Goal: Task Accomplishment & Management: Manage account settings

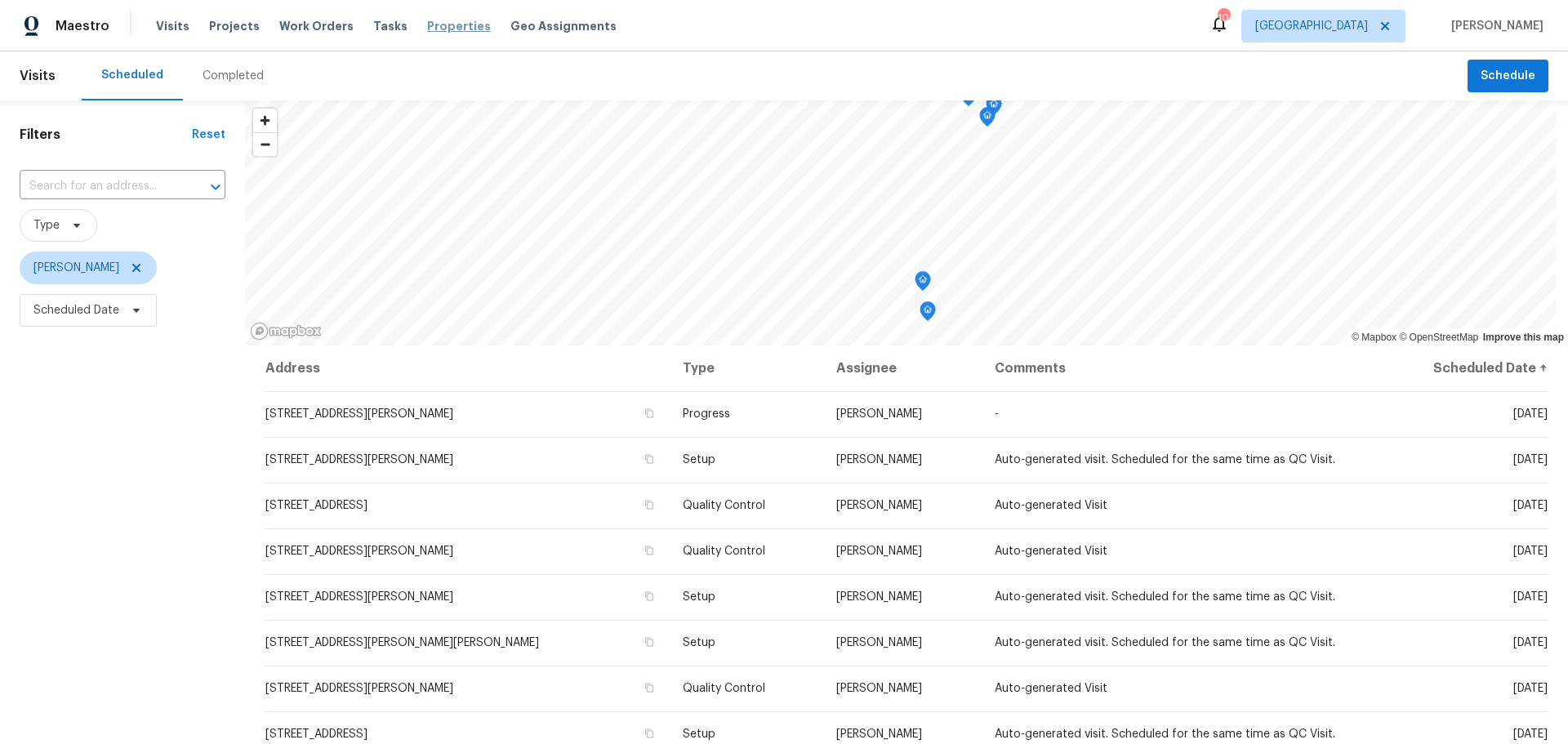
click at [434, 18] on span "Properties" at bounding box center [459, 26] width 63 height 17
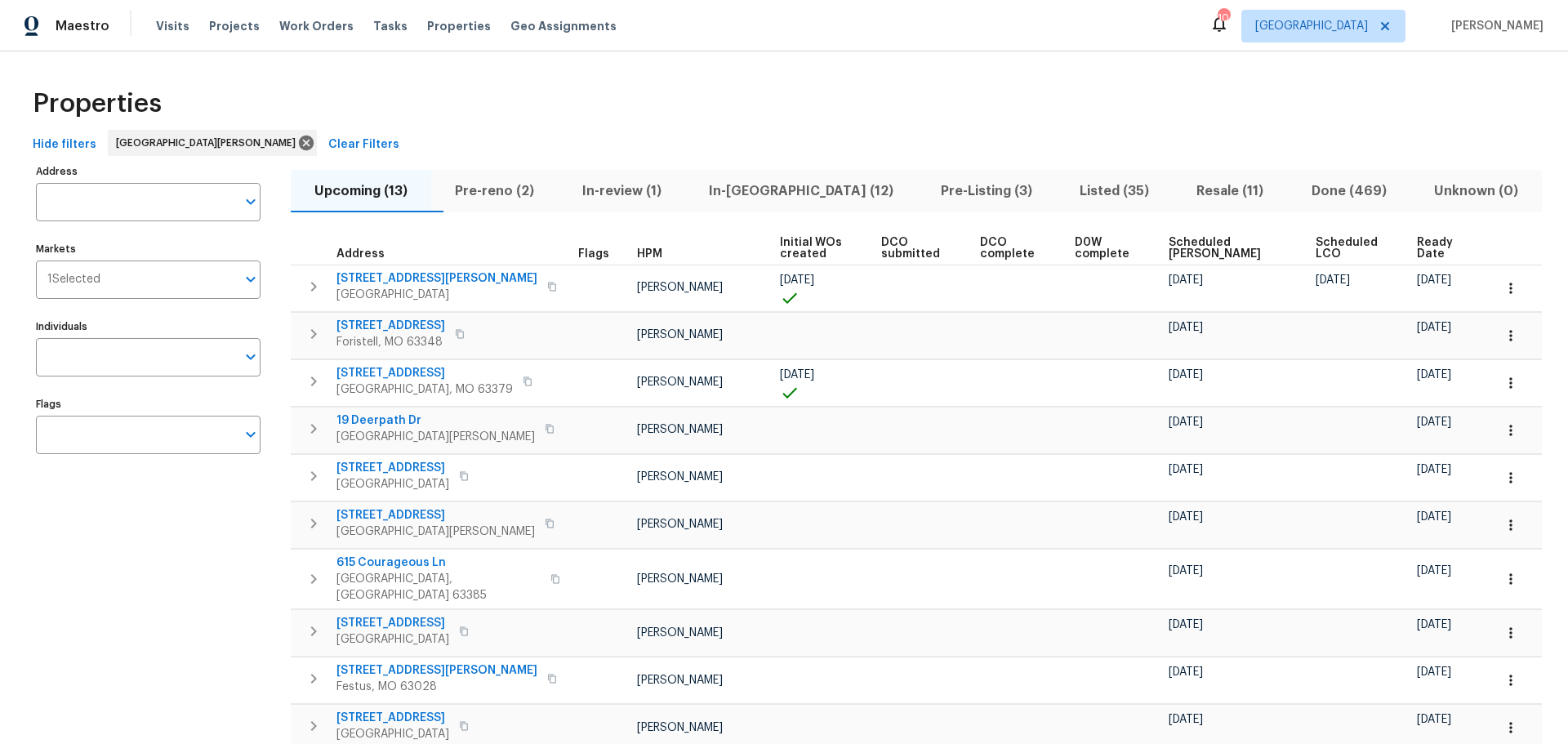
click at [779, 184] on span "In-[GEOGRAPHIC_DATA] (12)" at bounding box center [801, 191] width 212 height 23
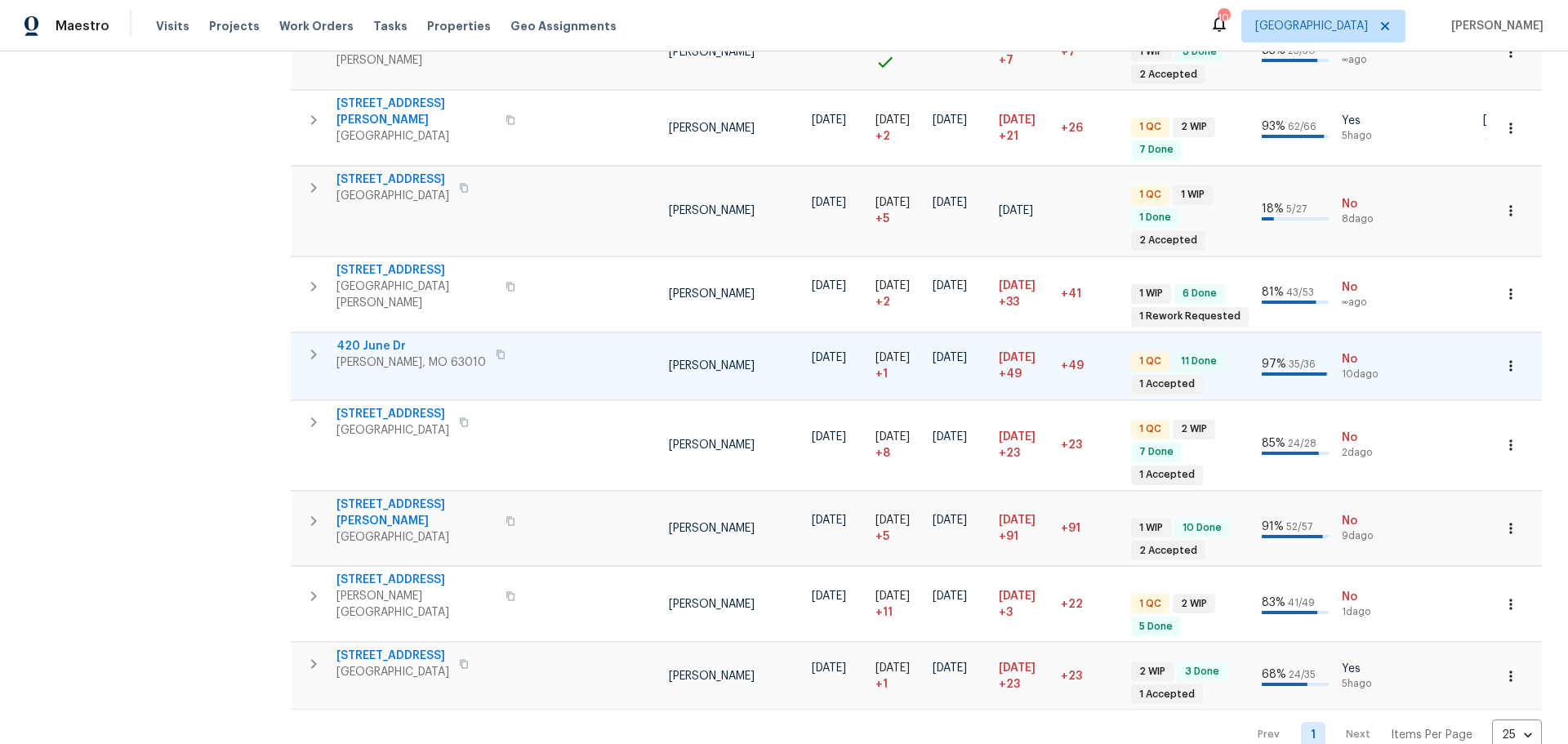
scroll to position [472, 0]
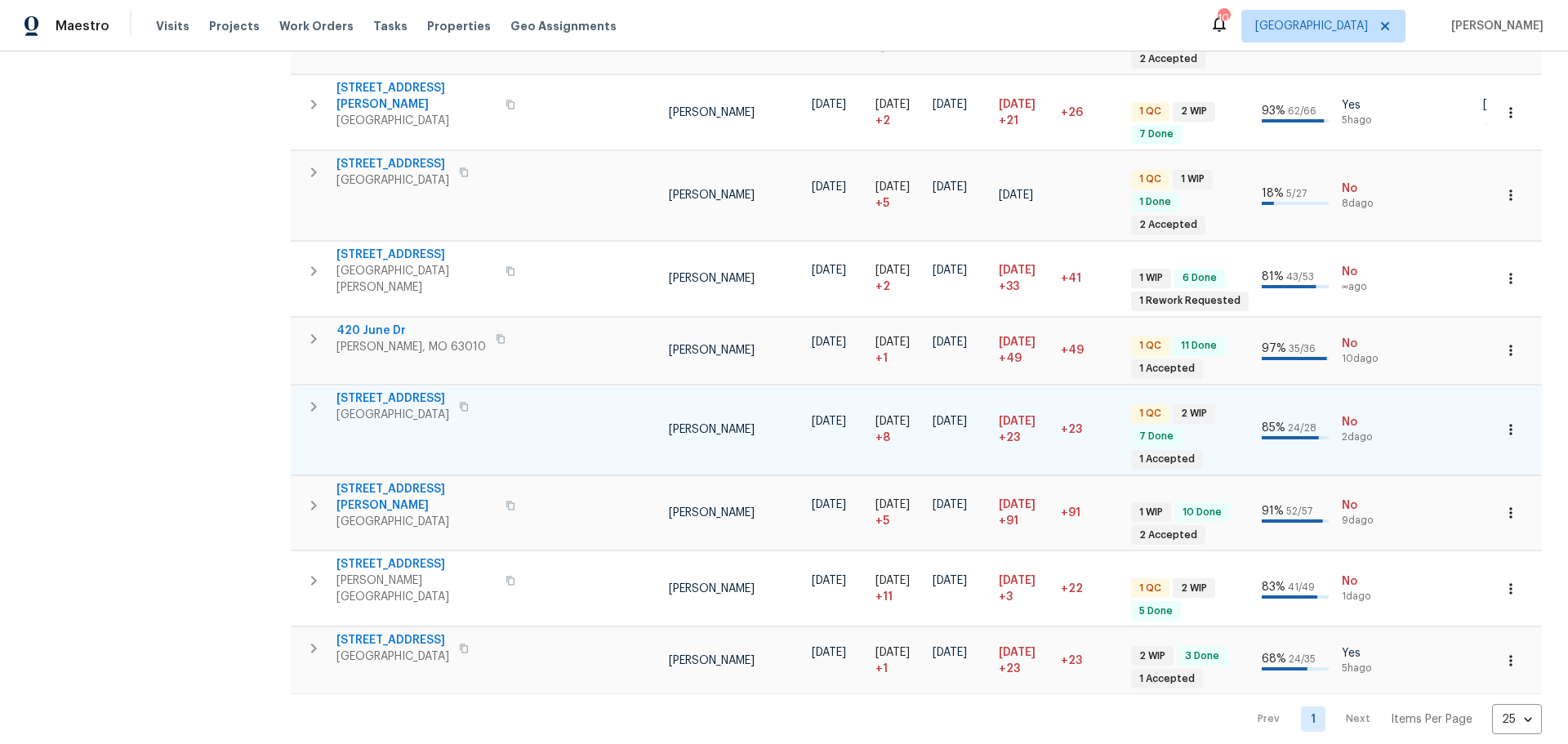
click at [425, 391] on span "[STREET_ADDRESS]" at bounding box center [393, 399] width 113 height 17
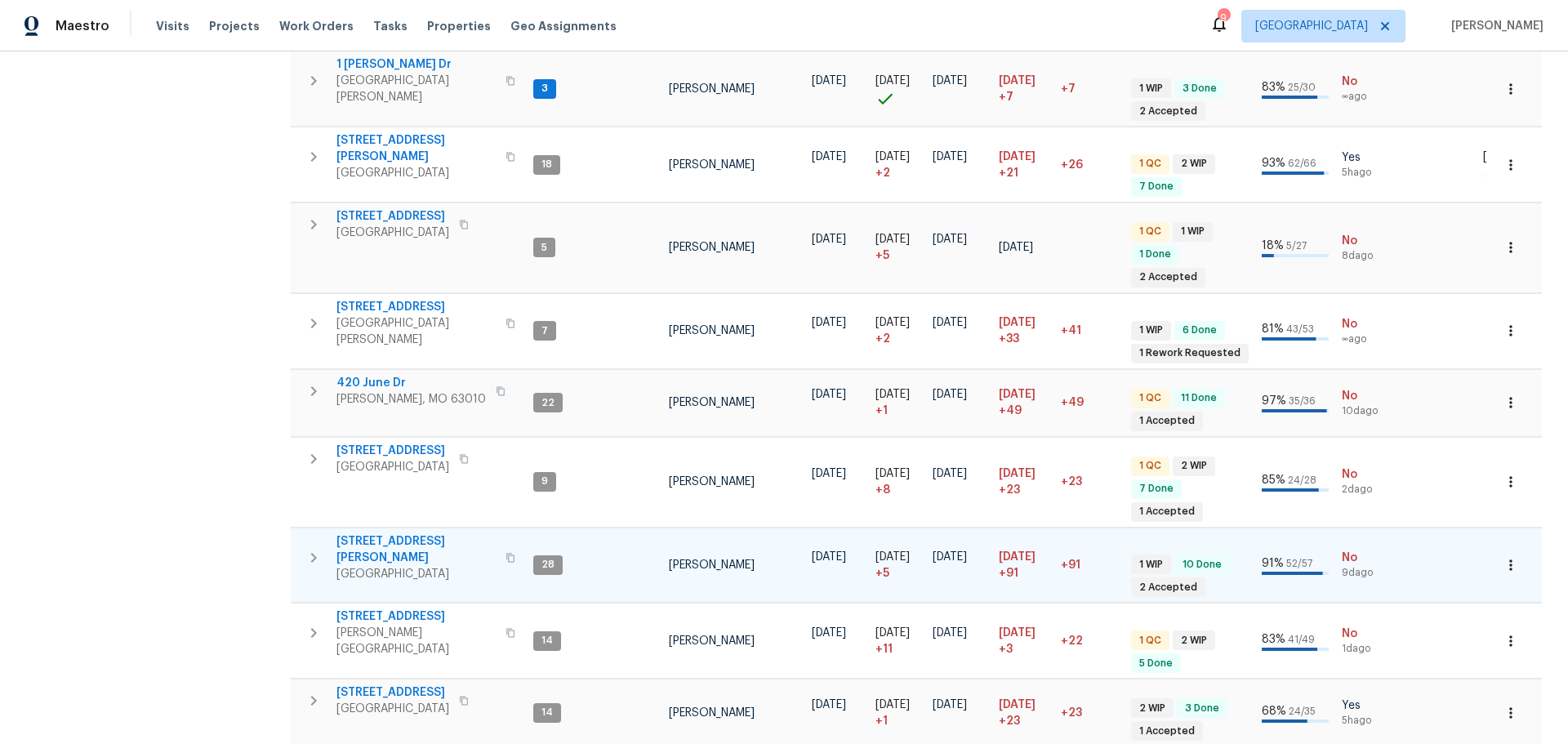
scroll to position [390, 0]
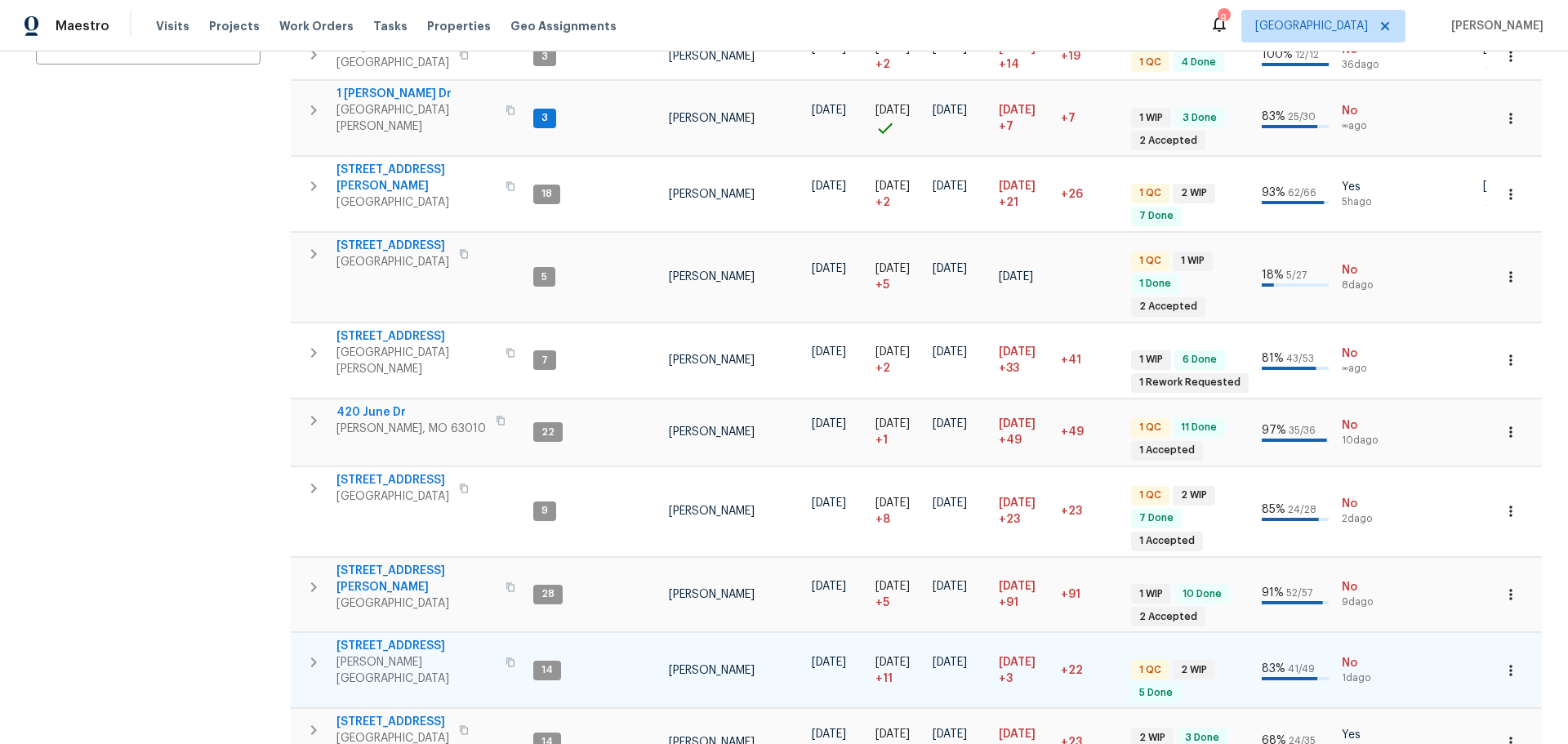
click at [362, 638] on span "[STREET_ADDRESS]" at bounding box center [416, 646] width 159 height 17
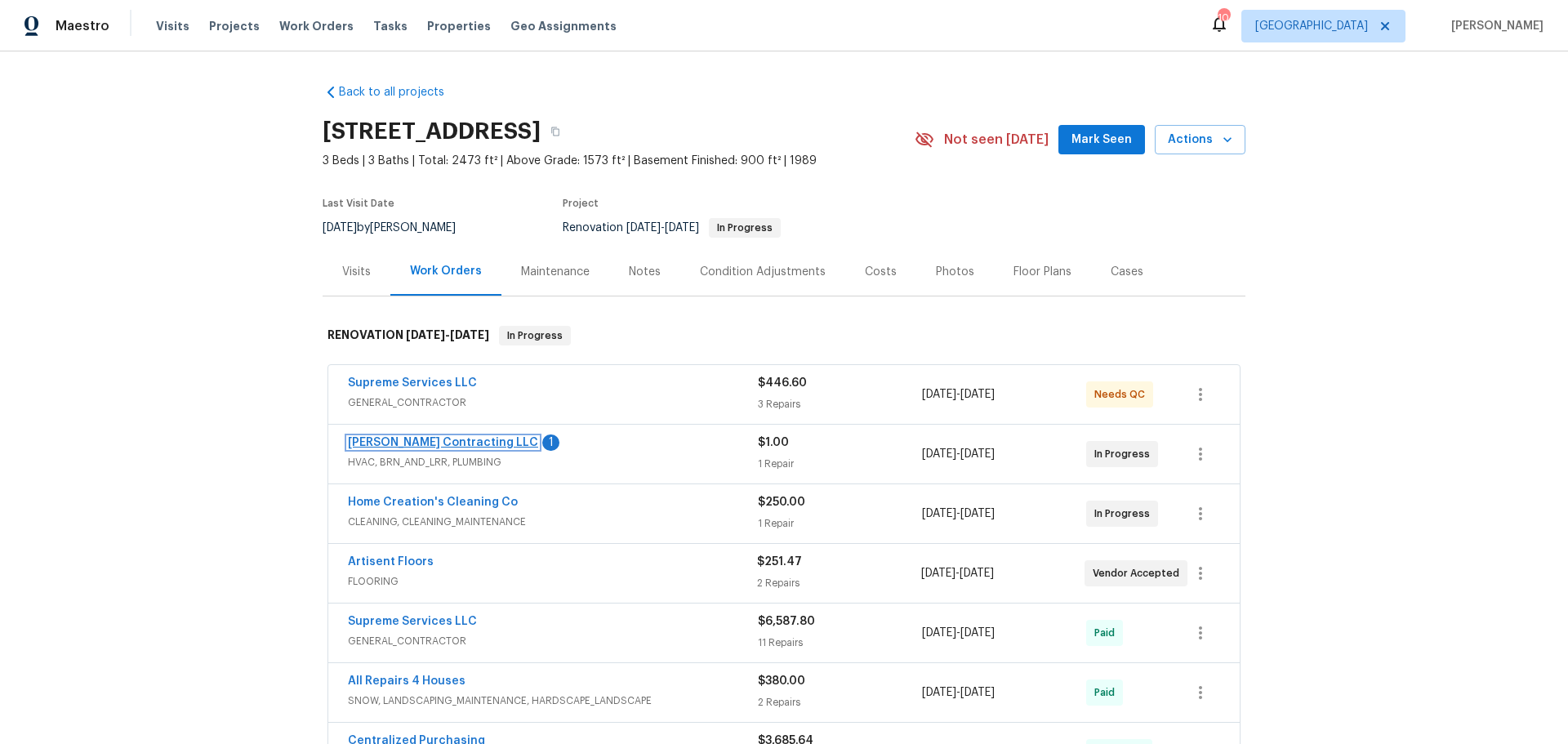
click at [418, 445] on link "[PERSON_NAME] Contracting LLC" at bounding box center [443, 443] width 191 height 11
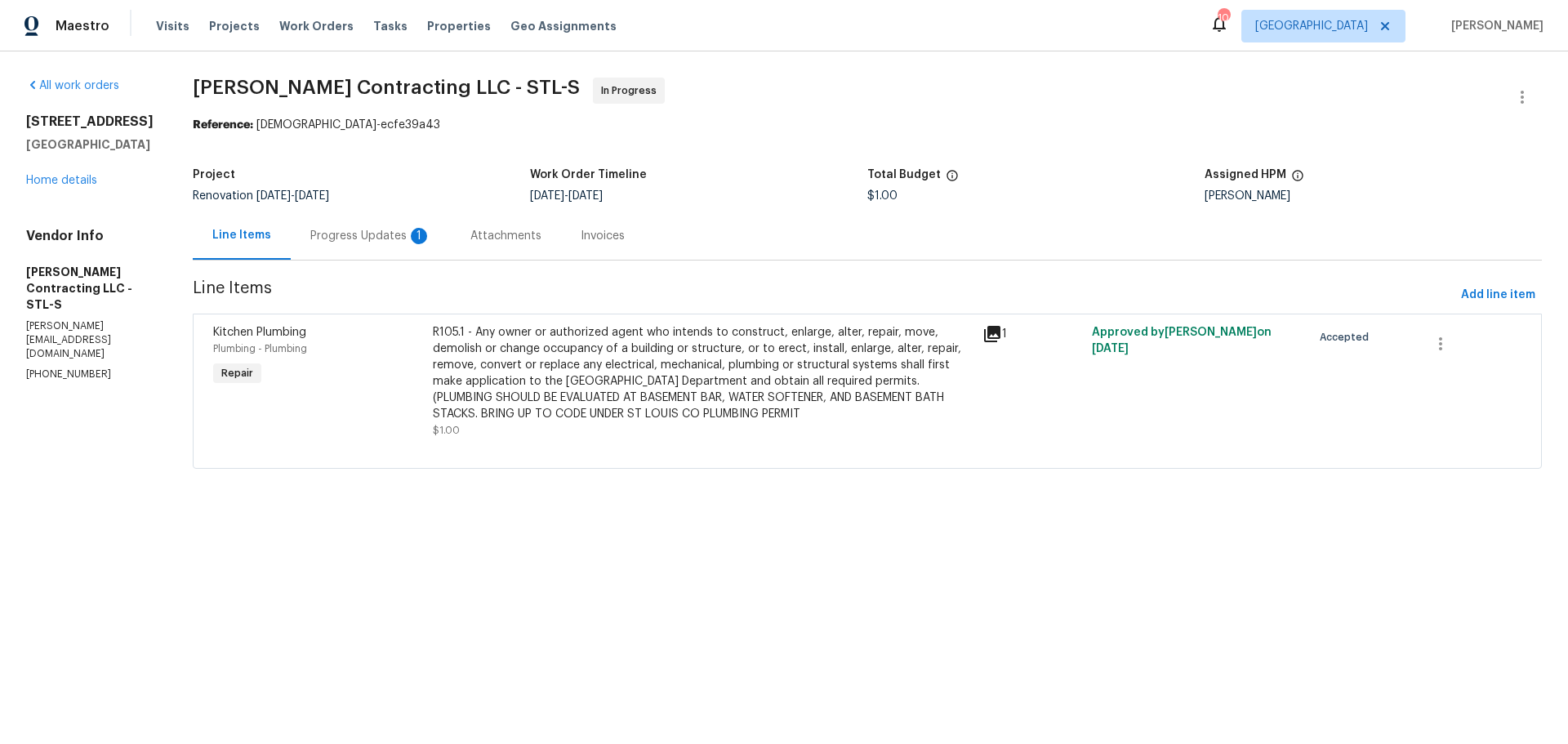
click at [383, 235] on div "Progress Updates 1" at bounding box center [371, 236] width 121 height 17
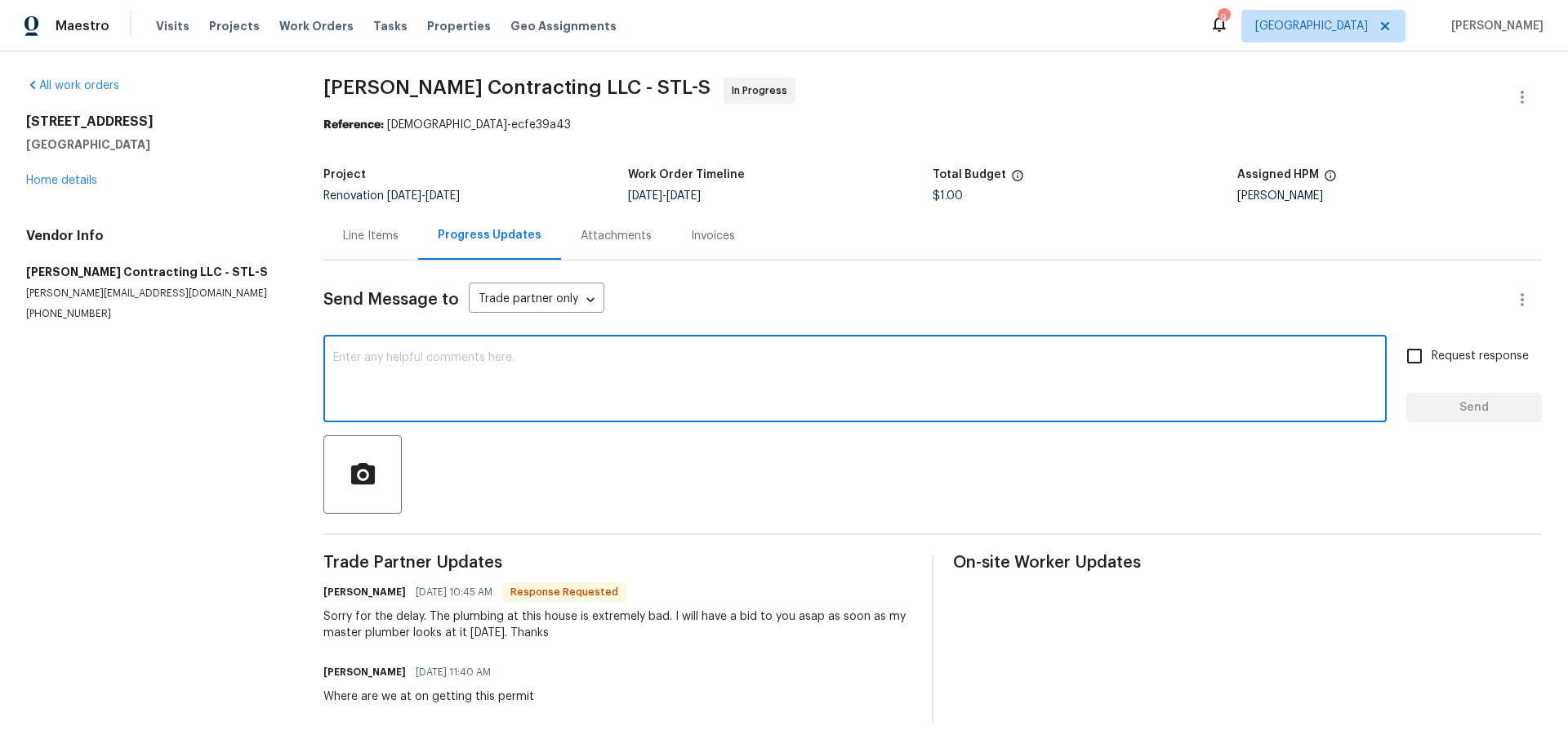
click at [493, 371] on textarea at bounding box center [855, 379] width 1044 height 57
type textarea "w"
type textarea "a"
type textarea "thanks"
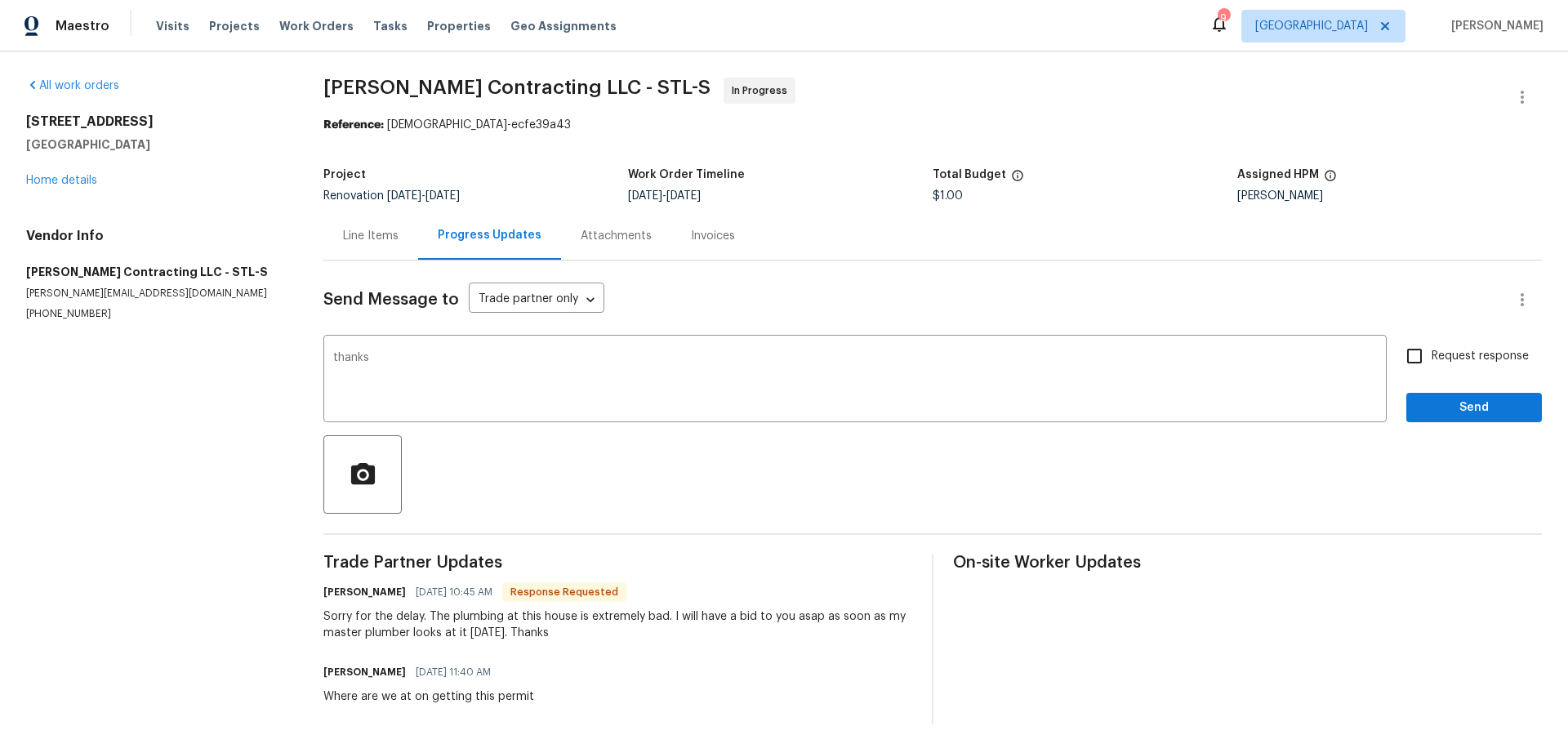
click at [1493, 426] on div "Send Message to Trade partner only Trade partner only ​ thanks x ​ Request resp…" at bounding box center [933, 492] width 1219 height 464
click at [1479, 405] on span "Send" at bounding box center [1475, 408] width 110 height 20
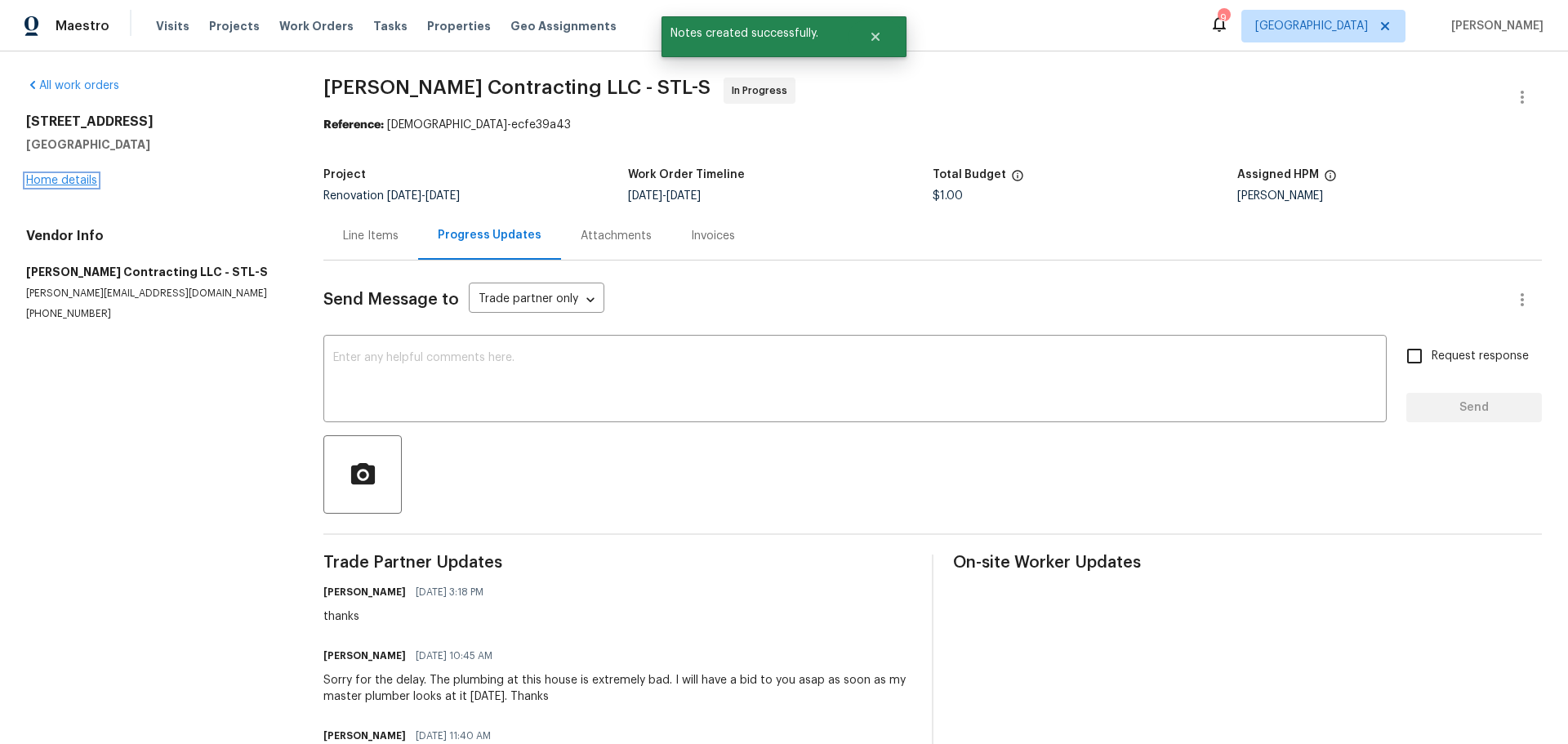
click at [72, 184] on link "Home details" at bounding box center [61, 180] width 71 height 11
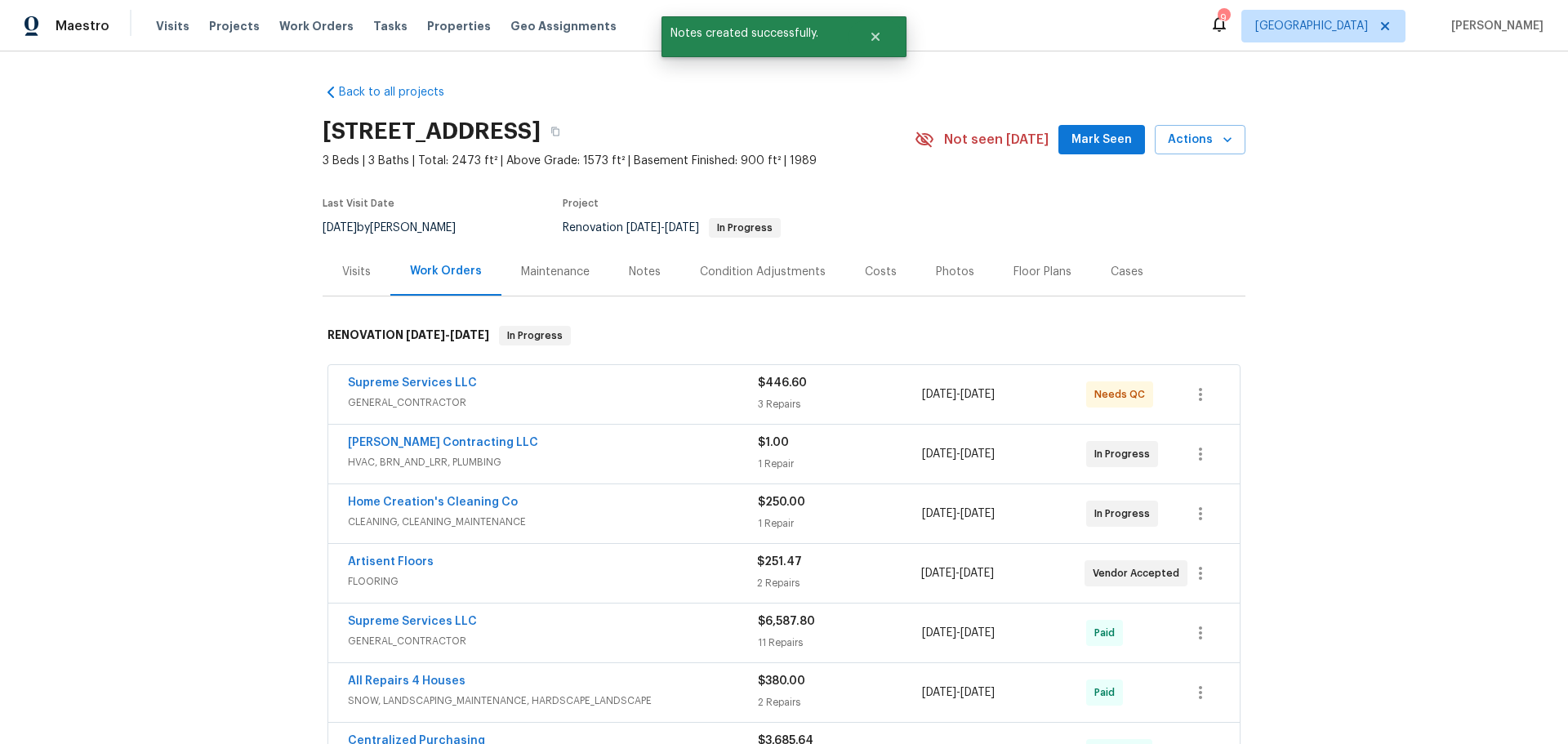
click at [426, 375] on span "Supreme Services LLC" at bounding box center [412, 383] width 129 height 17
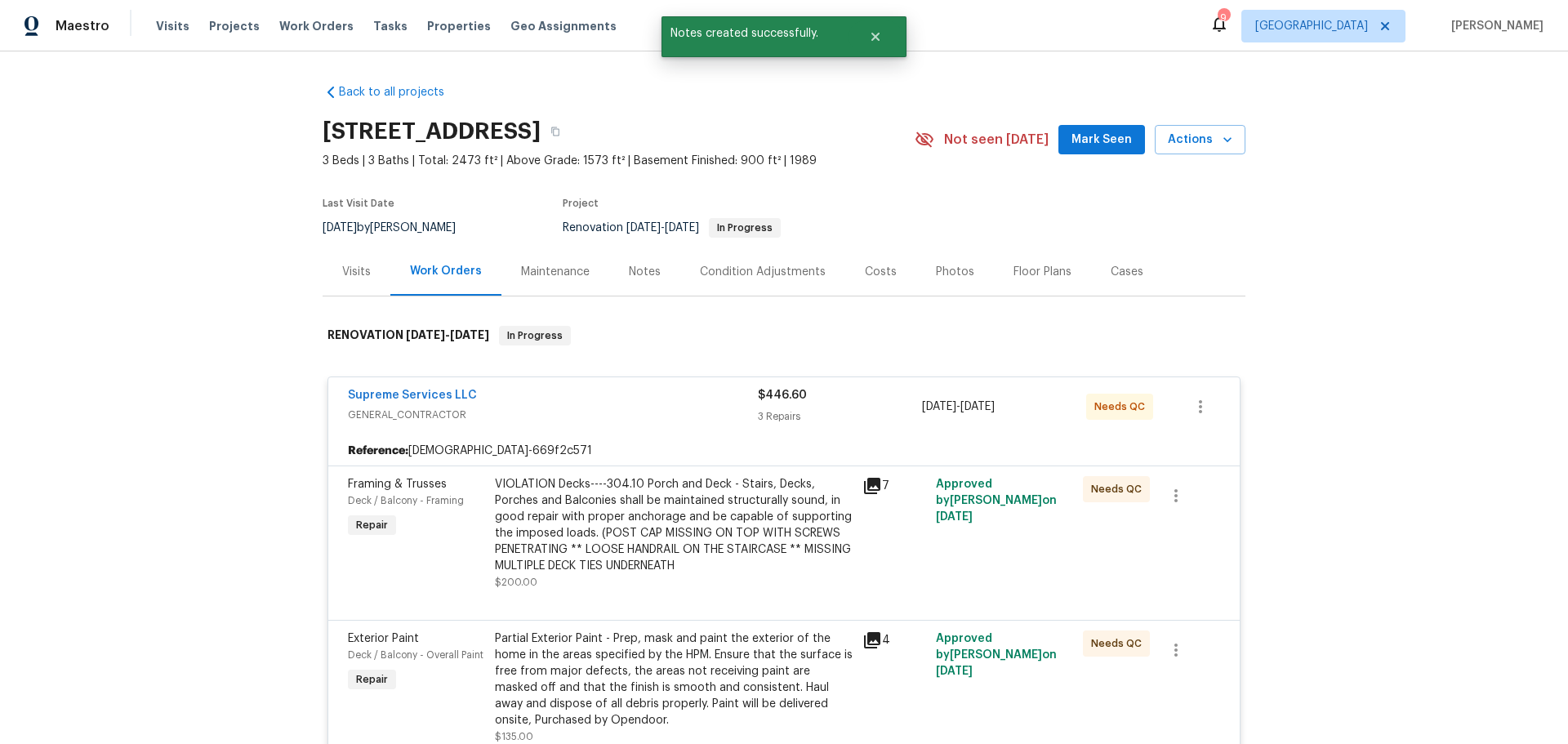
click at [552, 535] on div "VIOLATION Decks----304.10 Porch and Deck - Stairs, Decks, Porches and Balconies…" at bounding box center [674, 525] width 357 height 98
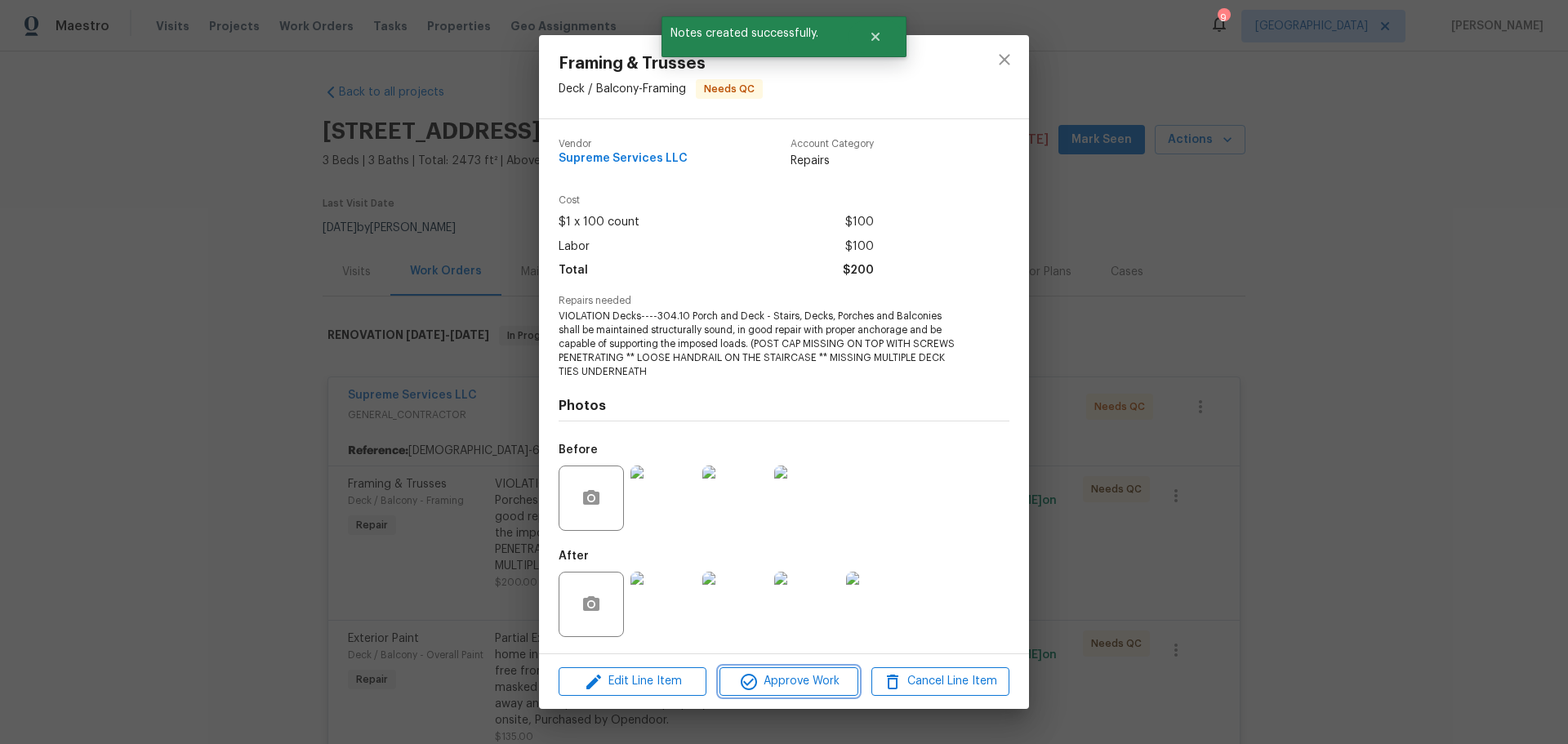
click at [802, 693] on button "Approve Work" at bounding box center [788, 681] width 138 height 29
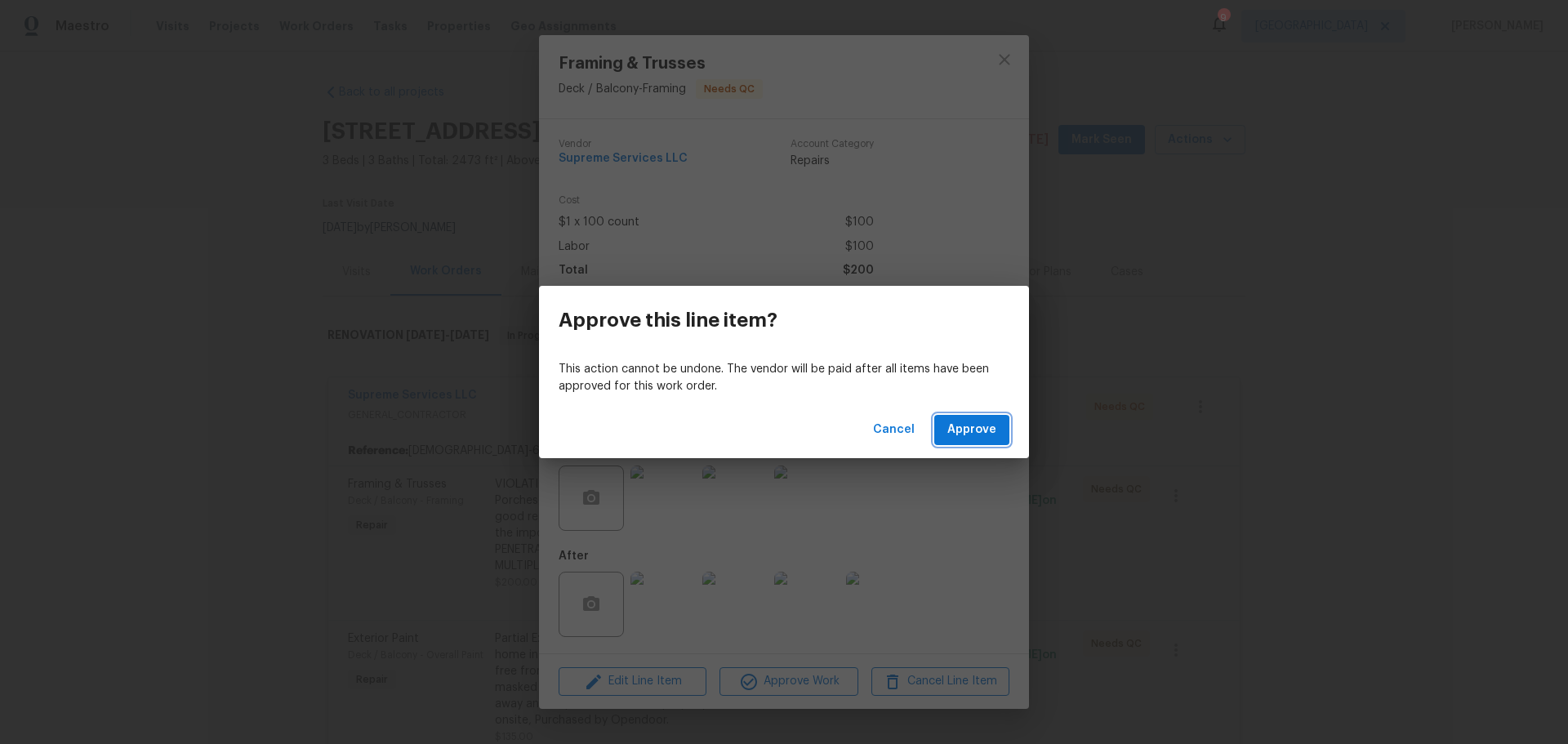
click at [960, 432] on span "Approve" at bounding box center [972, 430] width 49 height 20
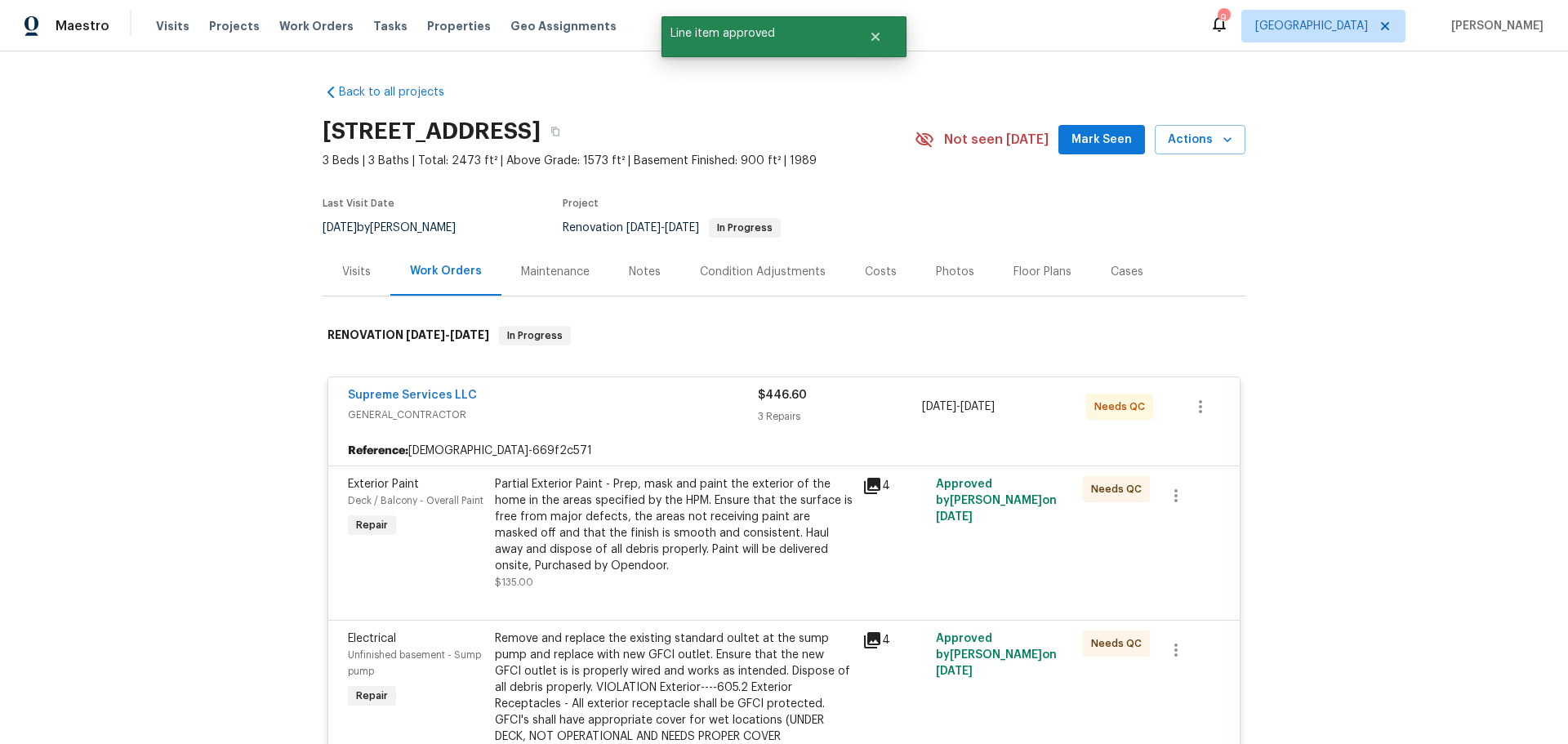
click at [638, 534] on div "Partial Exterior Paint - Prep, mask and paint the exterior of the home in the a…" at bounding box center [674, 525] width 357 height 98
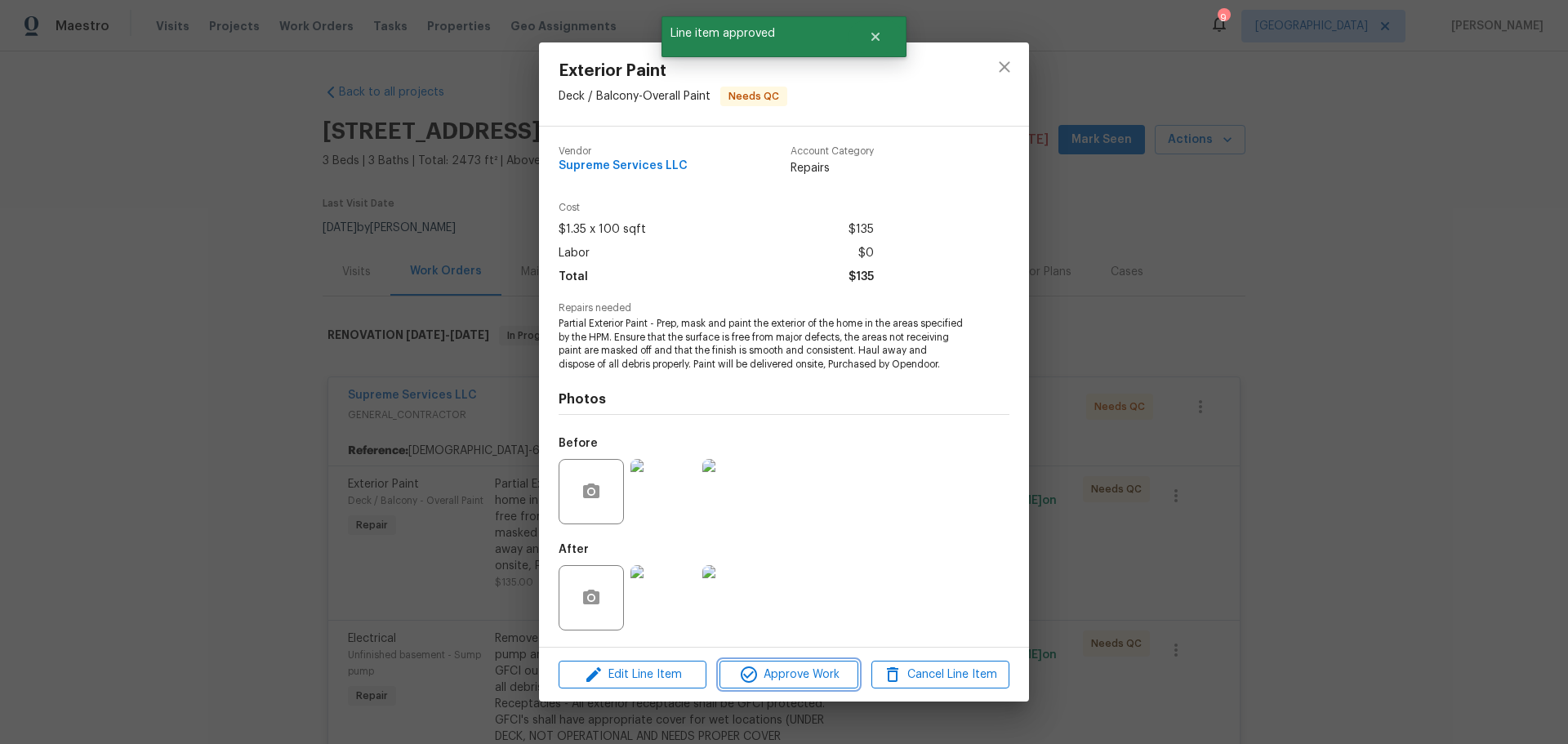
click at [763, 681] on span "Approve Work" at bounding box center [789, 675] width 128 height 20
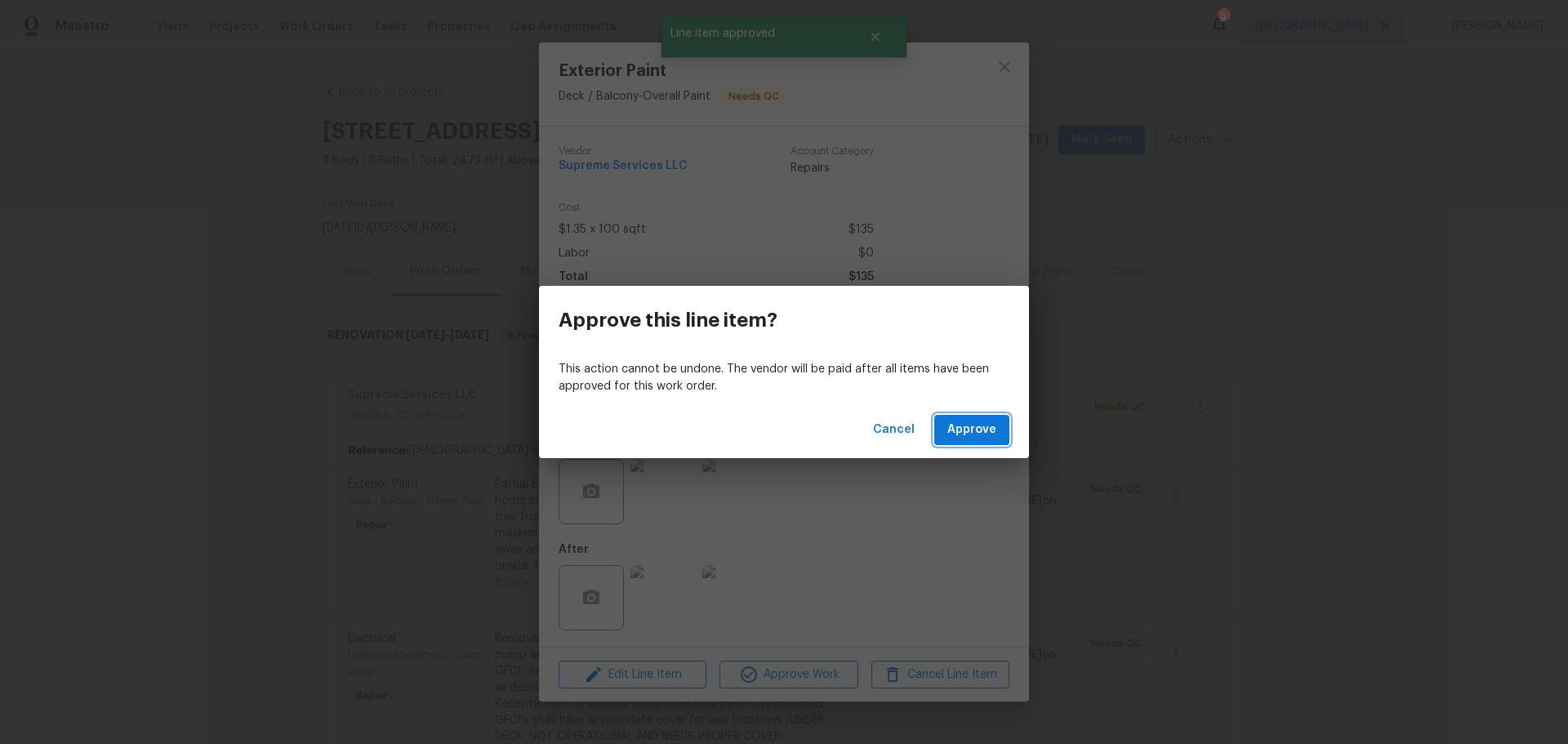
click at [945, 424] on button "Approve" at bounding box center [972, 430] width 75 height 30
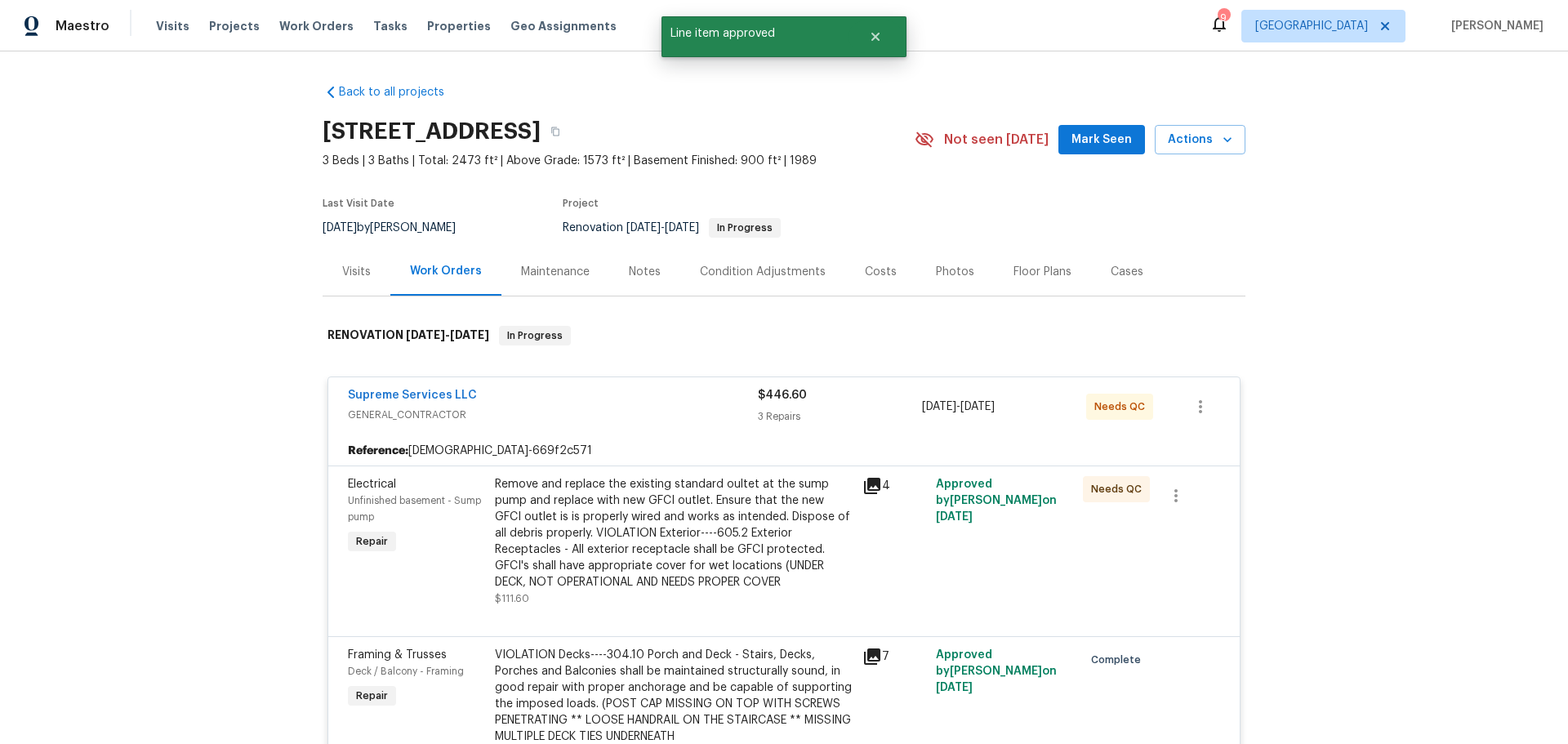
click at [620, 545] on div "Remove and replace the existing standard oultet at the sump pump and replace wi…" at bounding box center [674, 533] width 357 height 114
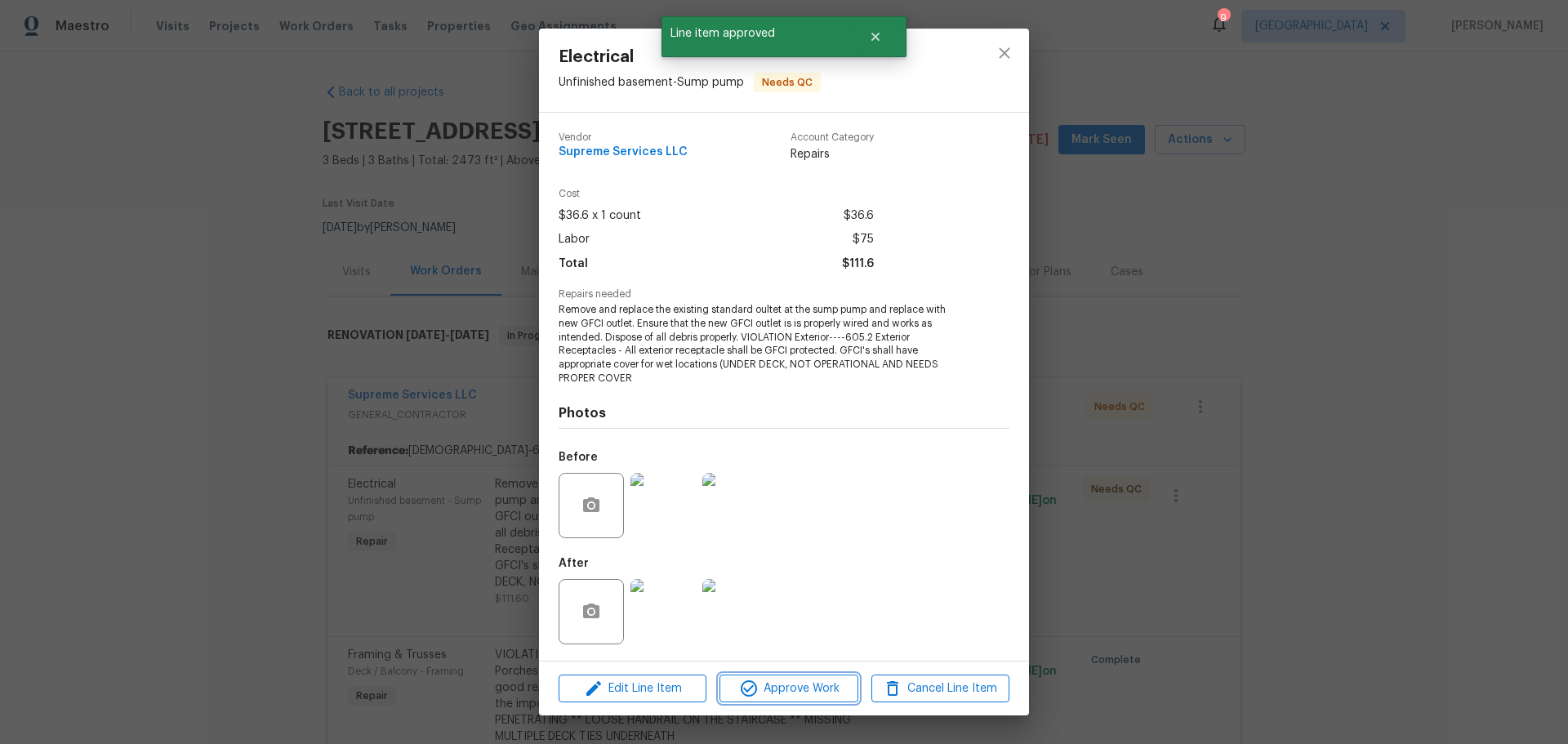
click at [793, 684] on span "Approve Work" at bounding box center [789, 688] width 128 height 20
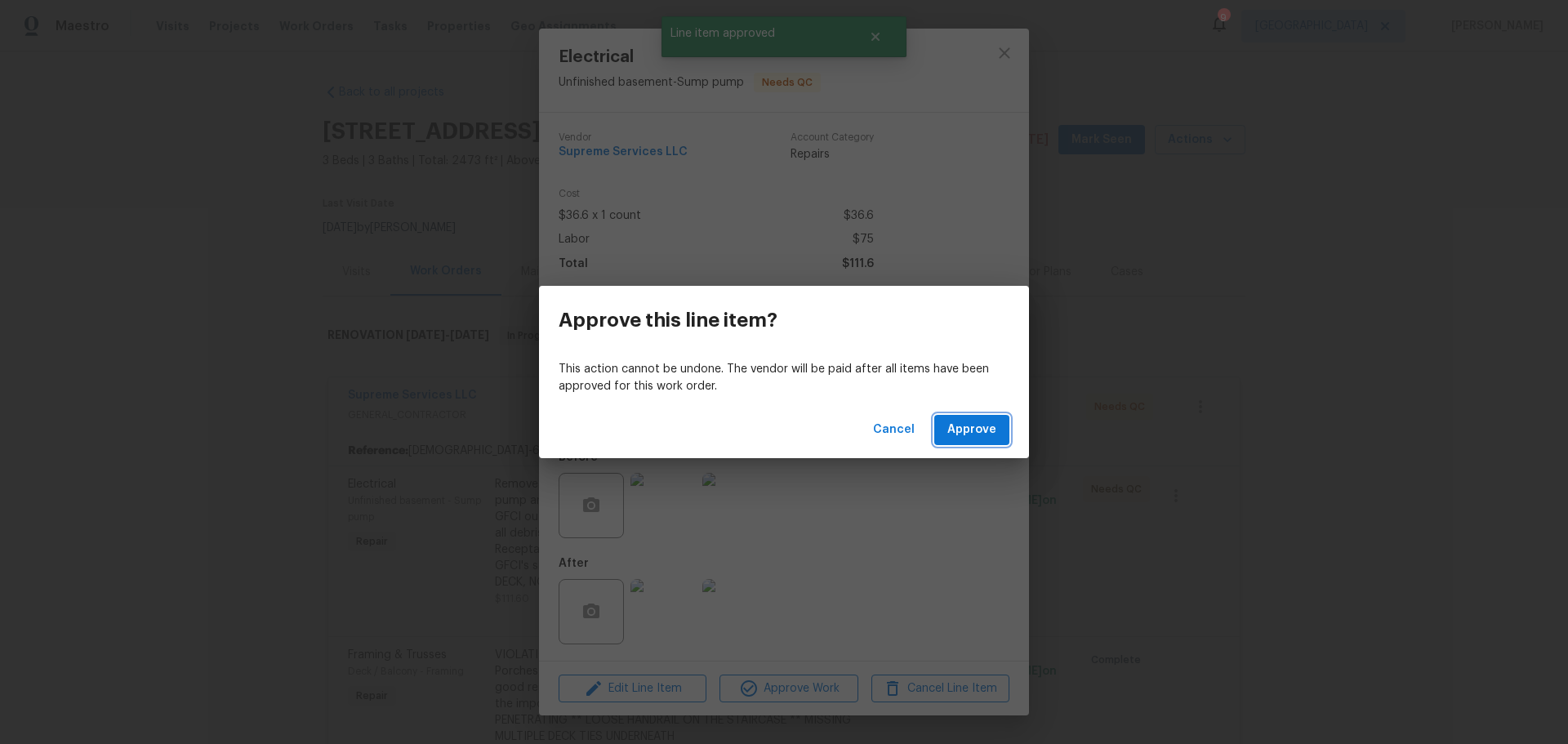
click at [980, 421] on span "Approve" at bounding box center [972, 430] width 49 height 20
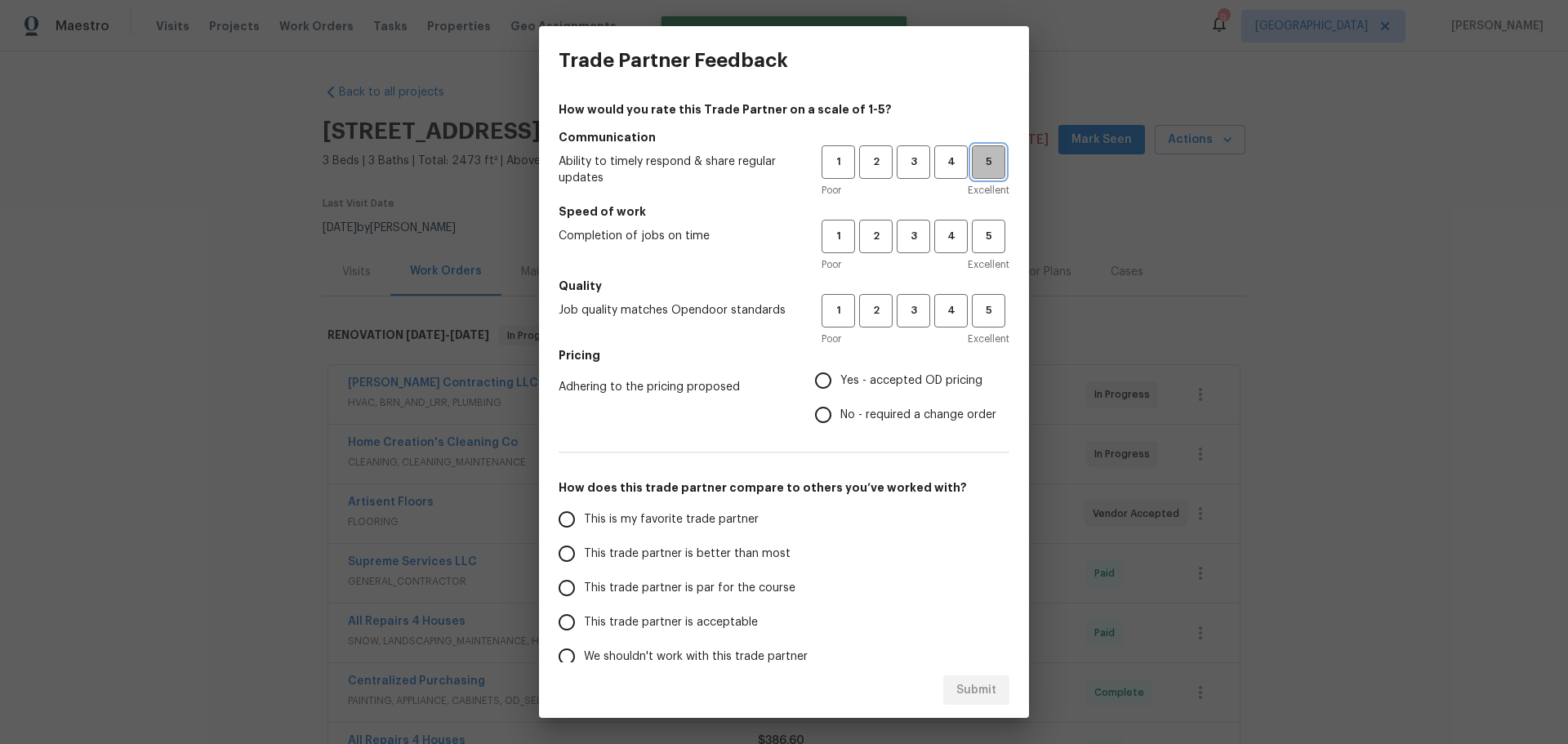
click at [974, 153] on span "5" at bounding box center [988, 162] width 30 height 19
click at [984, 231] on span "5" at bounding box center [988, 236] width 30 height 19
click at [982, 312] on span "5" at bounding box center [988, 311] width 30 height 19
click at [906, 375] on span "Yes - accepted OD pricing" at bounding box center [911, 380] width 142 height 17
click at [840, 375] on input "Yes - accepted OD pricing" at bounding box center [823, 380] width 34 height 34
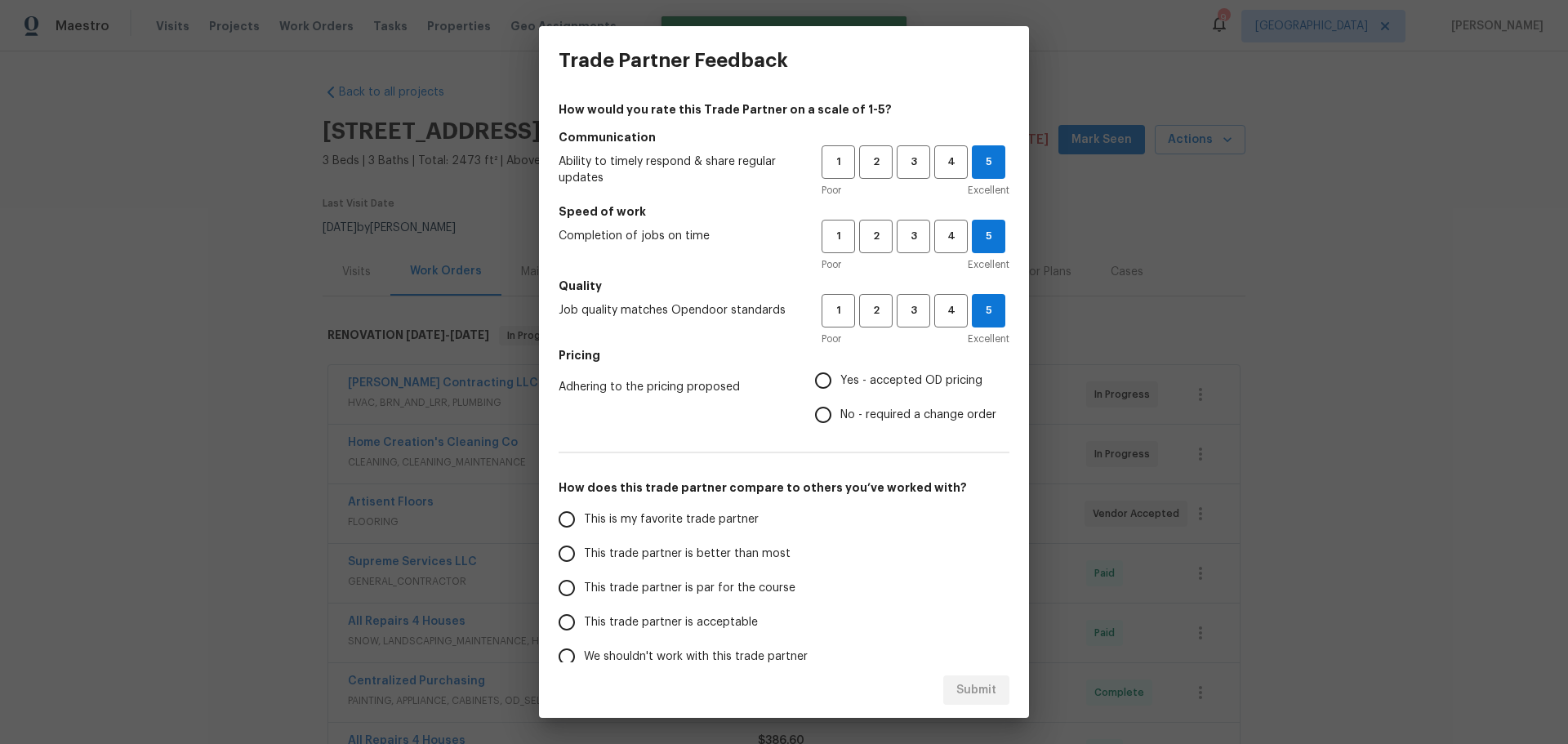
radio input "true"
click at [709, 526] on span "This is my favorite trade partner" at bounding box center [672, 520] width 175 height 17
click at [584, 526] on input "This is my favorite trade partner" at bounding box center [567, 519] width 34 height 34
click at [960, 692] on span "Submit" at bounding box center [976, 690] width 40 height 20
radio input "true"
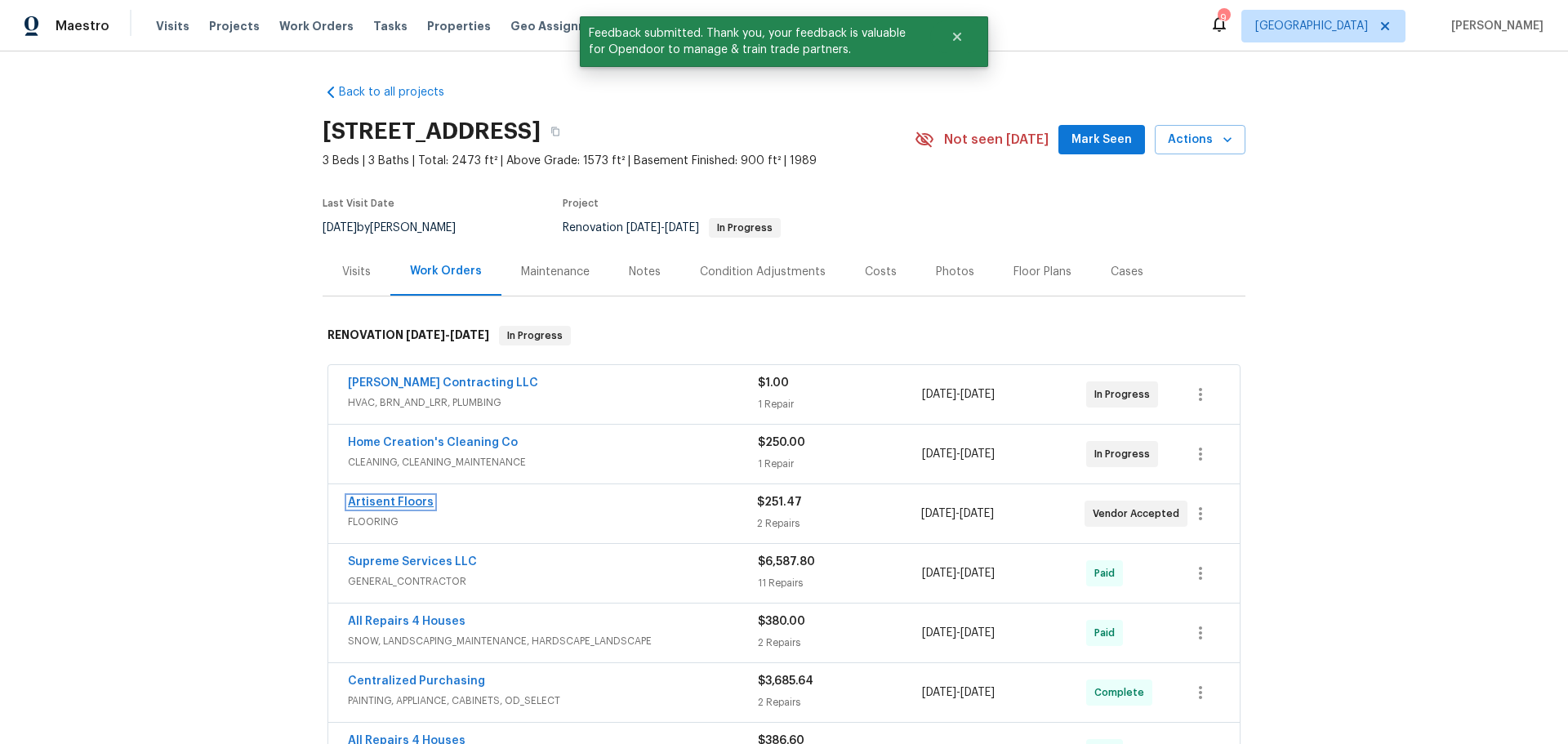
click at [404, 505] on link "Artisent Floors" at bounding box center [391, 502] width 86 height 11
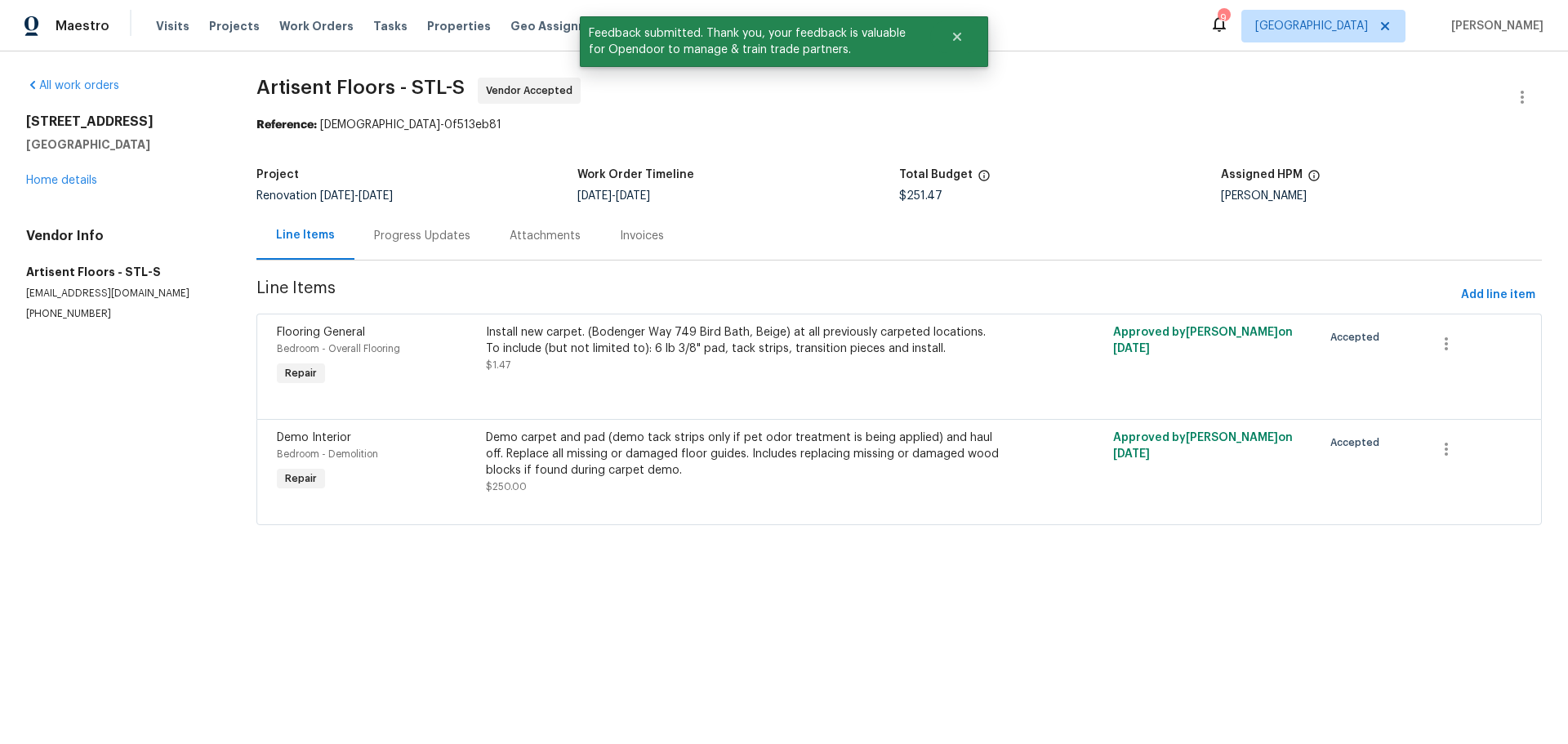
click at [402, 237] on div "Progress Updates" at bounding box center [422, 236] width 97 height 17
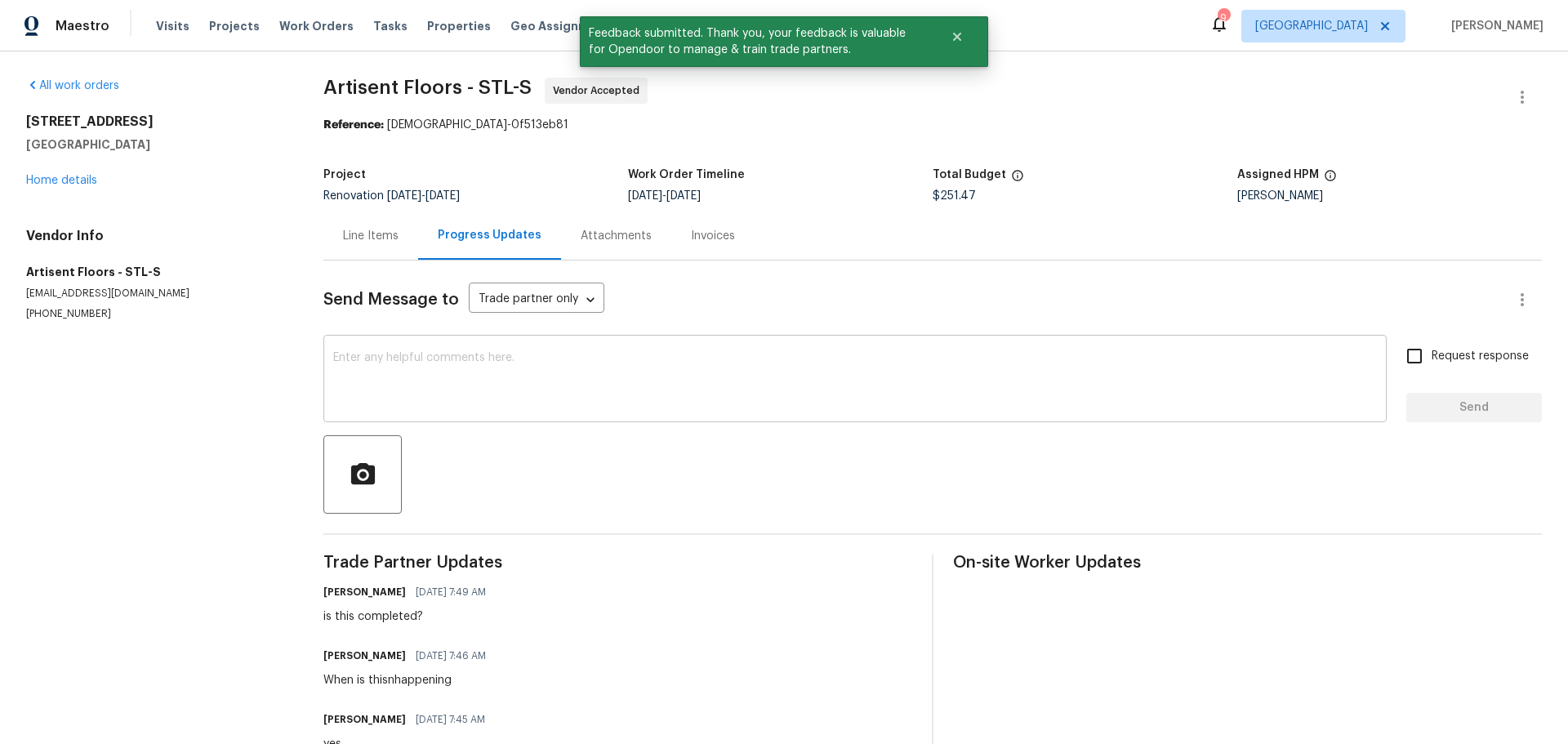
click at [419, 343] on div "x ​" at bounding box center [855, 380] width 1064 height 84
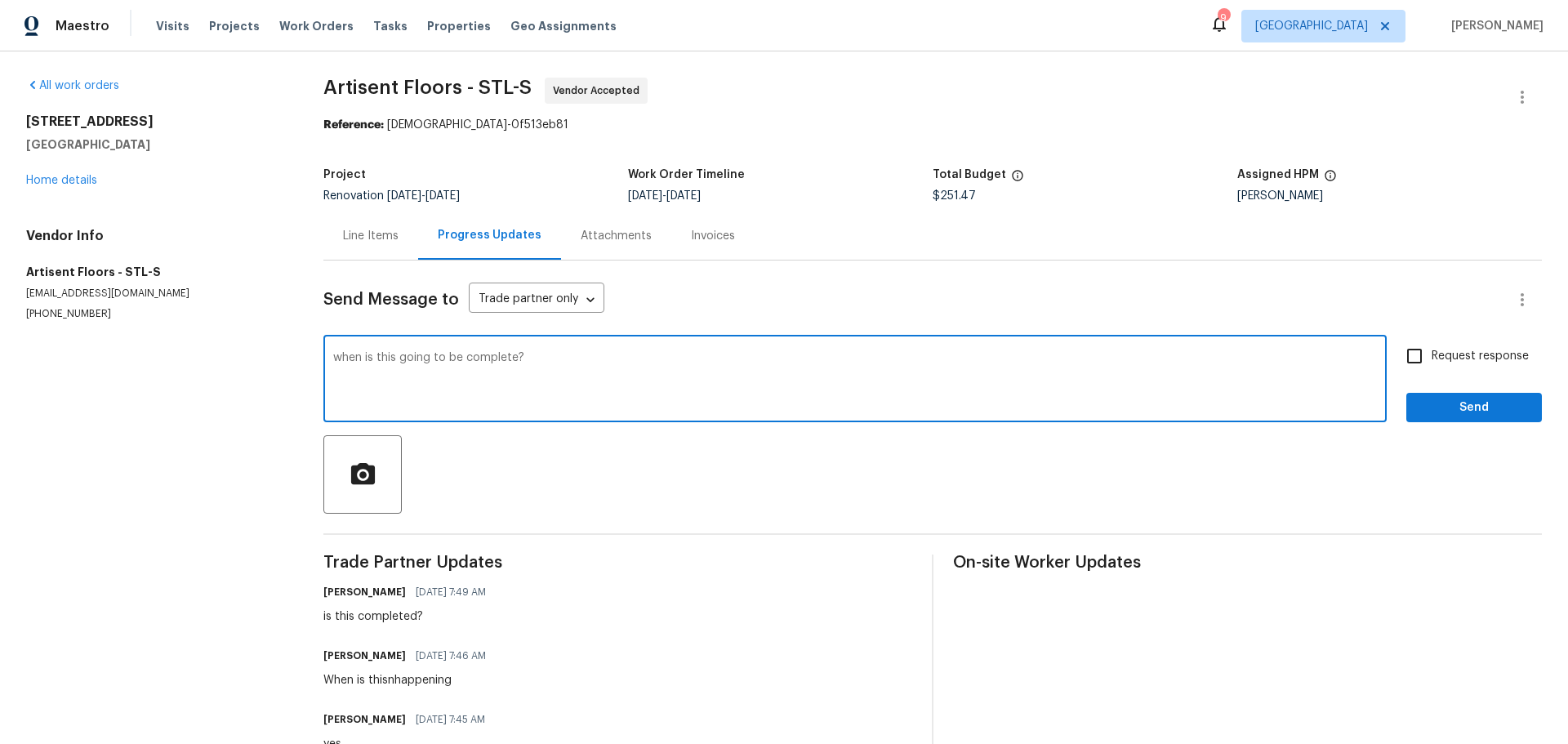
type textarea "when is this going to be complete?"
click at [1415, 350] on input "Request response" at bounding box center [1414, 355] width 34 height 34
checkbox input "true"
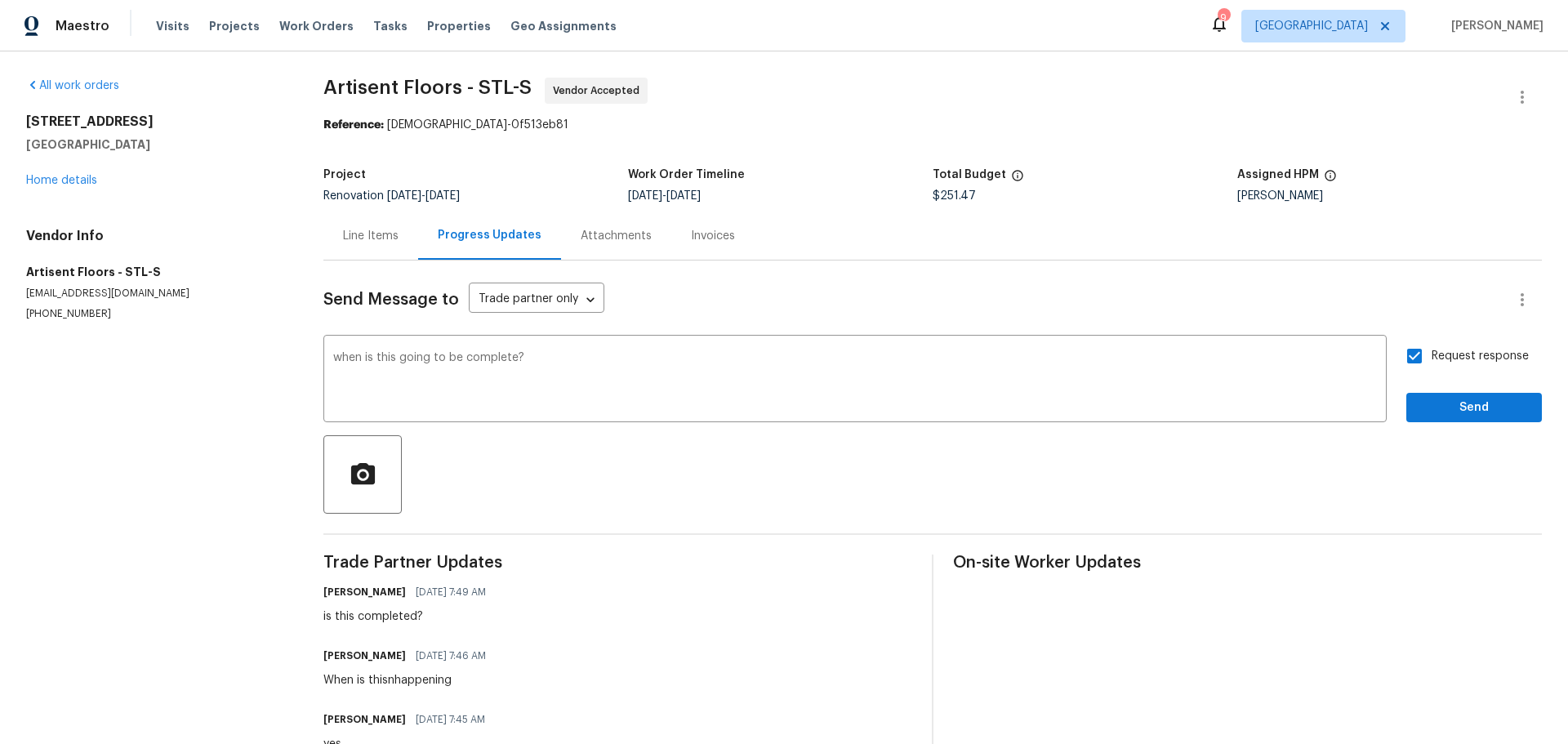
click at [1454, 437] on div at bounding box center [933, 474] width 1219 height 78
click at [1442, 416] on span "Send" at bounding box center [1475, 408] width 110 height 20
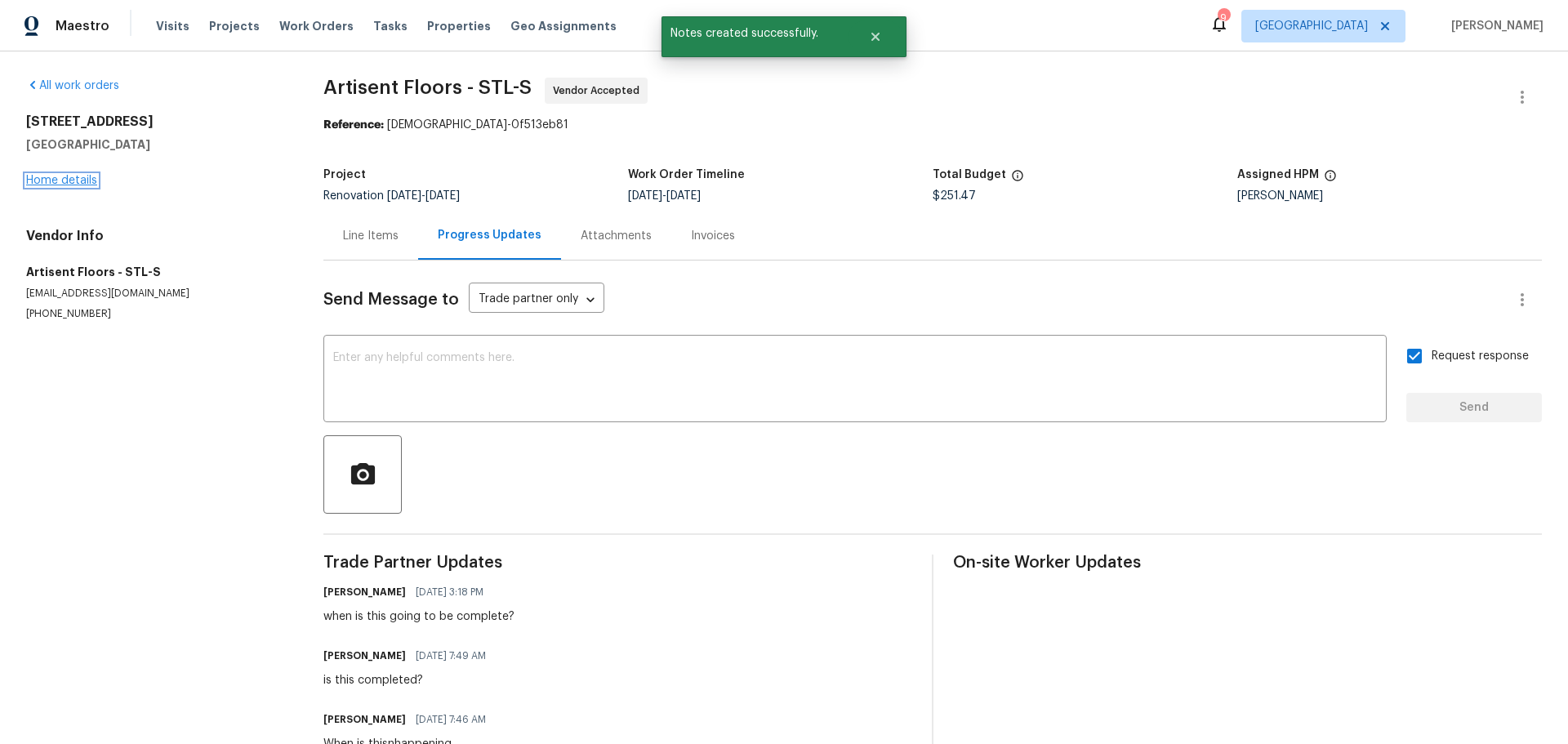
click at [50, 181] on link "Home details" at bounding box center [61, 180] width 71 height 11
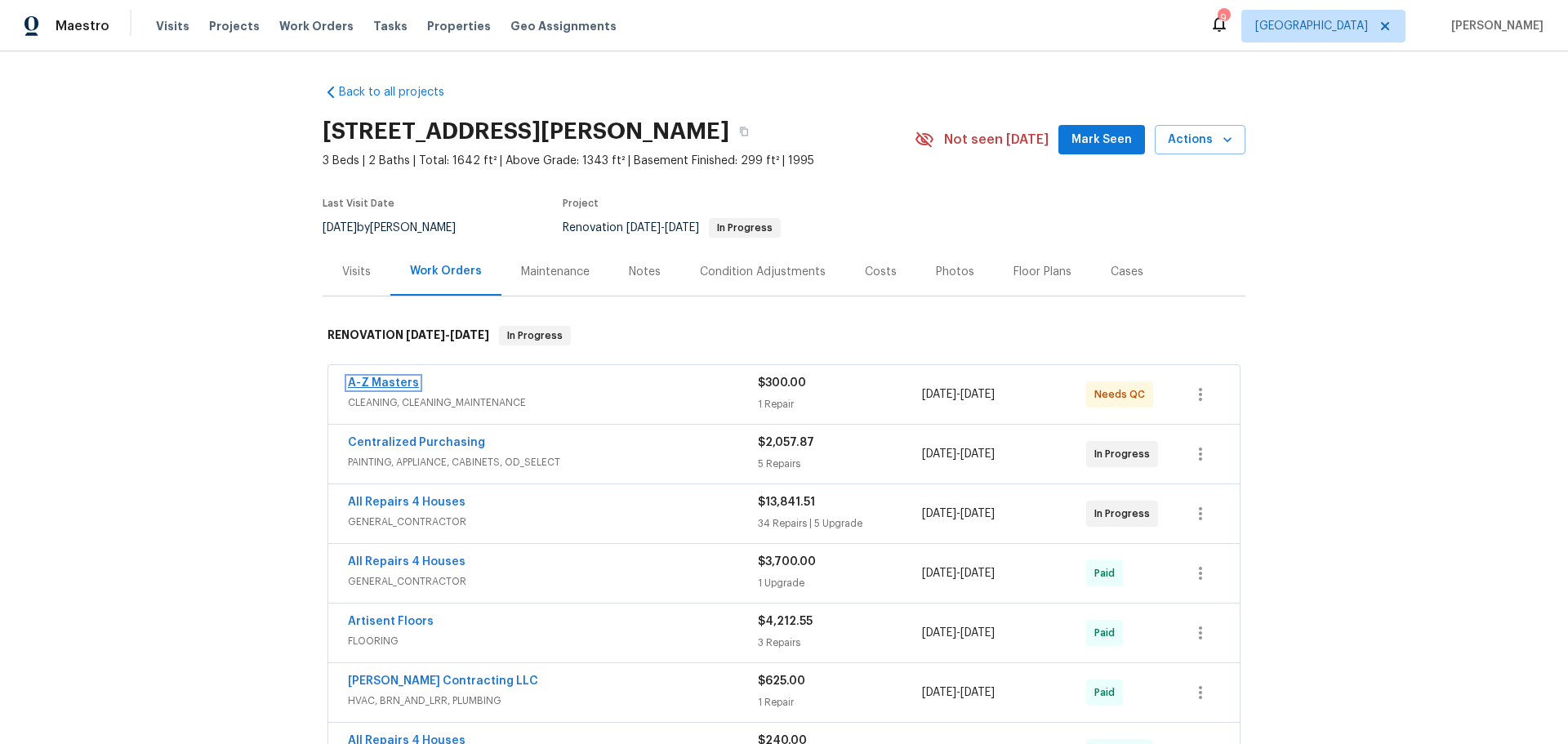
click at [395, 381] on link "A-Z Masters" at bounding box center [383, 383] width 71 height 11
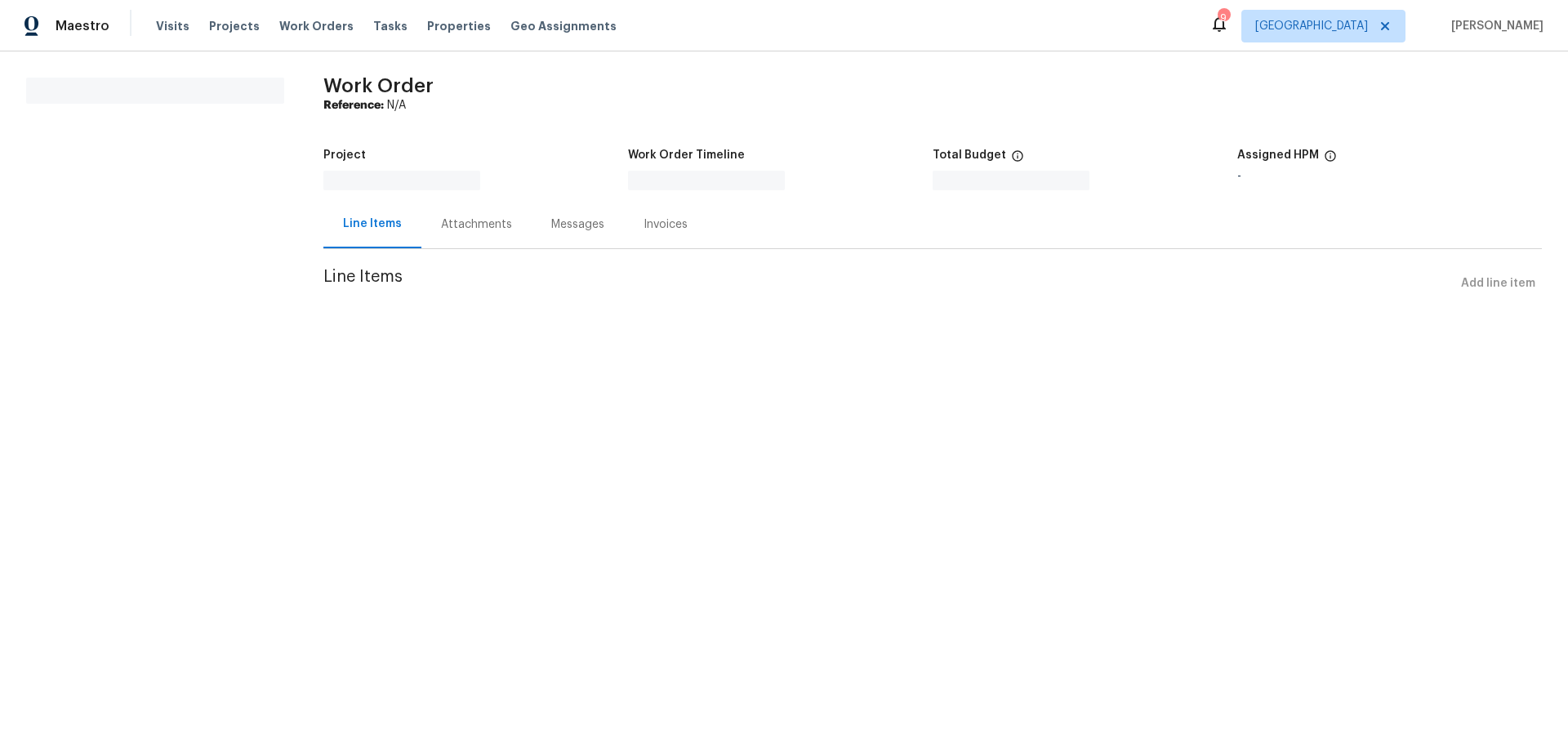
click at [490, 223] on div "Attachments" at bounding box center [476, 225] width 71 height 17
click at [578, 218] on div "Messages" at bounding box center [579, 225] width 53 height 17
click at [552, 323] on textarea at bounding box center [932, 332] width 1199 height 57
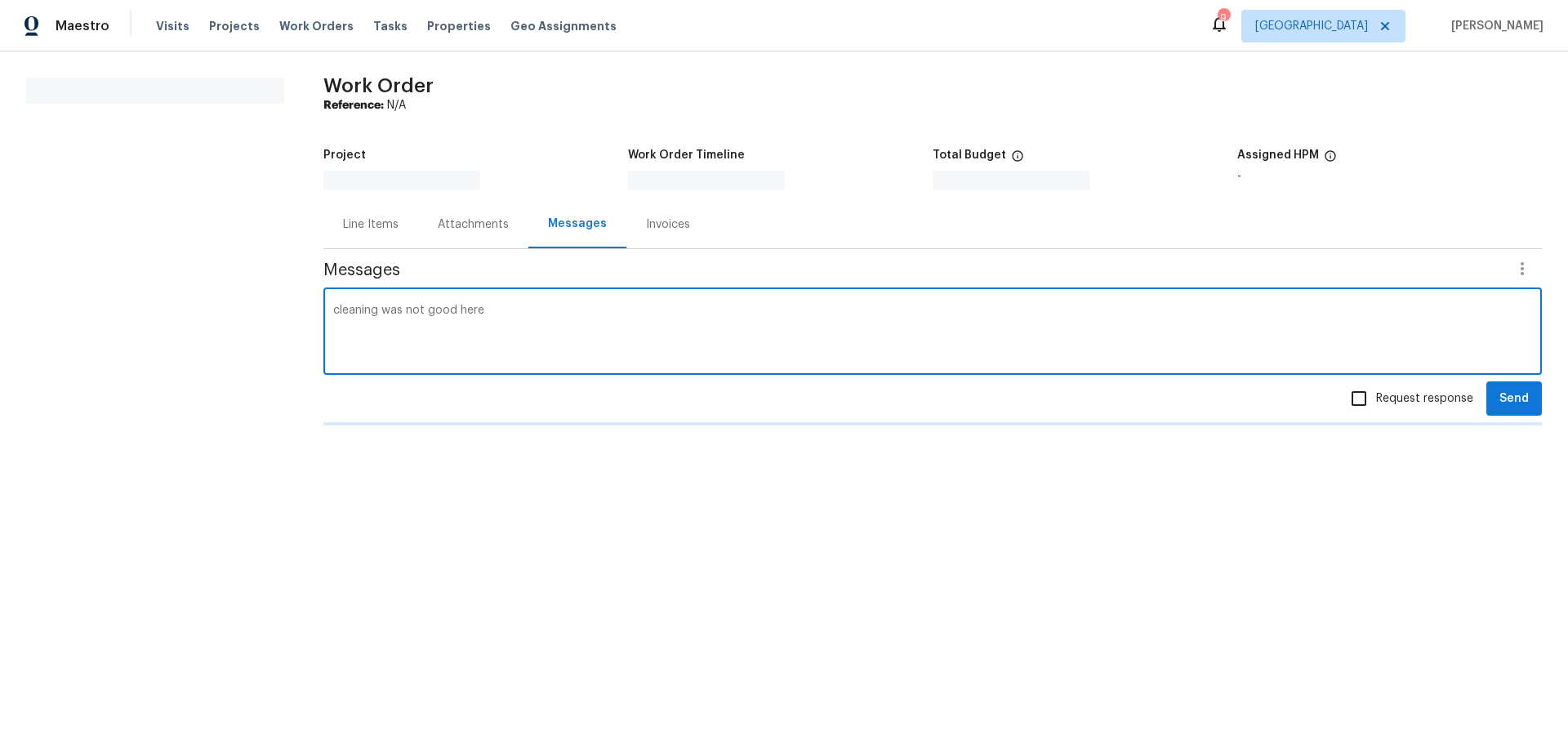
type textarea "cleaning was not good here"
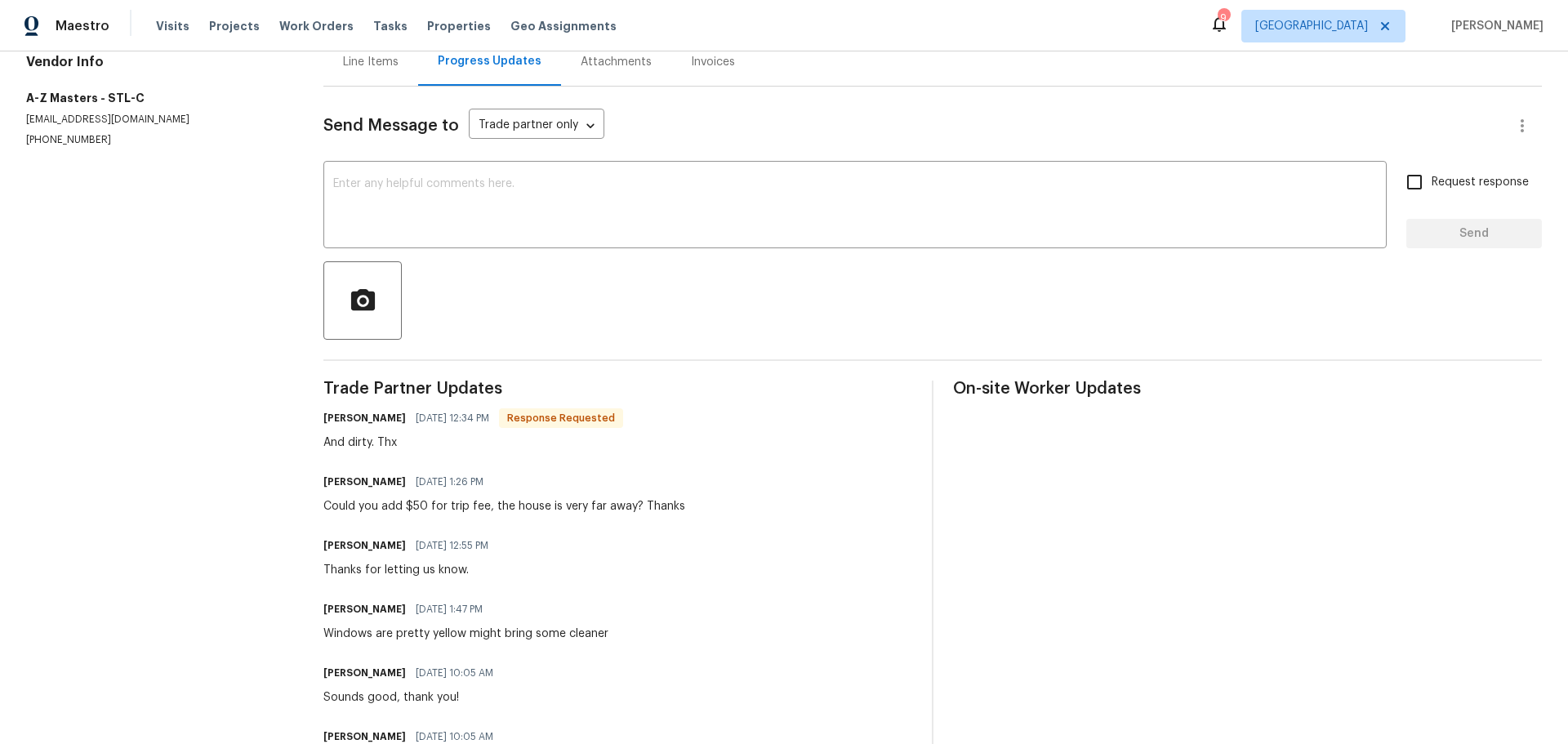
scroll to position [40, 0]
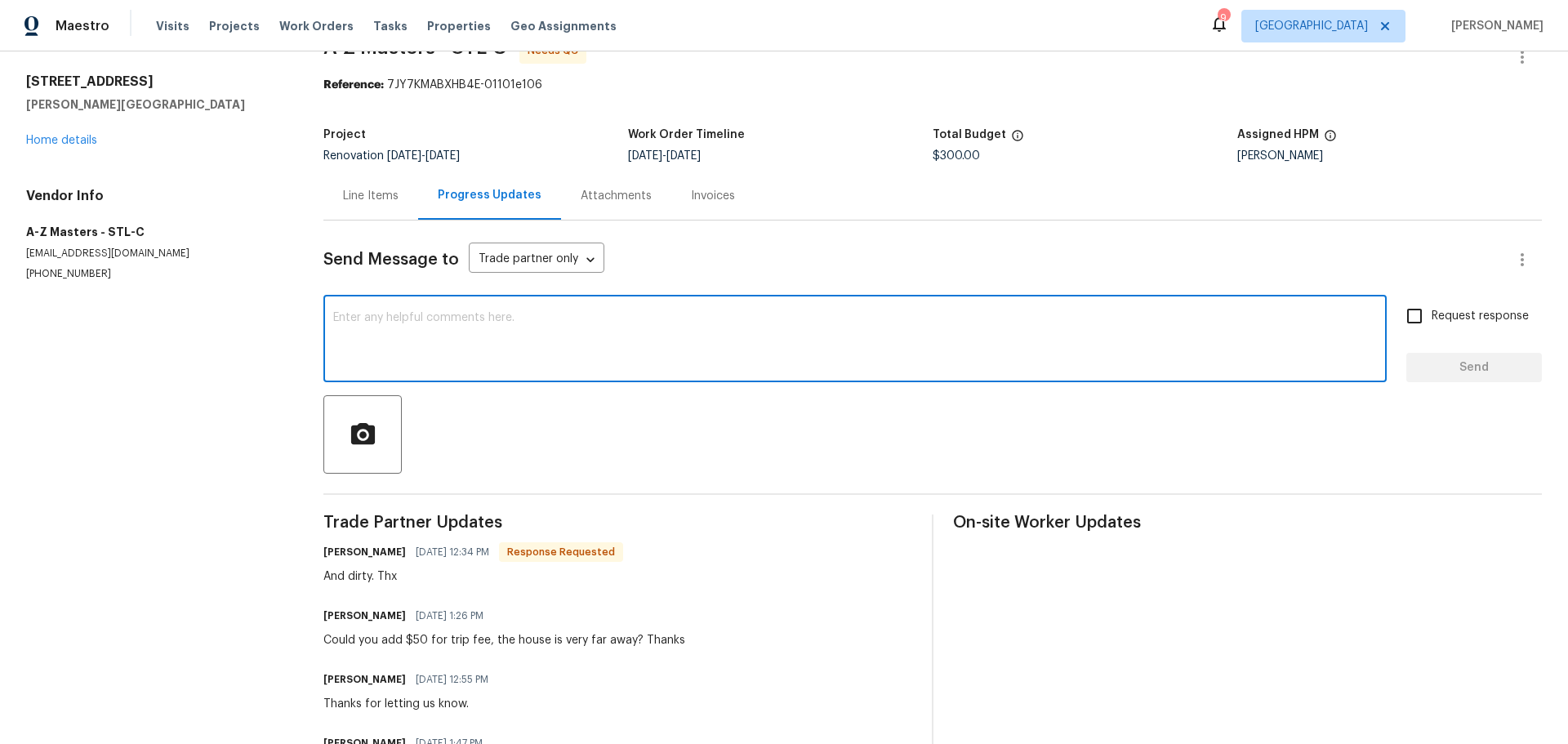
click at [541, 317] on textarea at bounding box center [855, 339] width 1044 height 57
click at [507, 321] on textarea "cleaning was not good will be tro be revisited" at bounding box center [855, 339] width 1044 height 57
type textarea "cleaning was not good will be to be revisited"
click at [1467, 368] on span "Send" at bounding box center [1475, 367] width 110 height 20
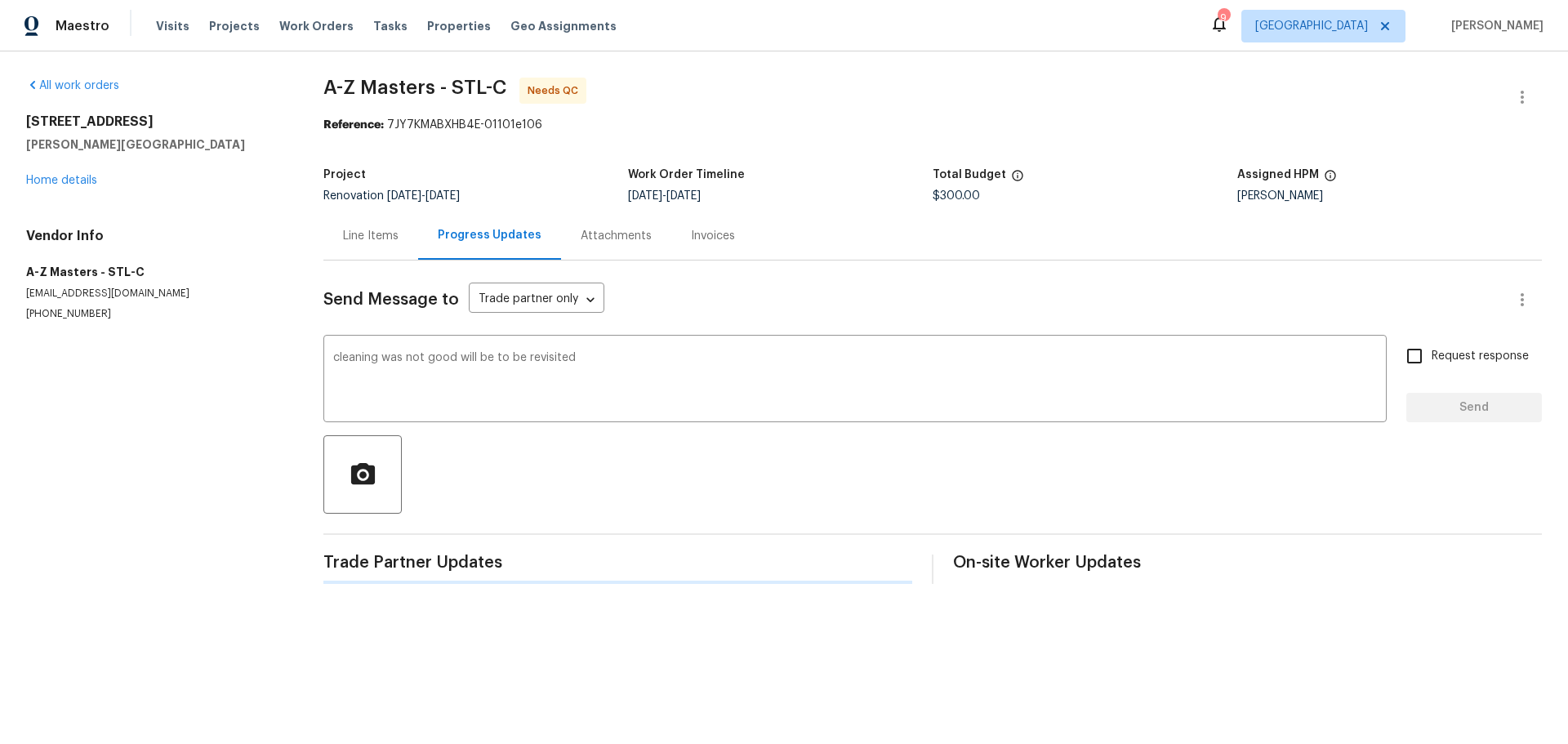
scroll to position [0, 0]
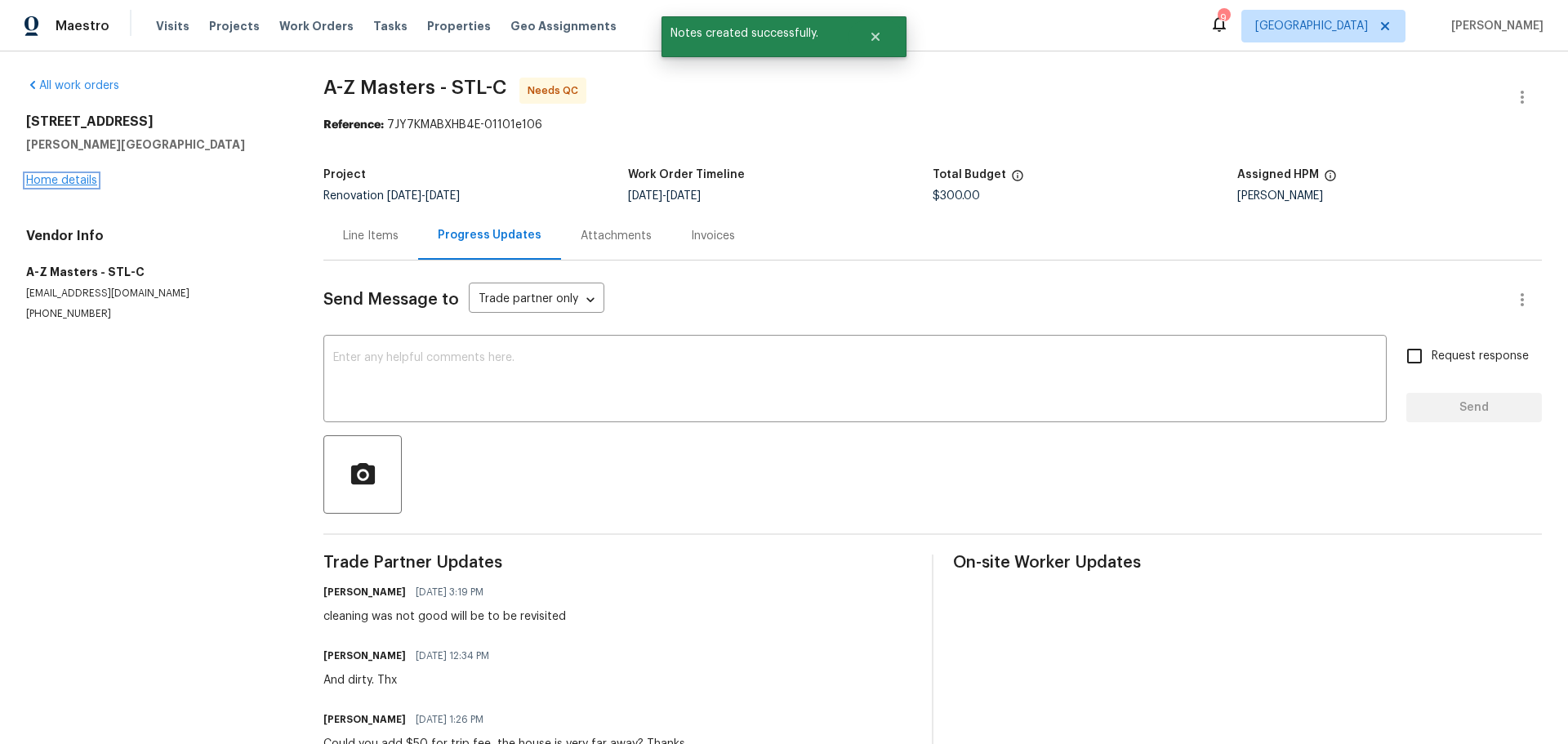
click at [54, 175] on link "Home details" at bounding box center [61, 180] width 71 height 11
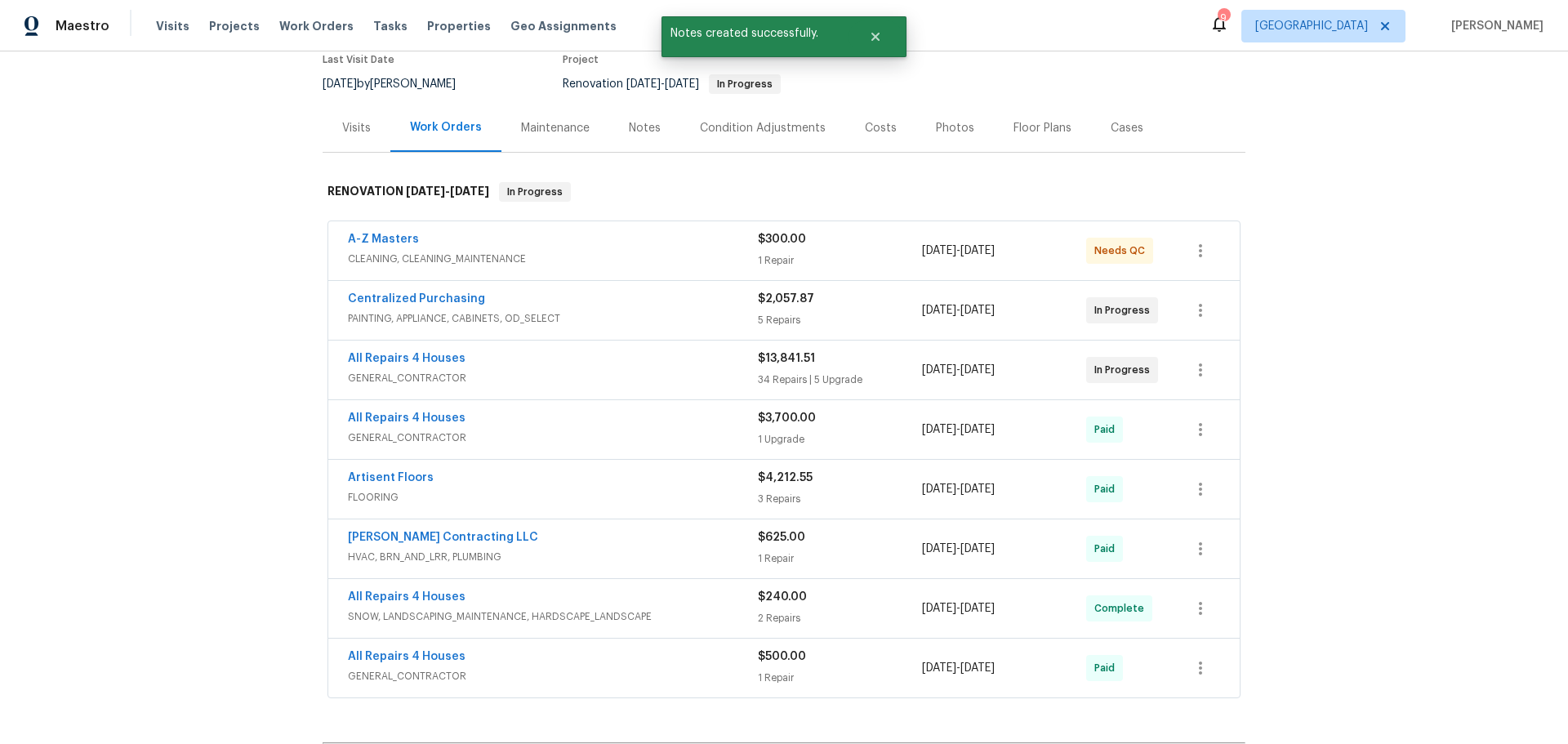
scroll to position [164, 0]
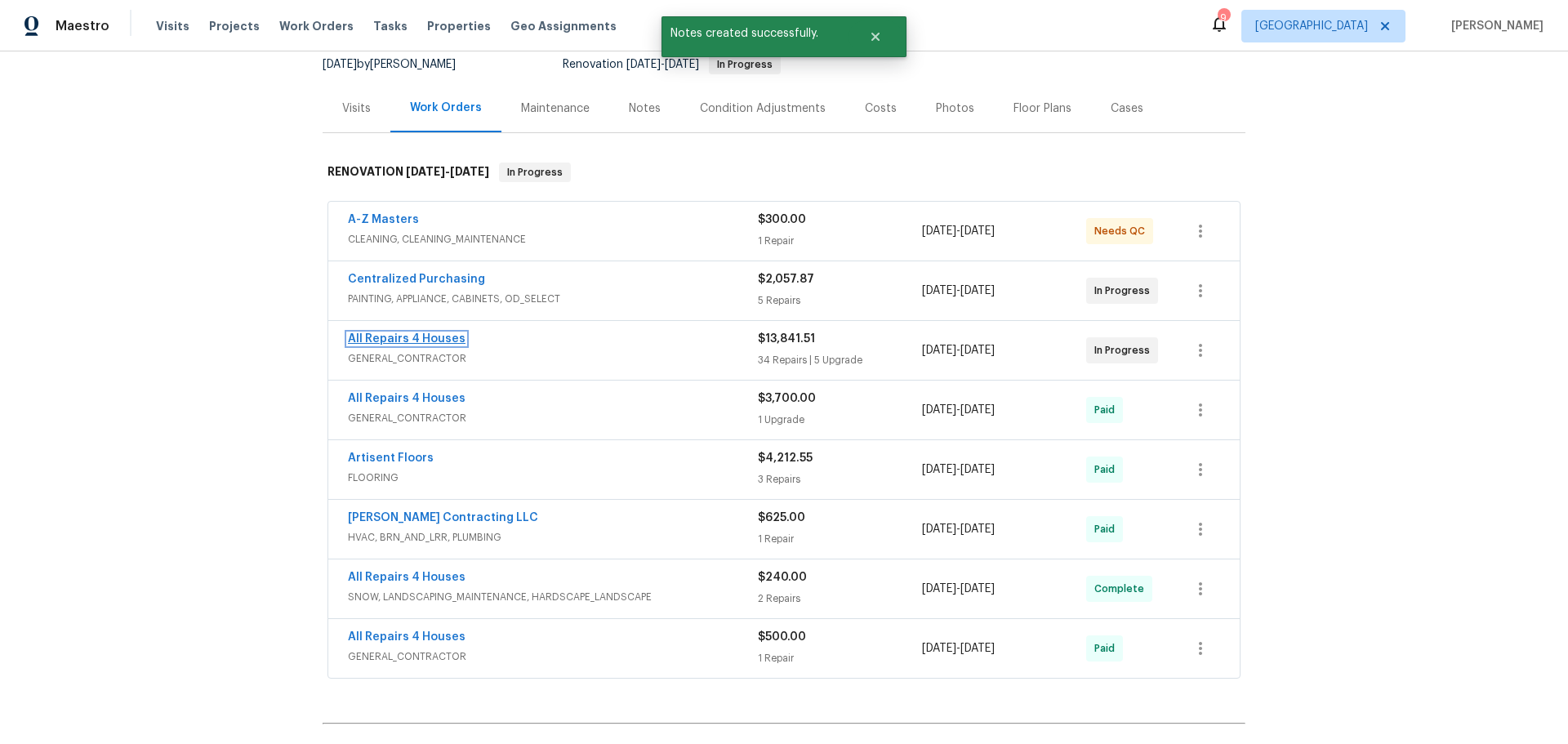
click at [440, 336] on link "All Repairs 4 Houses" at bounding box center [407, 339] width 117 height 11
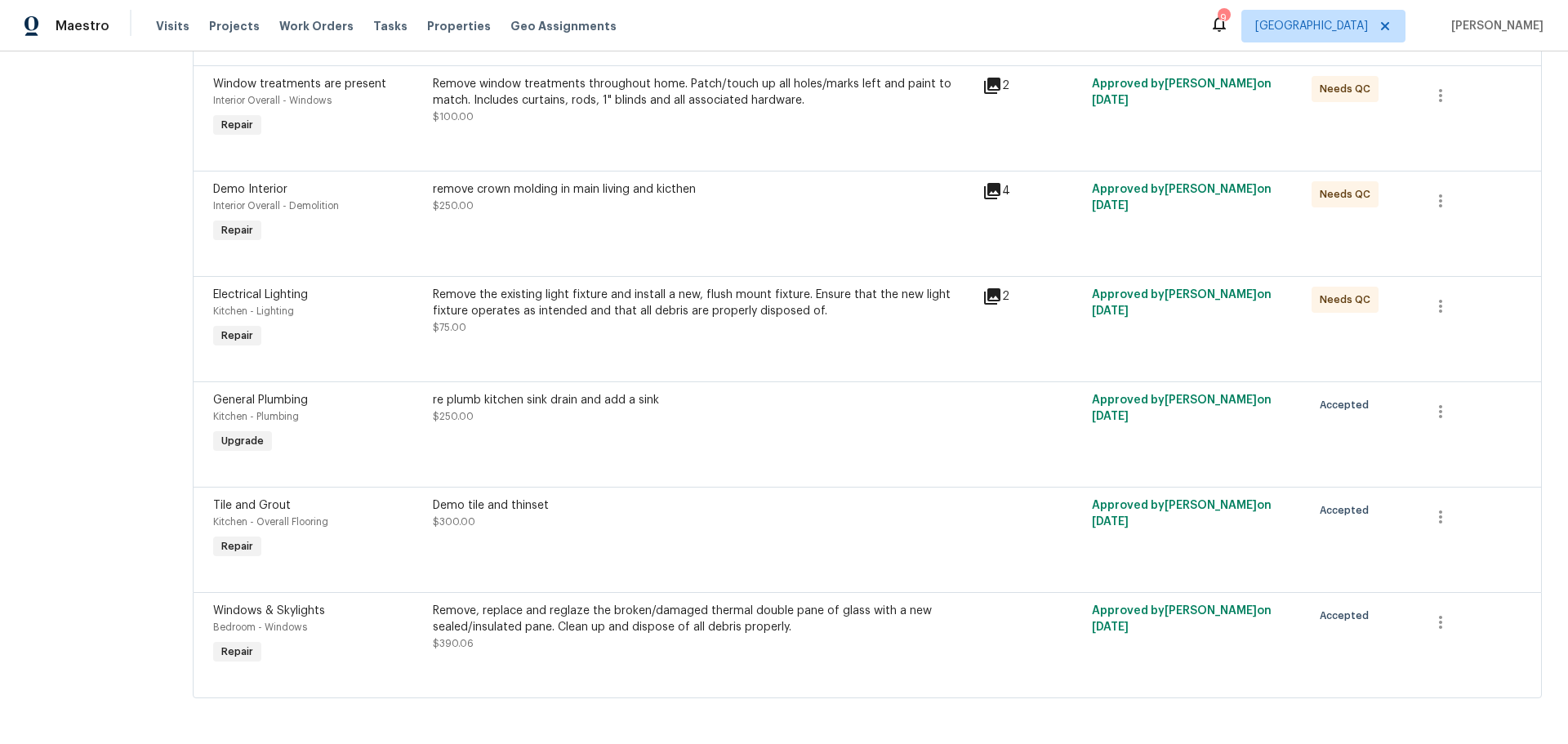
scroll to position [3866, 0]
click at [640, 517] on div "Demo tile and thinset $300.00" at bounding box center [703, 513] width 540 height 33
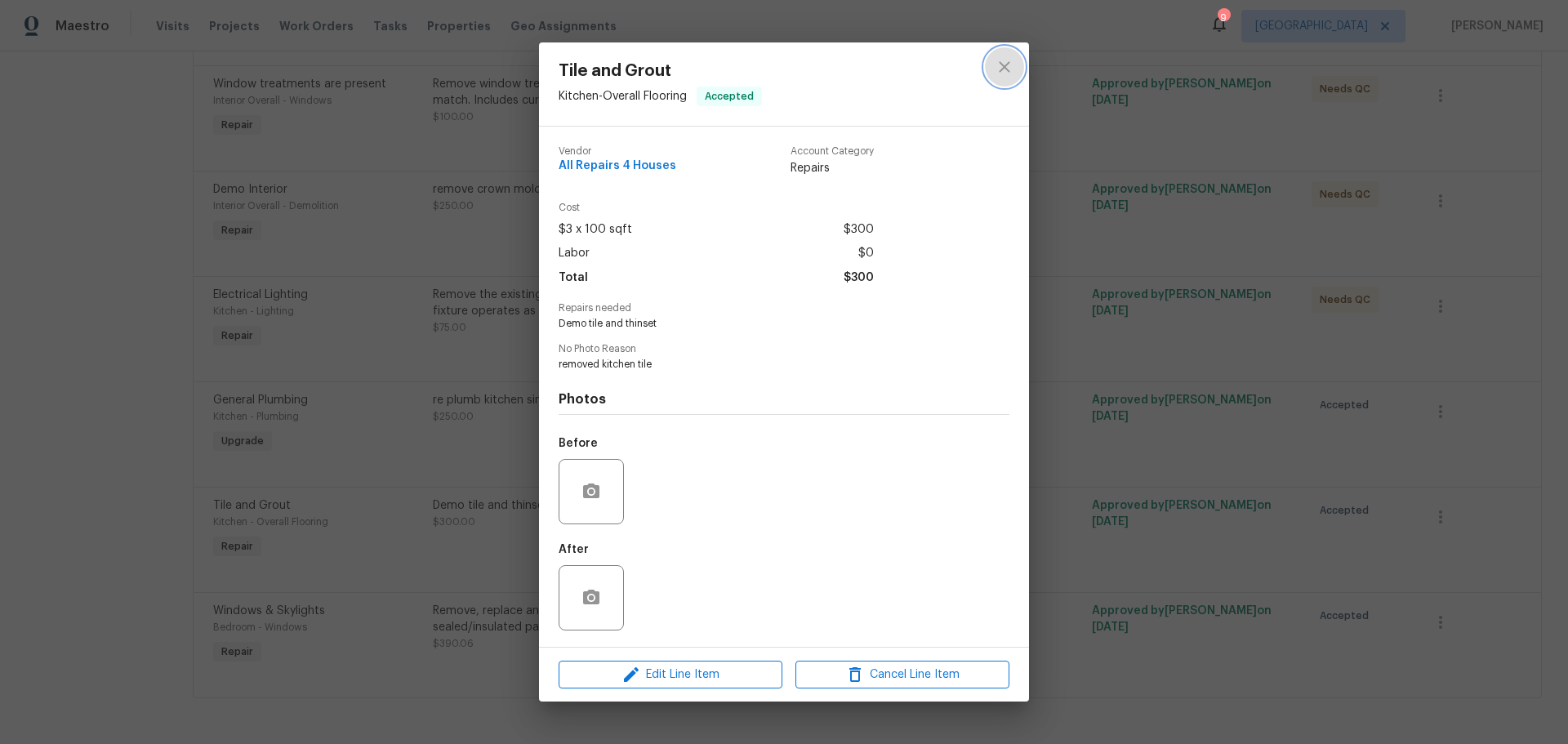
click at [1000, 72] on icon "close" at bounding box center [1004, 66] width 10 height 10
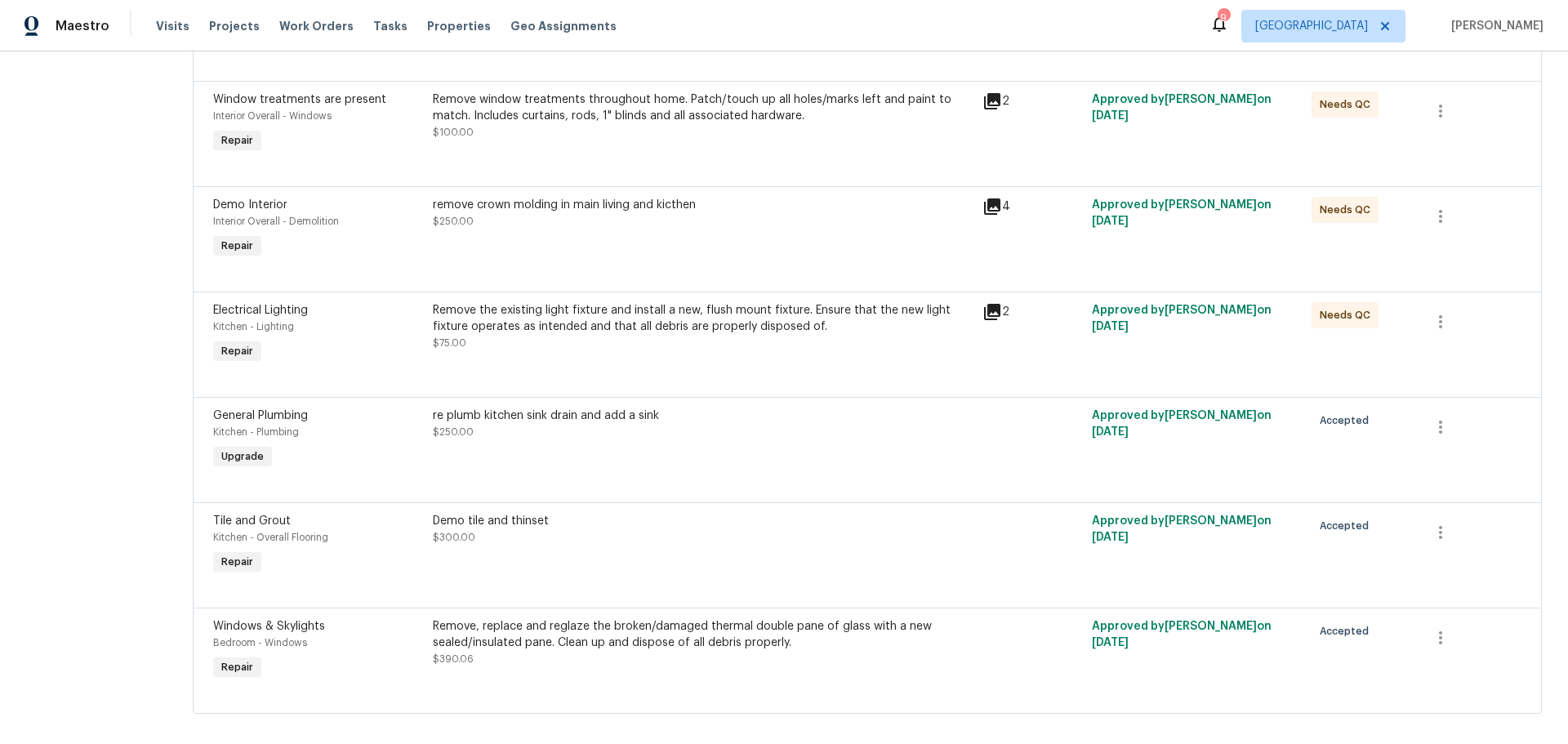
scroll to position [3784, 0]
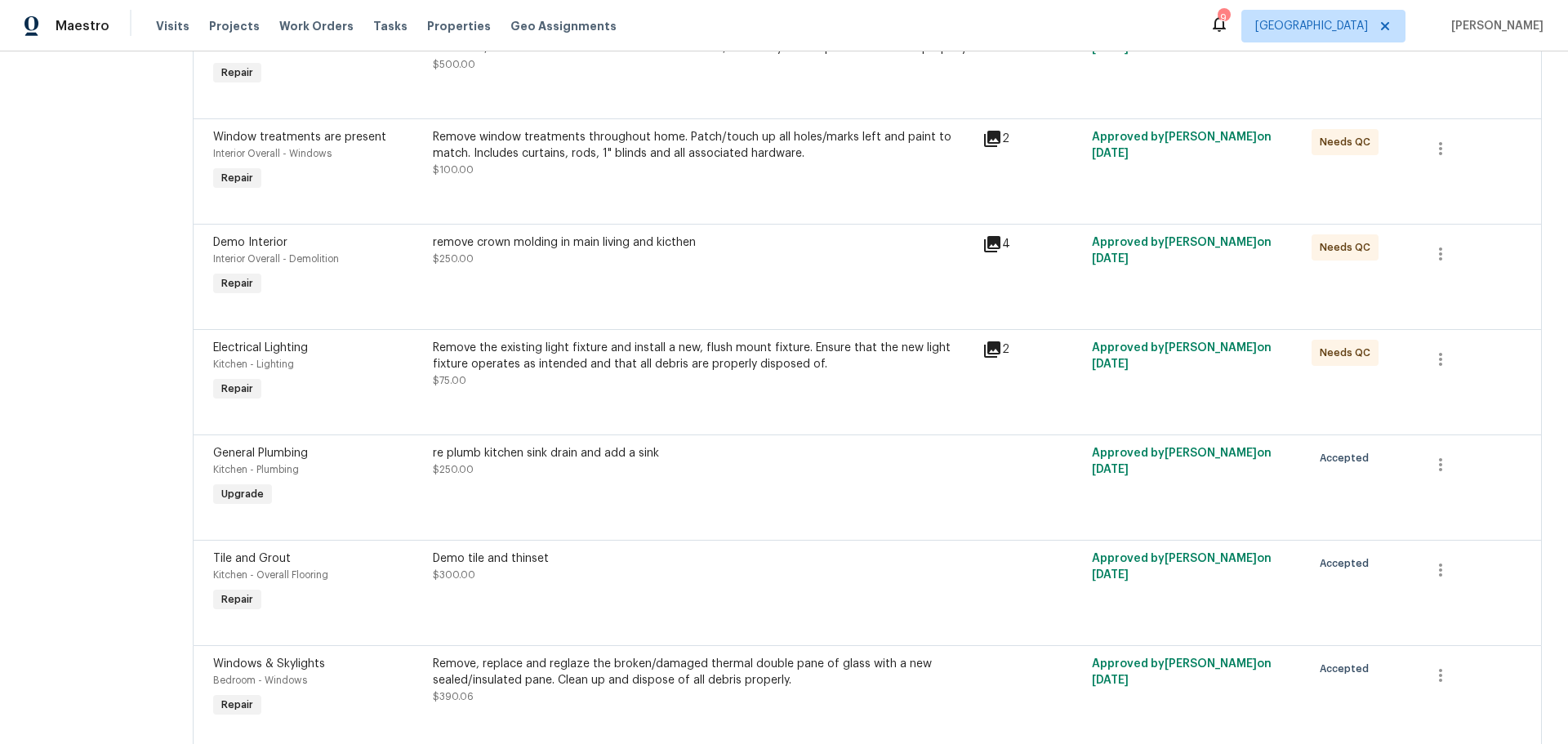
click at [670, 389] on div "Remove the existing light fixture and install a new, flush mount fixture. Ensur…" at bounding box center [703, 364] width 540 height 49
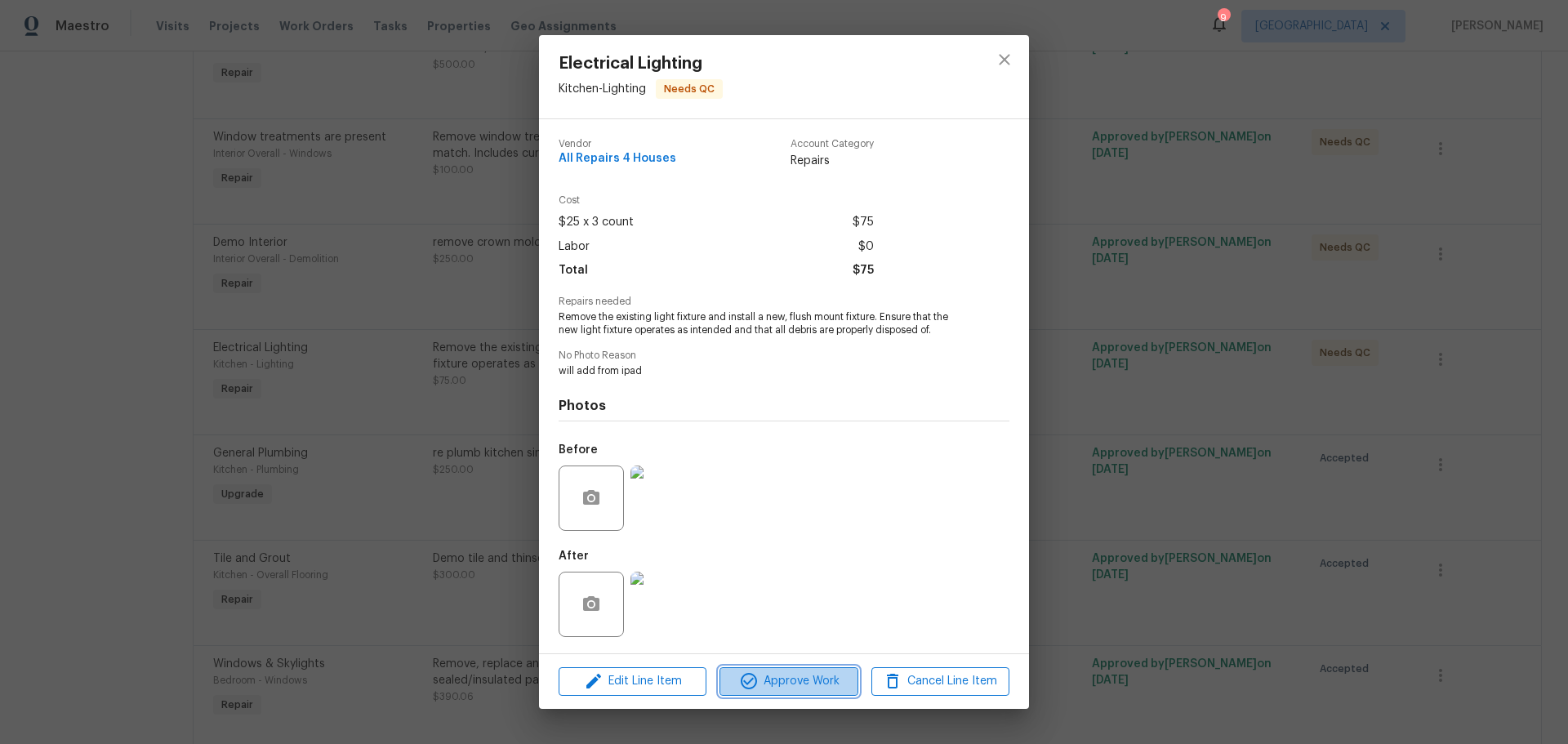
click at [813, 683] on span "Approve Work" at bounding box center [789, 682] width 128 height 20
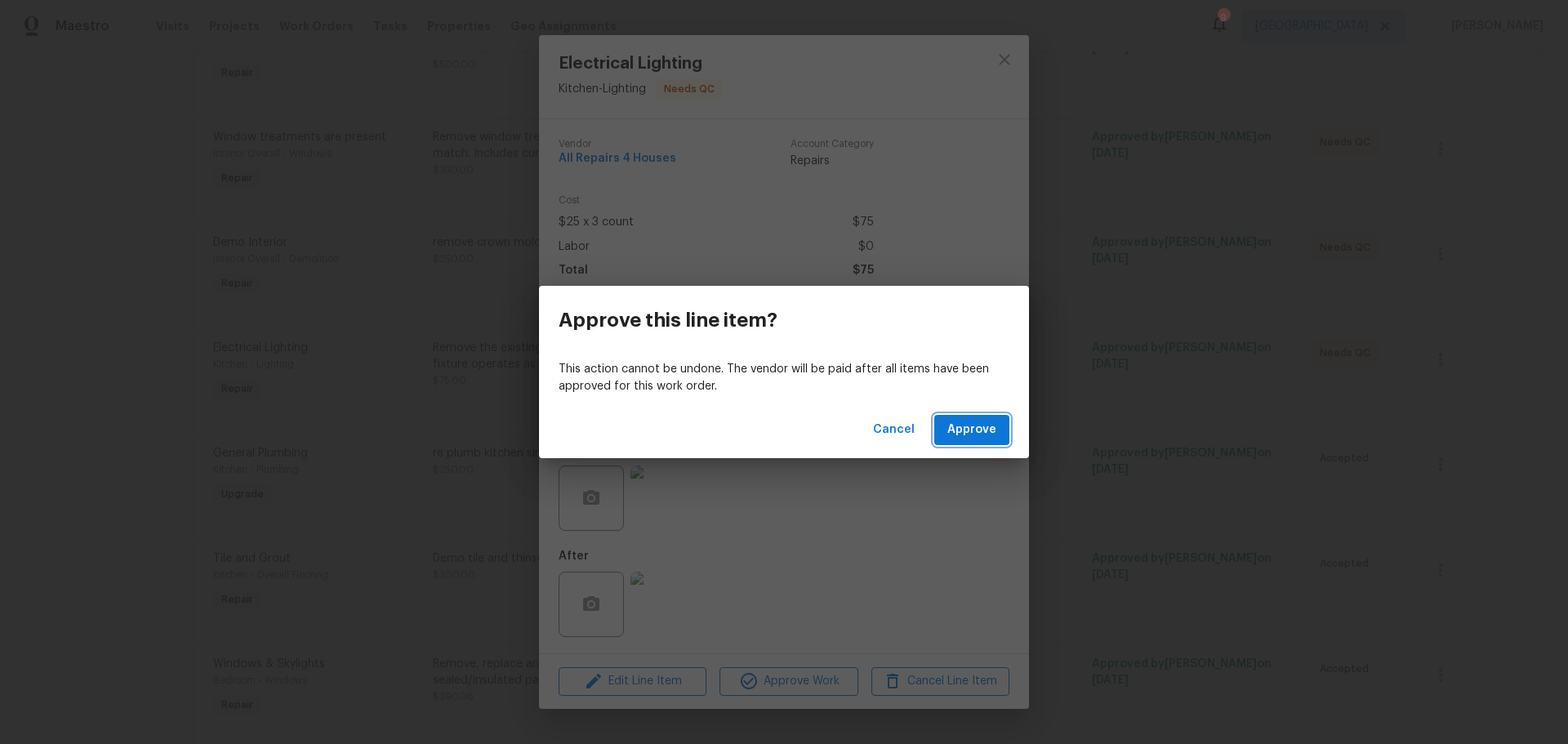
click at [979, 435] on span "Approve" at bounding box center [972, 430] width 49 height 20
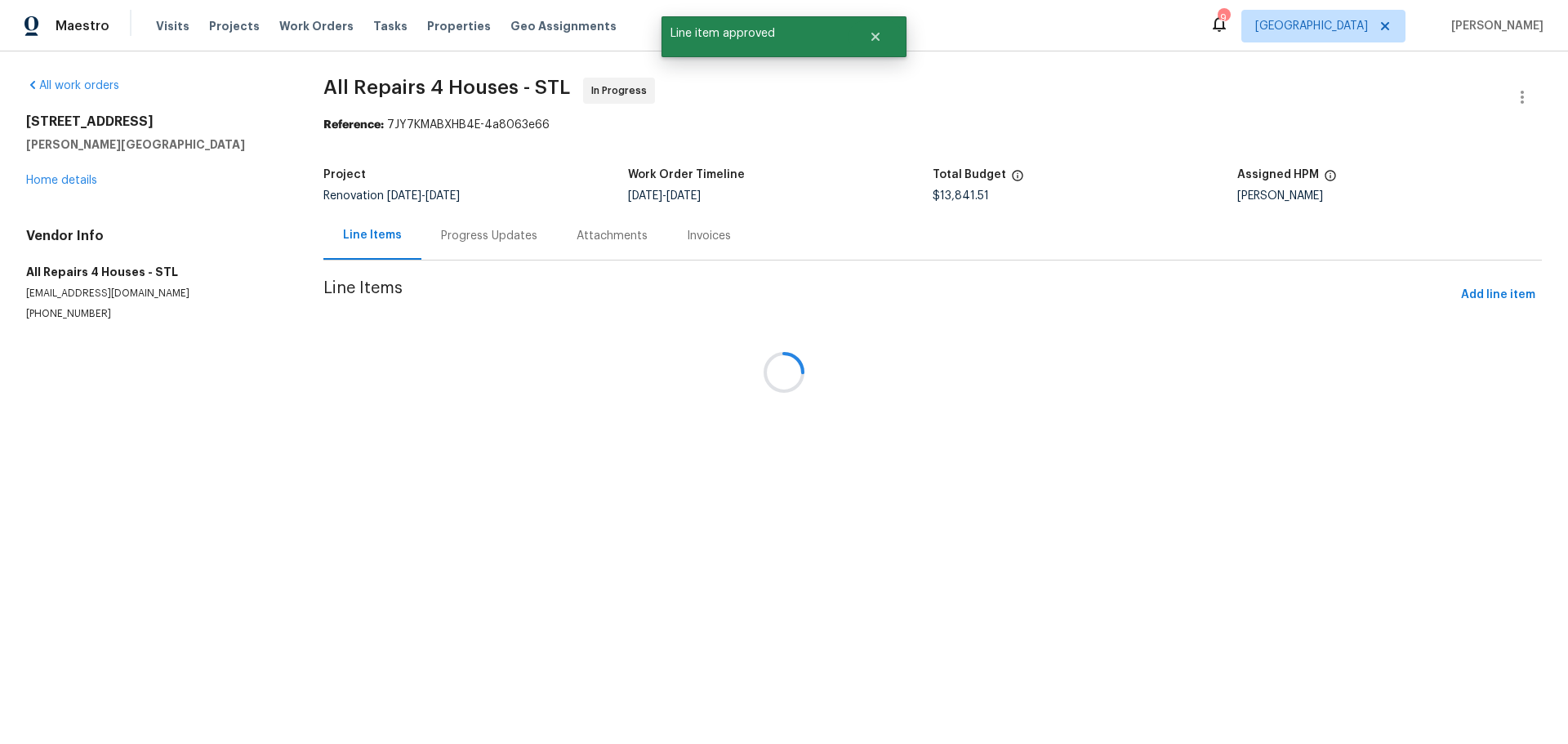
scroll to position [0, 0]
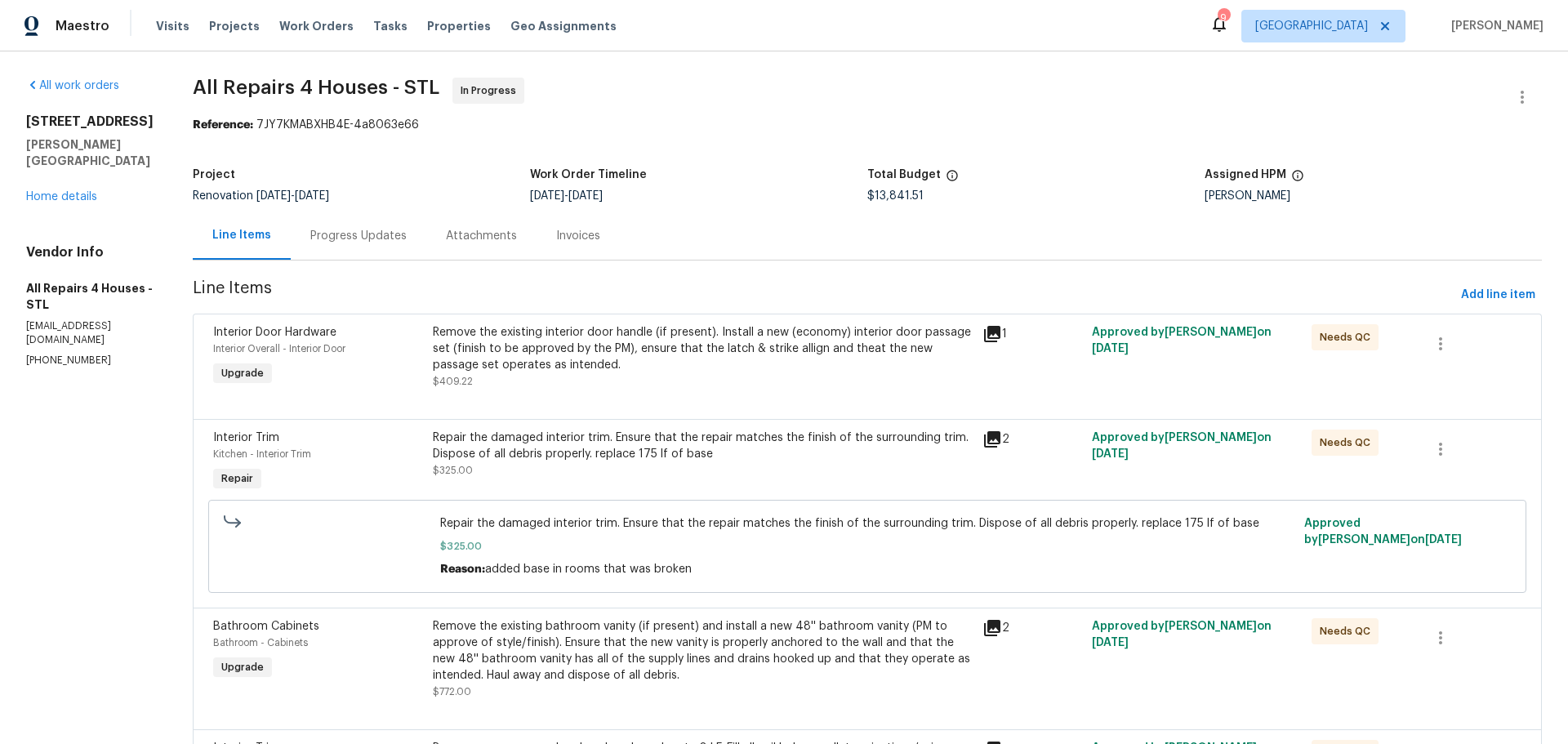
click at [663, 361] on div "Remove the existing interior door handle (if present). Install a new (economy) …" at bounding box center [703, 349] width 540 height 49
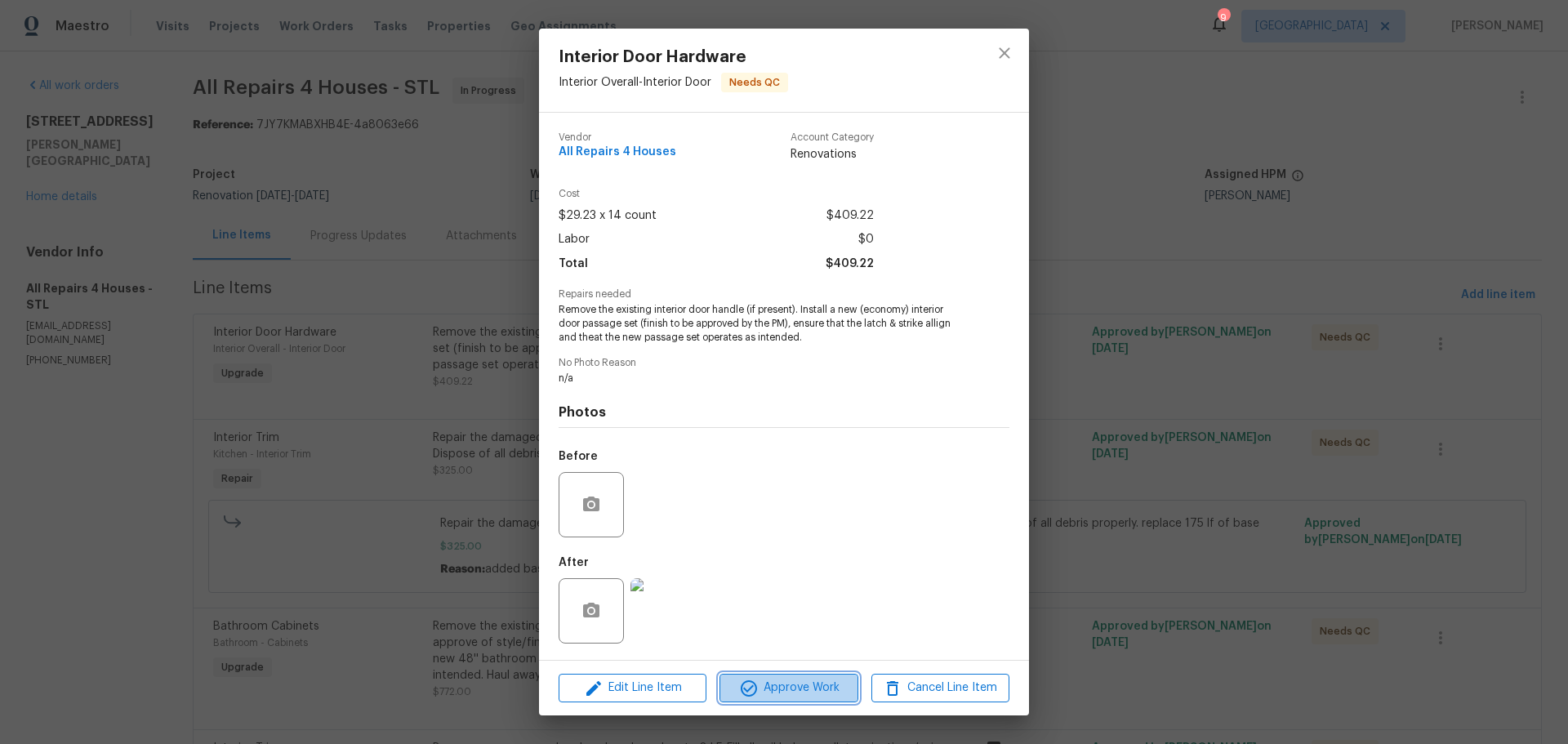
click at [785, 693] on span "Approve Work" at bounding box center [789, 688] width 128 height 20
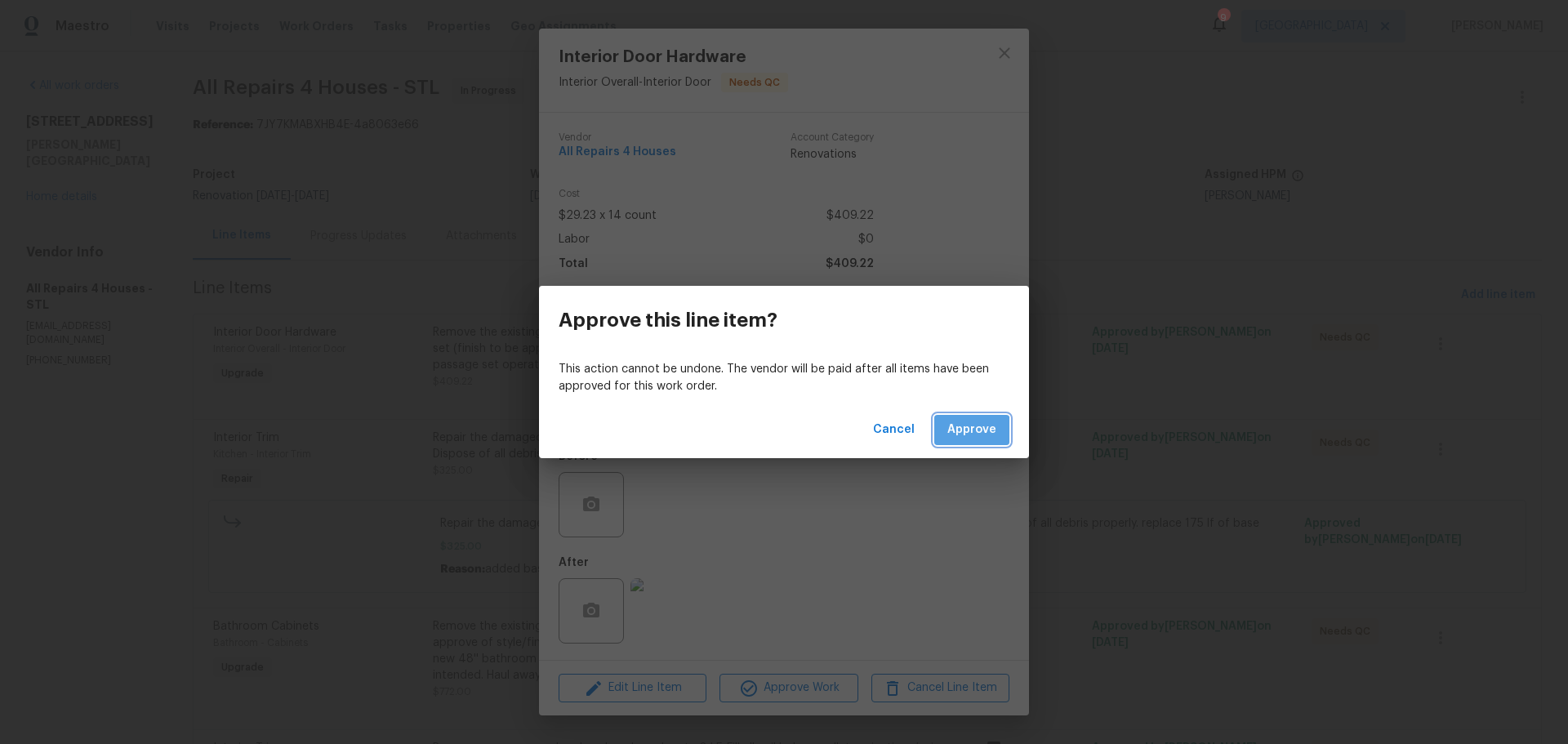
click at [969, 432] on span "Approve" at bounding box center [972, 430] width 49 height 20
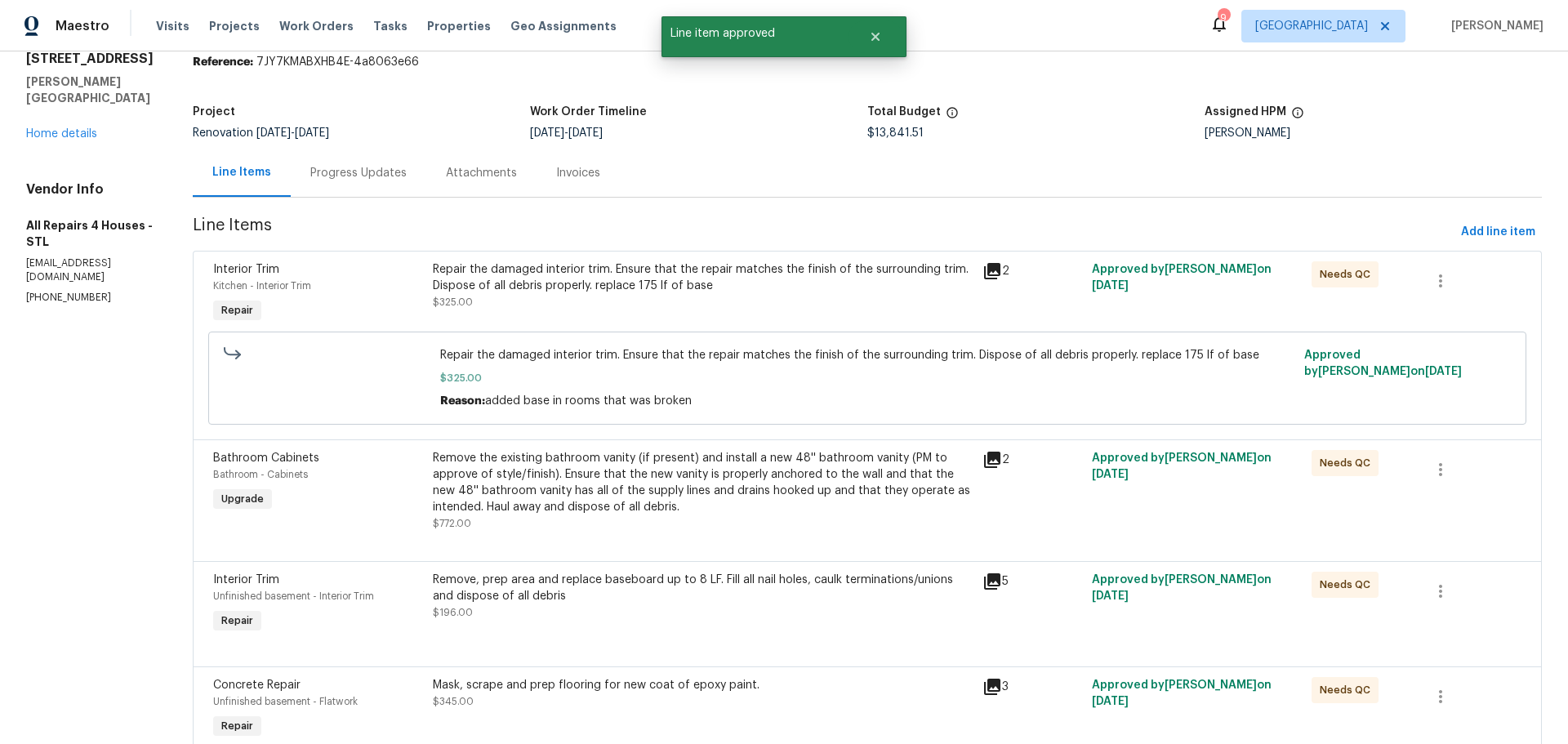
scroll to position [82, 0]
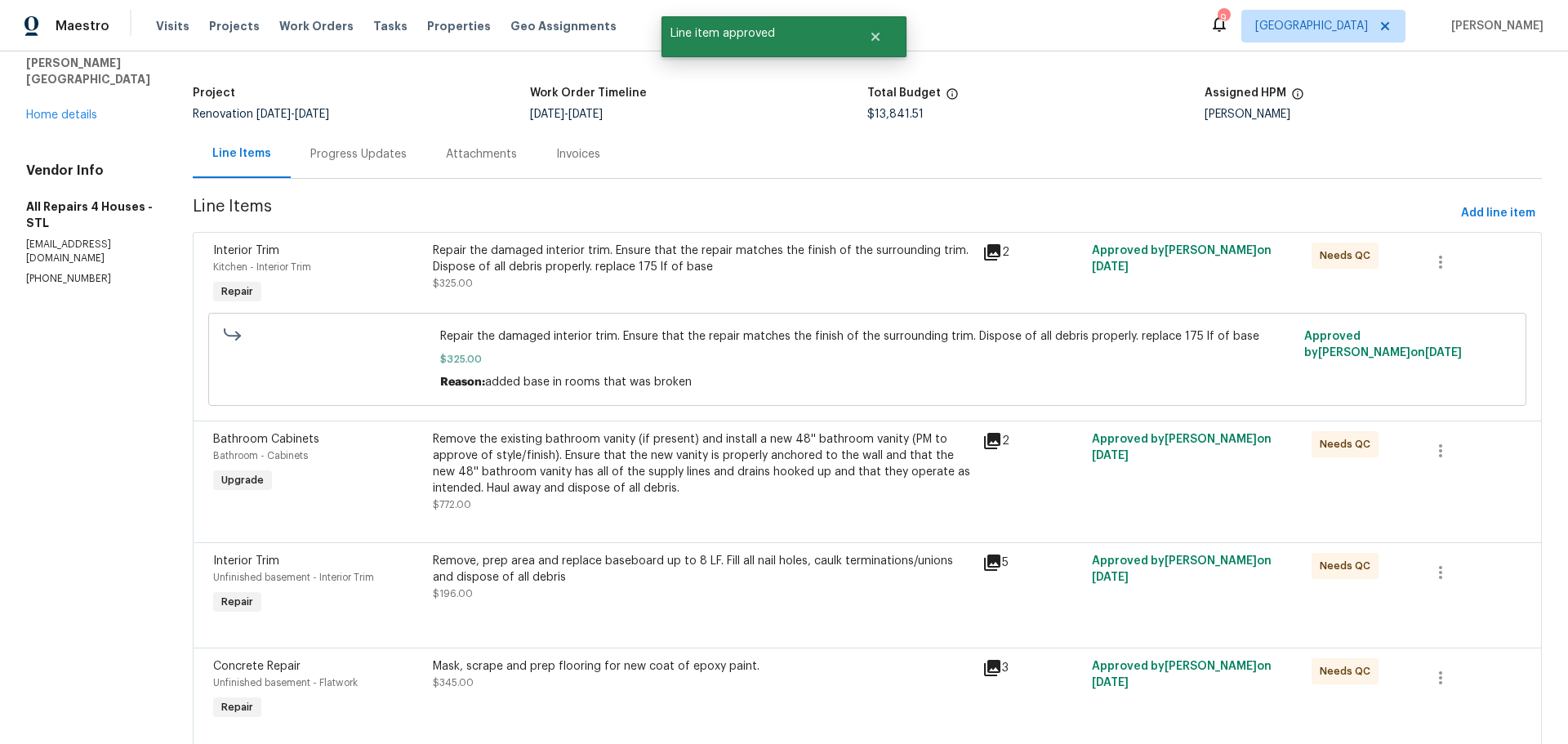
click at [713, 498] on div "Remove the existing bathroom vanity (if present) and install a new 48'' bathroo…" at bounding box center [703, 472] width 540 height 82
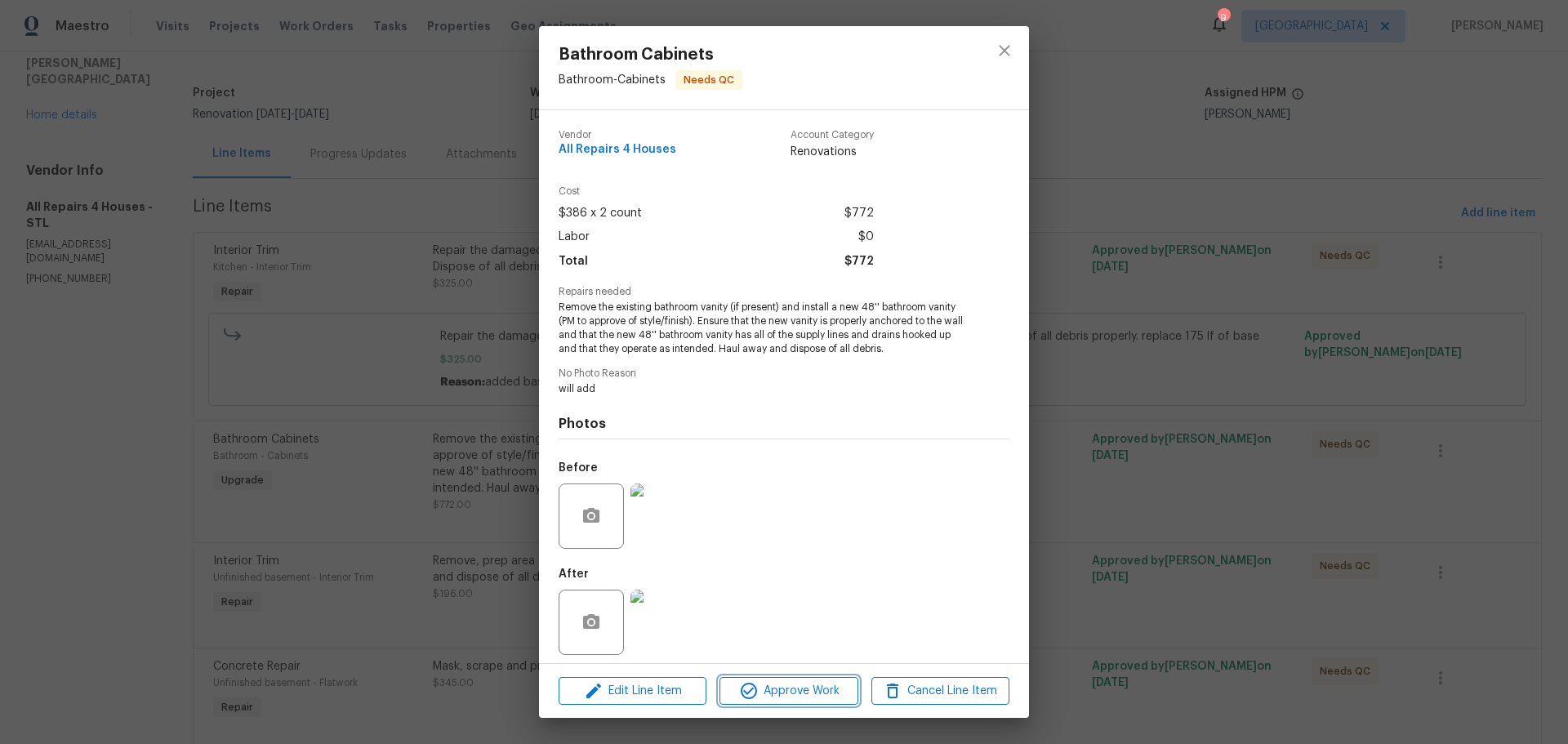
click at [758, 684] on icon "button" at bounding box center [748, 690] width 20 height 20
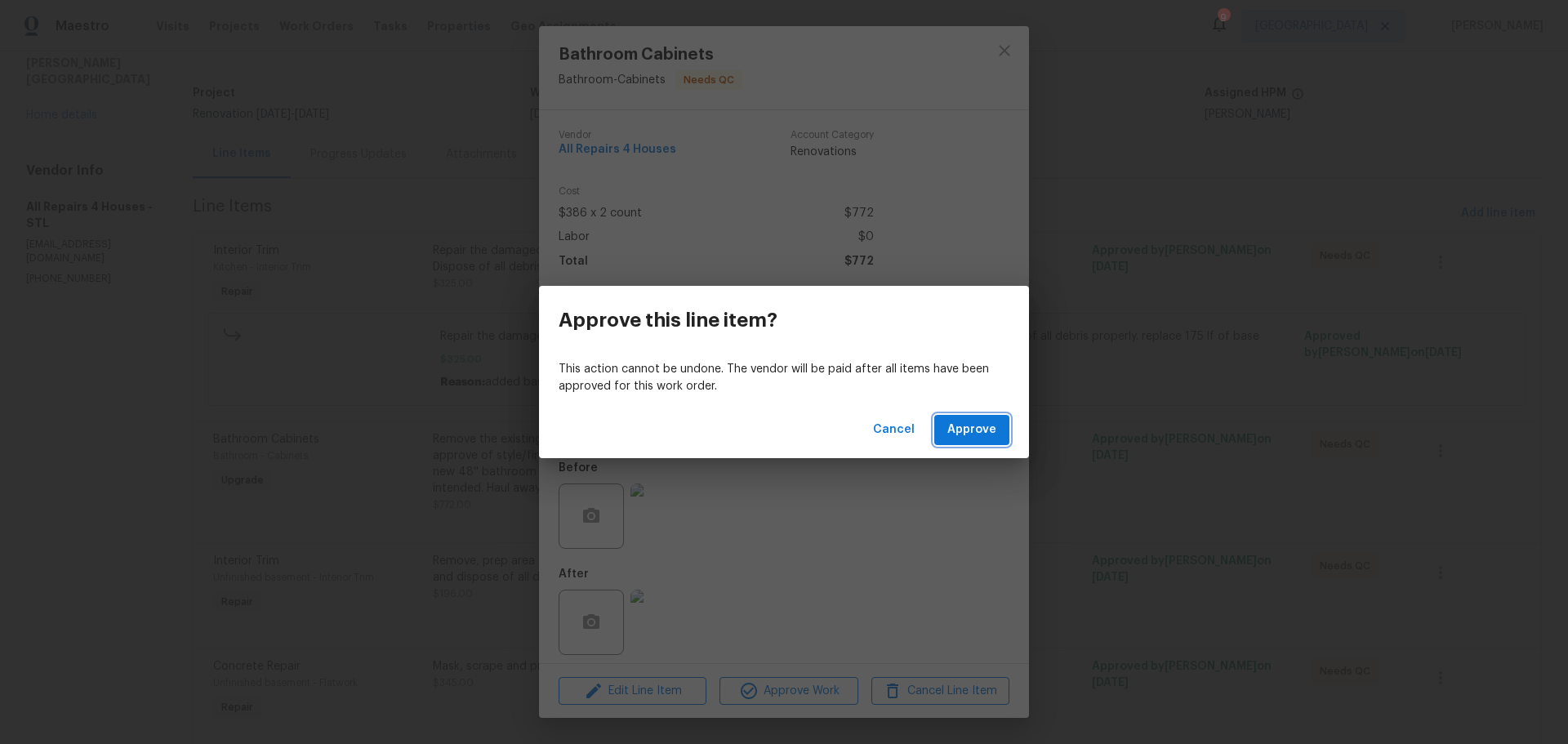
click at [942, 432] on button "Approve" at bounding box center [972, 430] width 75 height 30
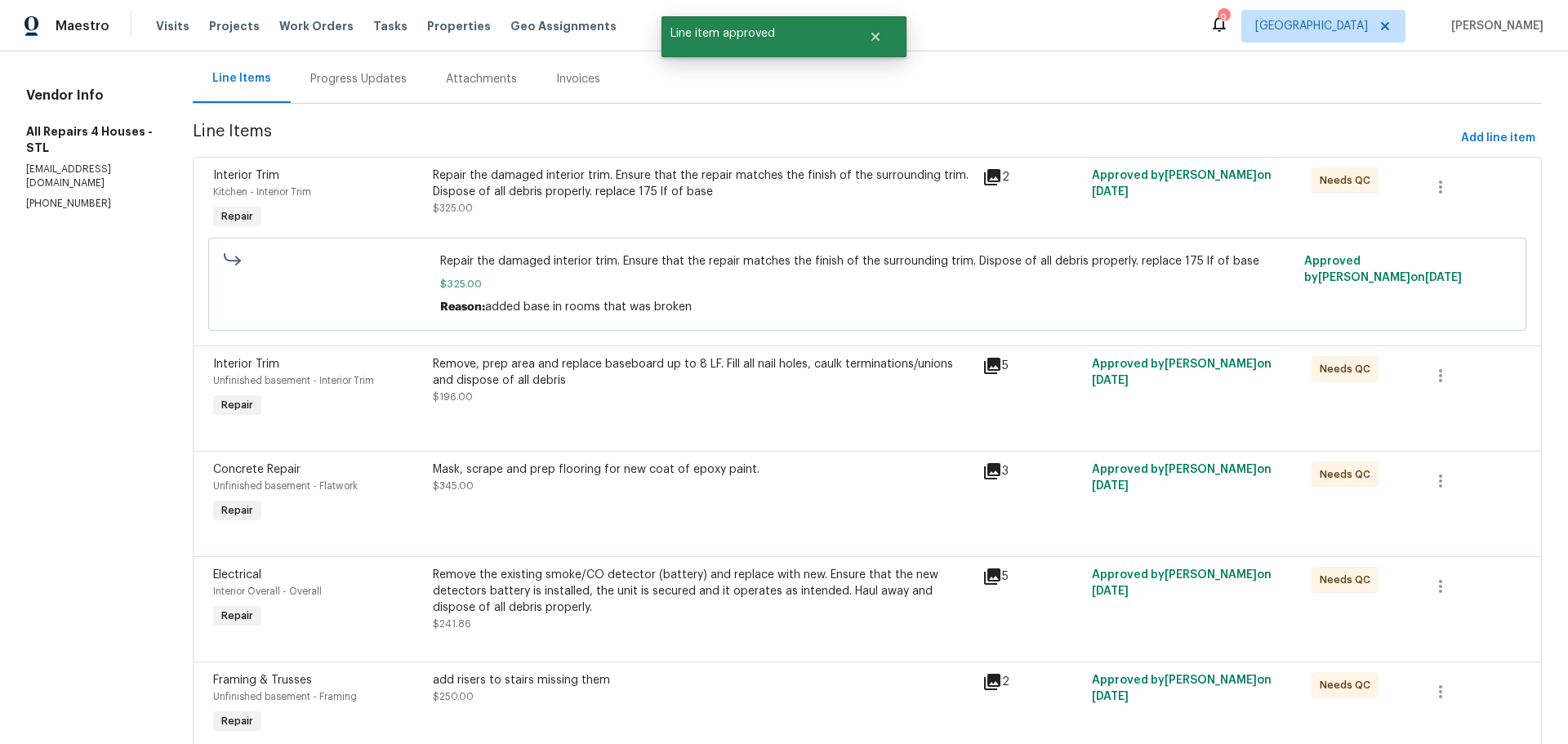
scroll to position [164, 0]
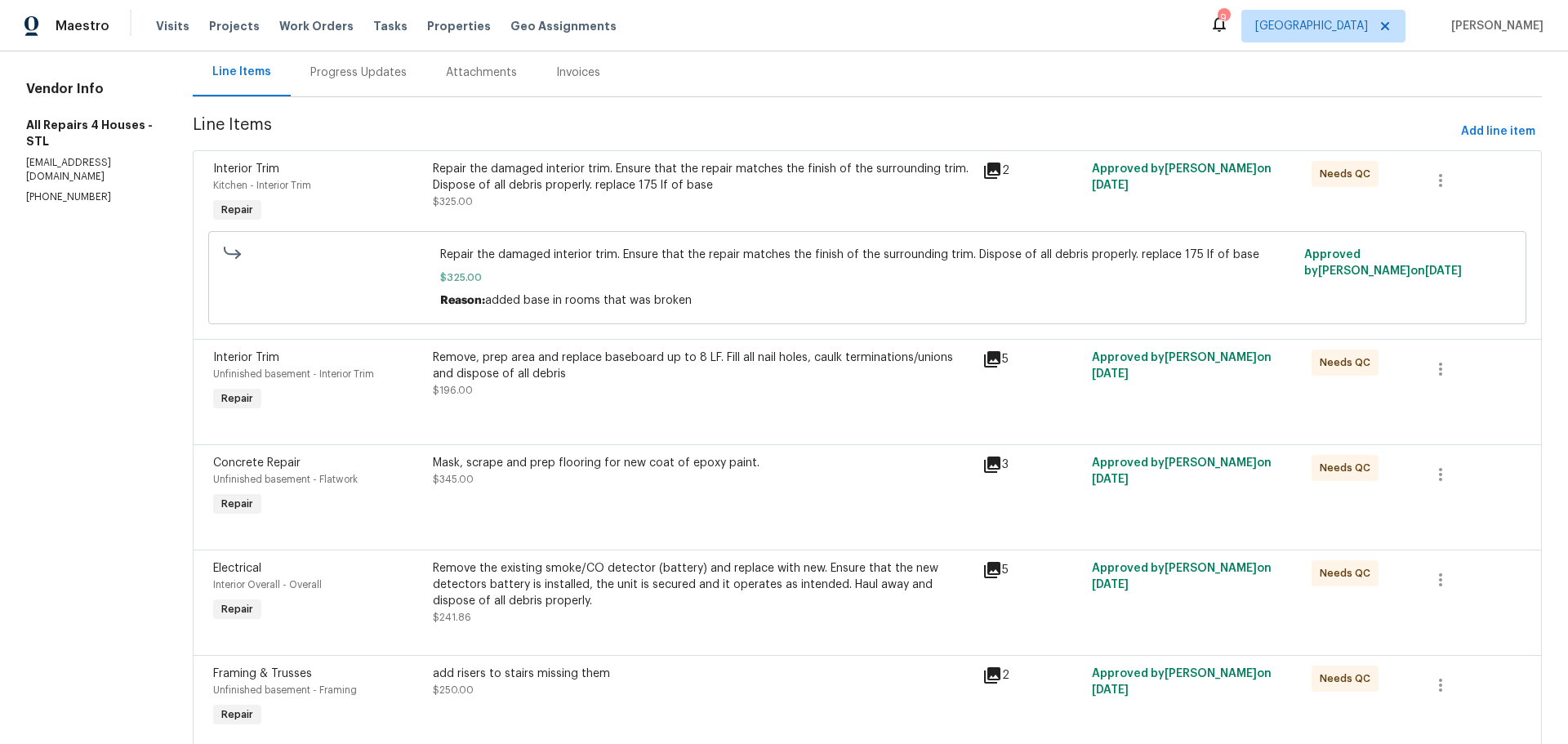
click at [726, 498] on div "Mask, scrape and prep flooring for new coat of epoxy paint. $345.00" at bounding box center [703, 487] width 550 height 75
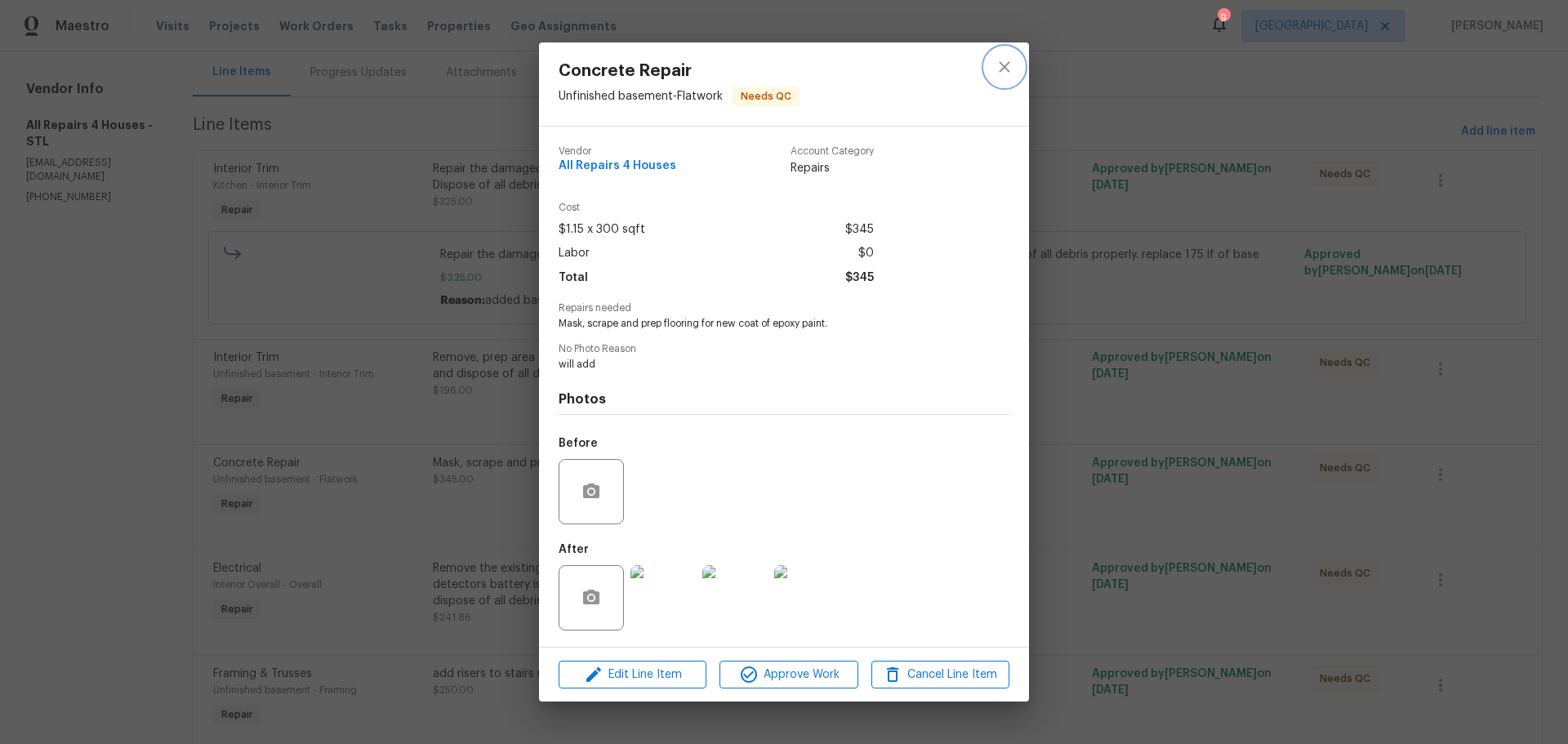
click at [1002, 70] on icon "close" at bounding box center [1004, 66] width 10 height 10
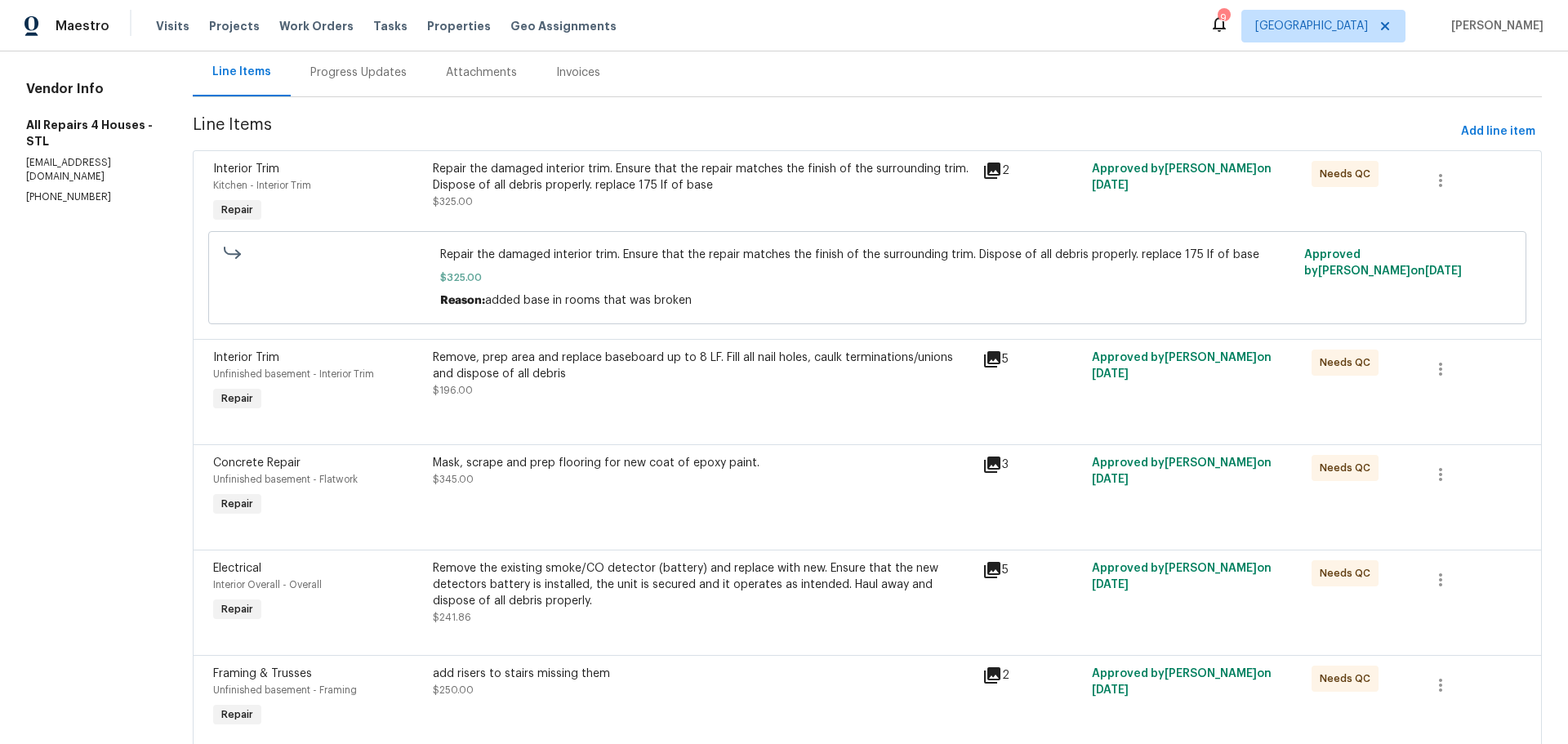
click at [664, 597] on div "Remove the existing smoke/CO detector (battery) and replace with new. Ensure th…" at bounding box center [703, 584] width 540 height 49
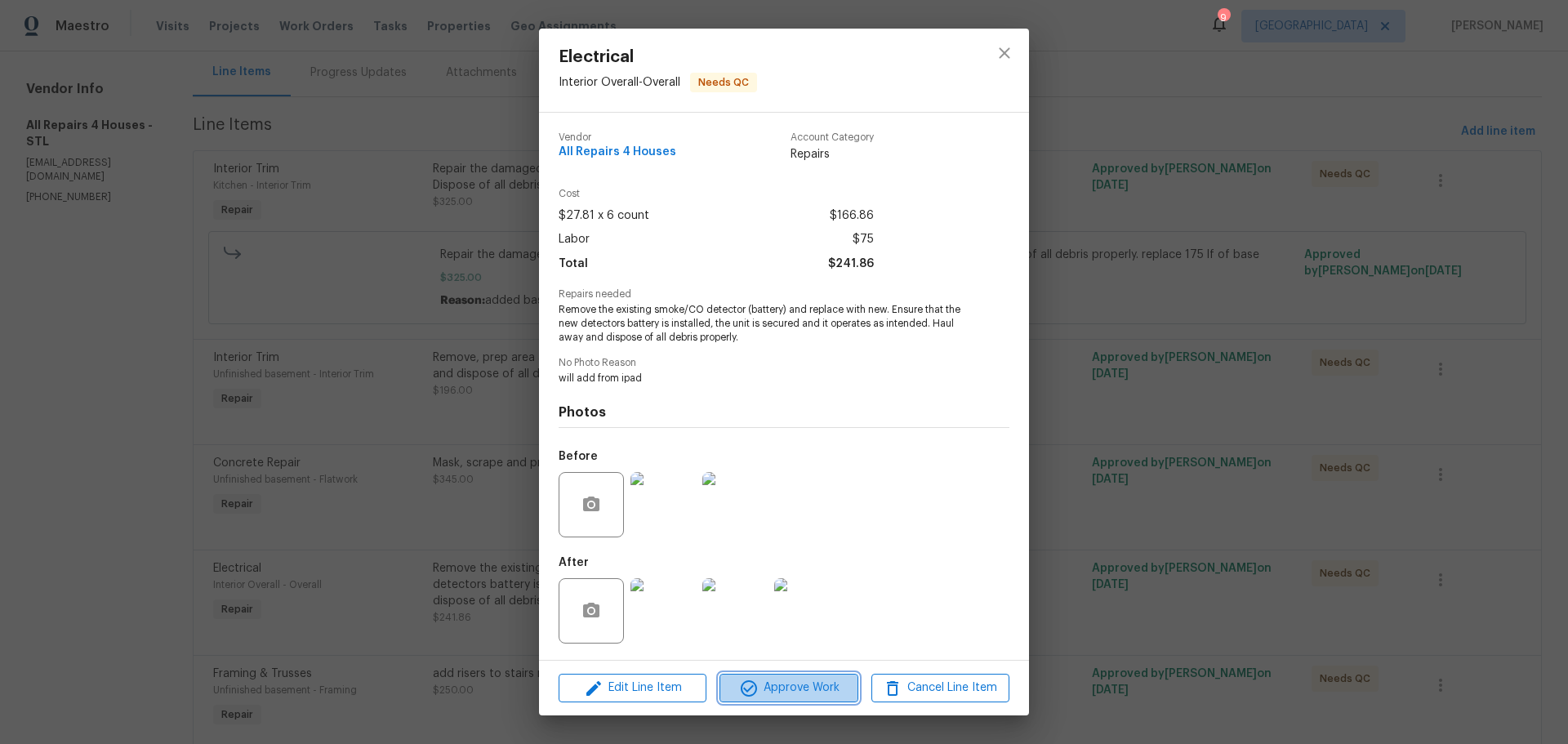
click at [789, 684] on span "Approve Work" at bounding box center [789, 688] width 128 height 20
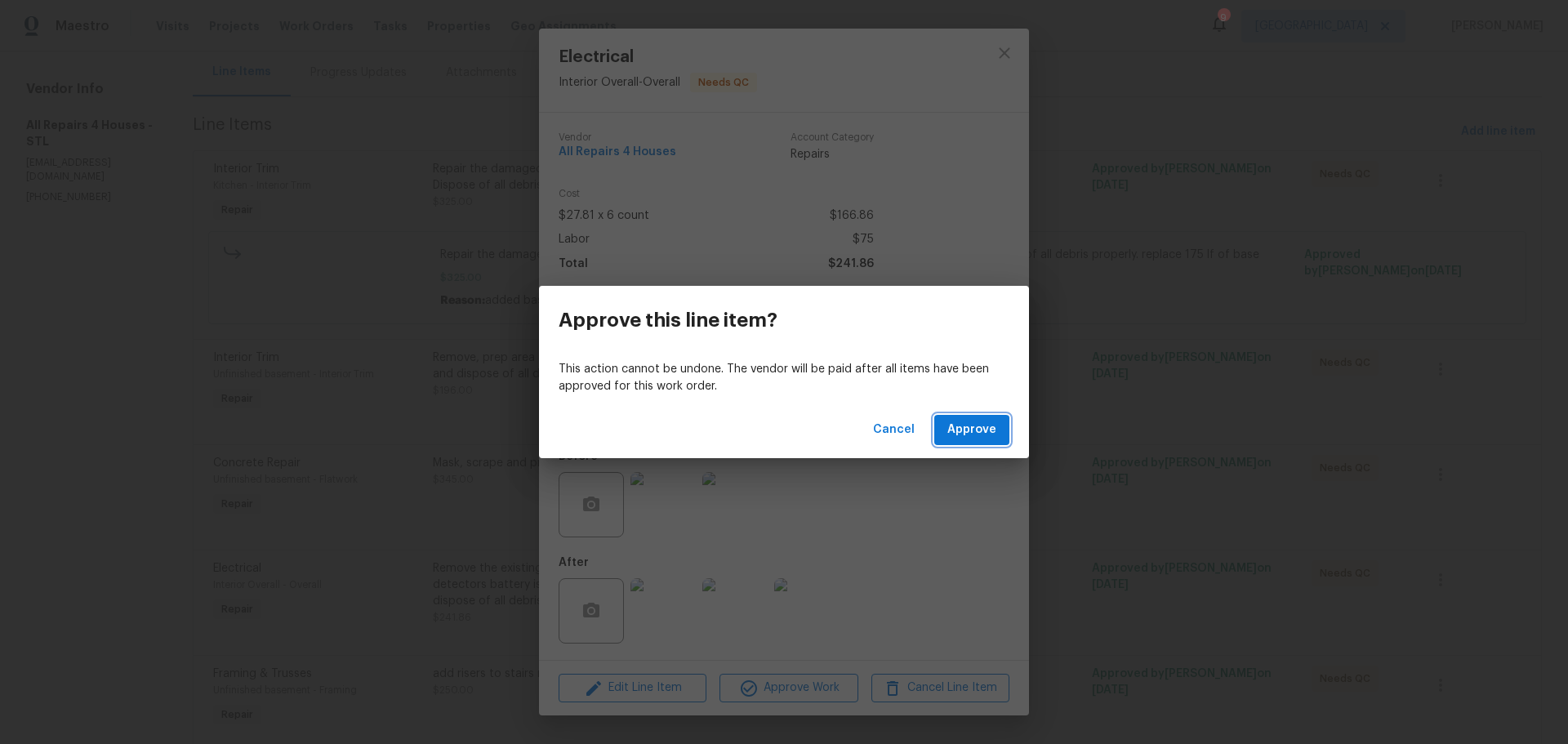
click at [978, 431] on span "Approve" at bounding box center [972, 430] width 49 height 20
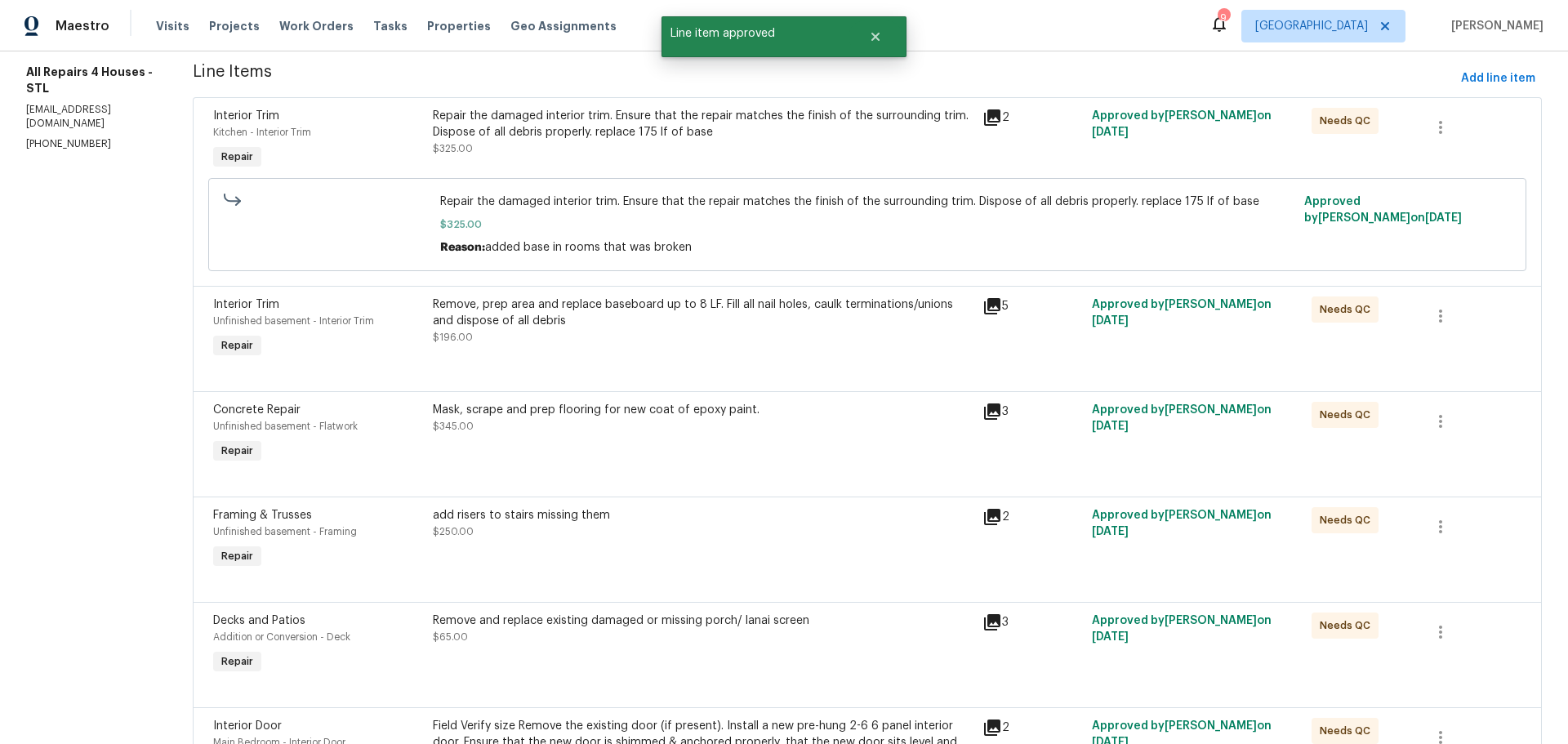
scroll to position [245, 0]
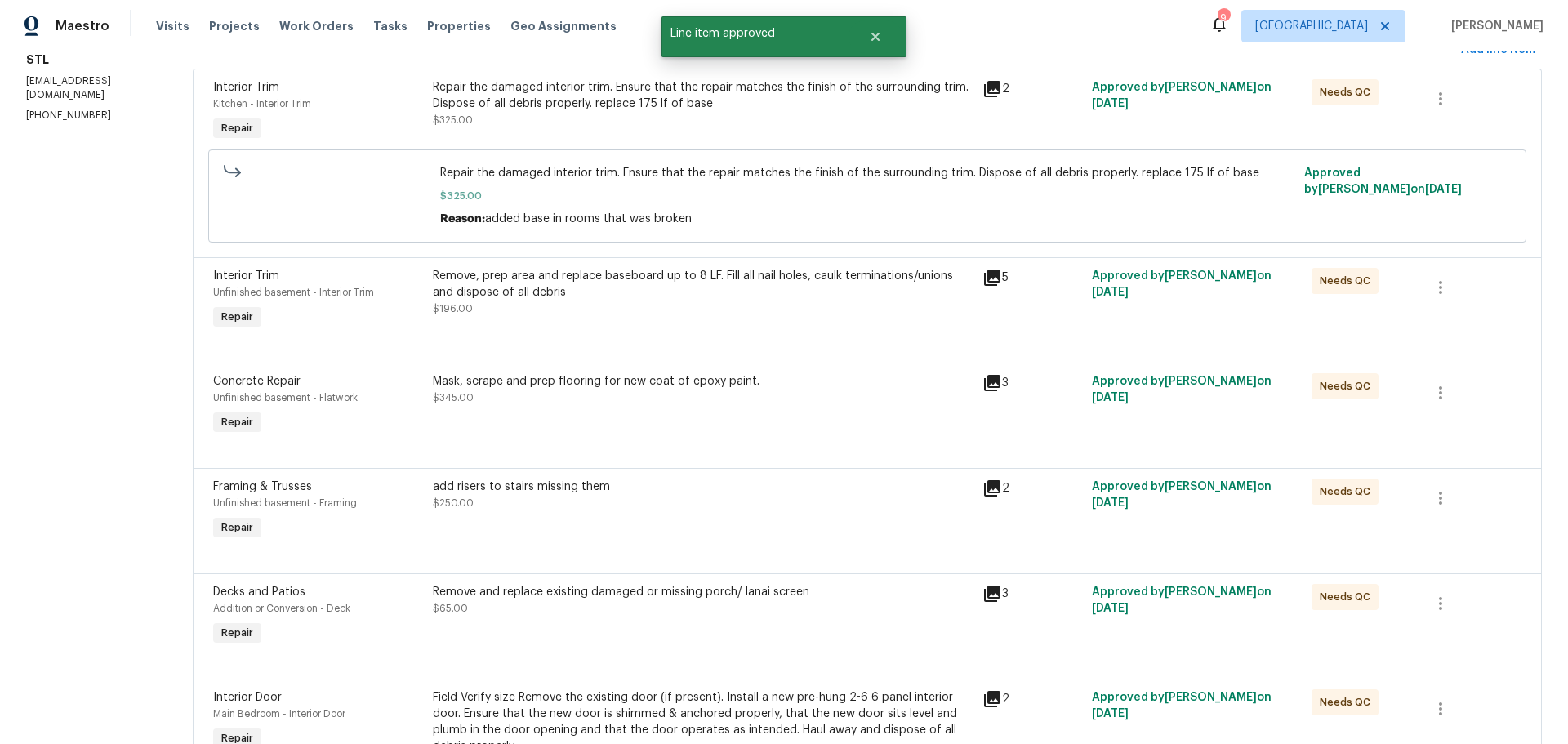
click at [709, 521] on div "add risers to stairs missing them $250.00" at bounding box center [703, 511] width 550 height 75
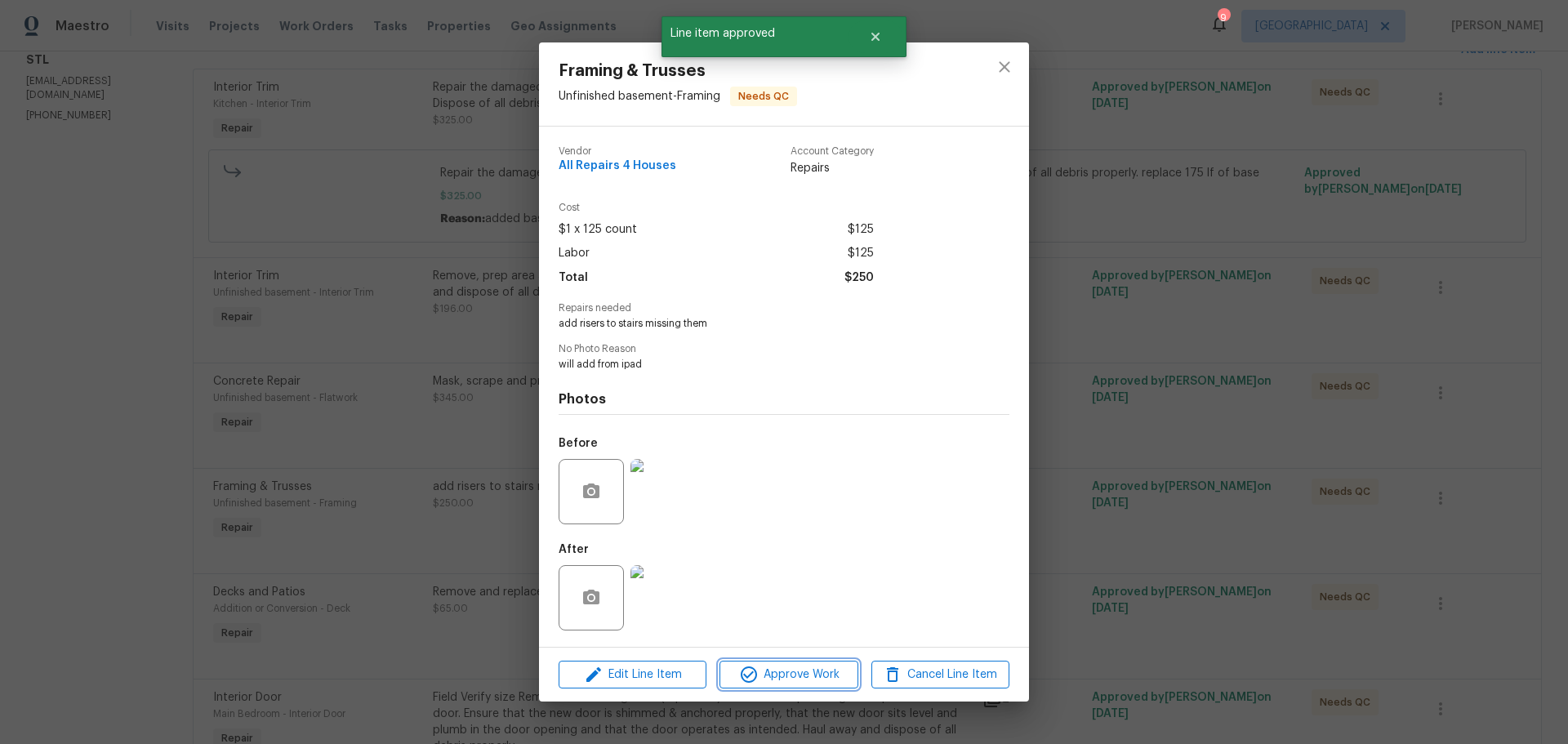
click at [762, 681] on span "Approve Work" at bounding box center [789, 675] width 128 height 20
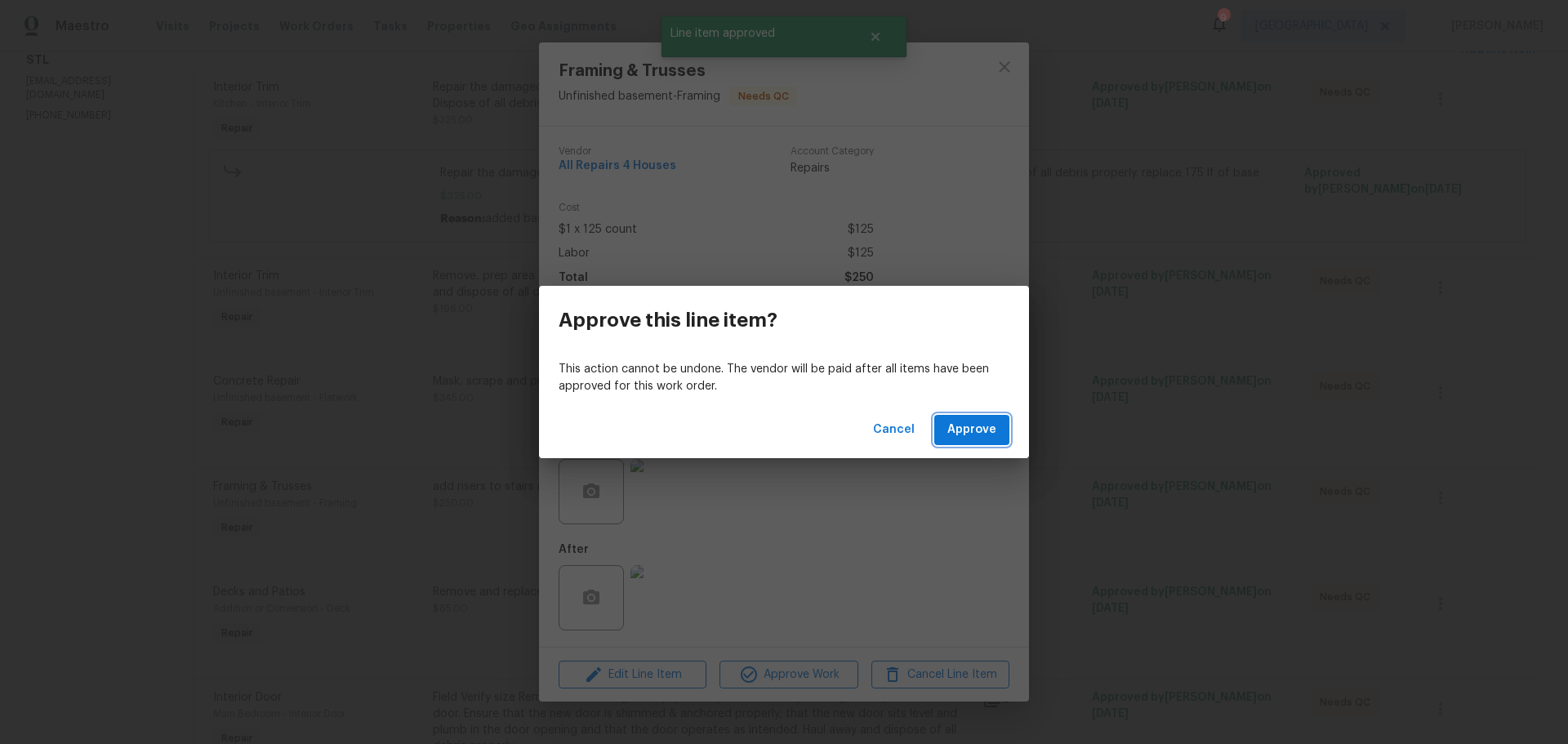
click at [953, 434] on span "Approve" at bounding box center [972, 430] width 49 height 20
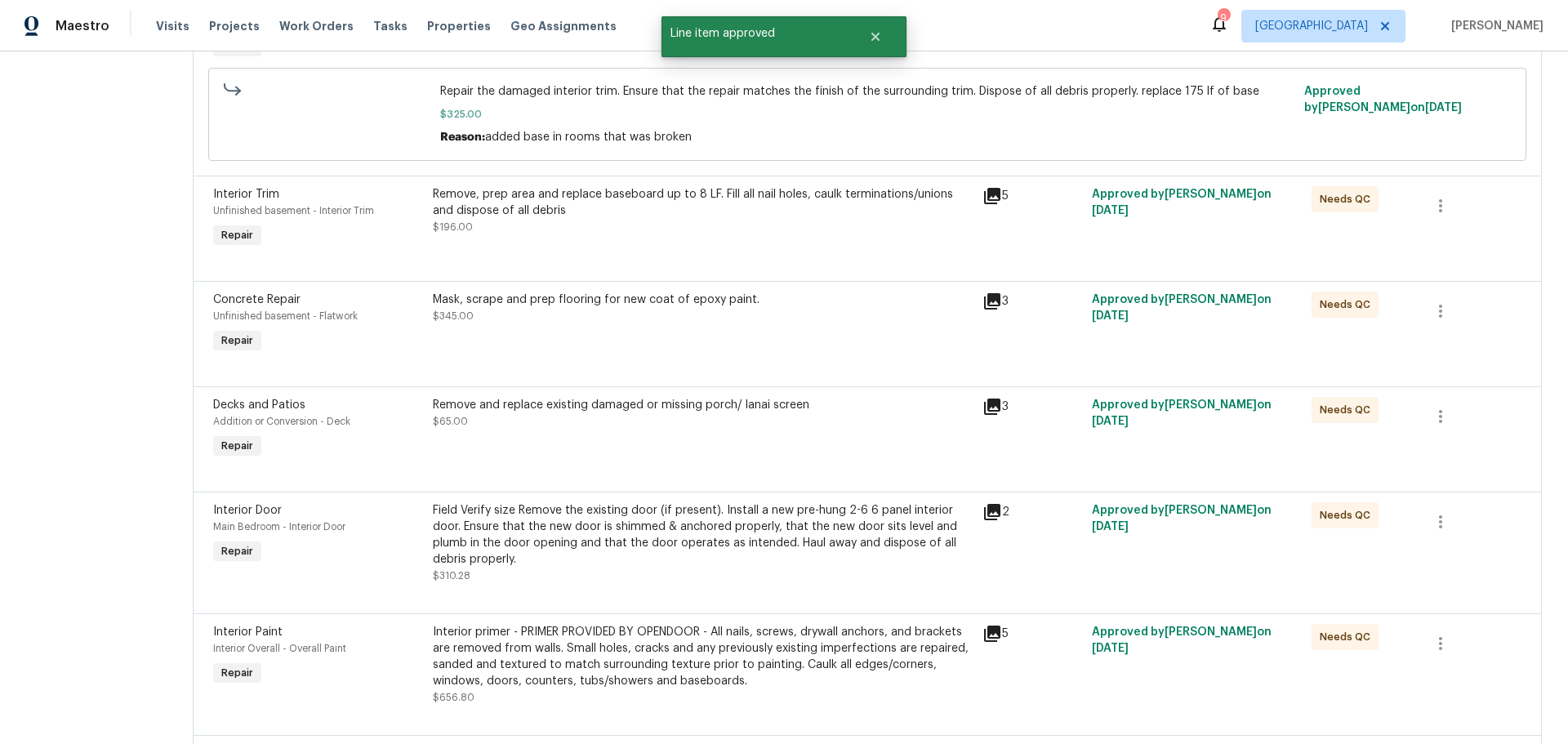
scroll to position [408, 0]
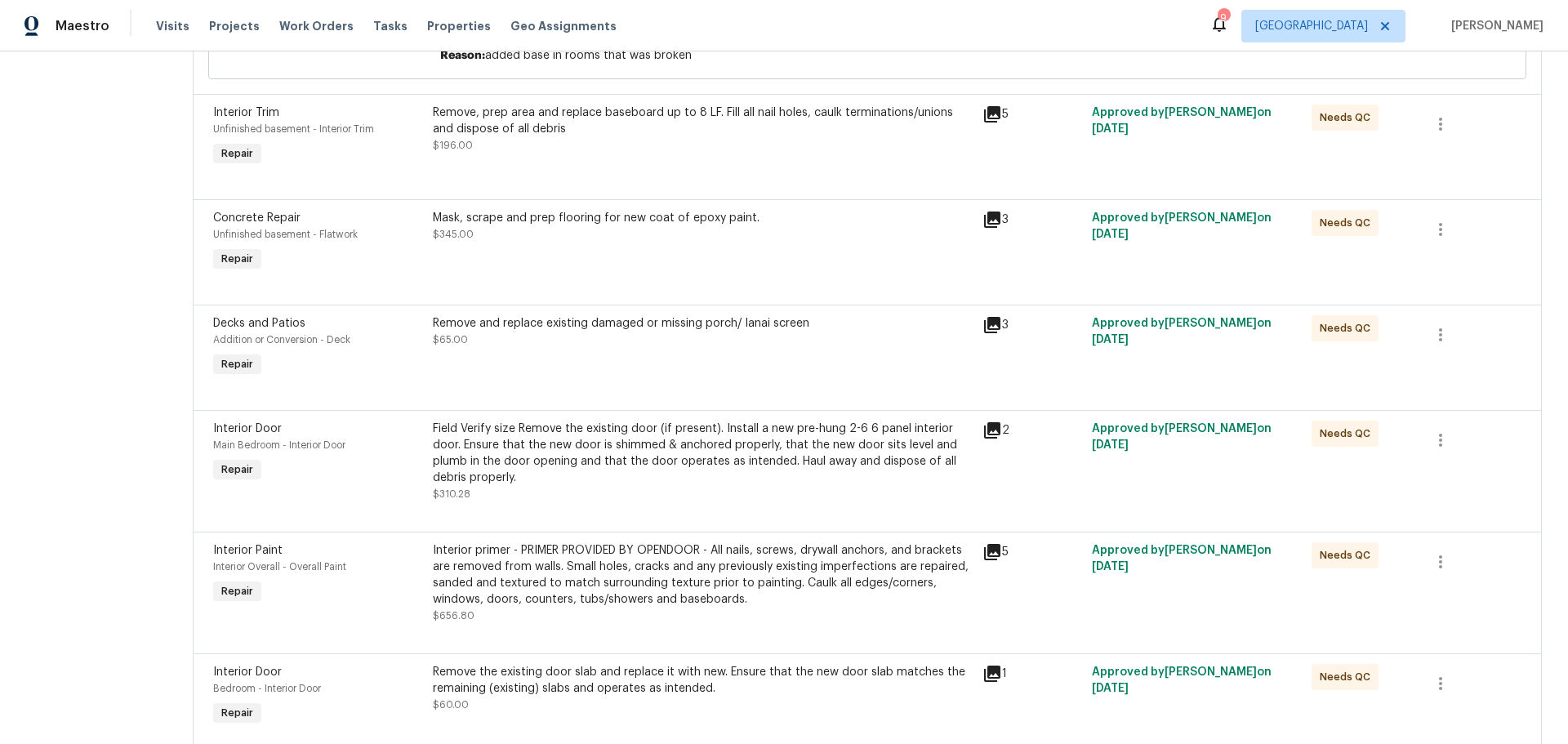
click at [633, 478] on div "Field Verify size Remove the existing door (if present). Install a new pre-hung…" at bounding box center [703, 453] width 540 height 65
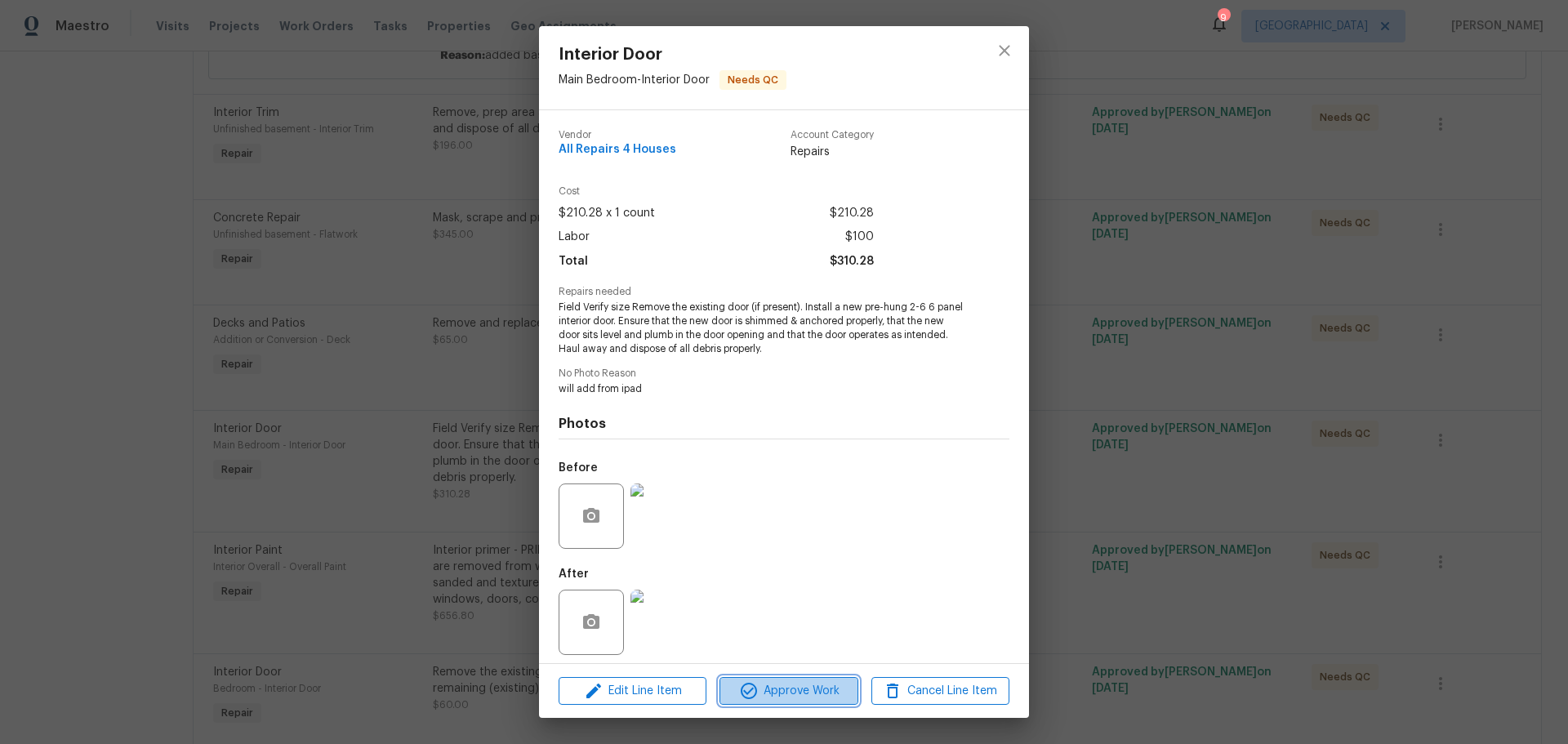
click at [784, 684] on span "Approve Work" at bounding box center [789, 691] width 128 height 20
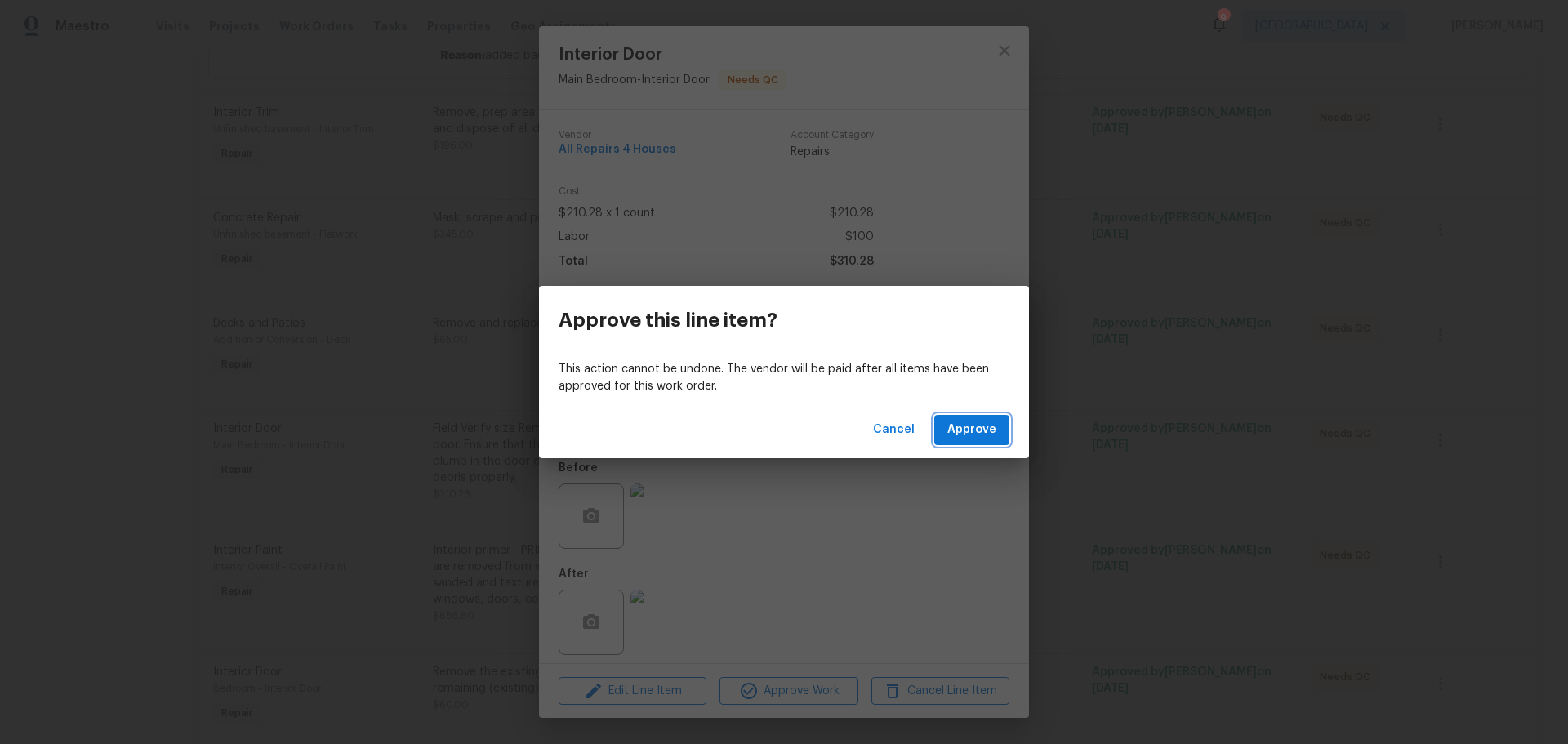
click at [958, 423] on span "Approve" at bounding box center [972, 430] width 49 height 20
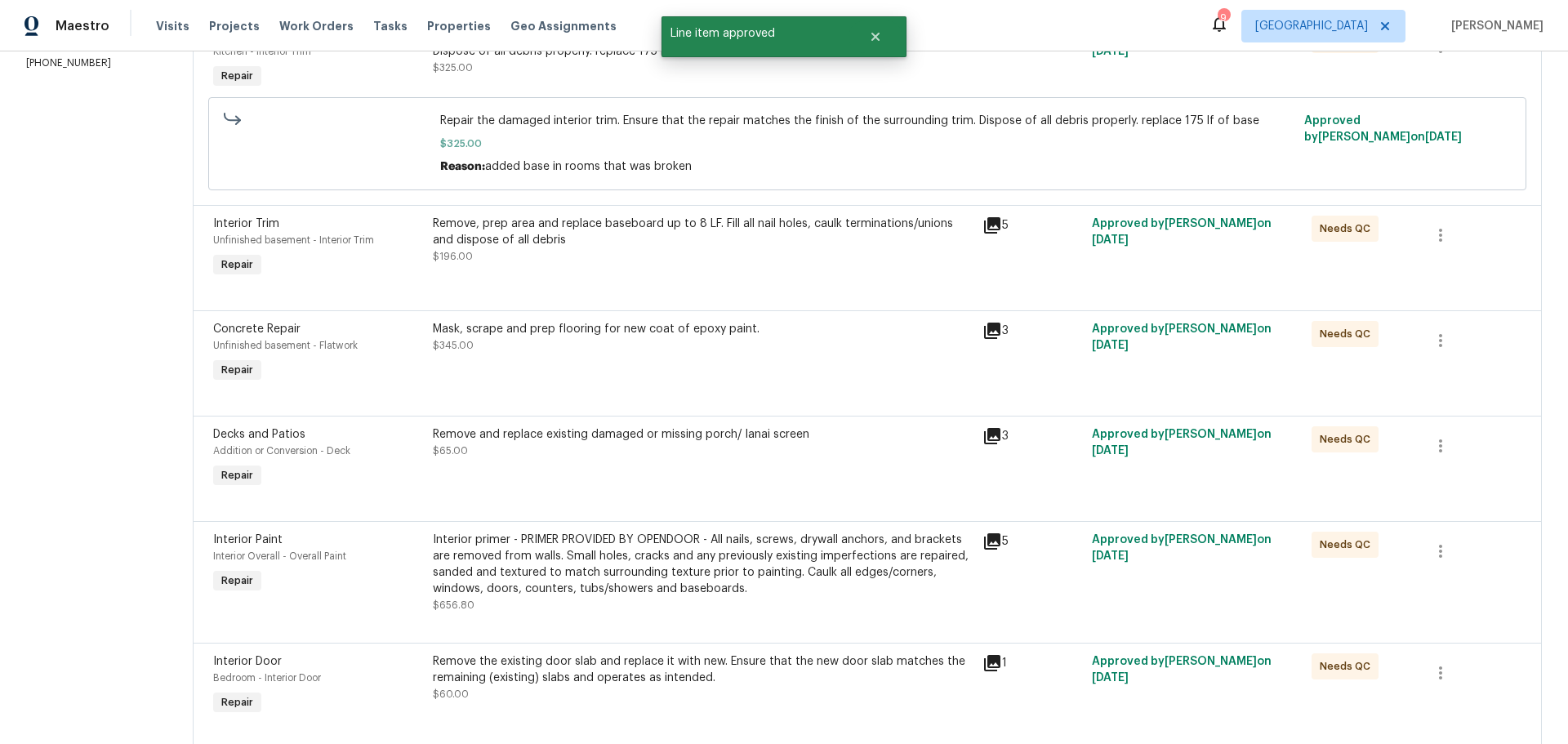
scroll to position [326, 0]
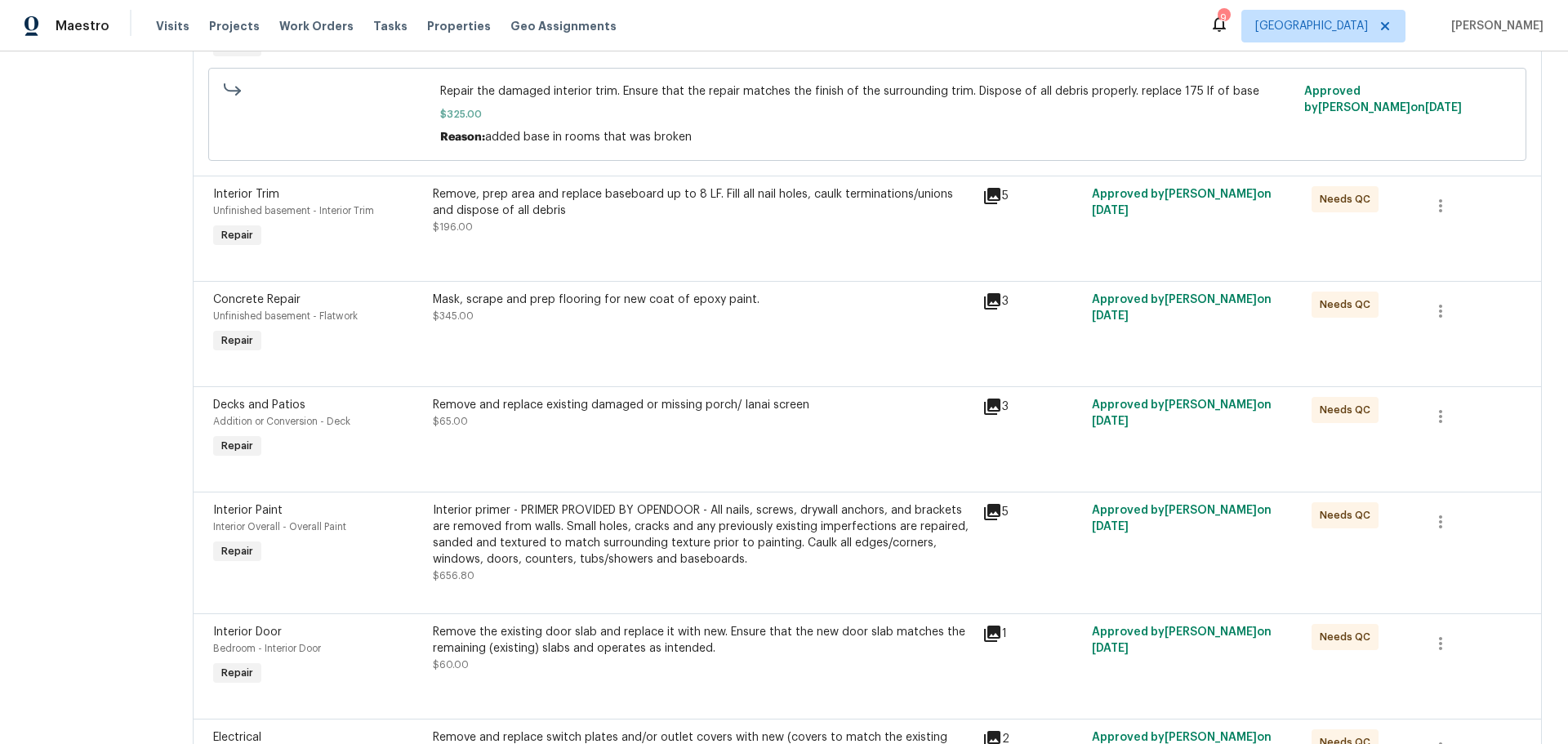
click at [691, 543] on div "Interior primer - PRIMER PROVIDED BY OPENDOOR - All nails, screws, drywall anch…" at bounding box center [703, 535] width 540 height 65
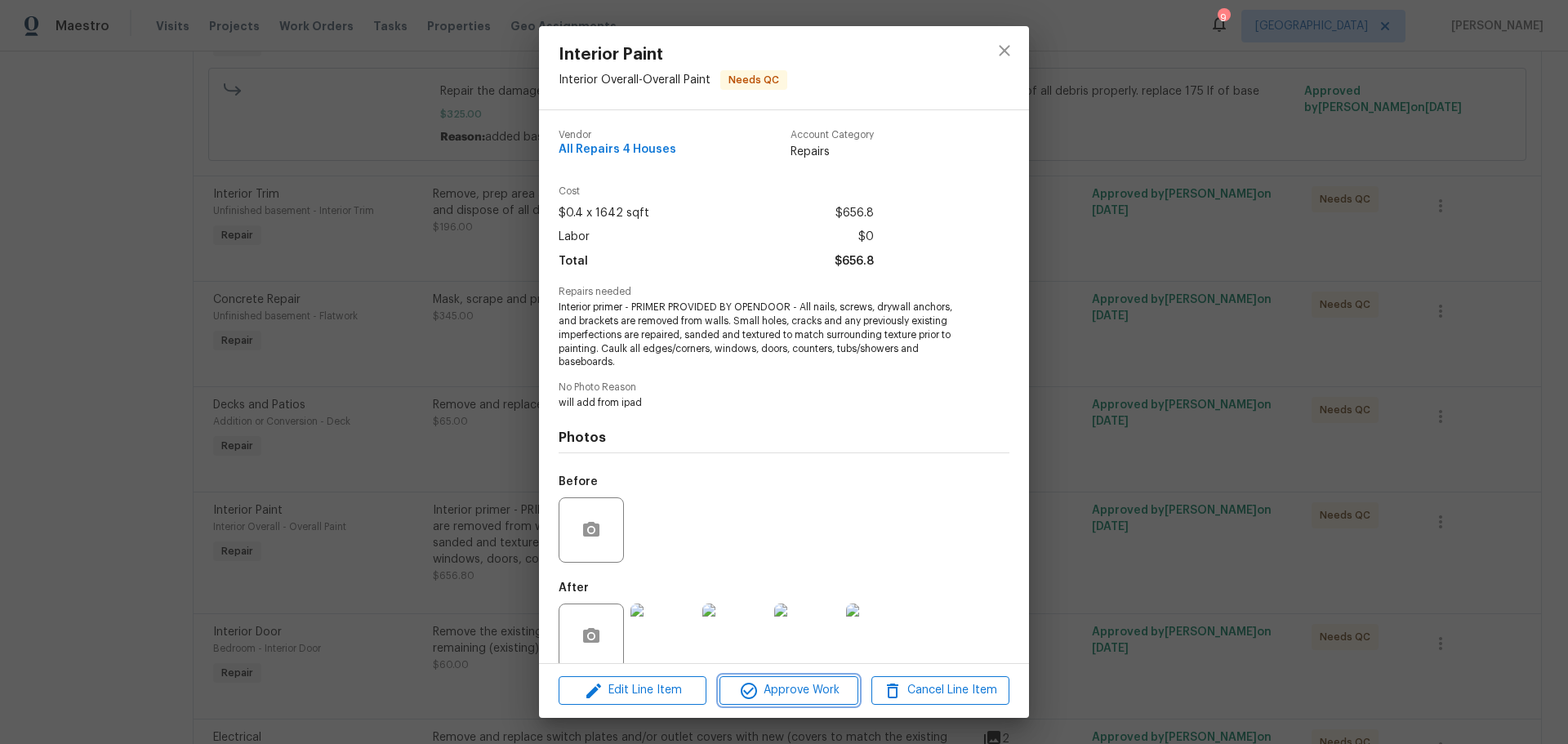
click at [753, 695] on icon "button" at bounding box center [748, 690] width 20 height 20
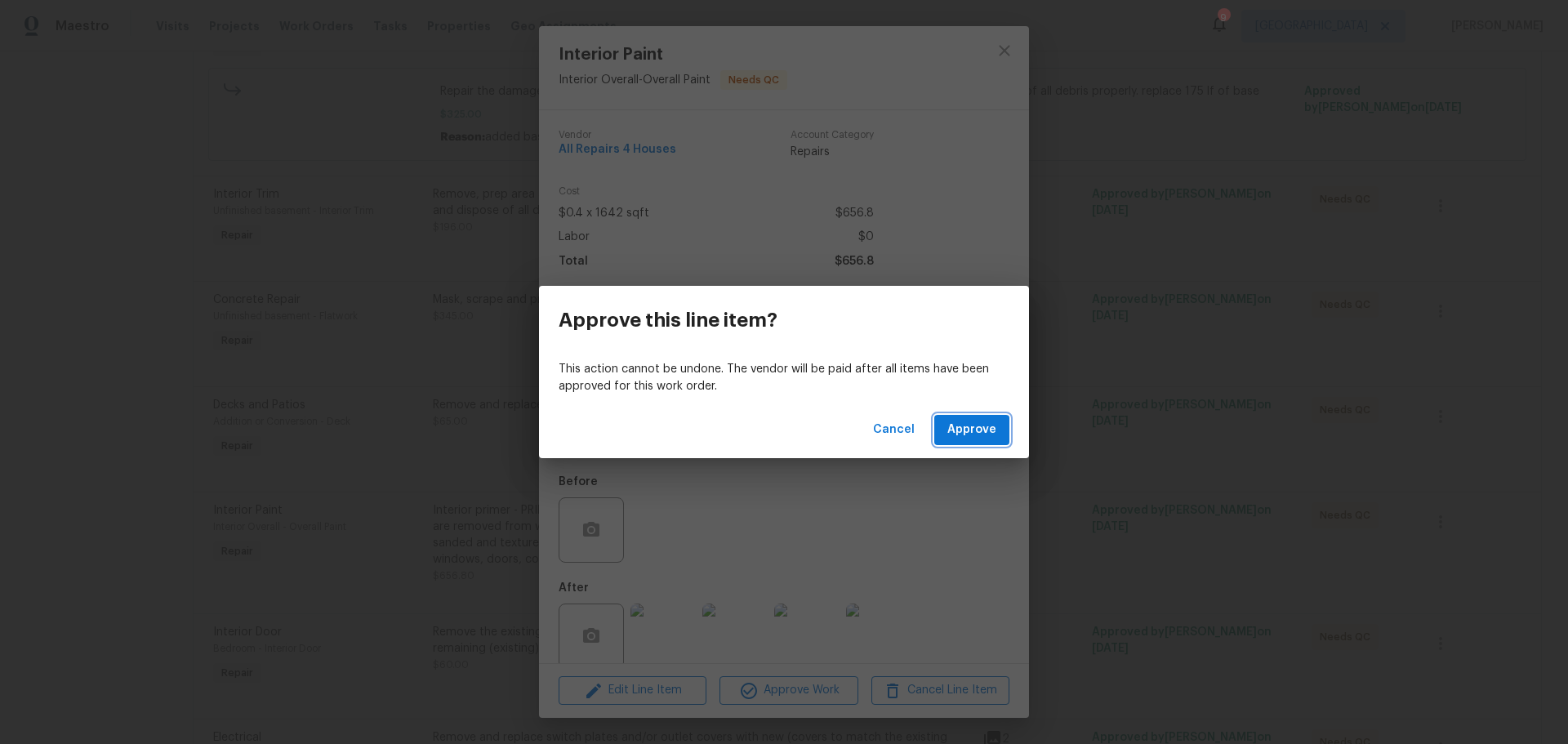
click at [963, 427] on span "Approve" at bounding box center [972, 430] width 49 height 20
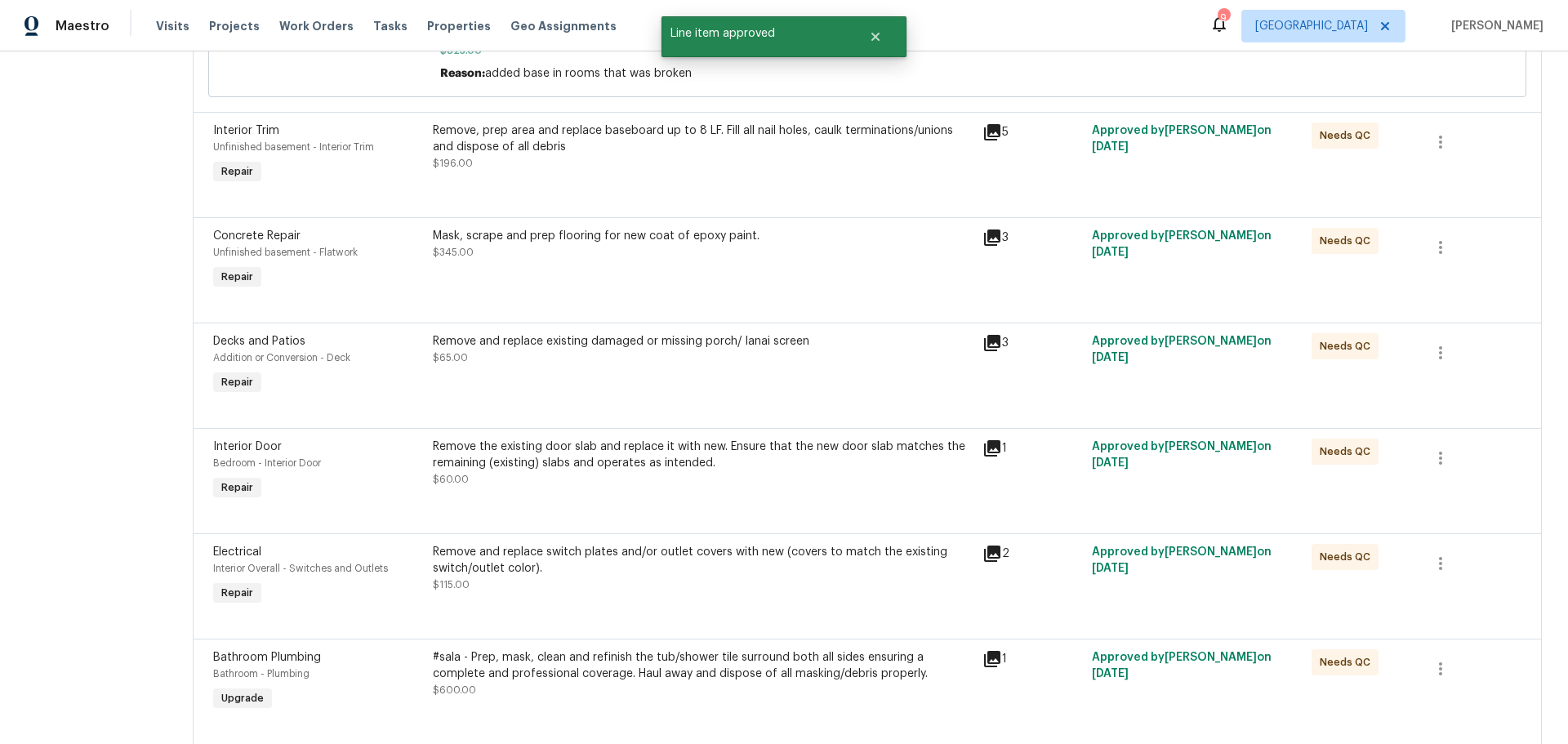
scroll to position [408, 0]
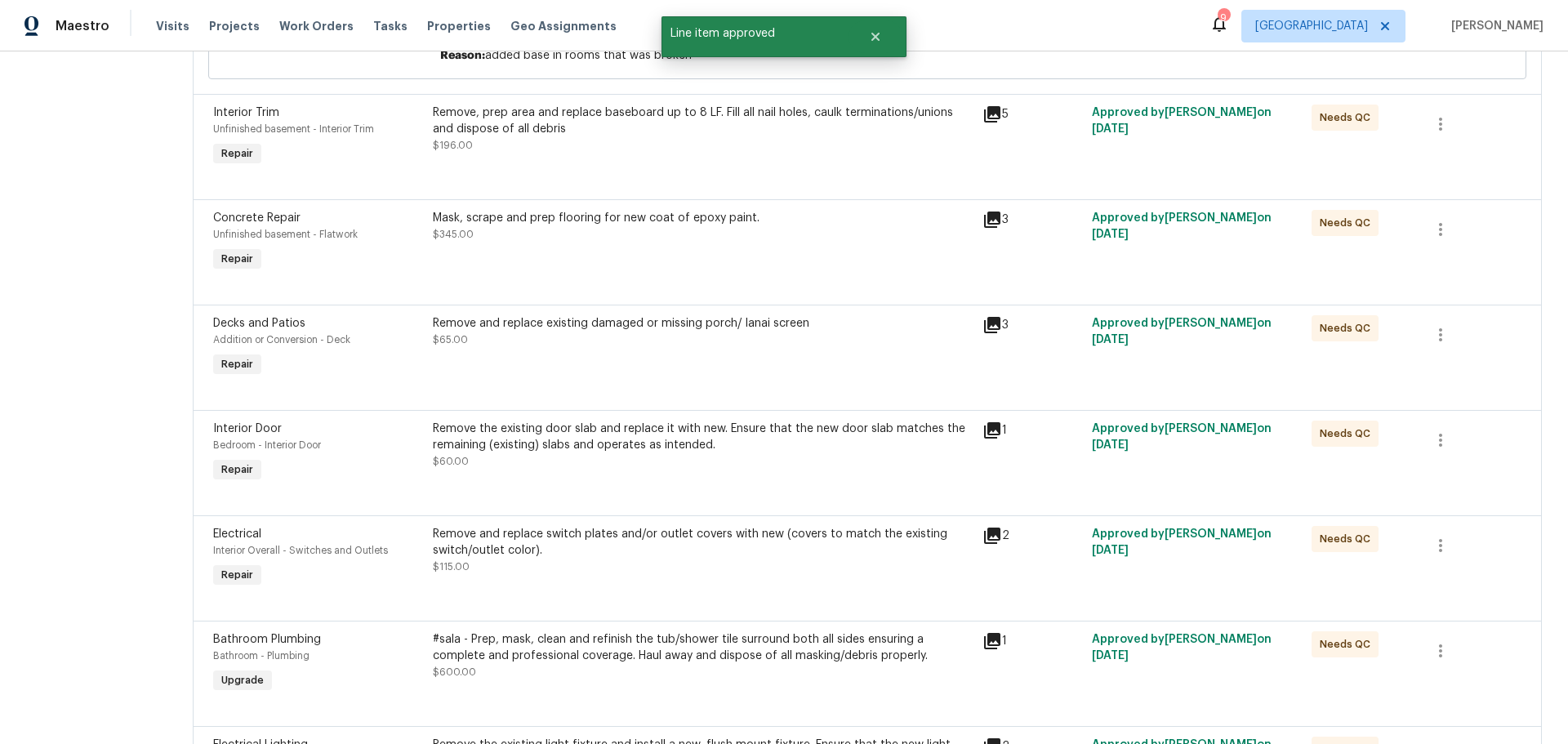
click at [687, 472] on div "Remove the existing door slab and replace it with new. Ensure that the new door…" at bounding box center [703, 453] width 550 height 75
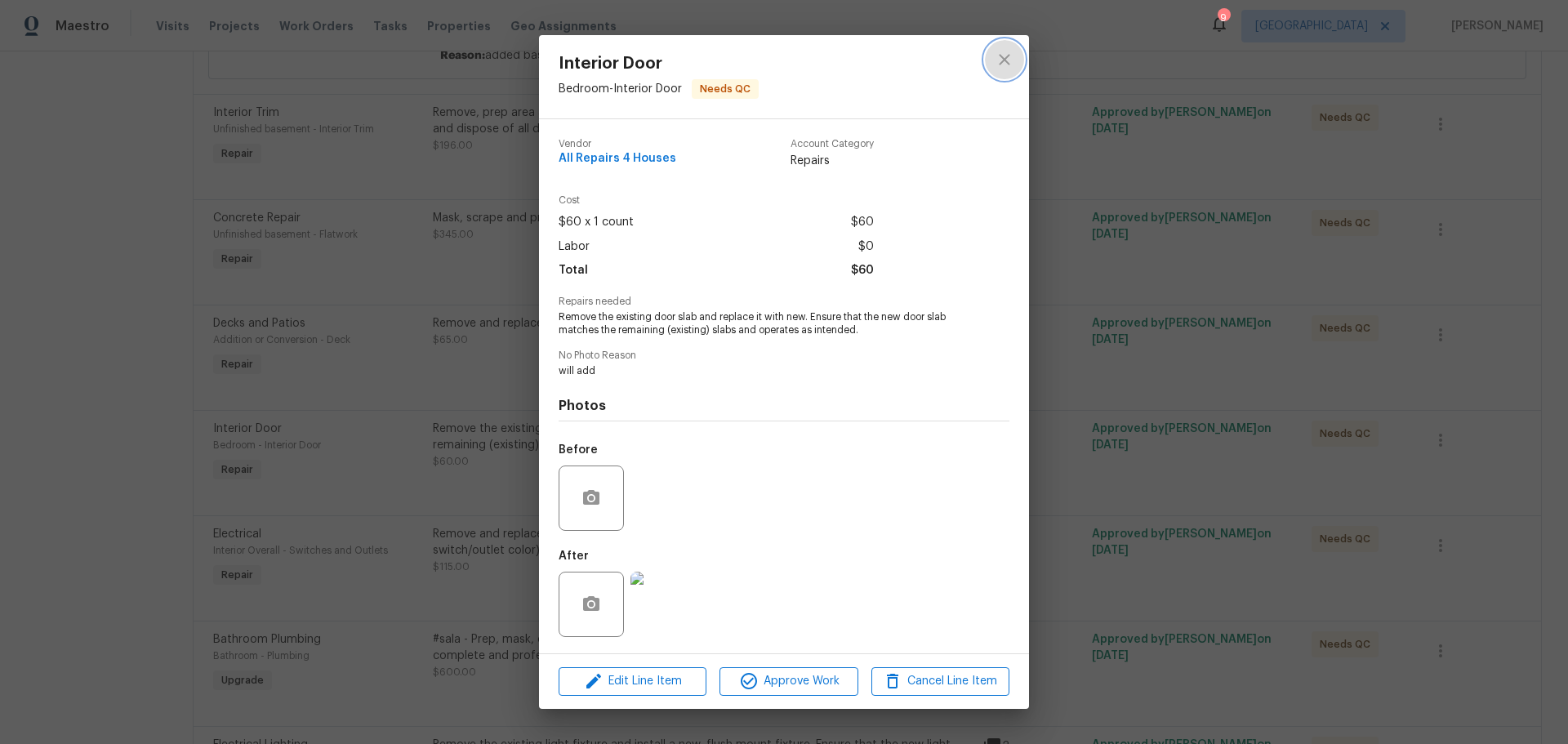
click at [1001, 68] on icon "close" at bounding box center [1004, 60] width 20 height 20
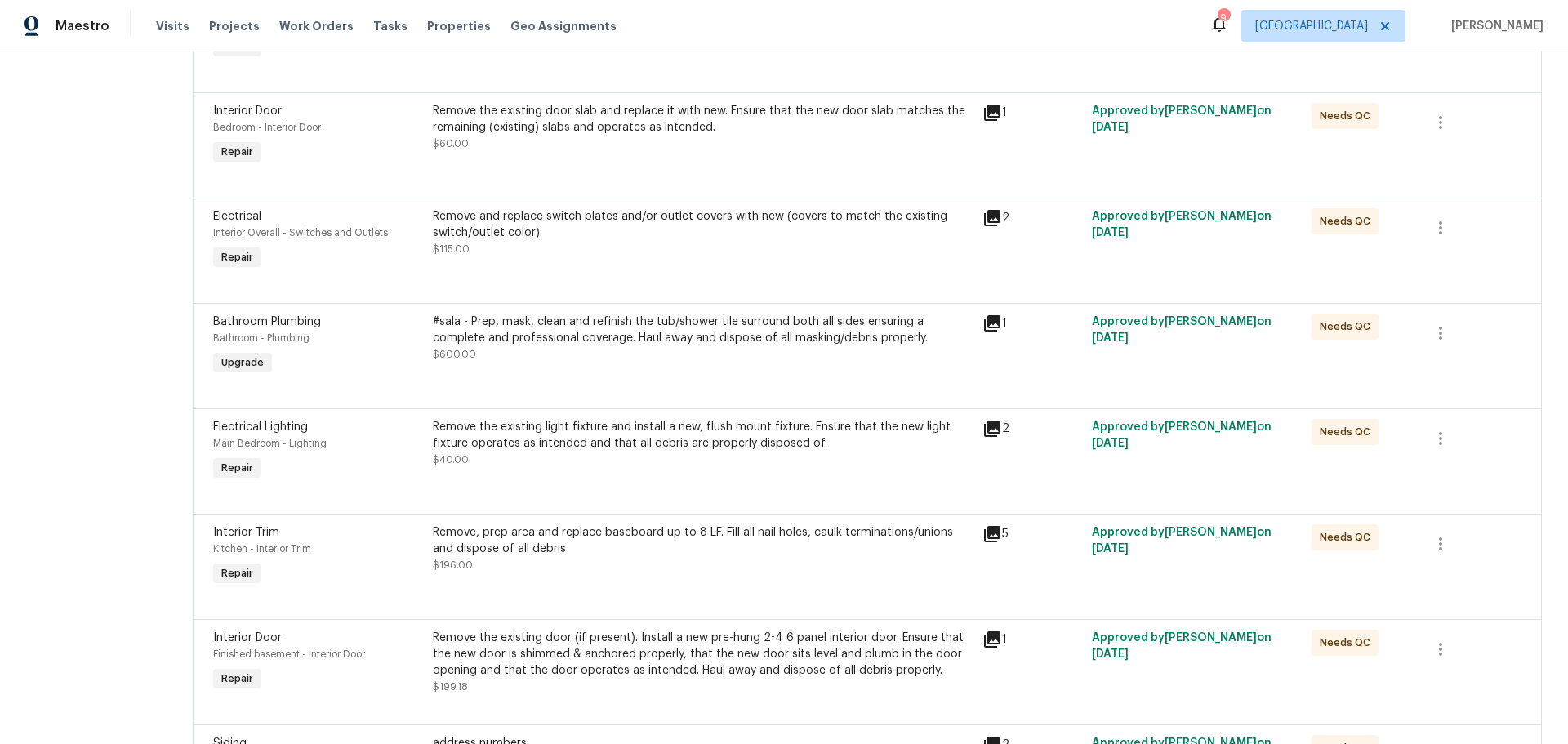
scroll to position [735, 0]
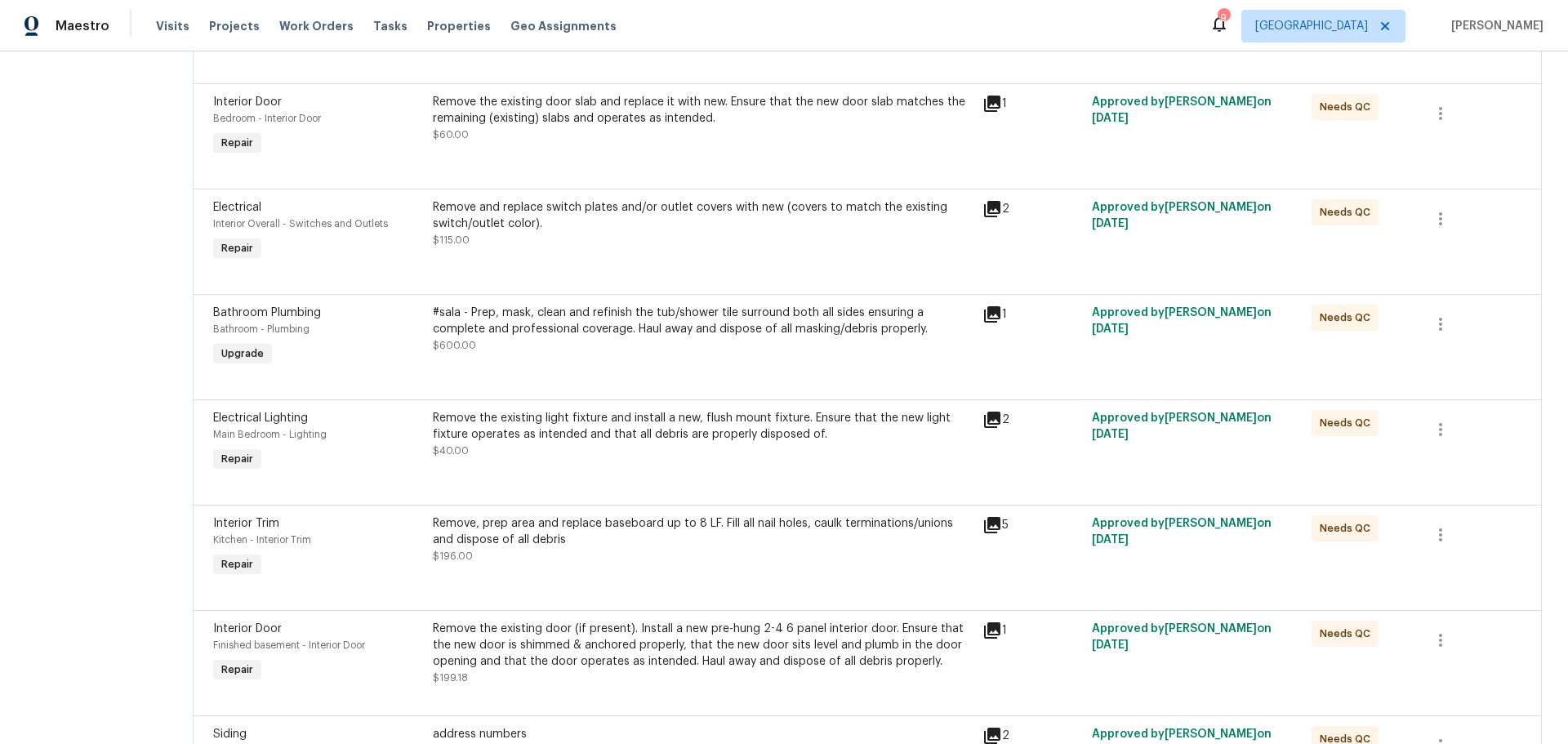
click at [684, 455] on div "Remove the existing light fixture and install a new, flush mount fixture. Ensur…" at bounding box center [703, 434] width 540 height 49
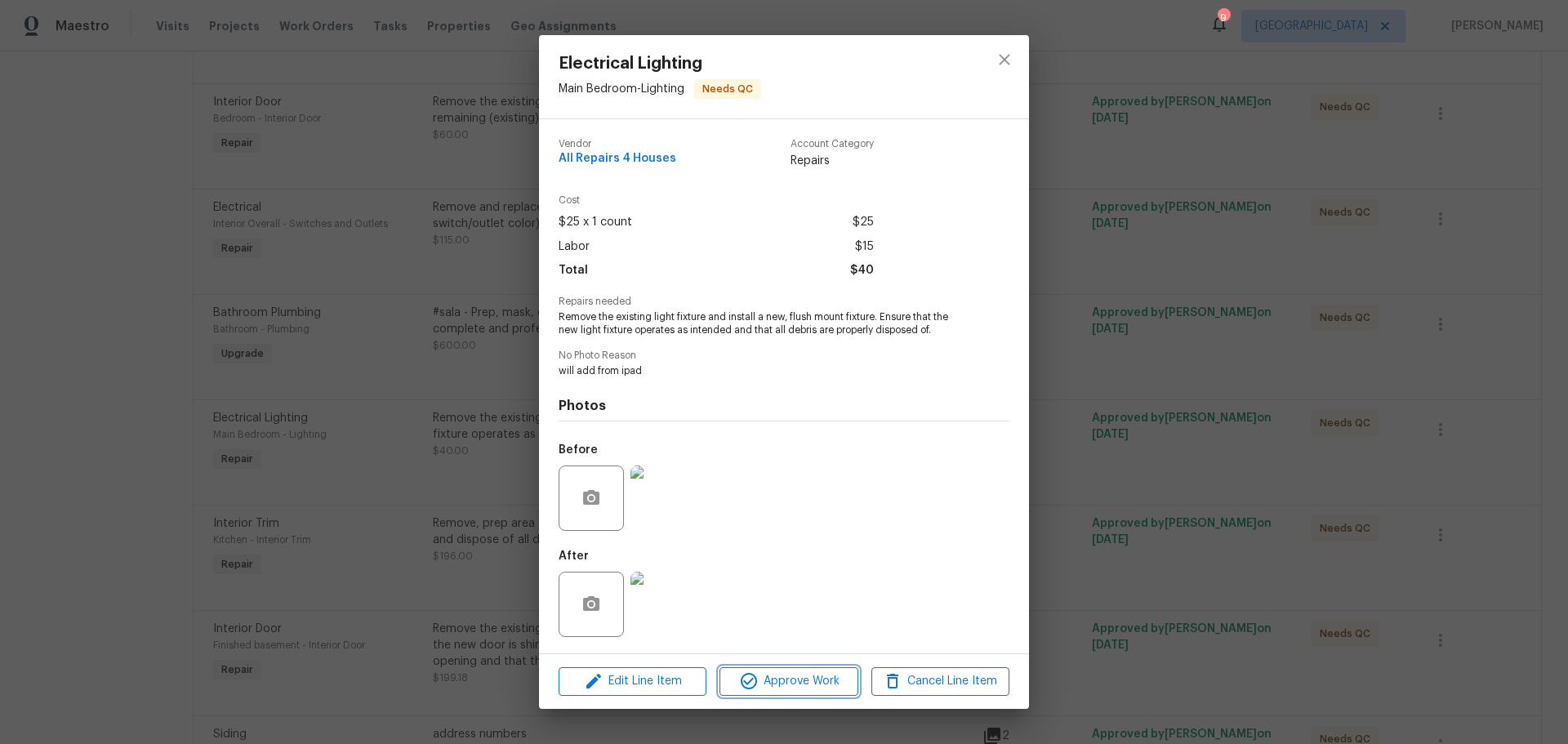
click at [779, 674] on span "Approve Work" at bounding box center [789, 682] width 128 height 20
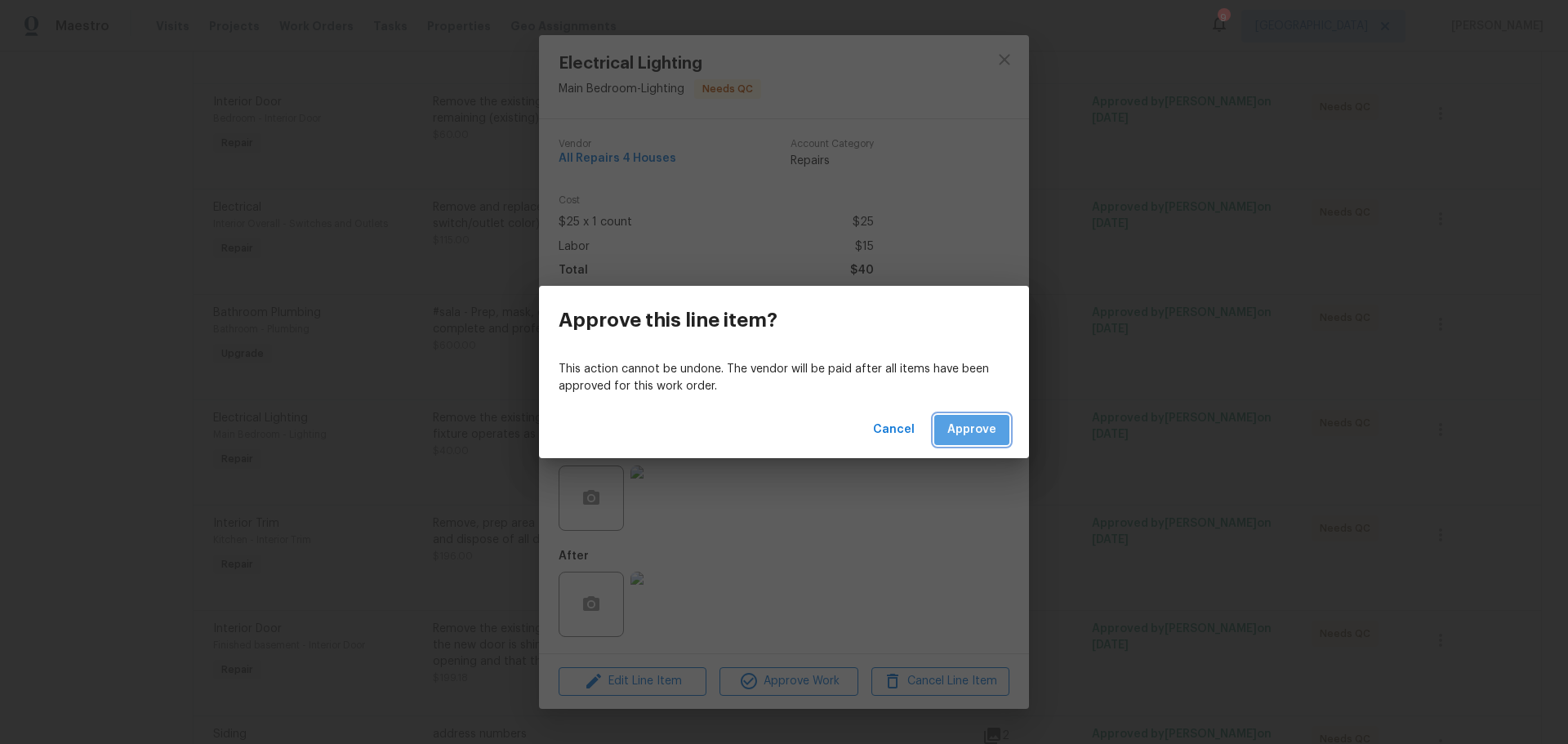
click at [974, 442] on button "Approve" at bounding box center [972, 430] width 75 height 30
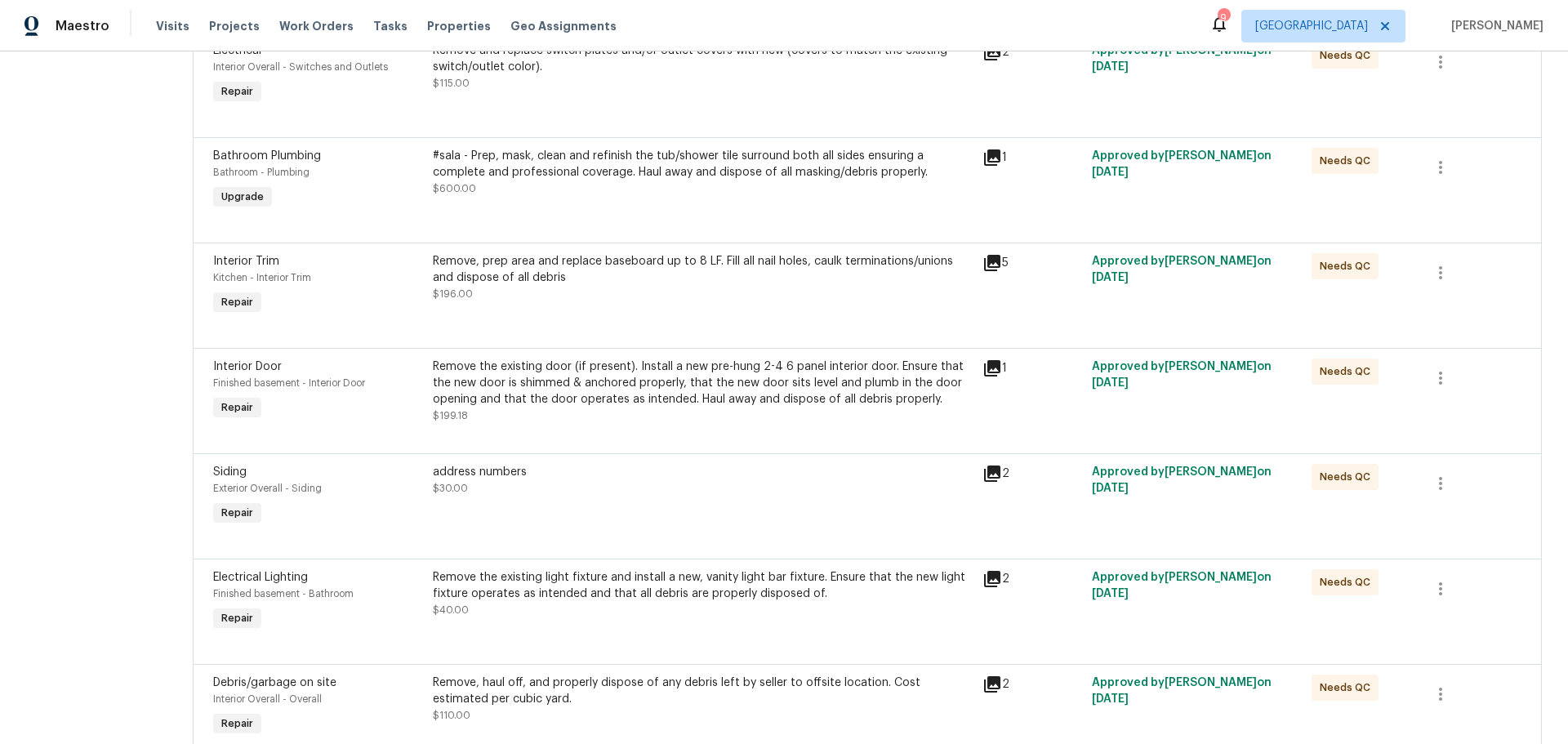
scroll to position [898, 0]
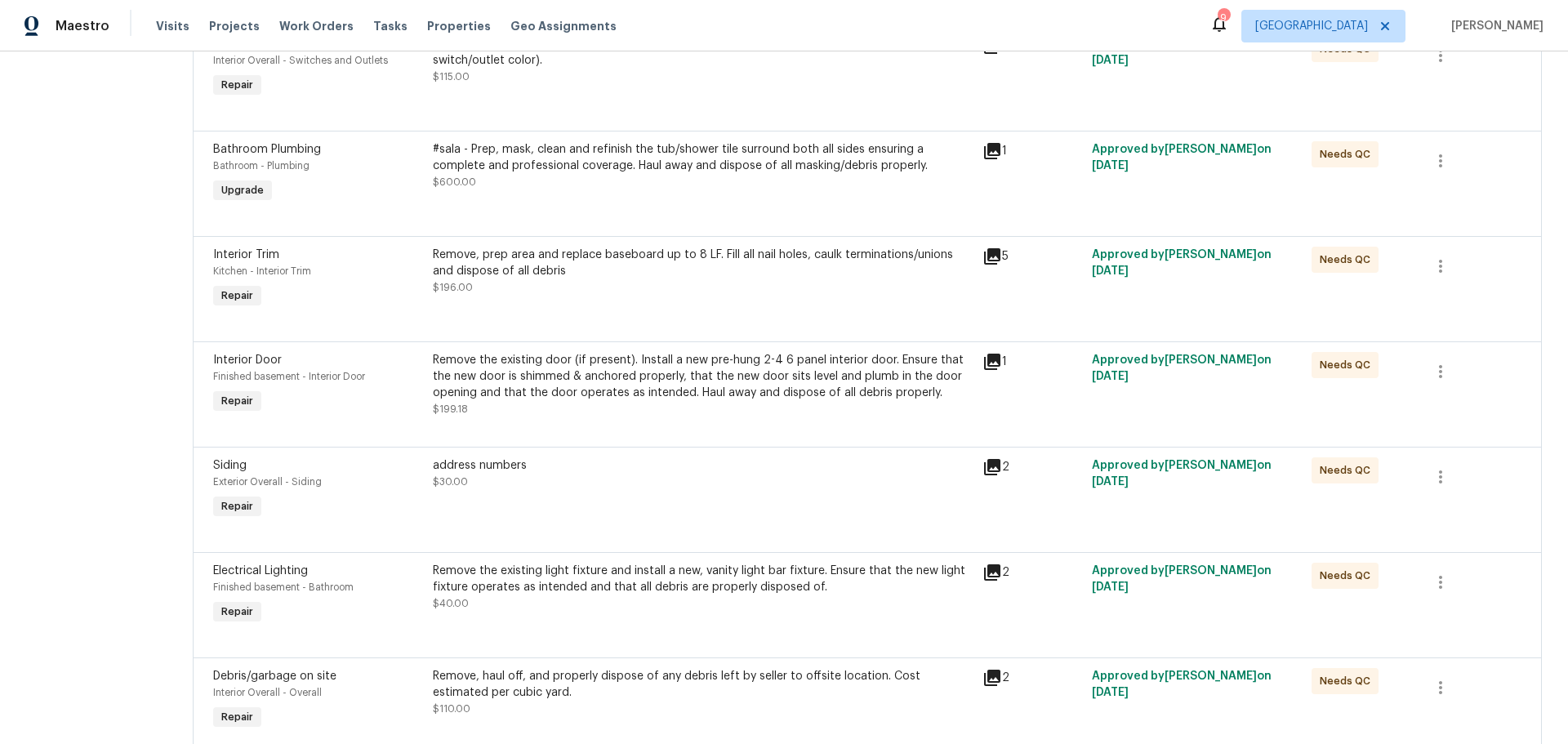
click at [670, 511] on div "address numbers $30.00" at bounding box center [703, 489] width 550 height 75
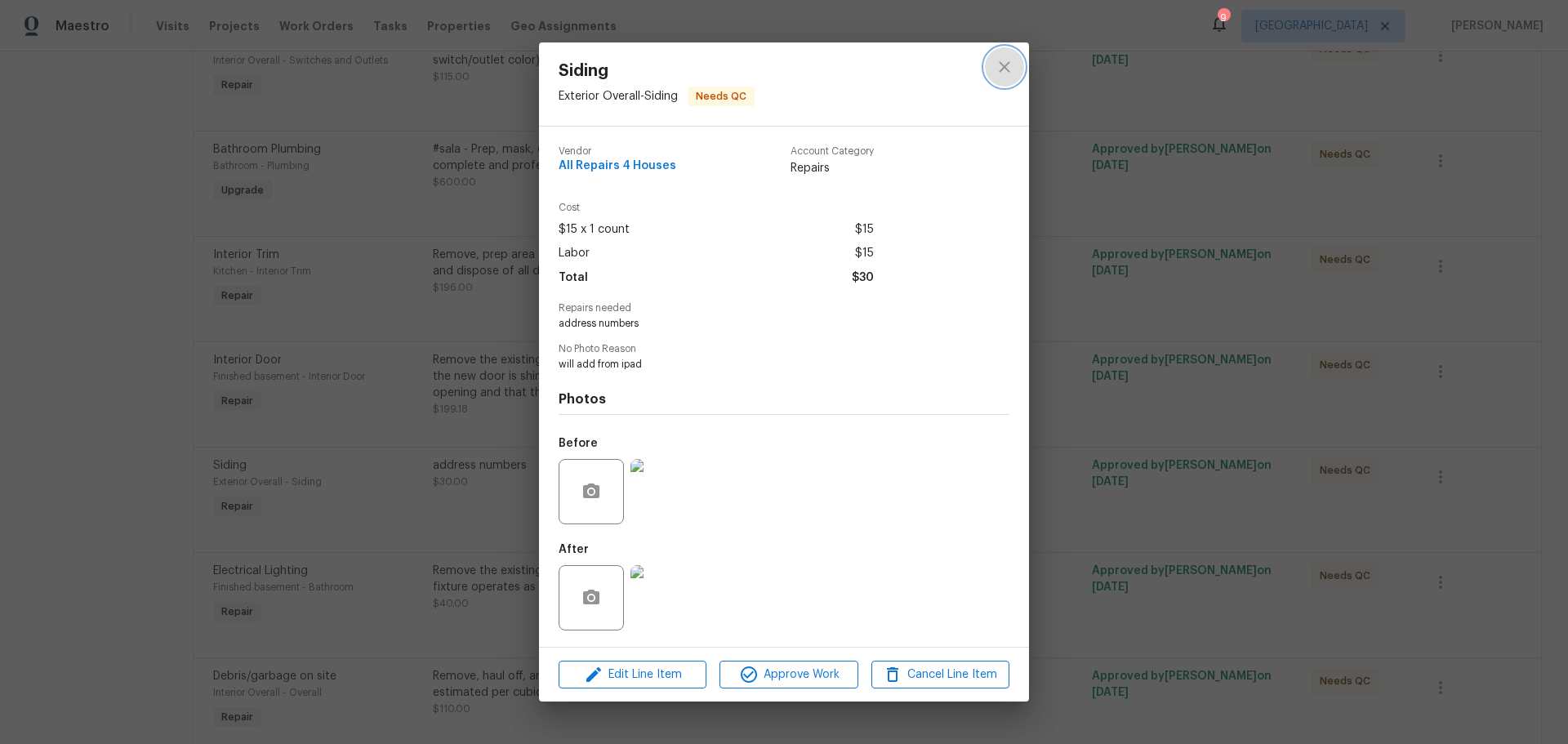
click at [998, 70] on icon "close" at bounding box center [1004, 66] width 20 height 20
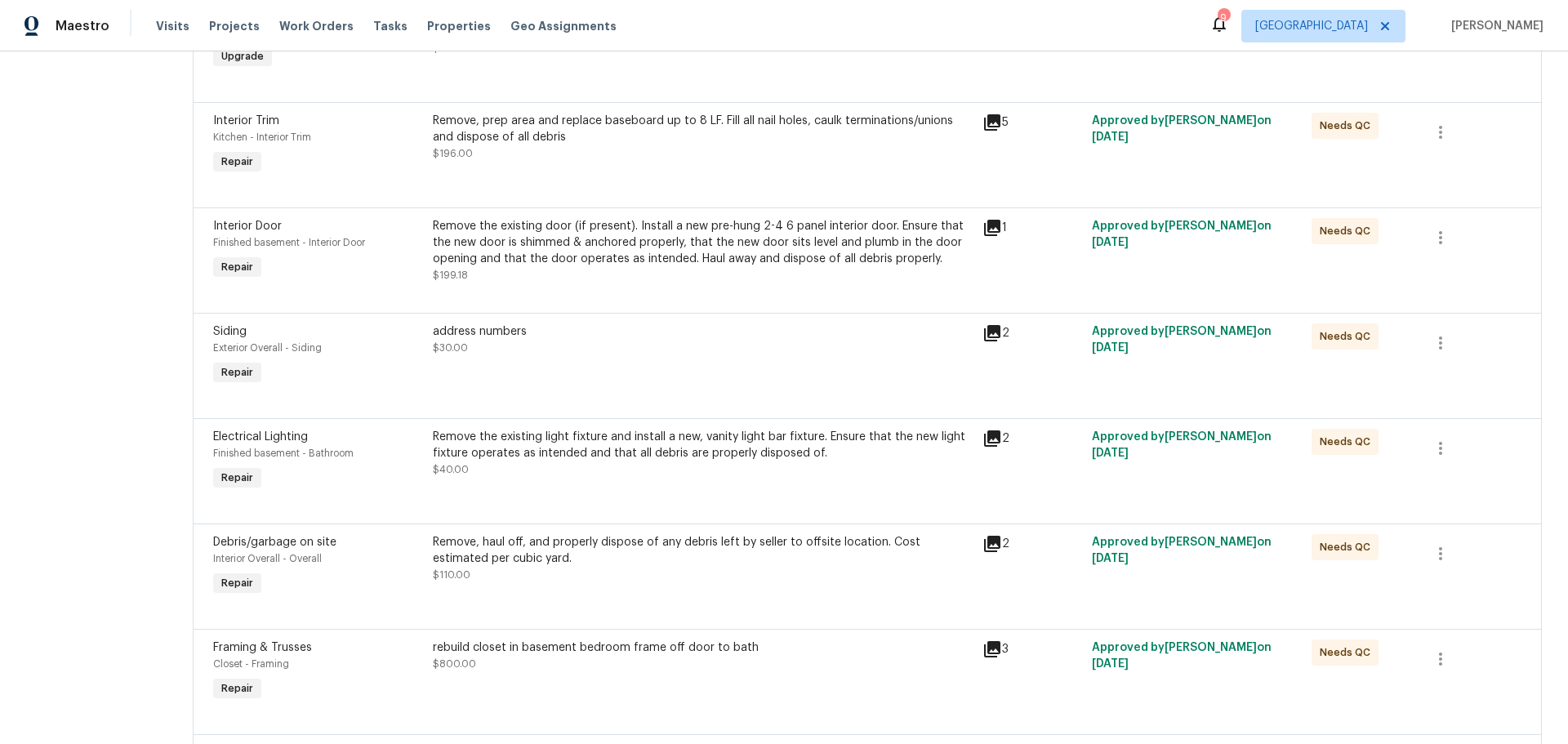
scroll to position [1061, 0]
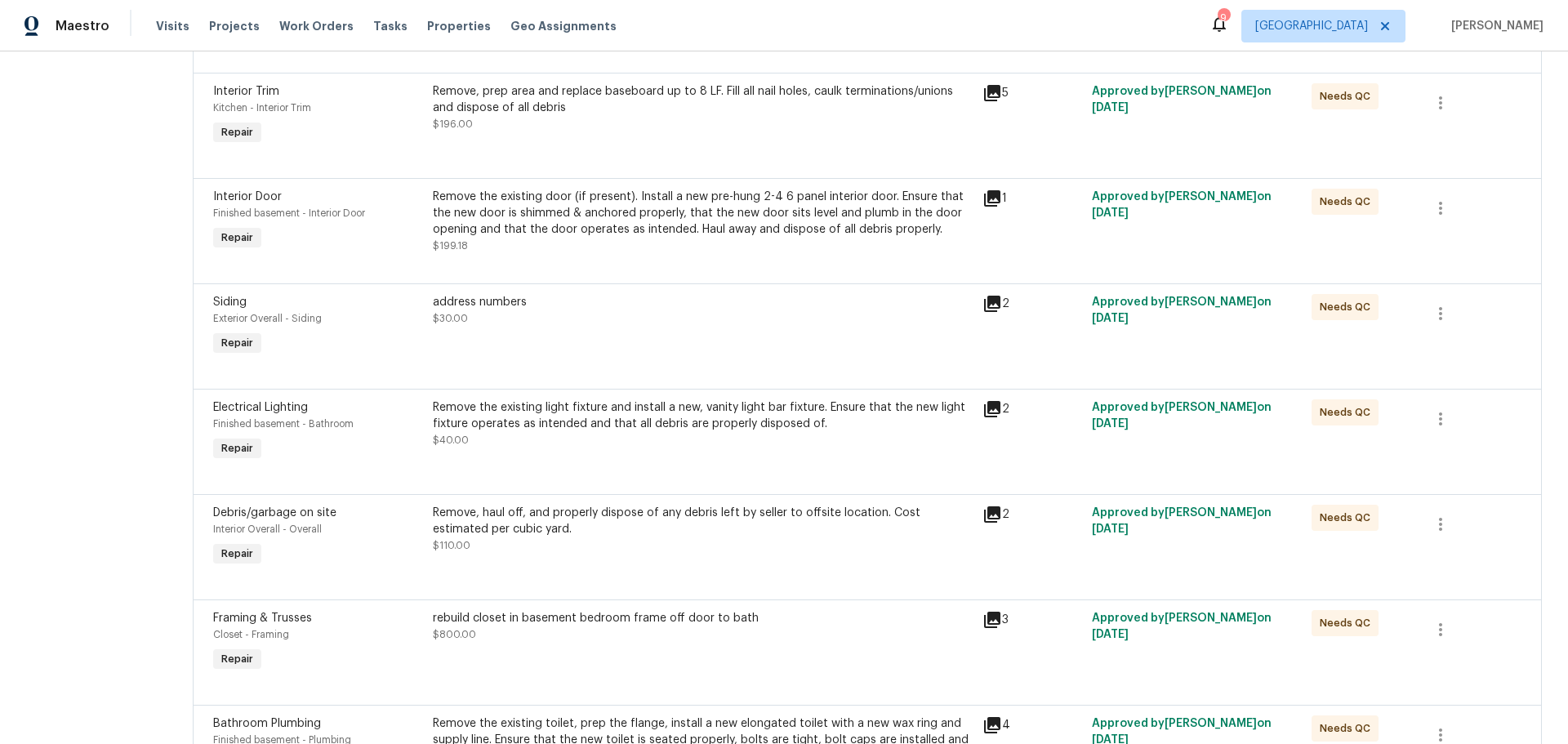
click at [673, 635] on div "rebuild closet in basement bedroom frame off door to bath $800.00" at bounding box center [703, 626] width 540 height 33
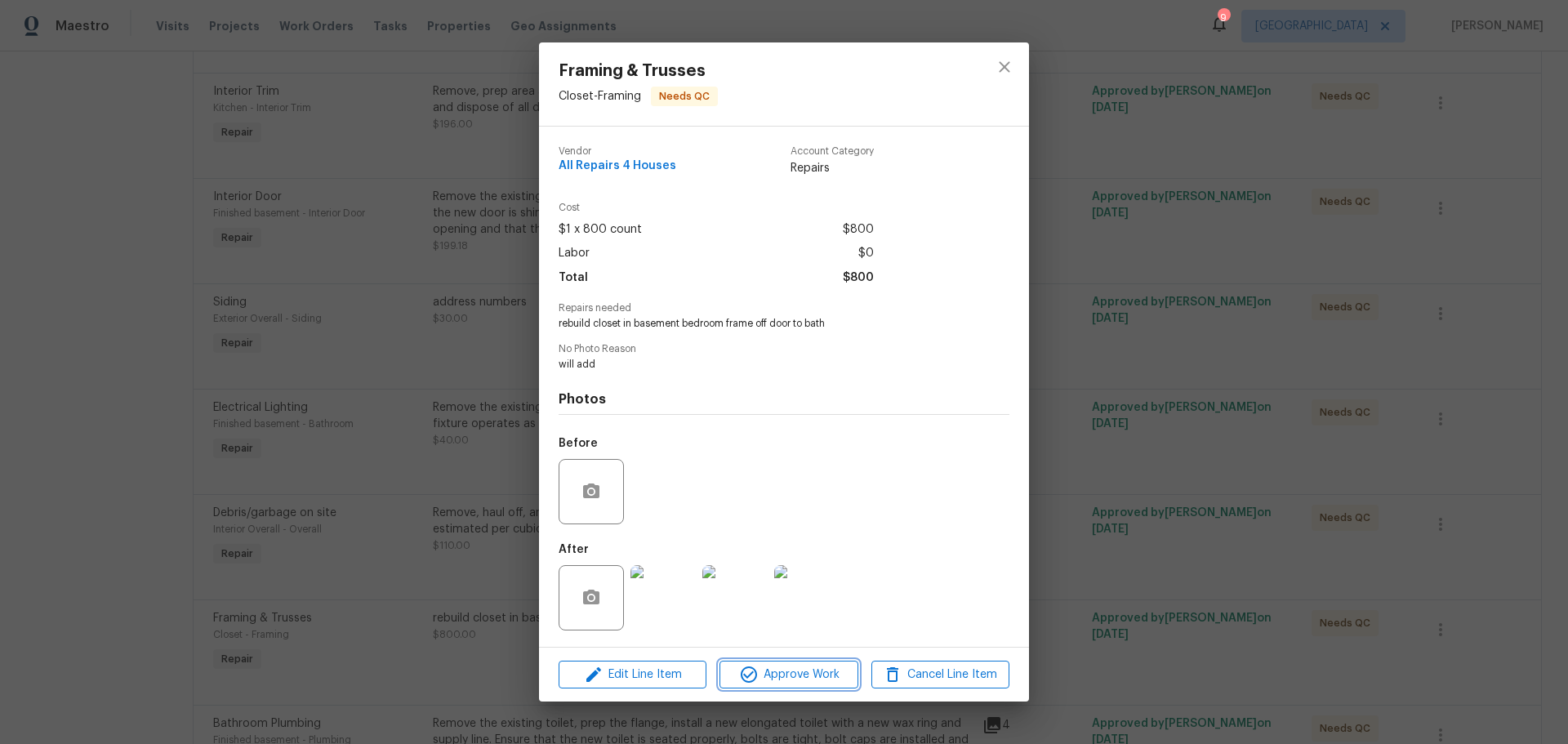
click at [758, 677] on span "Approve Work" at bounding box center [789, 675] width 128 height 20
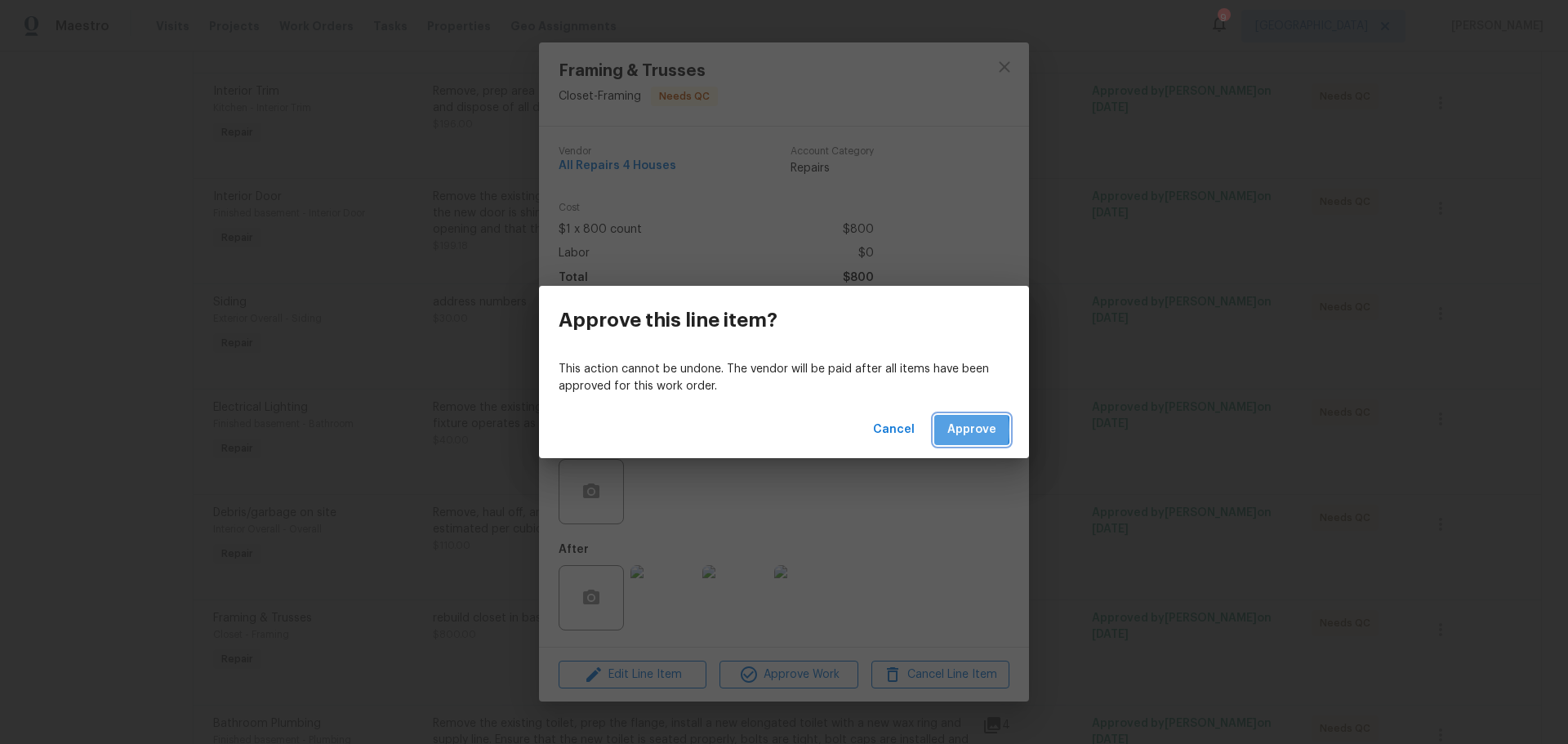
click at [941, 430] on button "Approve" at bounding box center [972, 430] width 75 height 30
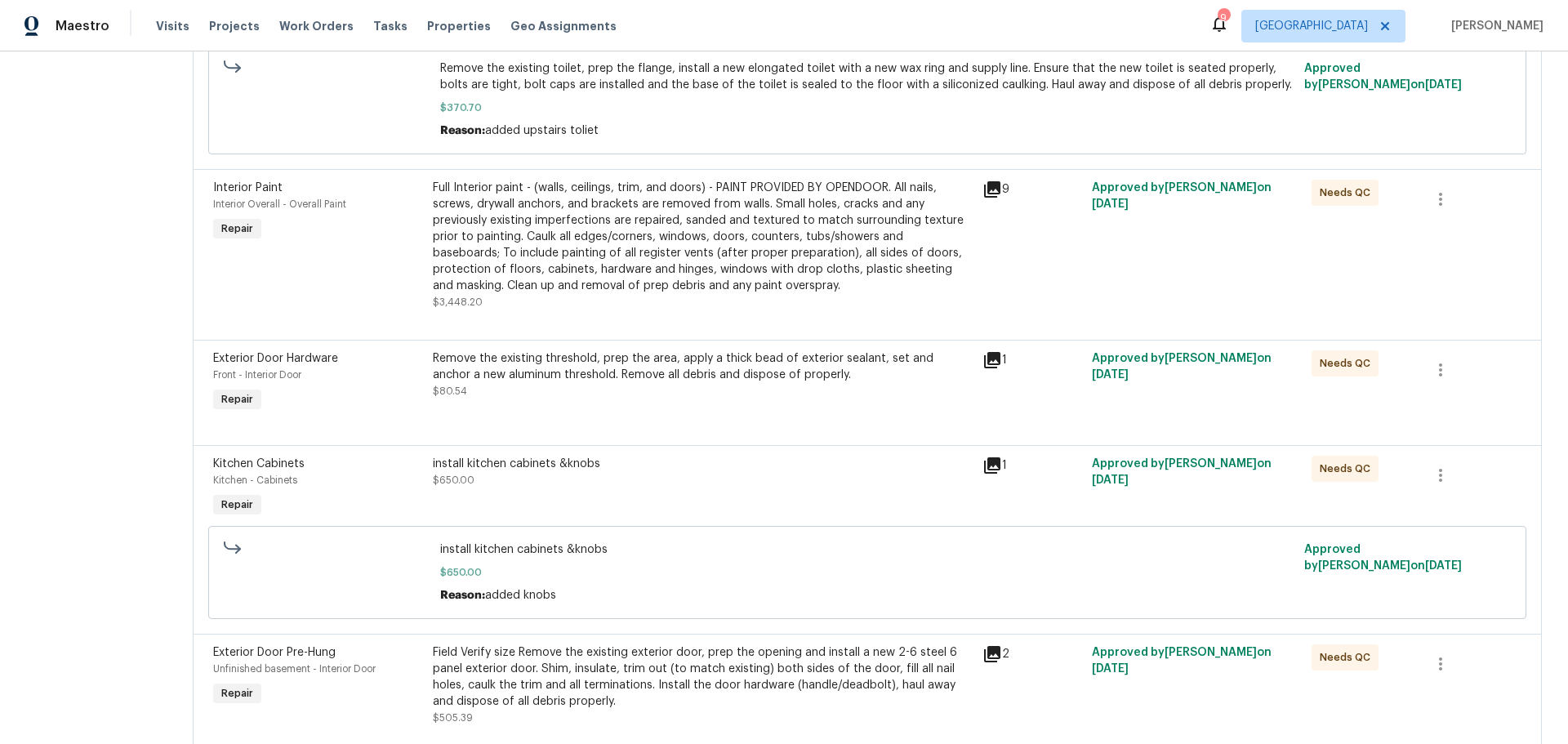
scroll to position [1714, 0]
click at [659, 405] on div "Remove the existing threshold, prep the area, apply a thick bead of exterior se…" at bounding box center [703, 381] width 550 height 75
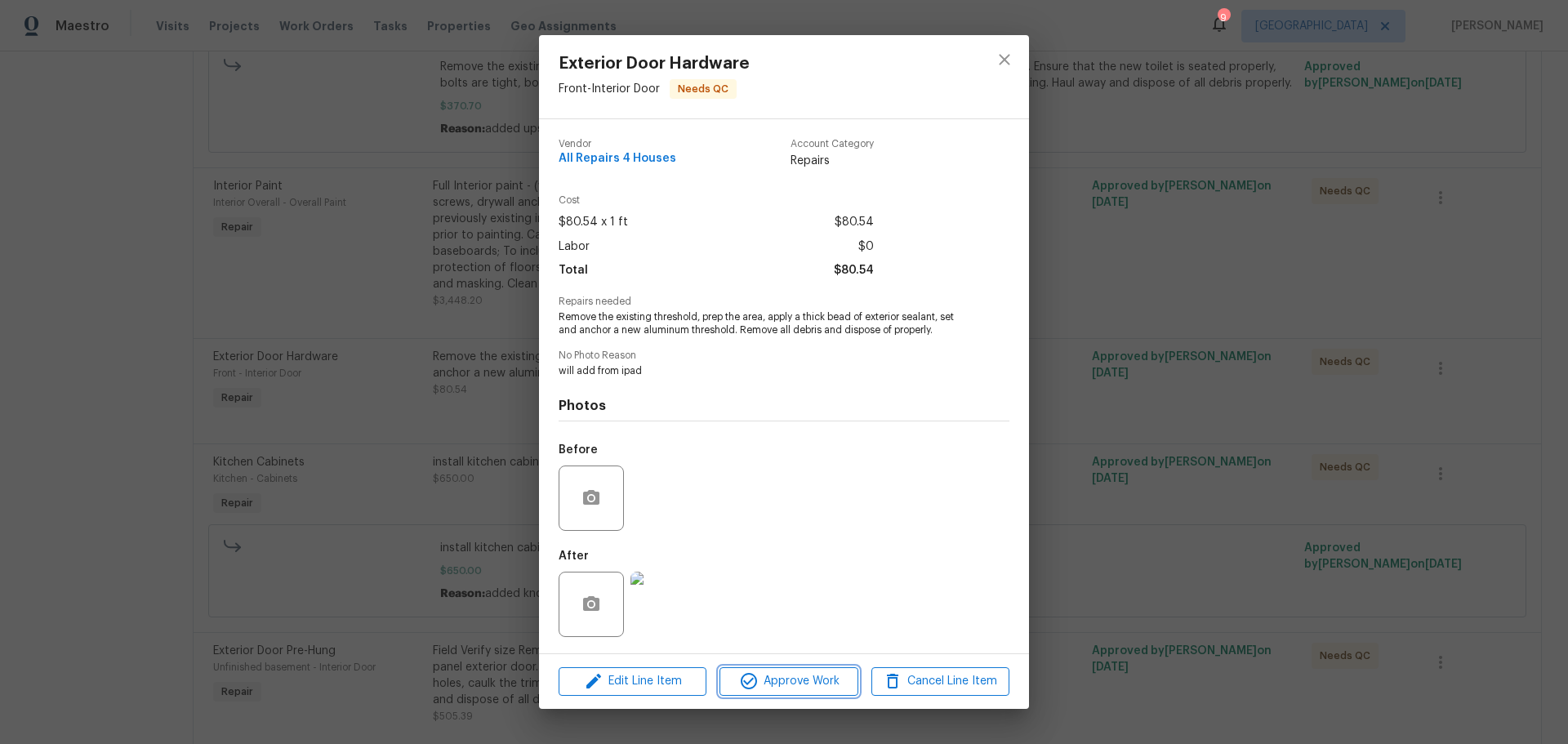
click at [771, 689] on span "Approve Work" at bounding box center [789, 682] width 128 height 20
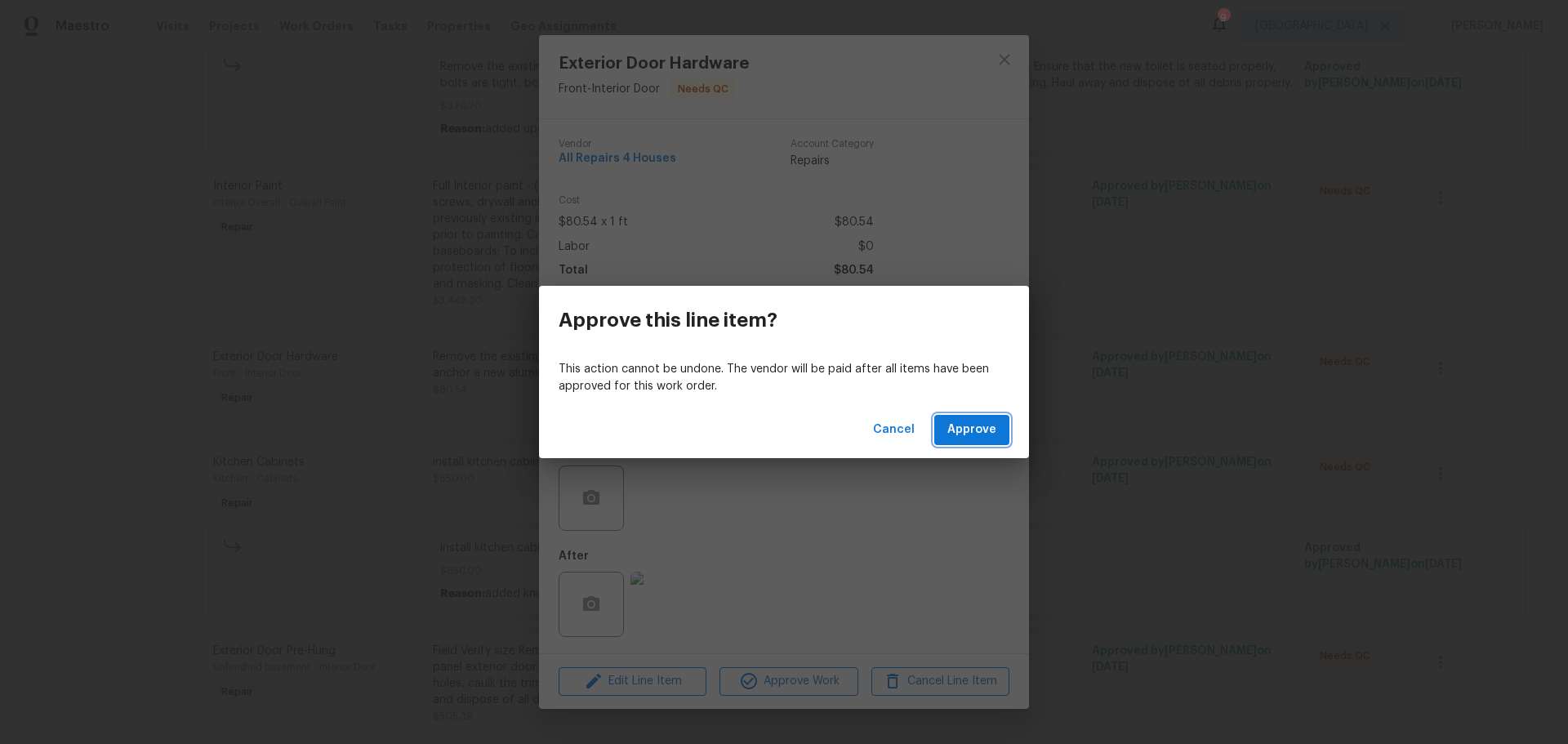
click at [972, 435] on span "Approve" at bounding box center [972, 430] width 49 height 20
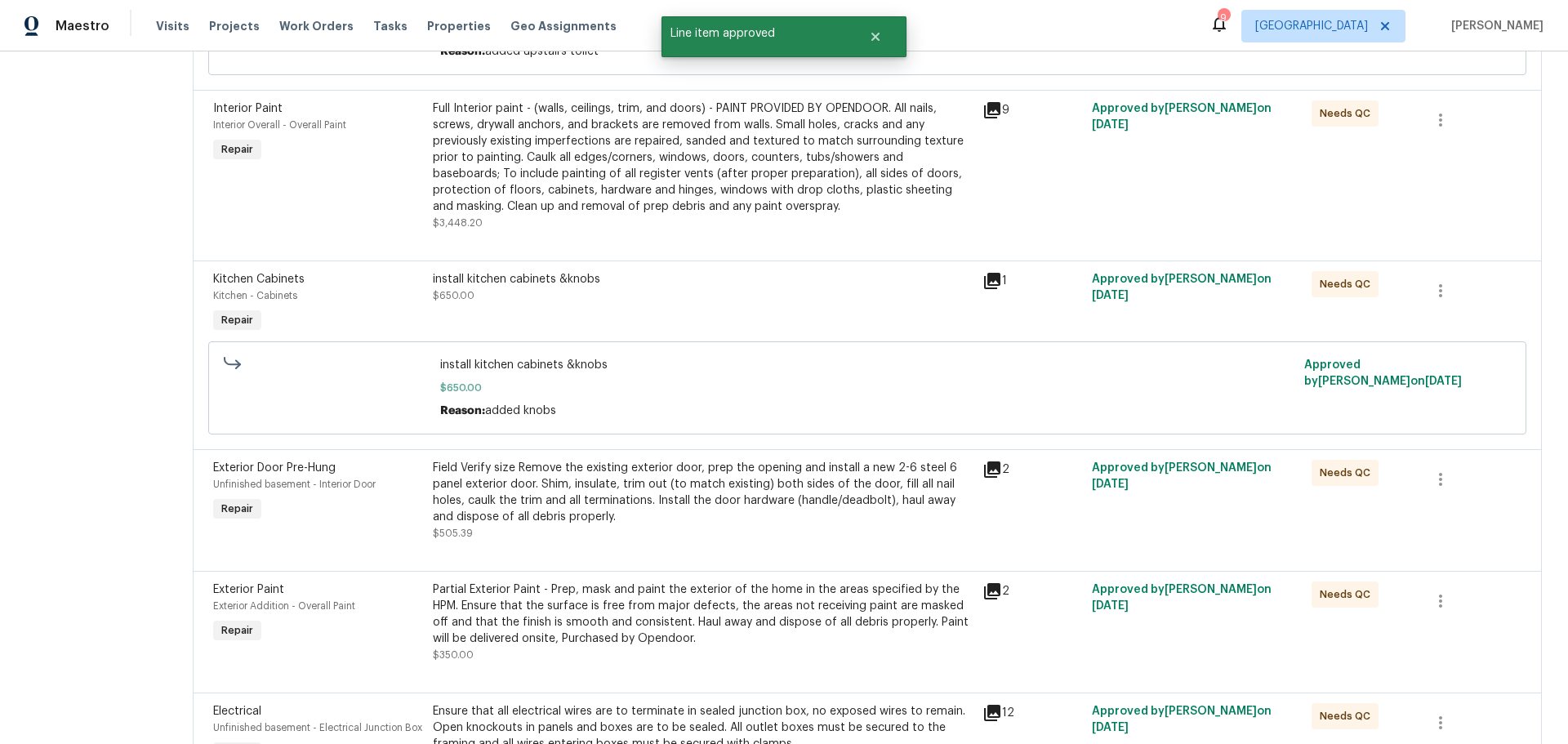
scroll to position [1796, 0]
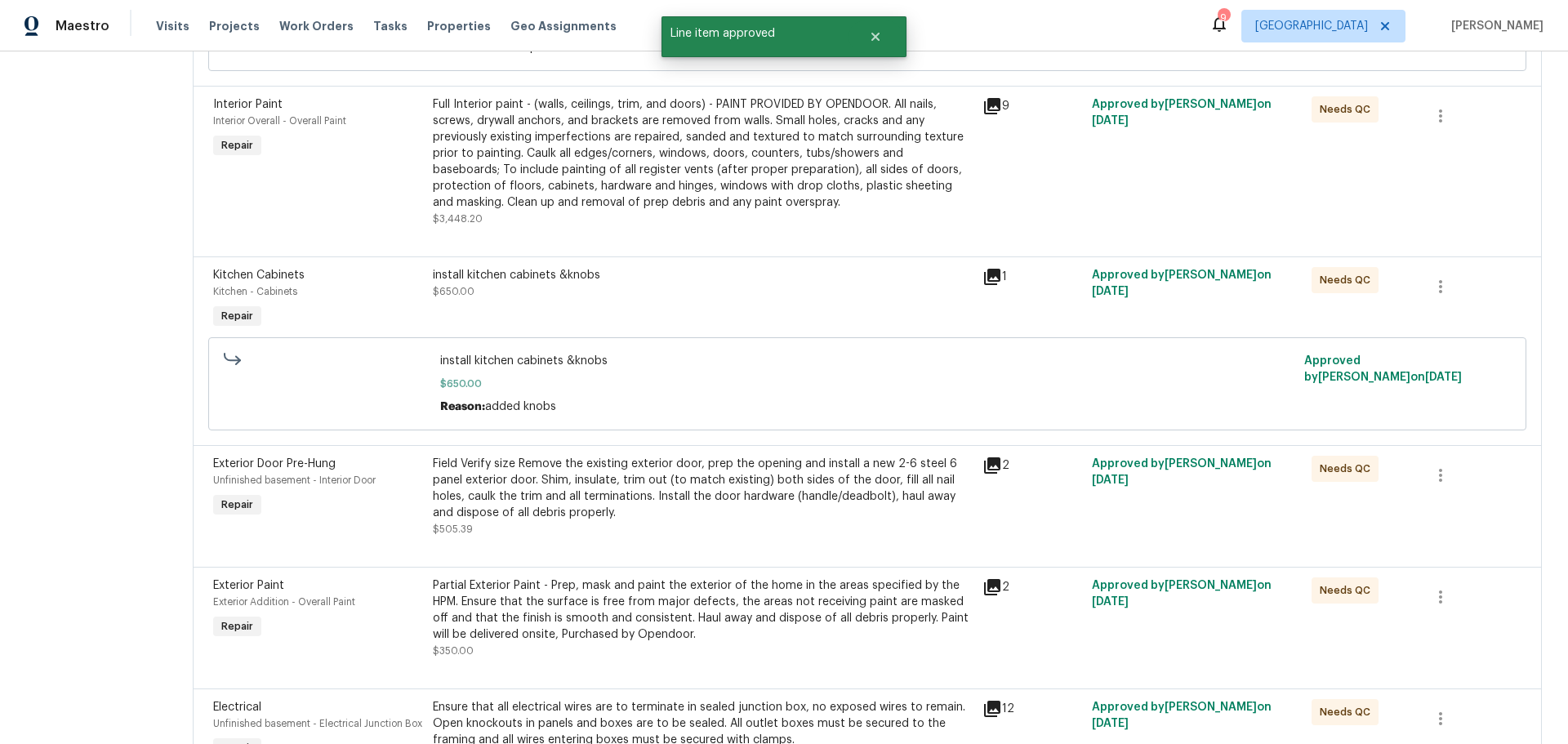
click at [699, 291] on div "install kitchen cabinets &knobs $650.00" at bounding box center [703, 283] width 540 height 33
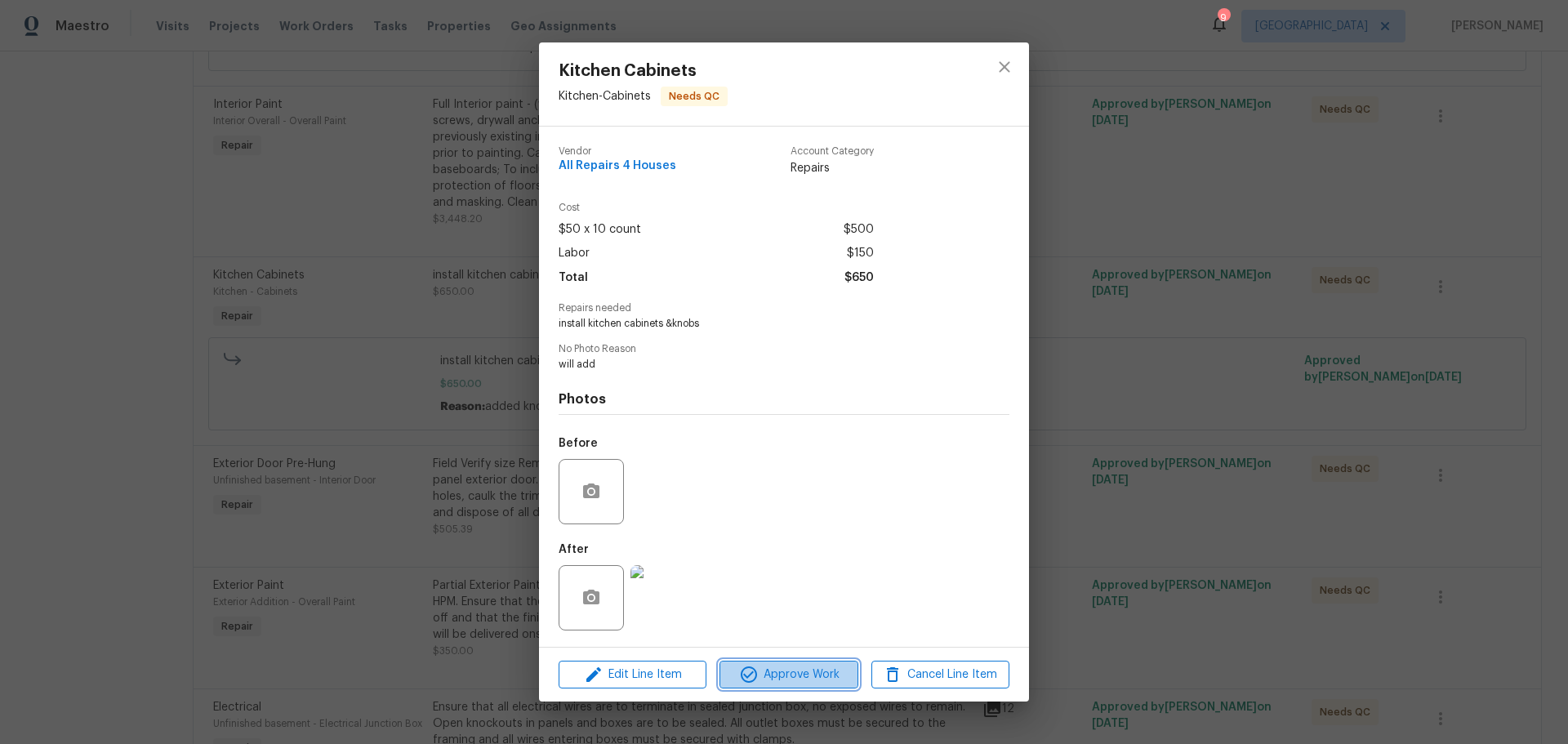
click at [822, 666] on span "Approve Work" at bounding box center [789, 675] width 128 height 20
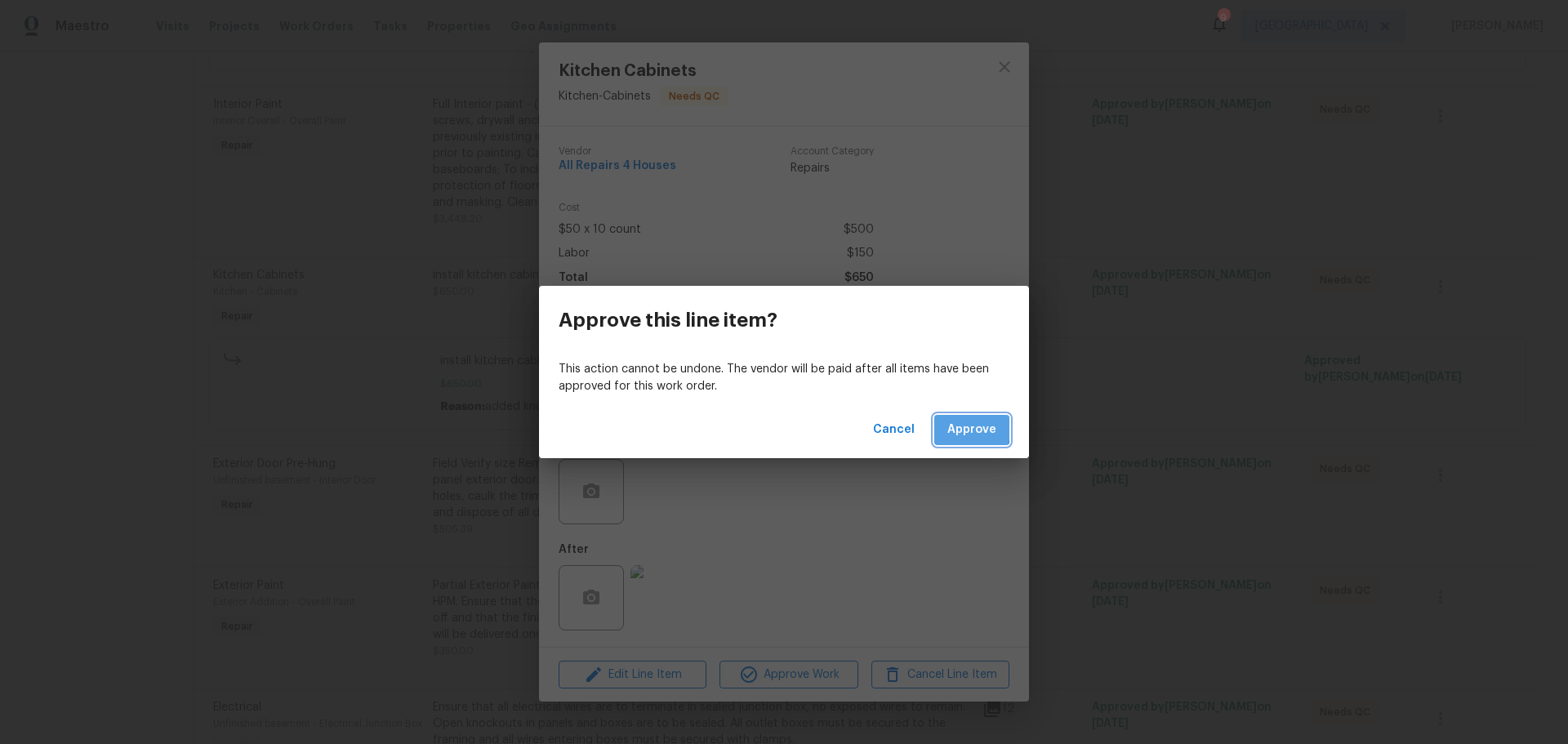
click at [943, 424] on button "Approve" at bounding box center [972, 430] width 75 height 30
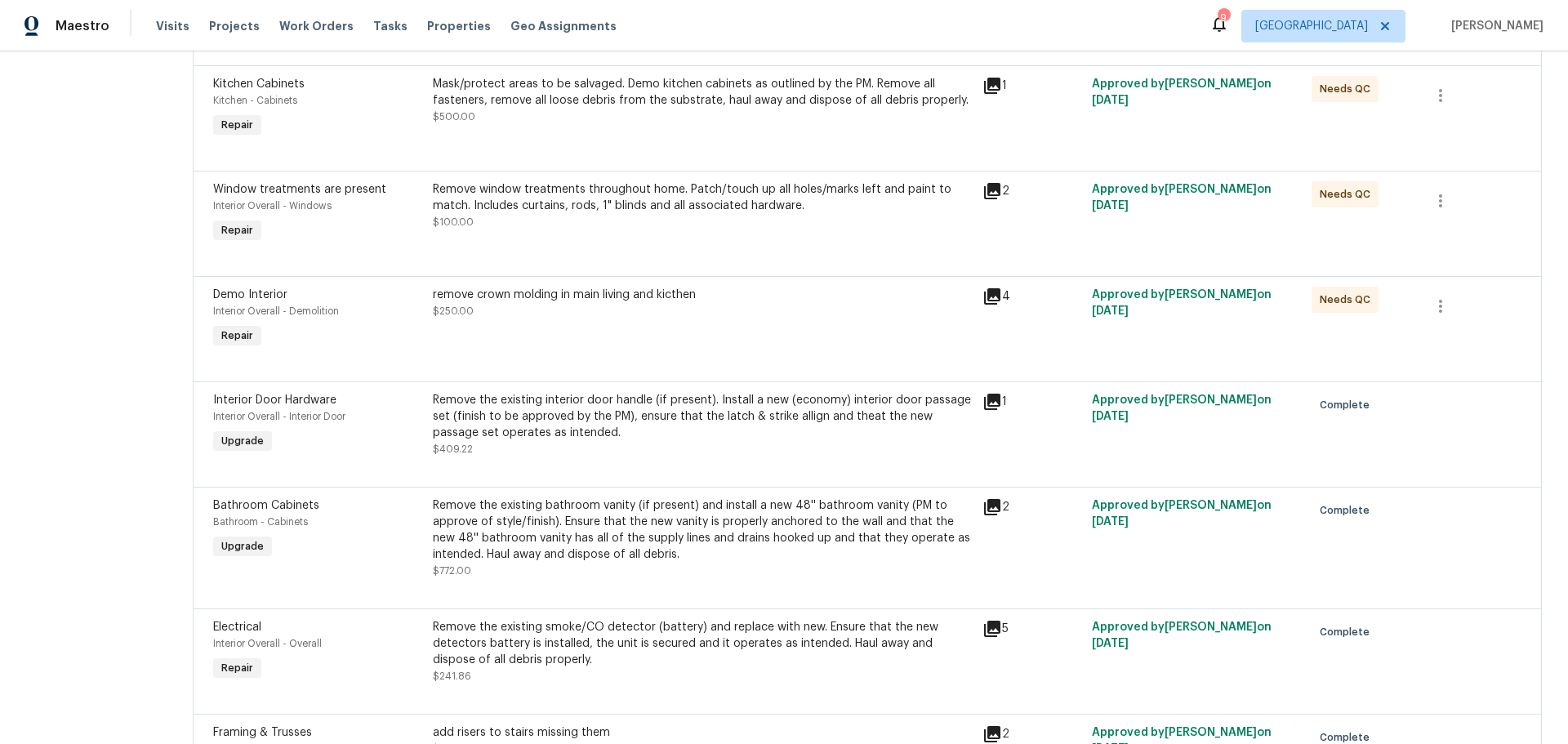
scroll to position [2531, 0]
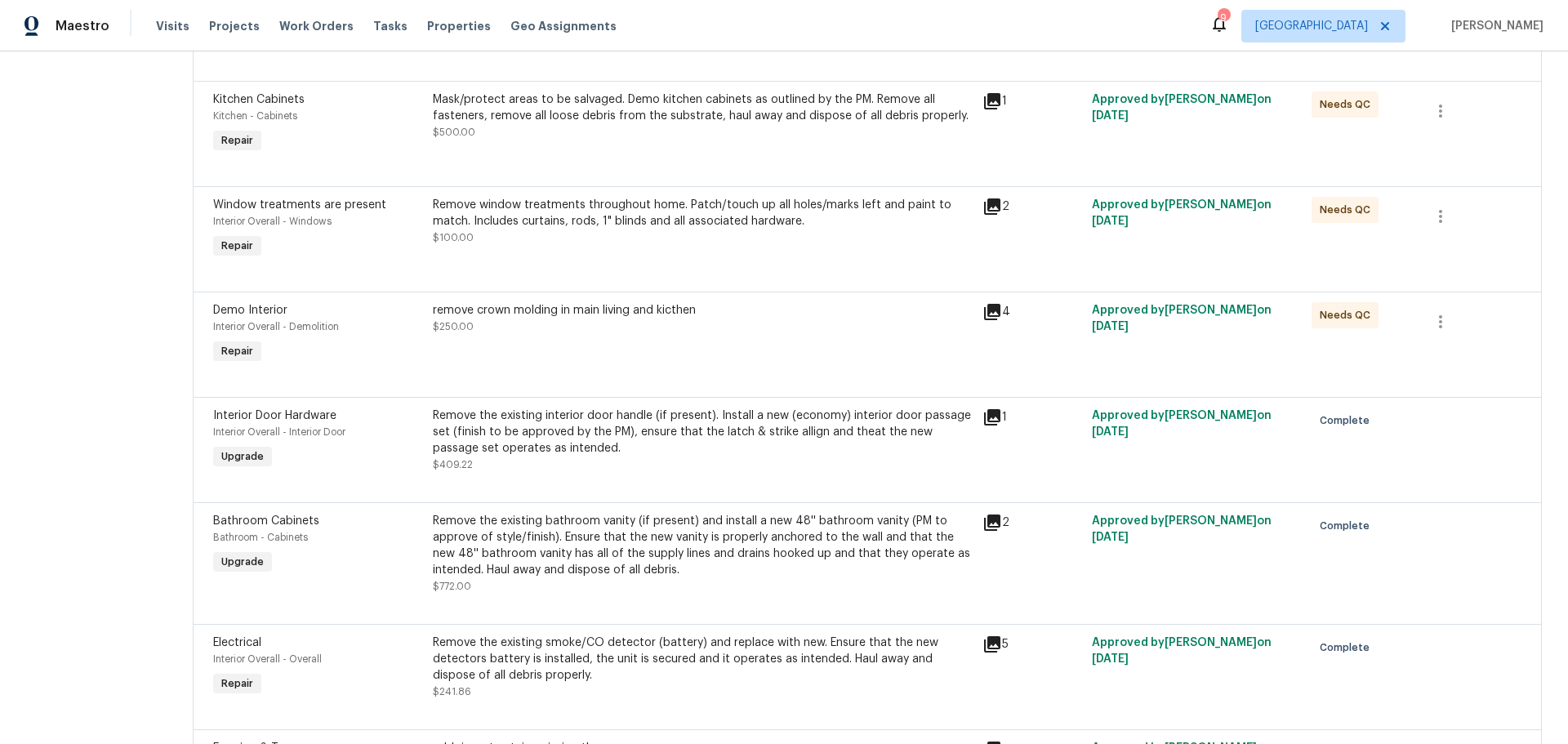
click at [663, 363] on div "remove crown molding in main living and kicthen $250.00" at bounding box center [703, 335] width 550 height 75
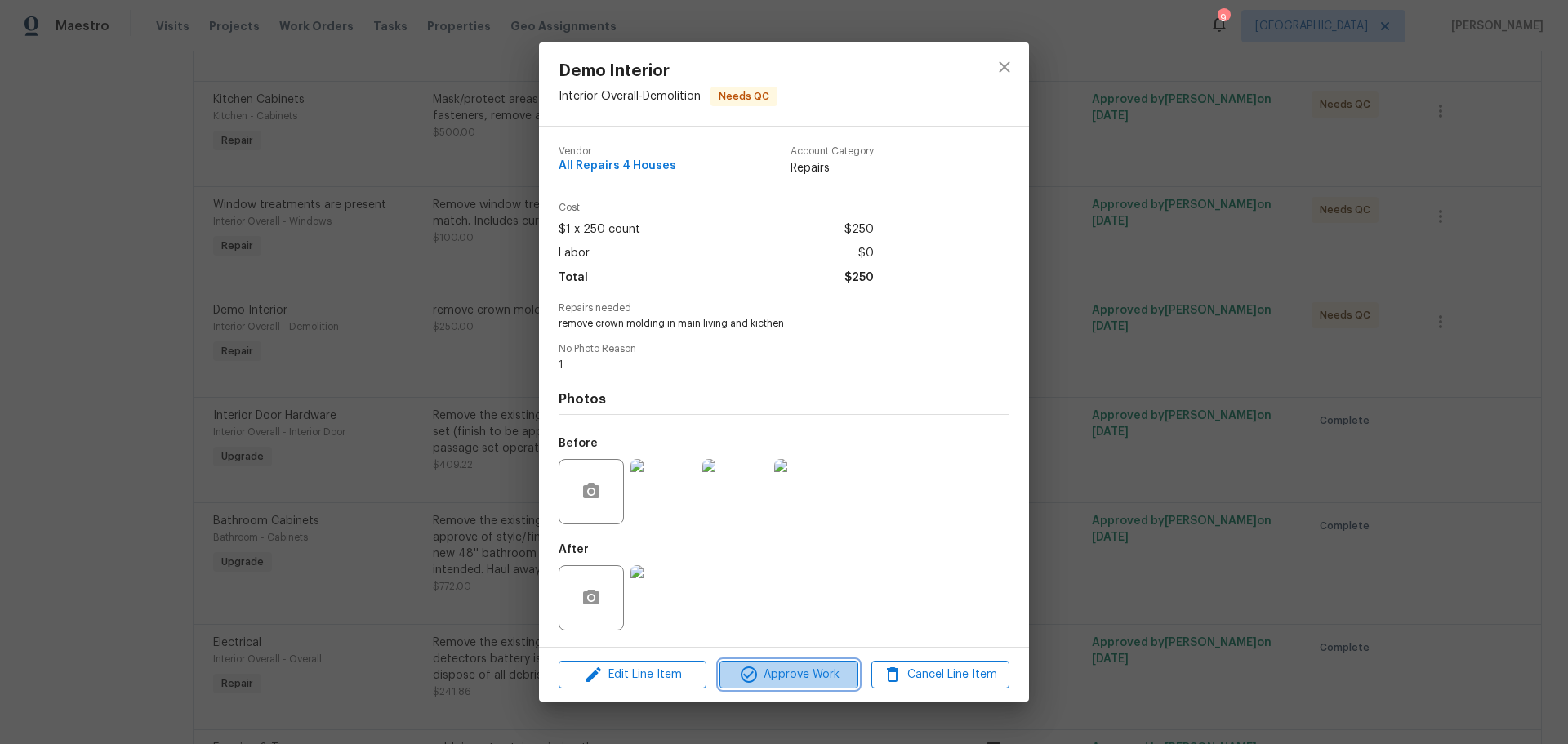
click at [800, 674] on span "Approve Work" at bounding box center [789, 675] width 128 height 20
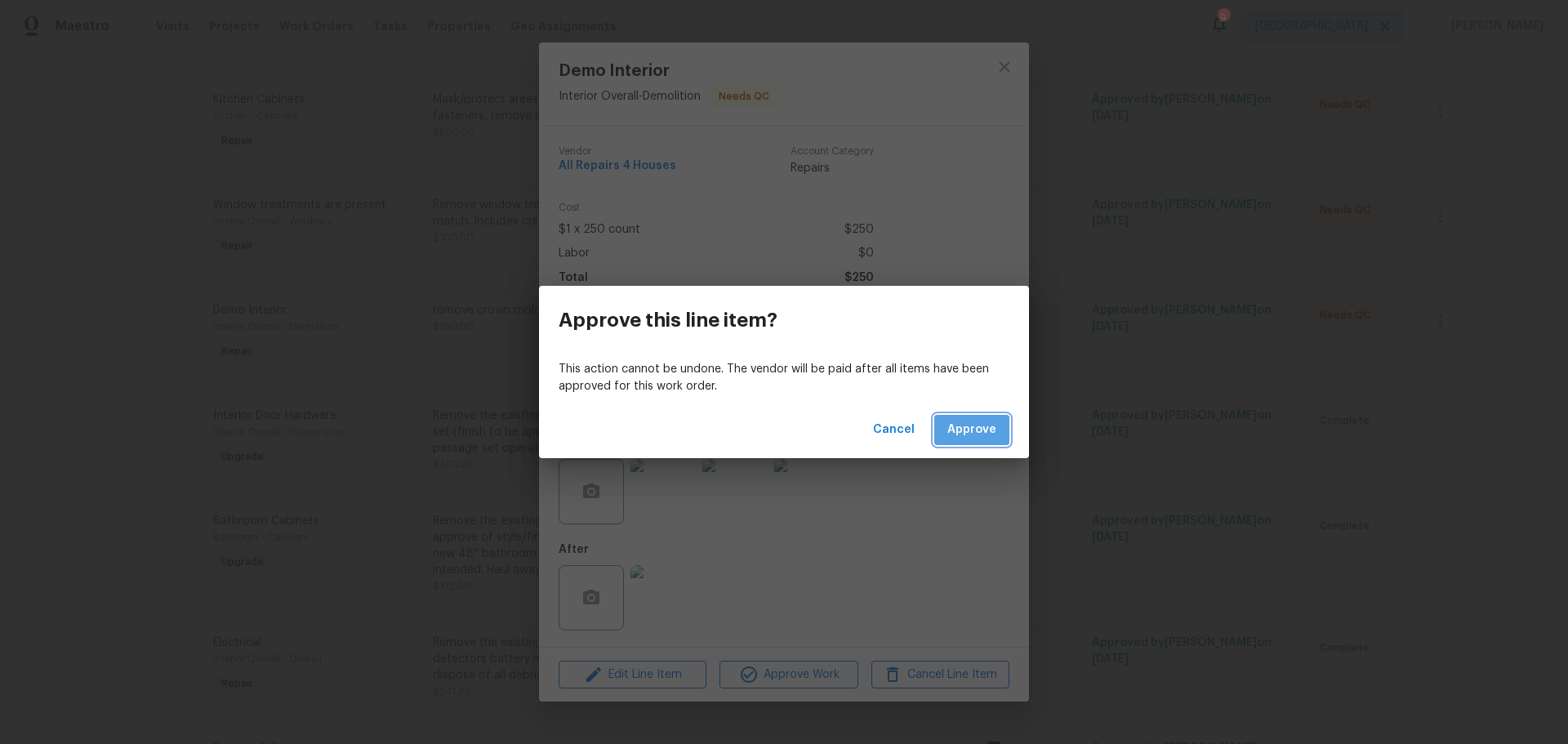
click at [953, 435] on span "Approve" at bounding box center [972, 430] width 49 height 20
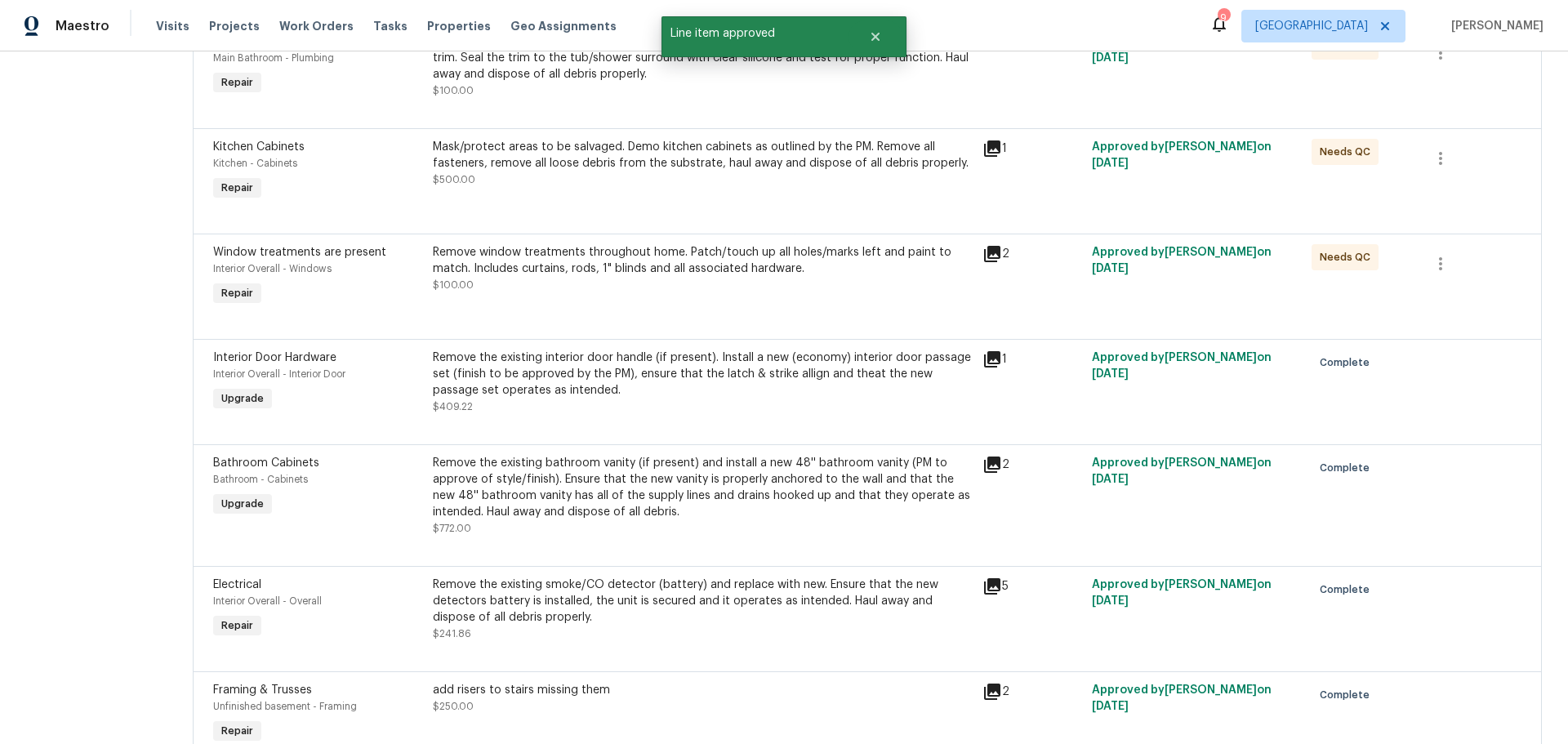
scroll to position [2450, 0]
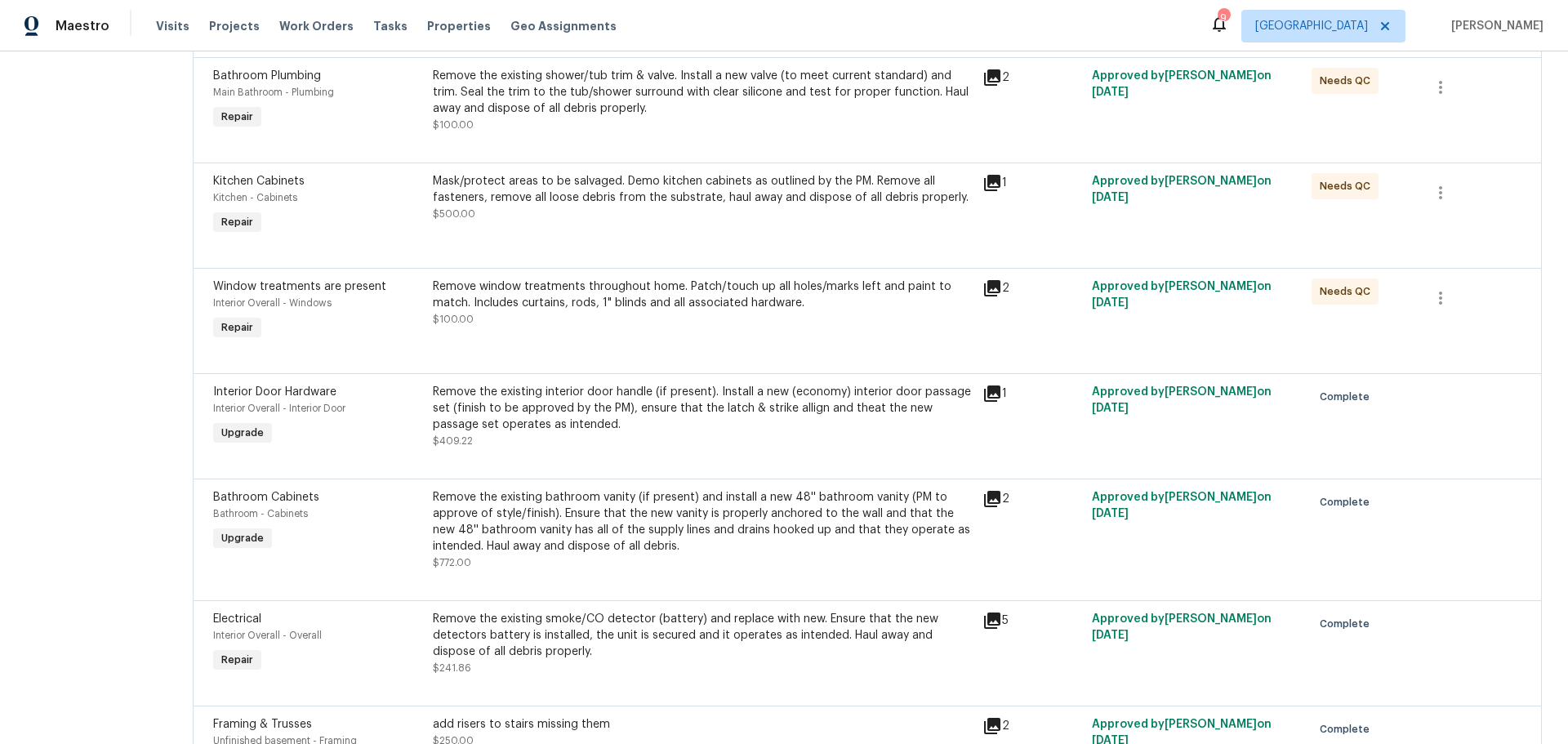
click at [677, 344] on div "Remove window treatments throughout home. Patch/touch up all holes/marks left a…" at bounding box center [703, 311] width 550 height 75
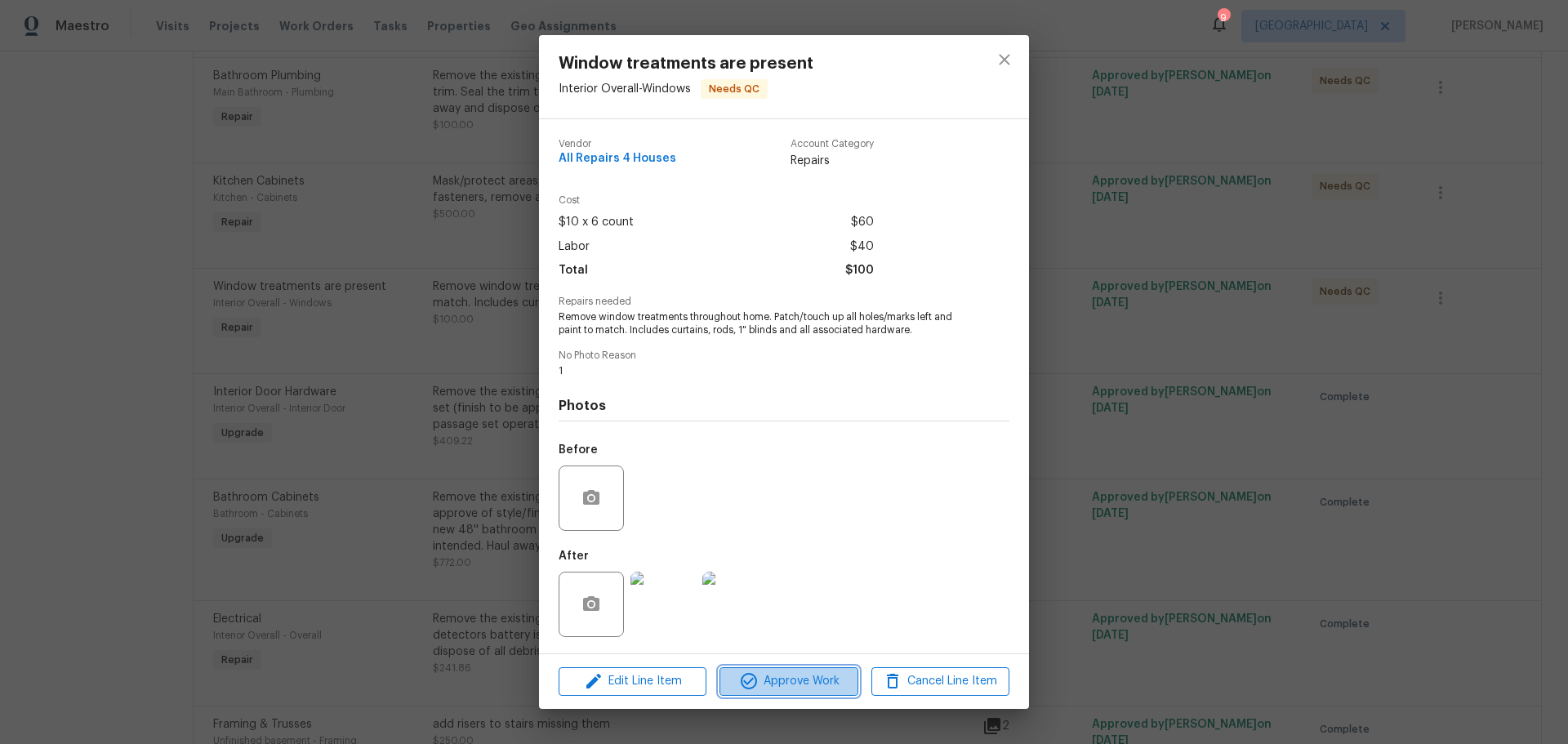
click at [807, 687] on span "Approve Work" at bounding box center [789, 682] width 128 height 20
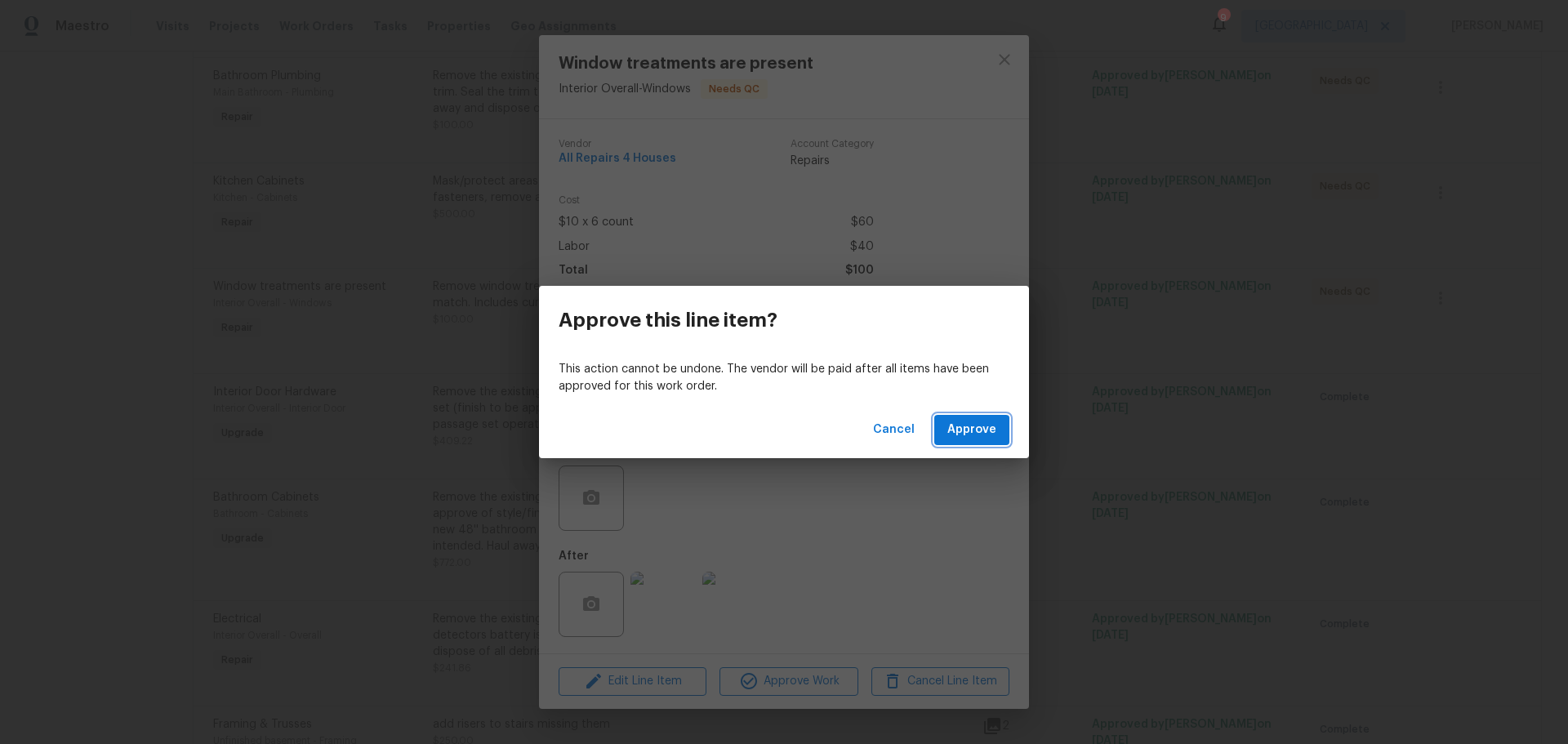
click at [975, 431] on span "Approve" at bounding box center [972, 430] width 49 height 20
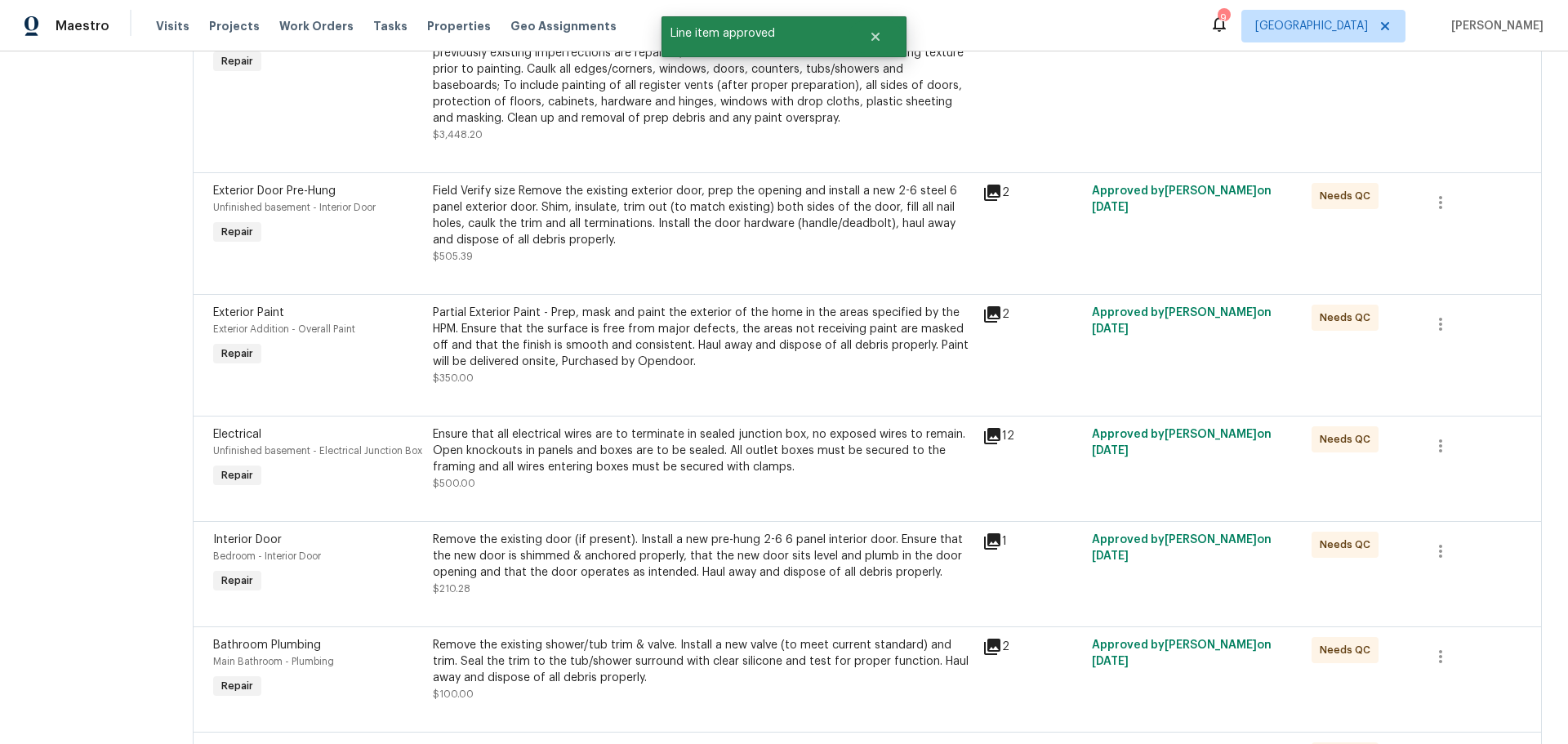
scroll to position [2204, 0]
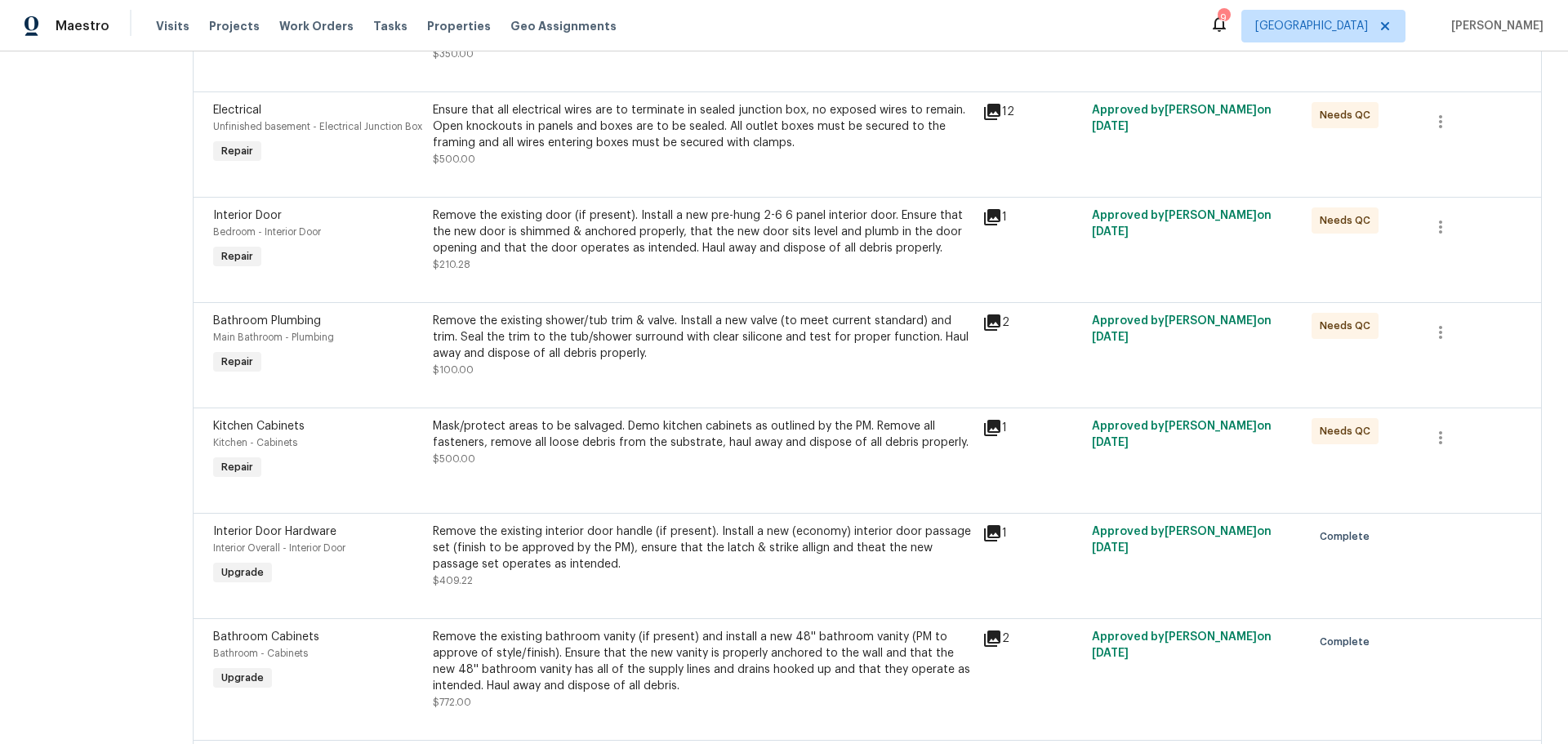
click at [680, 485] on div "Mask/protect areas to be salvaged. Demo kitchen cabinets as outlined by the PM.…" at bounding box center [703, 450] width 550 height 75
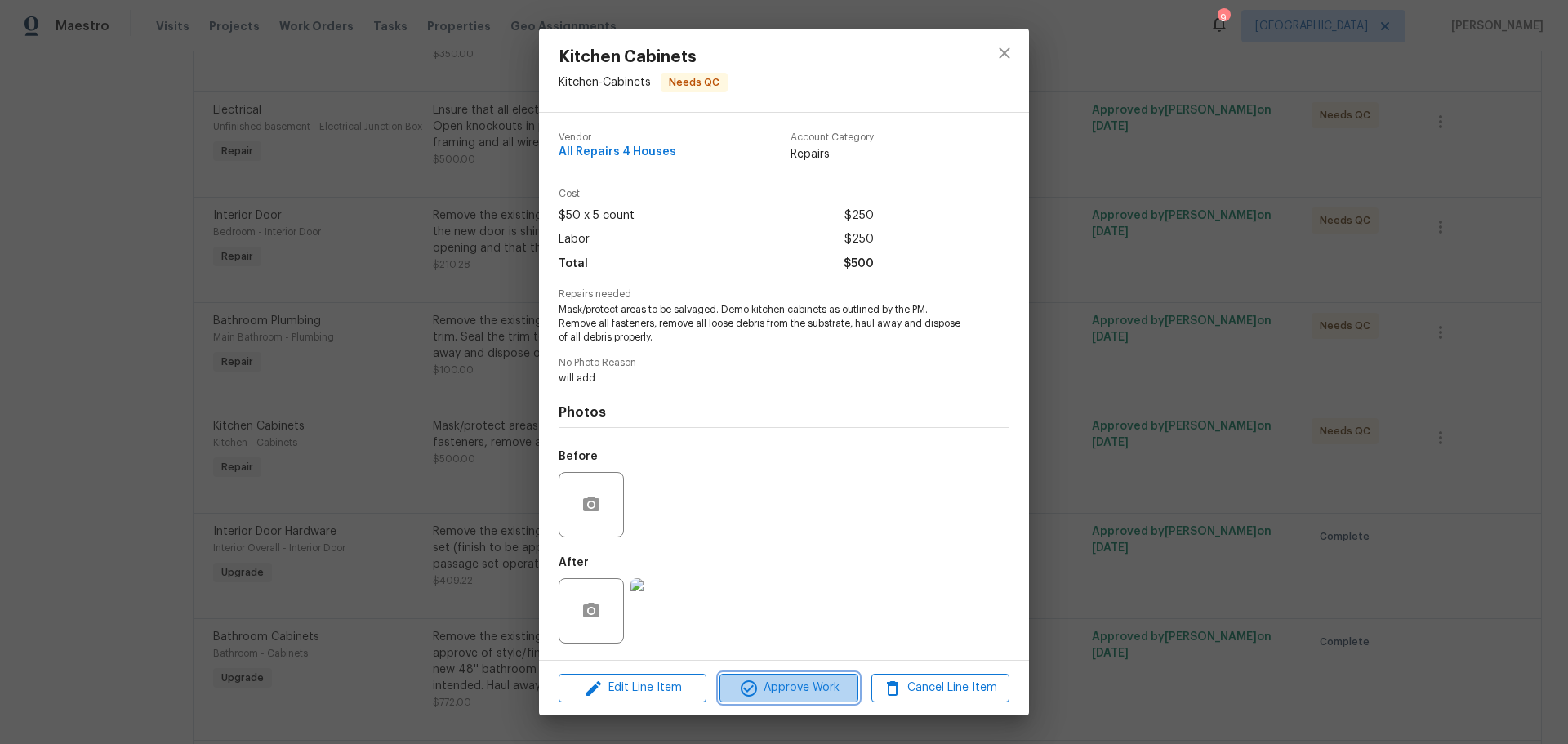
click at [782, 683] on span "Approve Work" at bounding box center [789, 688] width 128 height 20
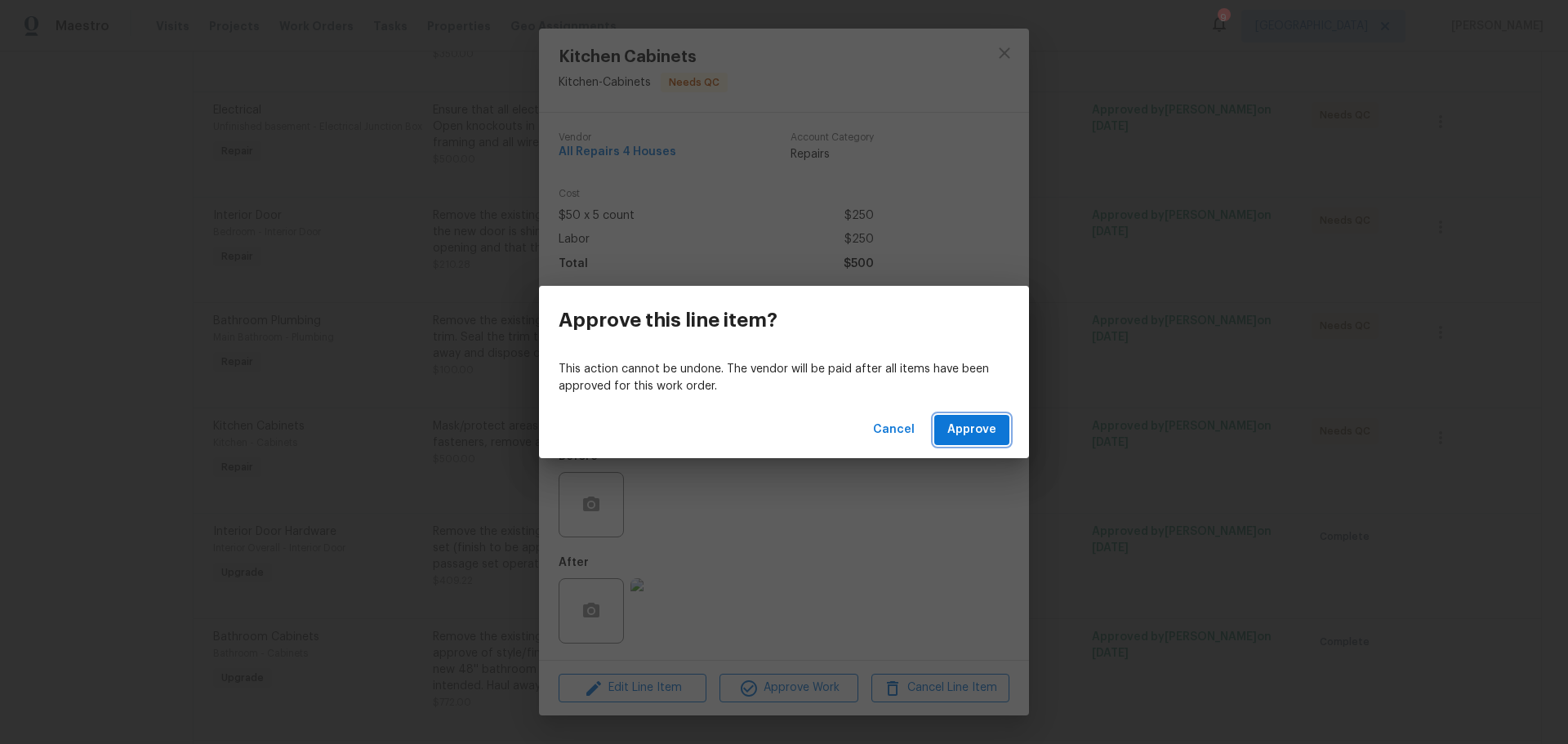
click at [965, 432] on span "Approve" at bounding box center [972, 430] width 49 height 20
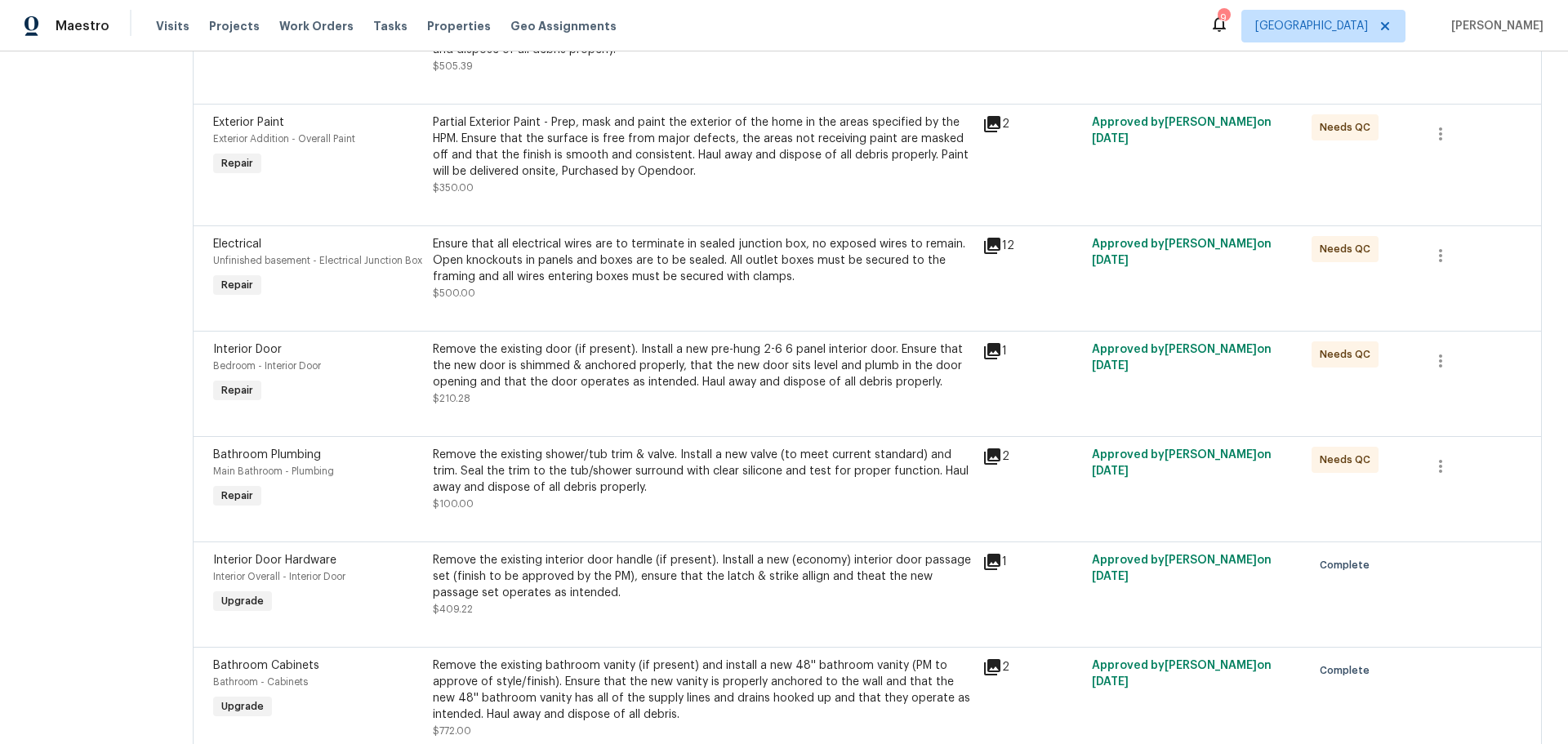
scroll to position [2041, 0]
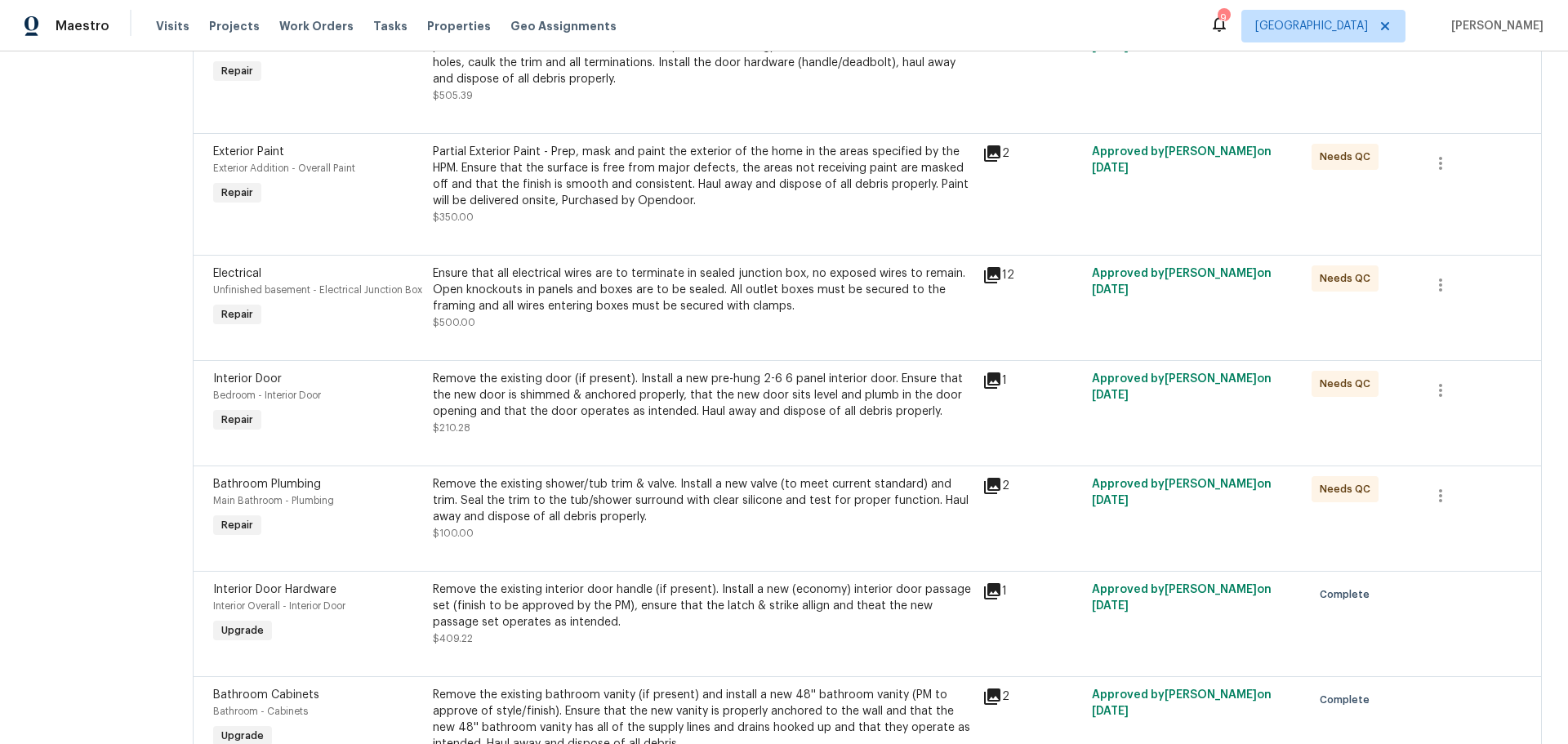
click at [711, 411] on div "Remove the existing door (if present). Install a new pre-hung 2-6 6 panel inter…" at bounding box center [703, 395] width 540 height 49
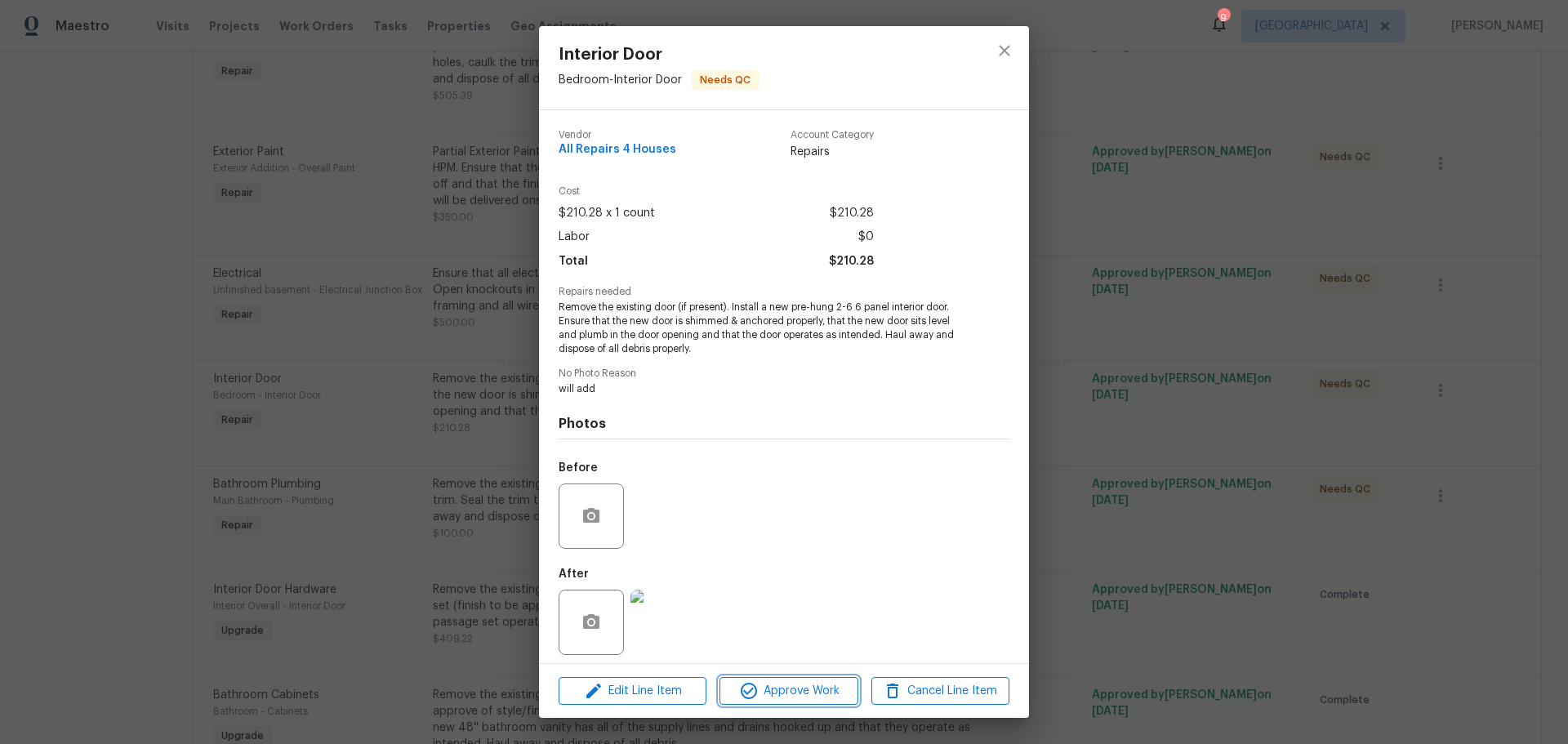
click at [794, 689] on span "Approve Work" at bounding box center [789, 691] width 128 height 20
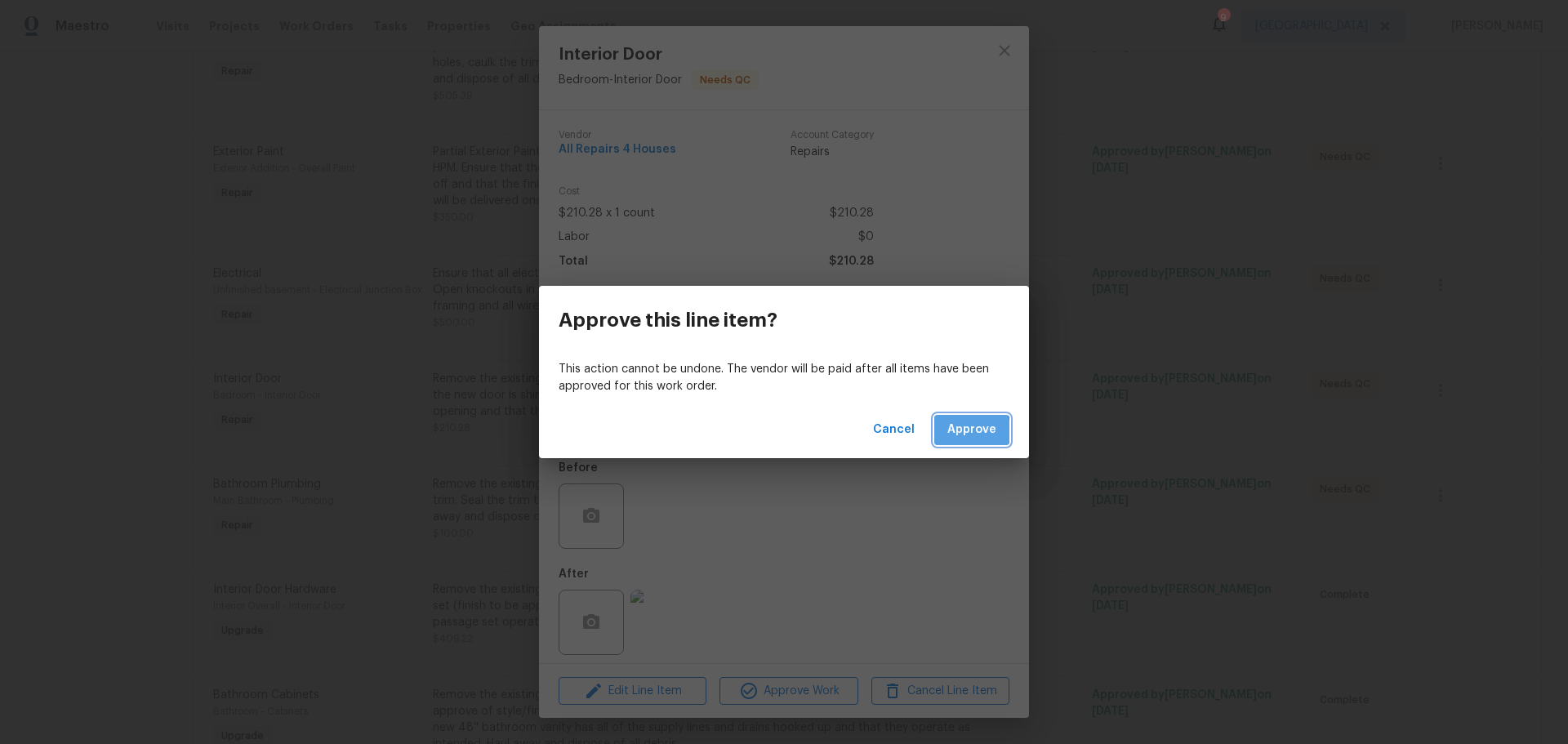
click at [952, 431] on span "Approve" at bounding box center [972, 430] width 49 height 20
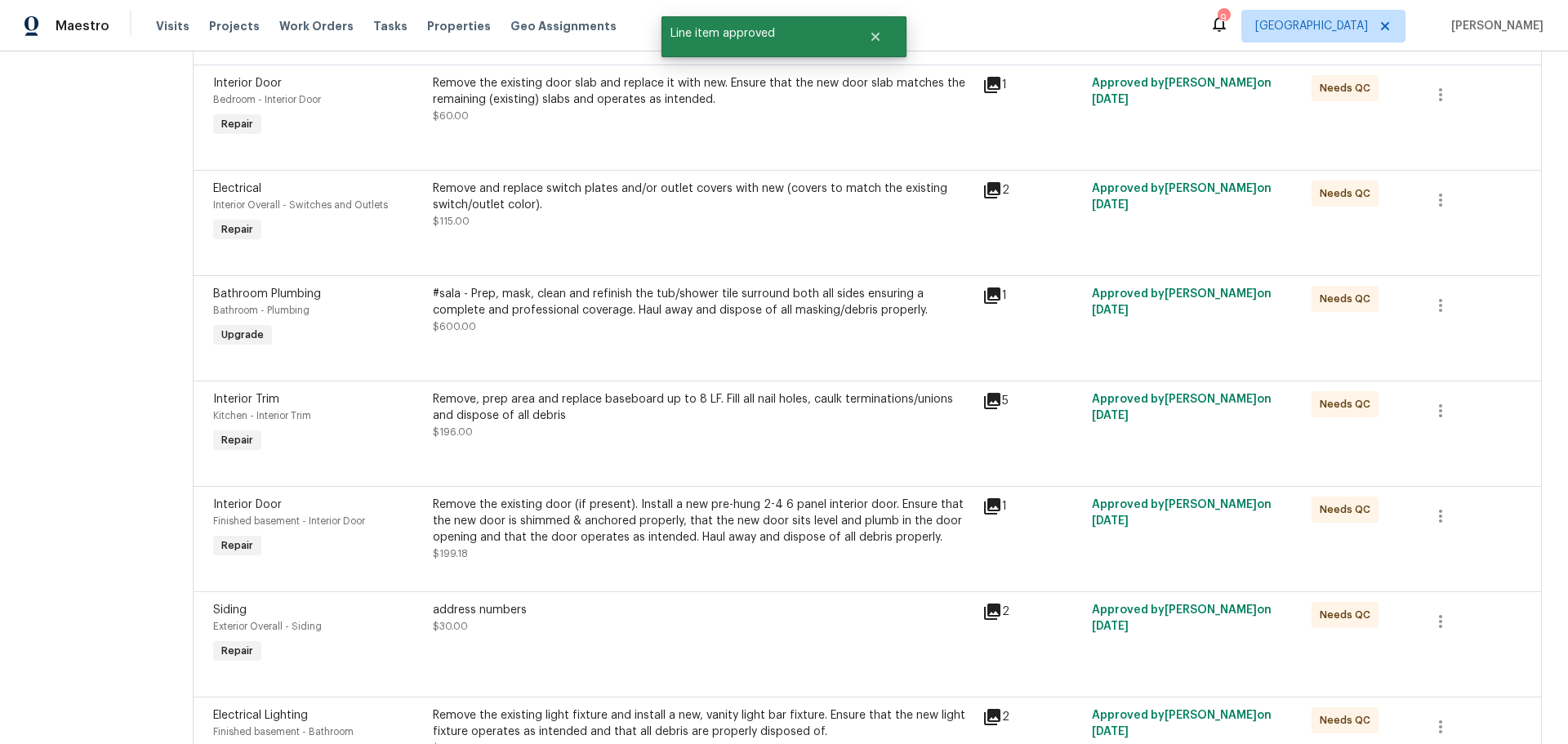
scroll to position [1061, 0]
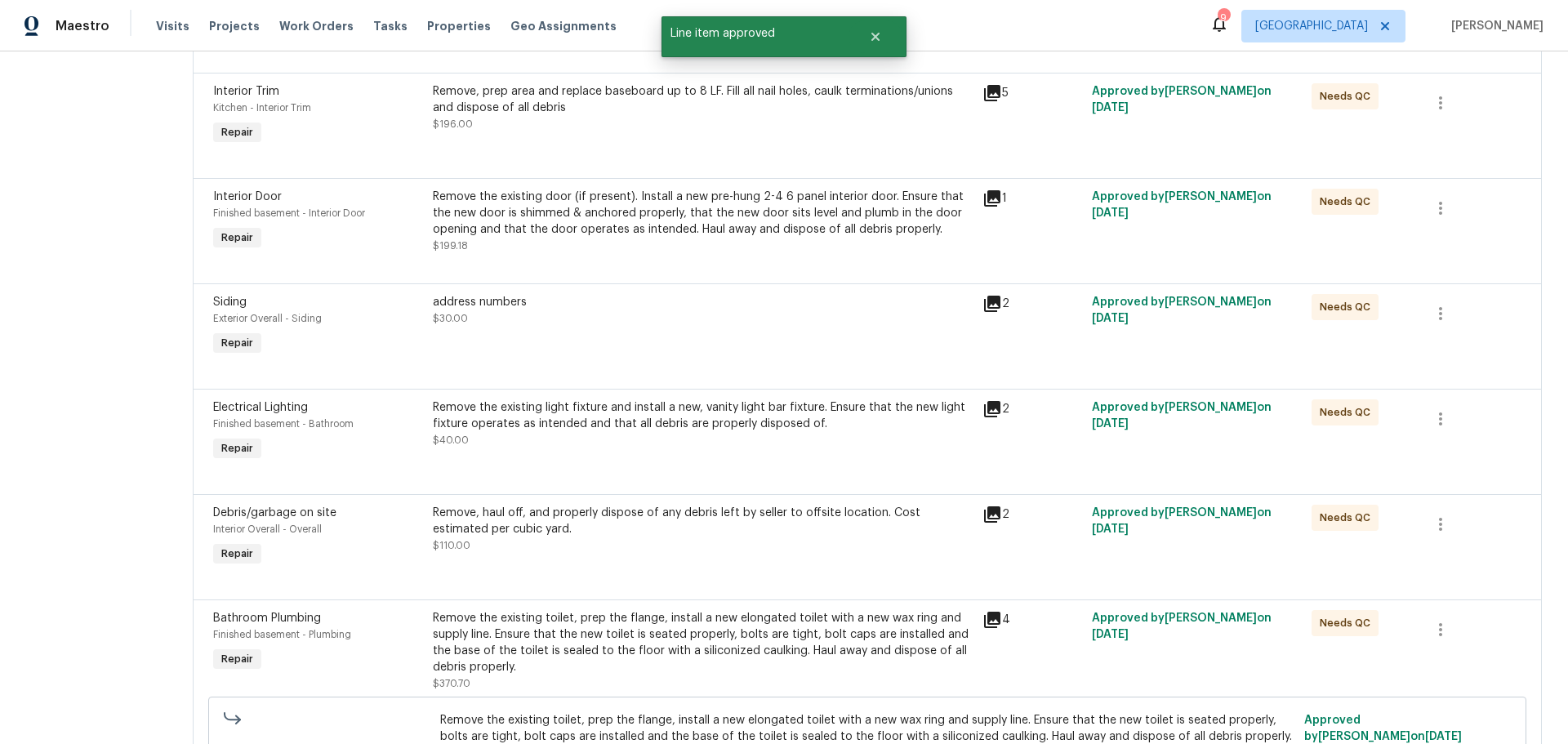
click at [719, 435] on div "Remove the existing light fixture and install a new, vanity light bar fixture. …" at bounding box center [703, 423] width 540 height 49
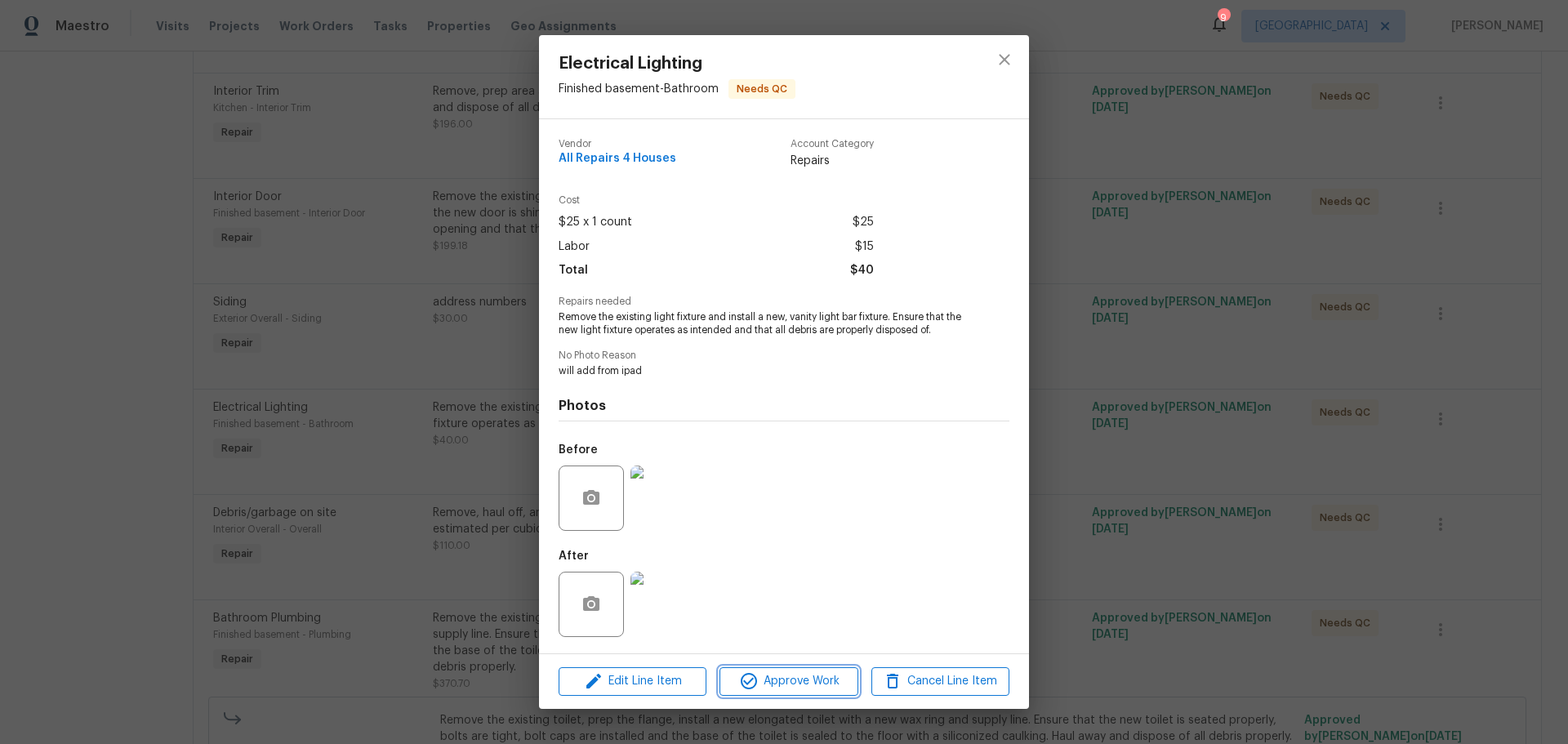
click at [806, 685] on span "Approve Work" at bounding box center [789, 682] width 128 height 20
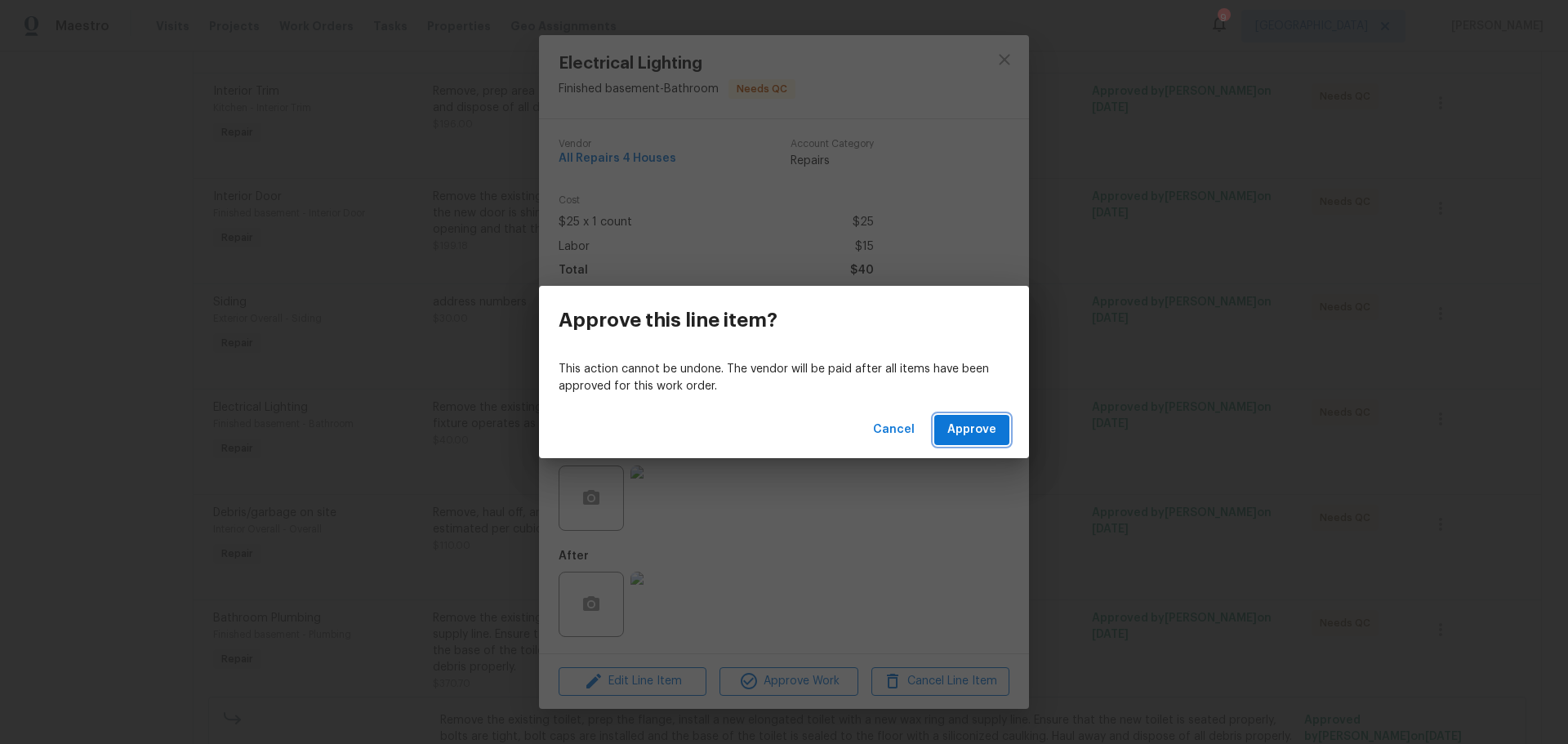
click at [962, 432] on span "Approve" at bounding box center [972, 430] width 49 height 20
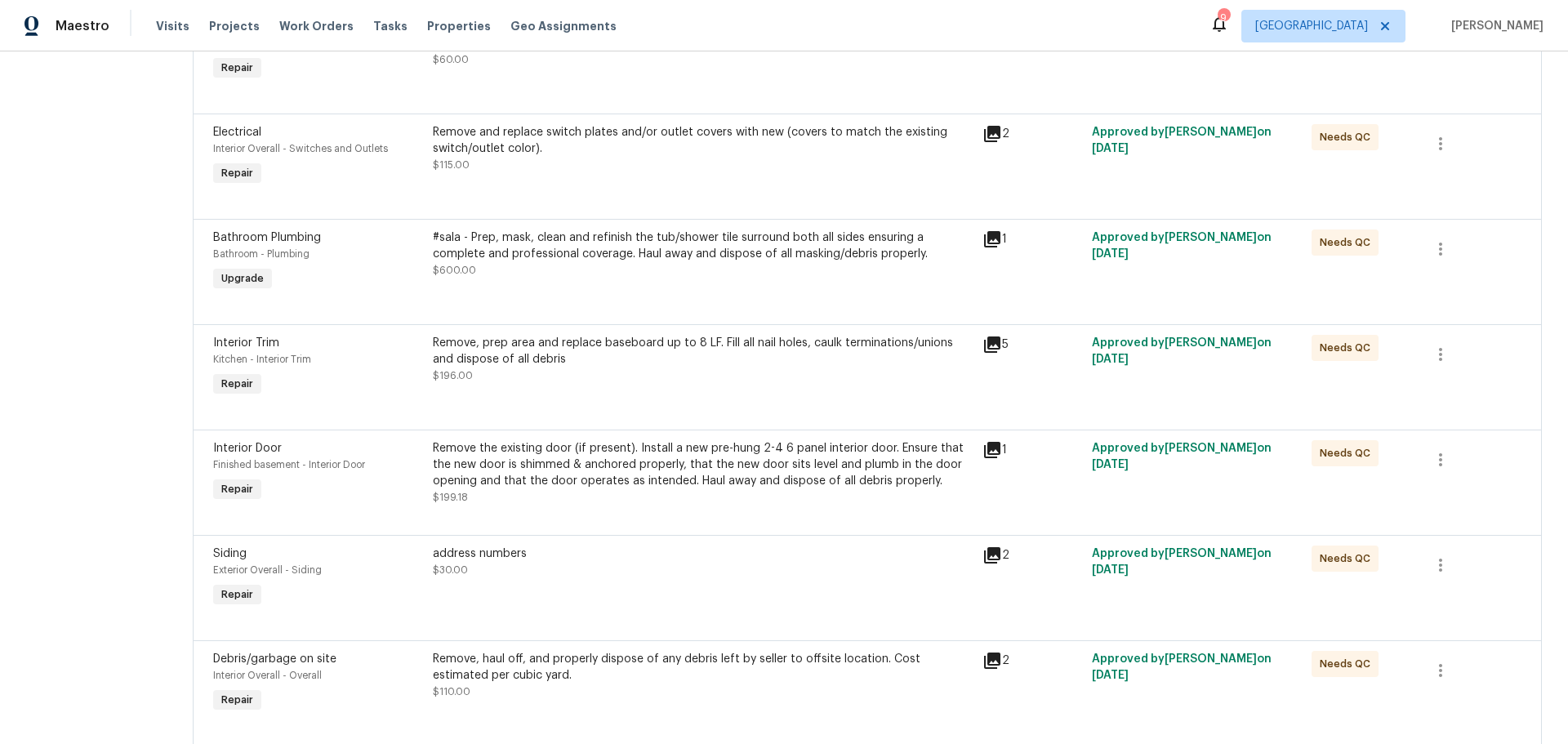
scroll to position [817, 0]
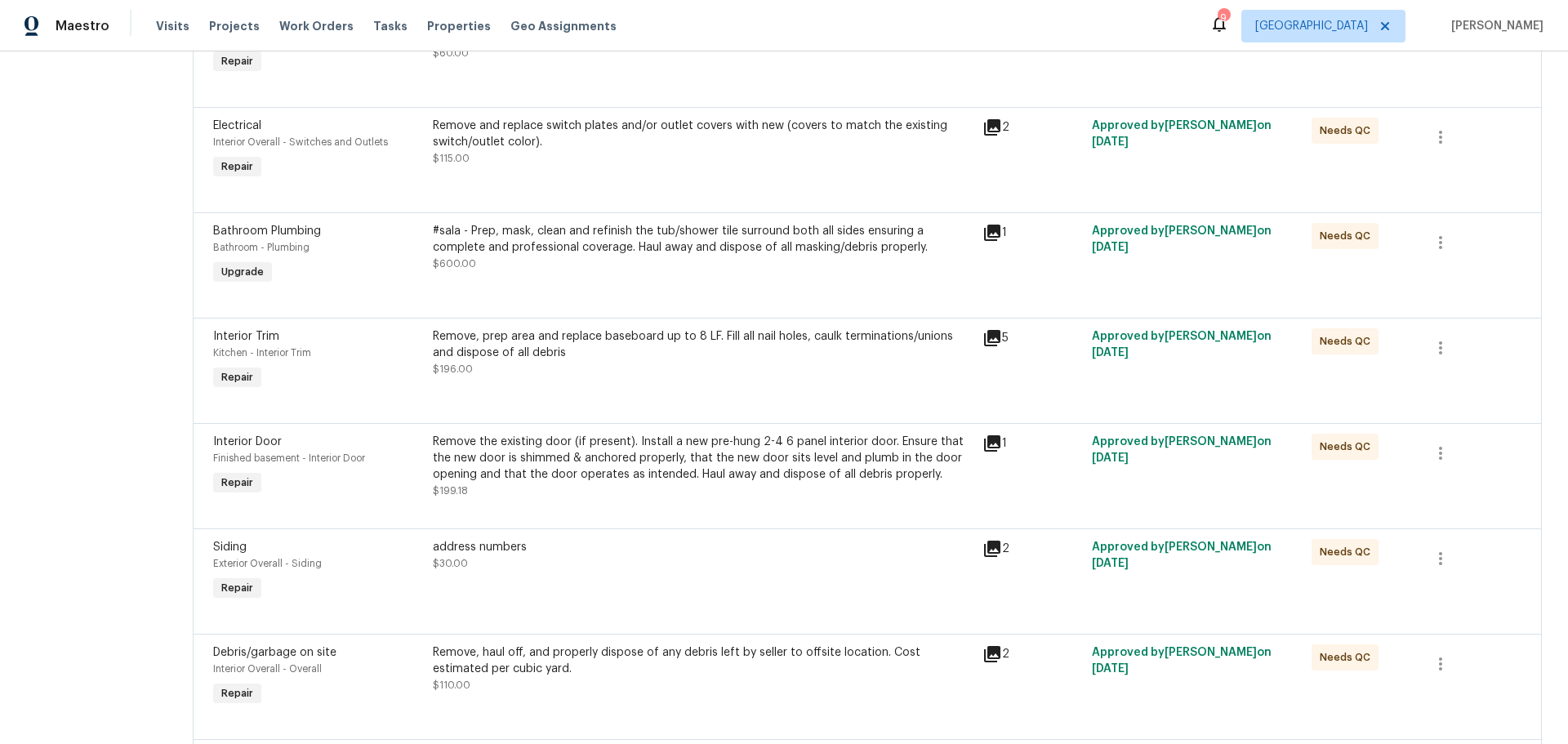
click at [719, 476] on div "Remove the existing door (if present). Install a new pre-hung 2-4 6 panel inter…" at bounding box center [703, 458] width 540 height 49
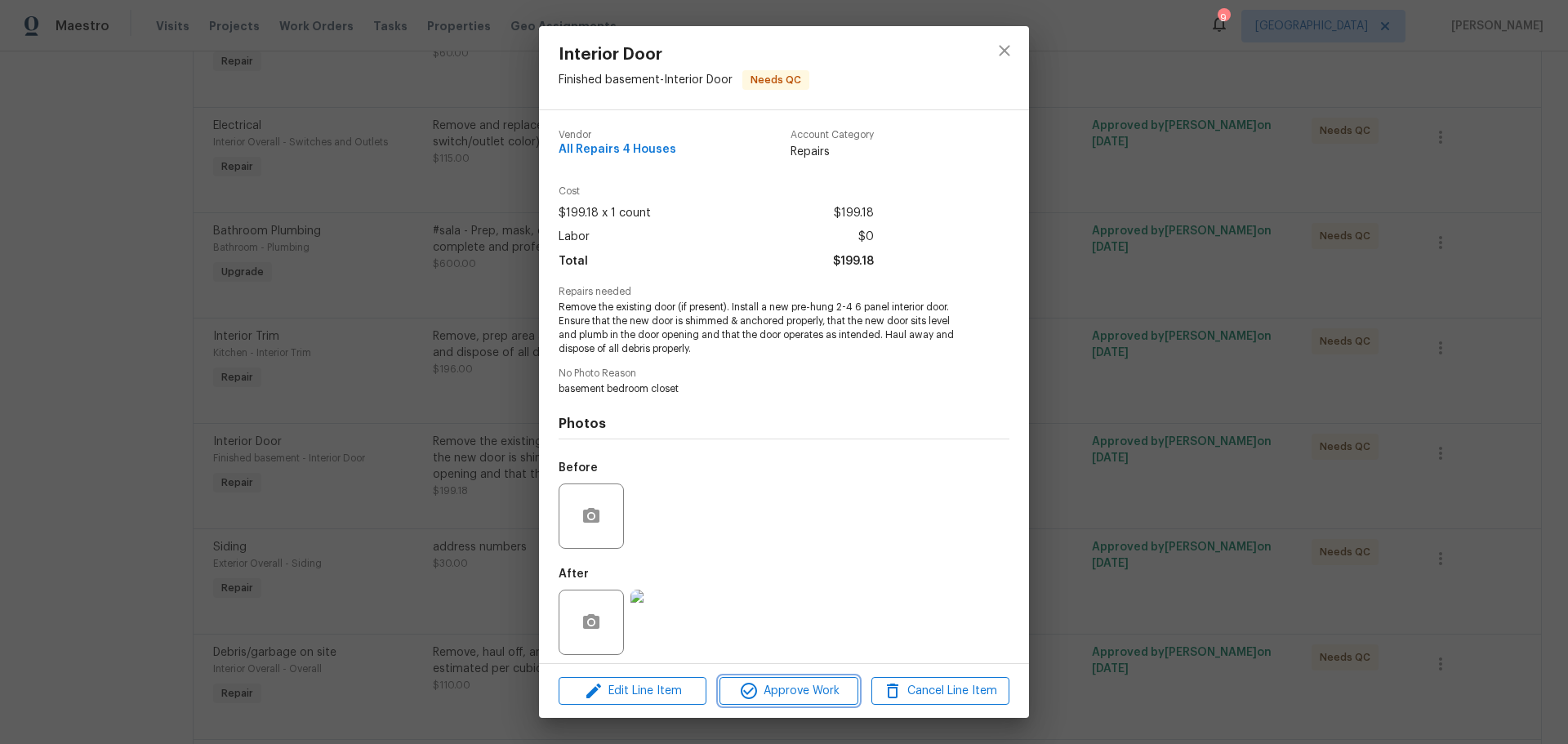
click at [781, 682] on span "Approve Work" at bounding box center [789, 691] width 128 height 20
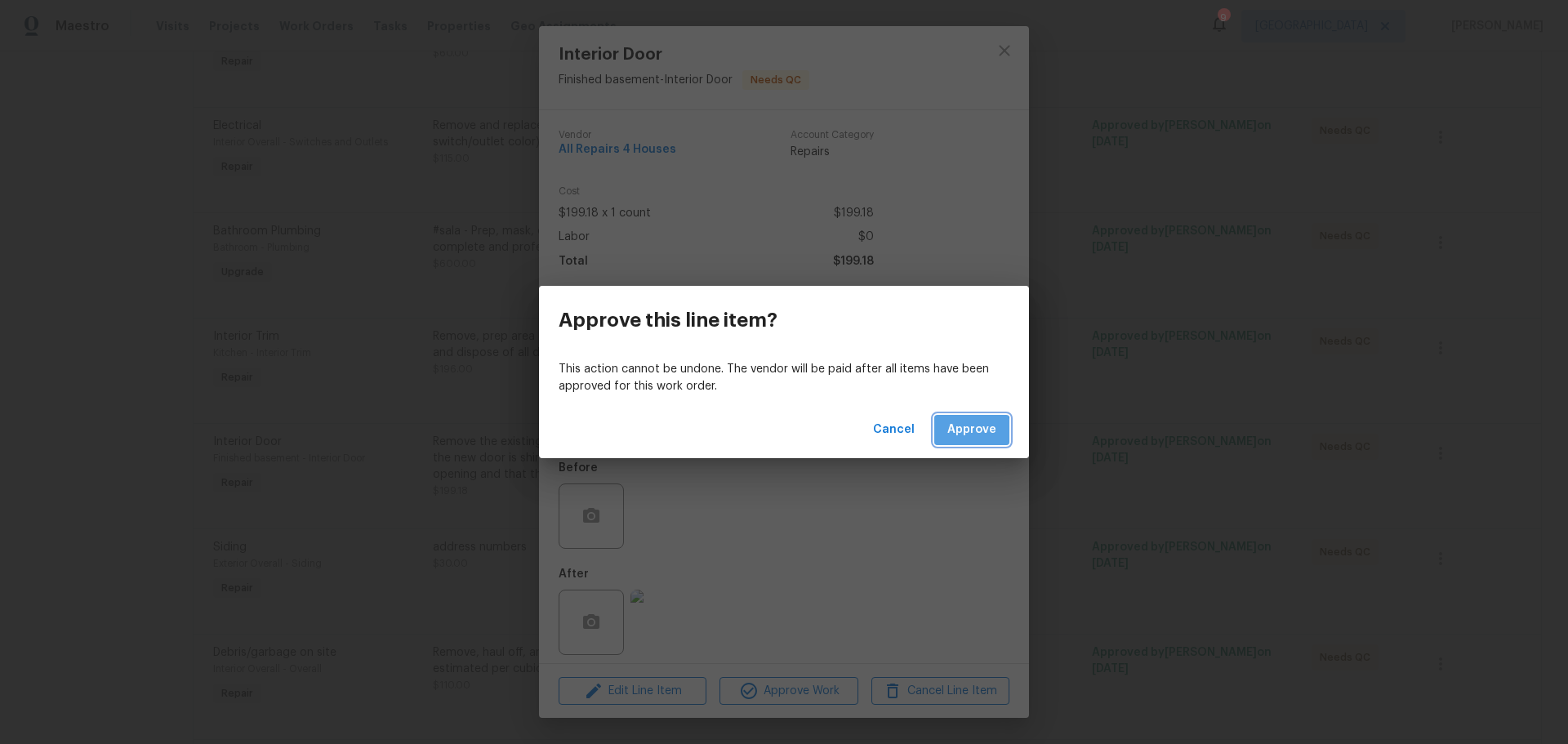
click at [956, 432] on span "Approve" at bounding box center [972, 430] width 49 height 20
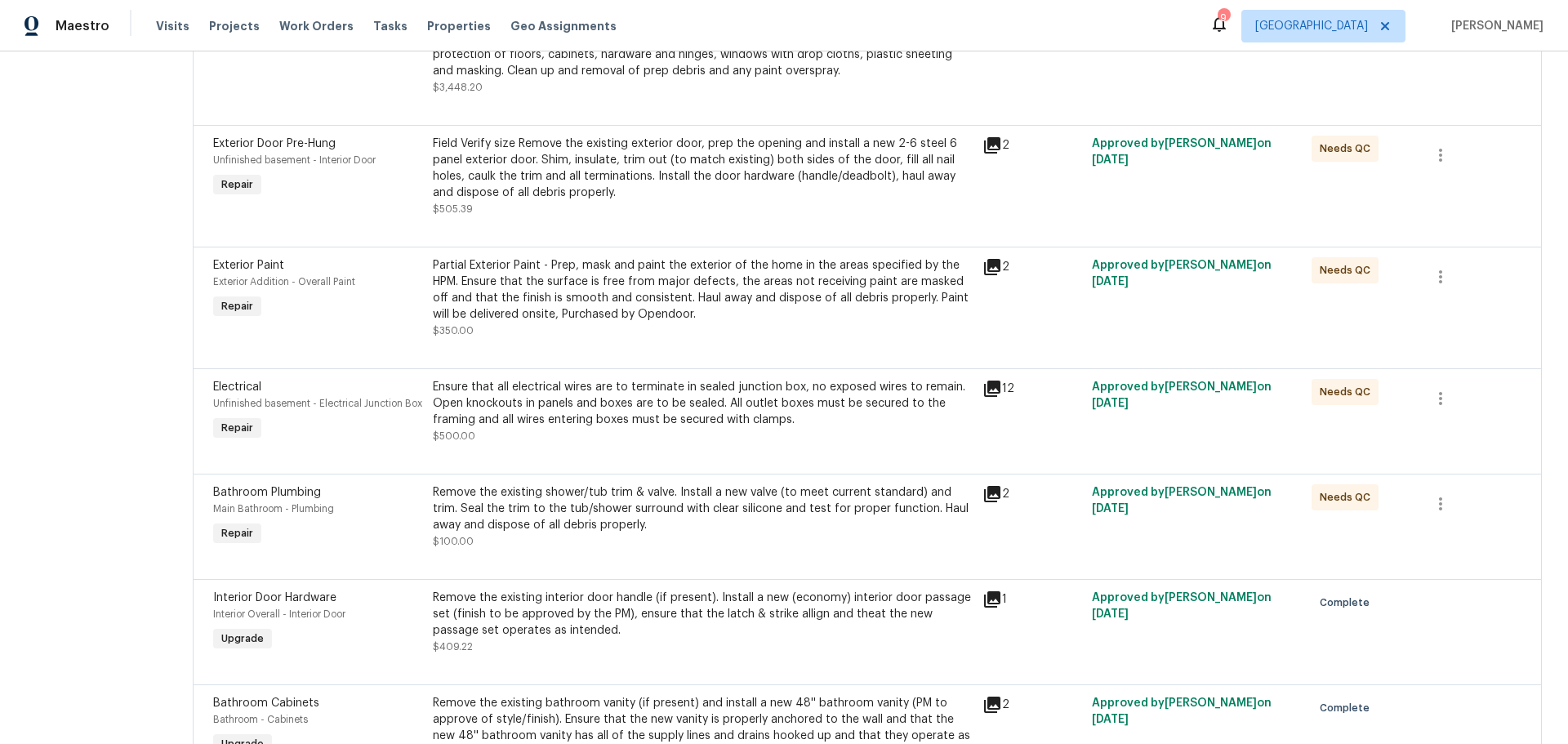
scroll to position [1796, 0]
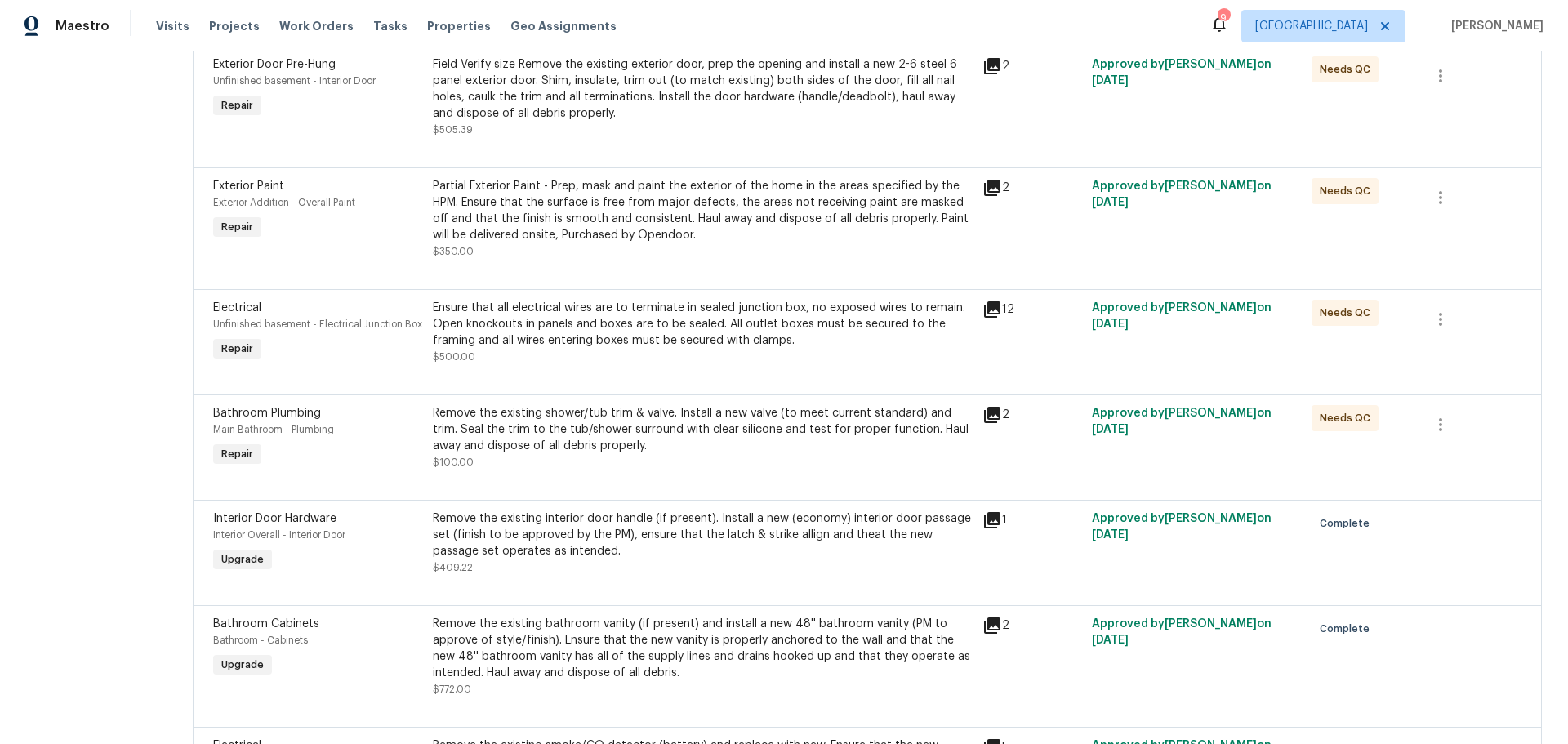
click at [730, 352] on div "Ensure that all electrical wires are to terminate in sealed junction box, no ex…" at bounding box center [703, 332] width 540 height 65
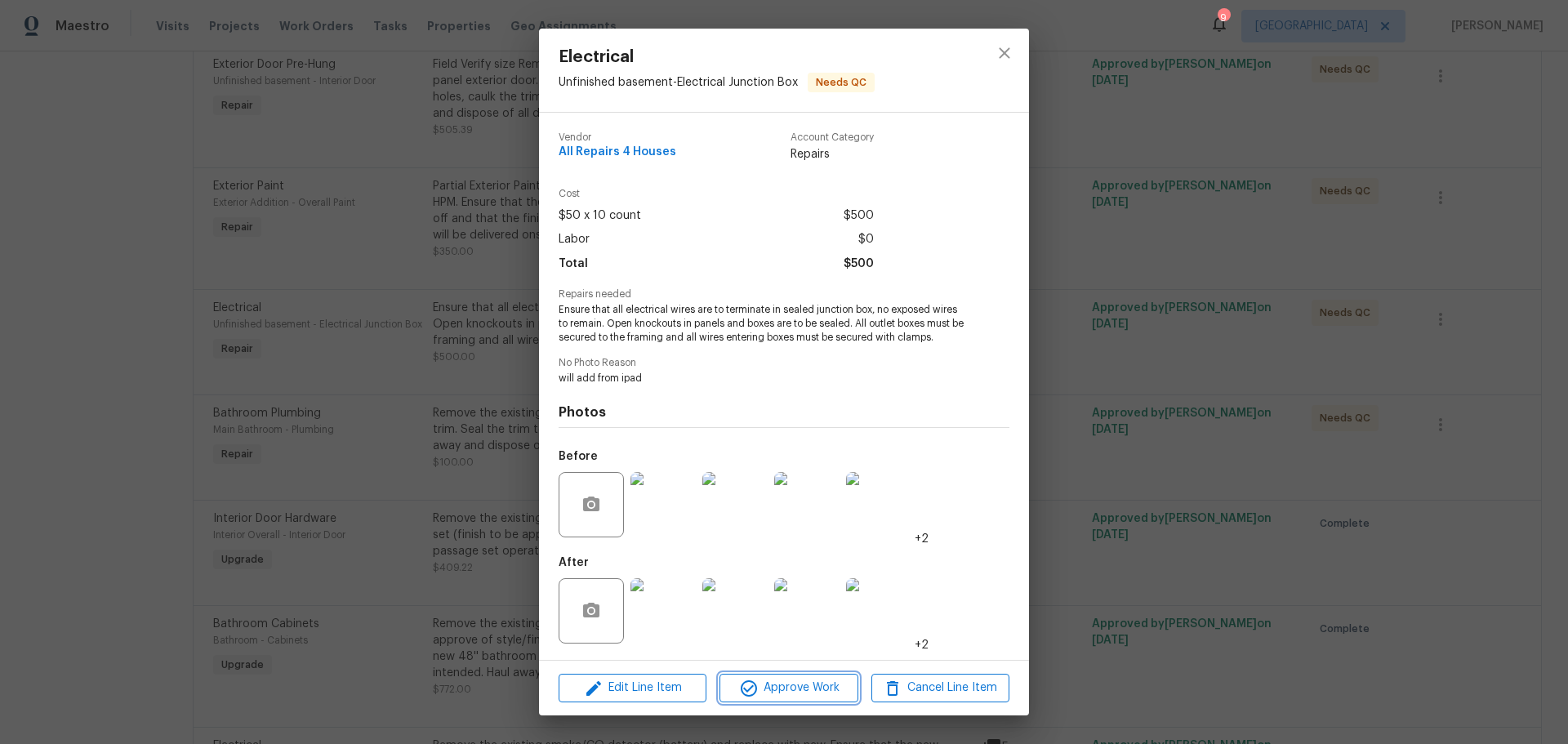
click at [787, 678] on span "Approve Work" at bounding box center [789, 688] width 128 height 20
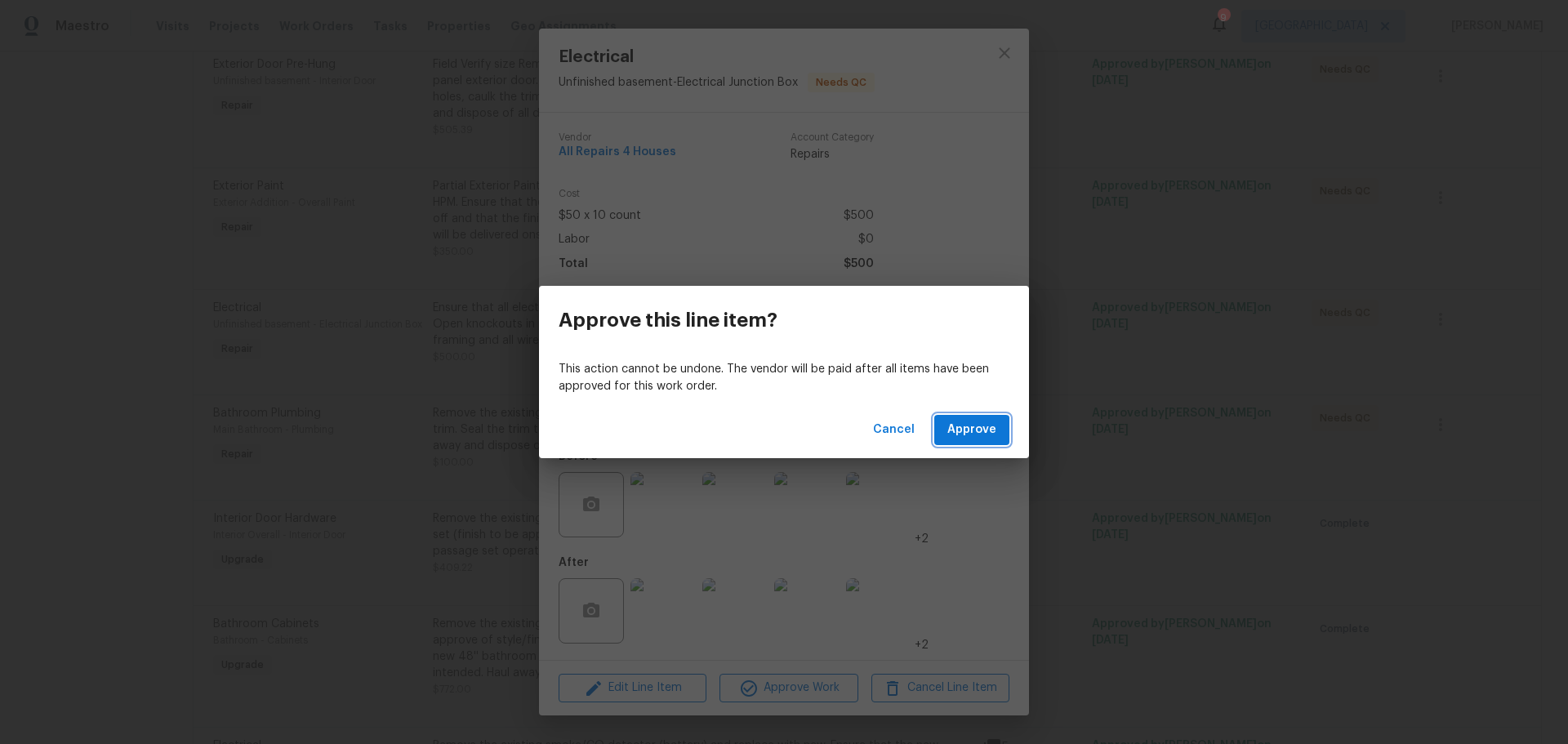
click at [968, 432] on span "Approve" at bounding box center [972, 430] width 49 height 20
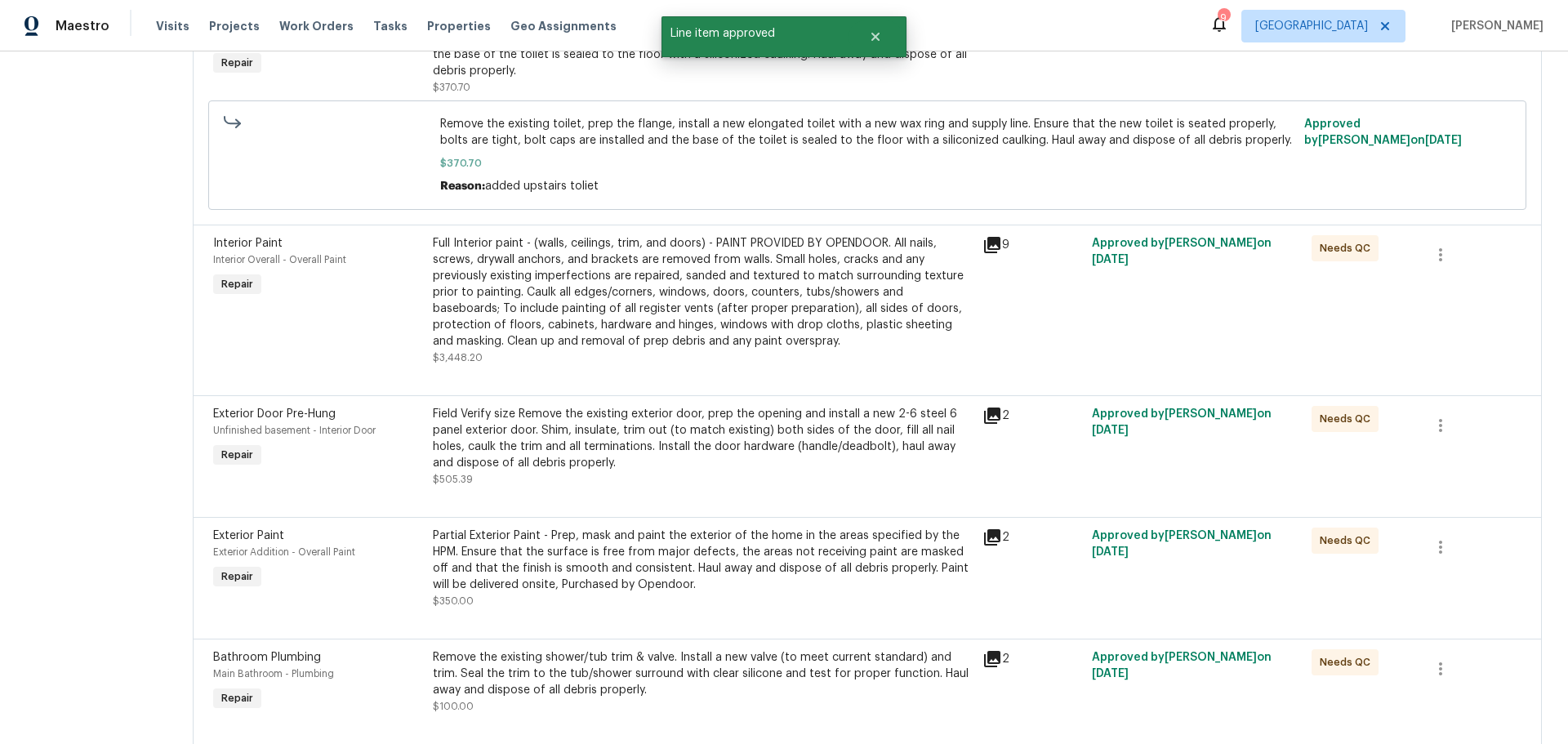
scroll to position [1469, 0]
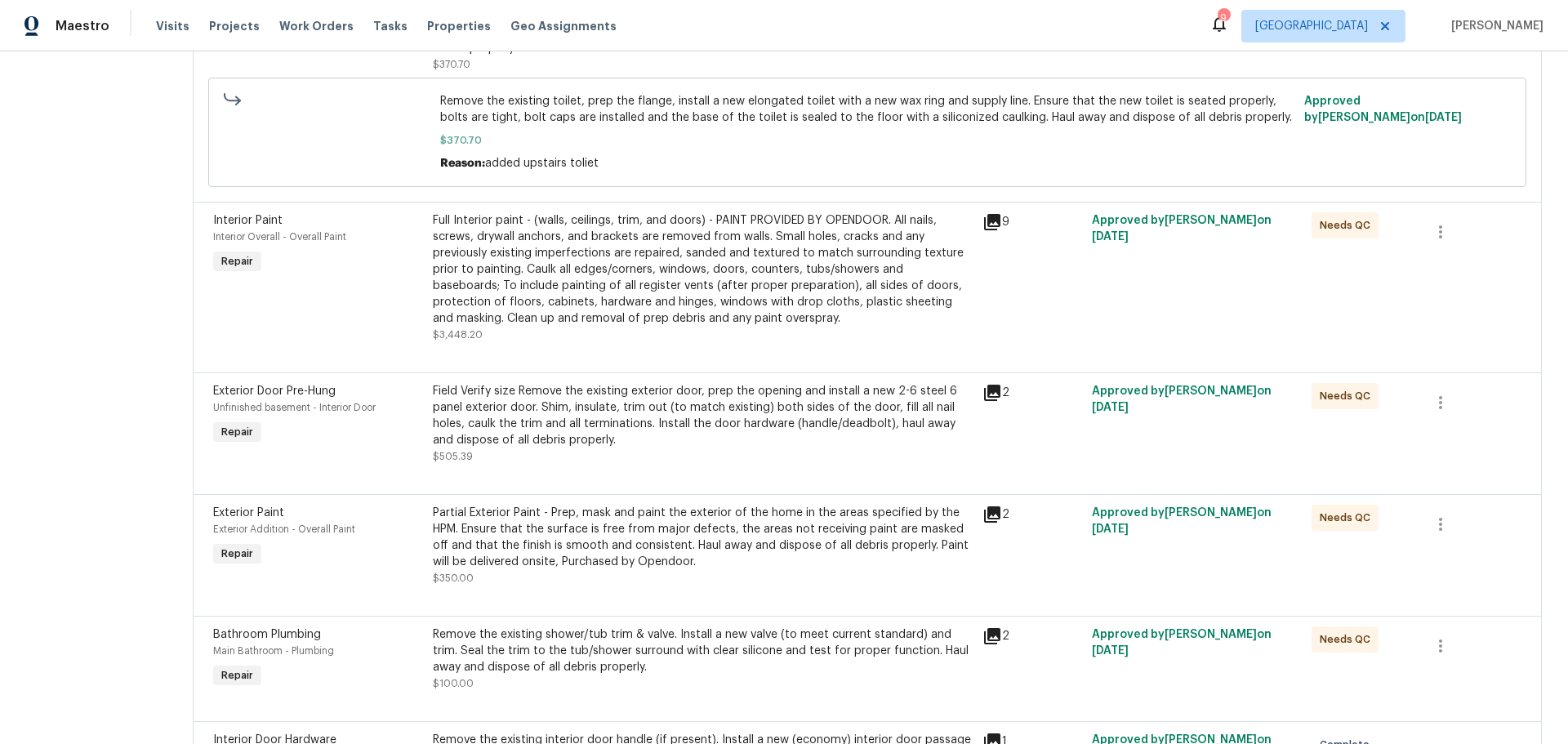
click at [701, 432] on div "Field Verify size Remove the existing exterior door, prep the opening and insta…" at bounding box center [703, 416] width 540 height 65
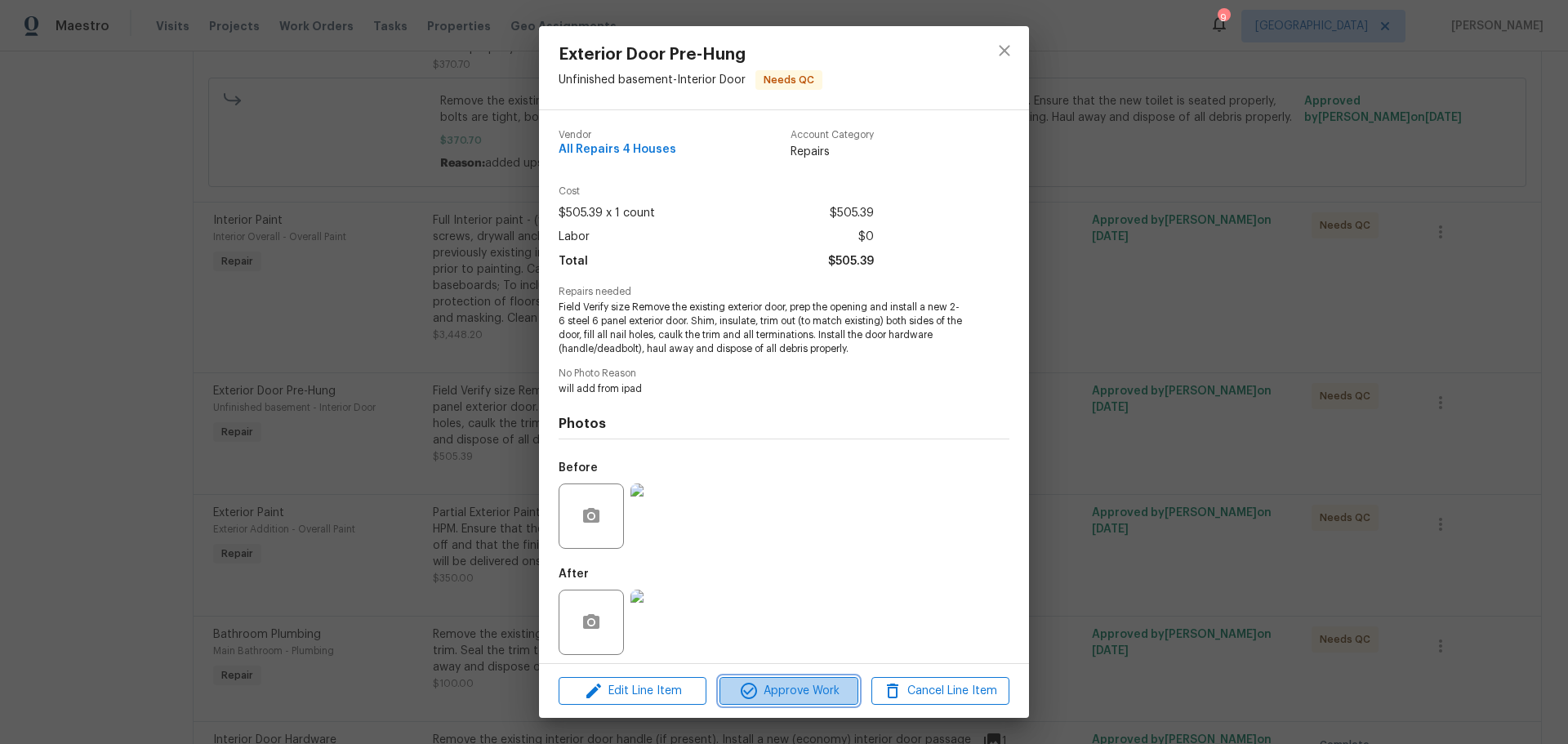
click at [761, 688] on span "Approve Work" at bounding box center [789, 691] width 128 height 20
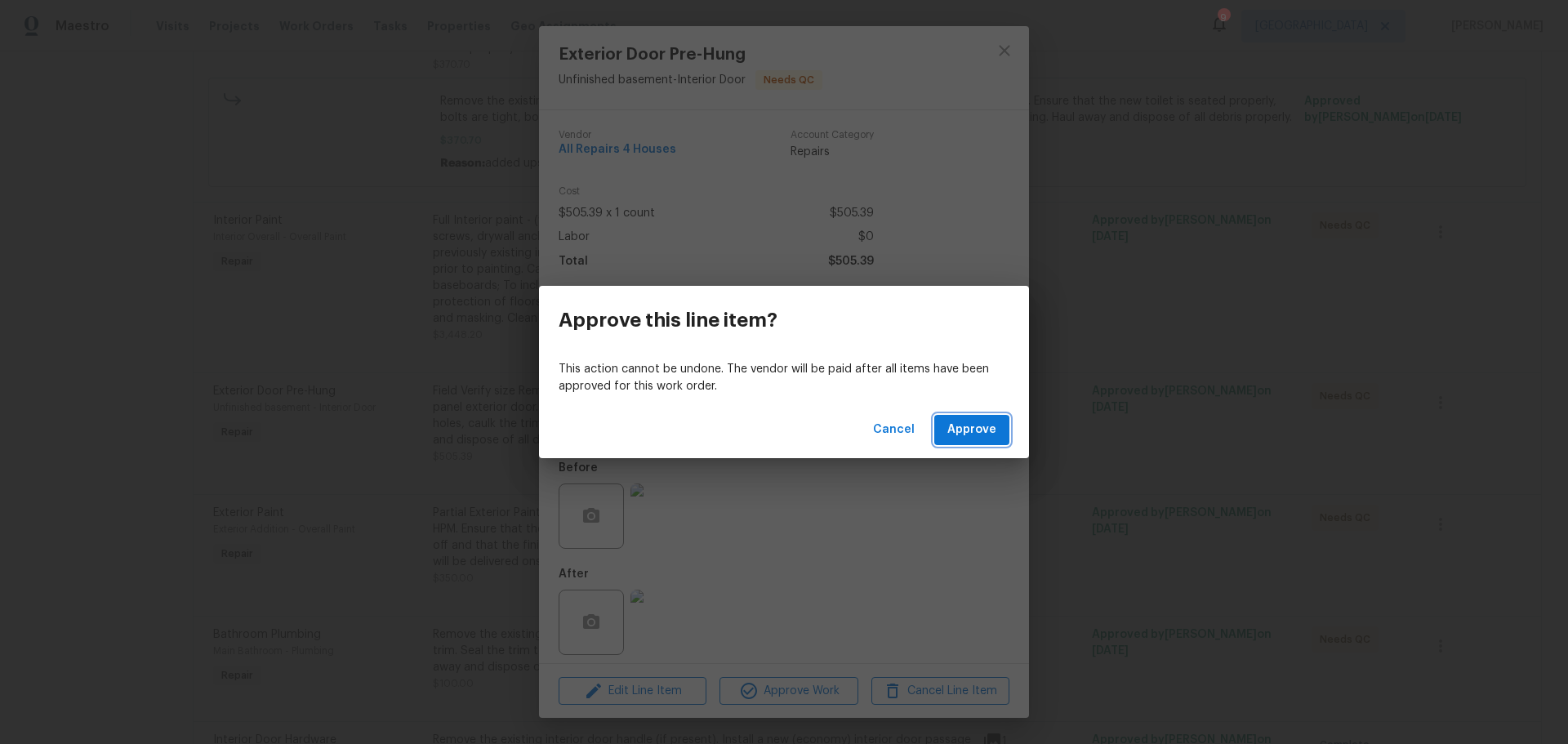
click at [977, 418] on button "Approve" at bounding box center [972, 430] width 75 height 30
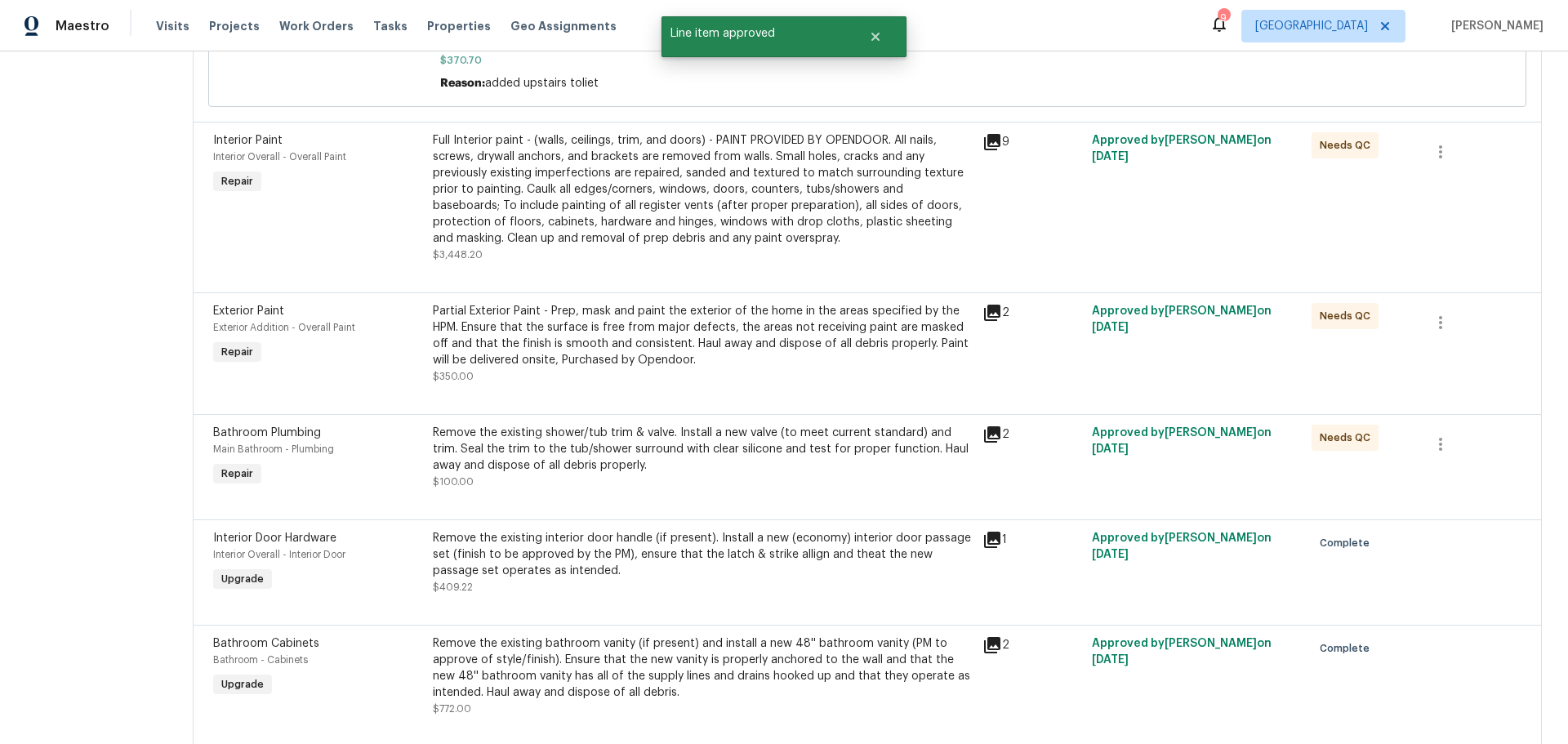
scroll to position [1551, 0]
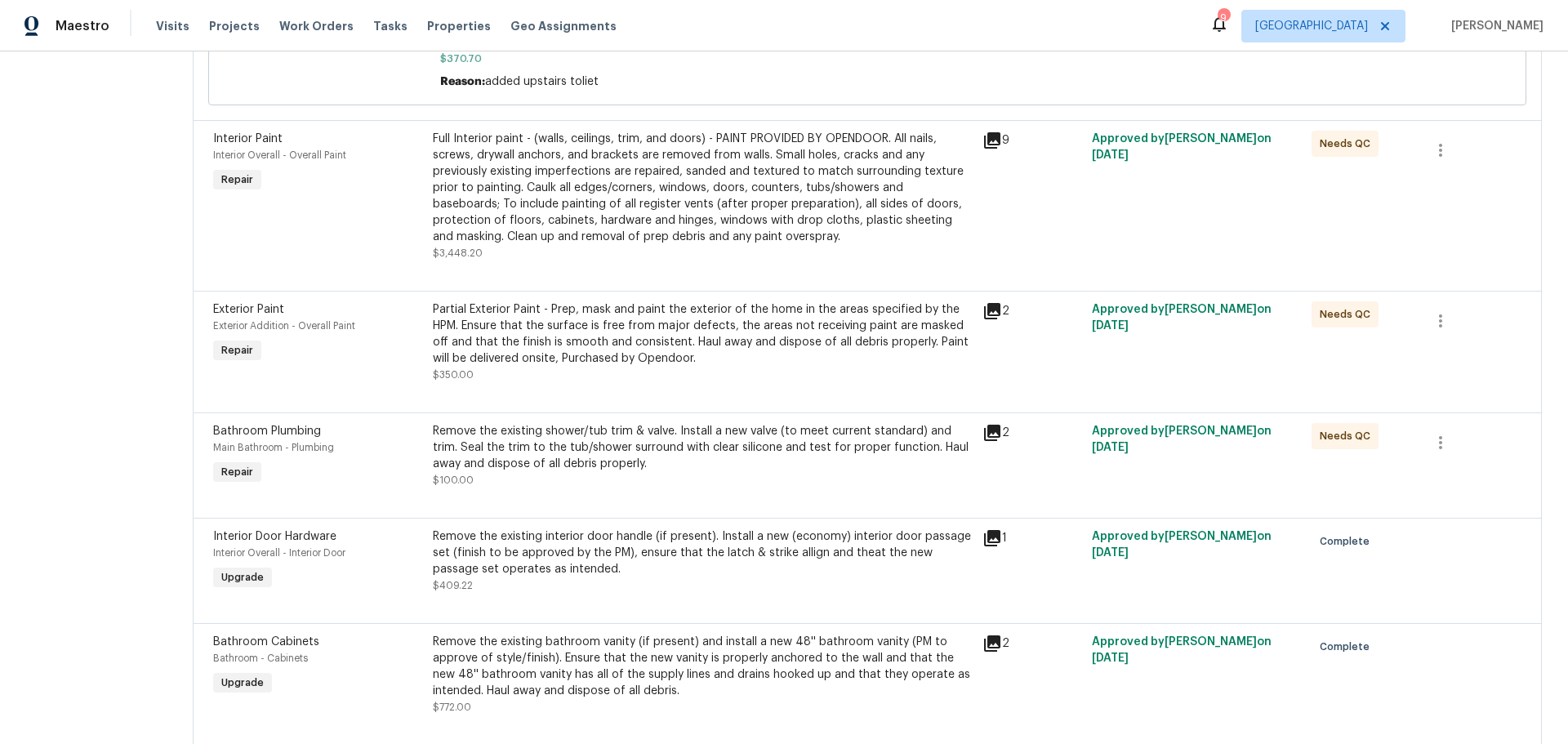
click at [726, 365] on div "Partial Exterior Paint - Prep, mask and paint the exterior of the home in the a…" at bounding box center [703, 342] width 540 height 82
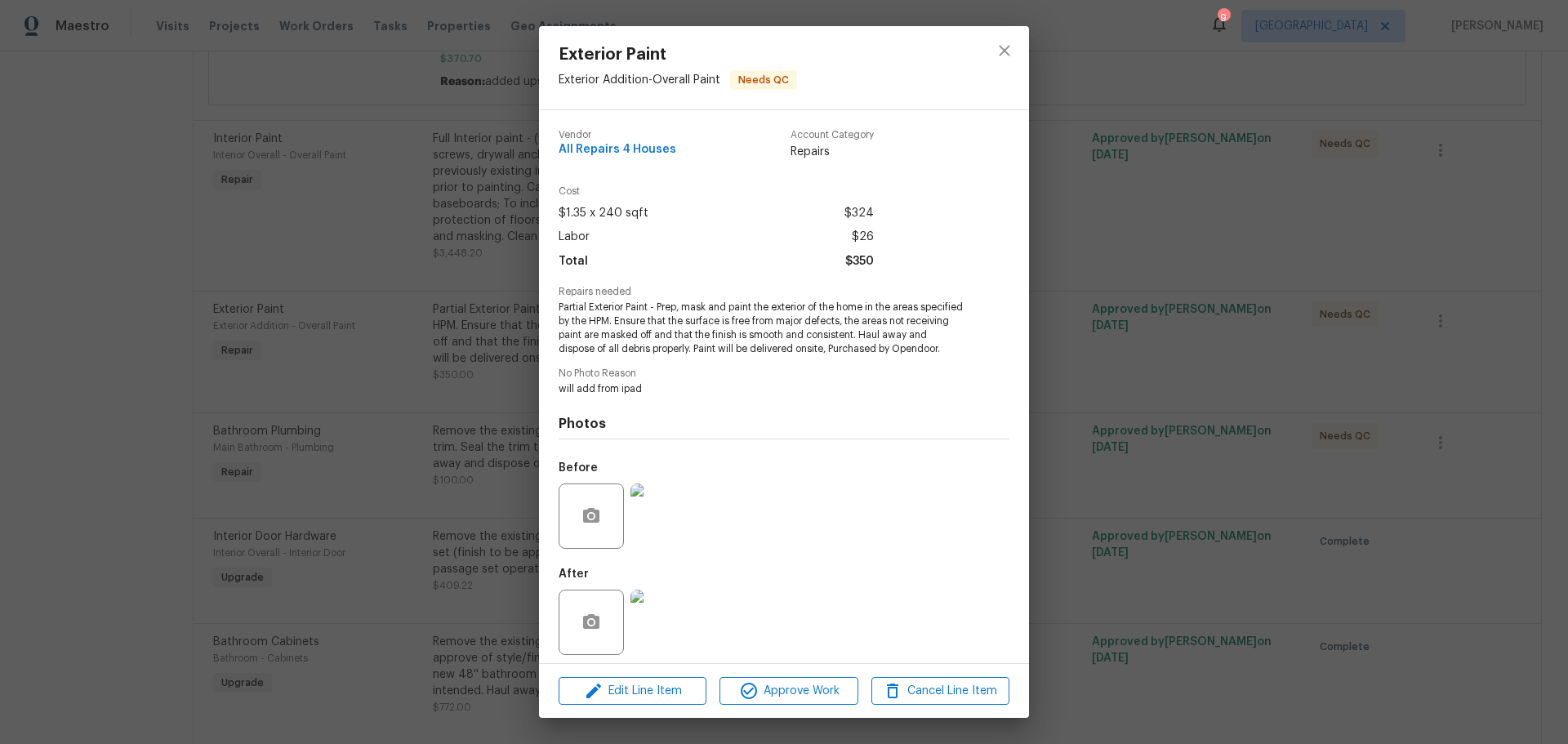
click at [677, 618] on img at bounding box center [663, 622] width 65 height 65
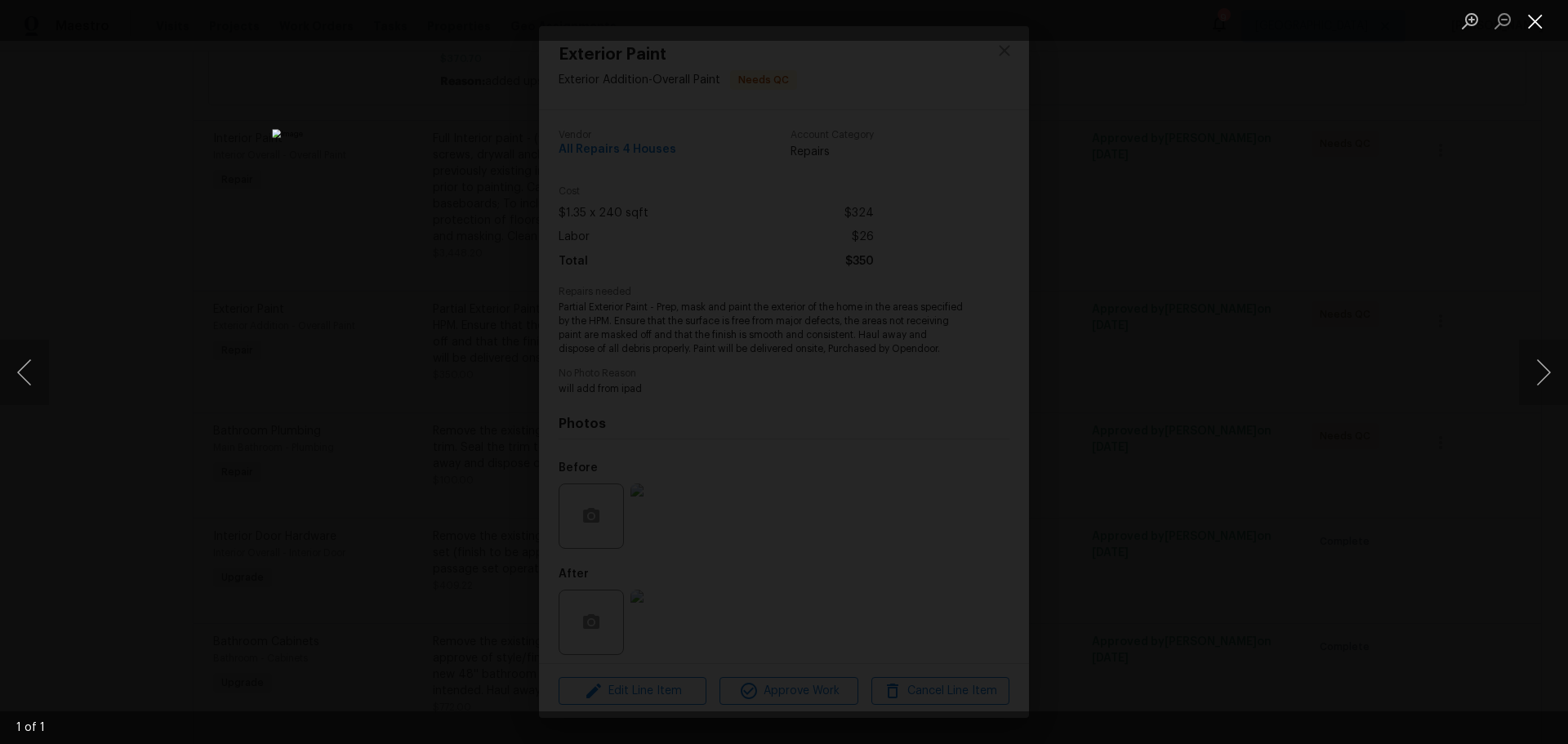
click at [1537, 24] on button "Close lightbox" at bounding box center [1535, 20] width 33 height 29
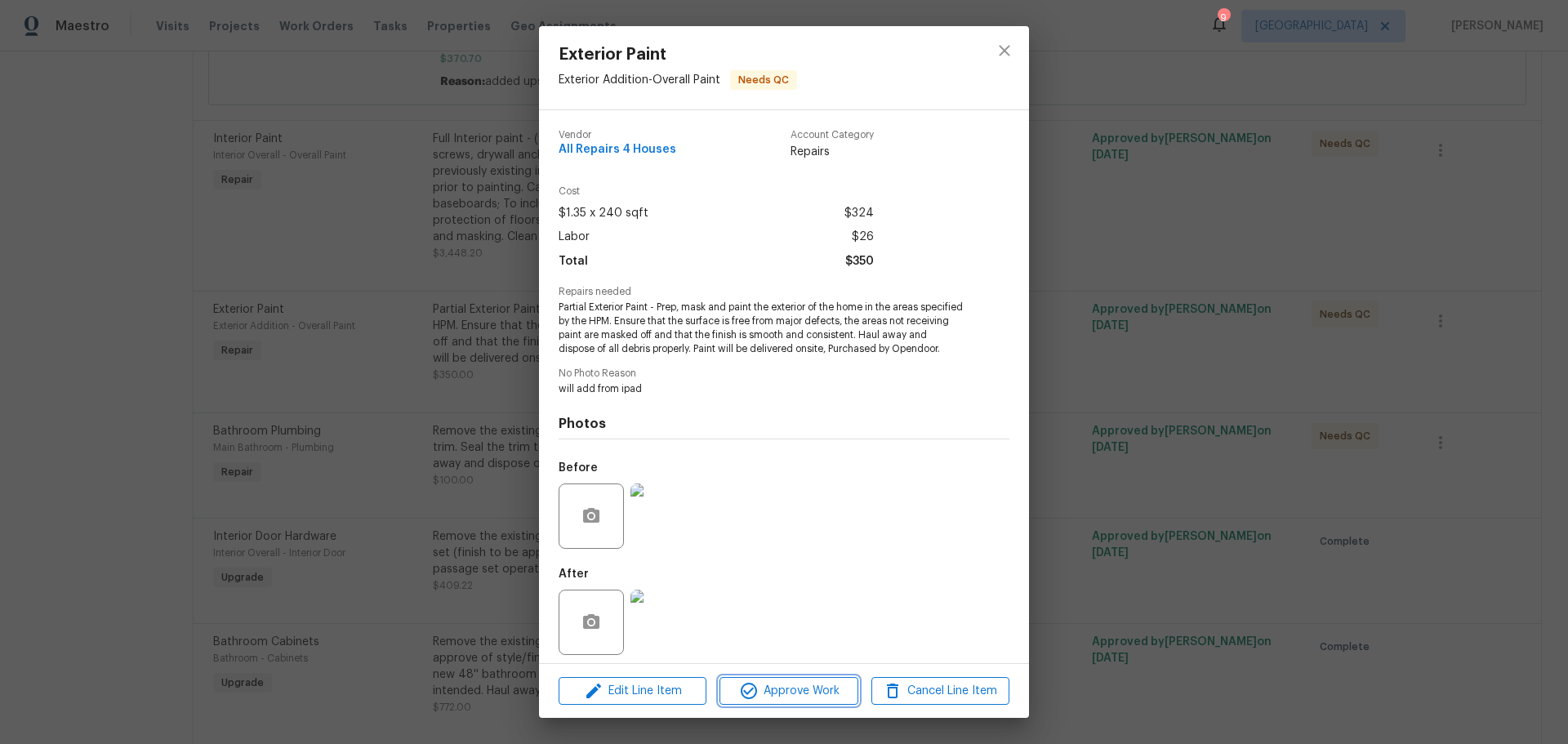
click at [795, 687] on span "Approve Work" at bounding box center [789, 691] width 128 height 20
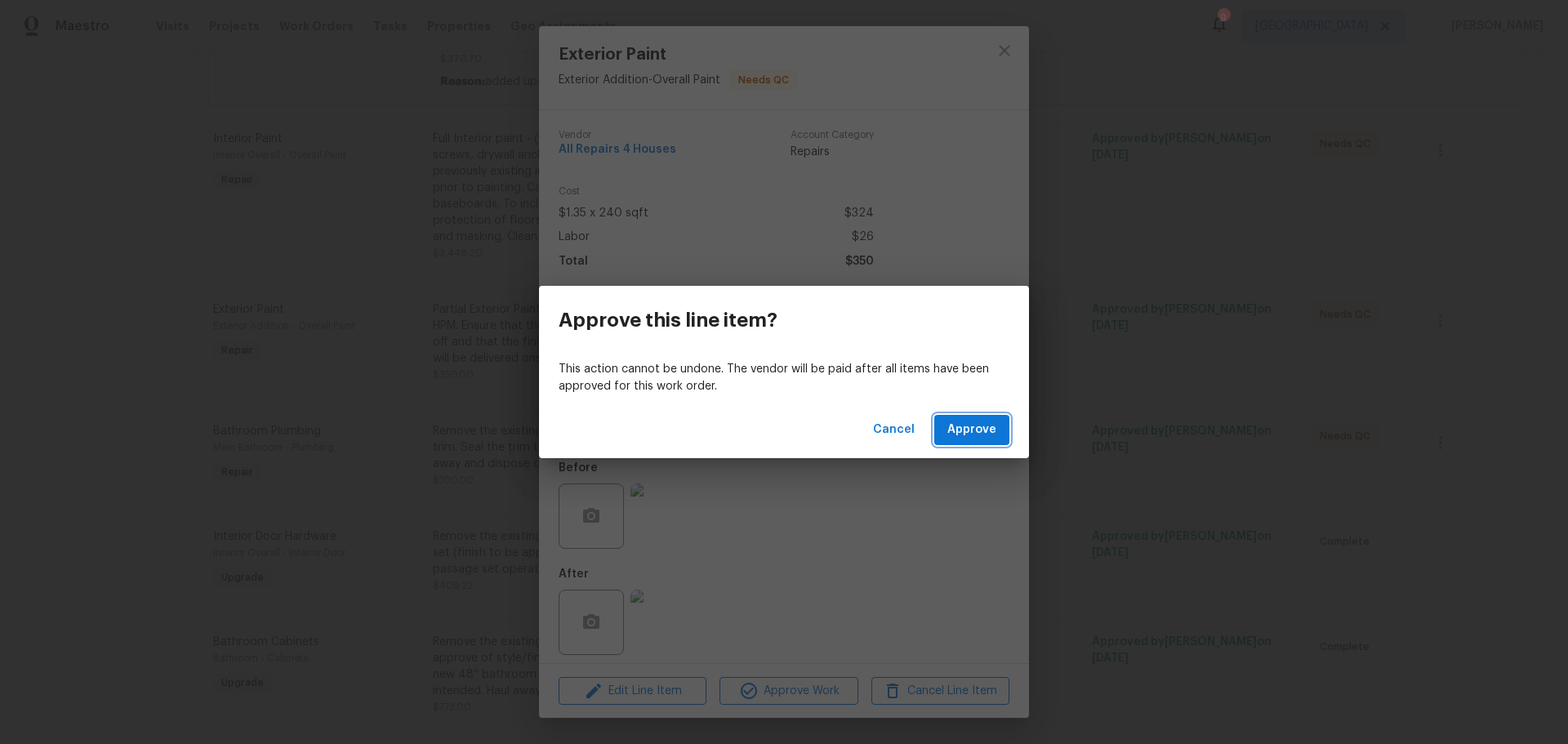
click at [951, 424] on span "Approve" at bounding box center [972, 430] width 49 height 20
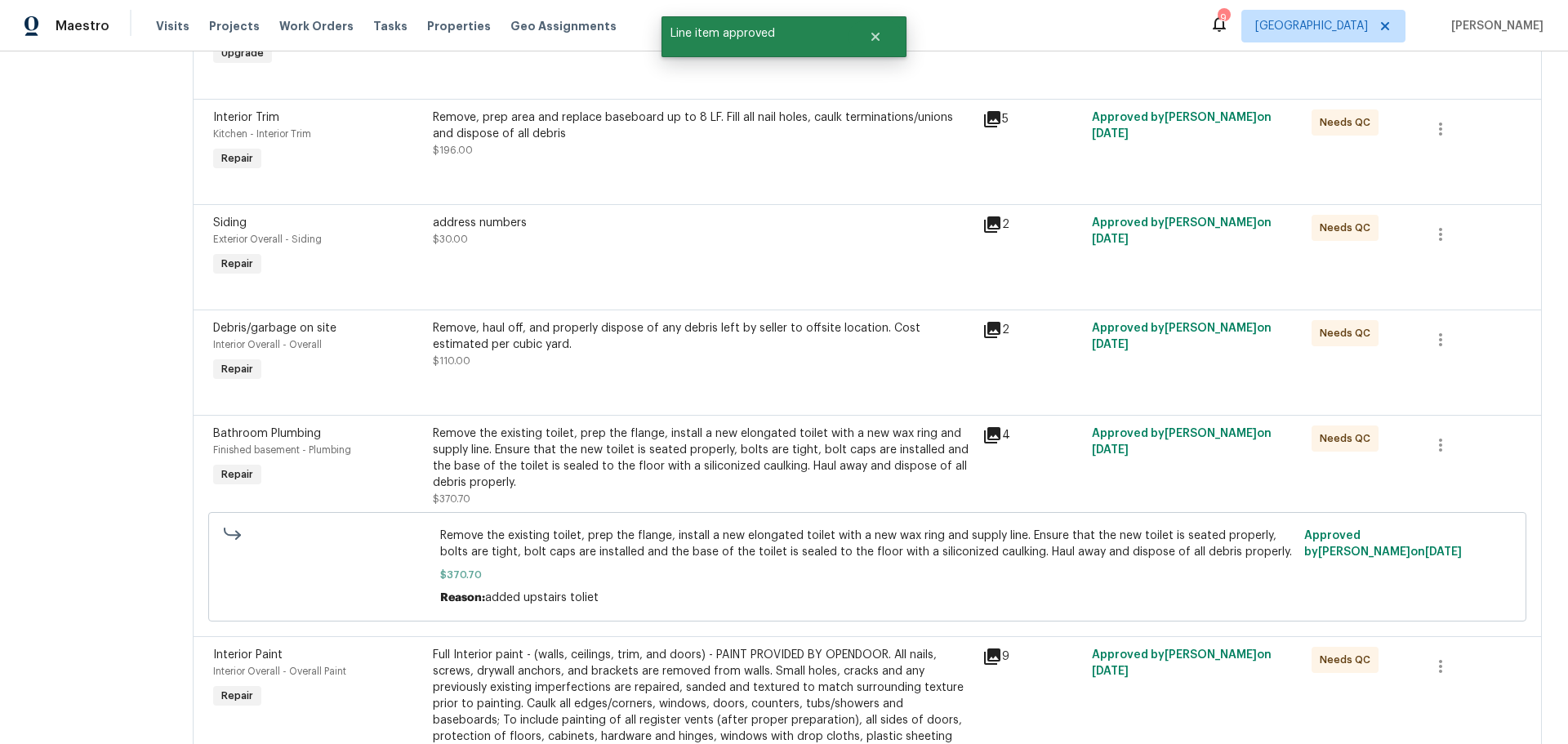
scroll to position [1061, 0]
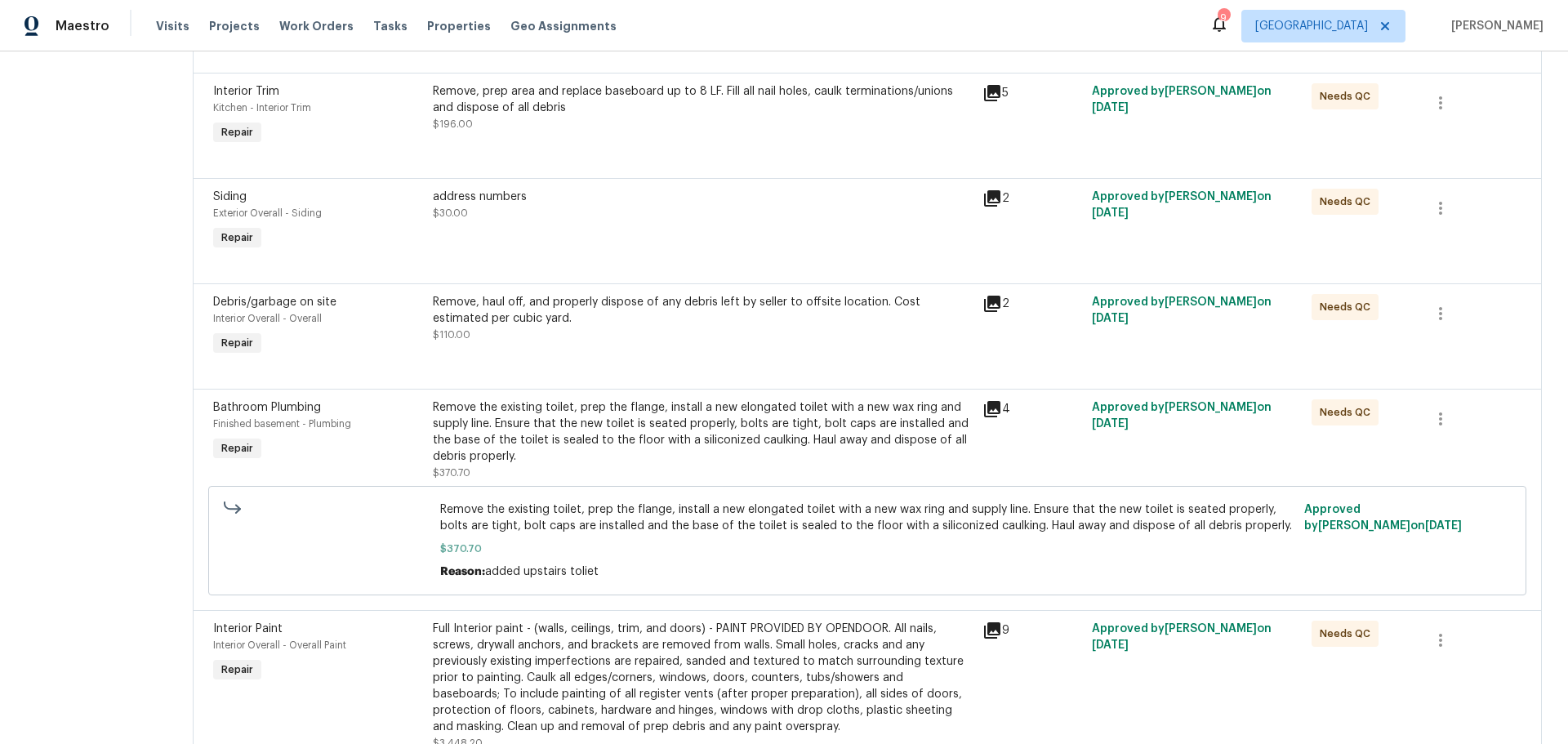
click at [633, 329] on div "Remove, haul off, and properly dispose of any debris left by seller to offsite …" at bounding box center [703, 318] width 540 height 49
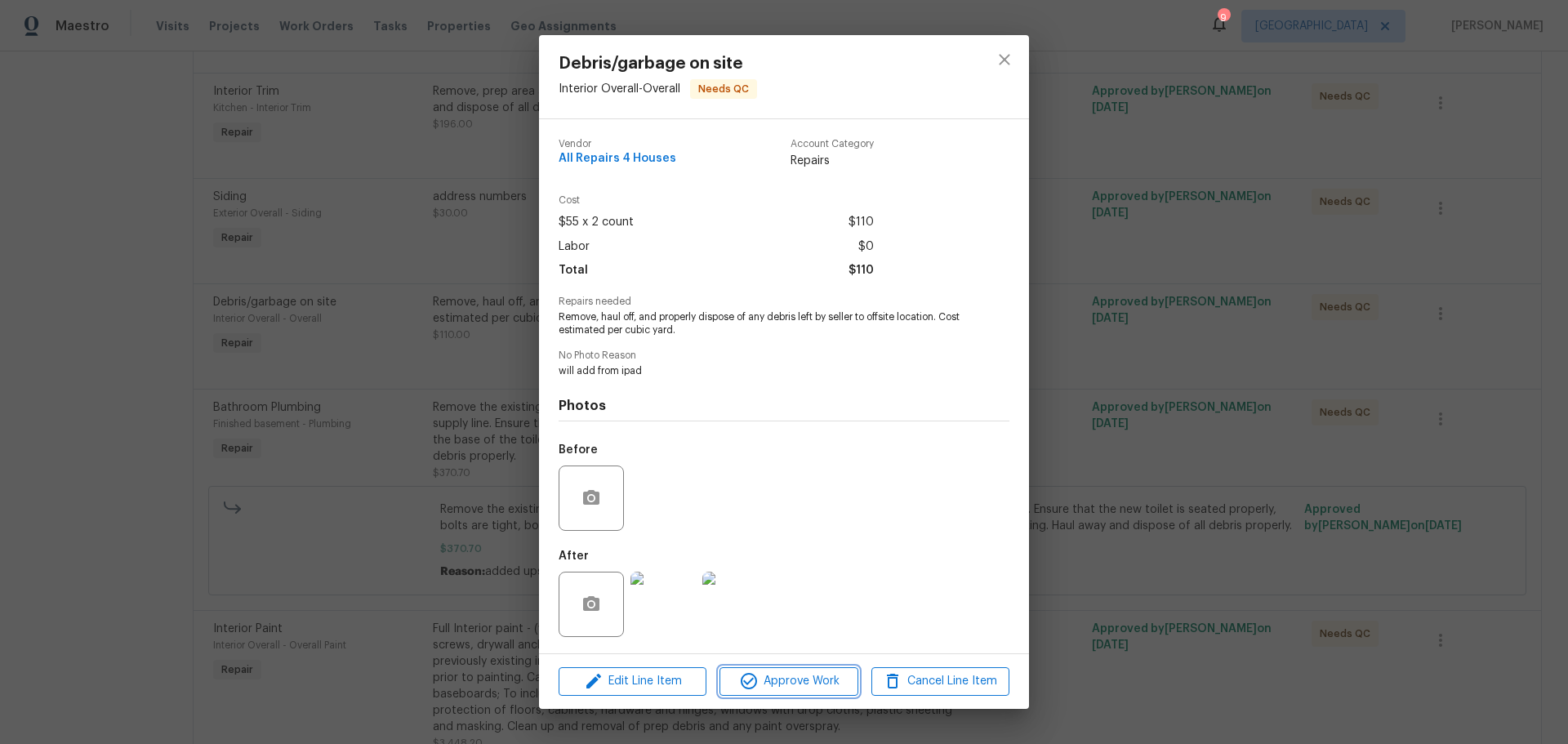
click at [770, 684] on span "Approve Work" at bounding box center [789, 682] width 128 height 20
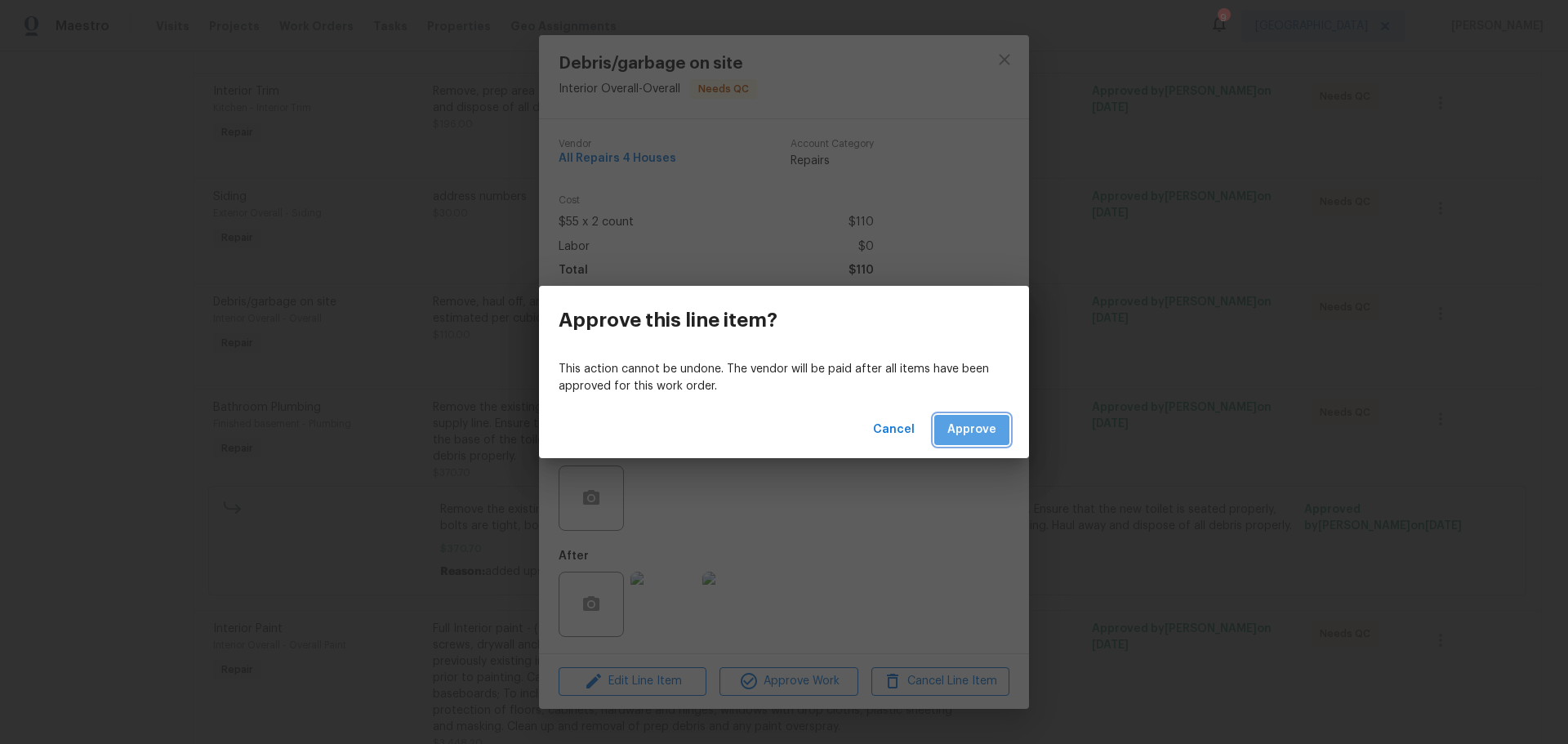
click at [970, 423] on span "Approve" at bounding box center [972, 430] width 49 height 20
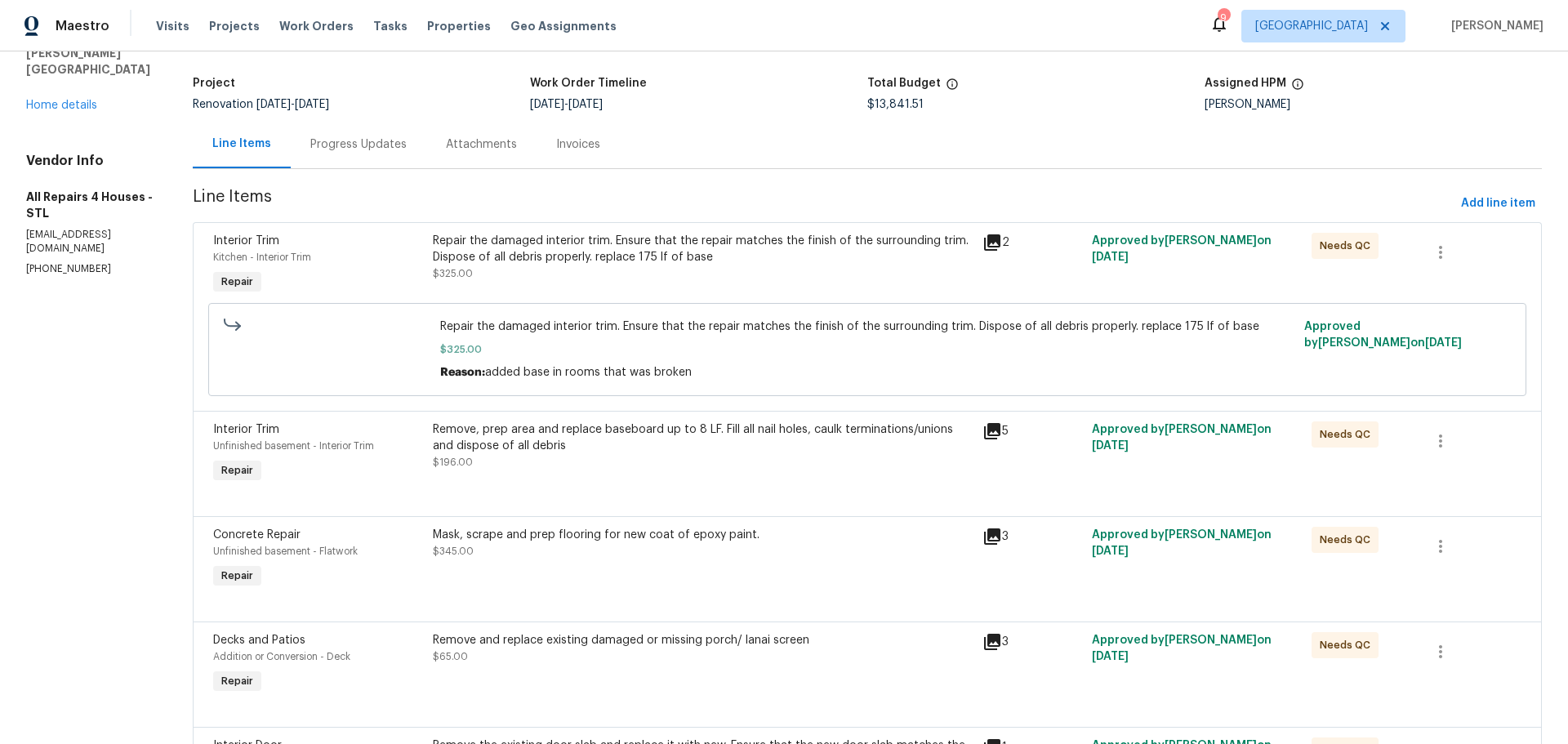
scroll to position [0, 0]
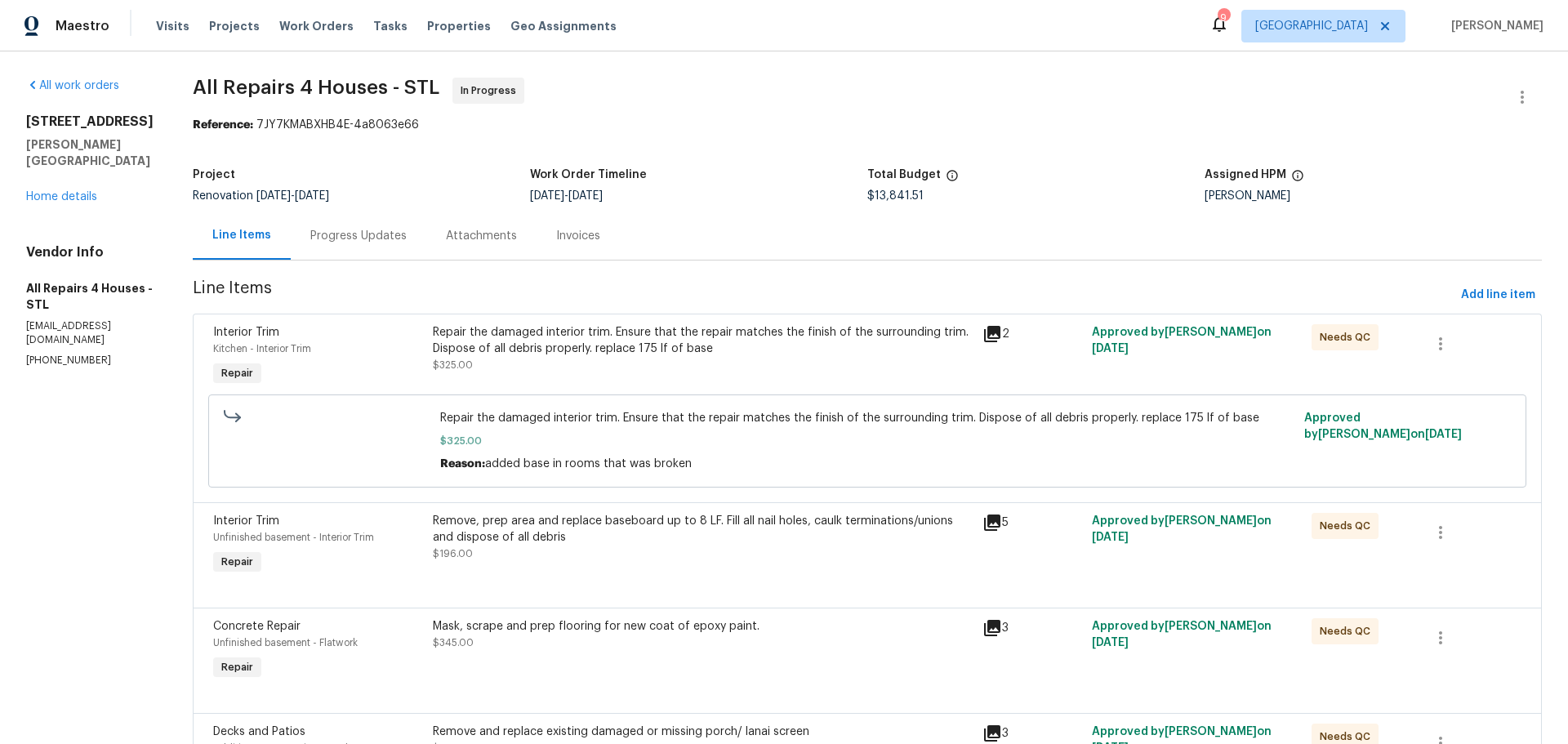
click at [391, 234] on div "Progress Updates" at bounding box center [359, 236] width 97 height 17
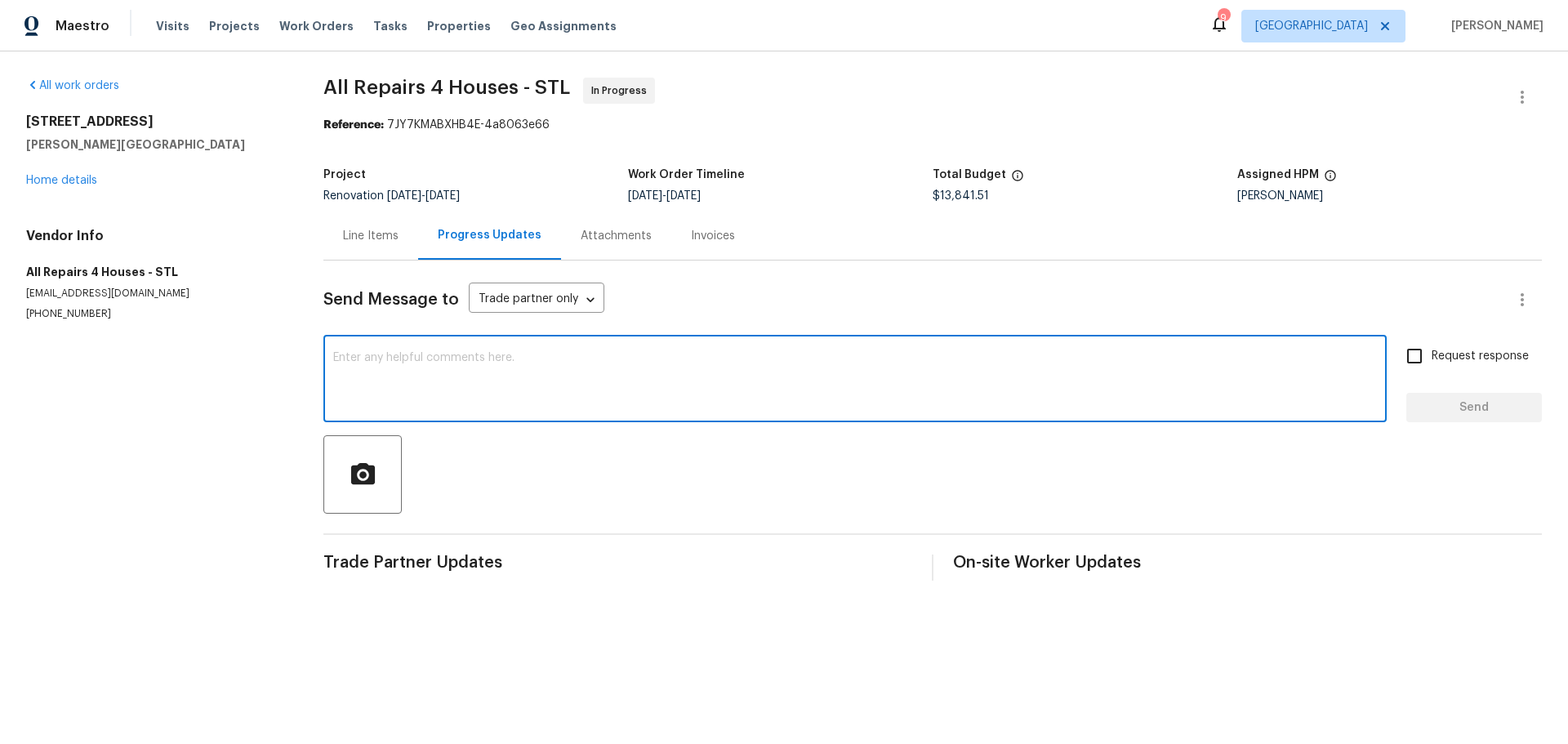
click at [472, 385] on textarea at bounding box center [855, 379] width 1044 height 57
type textarea "anything left in QC needs rework"
click at [1441, 412] on span "Send" at bounding box center [1475, 408] width 110 height 20
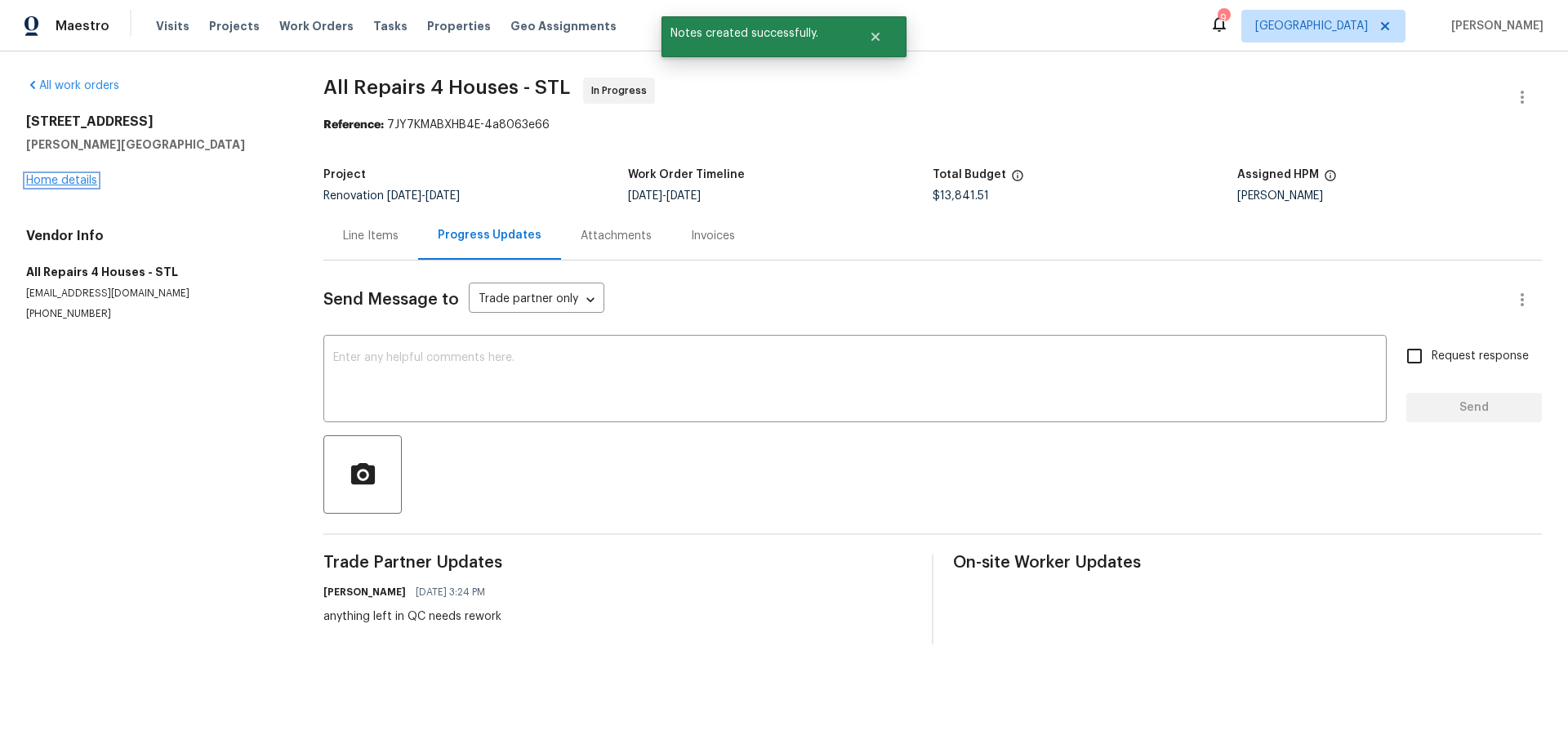
click at [90, 176] on link "Home details" at bounding box center [61, 180] width 71 height 11
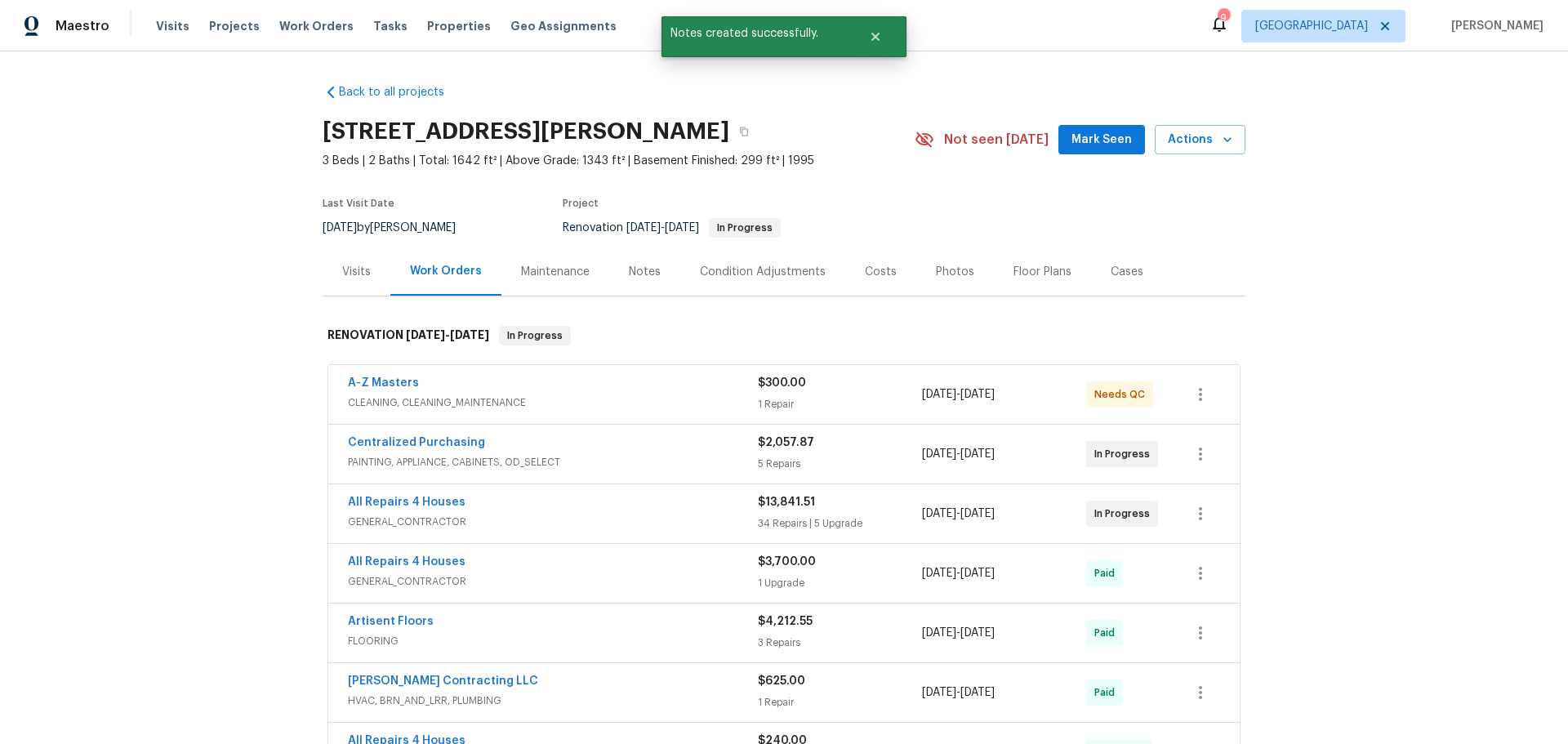
click at [629, 277] on div "Notes" at bounding box center [645, 272] width 32 height 17
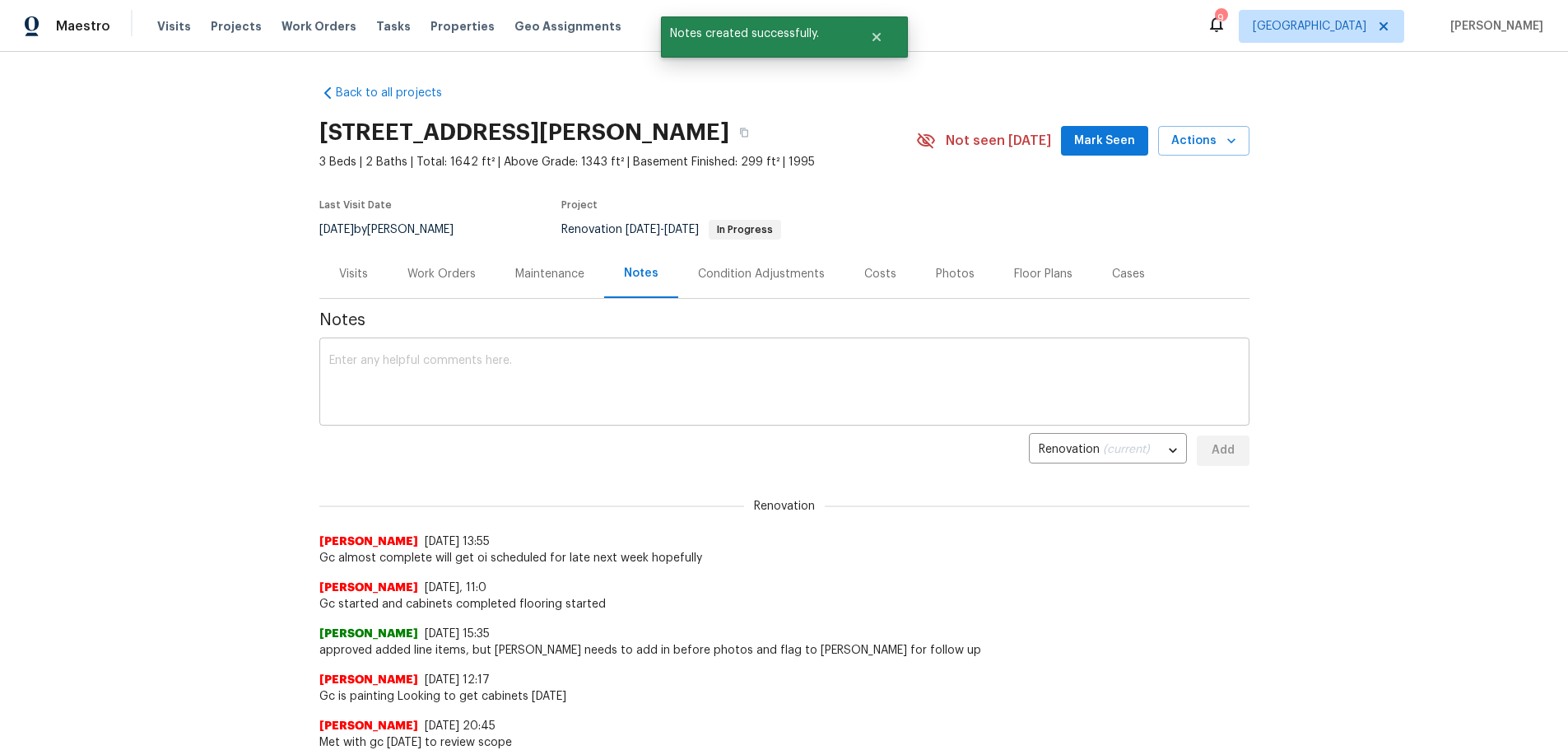
click at [580, 386] on textarea at bounding box center [784, 382] width 911 height 57
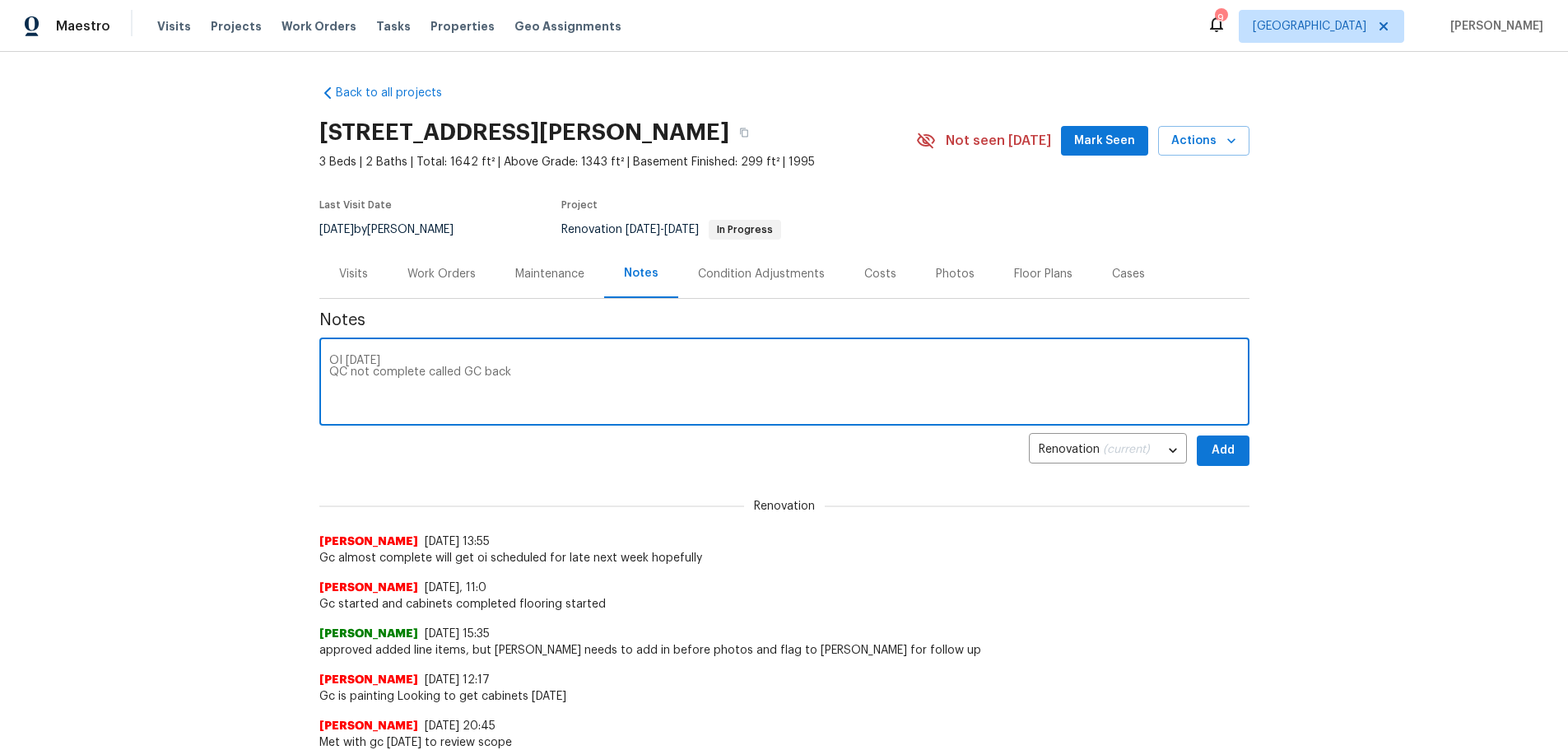
type textarea "OI on monday QC not complete called GC back"
click at [1214, 454] on span "Add" at bounding box center [1223, 451] width 26 height 21
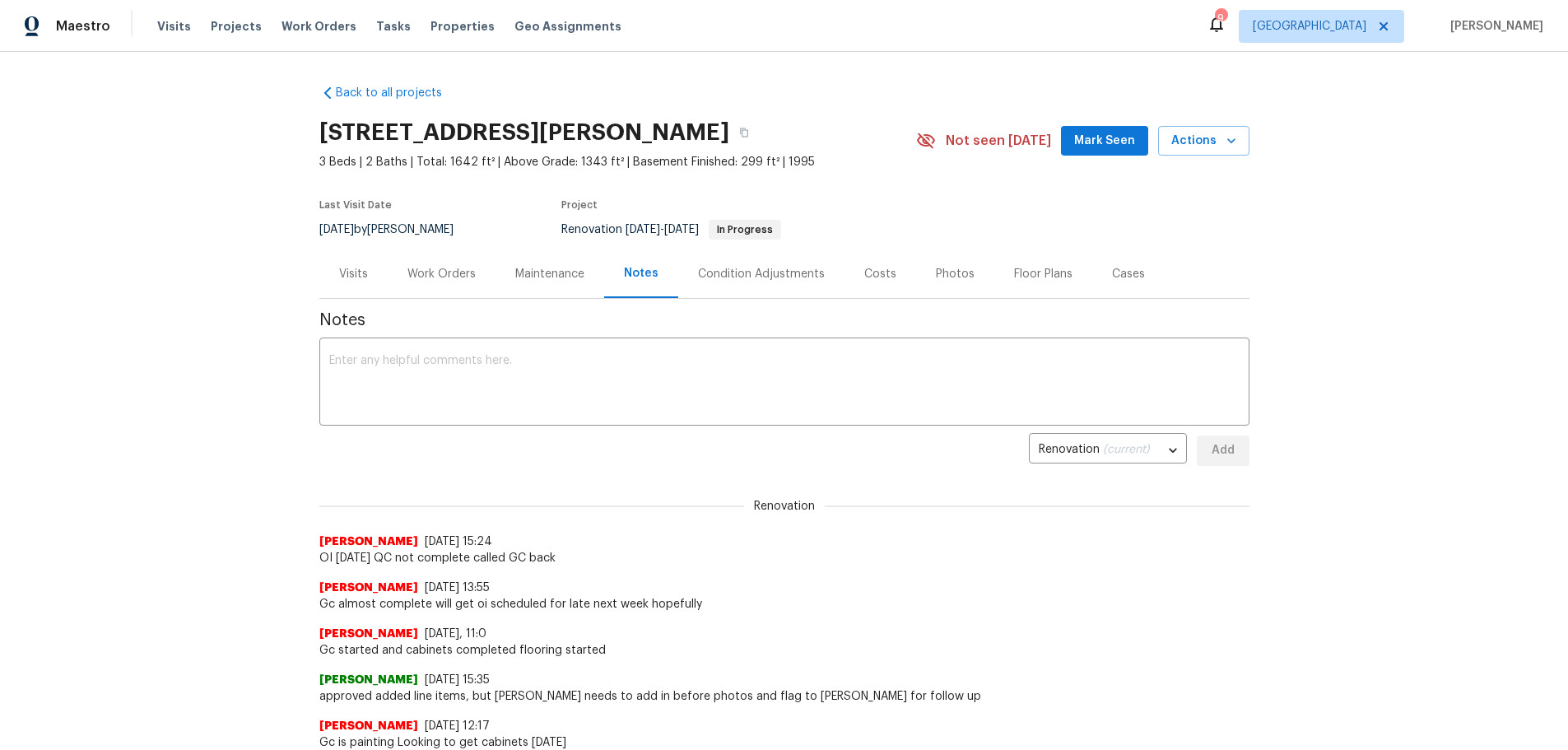
click at [1081, 152] on button "Mark Seen" at bounding box center [1105, 141] width 87 height 30
click at [436, 34] on span "Properties" at bounding box center [462, 26] width 64 height 17
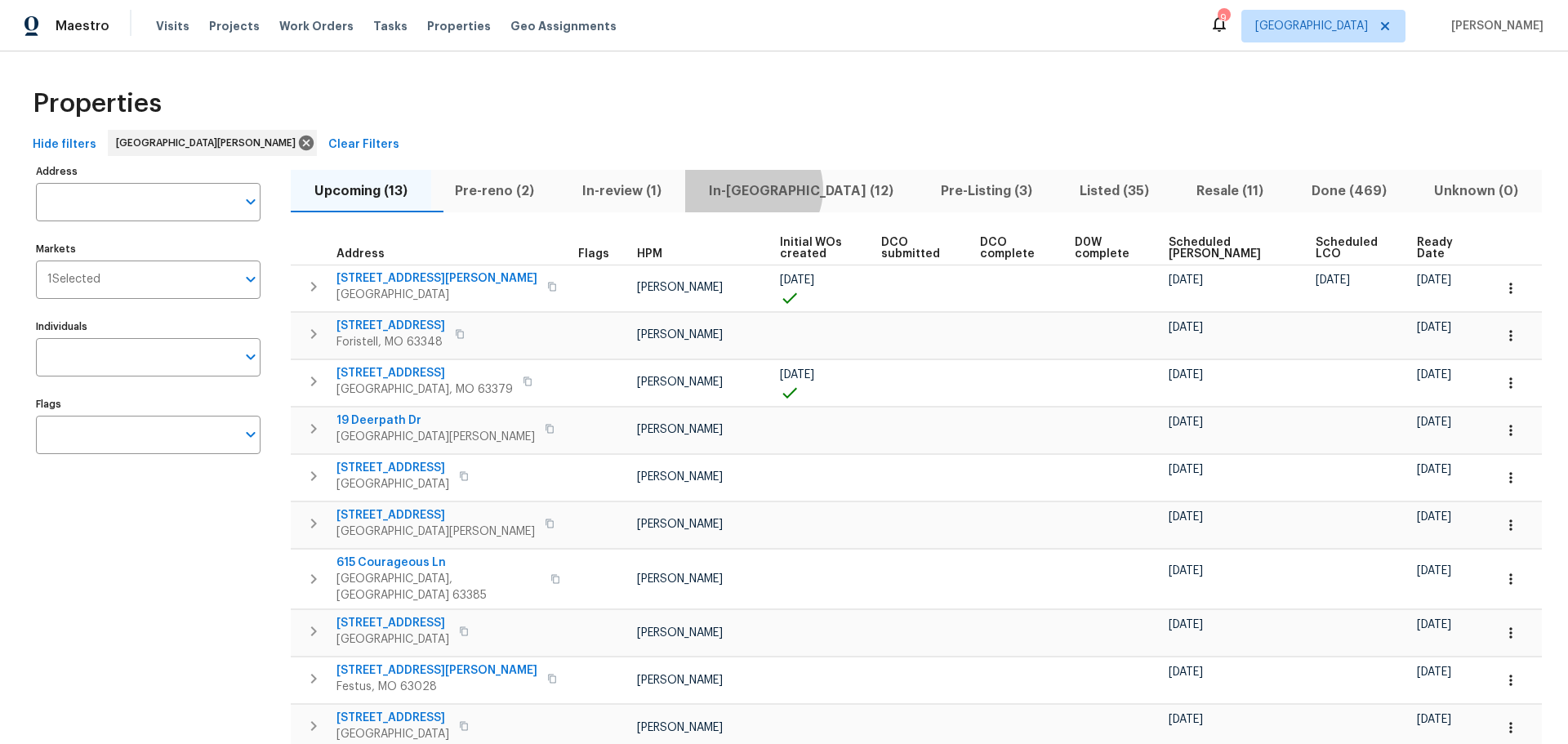
click at [784, 189] on span "In-reno (12)" at bounding box center [801, 191] width 212 height 23
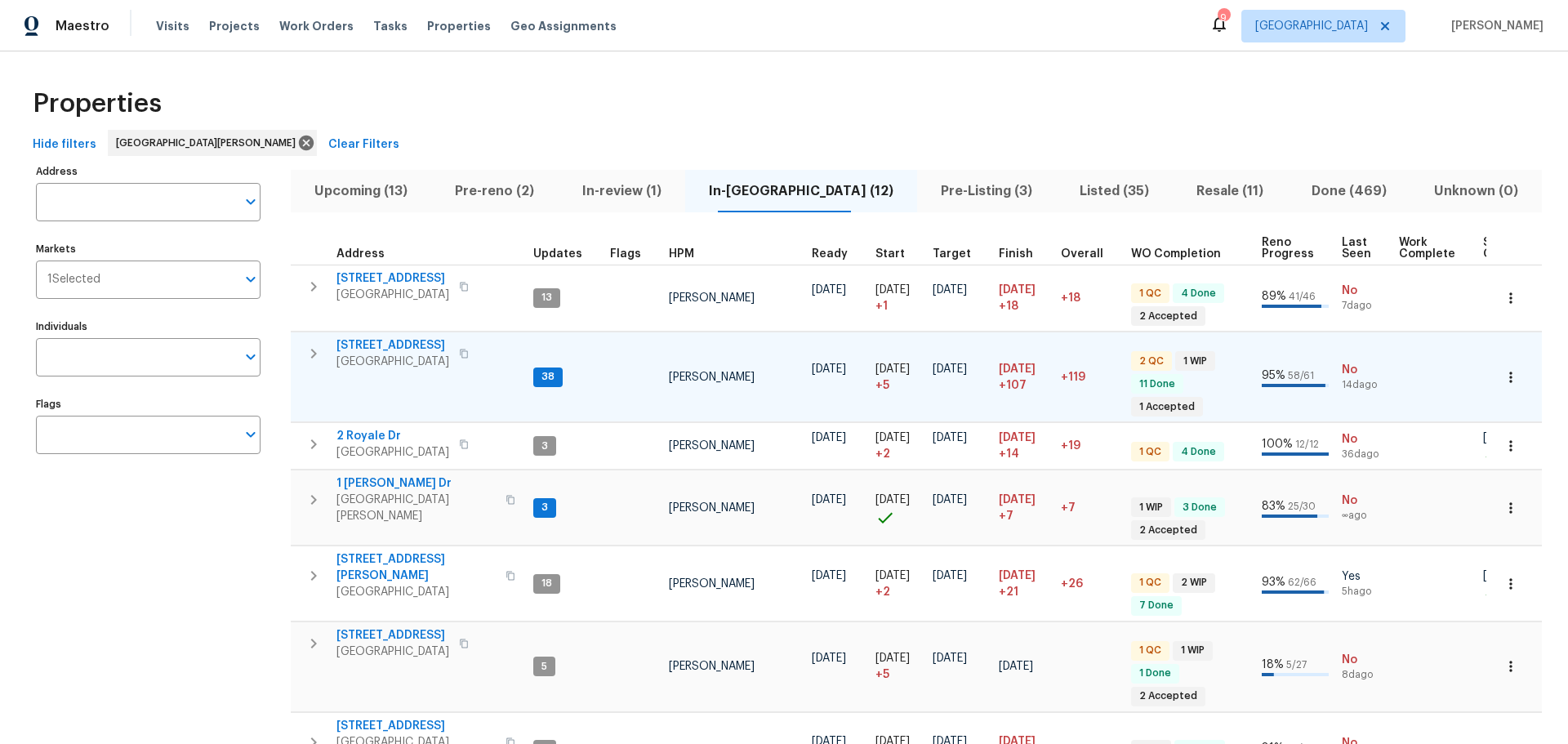
click at [405, 341] on span "120 Birchwood Dr" at bounding box center [393, 346] width 113 height 17
click at [396, 344] on span "120 Birchwood Dr" at bounding box center [393, 346] width 113 height 17
click at [1503, 376] on icon "button" at bounding box center [1511, 378] width 17 height 17
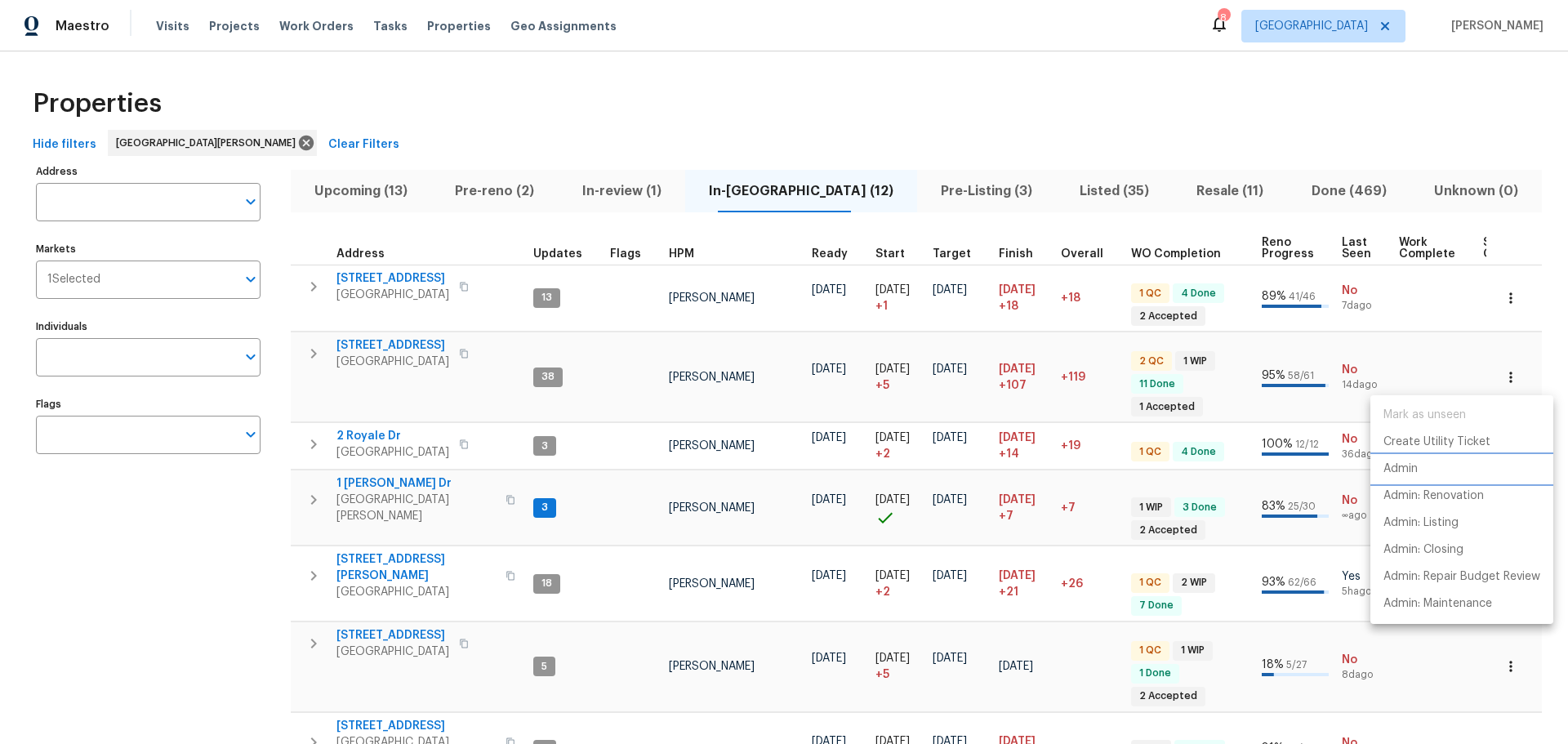
click at [1428, 468] on li "Admin" at bounding box center [1462, 469] width 183 height 27
click at [267, 517] on div at bounding box center [784, 372] width 1568 height 744
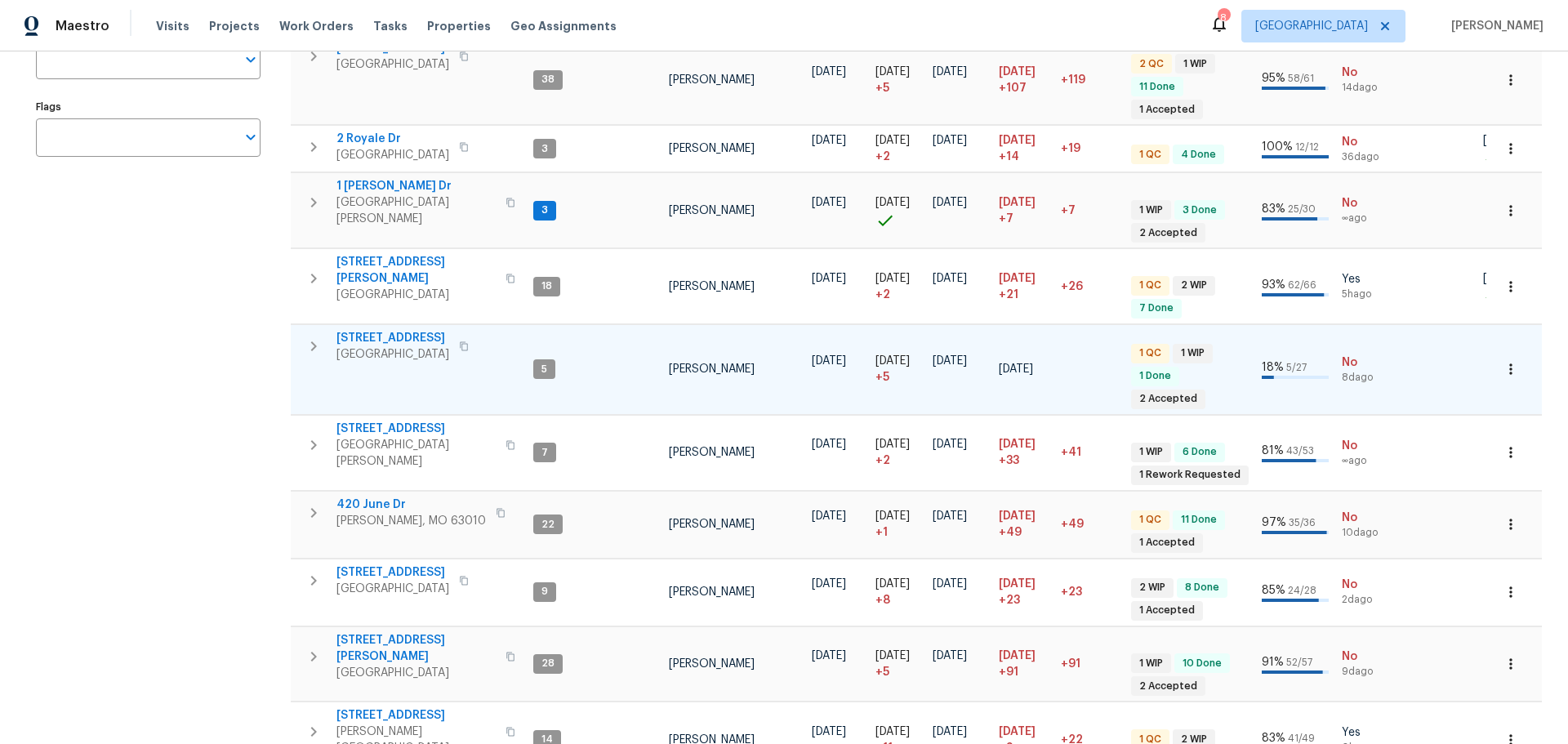
scroll to position [326, 0]
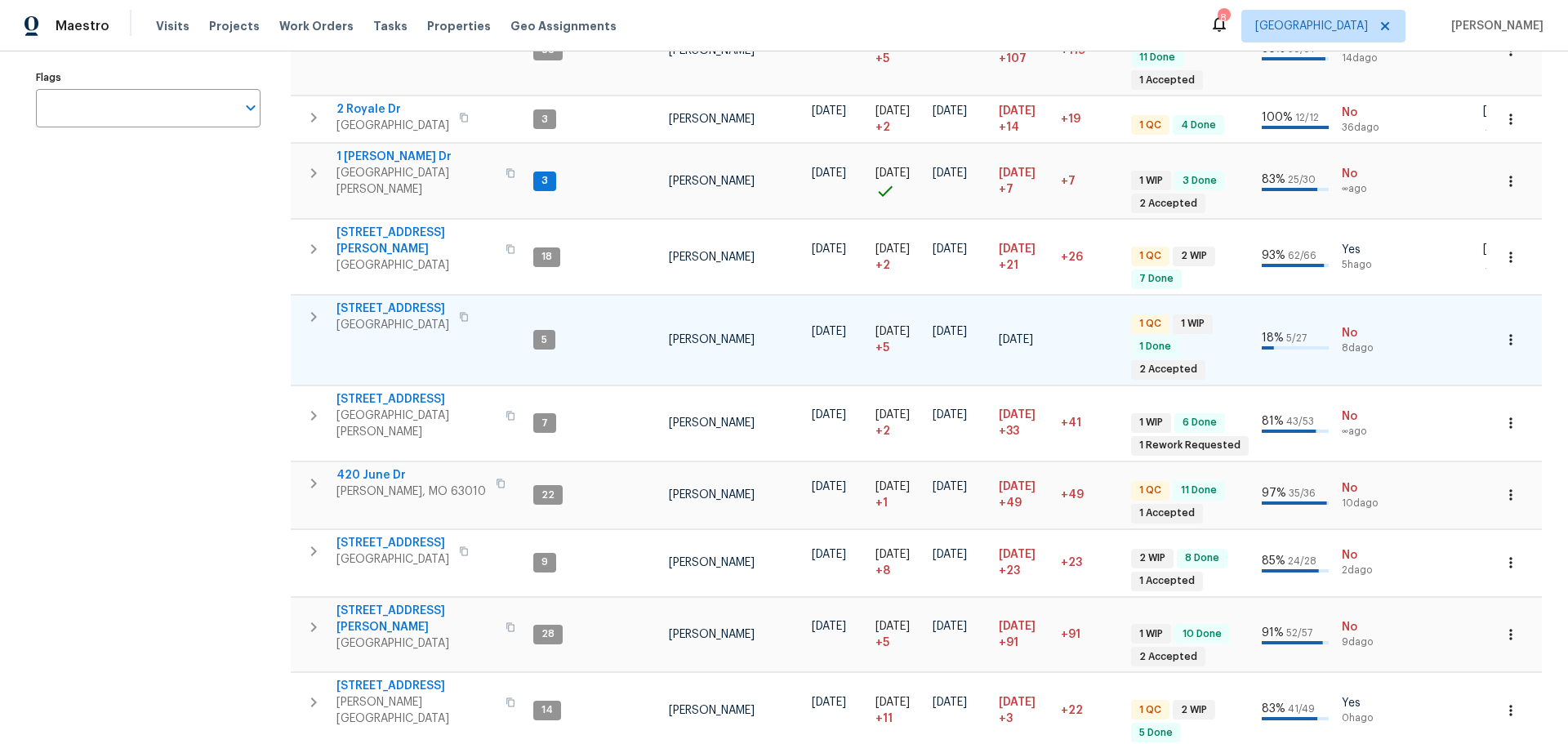
click at [395, 300] on span "5655 Chalet Hill Dr" at bounding box center [393, 309] width 113 height 17
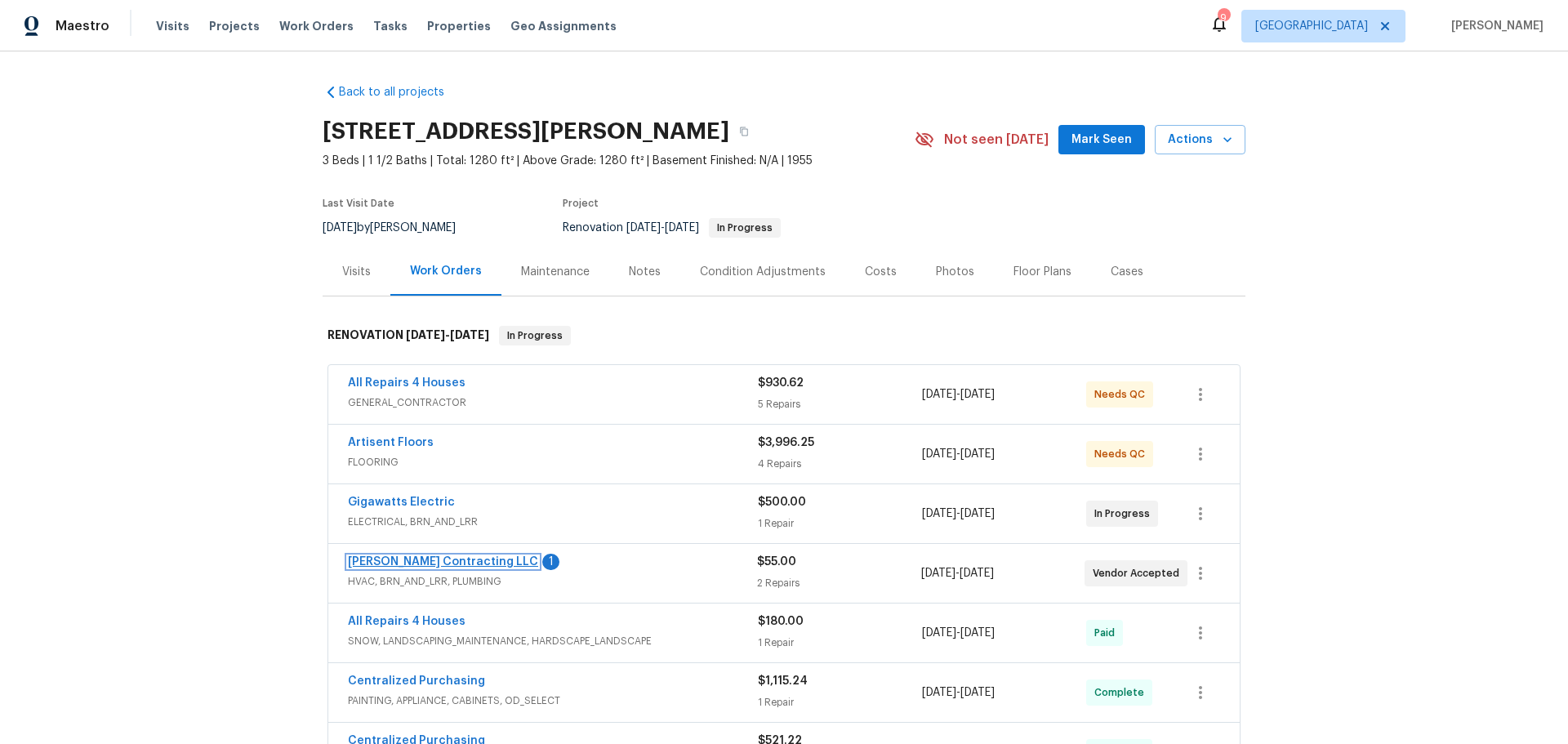
click at [413, 565] on link "Loftin Contracting LLC" at bounding box center [443, 562] width 191 height 11
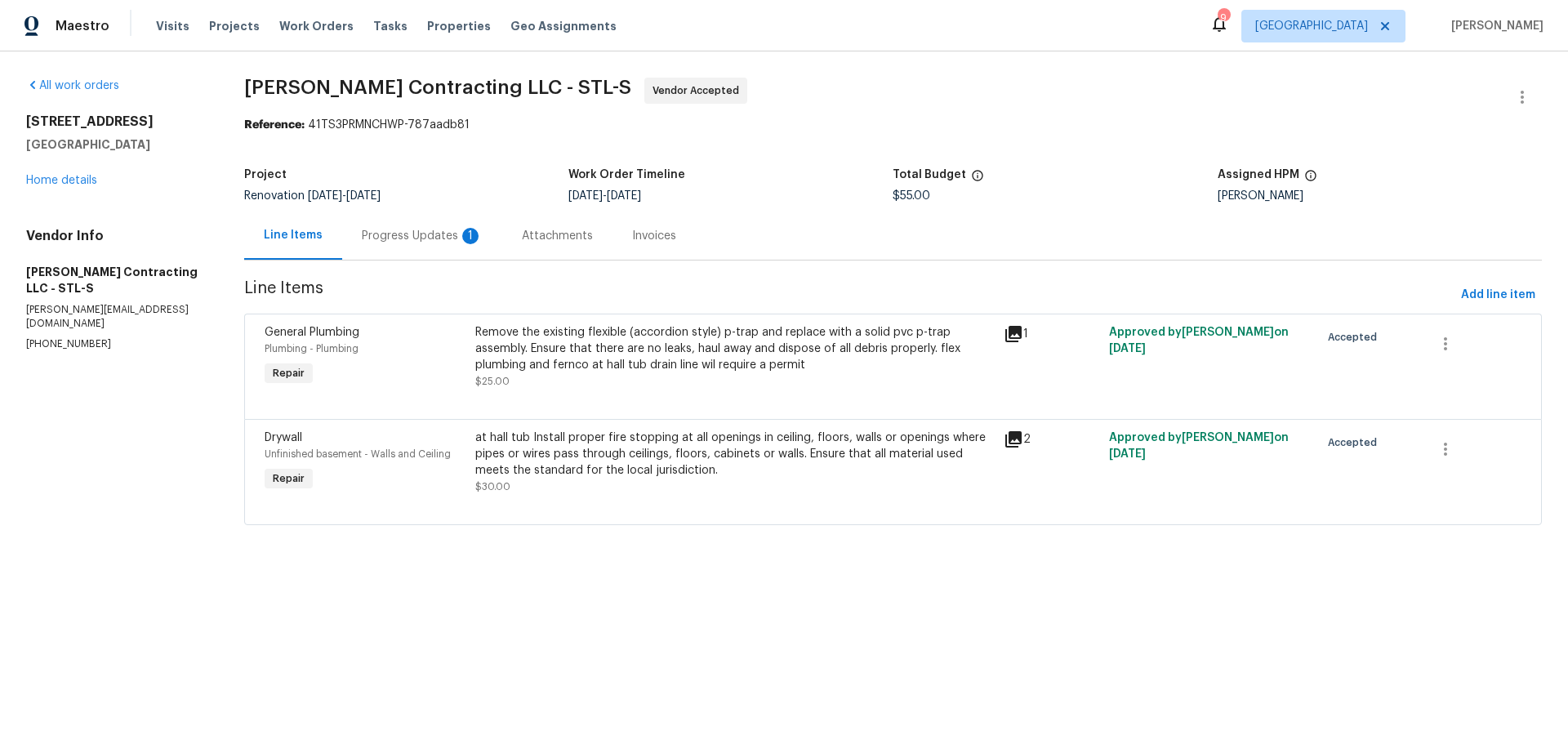
click at [430, 244] on div "Progress Updates 1" at bounding box center [422, 236] width 121 height 17
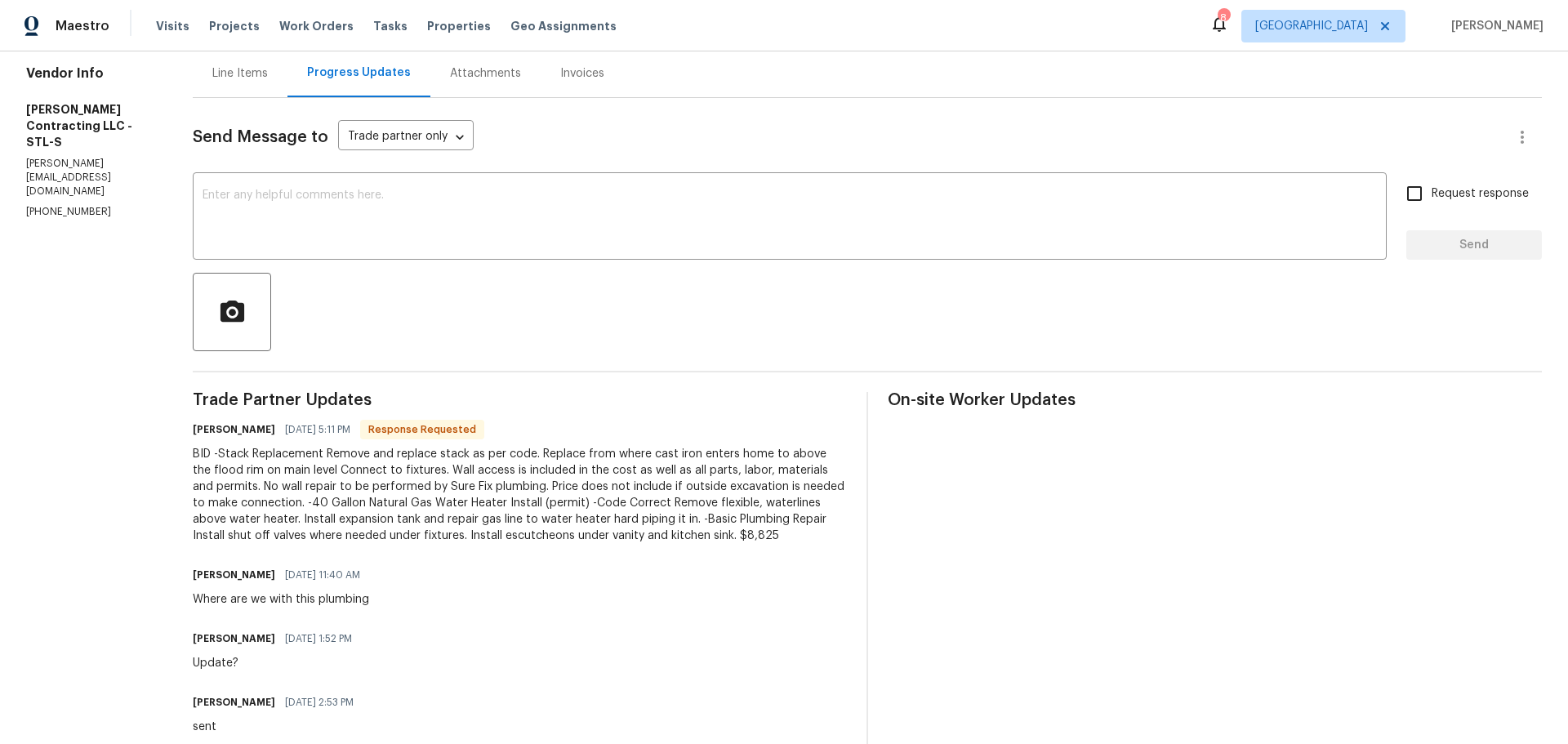
scroll to position [245, 0]
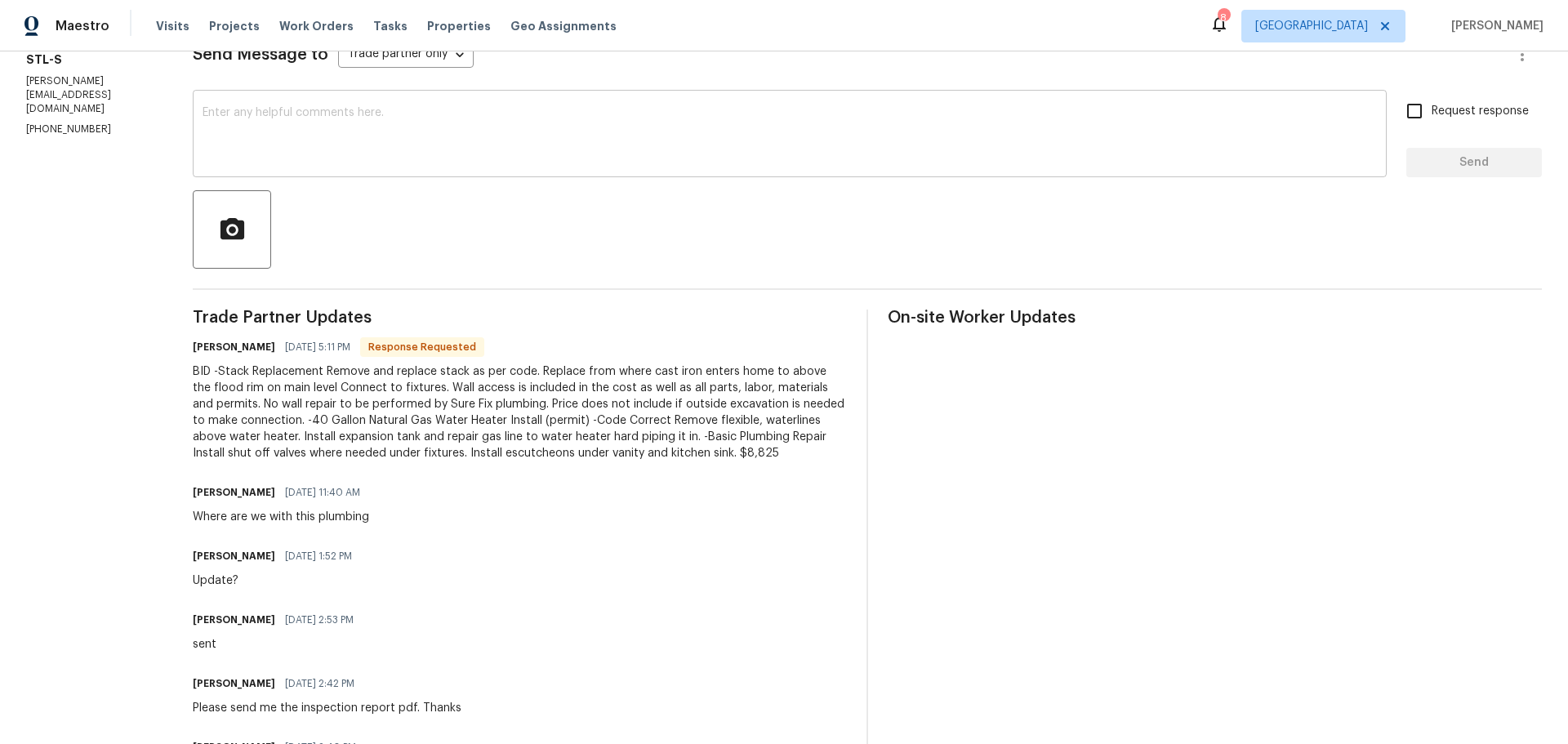
click at [395, 153] on textarea at bounding box center [790, 135] width 1174 height 57
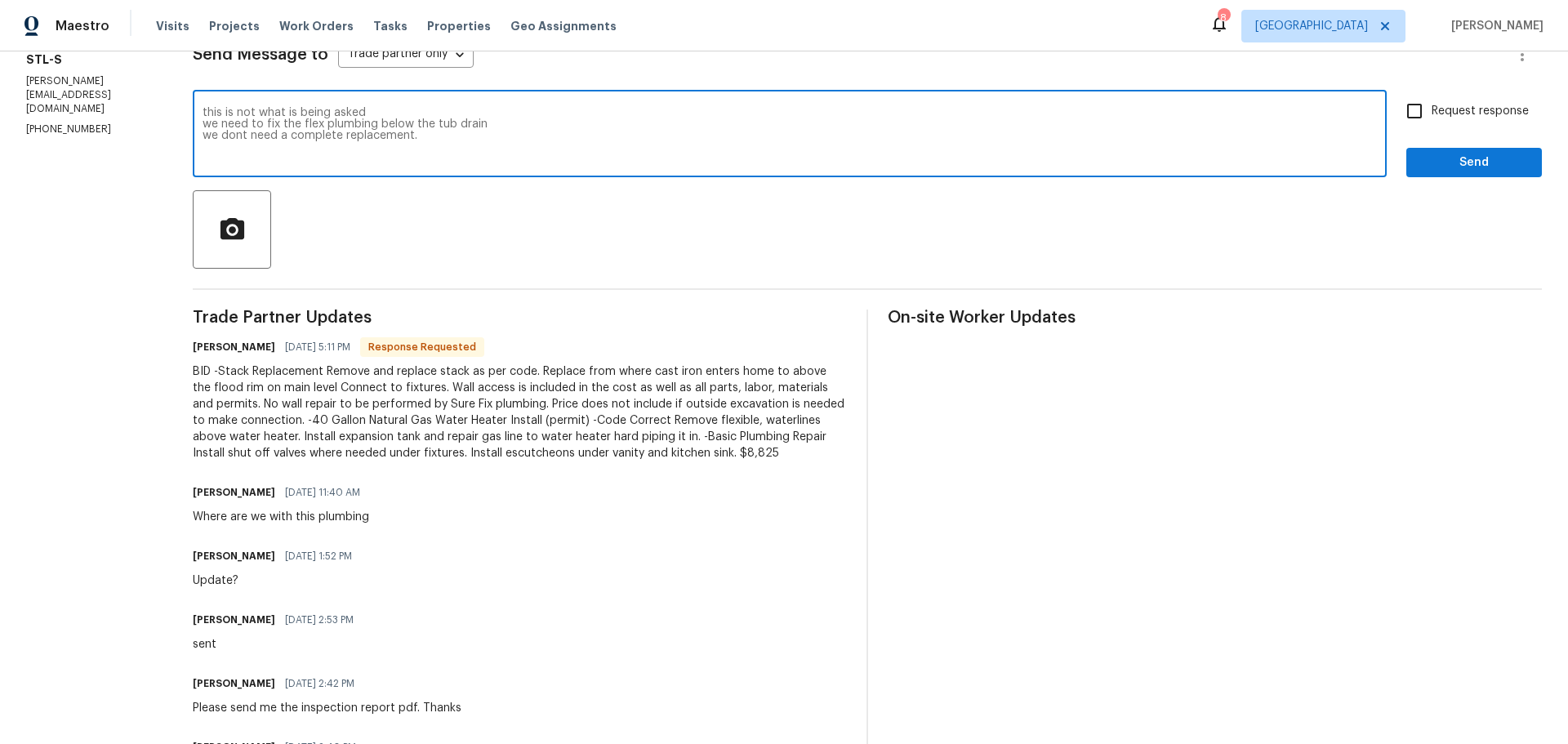
type textarea "this is not what is being asked we need to fix the flex plumbing below the tub …"
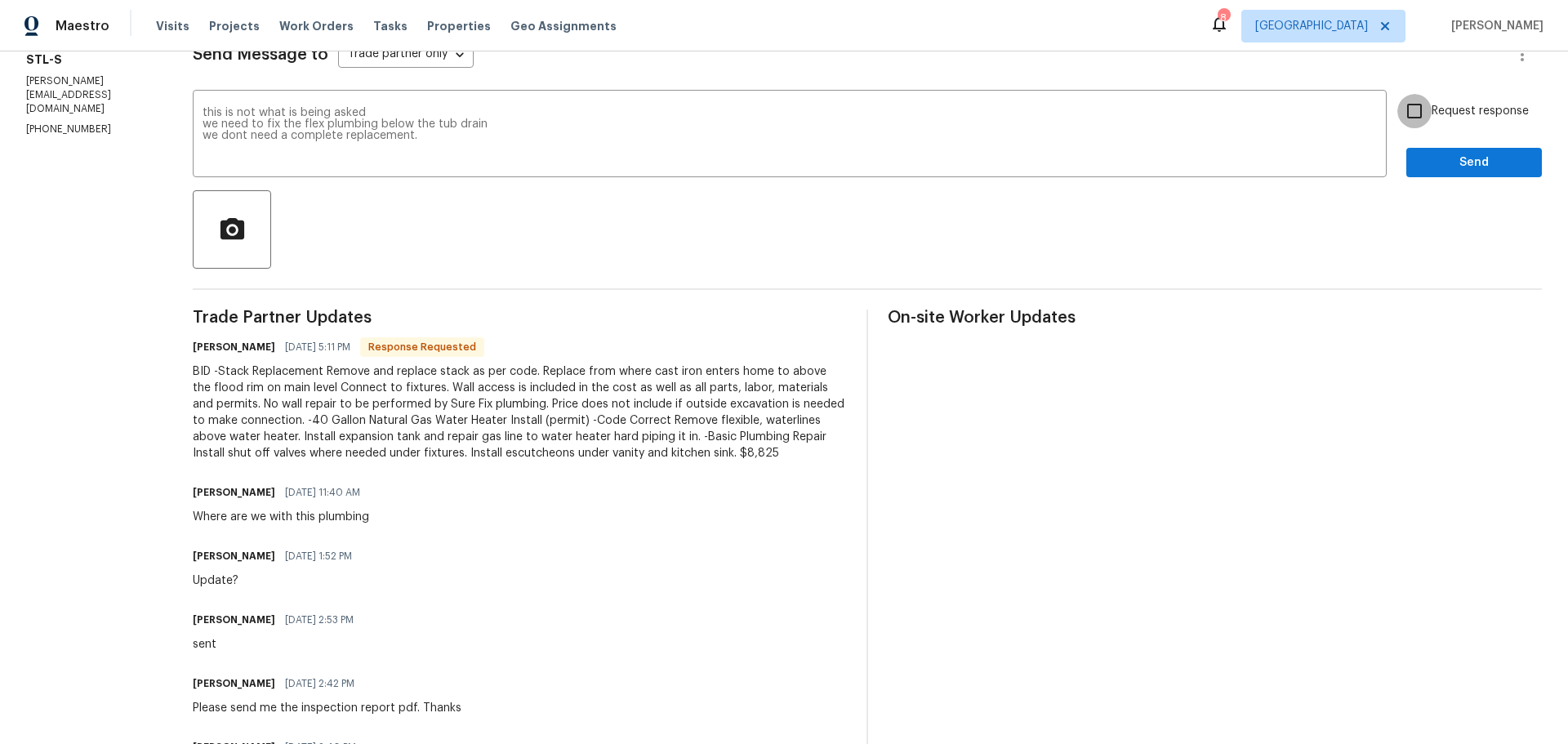
drag, startPoint x: 1405, startPoint y: 113, endPoint x: 1440, endPoint y: 127, distance: 37.7
click at [1405, 111] on input "Request response" at bounding box center [1414, 111] width 34 height 34
checkbox input "true"
click at [1436, 177] on div "Send Message to Trade partner only Trade partner only ​ this is not what is bei…" at bounding box center [867, 407] width 1349 height 784
click at [1420, 165] on span "Send" at bounding box center [1475, 163] width 110 height 20
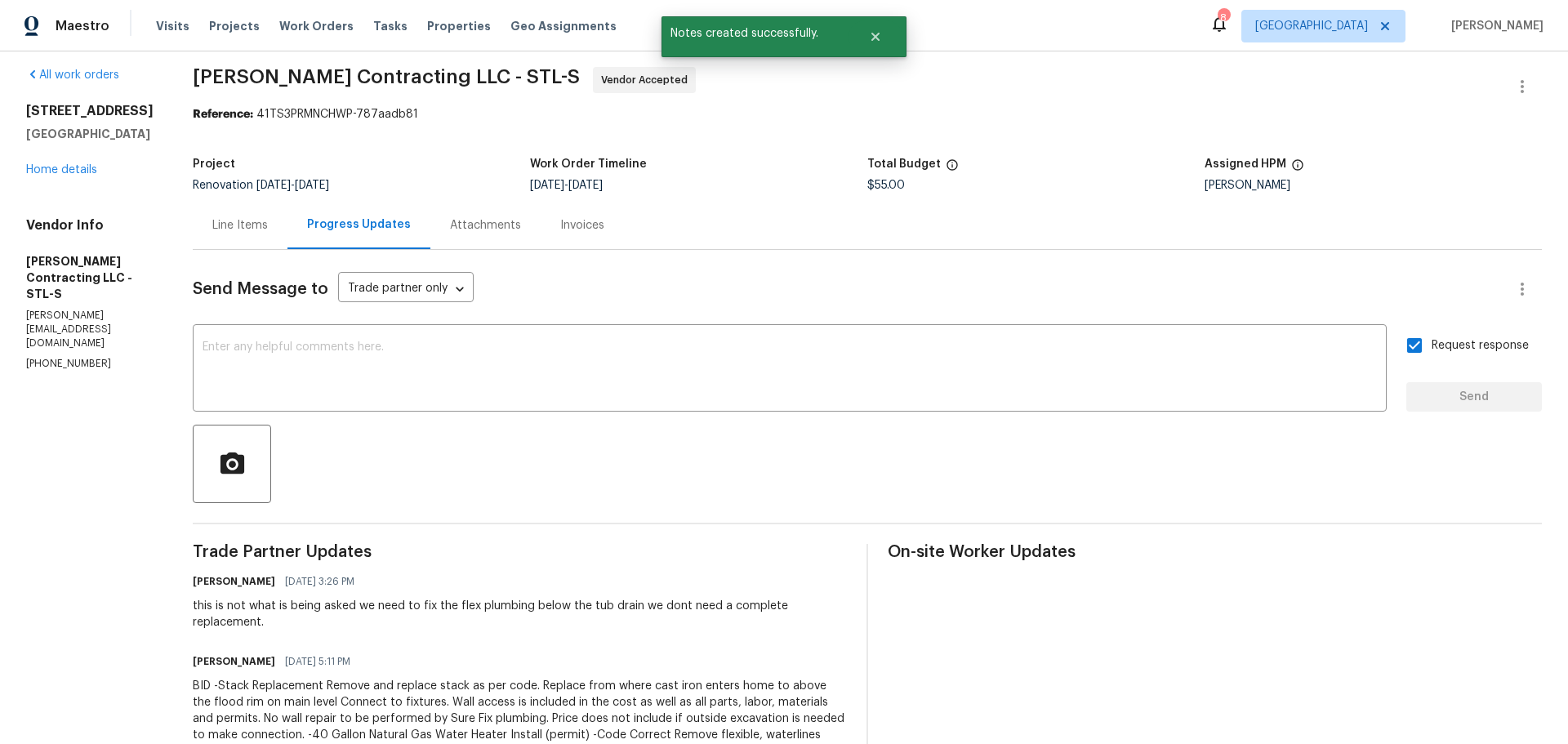
scroll to position [0, 0]
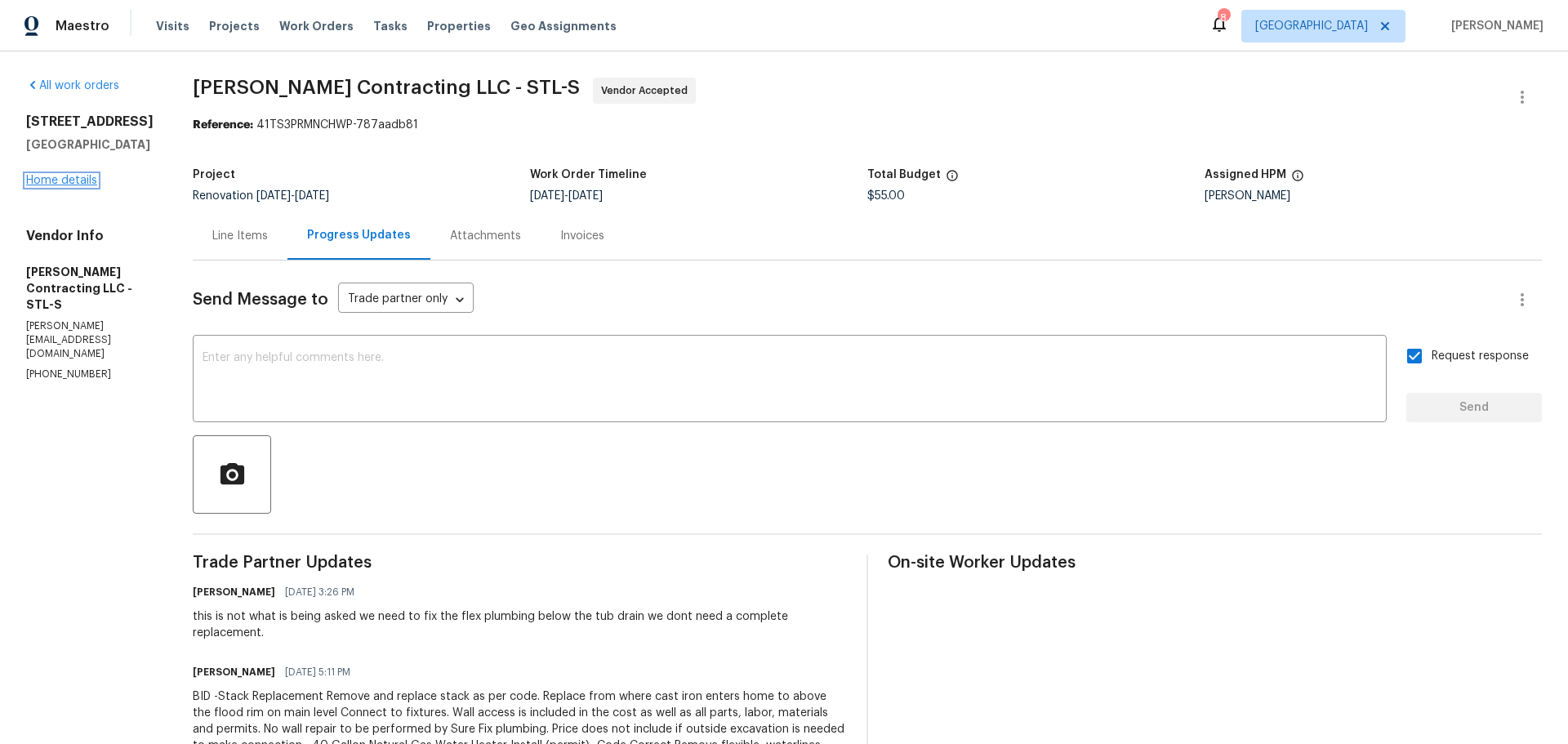
click at [74, 176] on link "Home details" at bounding box center [61, 180] width 71 height 11
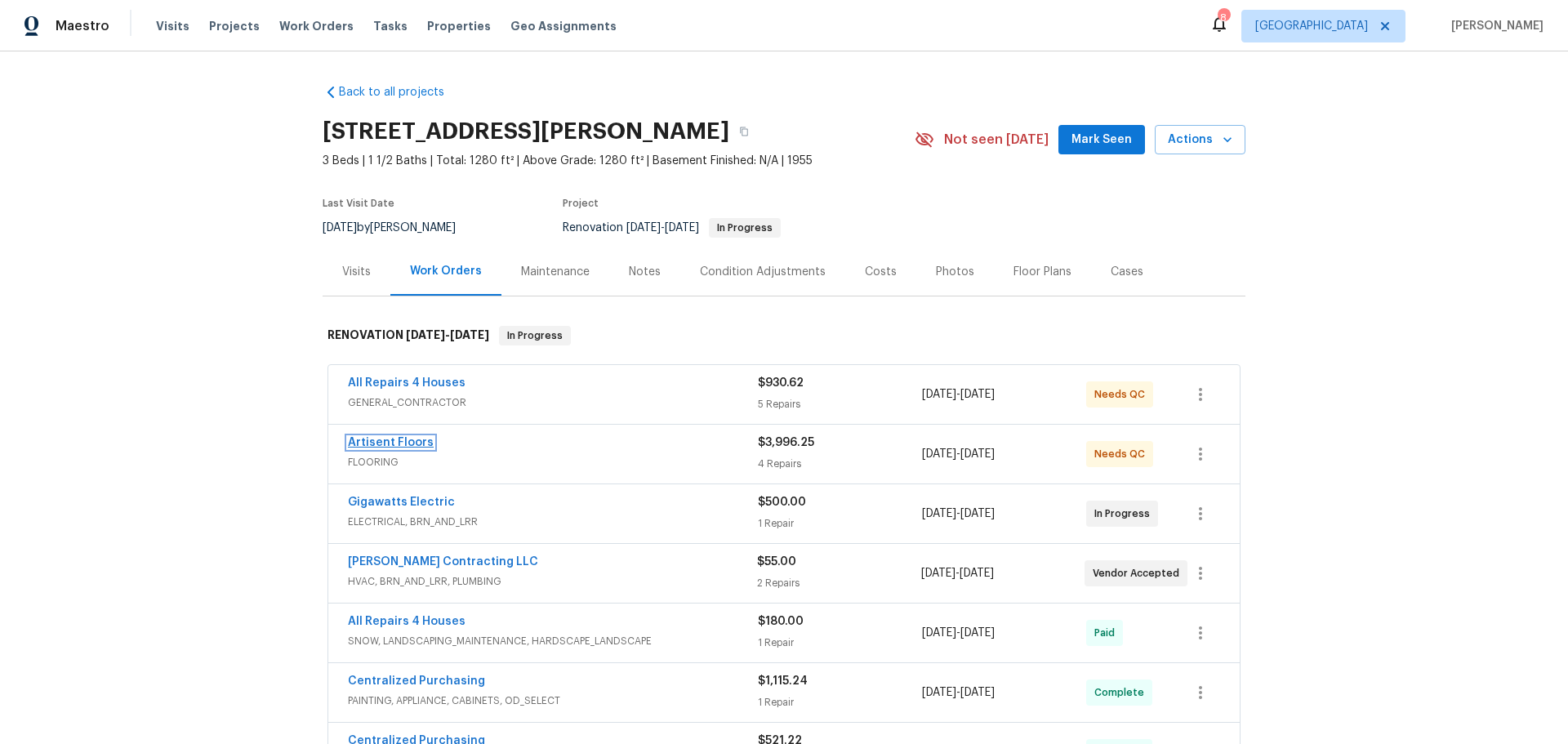
click at [409, 441] on link "Artisent Floors" at bounding box center [391, 443] width 86 height 11
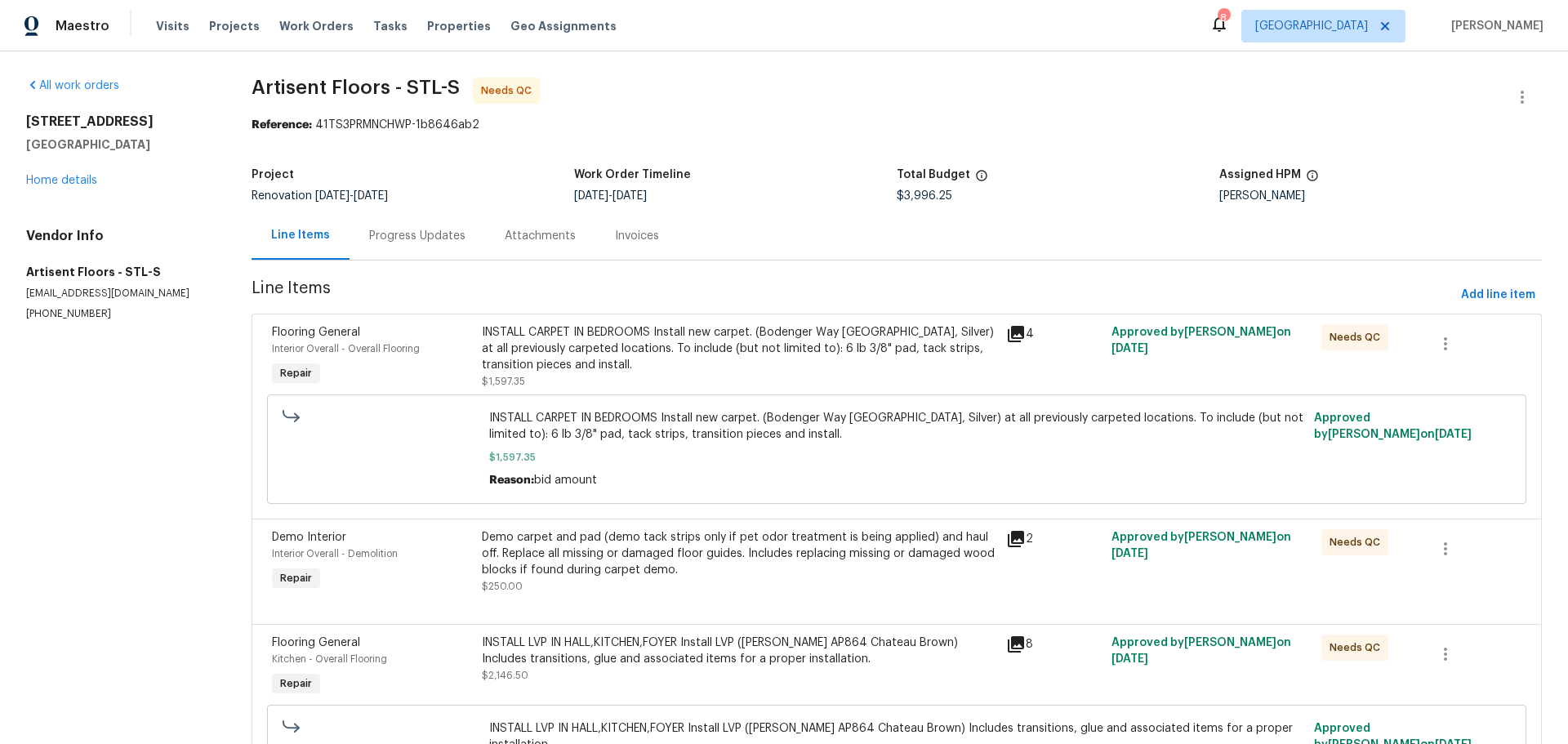
click at [717, 359] on div "INSTALL CARPET IN BEDROOMS Install new carpet. (Bodenger Way 945 Winter Ash, Si…" at bounding box center [740, 349] width 516 height 49
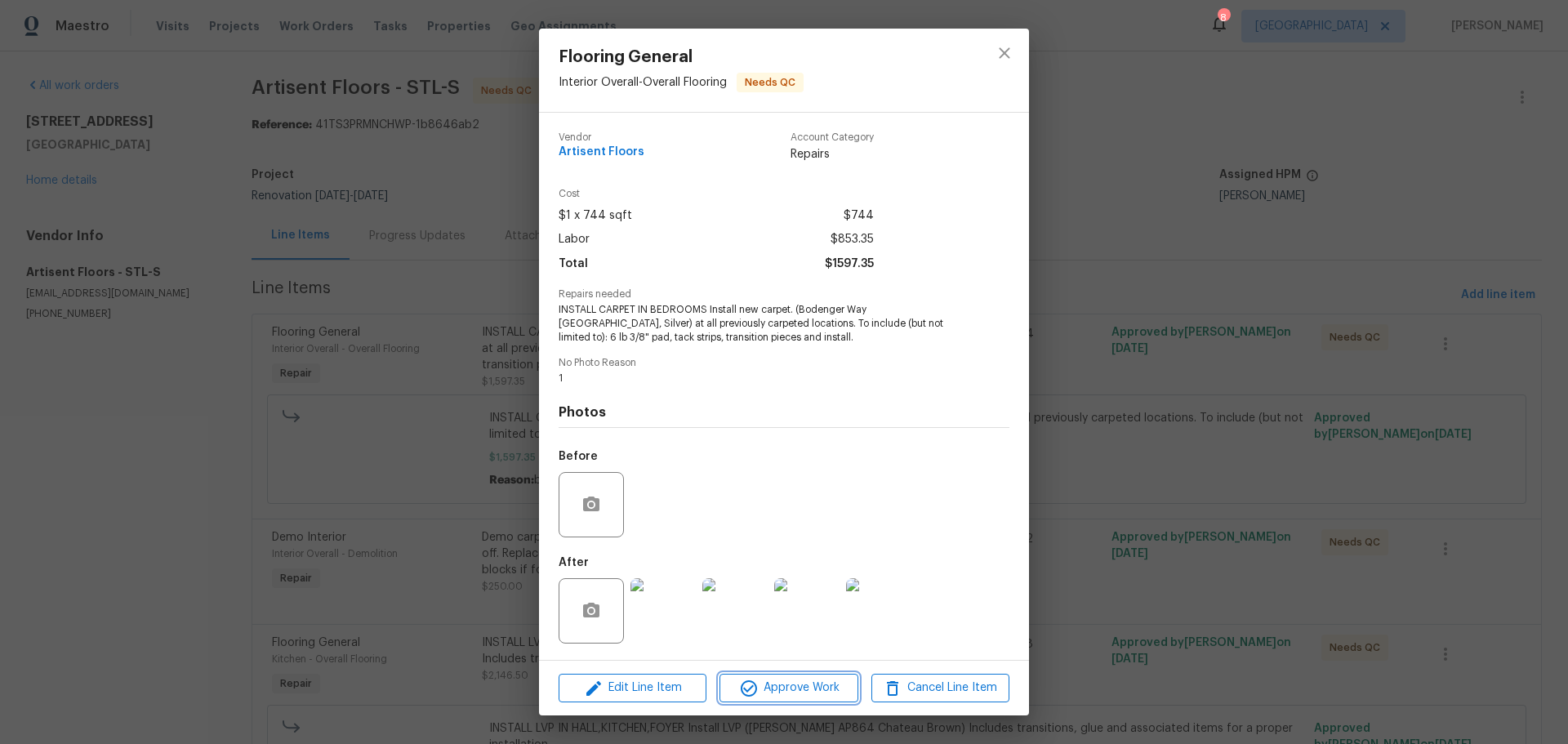
click at [785, 690] on span "Approve Work" at bounding box center [789, 688] width 128 height 20
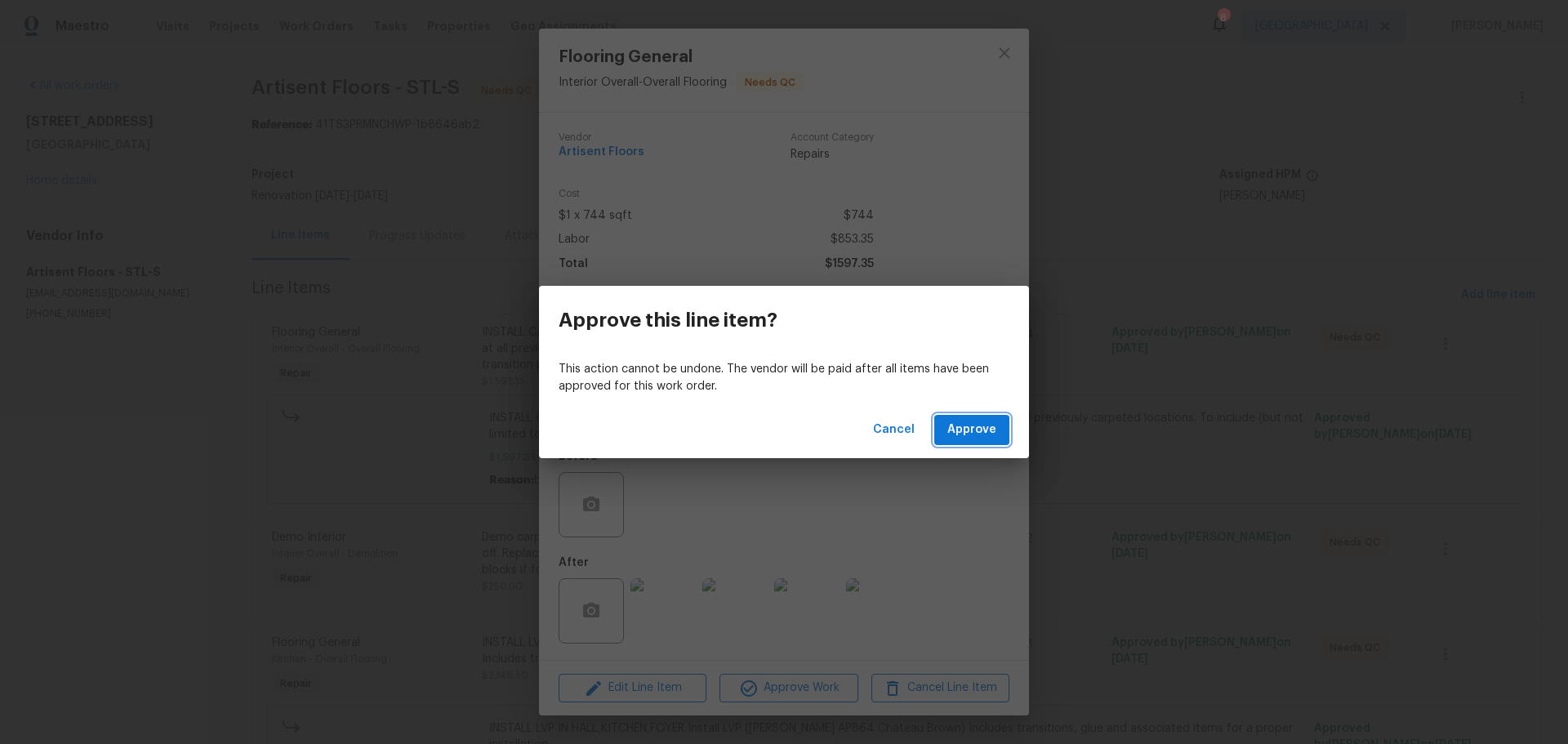
click at [972, 435] on span "Approve" at bounding box center [972, 430] width 49 height 20
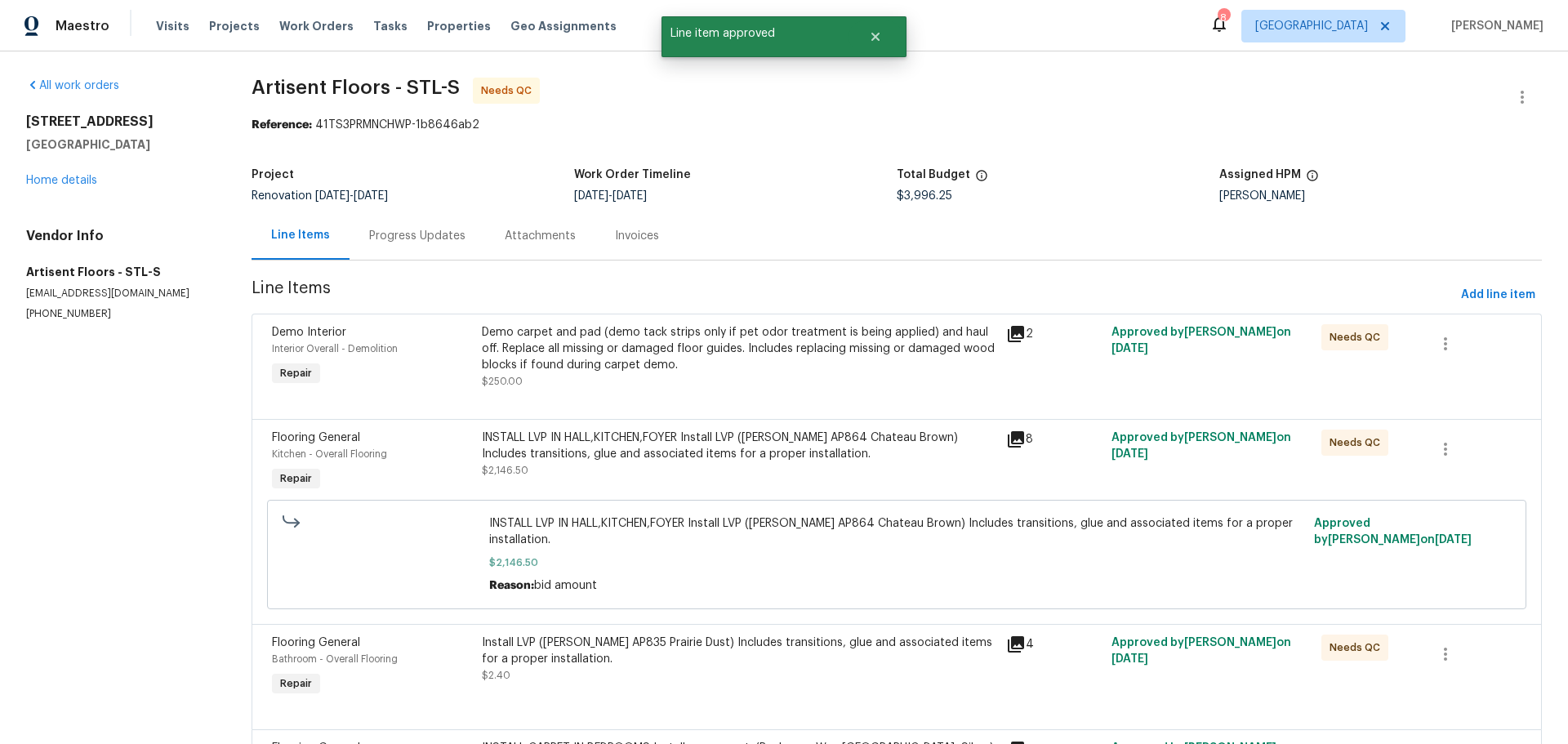
click at [709, 373] on div "Demo carpet and pad (demo tack strips only if pet odor treatment is being appli…" at bounding box center [740, 357] width 516 height 65
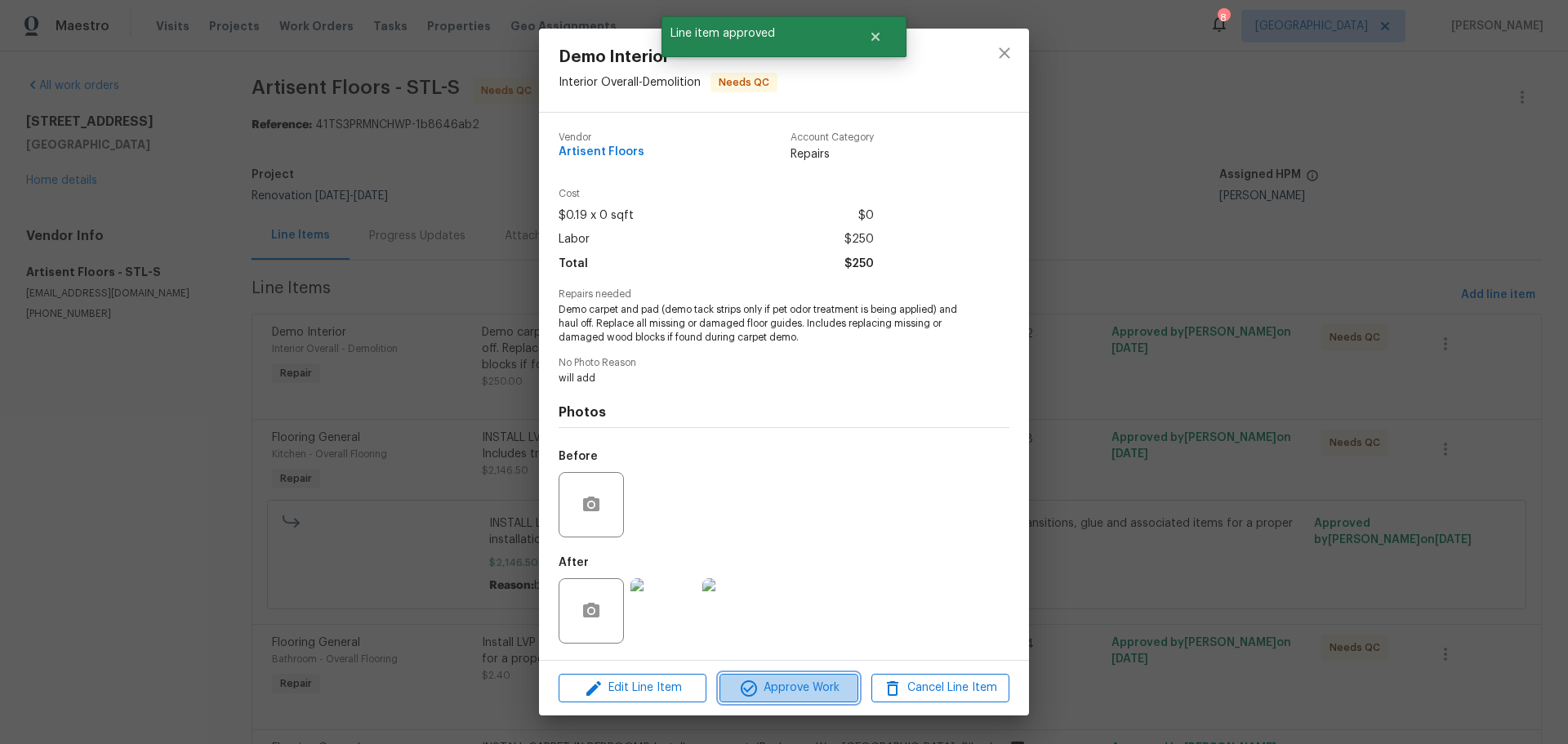
click at [781, 695] on span "Approve Work" at bounding box center [789, 688] width 128 height 20
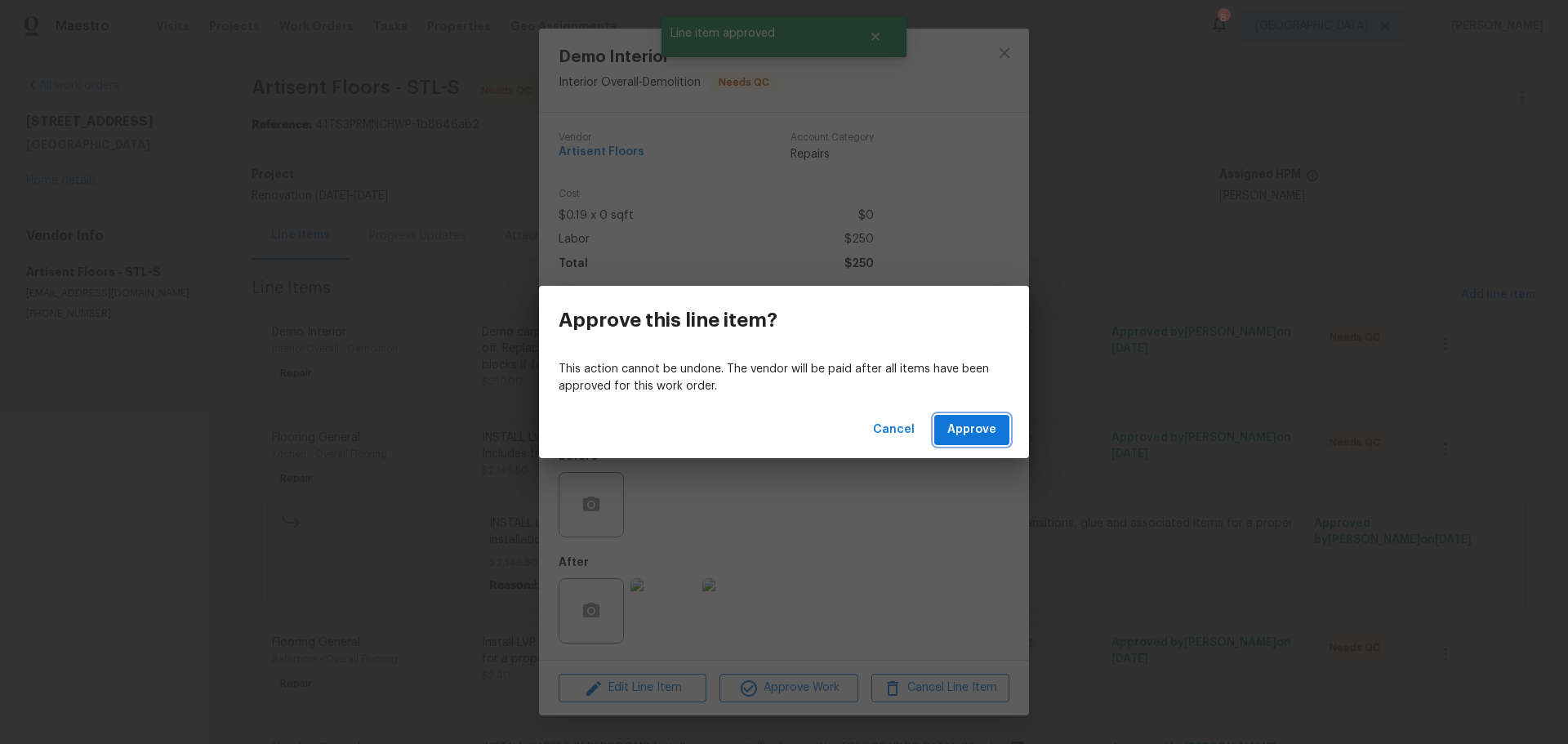
click at [969, 441] on button "Approve" at bounding box center [972, 430] width 75 height 30
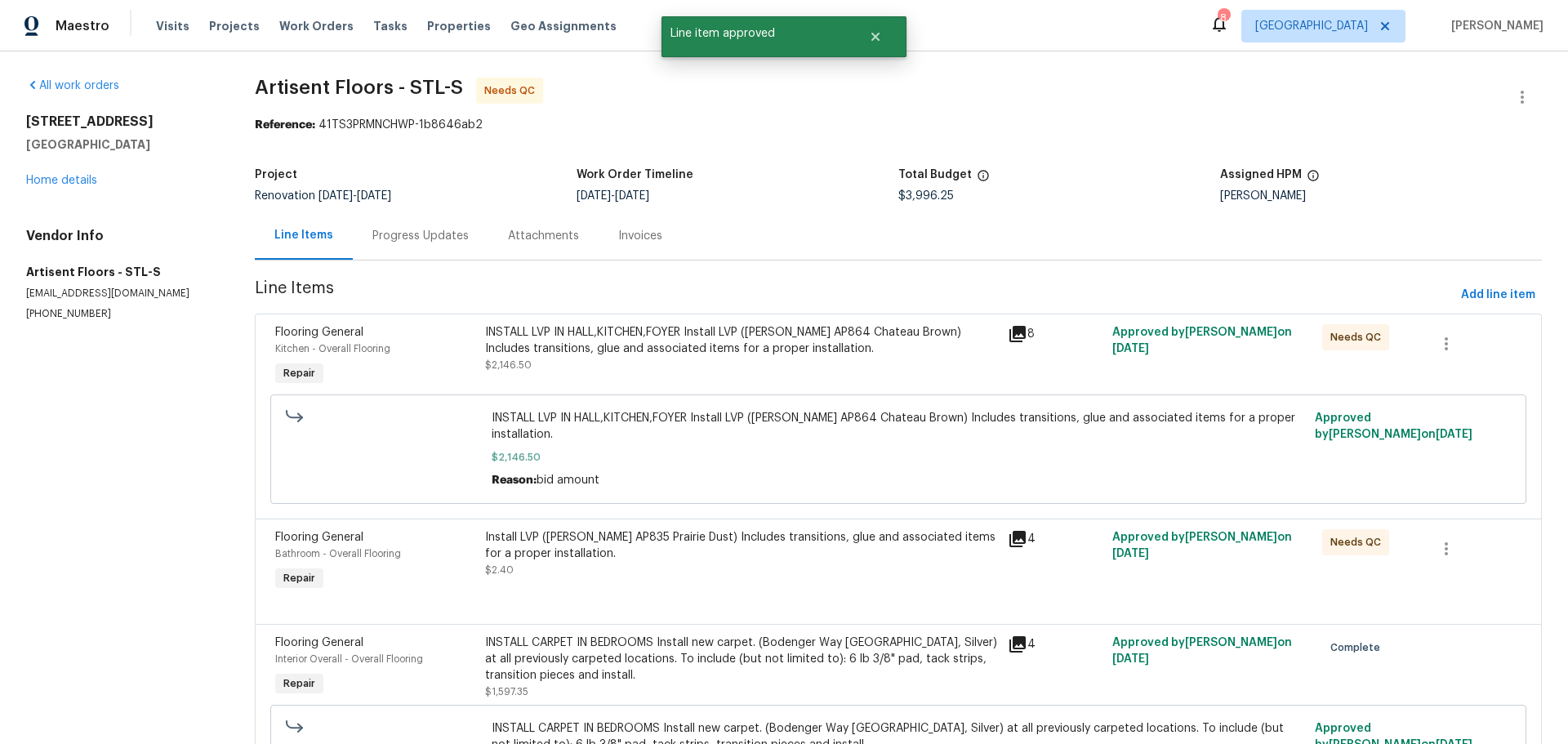
click at [772, 381] on div "INSTALL LVP IN HALL,KITCHEN,FOYER Install LVP (Knighton AP864 Chateau Brown) In…" at bounding box center [742, 356] width 524 height 75
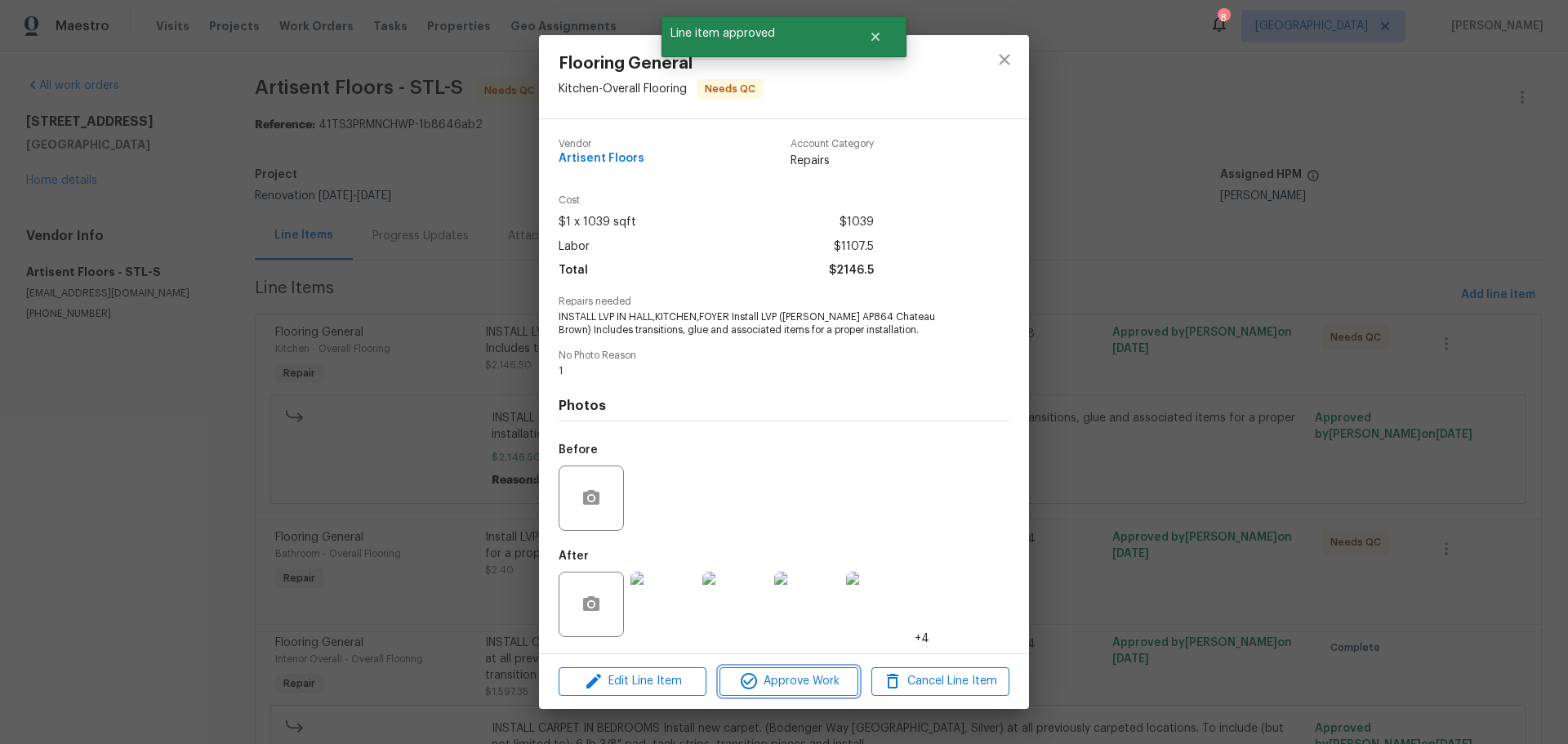
click at [819, 683] on span "Approve Work" at bounding box center [789, 682] width 128 height 20
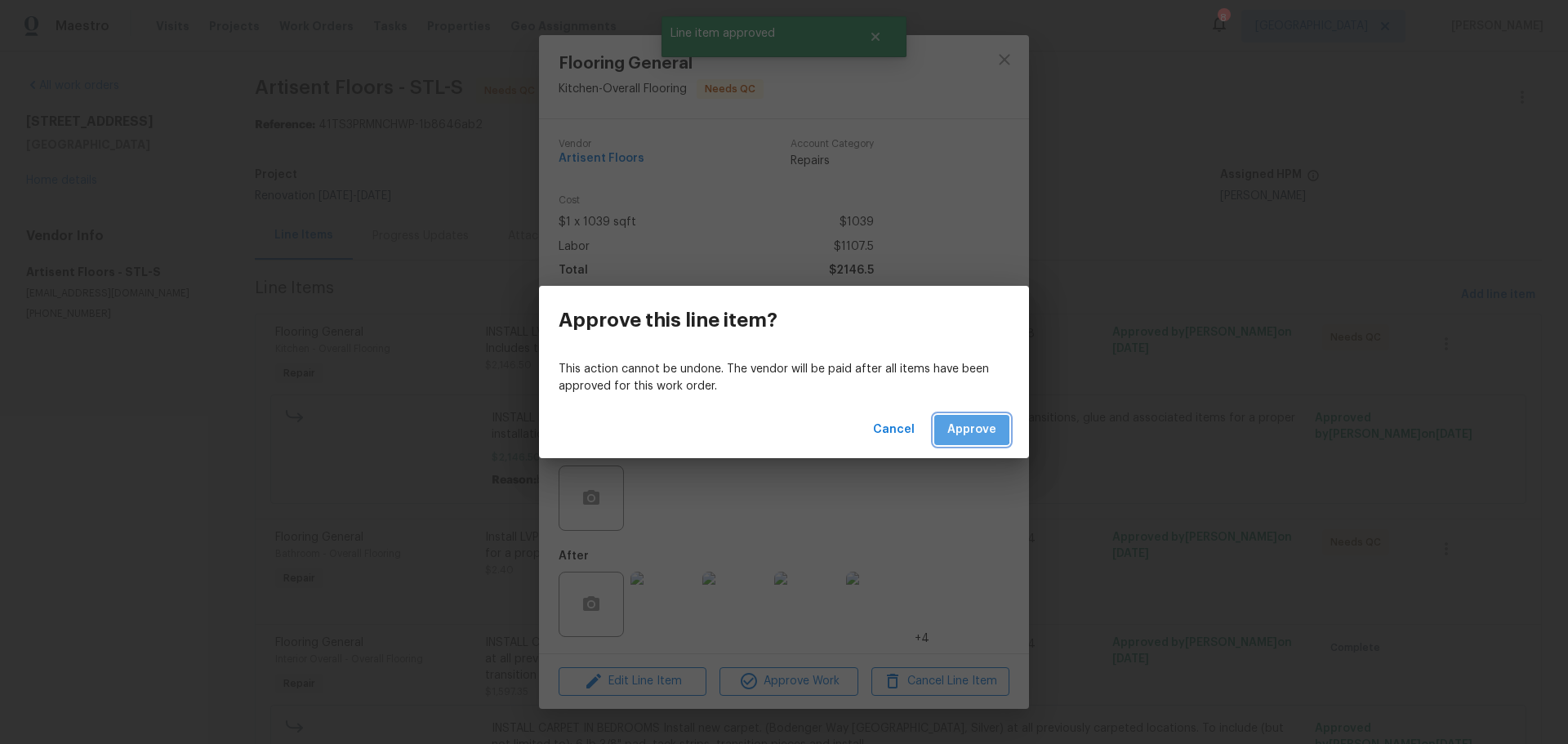
click at [961, 424] on span "Approve" at bounding box center [972, 430] width 49 height 20
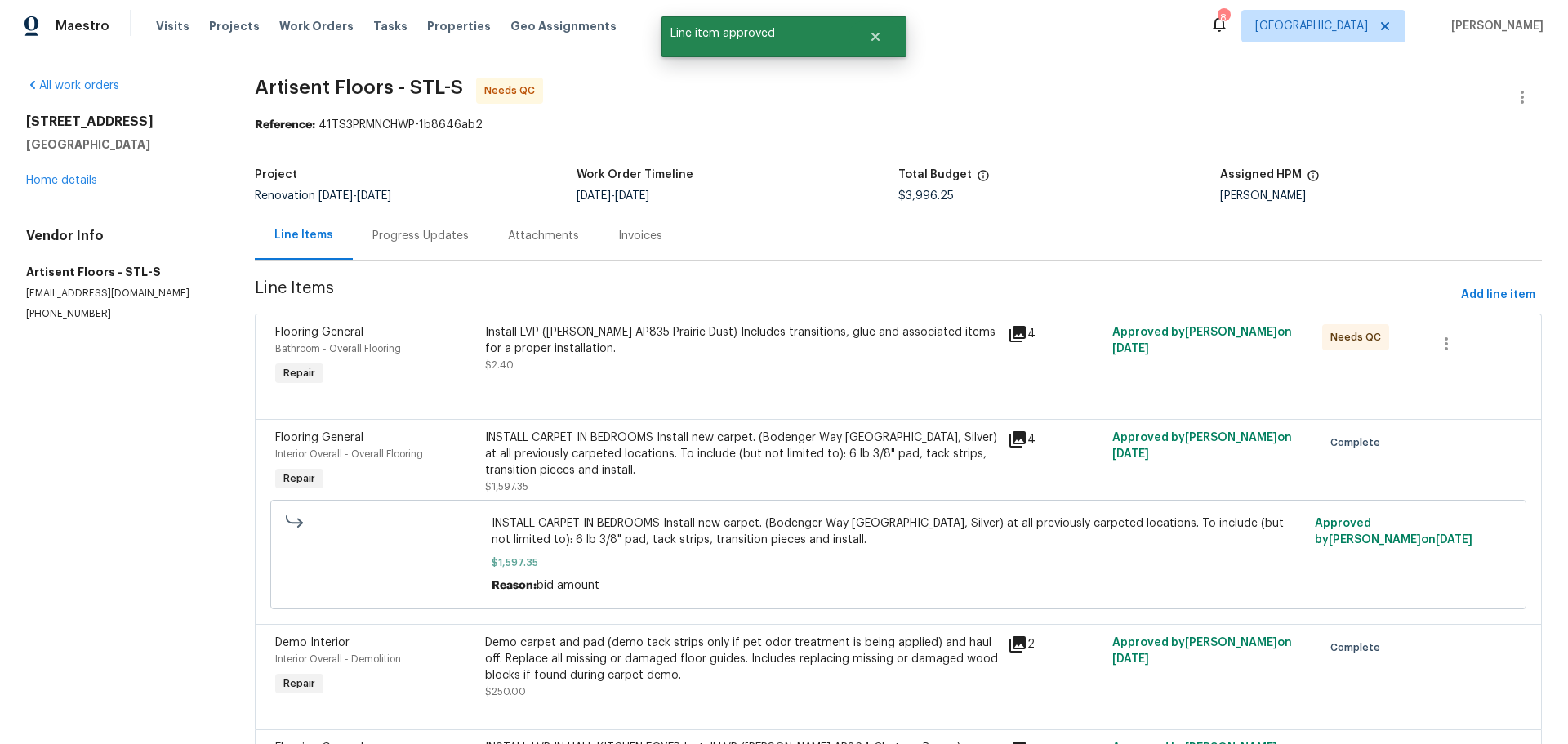
click at [765, 383] on div "Install LVP (Knighton AP835 Prairie Dust) Includes transitions, glue and associ…" at bounding box center [742, 356] width 524 height 75
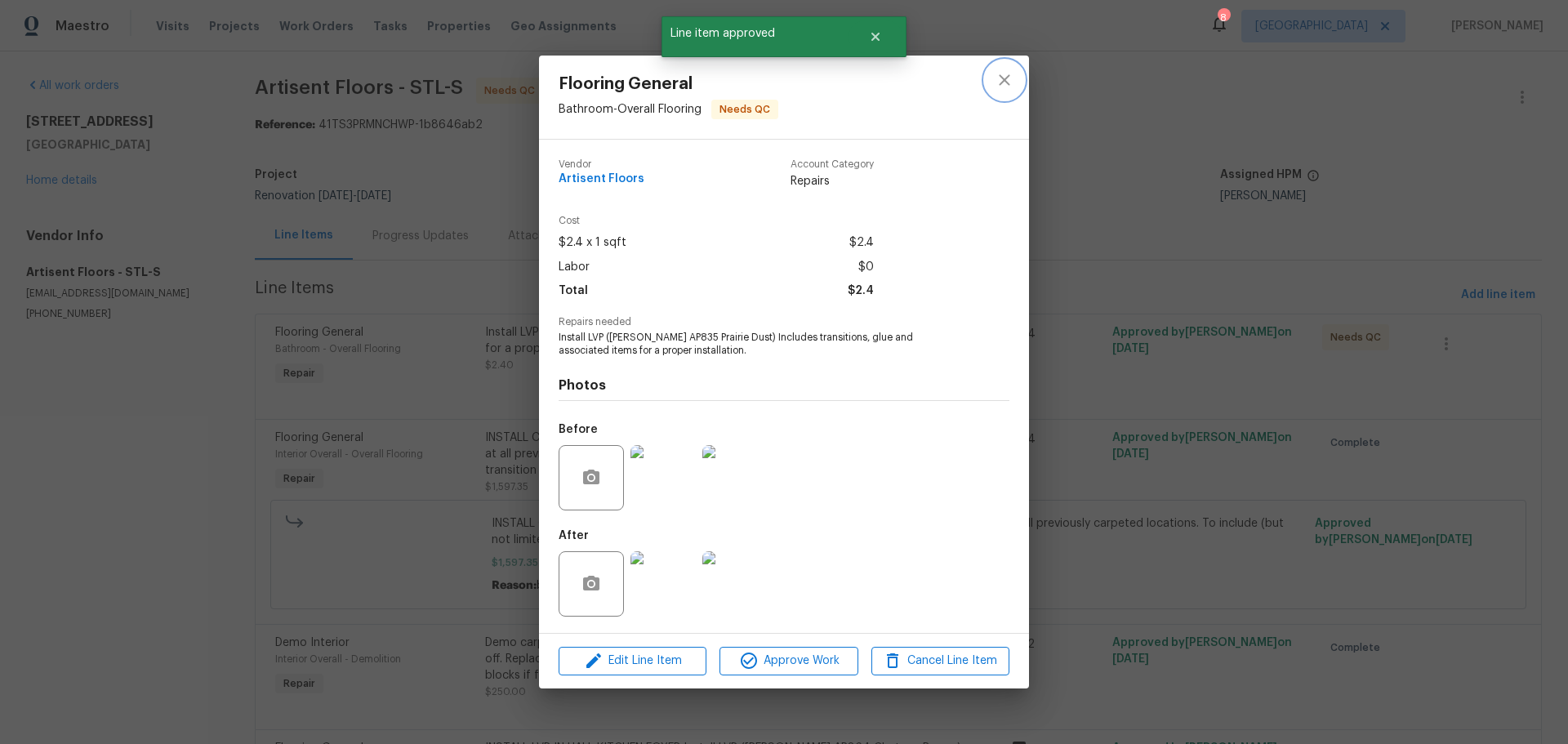
click at [1007, 88] on icon "close" at bounding box center [1004, 79] width 20 height 20
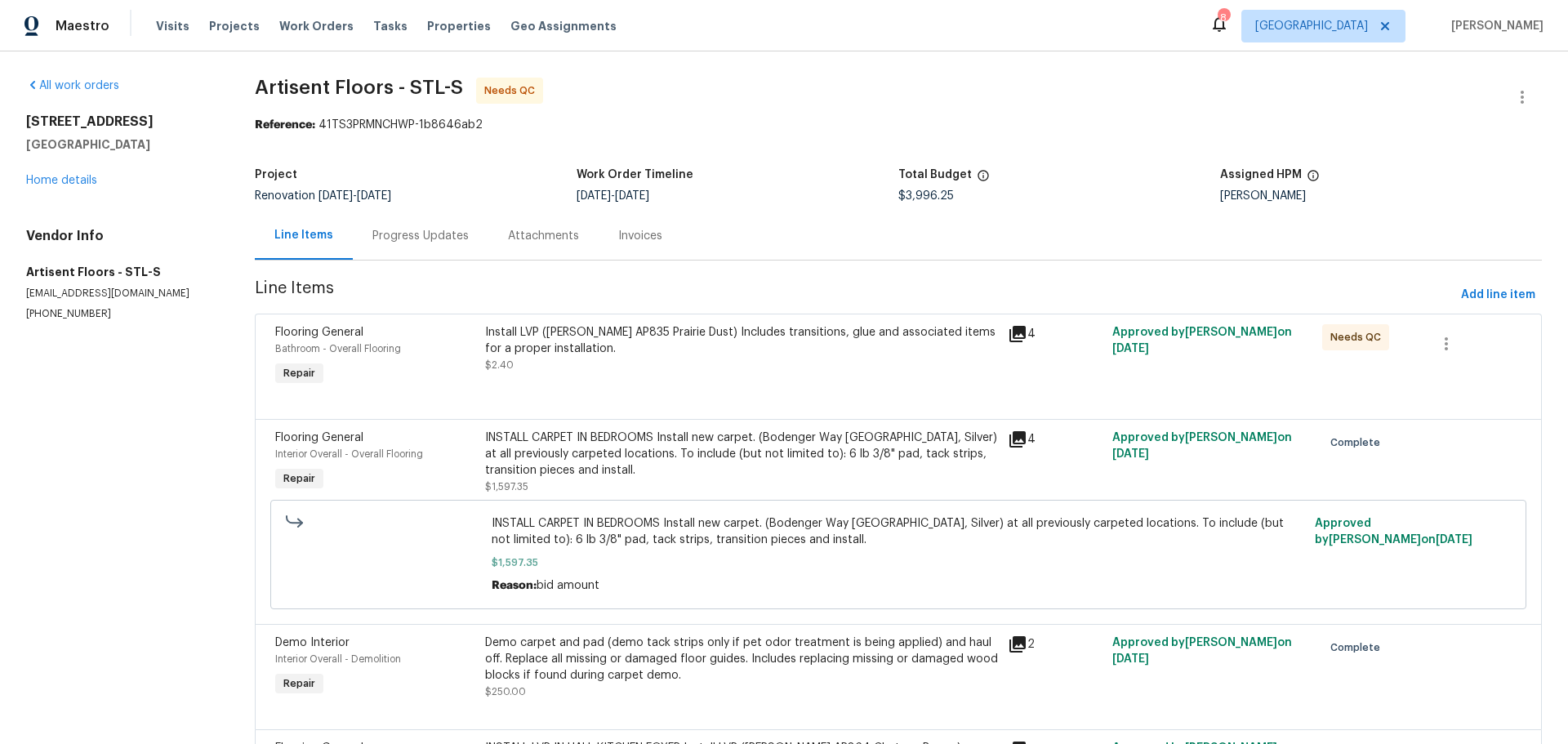
click at [692, 378] on div "Install LVP (Knighton AP835 Prairie Dust) Includes transitions, glue and associ…" at bounding box center [742, 356] width 524 height 75
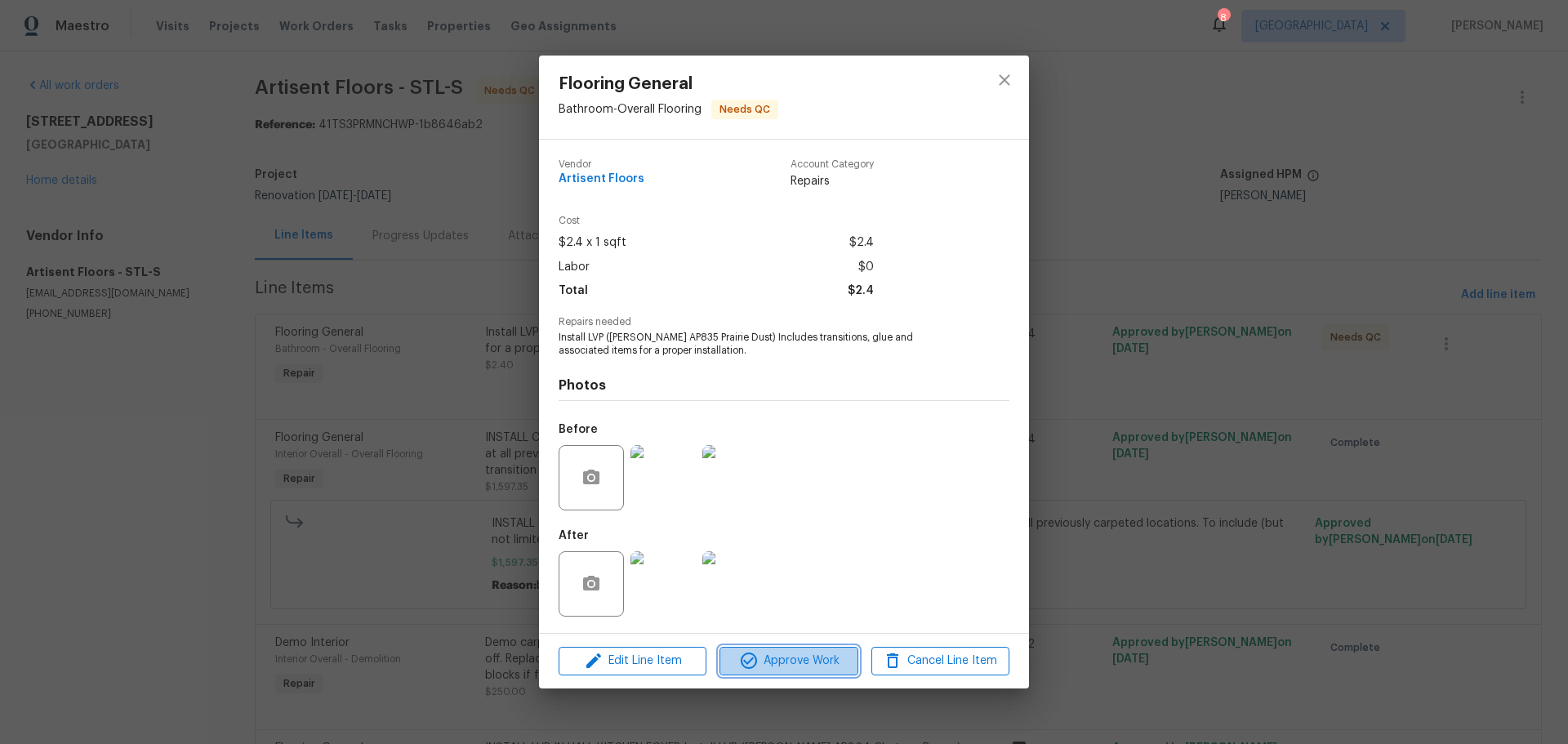
click at [786, 661] on span "Approve Work" at bounding box center [789, 661] width 128 height 20
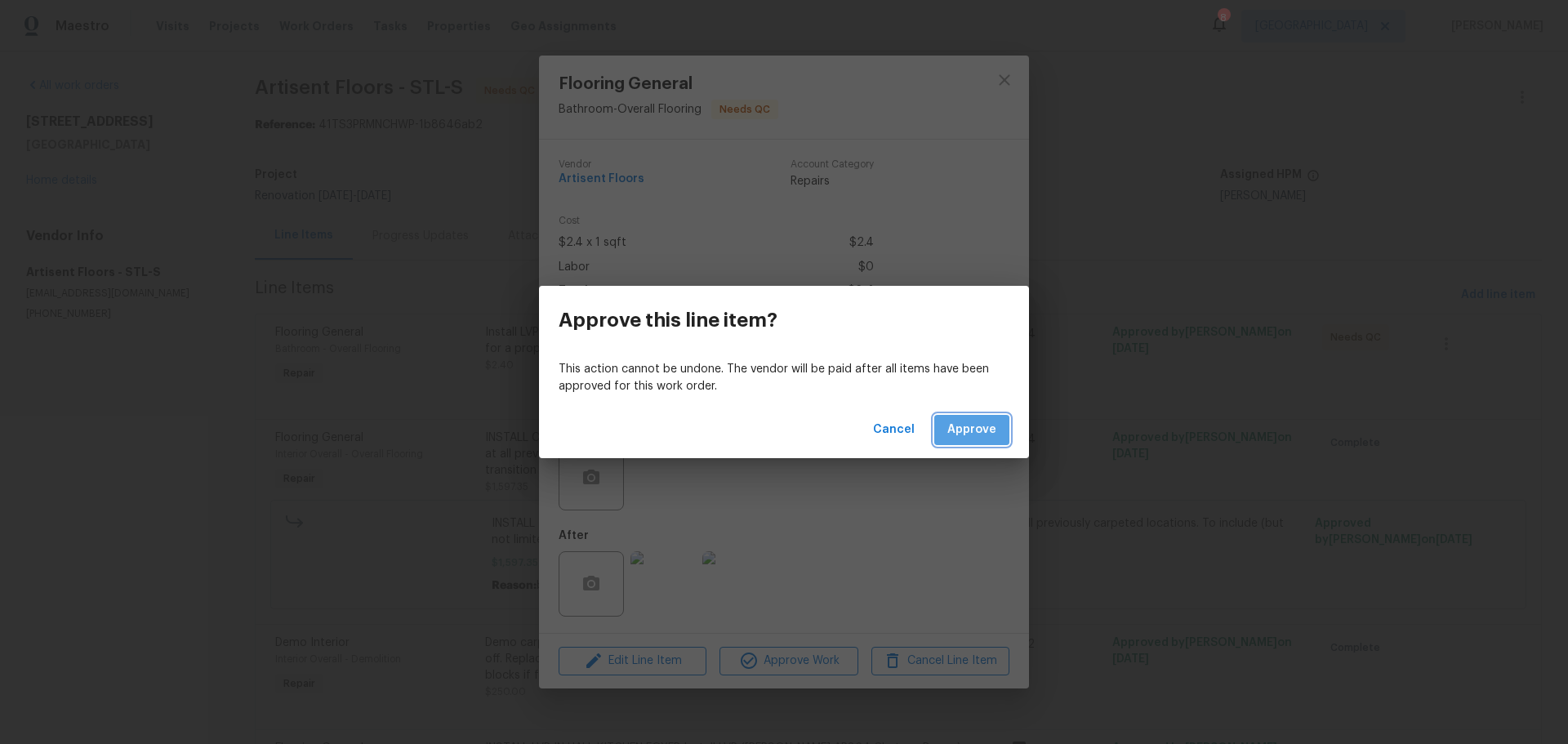
click at [982, 426] on span "Approve" at bounding box center [972, 430] width 49 height 20
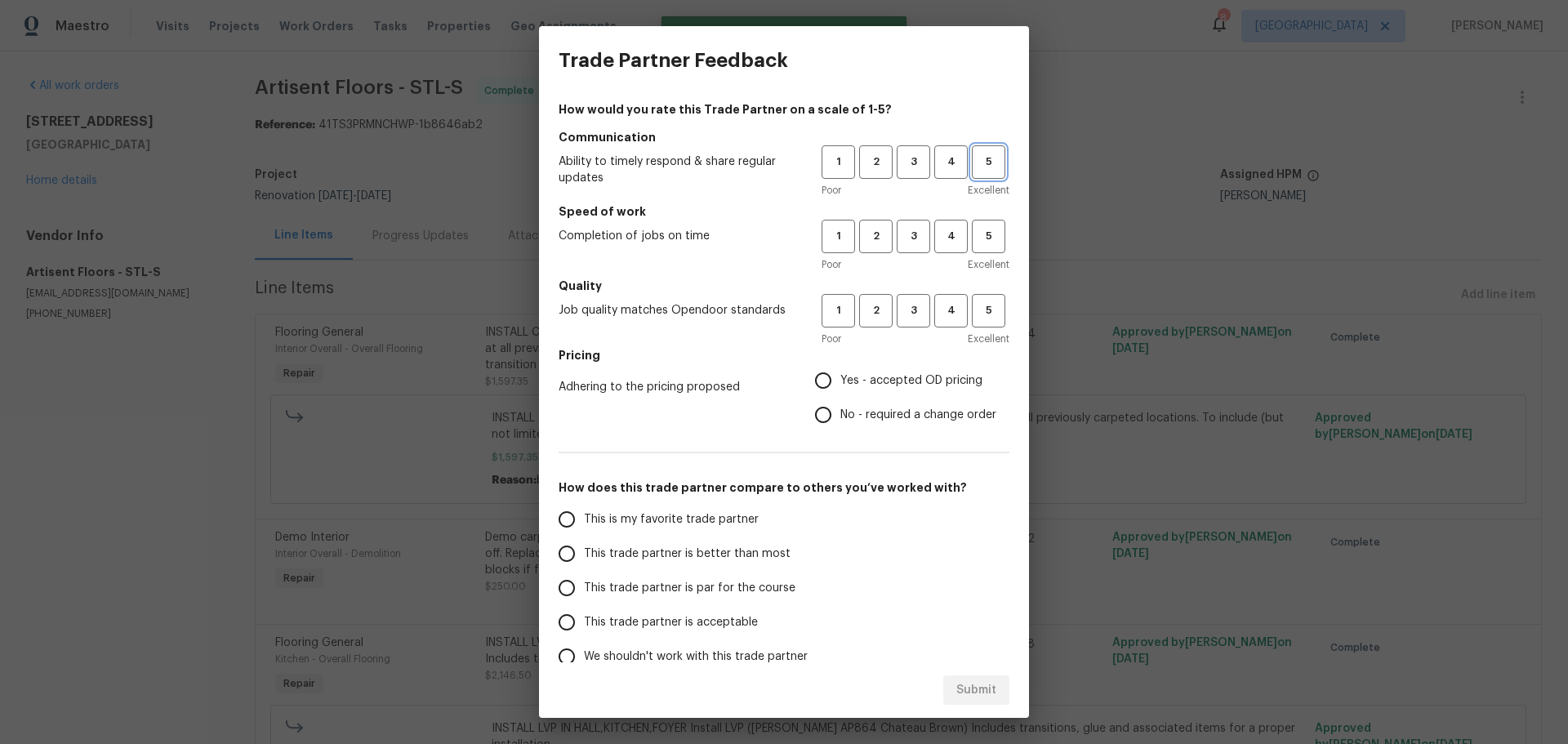
click at [983, 163] on span "5" at bounding box center [988, 162] width 30 height 19
click at [981, 212] on h5 "Speed of work" at bounding box center [784, 212] width 451 height 17
click at [981, 240] on span "5" at bounding box center [988, 236] width 30 height 19
click at [976, 310] on span "5" at bounding box center [988, 311] width 30 height 19
click at [889, 390] on label "Yes - accepted OD pricing" at bounding box center [901, 380] width 191 height 34
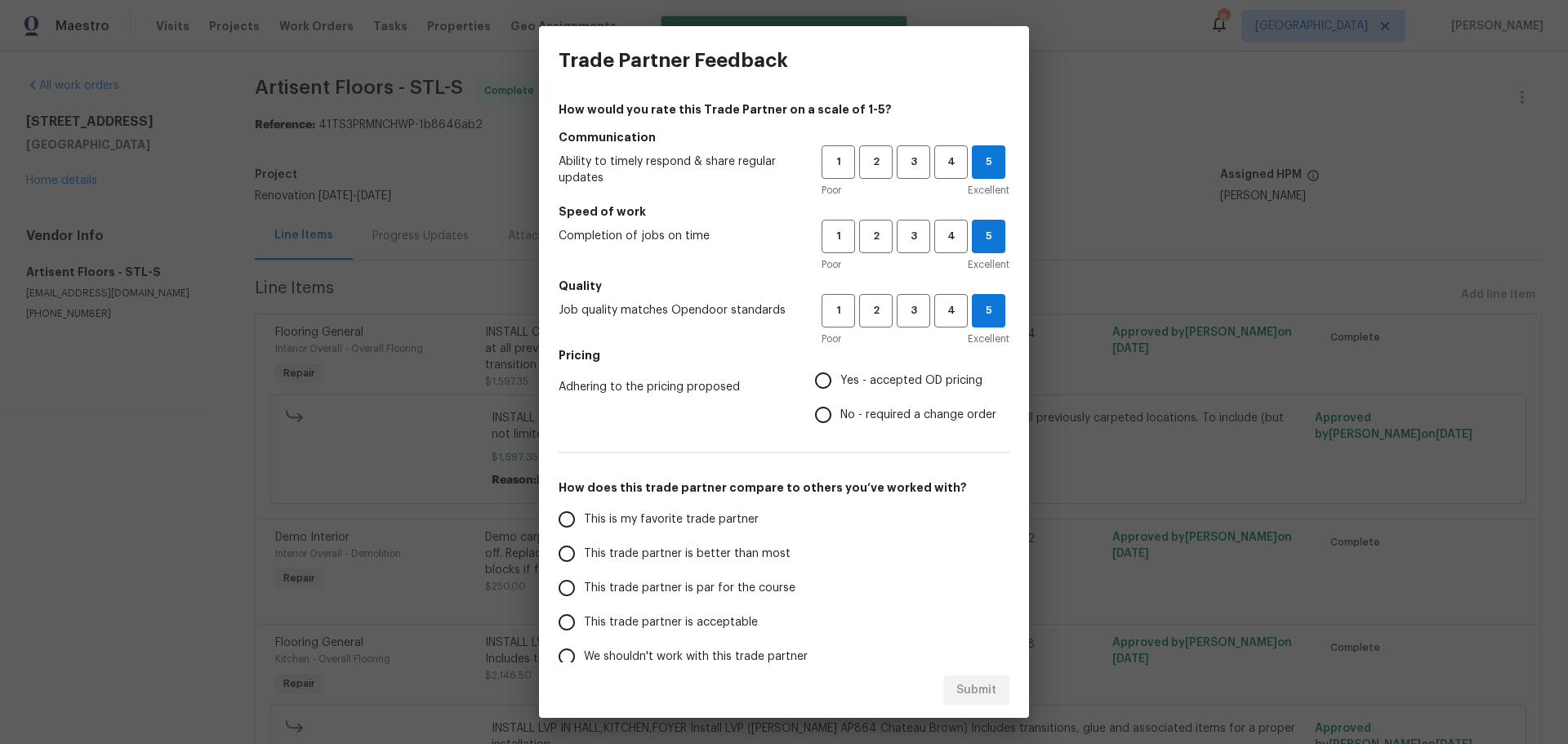
click at [840, 390] on input "Yes - accepted OD pricing" at bounding box center [823, 380] width 34 height 34
radio input "true"
click at [678, 524] on span "This is my favorite trade partner" at bounding box center [672, 520] width 175 height 17
click at [584, 524] on input "This is my favorite trade partner" at bounding box center [567, 519] width 34 height 34
click at [982, 691] on span "Submit" at bounding box center [976, 690] width 40 height 20
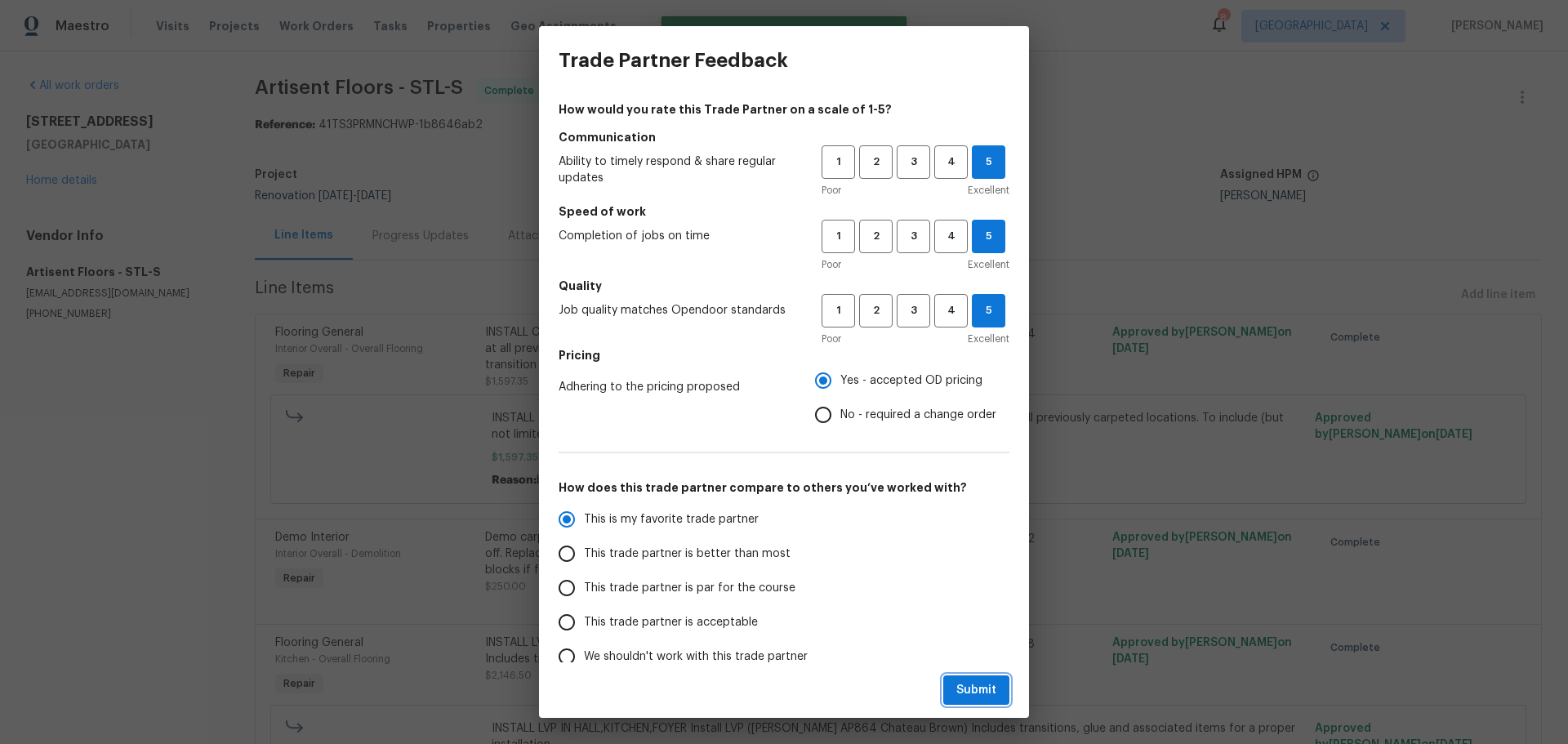
radio input "true"
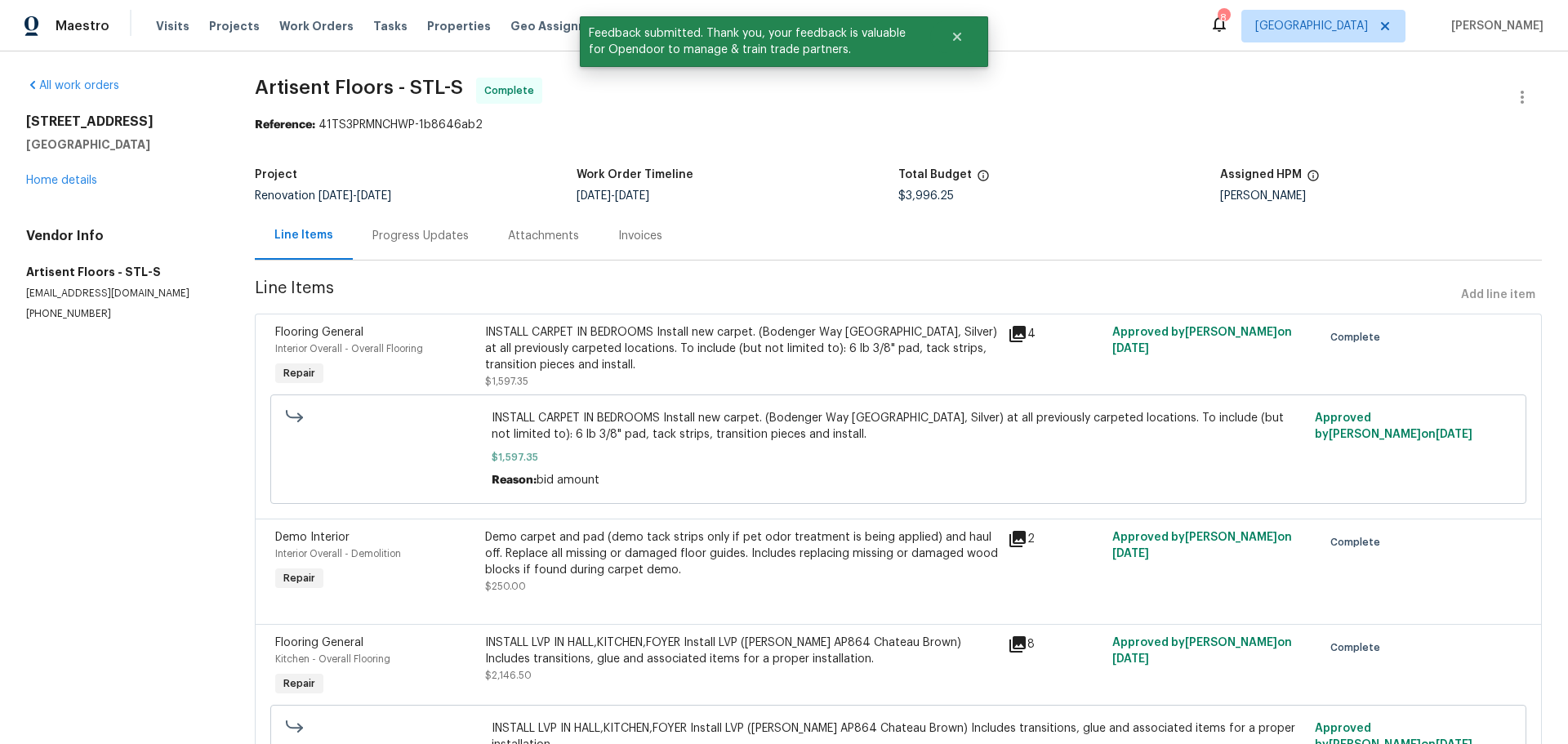
radio input "false"
click at [46, 186] on div "120 Birchwood Dr Ballwin, MO 63011 Home details" at bounding box center [121, 151] width 190 height 75
click at [46, 177] on link "Home details" at bounding box center [61, 180] width 71 height 11
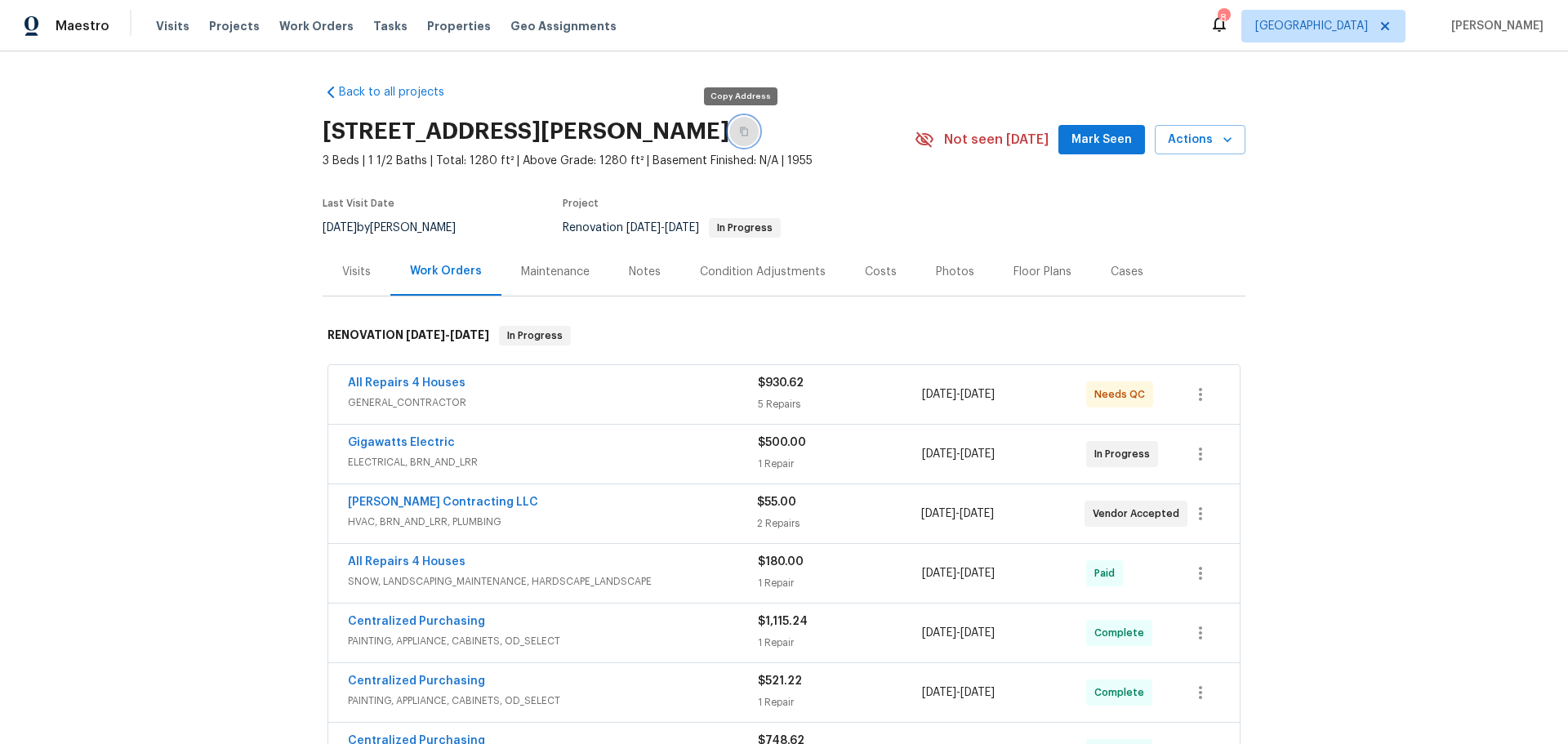
click at [740, 128] on icon "button" at bounding box center [744, 131] width 10 height 10
click at [441, 24] on span "Properties" at bounding box center [459, 26] width 63 height 17
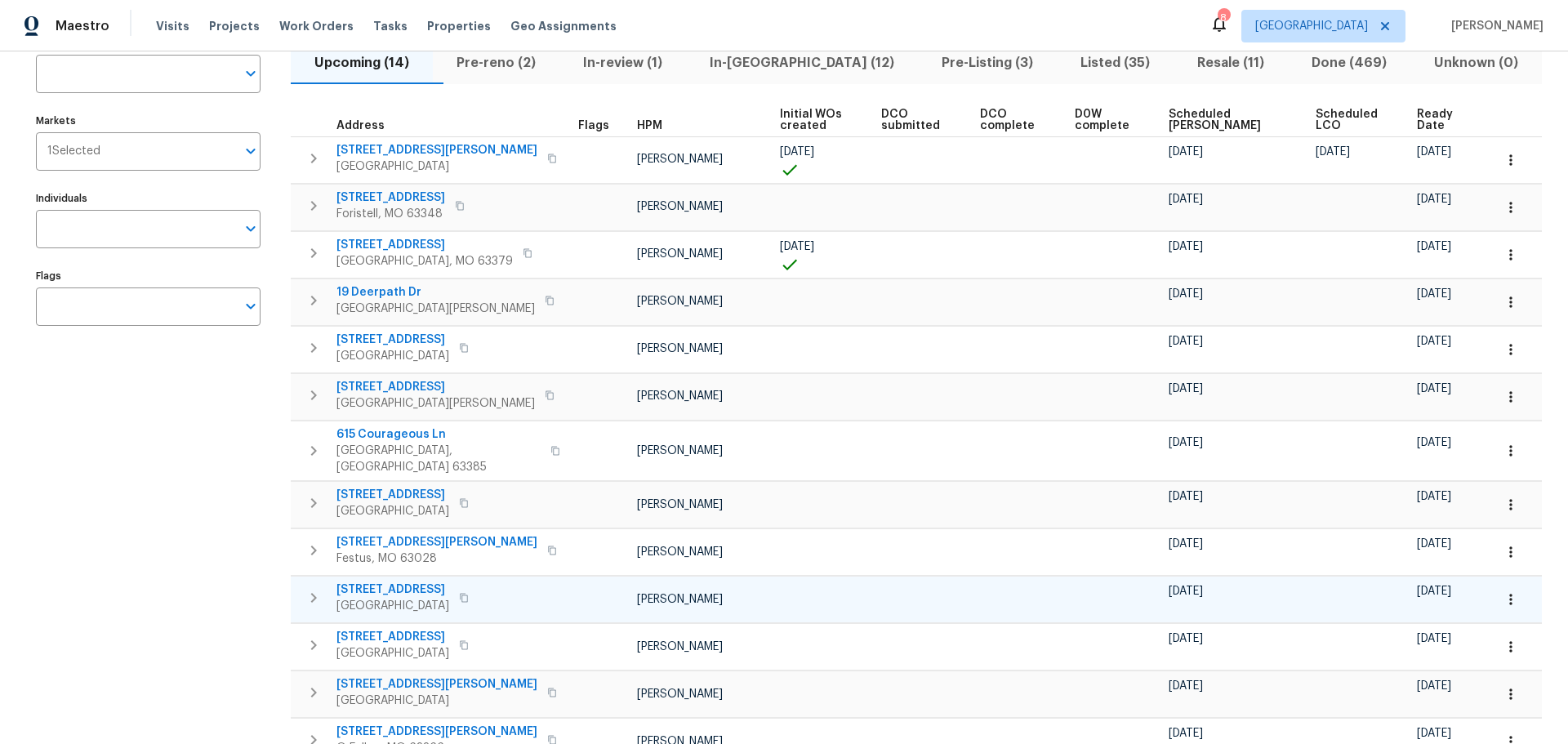
scroll to position [180, 0]
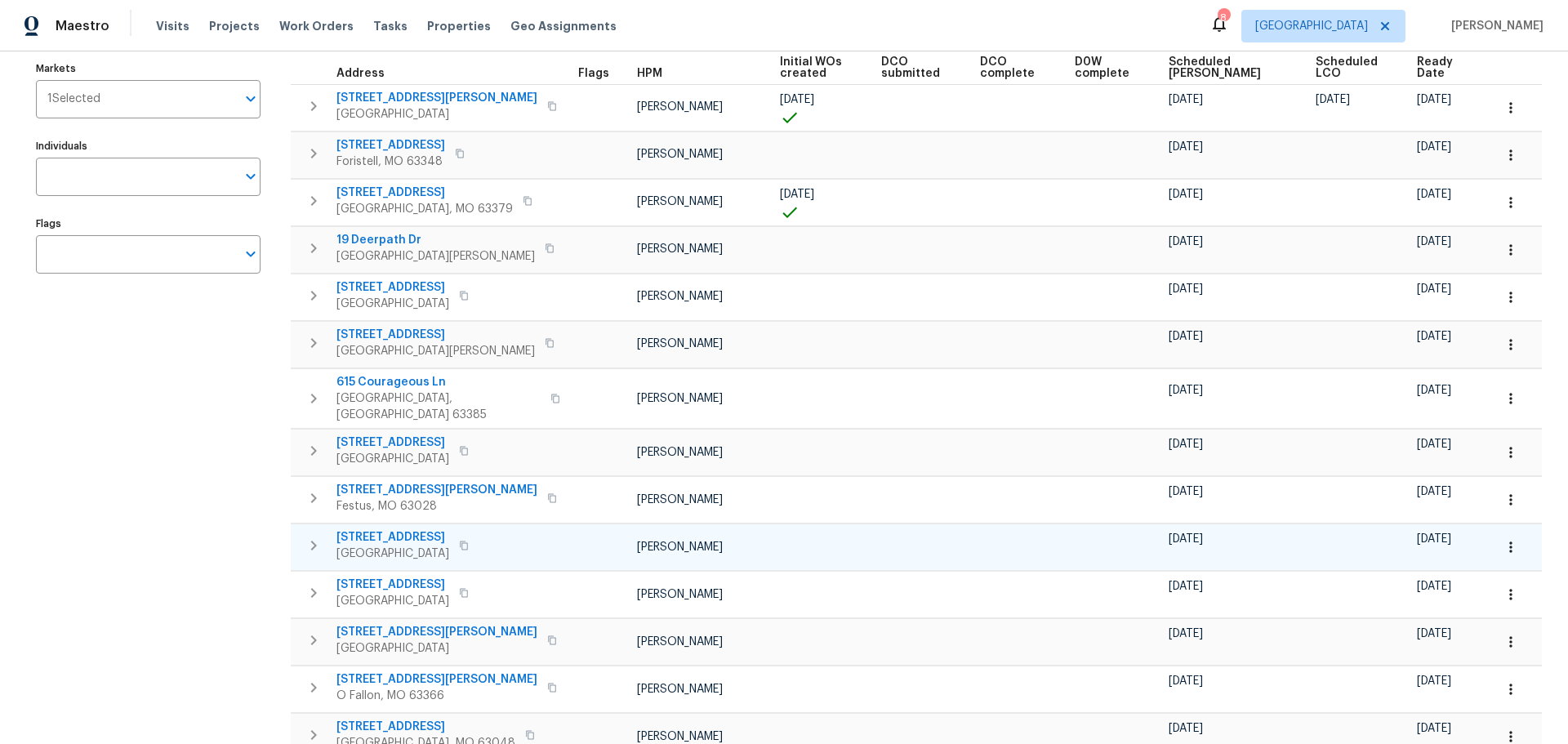
click at [1503, 538] on icon "button" at bounding box center [1511, 547] width 17 height 17
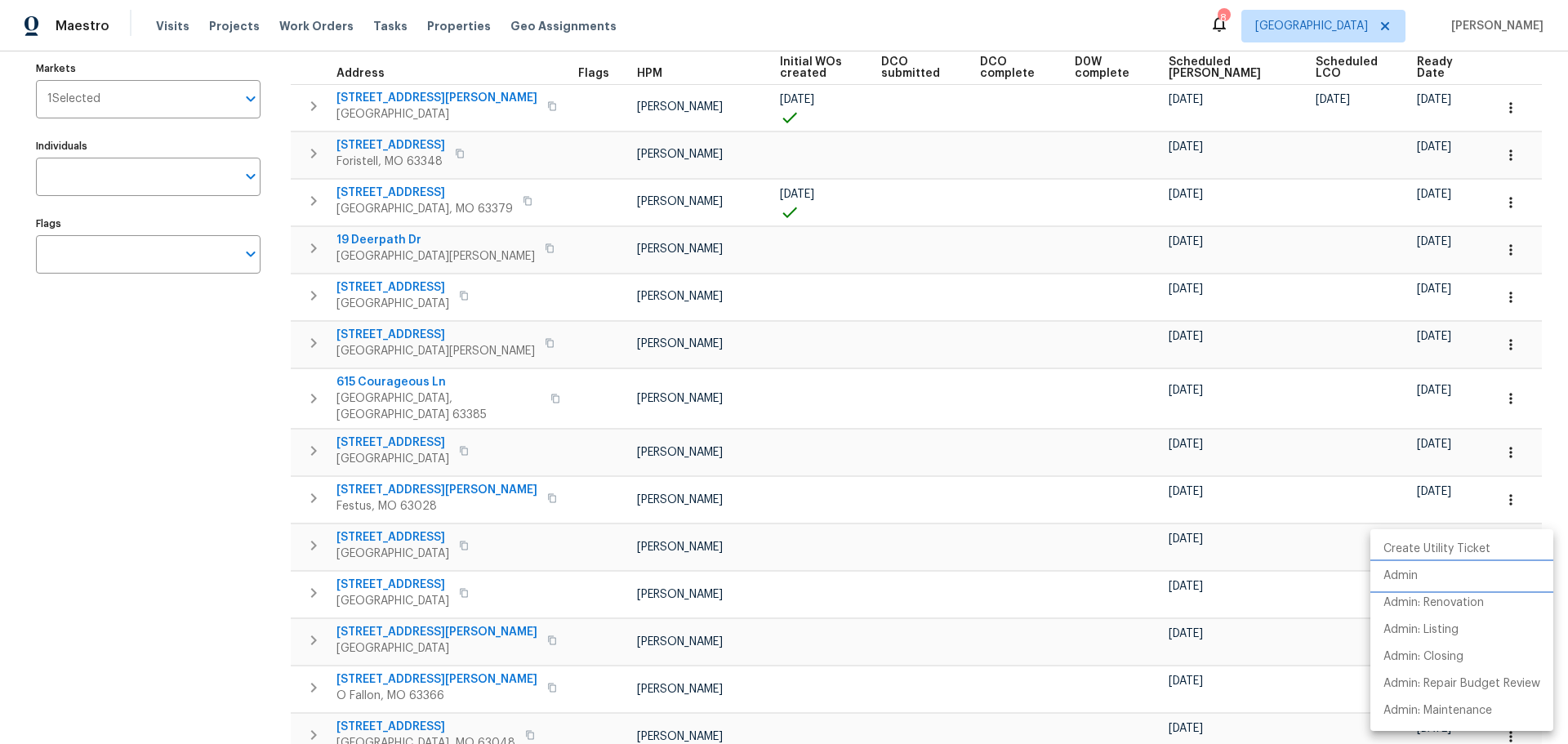
click at [1429, 579] on li "Admin" at bounding box center [1462, 576] width 183 height 27
click at [402, 525] on div at bounding box center [784, 372] width 1568 height 744
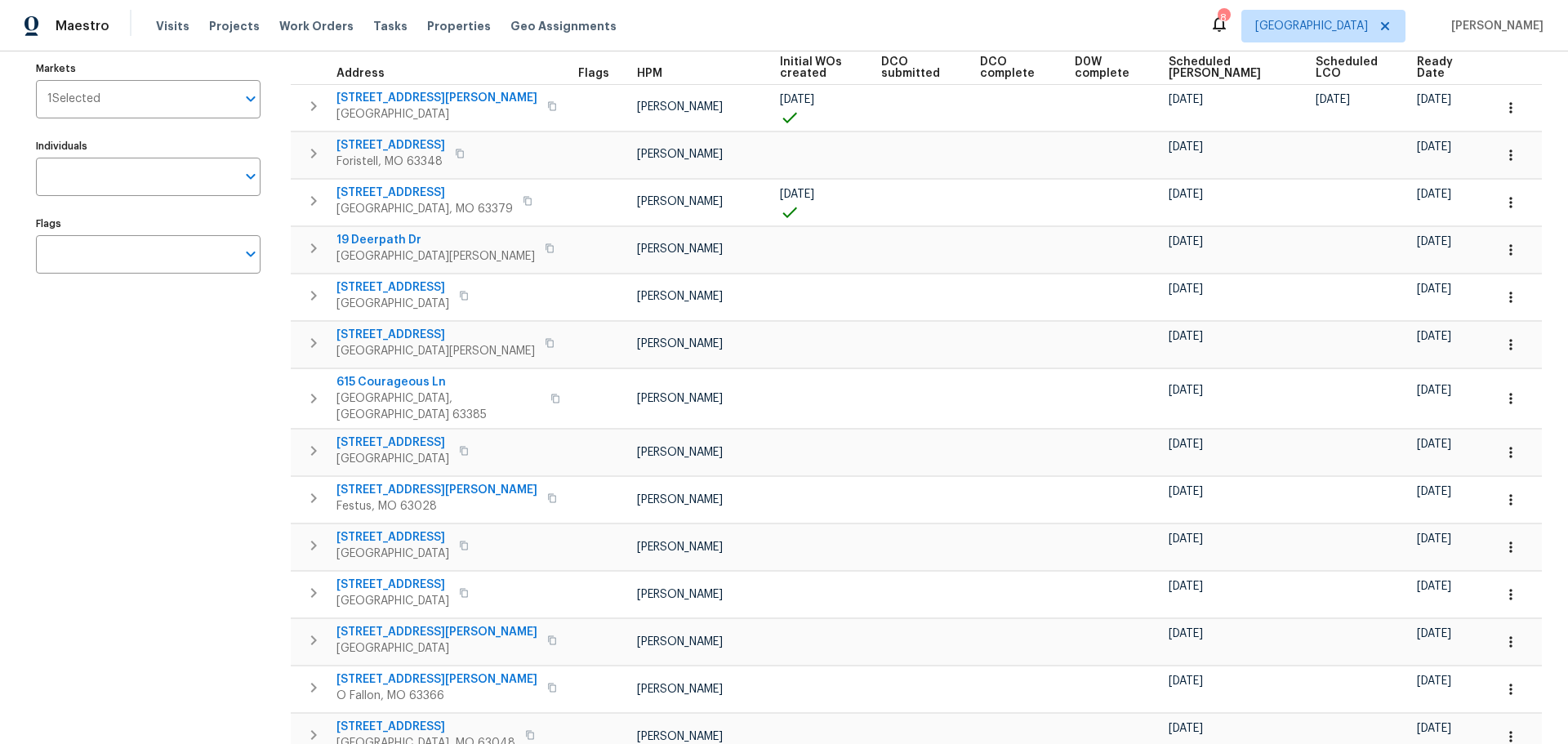
click at [402, 529] on span "912 Mill Creek Dr" at bounding box center [393, 538] width 113 height 17
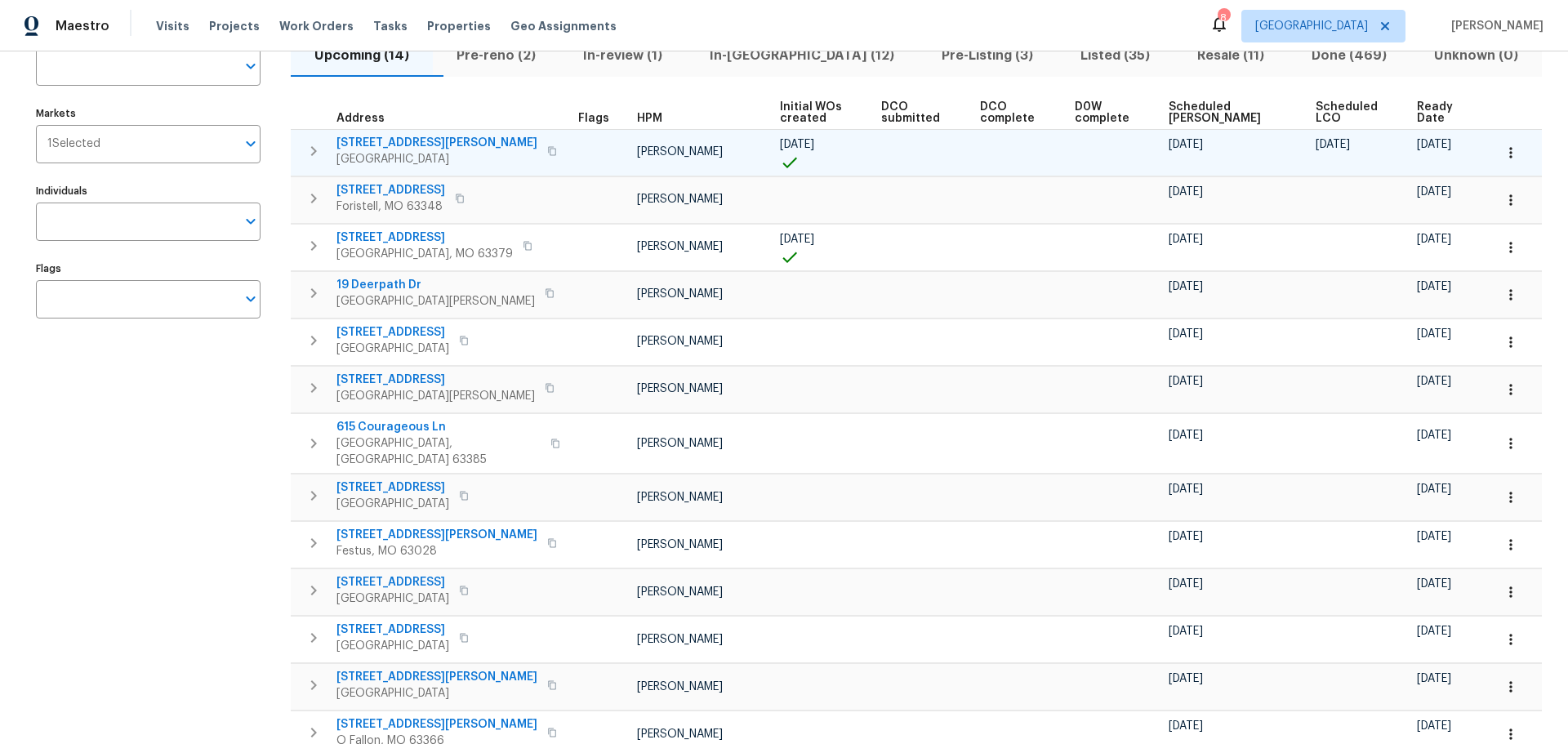
scroll to position [17, 0]
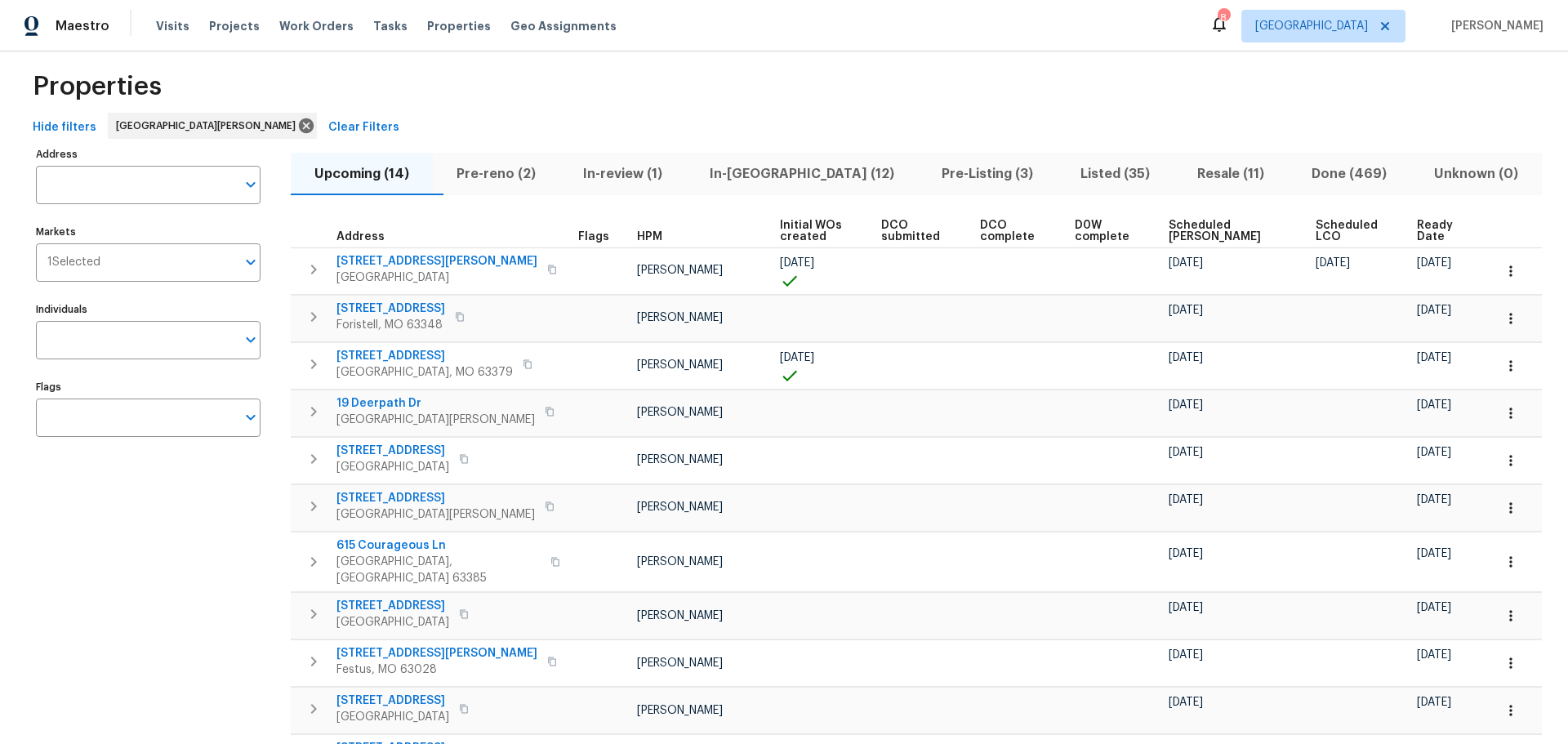
click at [1190, 238] on span "Scheduled COE" at bounding box center [1227, 231] width 118 height 23
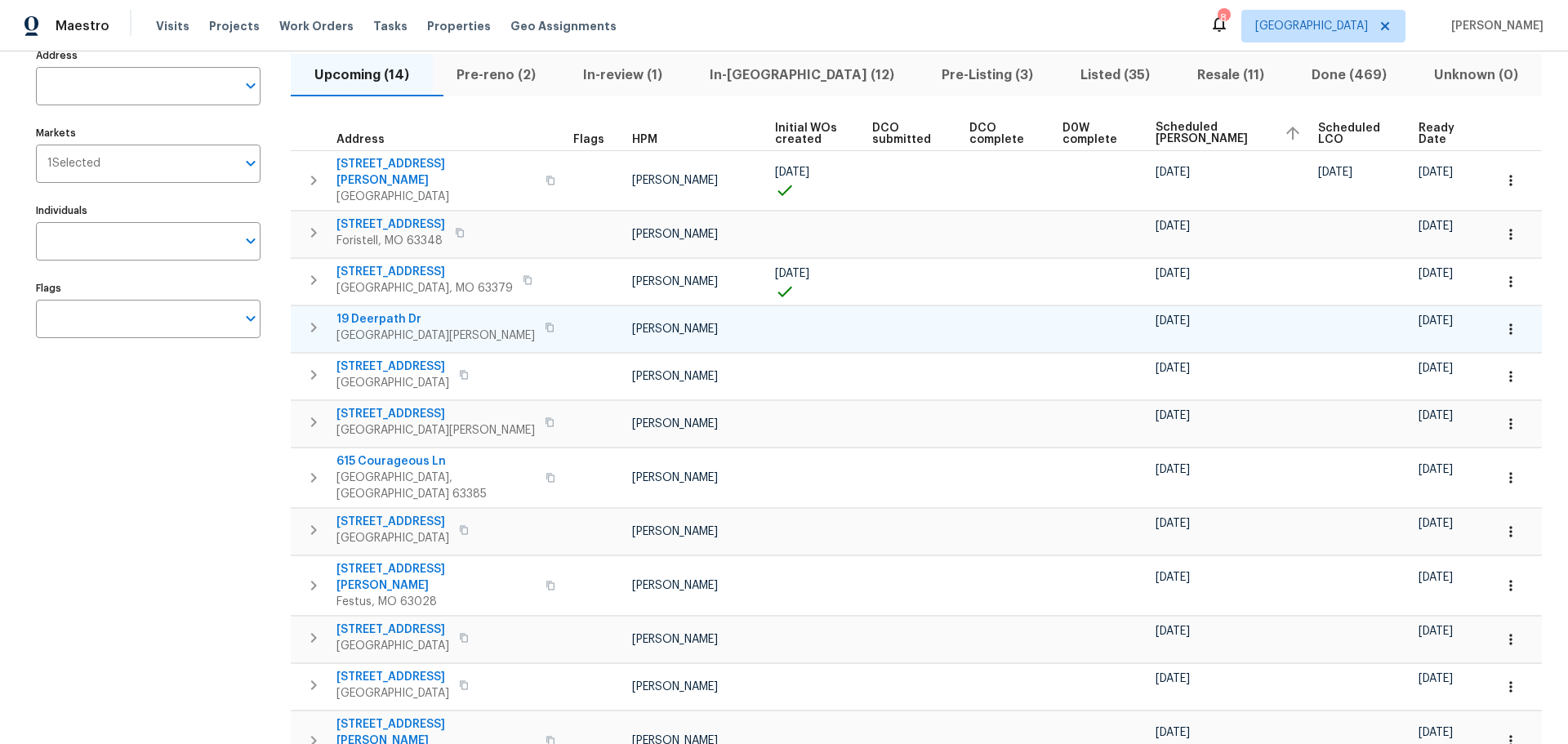
scroll to position [164, 0]
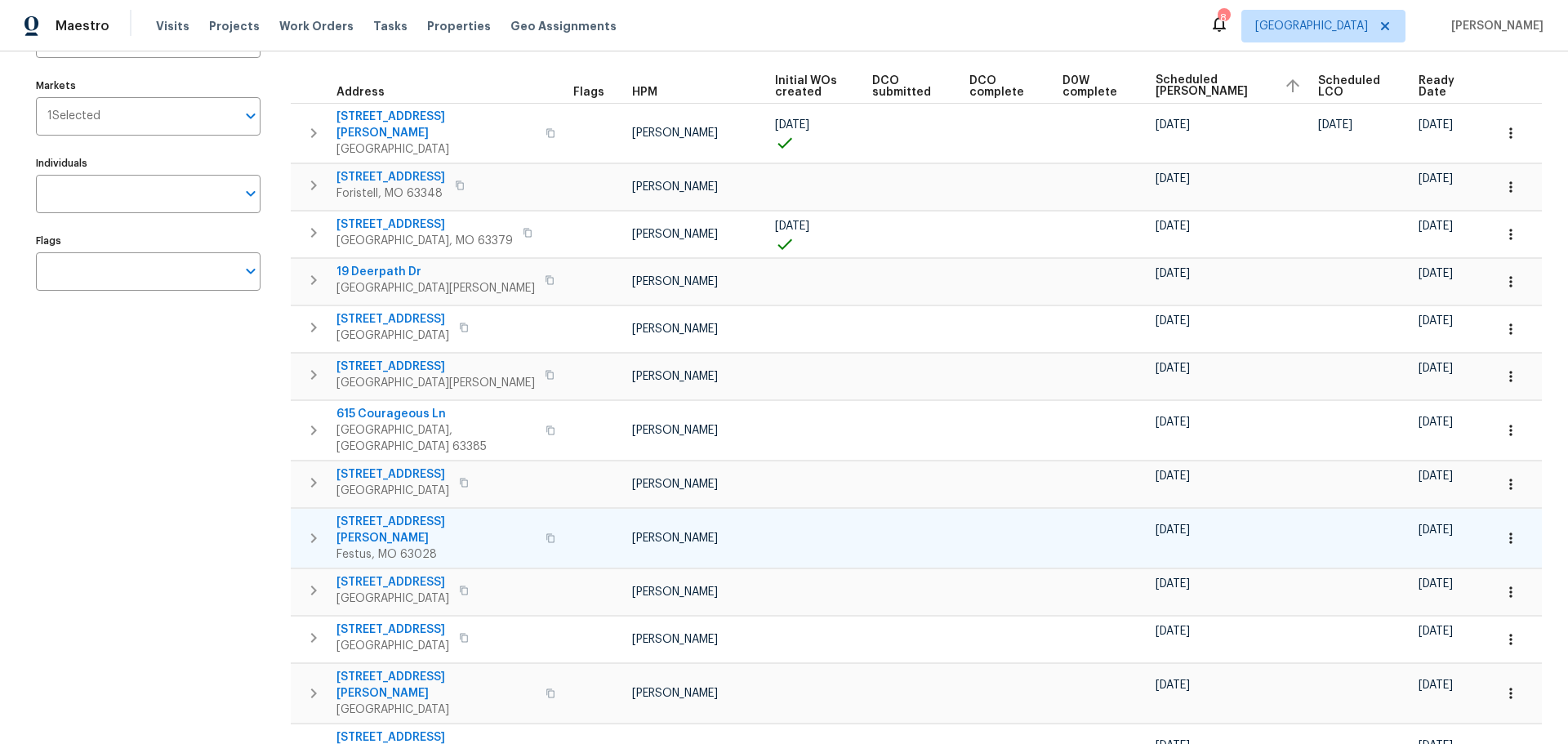
click at [397, 513] on span "807 Huber St" at bounding box center [436, 529] width 199 height 33
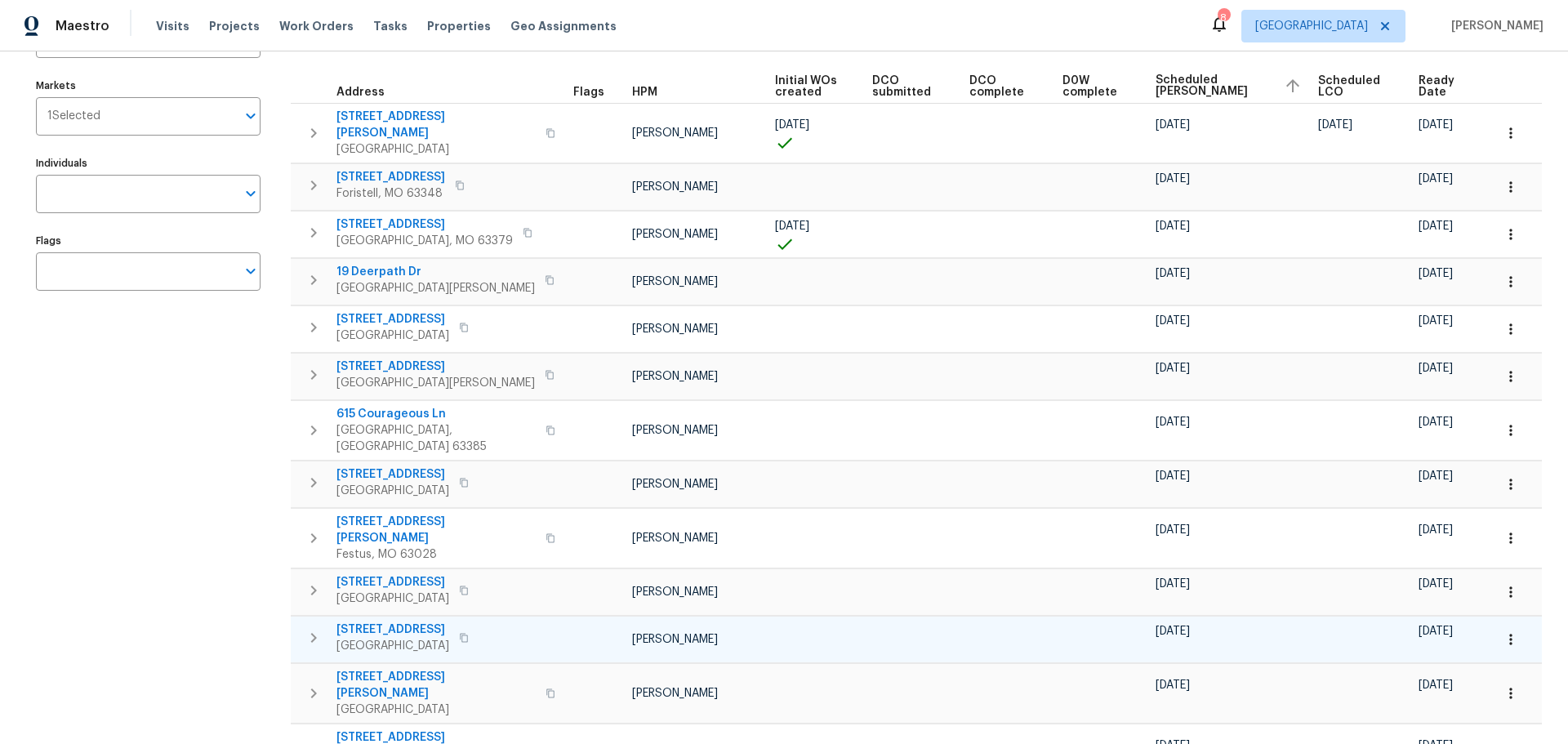
click at [424, 621] on span "13430 Manorlac Dr" at bounding box center [393, 630] width 113 height 17
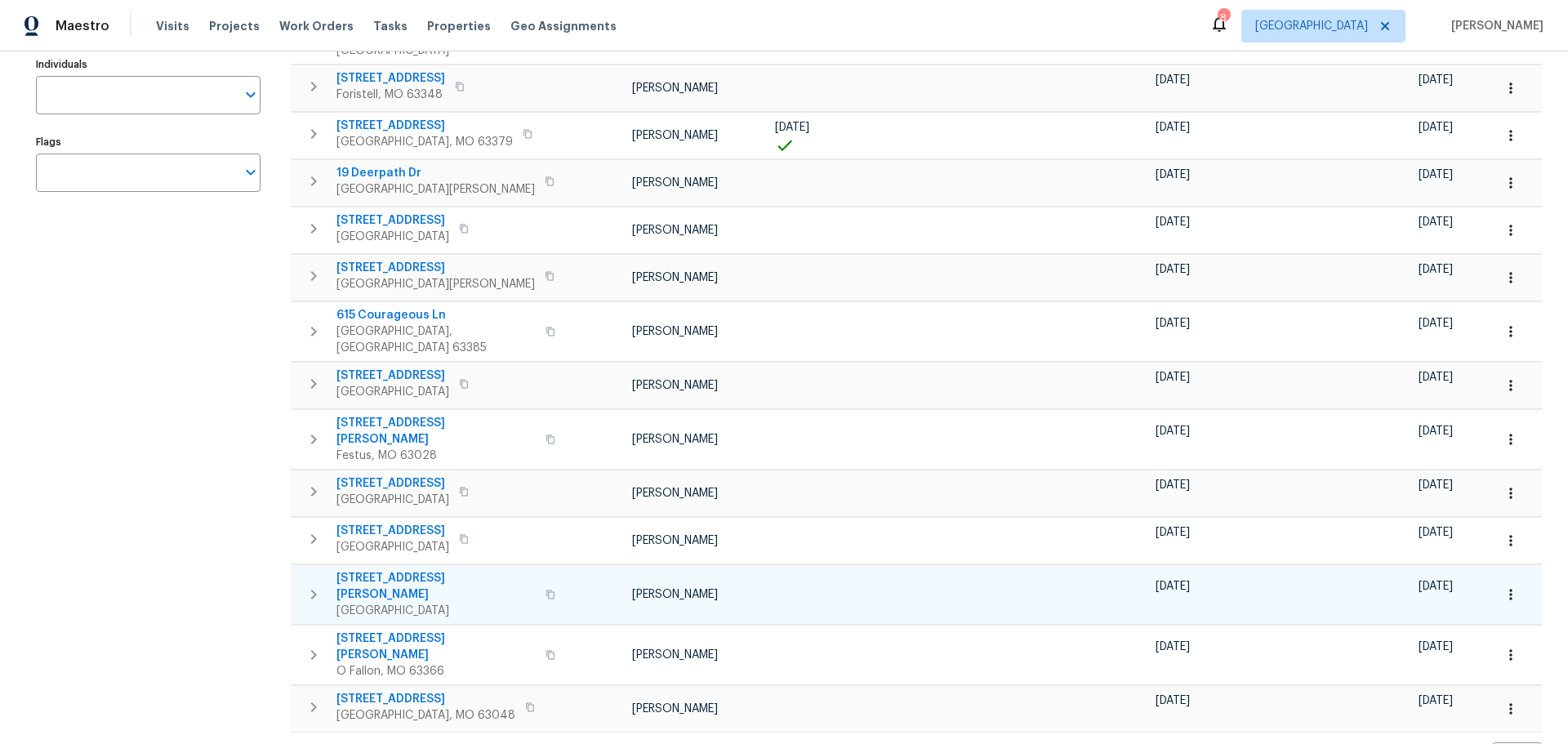
scroll to position [264, 0]
click at [424, 568] on span "16597 Clayton Rd" at bounding box center [436, 584] width 199 height 33
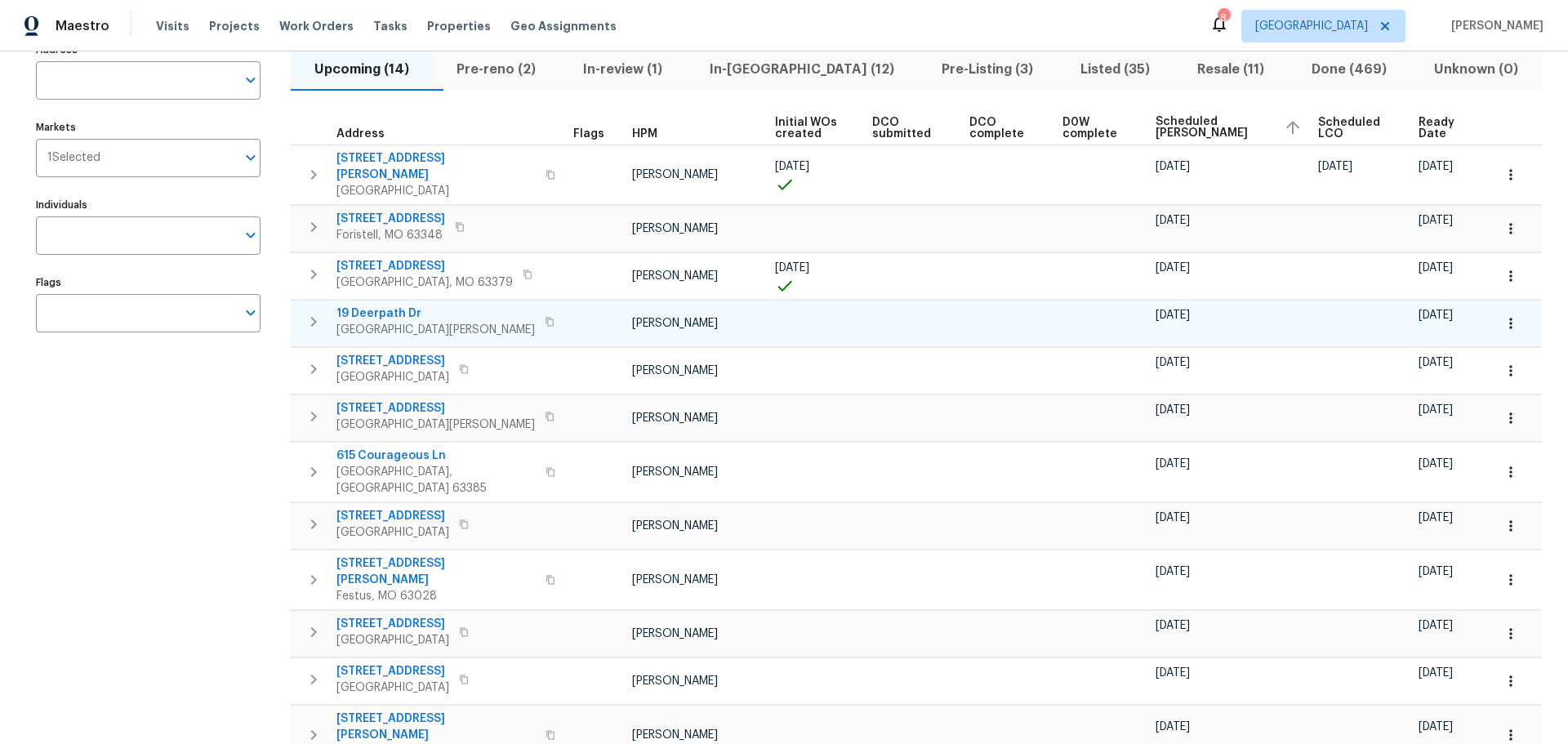
scroll to position [0, 0]
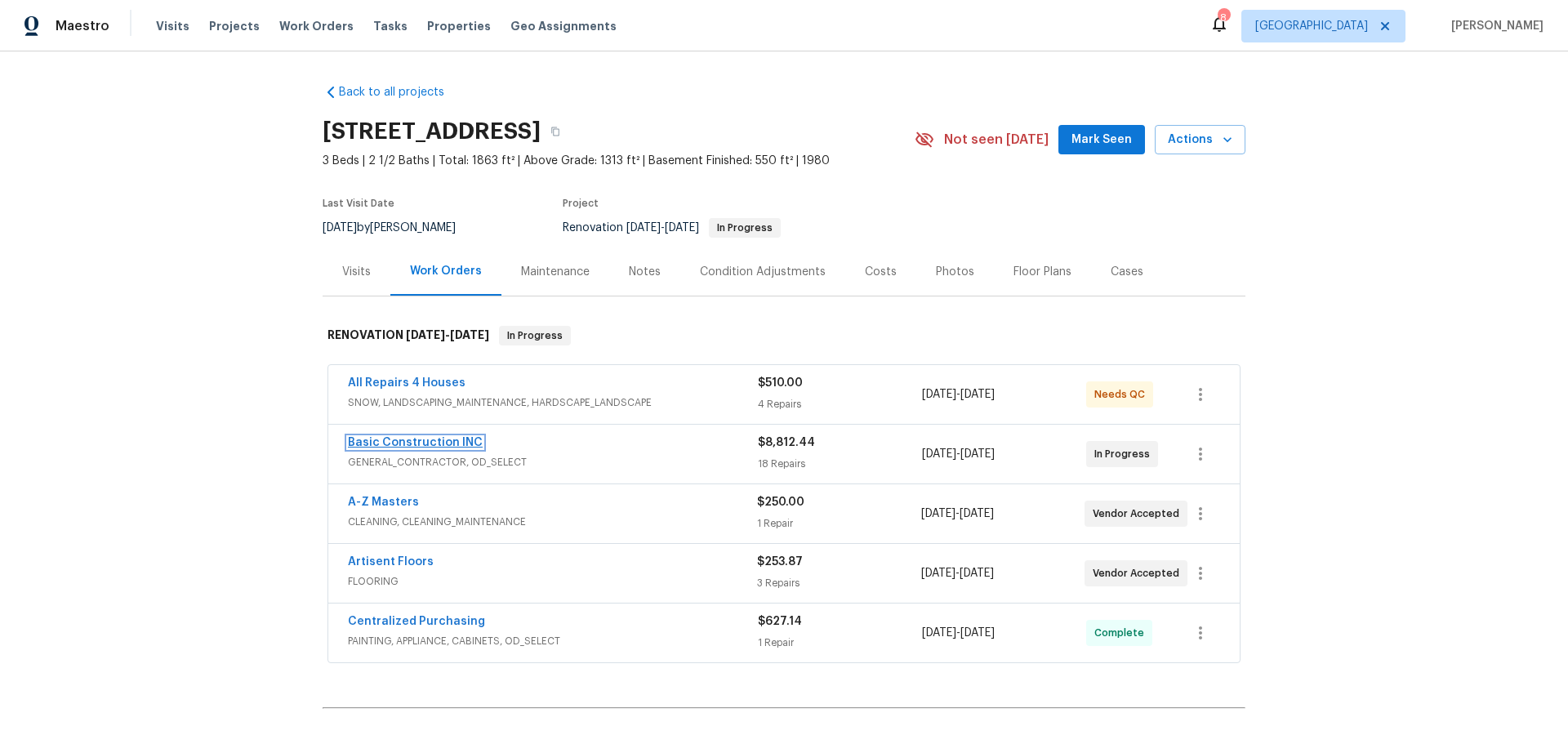
click at [439, 447] on link "Basic Construction INC" at bounding box center [415, 443] width 135 height 11
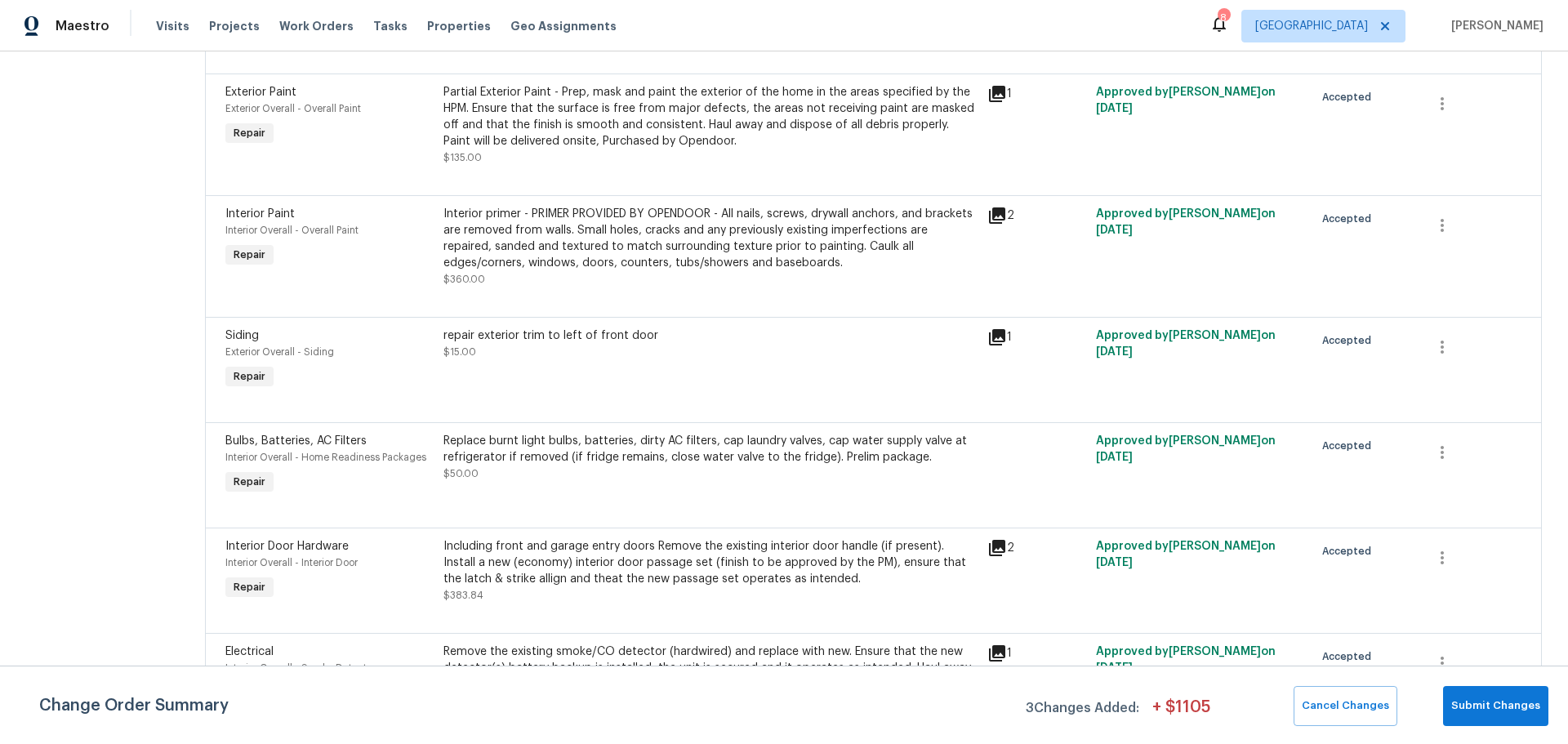
scroll to position [1225, 0]
click at [993, 85] on icon at bounding box center [998, 93] width 17 height 17
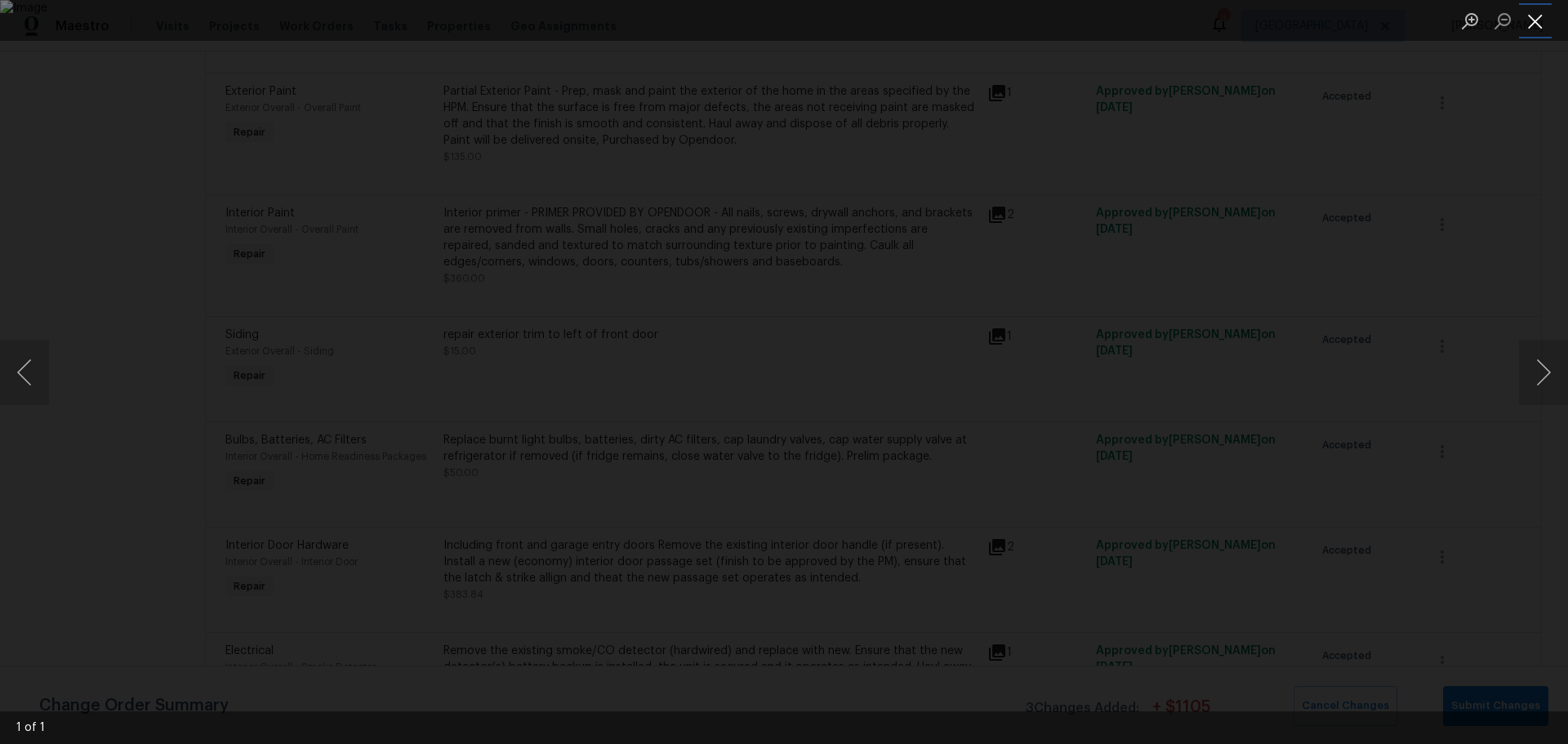
click at [1532, 23] on button "Close lightbox" at bounding box center [1535, 20] width 33 height 29
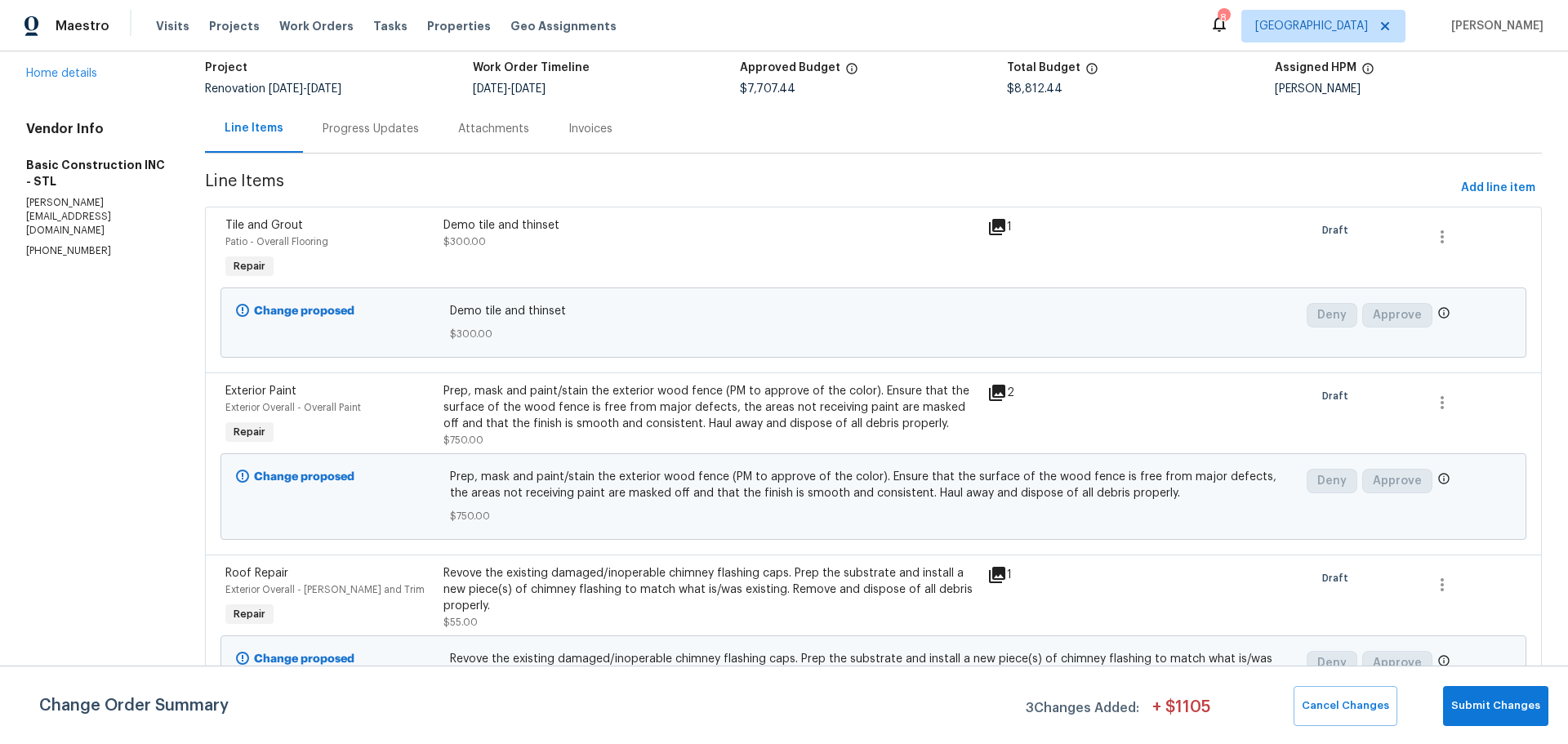
scroll to position [0, 0]
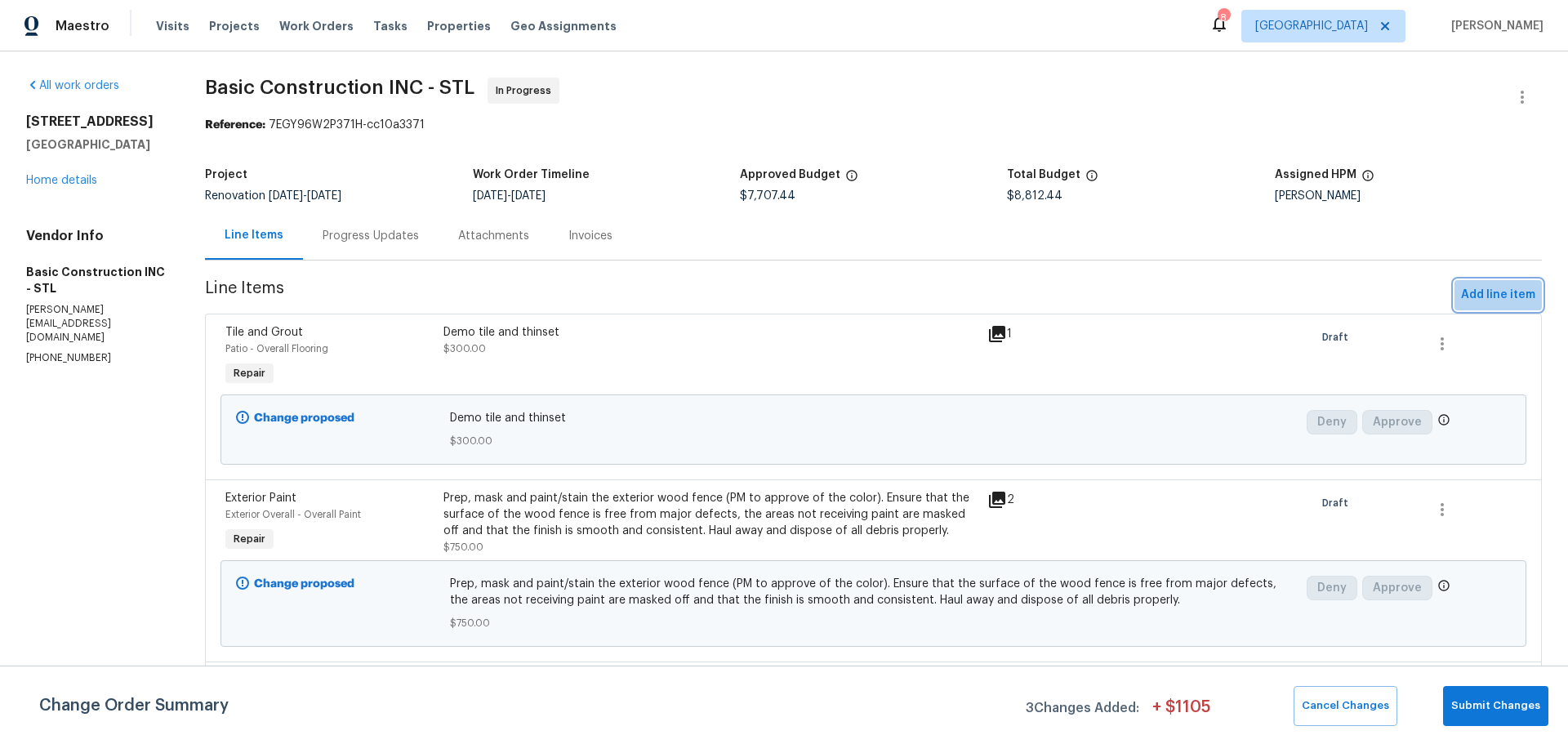
click at [1475, 286] on span "Add line item" at bounding box center [1498, 295] width 74 height 20
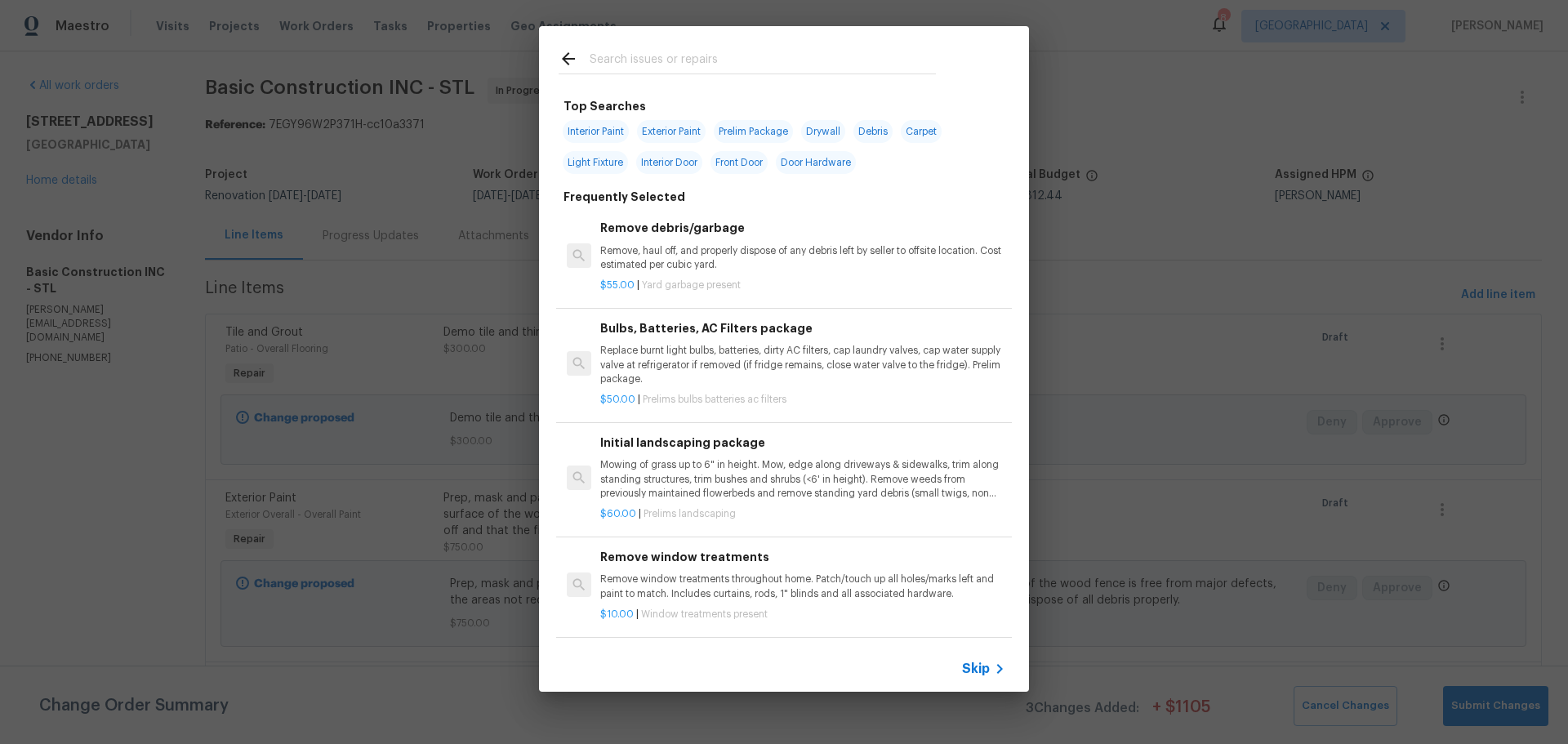
click at [684, 65] on input "text" at bounding box center [763, 61] width 346 height 24
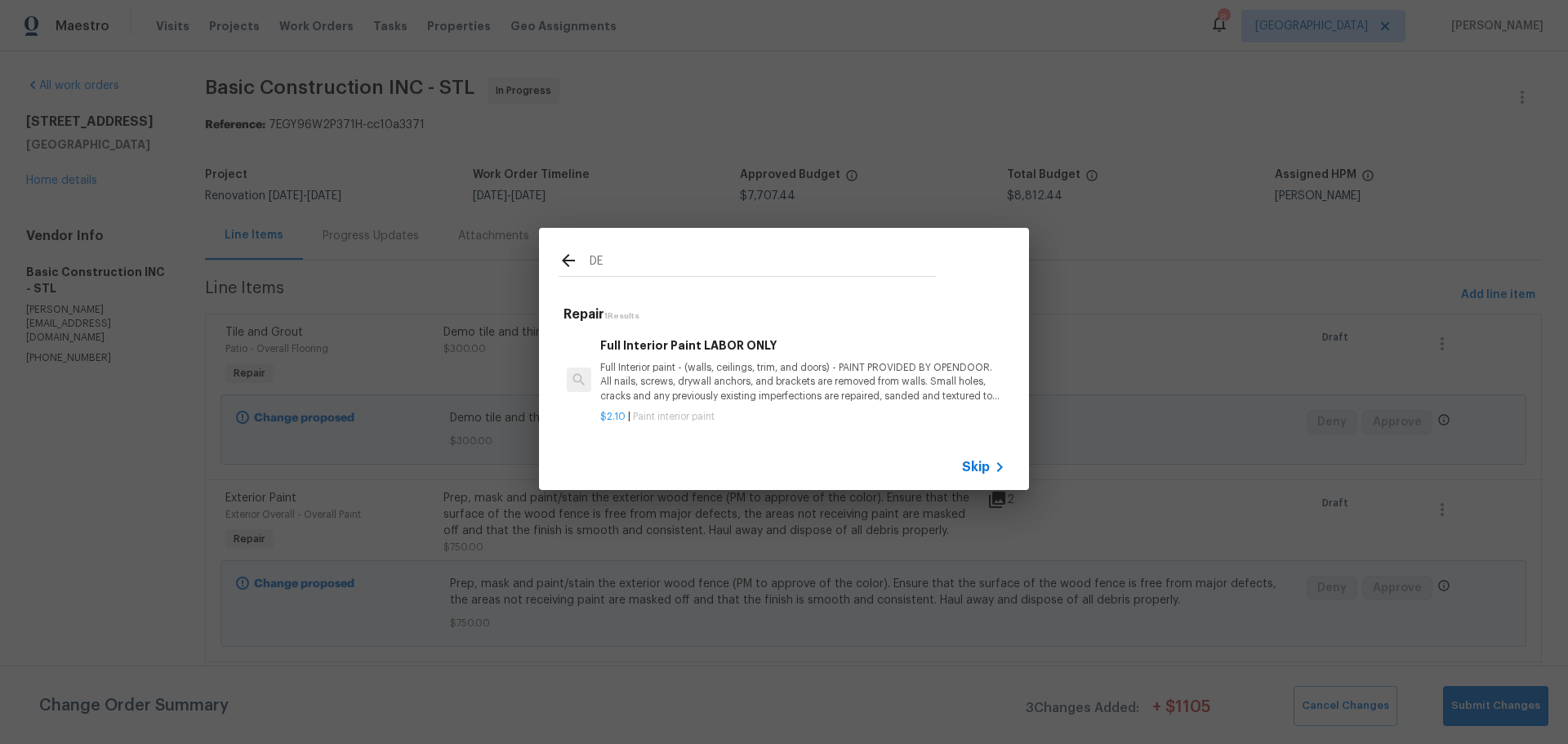
type input "D"
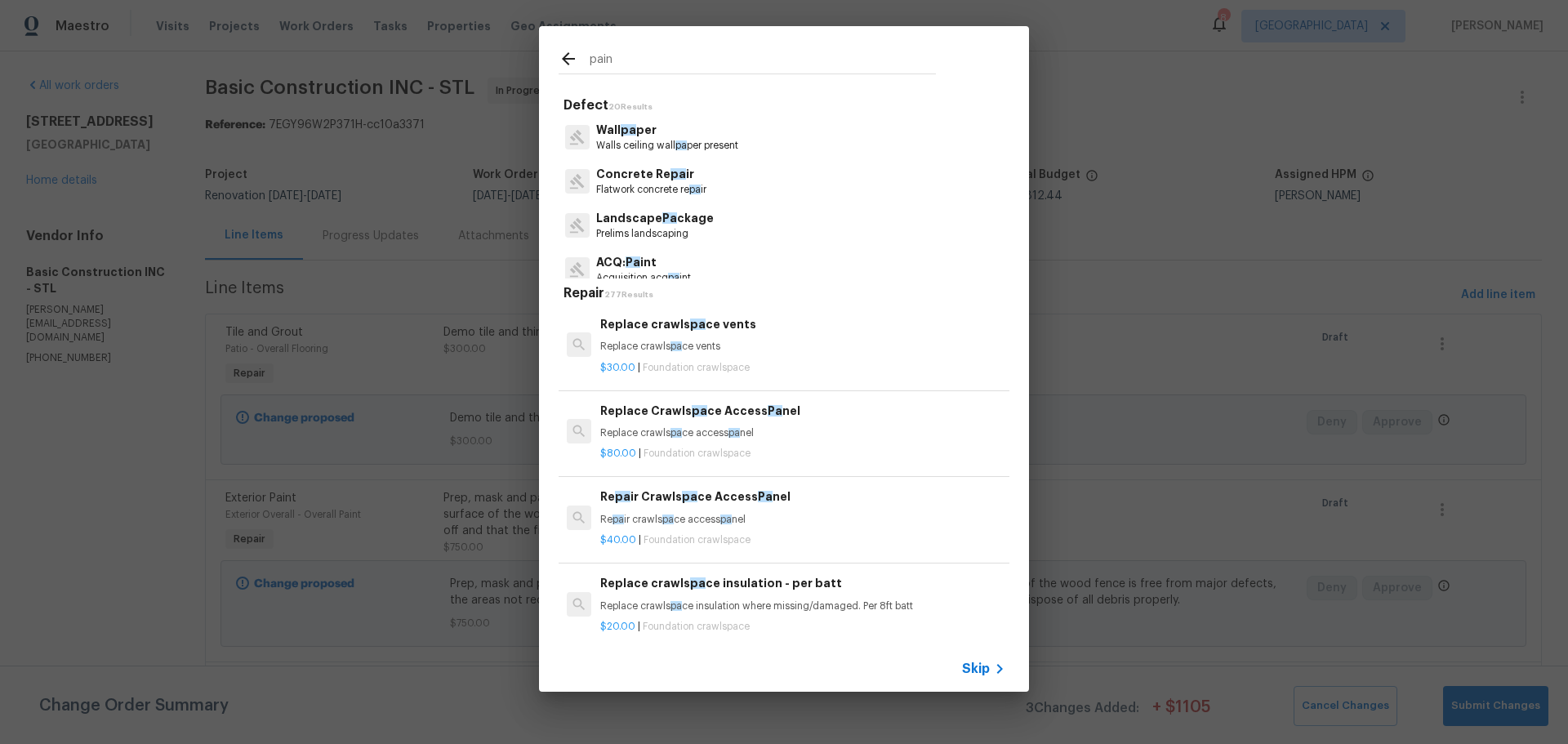
type input "paint"
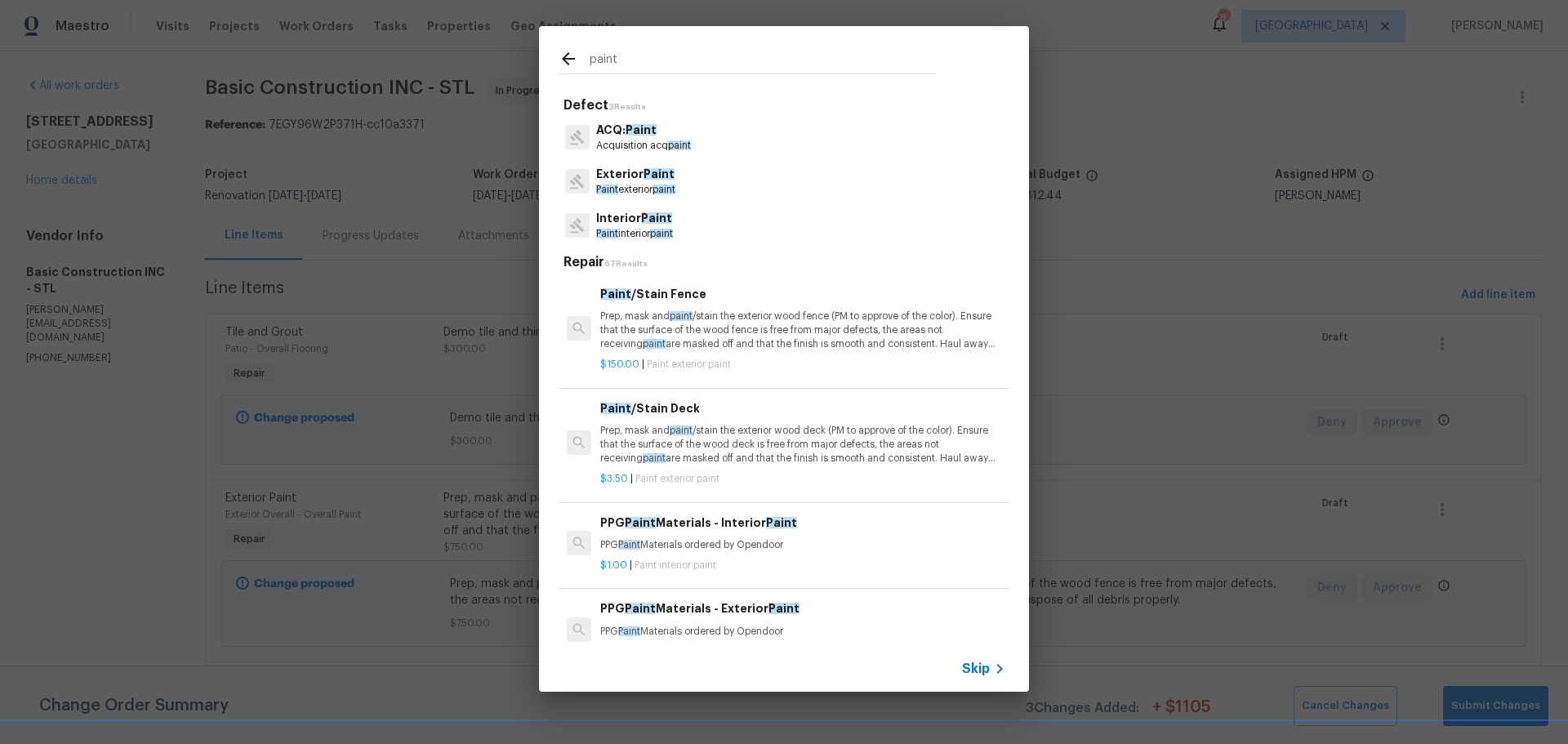
click at [718, 432] on p "Prep, mask and paint /stain the exterior wood deck (PM to approve of the color)…" at bounding box center [802, 445] width 405 height 42
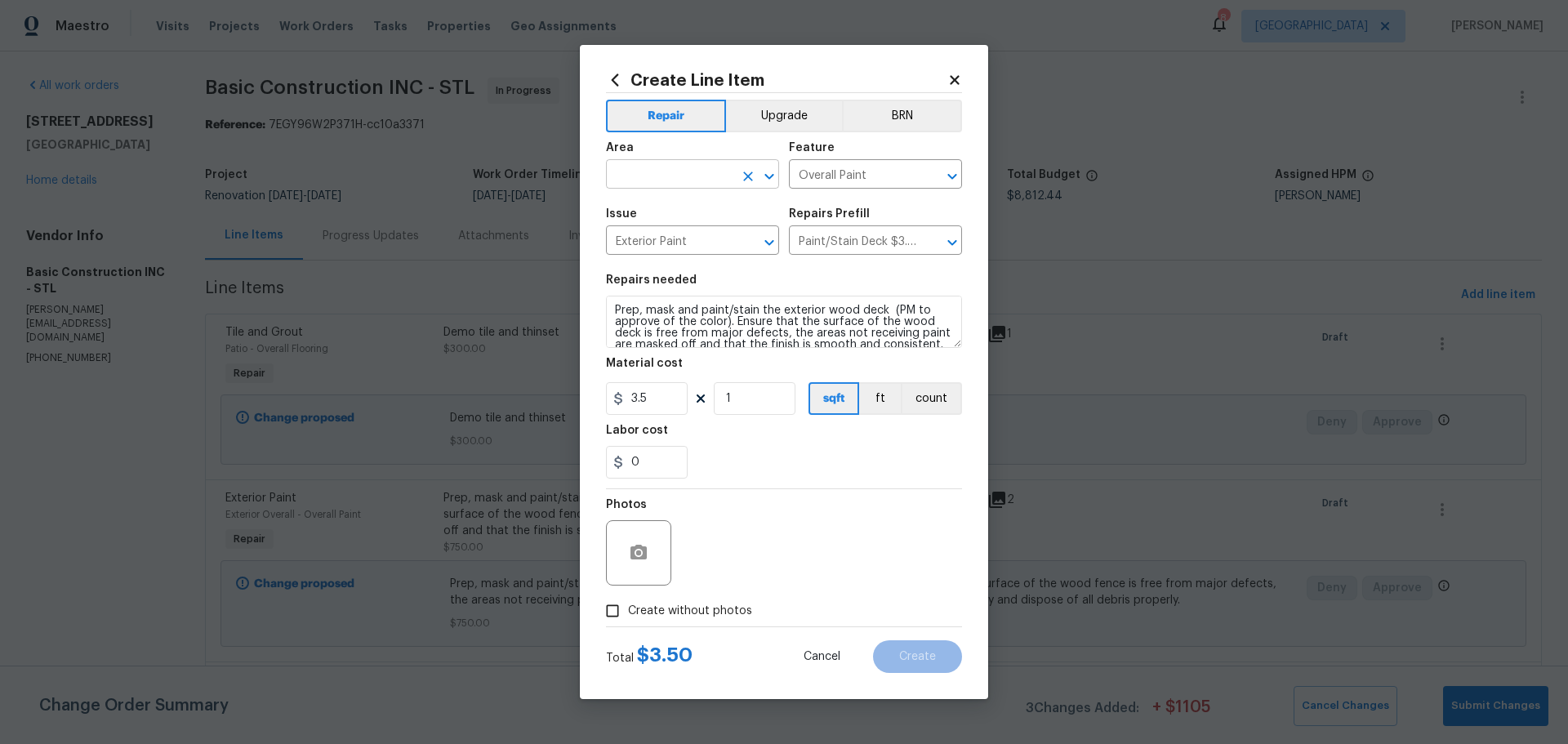
click at [758, 179] on button "Open" at bounding box center [770, 176] width 23 height 23
click at [663, 213] on li "Deck / Balcony" at bounding box center [692, 211] width 173 height 27
type input "Deck / Balcony"
click at [743, 409] on input "1" at bounding box center [755, 398] width 82 height 33
type input "224"
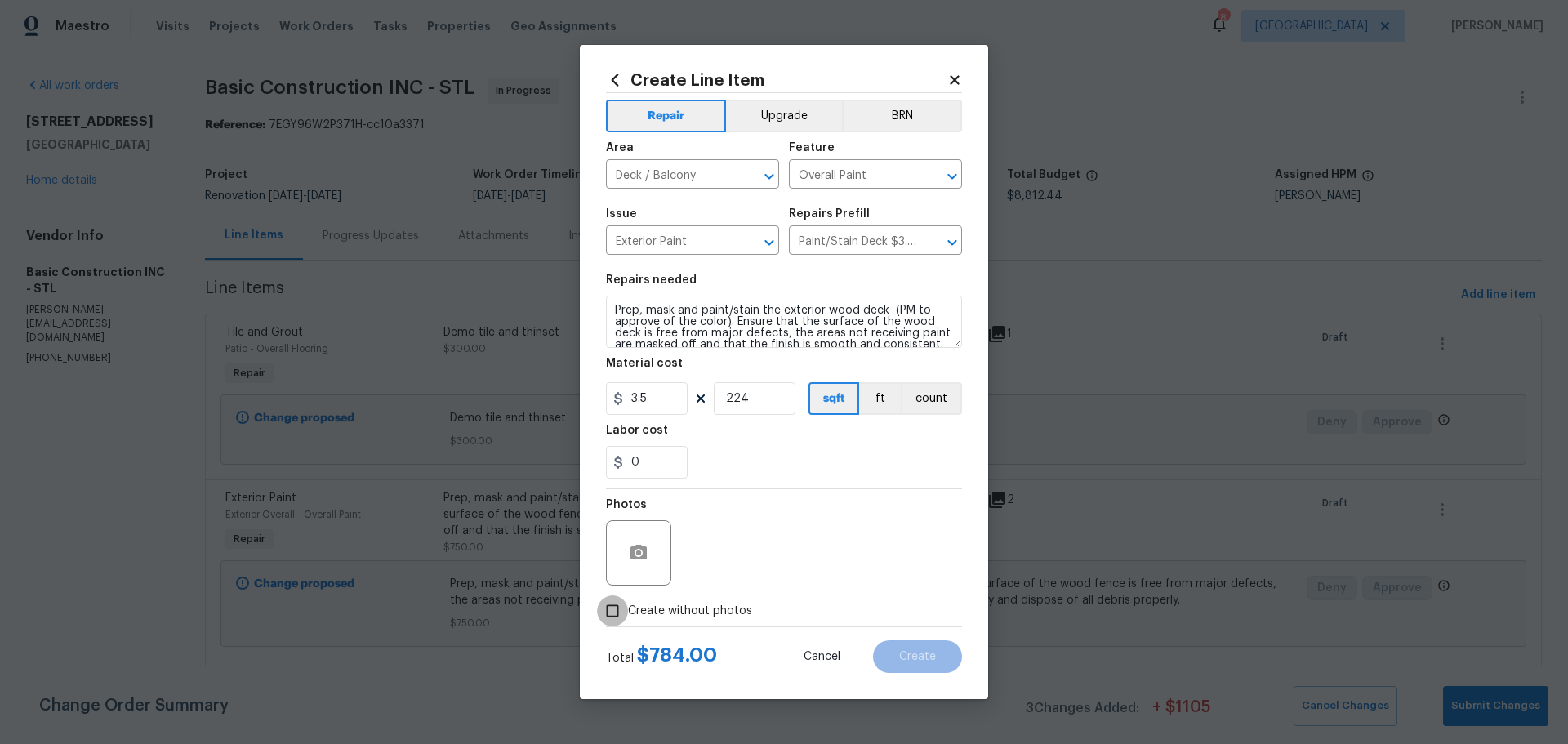
click at [612, 604] on input "Create without photos" at bounding box center [612, 610] width 31 height 31
checkbox input "true"
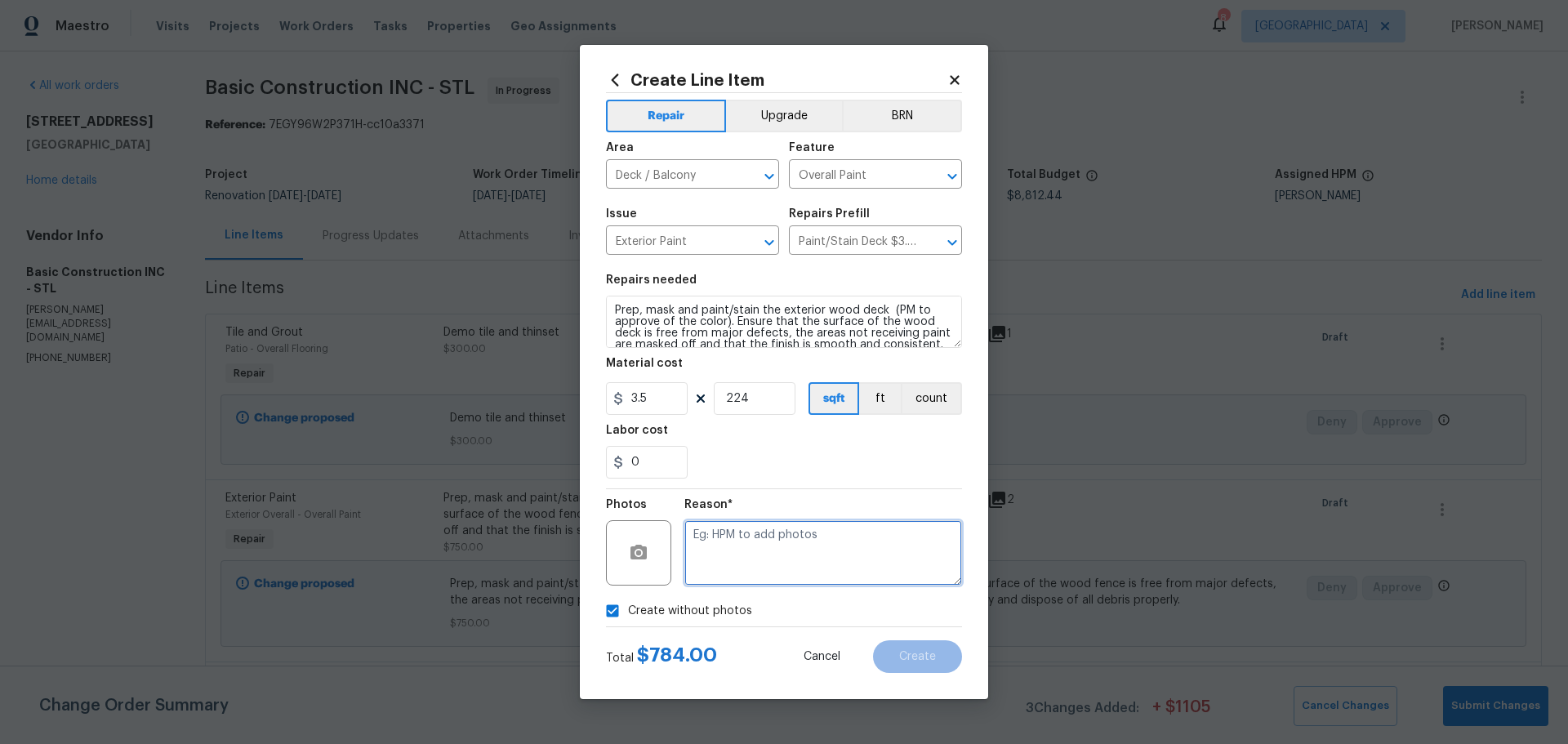
click at [834, 555] on textarea at bounding box center [824, 552] width 277 height 65
type textarea "will add after exposed"
click at [913, 654] on span "Create" at bounding box center [918, 657] width 37 height 12
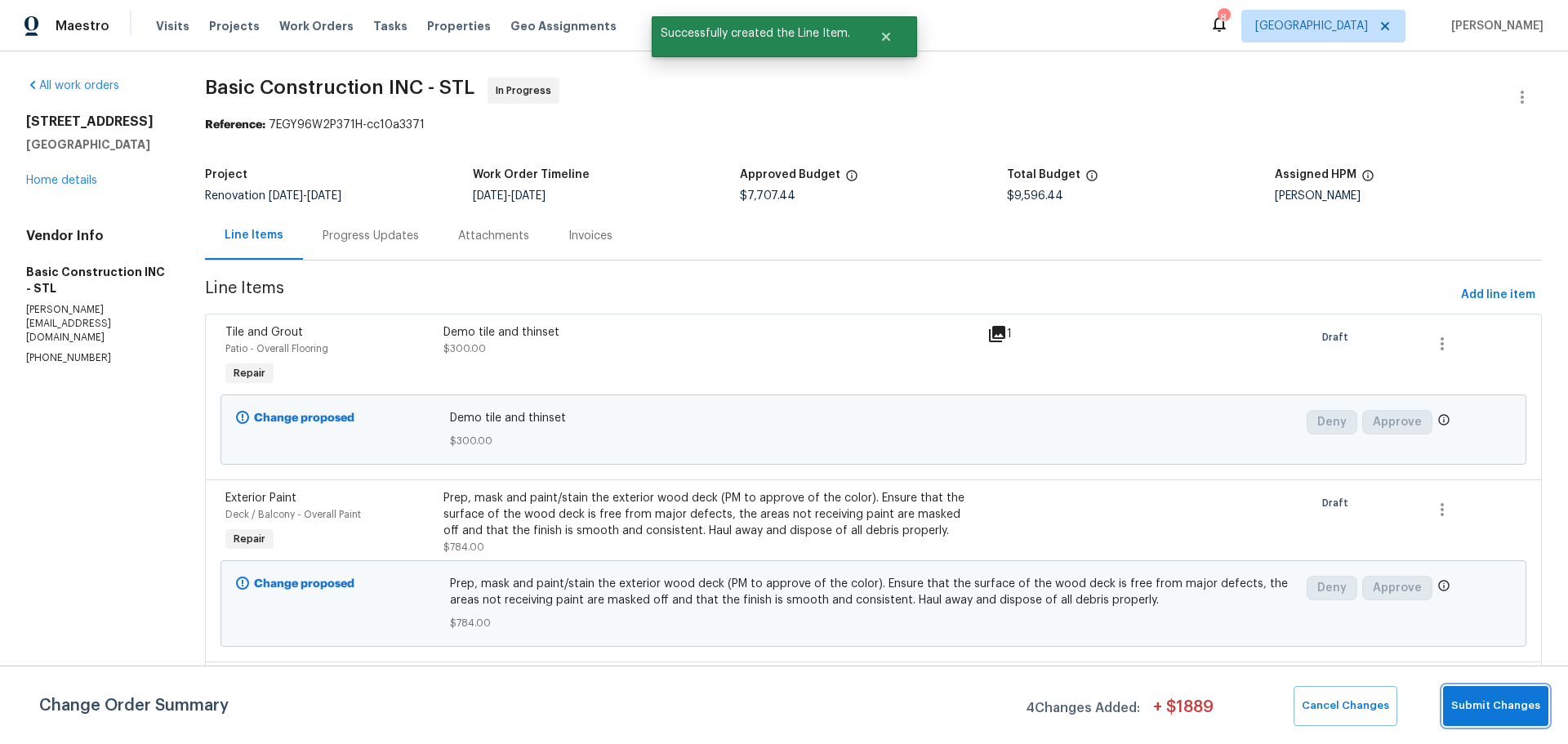
click at [1528, 700] on span "Submit Changes" at bounding box center [1496, 706] width 89 height 19
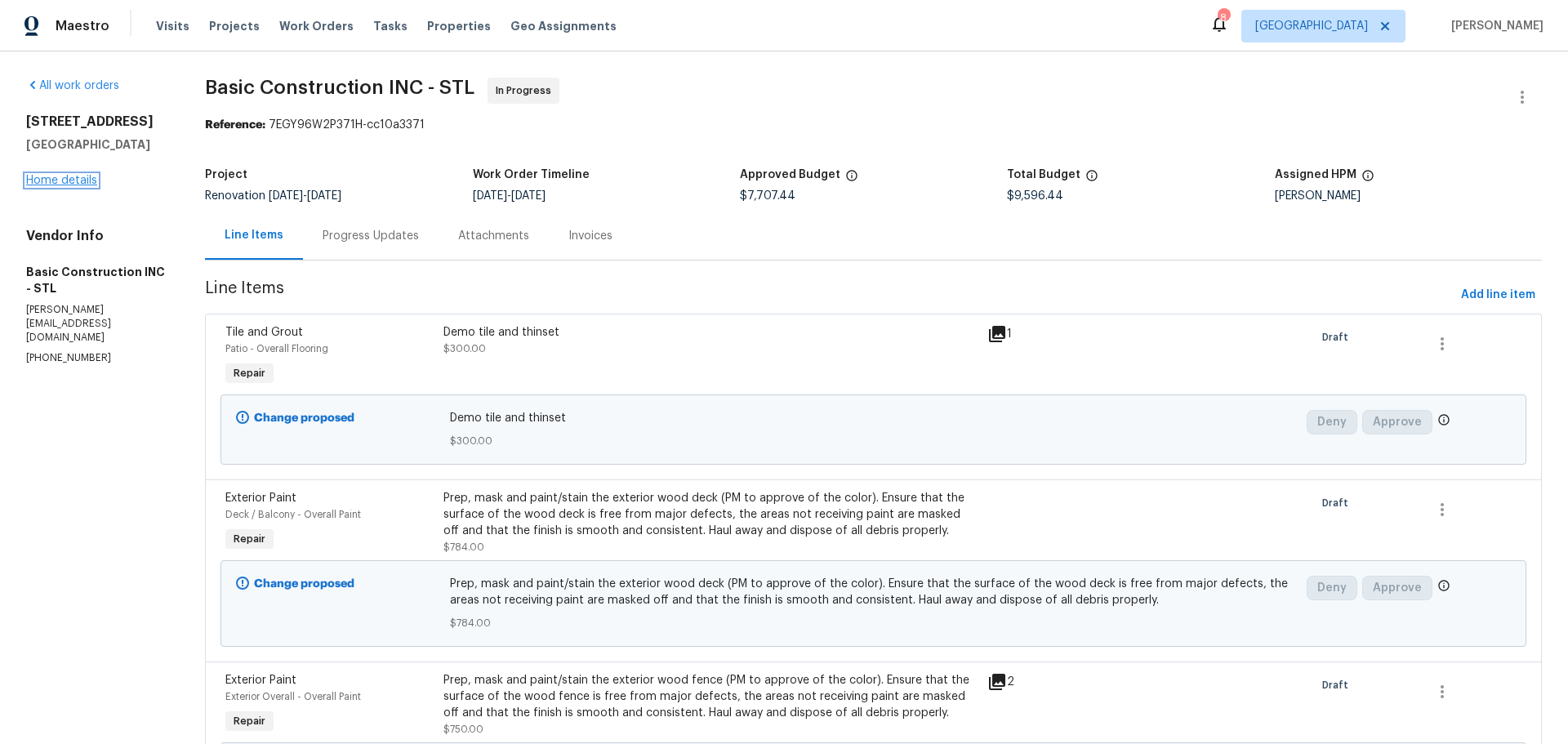
click at [54, 183] on link "Home details" at bounding box center [61, 180] width 71 height 11
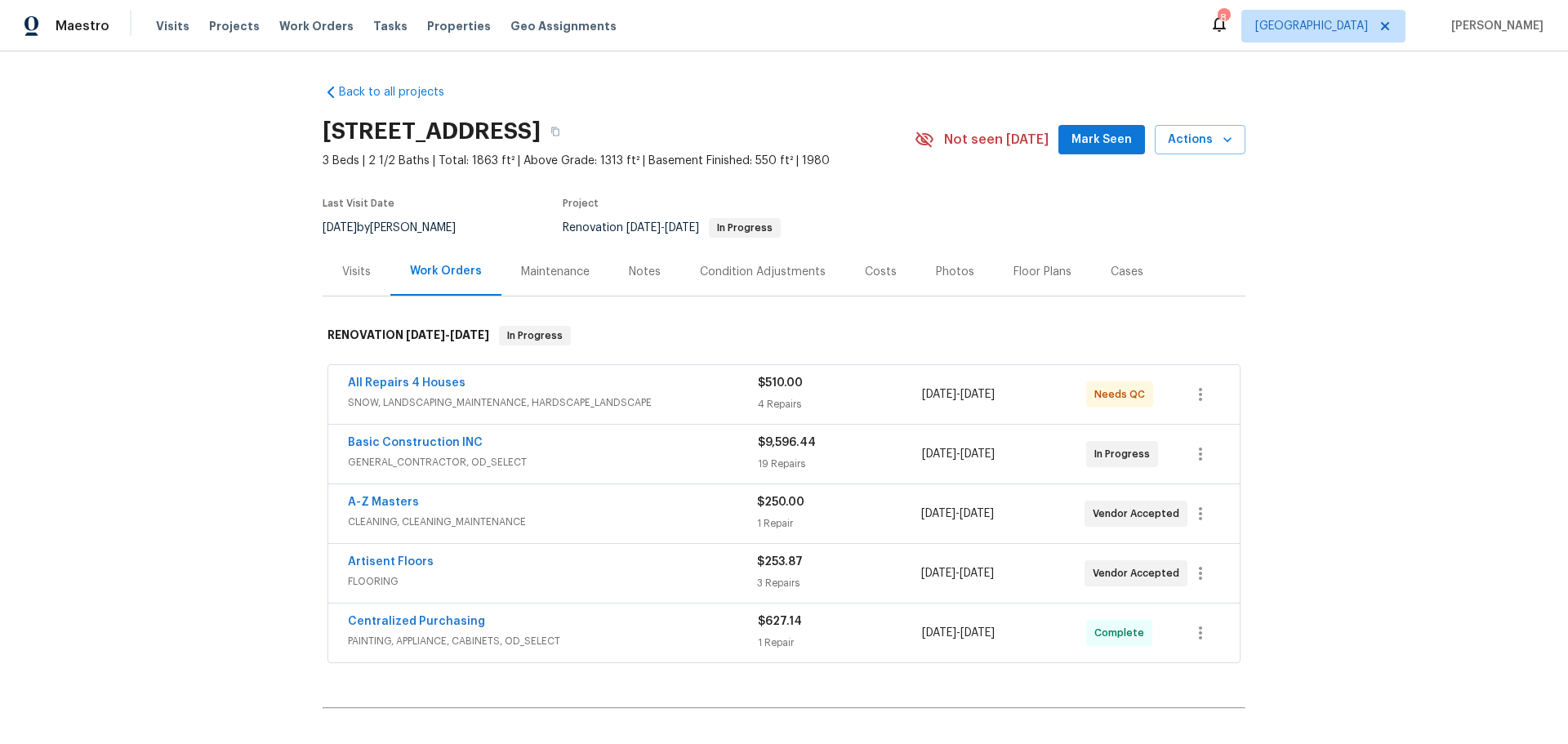
click at [435, 390] on span "All Repairs 4 Houses" at bounding box center [407, 383] width 117 height 17
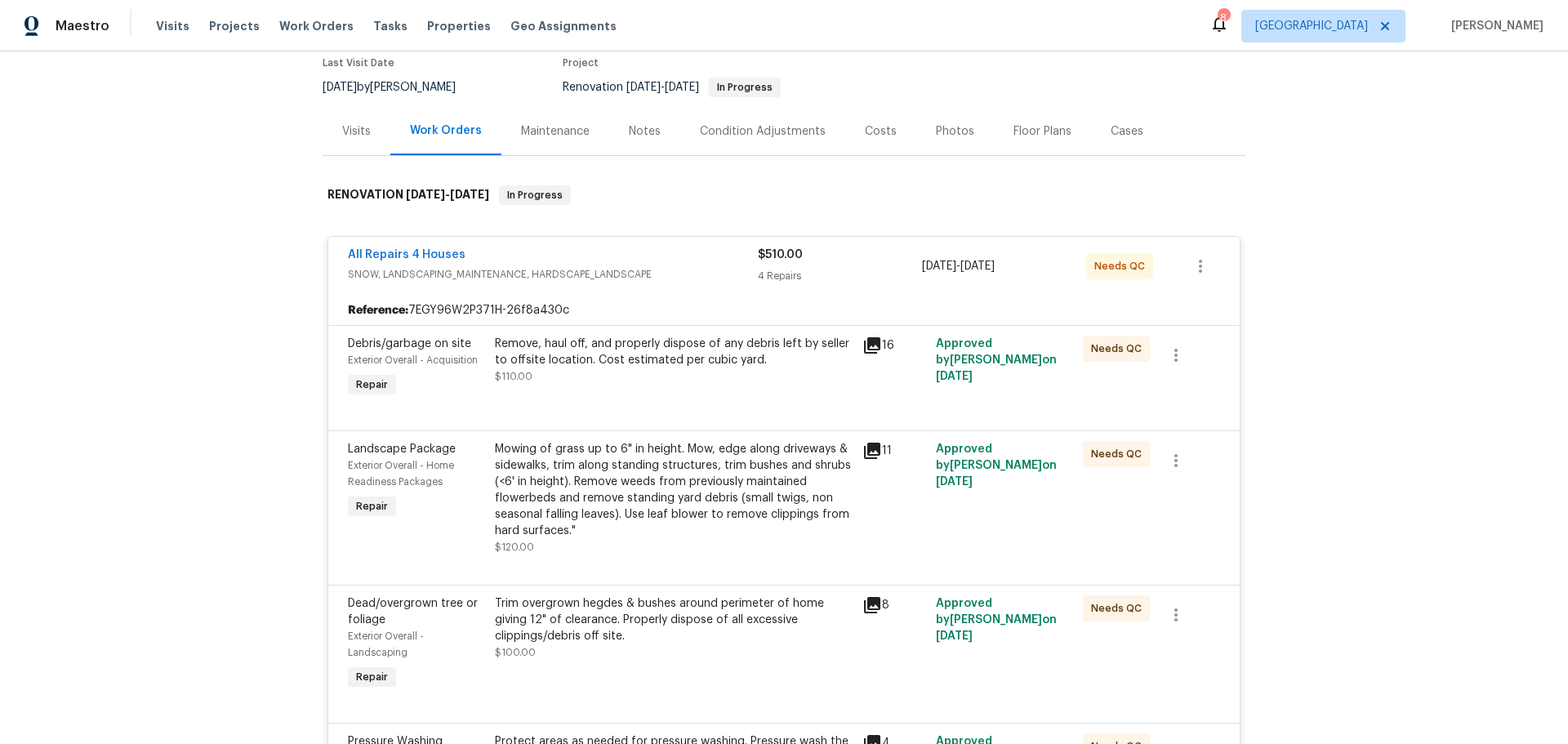
scroll to position [164, 0]
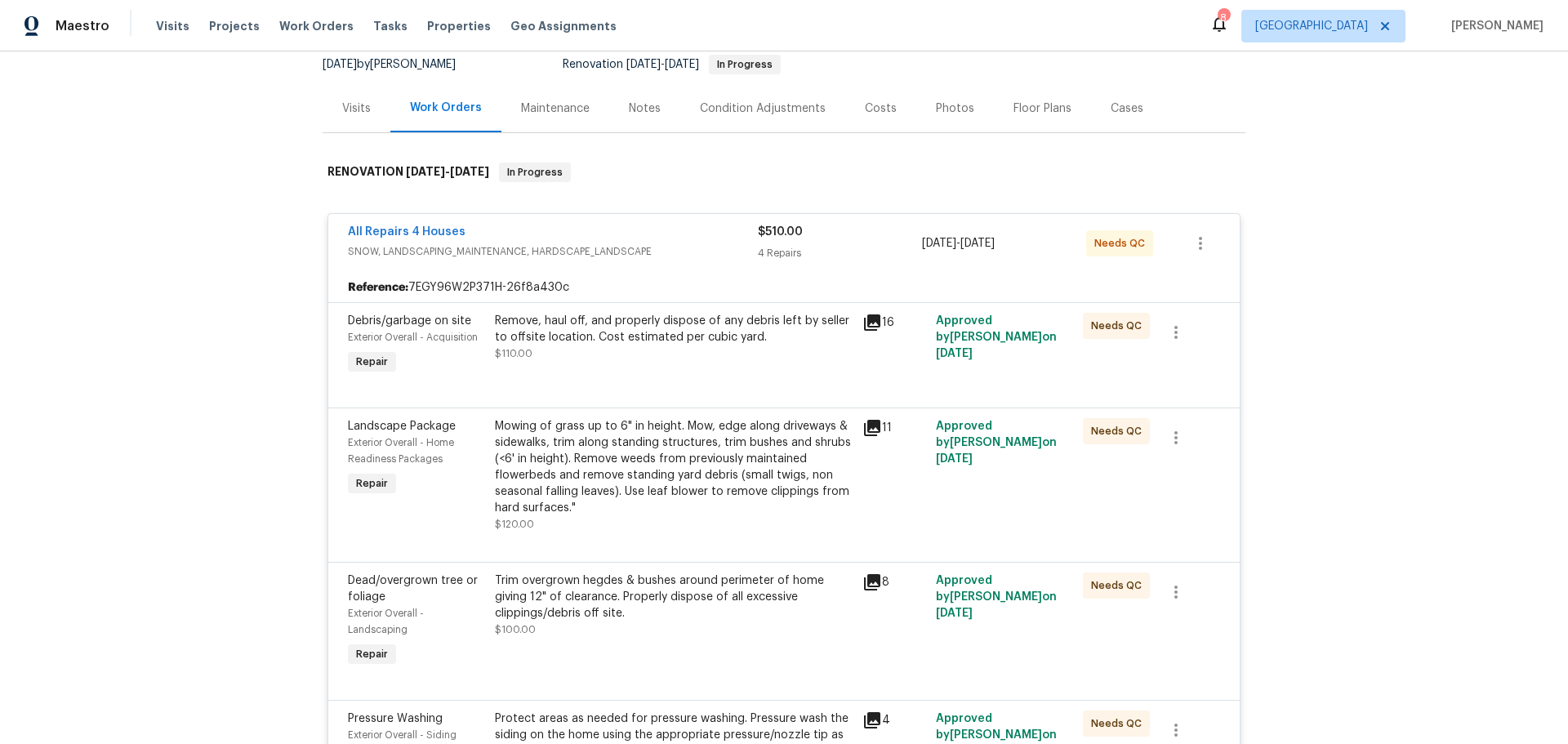
click at [674, 505] on div "Mowing of grass up to 6" in height. Mow, edge along driveways & sidewalks, trim…" at bounding box center [674, 466] width 357 height 98
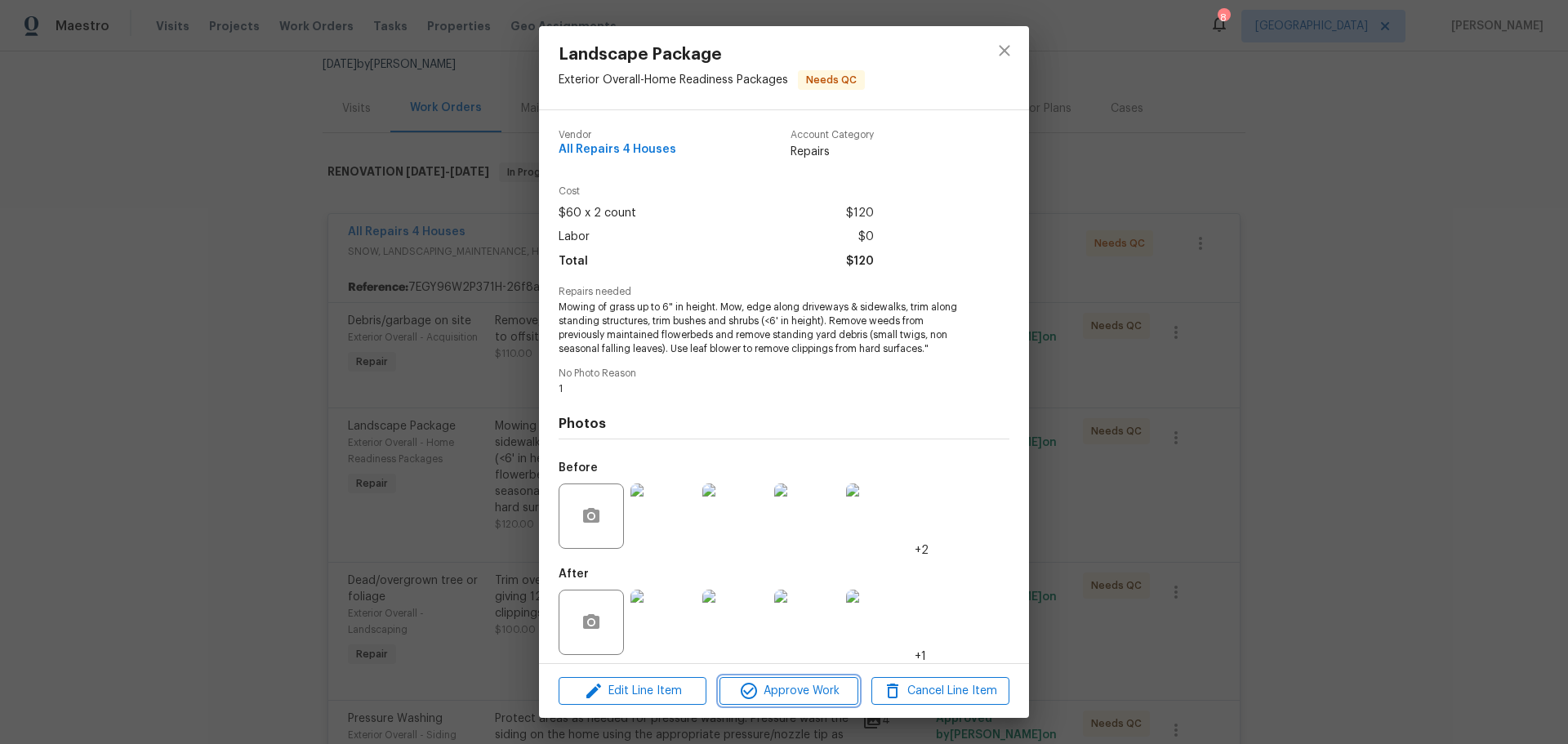
click at [785, 690] on span "Approve Work" at bounding box center [789, 691] width 128 height 20
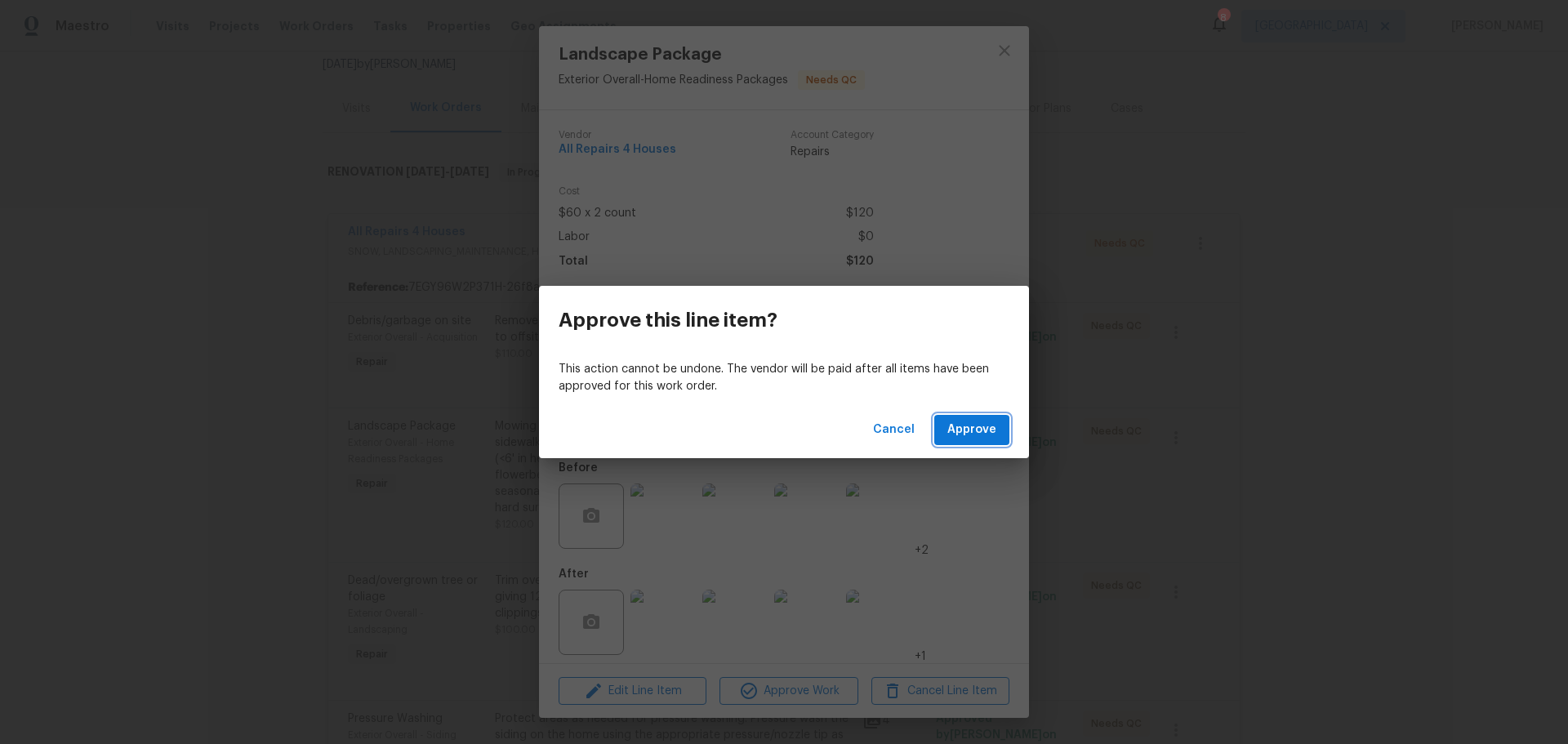
click at [977, 418] on button "Approve" at bounding box center [972, 430] width 75 height 30
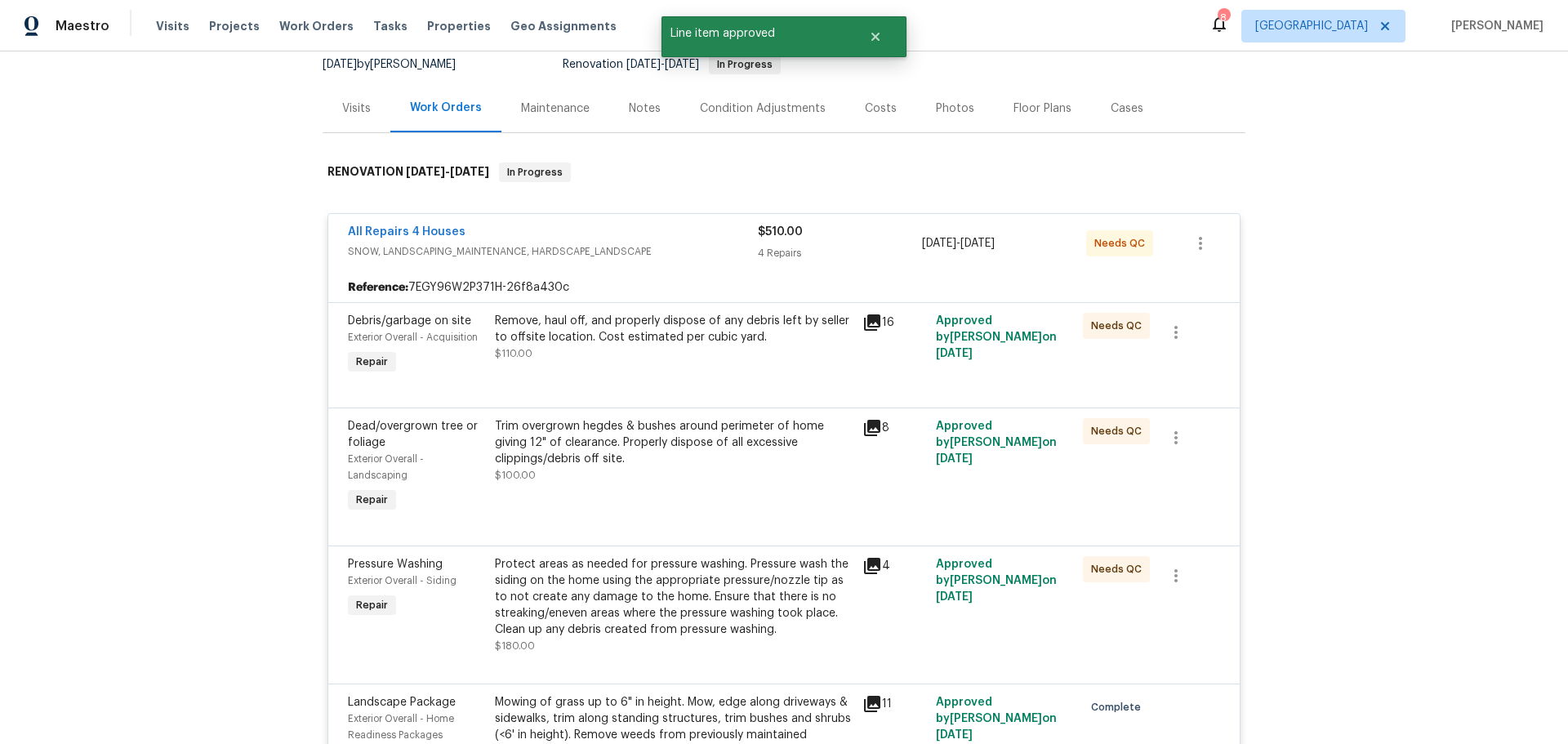
click at [746, 368] on div "Remove, haul off, and properly dispose of any debris left by seller to offsite …" at bounding box center [674, 345] width 368 height 75
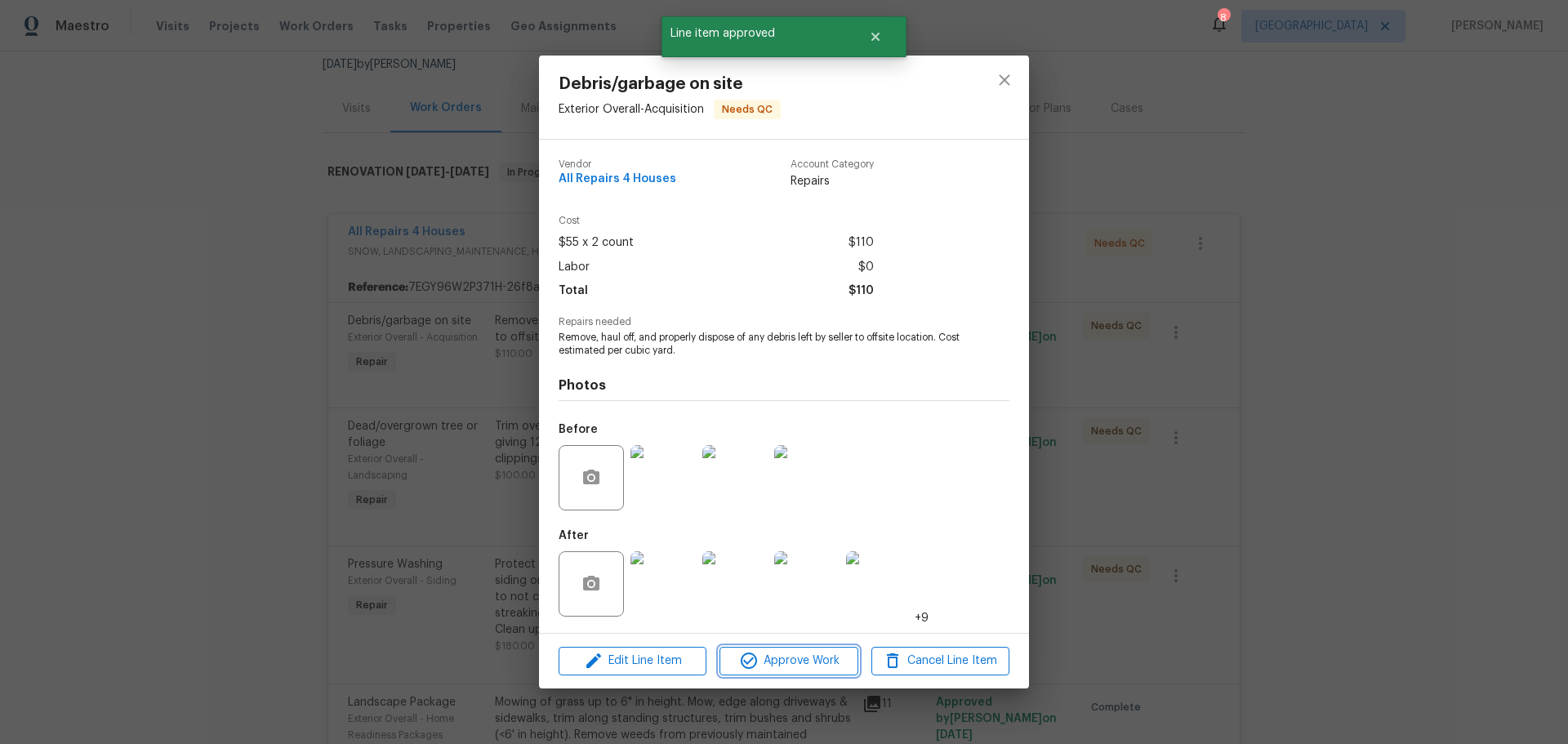
click at [785, 649] on button "Approve Work" at bounding box center [788, 660] width 138 height 29
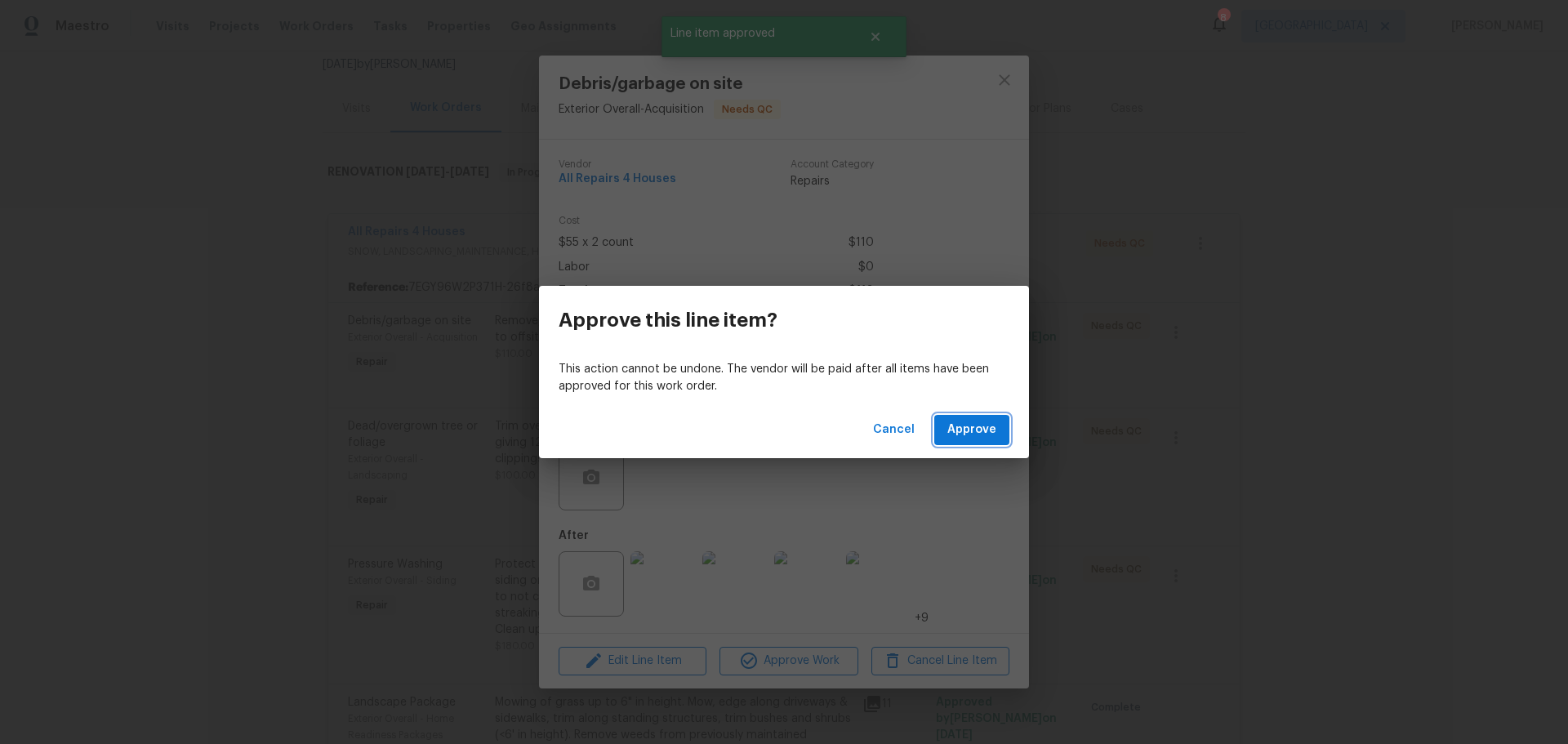
click at [980, 422] on span "Approve" at bounding box center [972, 430] width 49 height 20
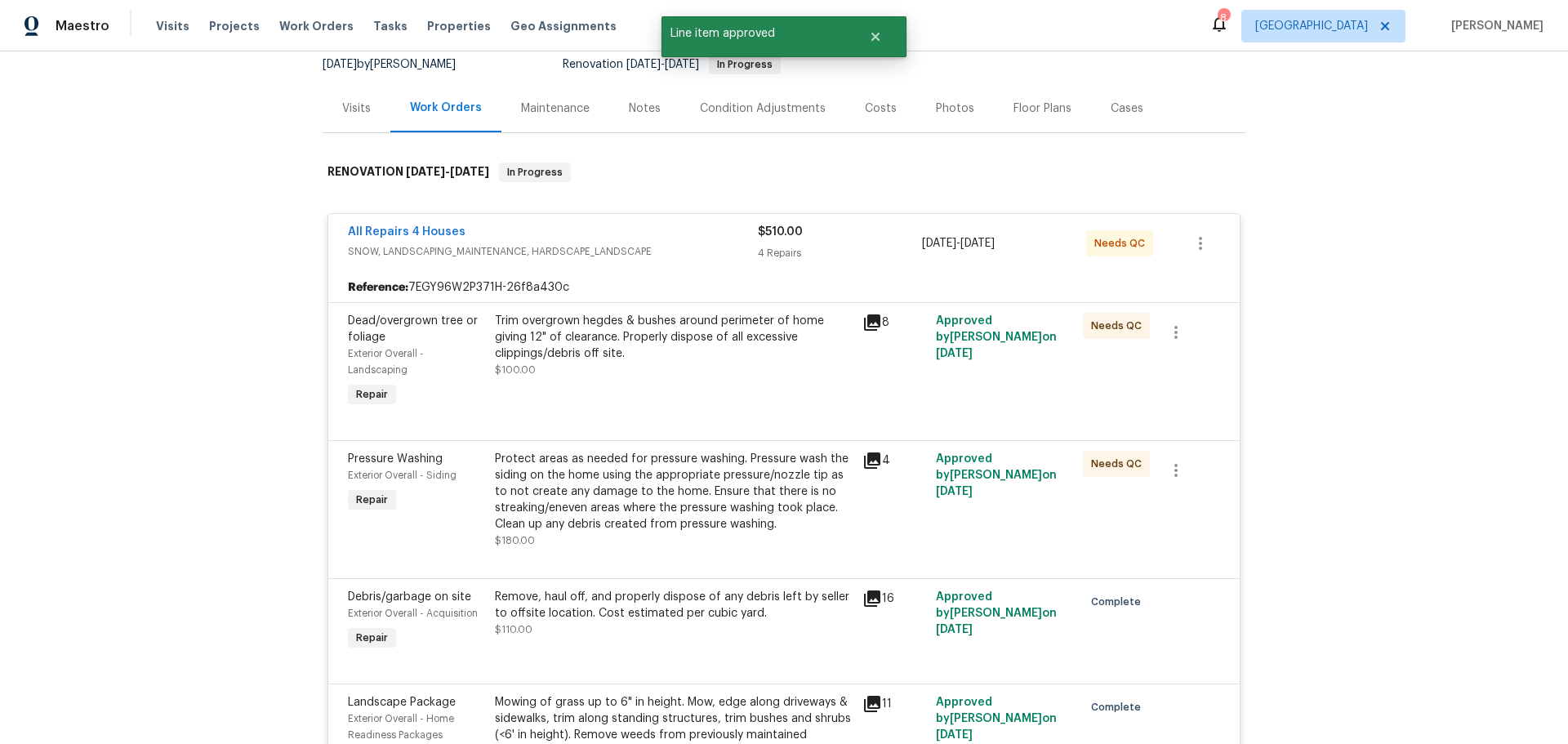
click at [551, 119] on div "Maintenance" at bounding box center [556, 108] width 108 height 48
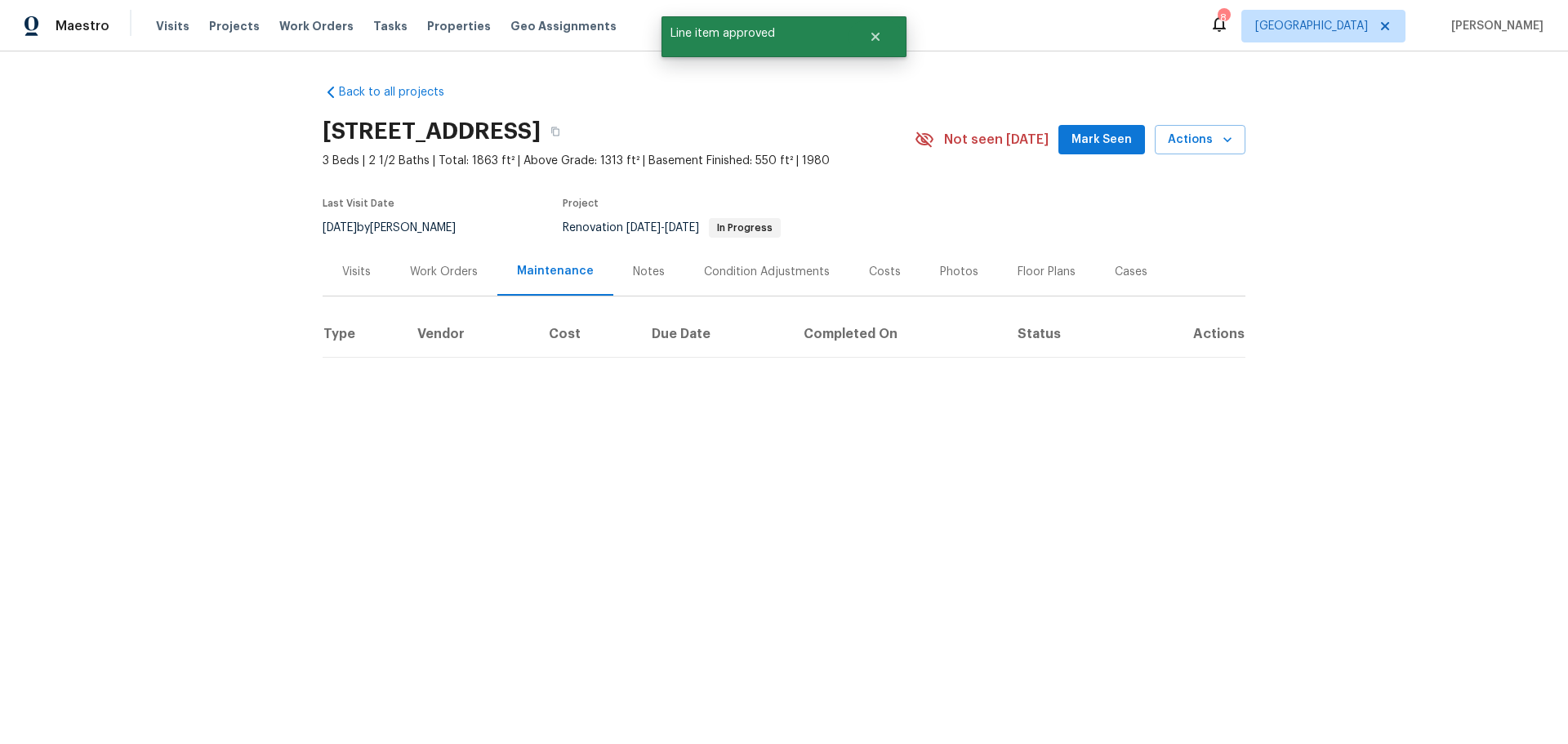
click at [451, 271] on div "Work Orders" at bounding box center [444, 272] width 68 height 17
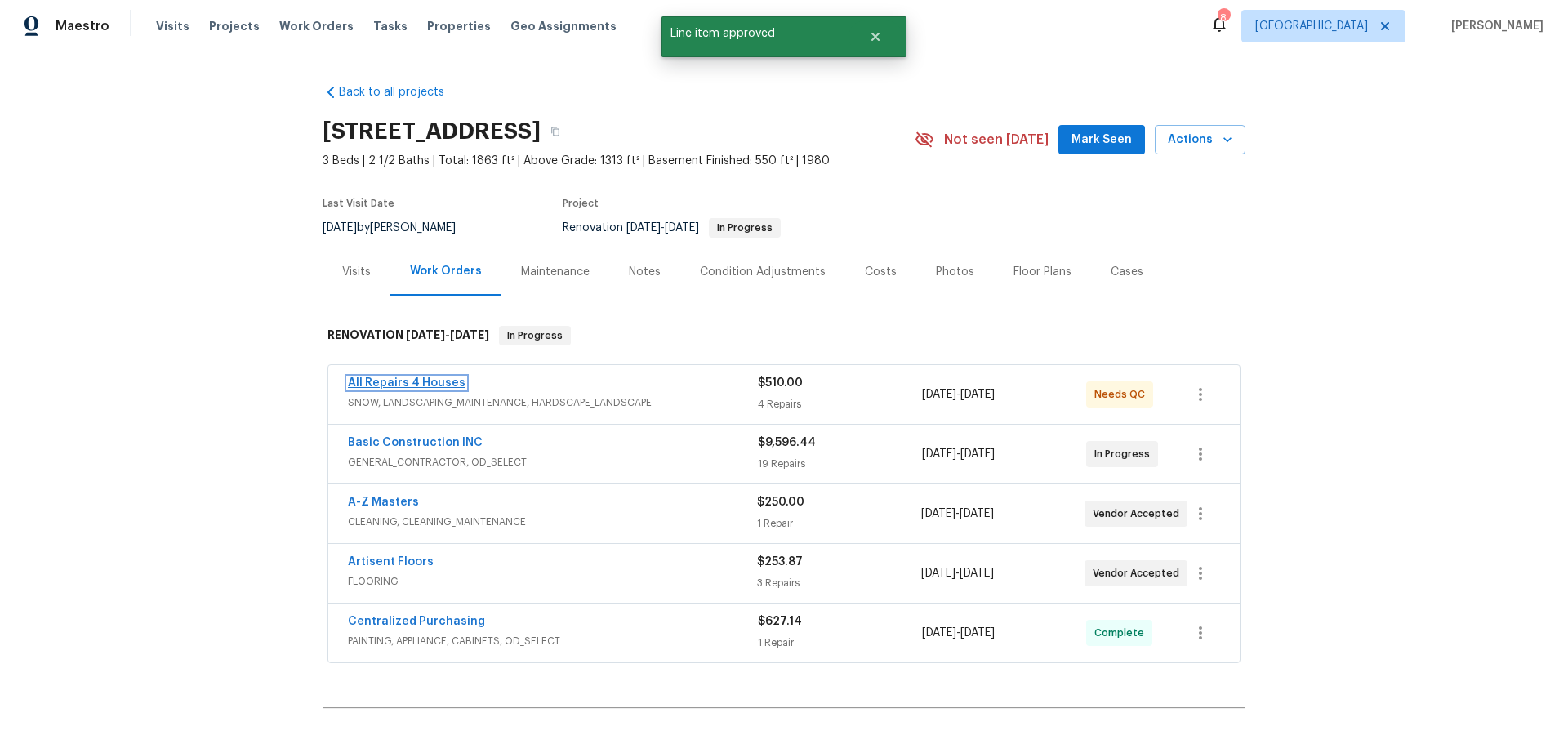
click at [422, 379] on link "All Repairs 4 Houses" at bounding box center [407, 383] width 117 height 11
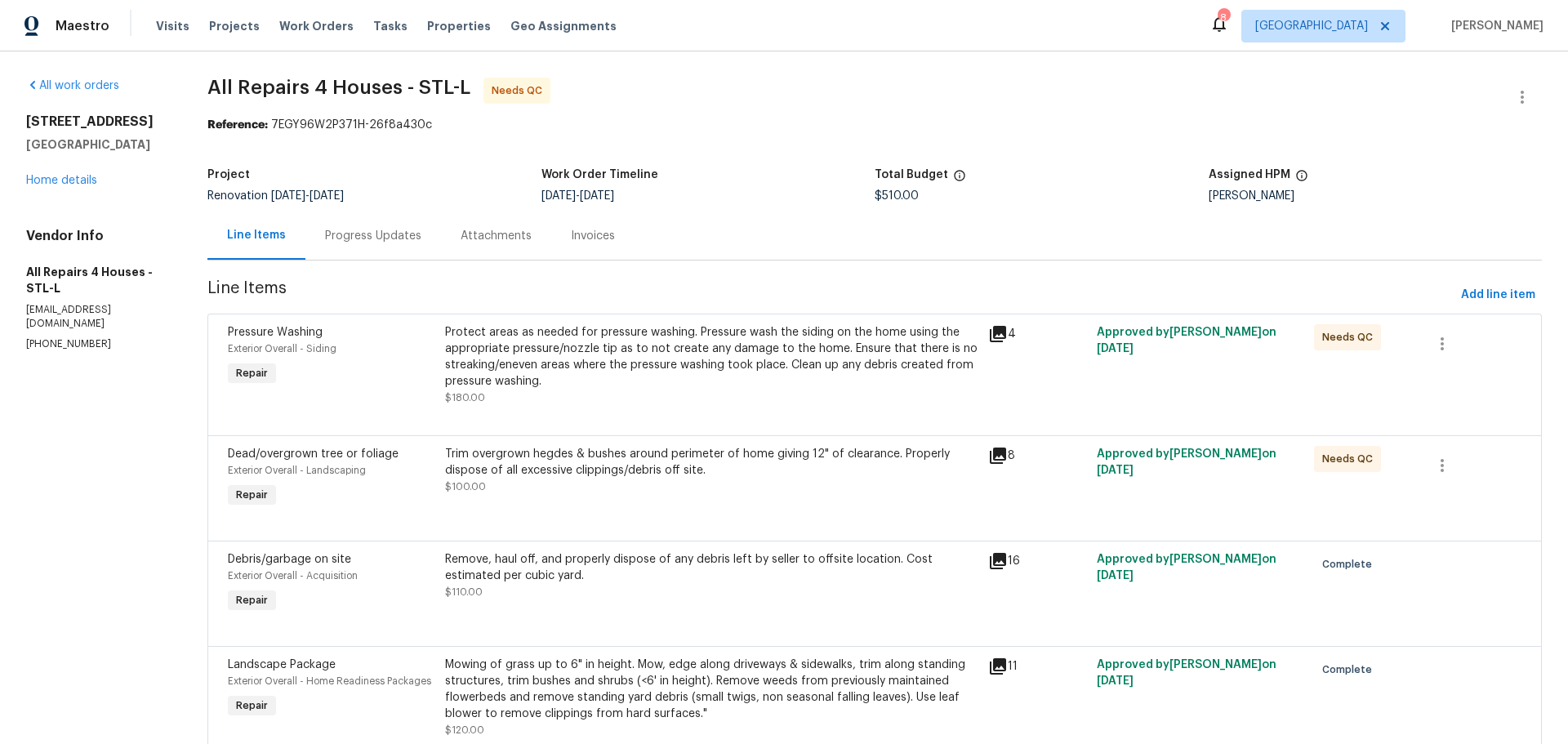
click at [409, 244] on div "Progress Updates" at bounding box center [373, 236] width 97 height 17
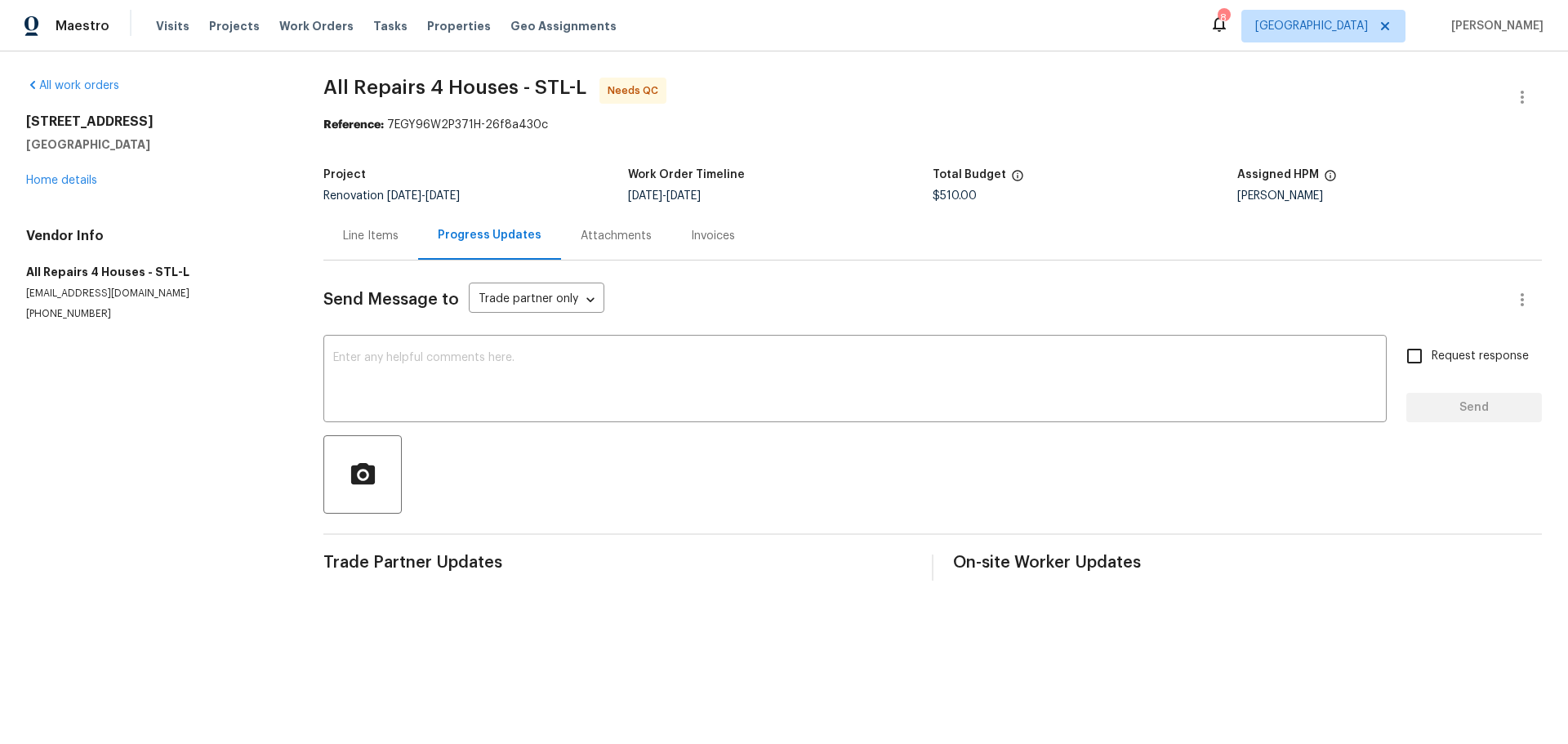
click at [396, 228] on div "Line Items" at bounding box center [371, 236] width 56 height 17
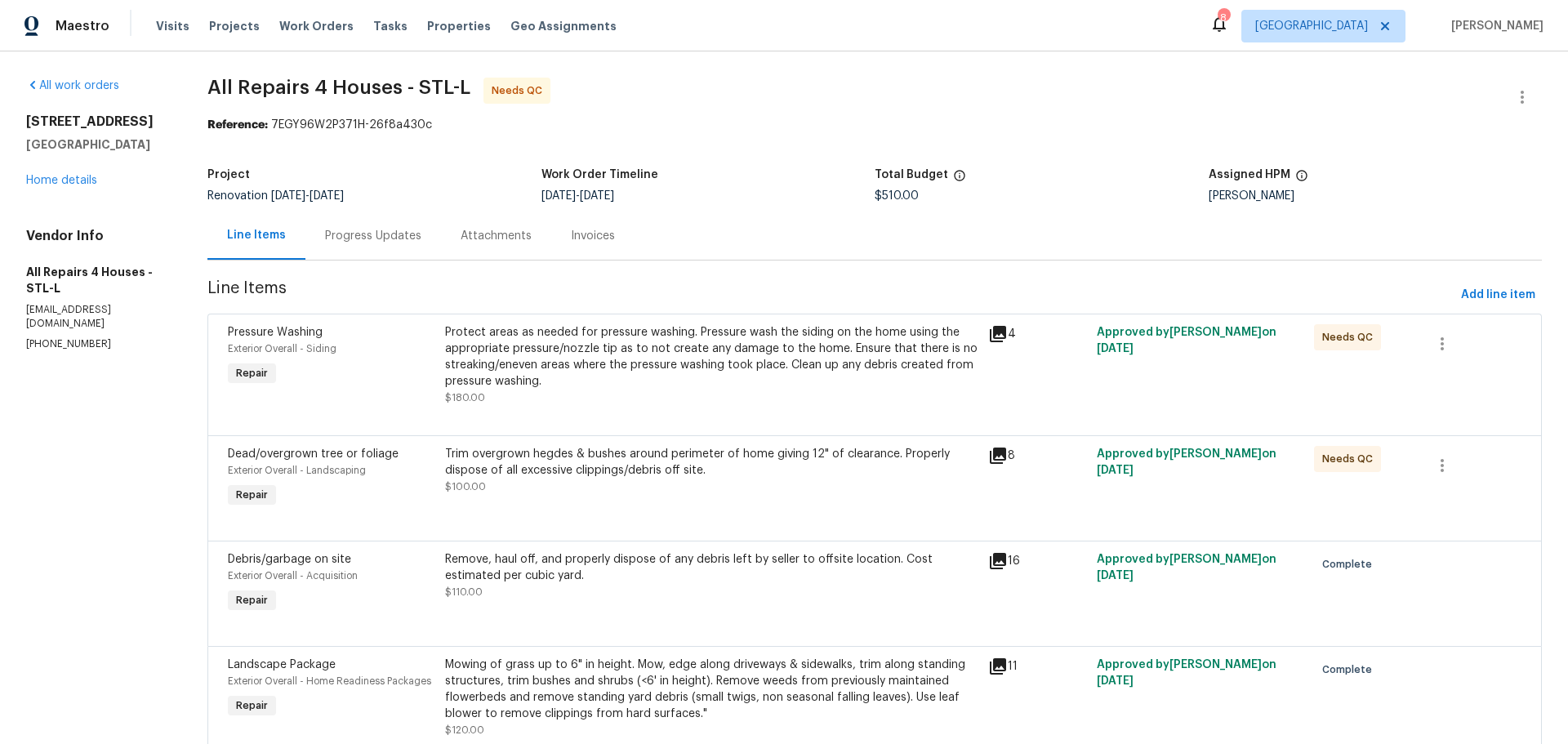
click at [632, 377] on div "Protect areas as needed for pressure washing. Pressure wash the siding on the h…" at bounding box center [711, 357] width 533 height 65
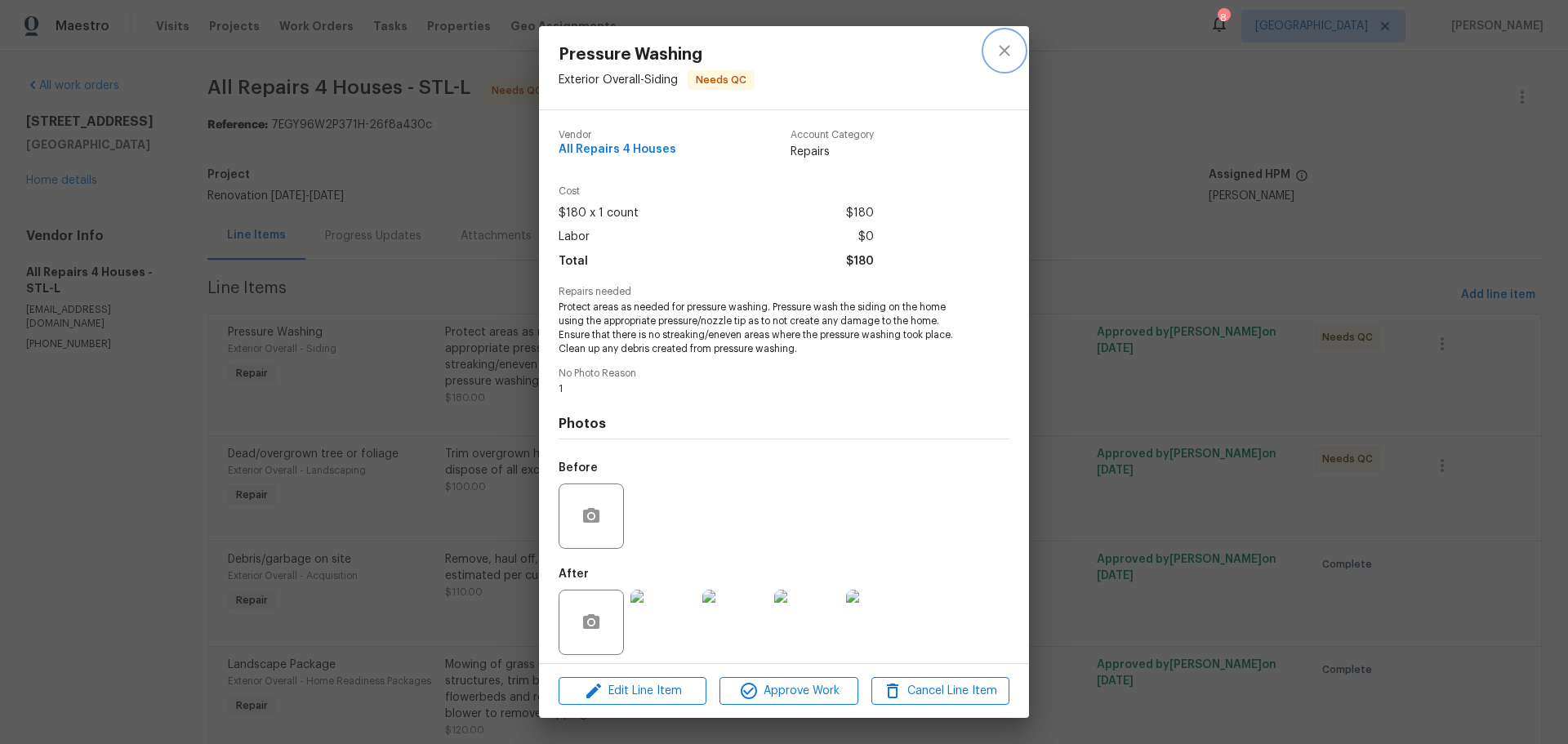
click at [1003, 35] on button "close" at bounding box center [1005, 50] width 39 height 39
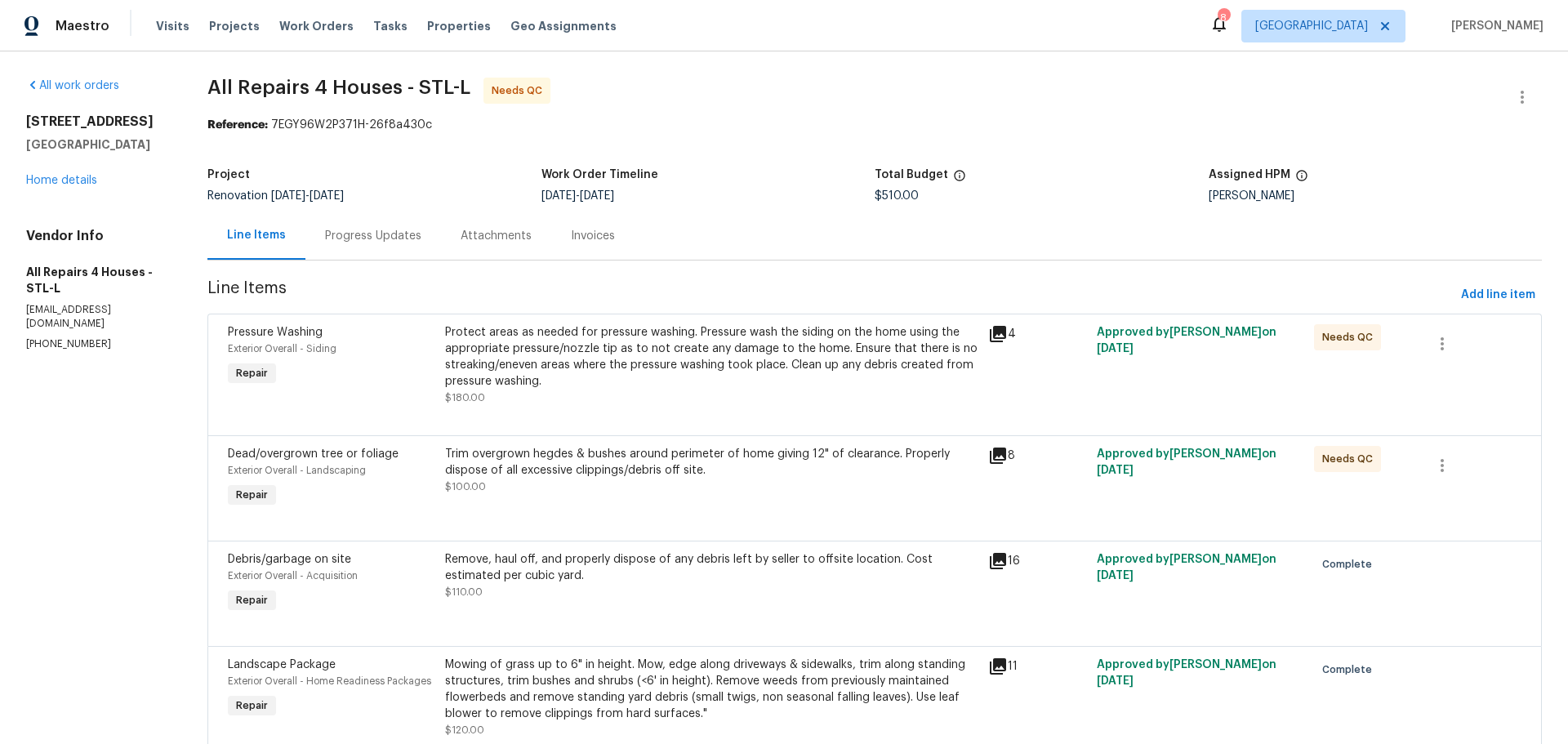
click at [680, 392] on div "Protect areas as needed for pressure washing. Pressure wash the siding on the h…" at bounding box center [711, 365] width 533 height 82
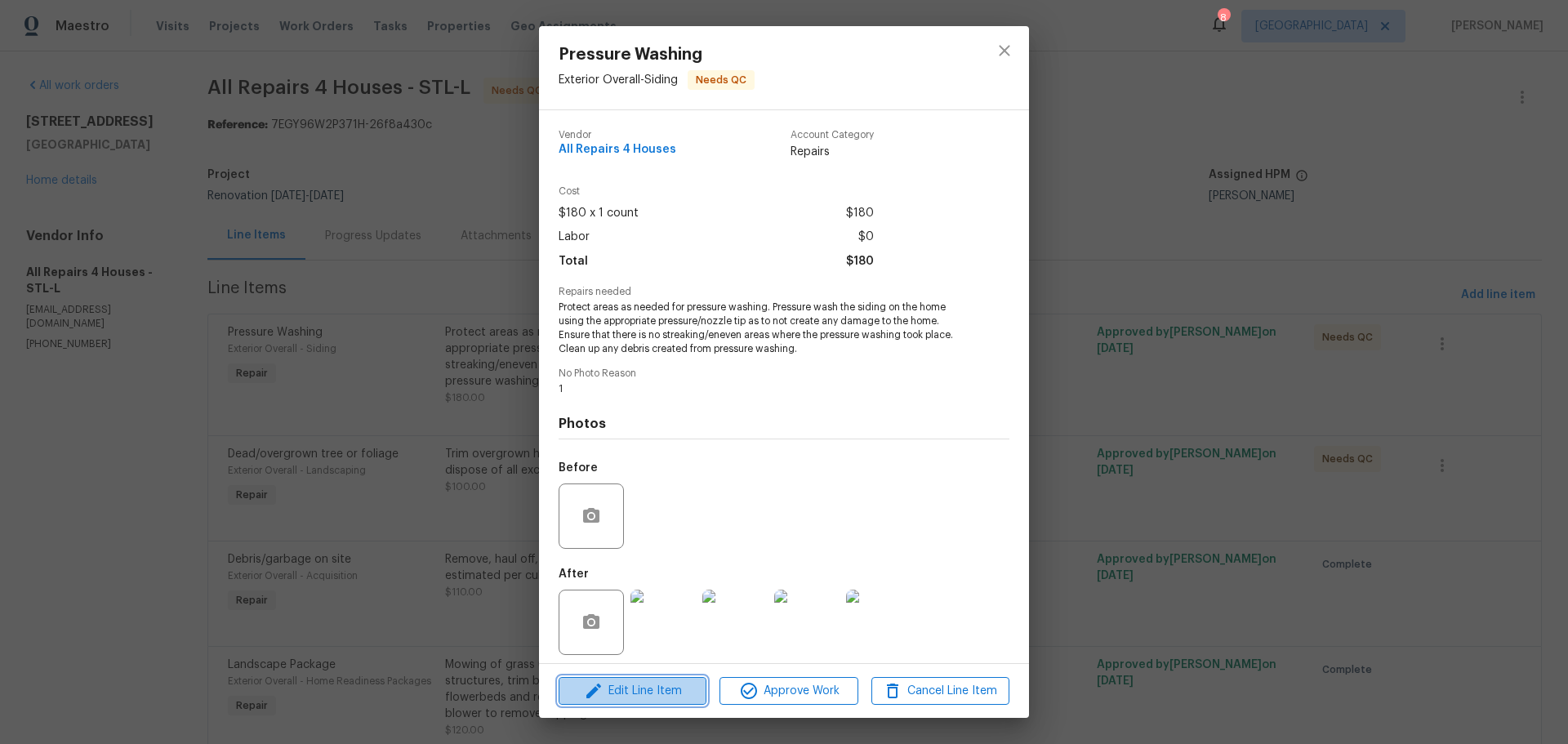
click at [674, 686] on span "Edit Line Item" at bounding box center [633, 691] width 138 height 20
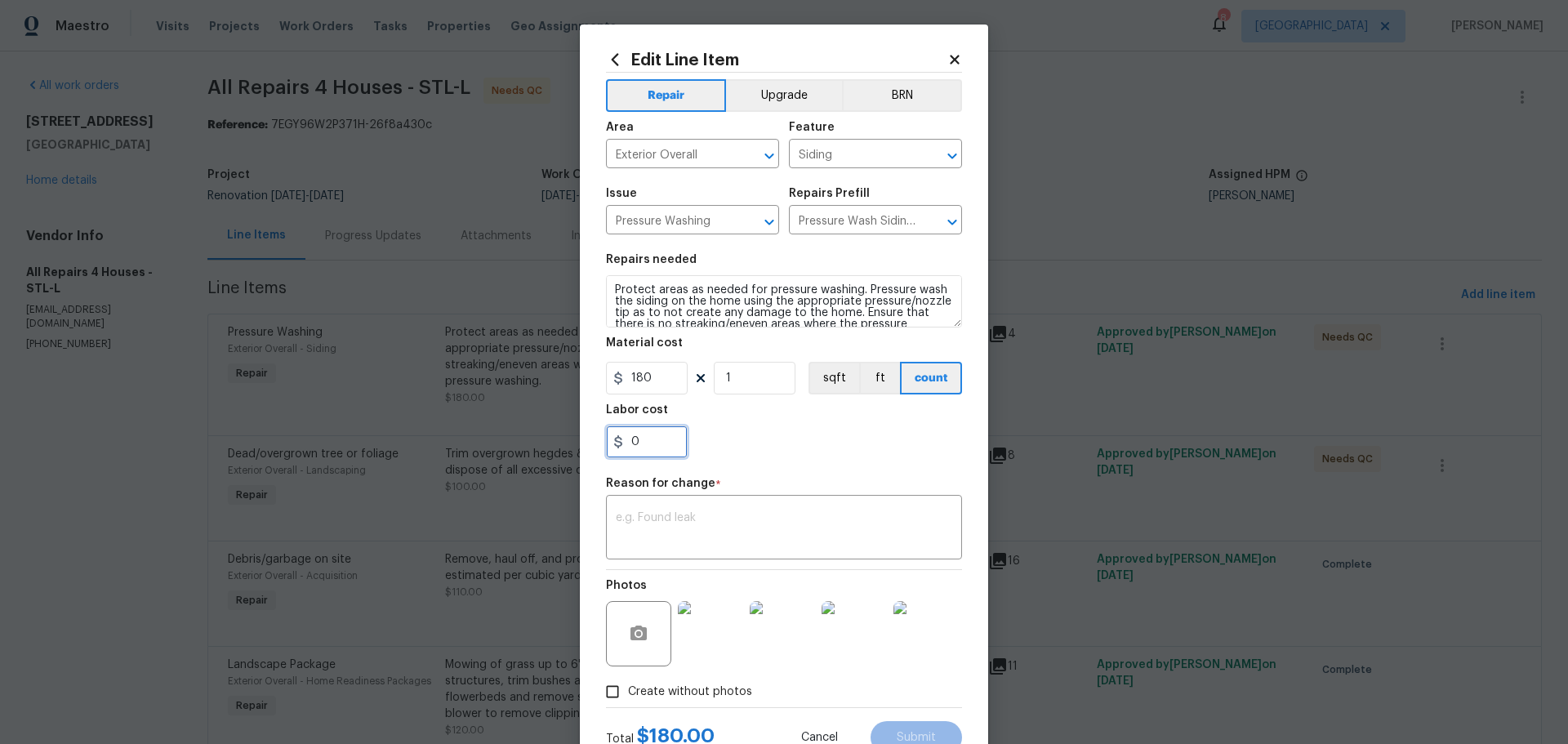
click at [641, 442] on input "0" at bounding box center [647, 441] width 82 height 33
type input "150"
click at [703, 551] on div "x ​" at bounding box center [784, 528] width 356 height 60
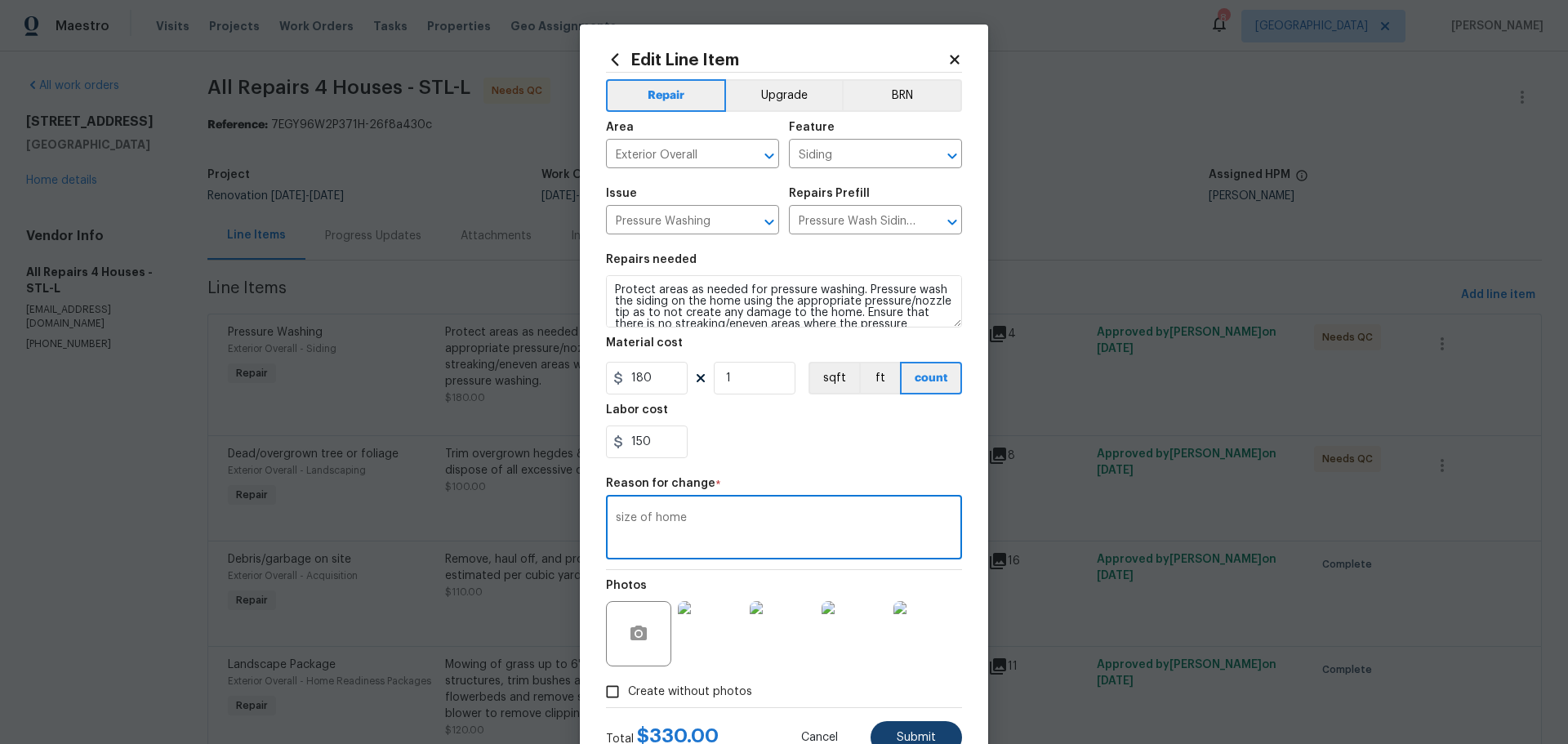
type textarea "size of home"
click at [914, 736] on span "Submit" at bounding box center [917, 737] width 39 height 12
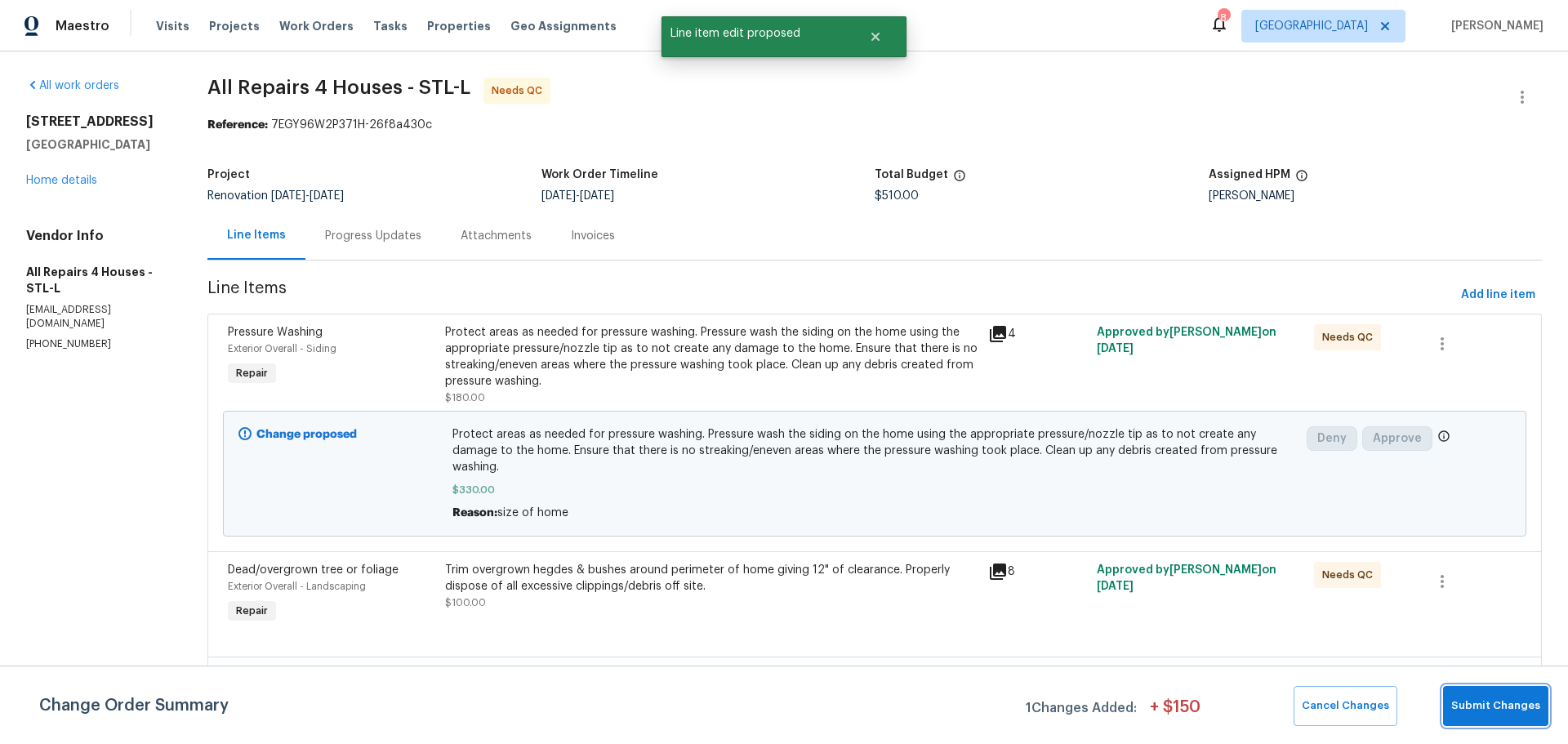
click at [1469, 698] on span "Submit Changes" at bounding box center [1496, 706] width 89 height 19
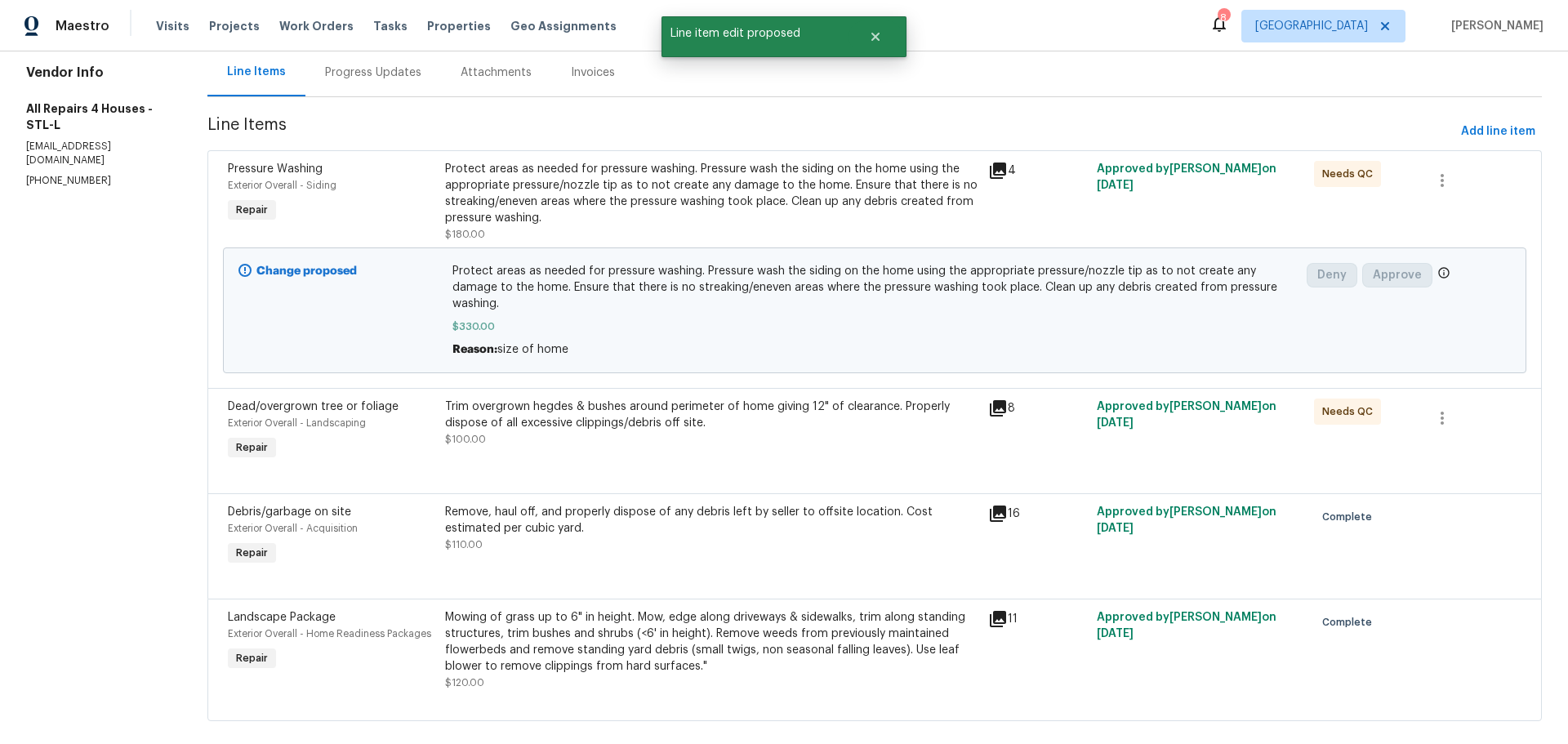
scroll to position [182, 0]
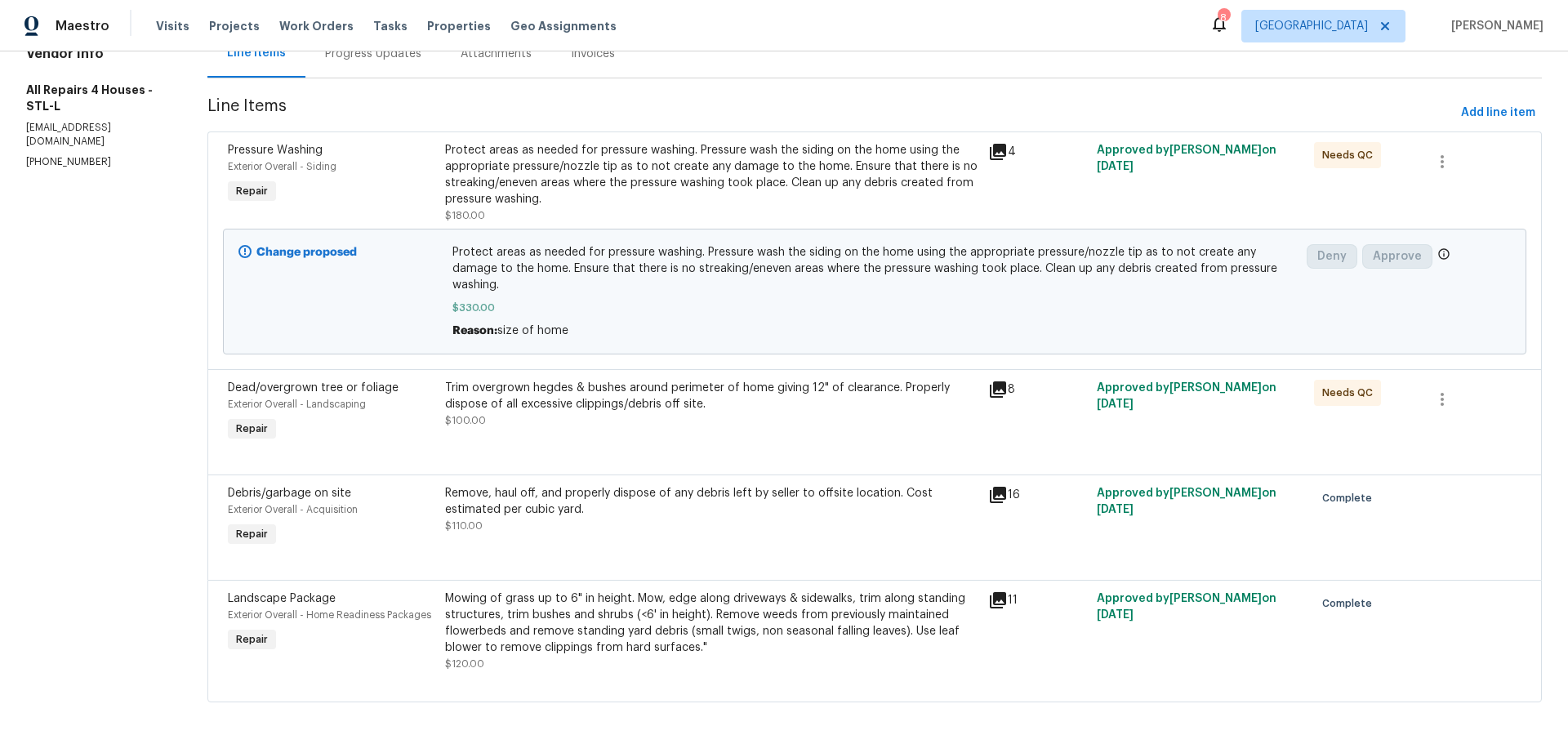
click at [599, 379] on div "Trim overgrown hegdes & bushes around perimeter of home giving 12" of clearance…" at bounding box center [711, 395] width 533 height 33
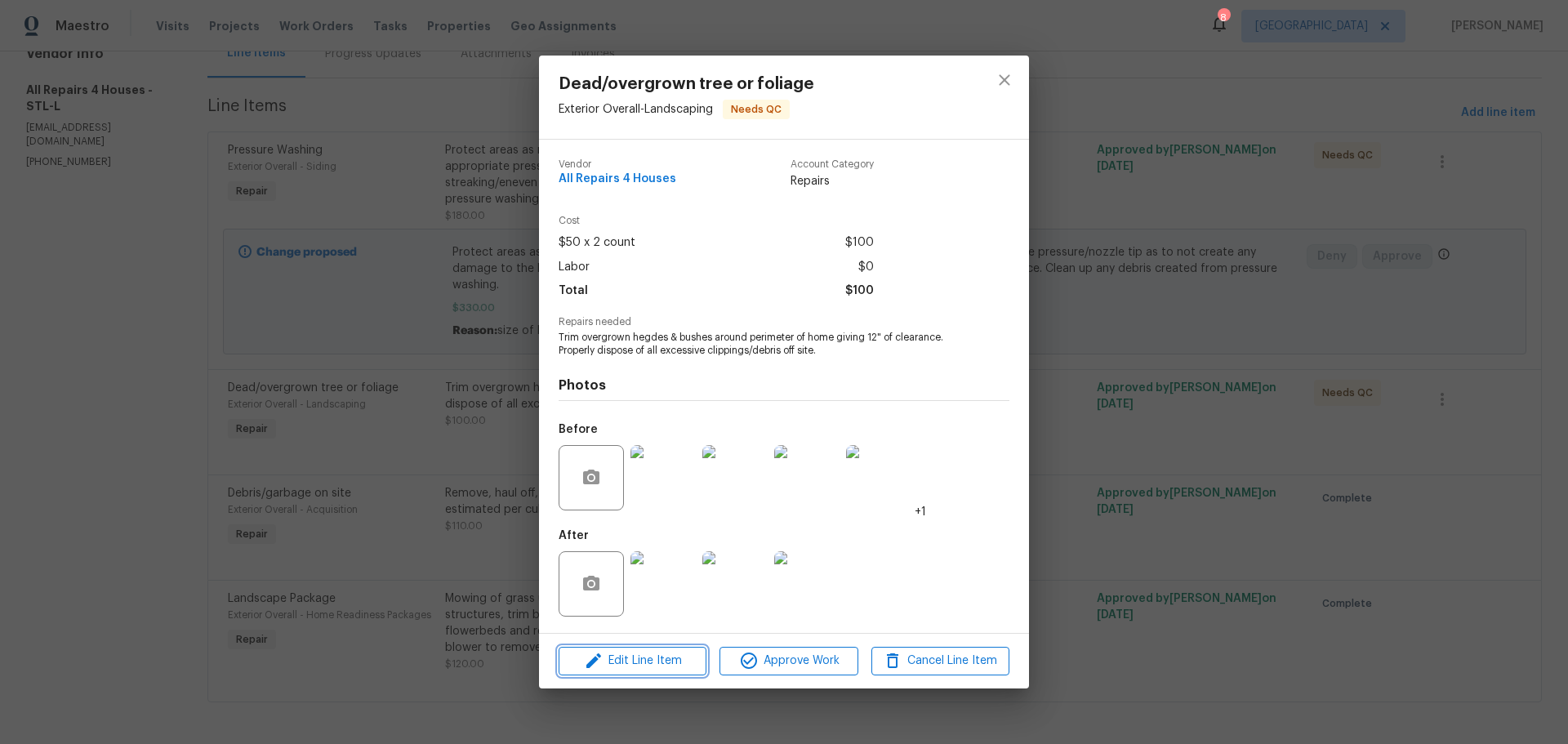
click at [677, 669] on span "Edit Line Item" at bounding box center [633, 661] width 138 height 20
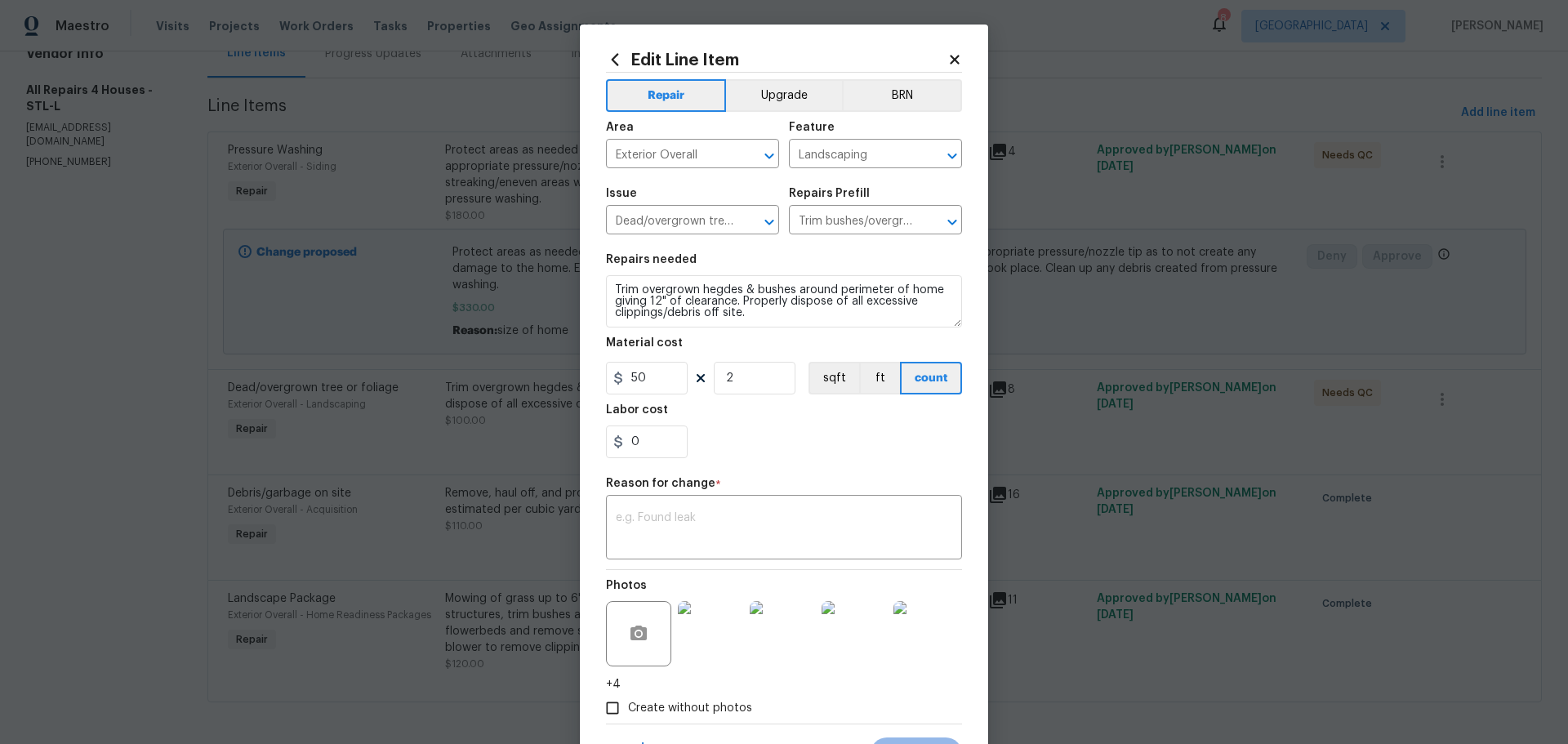
click at [657, 416] on div "Labor cost" at bounding box center [784, 415] width 356 height 21
click at [651, 441] on input "0" at bounding box center [647, 441] width 82 height 33
type input "100"
click at [648, 517] on textarea at bounding box center [784, 528] width 337 height 34
click at [654, 517] on textarea "exta" at bounding box center [784, 528] width 337 height 34
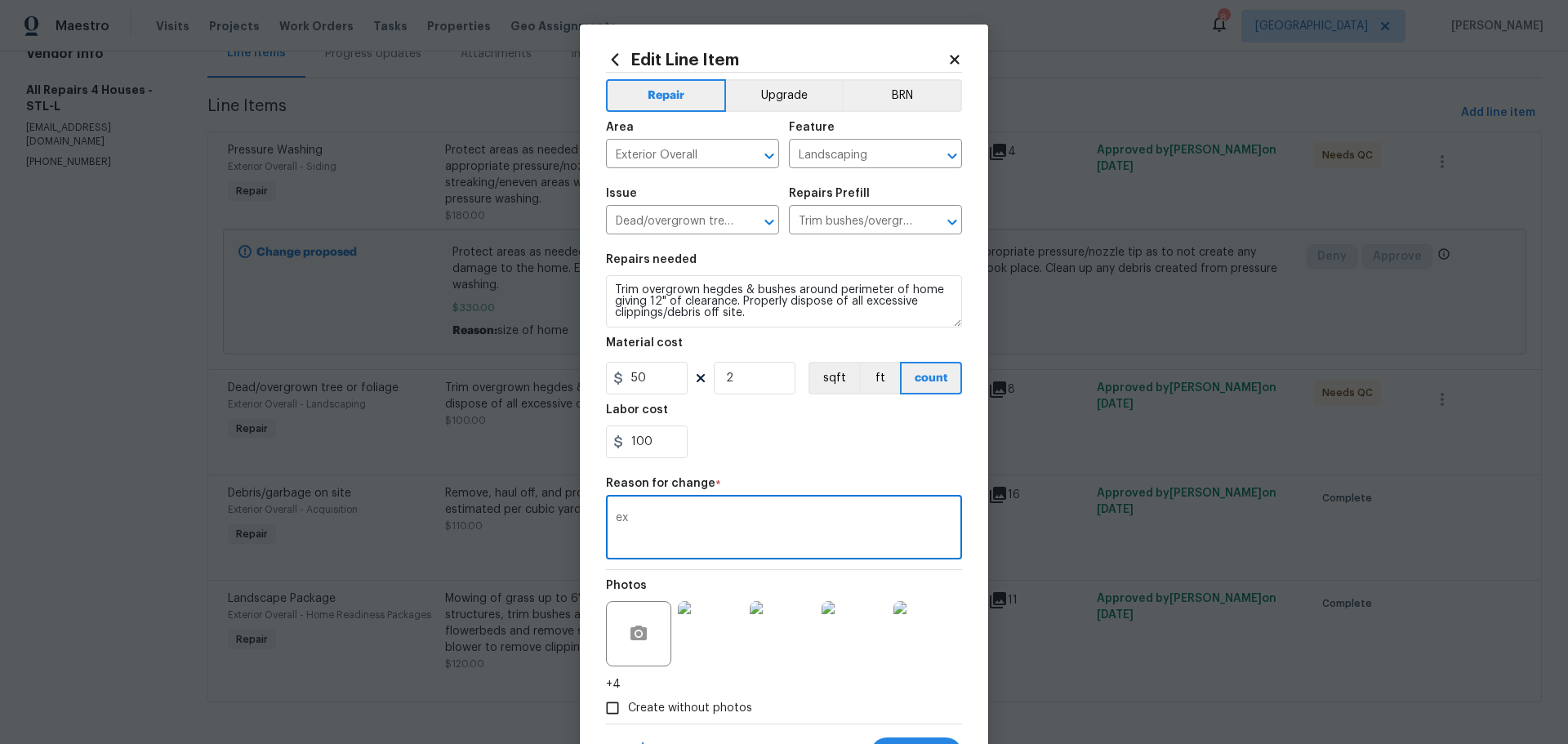
type textarea "e"
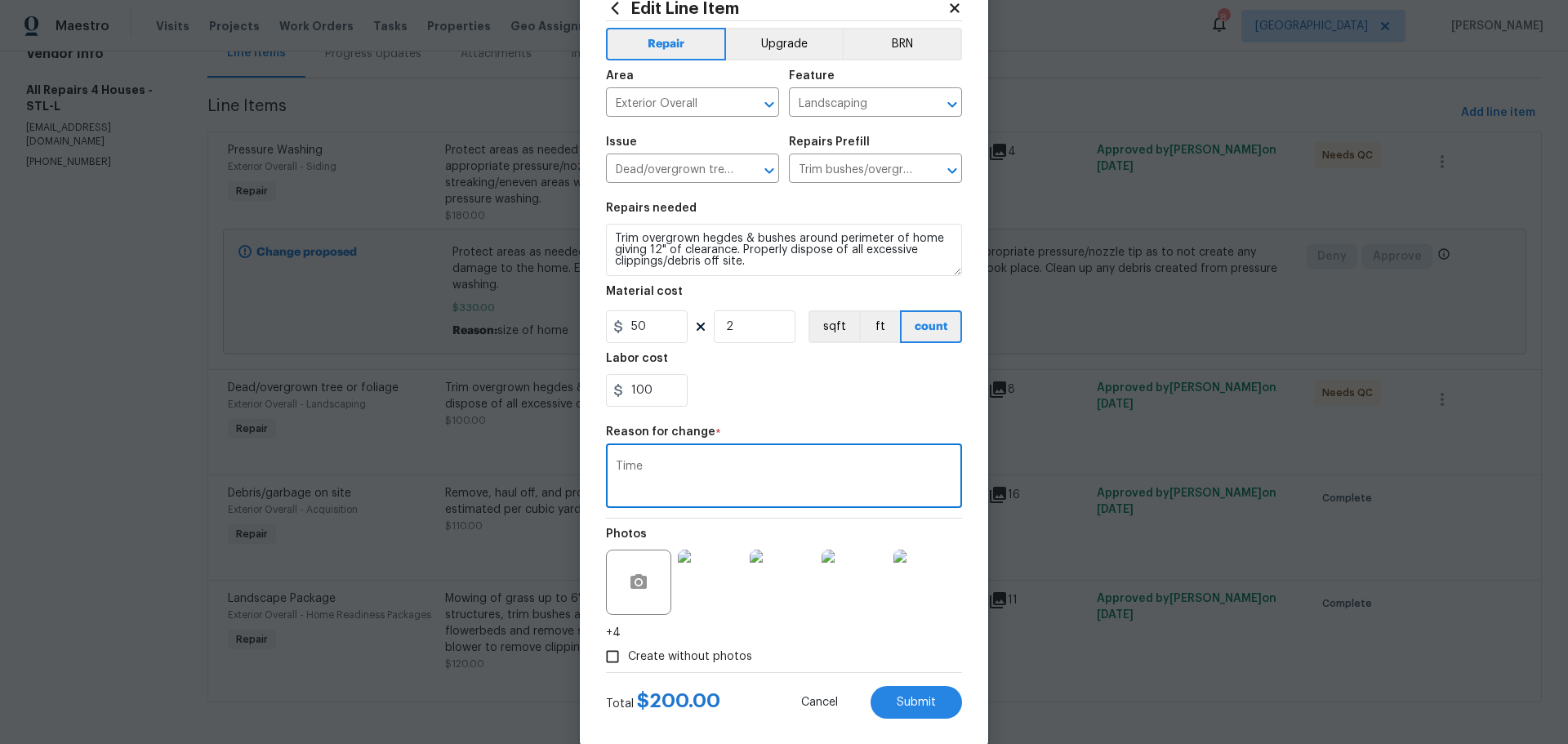
scroll to position [77, 0]
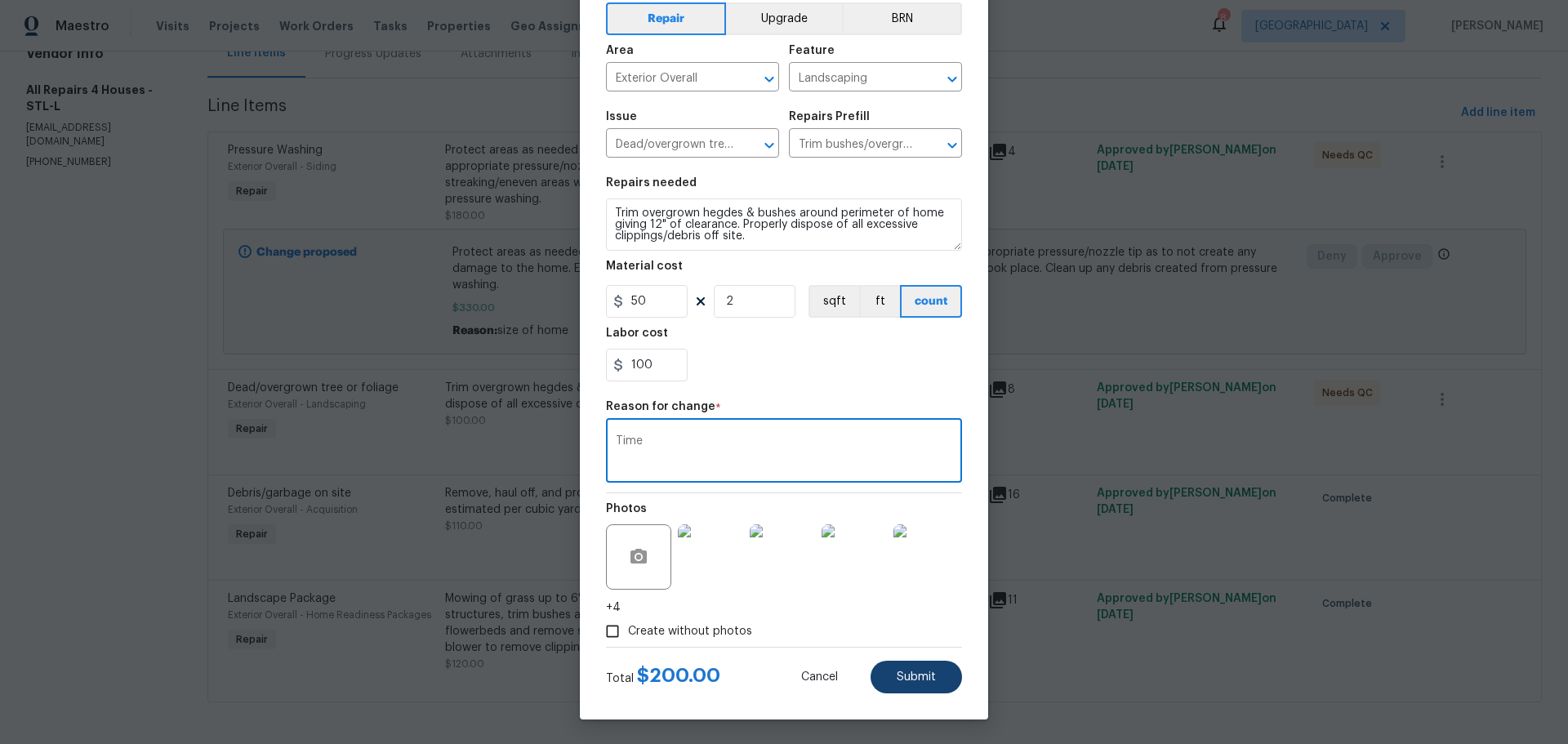
type textarea "Time"
click at [901, 671] on span "Submit" at bounding box center [917, 677] width 39 height 12
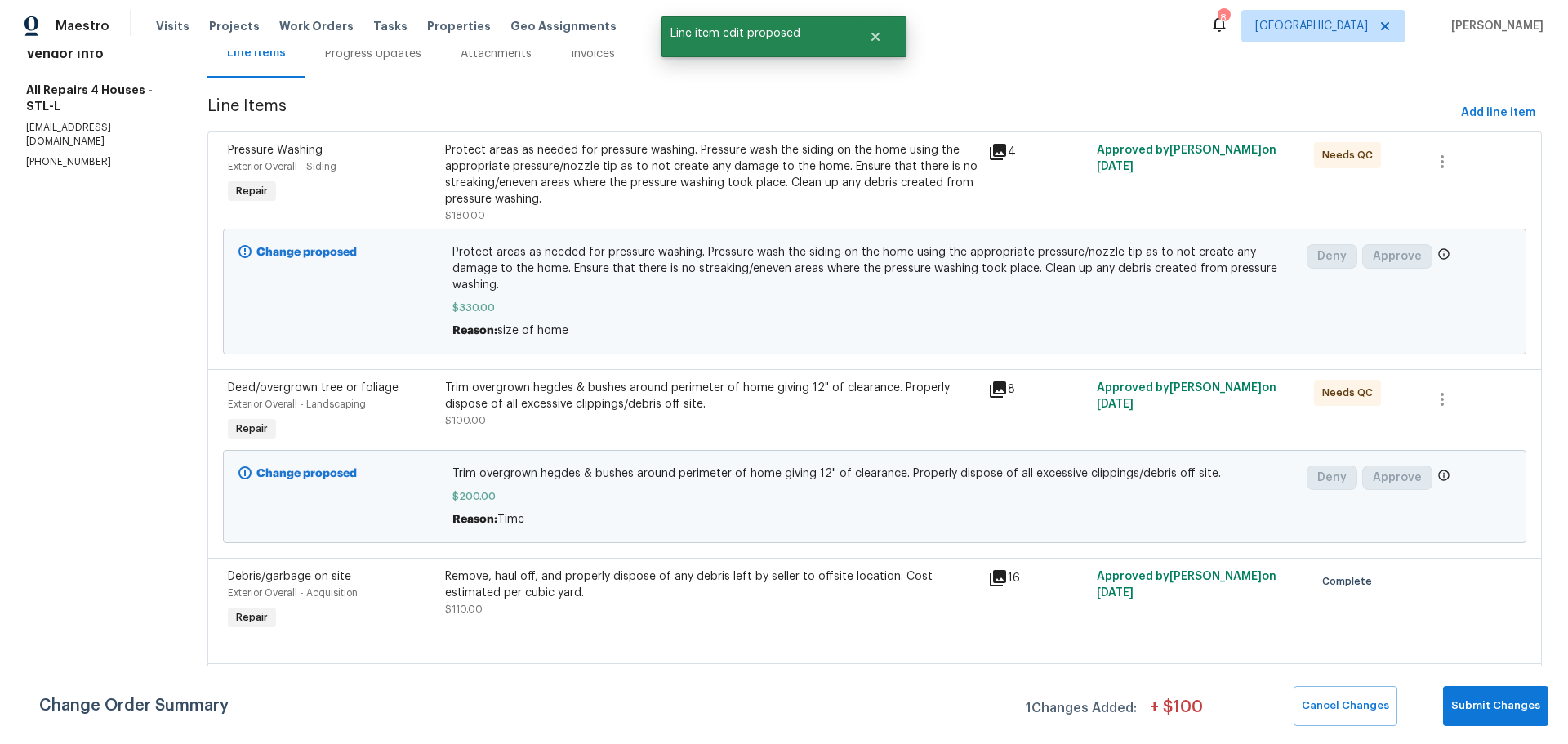
scroll to position [0, 0]
click at [1528, 698] on span "Submit Changes" at bounding box center [1496, 706] width 89 height 19
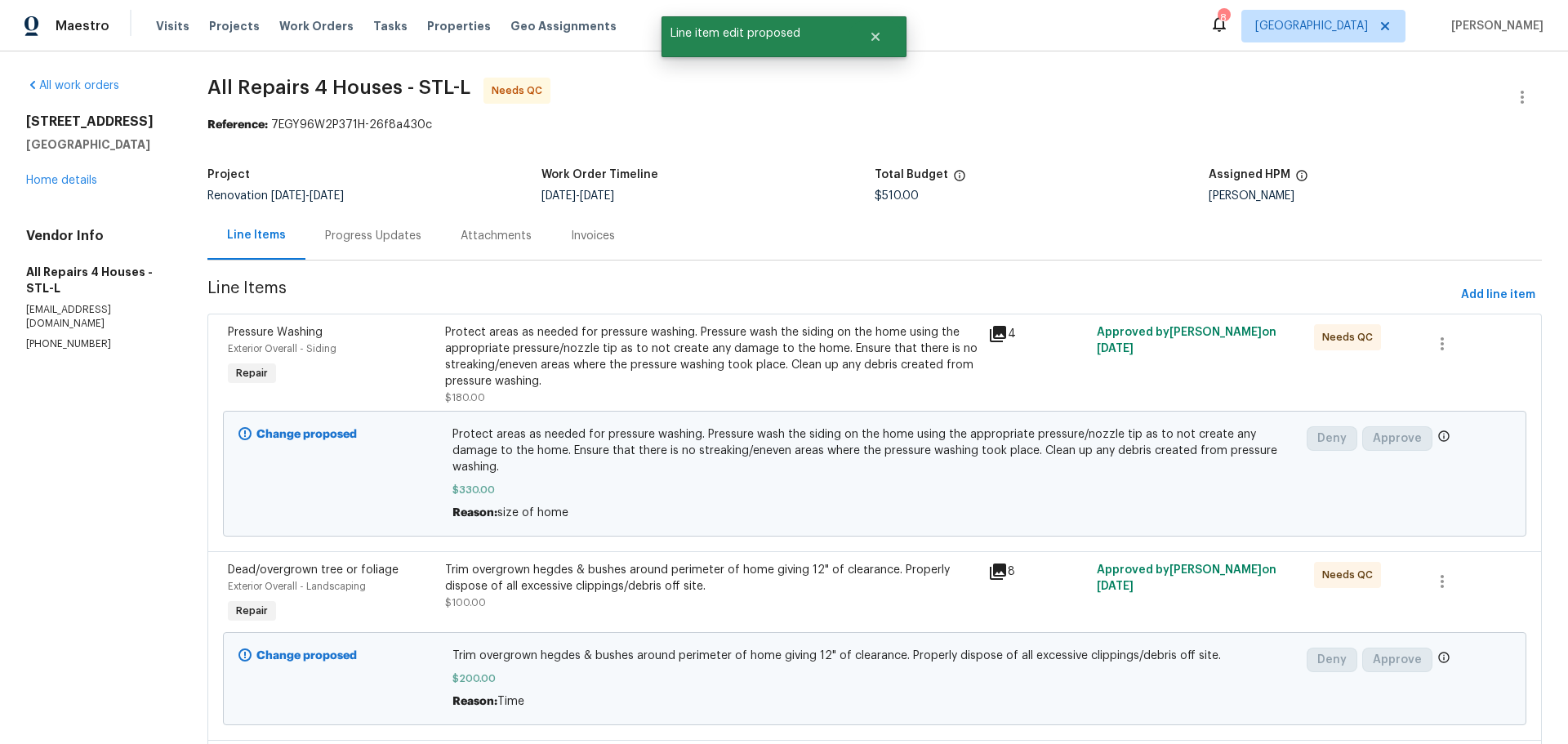
click at [367, 224] on div "Progress Updates" at bounding box center [373, 235] width 136 height 48
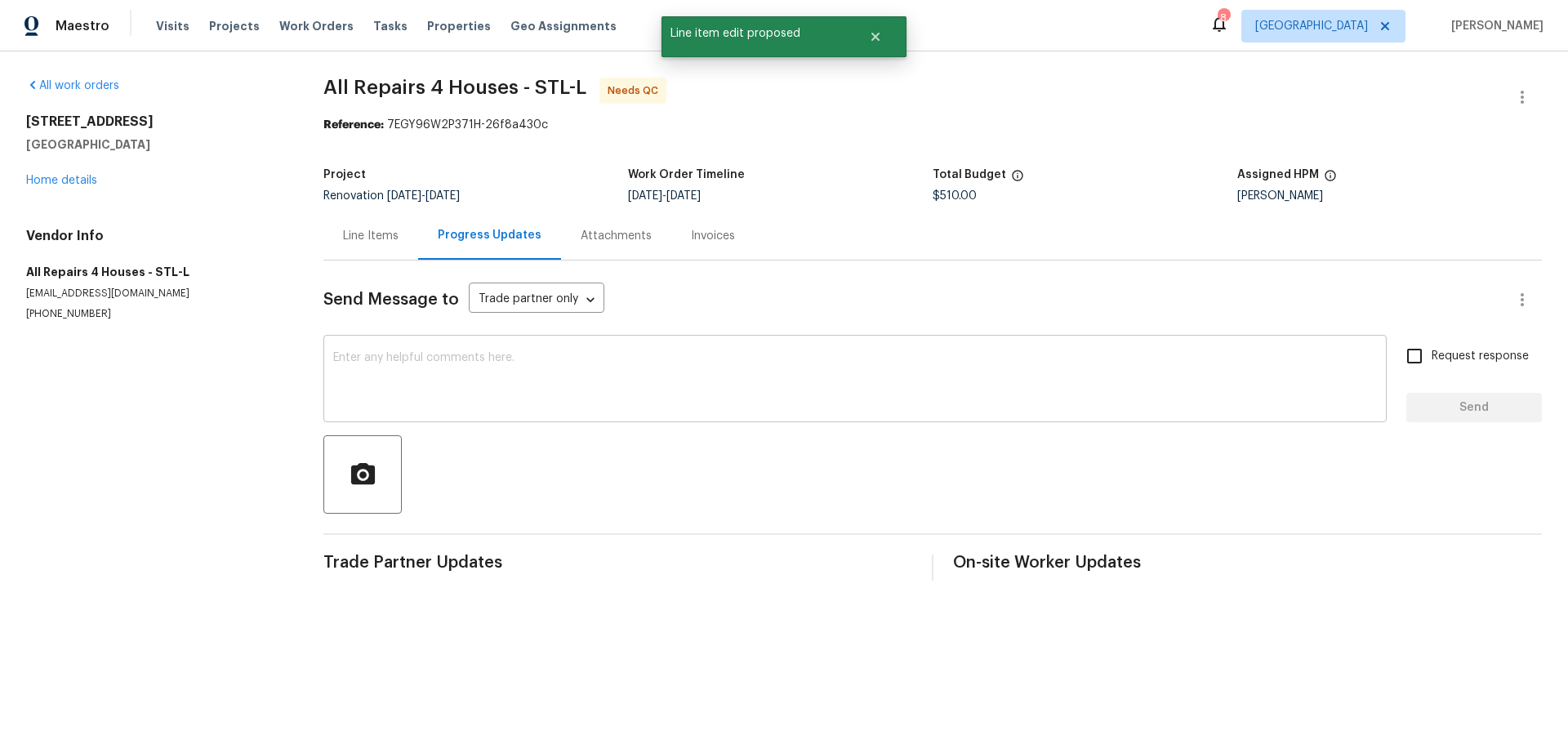
click at [422, 396] on textarea at bounding box center [855, 379] width 1044 height 57
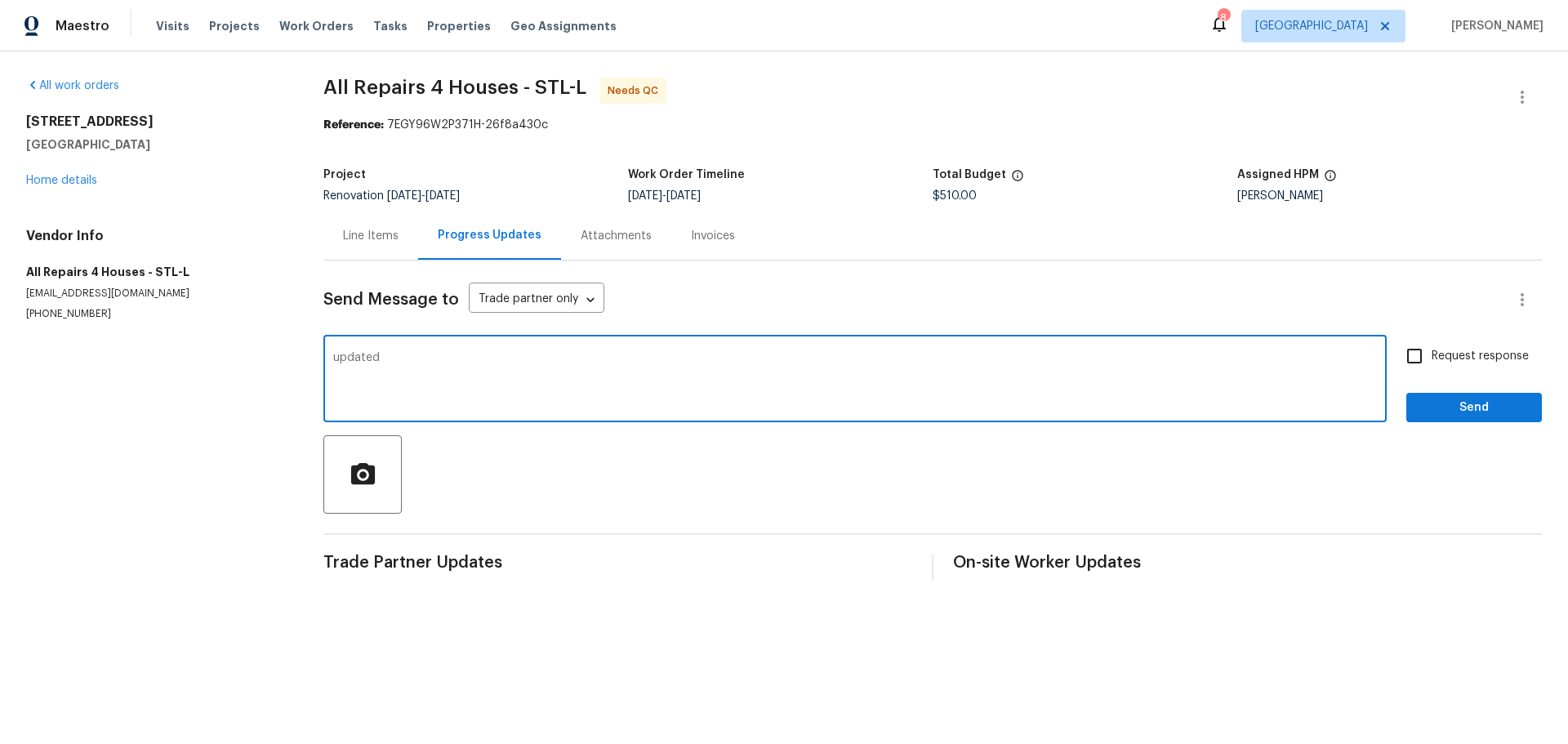
type textarea "updated"
click at [1454, 405] on span "Send" at bounding box center [1475, 408] width 110 height 20
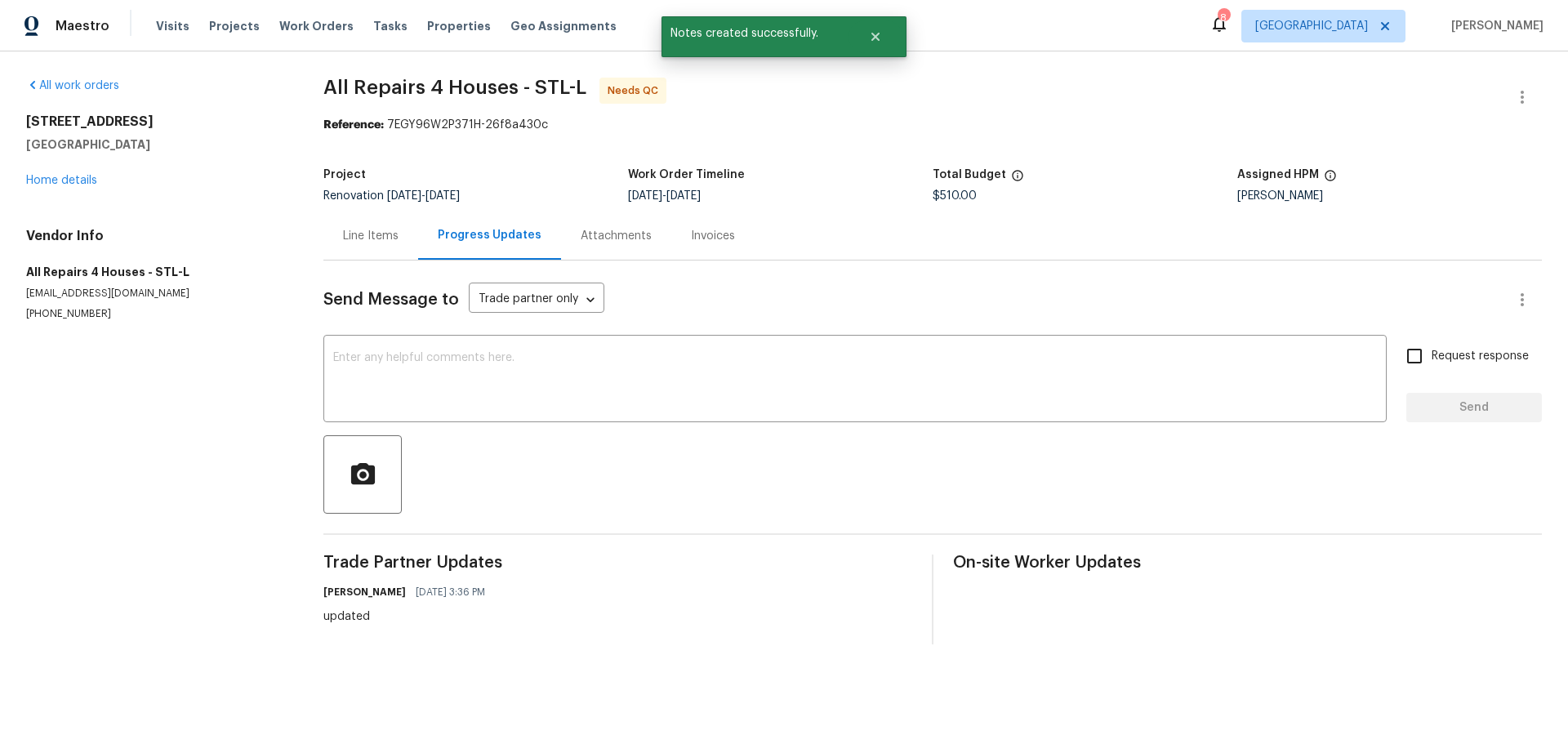
click at [87, 187] on div "5655 Chalet Hill Dr Saint Louis, MO 63129 Home details" at bounding box center [154, 151] width 258 height 75
click at [71, 171] on div "5655 Chalet Hill Dr Saint Louis, MO 63129 Home details" at bounding box center [154, 151] width 258 height 75
click at [65, 184] on link "Home details" at bounding box center [61, 180] width 71 height 11
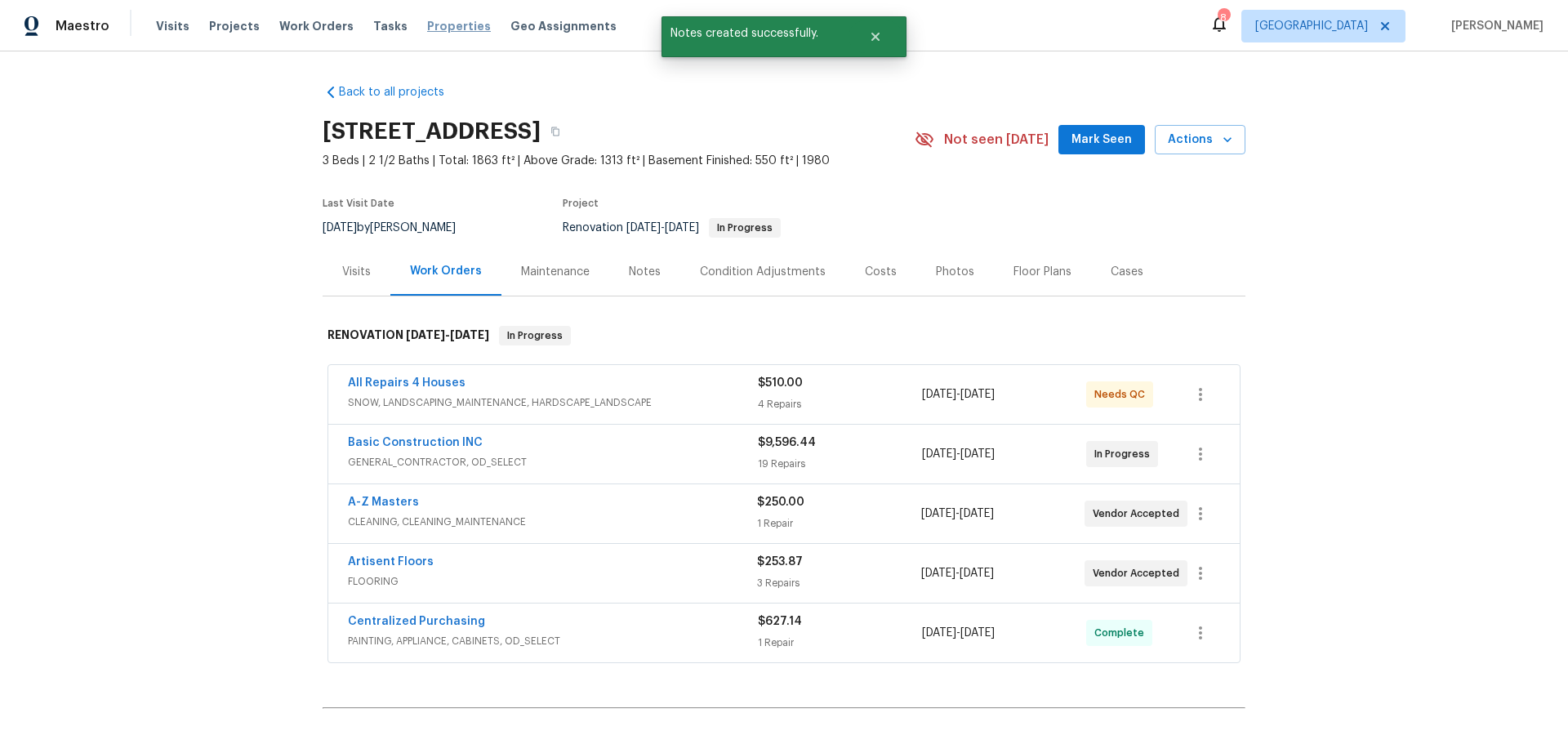
click at [449, 22] on span "Properties" at bounding box center [459, 26] width 63 height 17
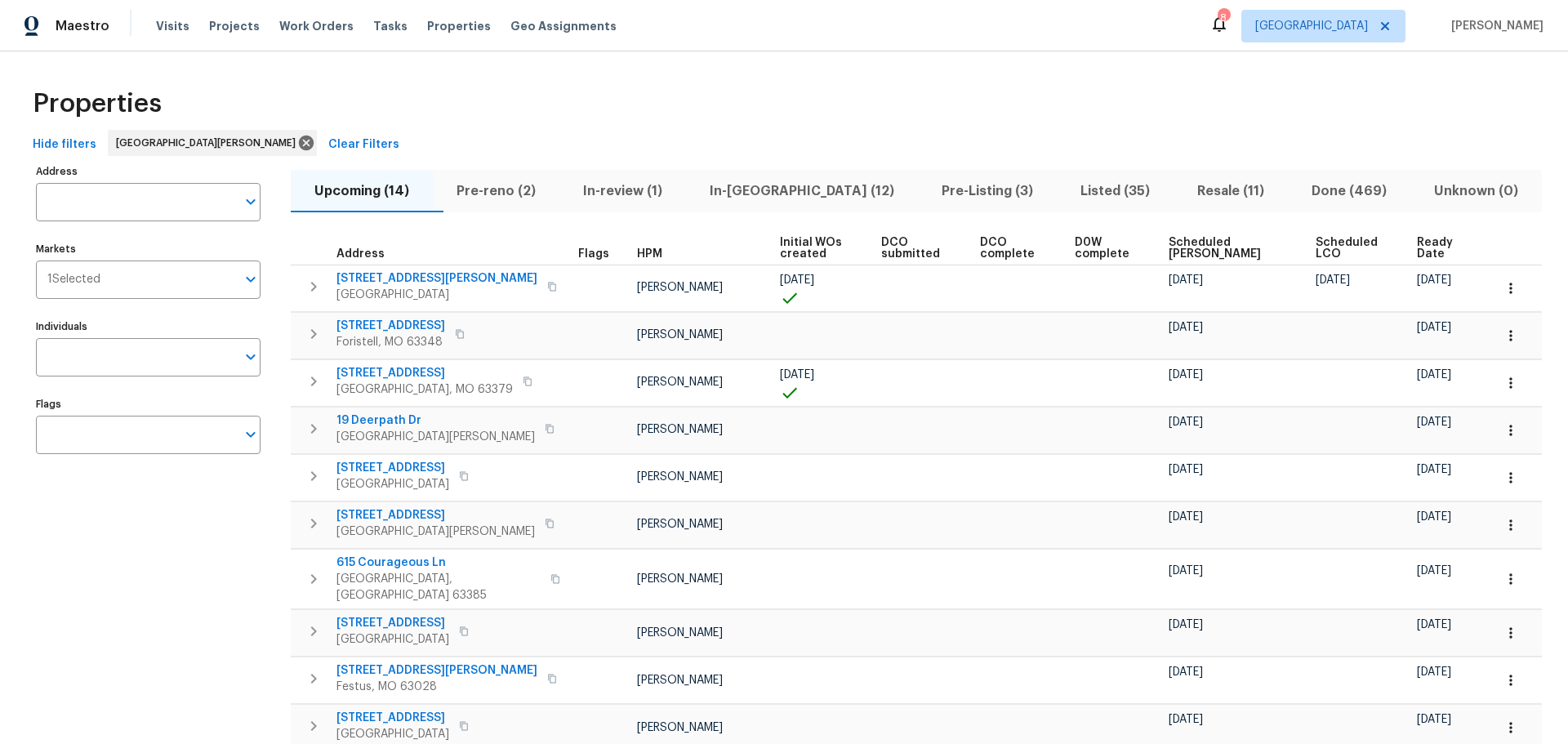
click at [764, 180] on span "In-reno (12)" at bounding box center [802, 191] width 212 height 23
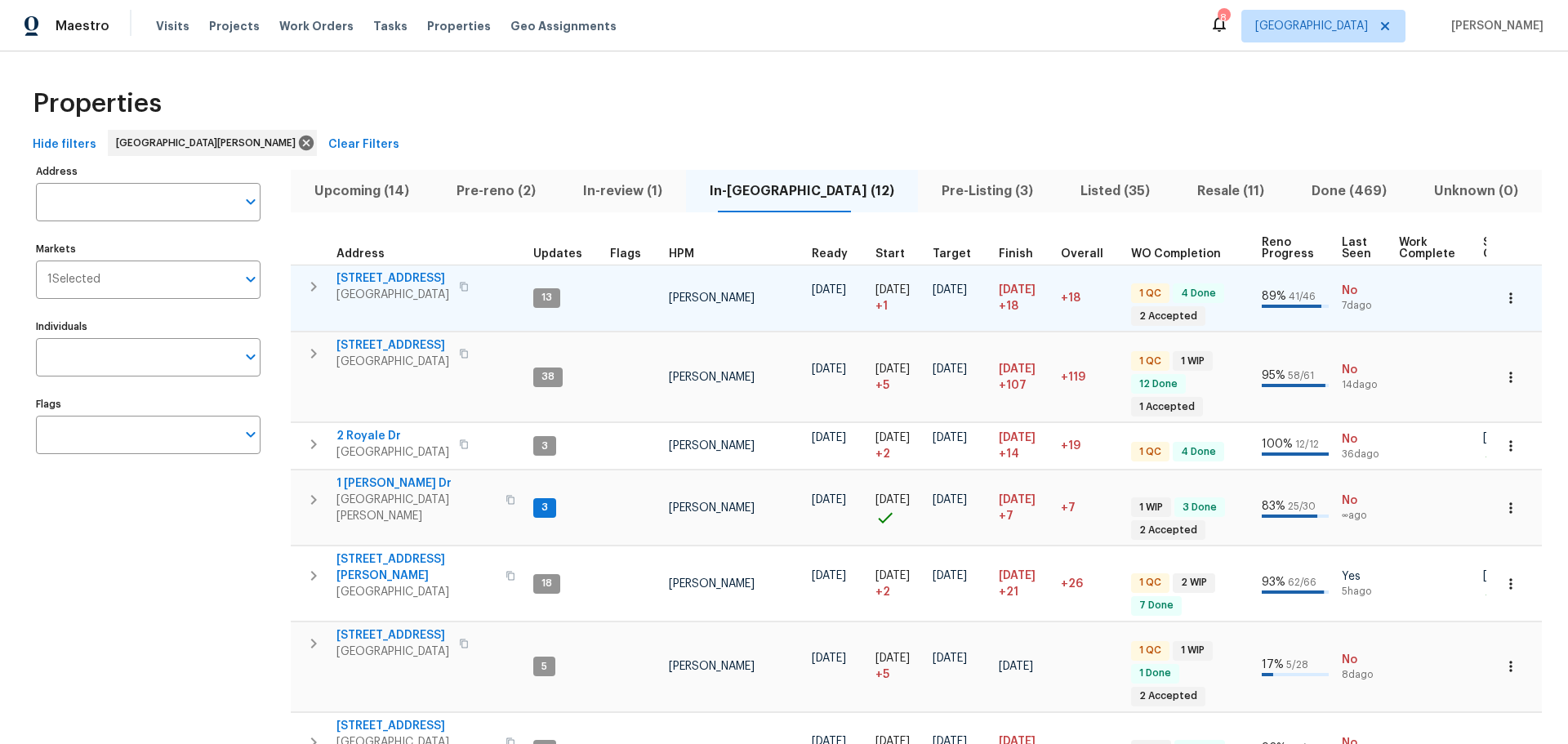
click at [398, 284] on span "2132 Ridgedale Dr" at bounding box center [393, 279] width 113 height 17
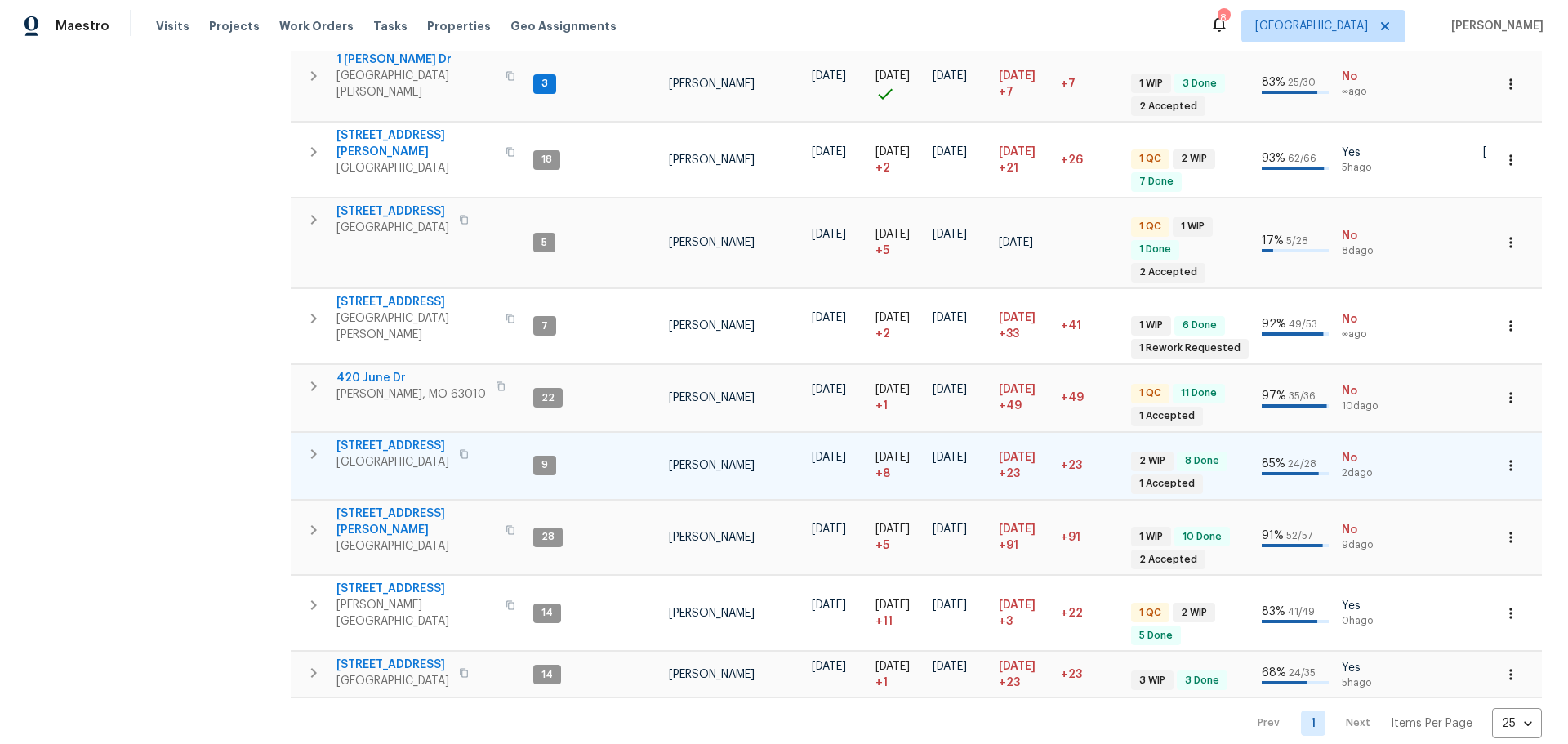
scroll to position [428, 0]
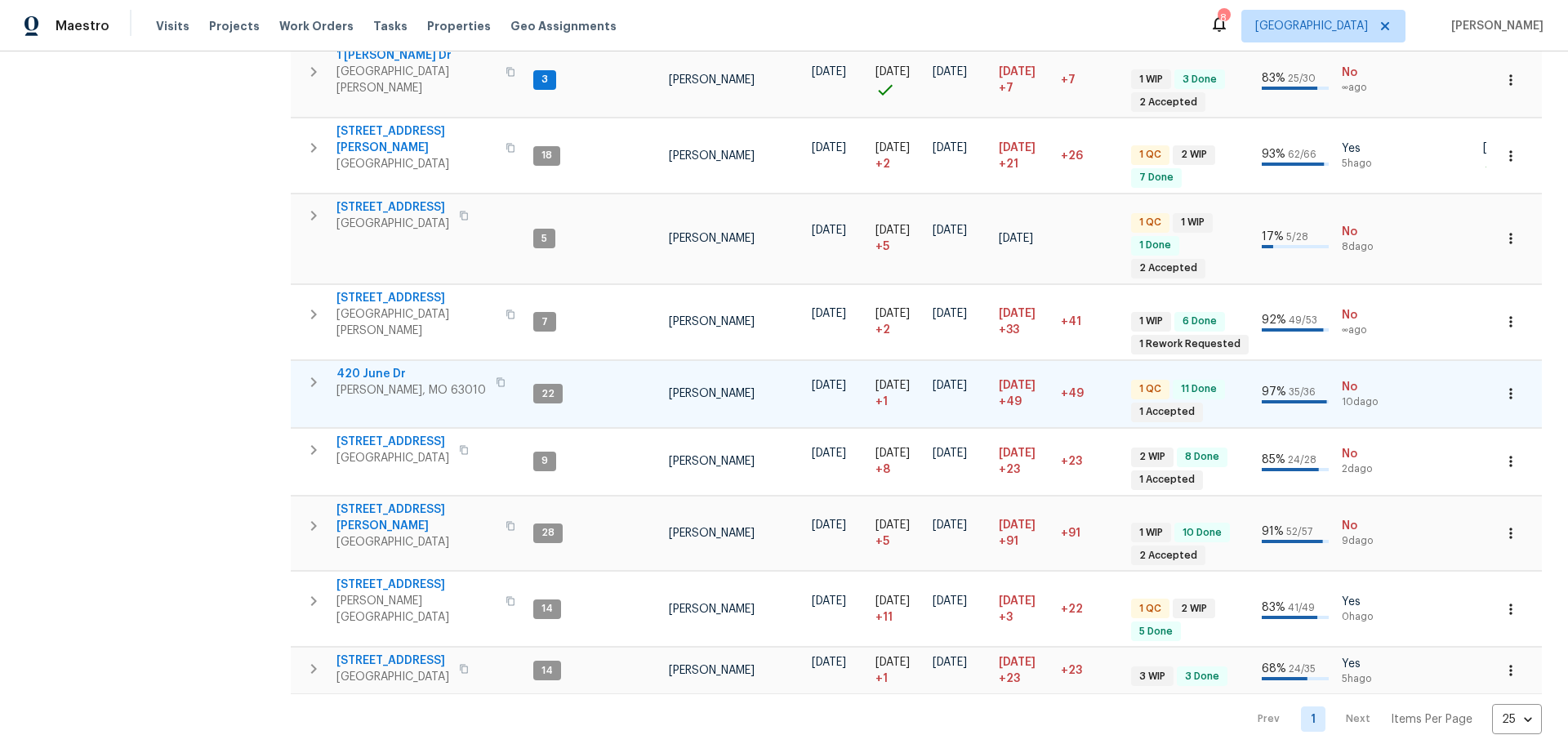
click at [496, 378] on icon "button" at bounding box center [501, 382] width 10 height 10
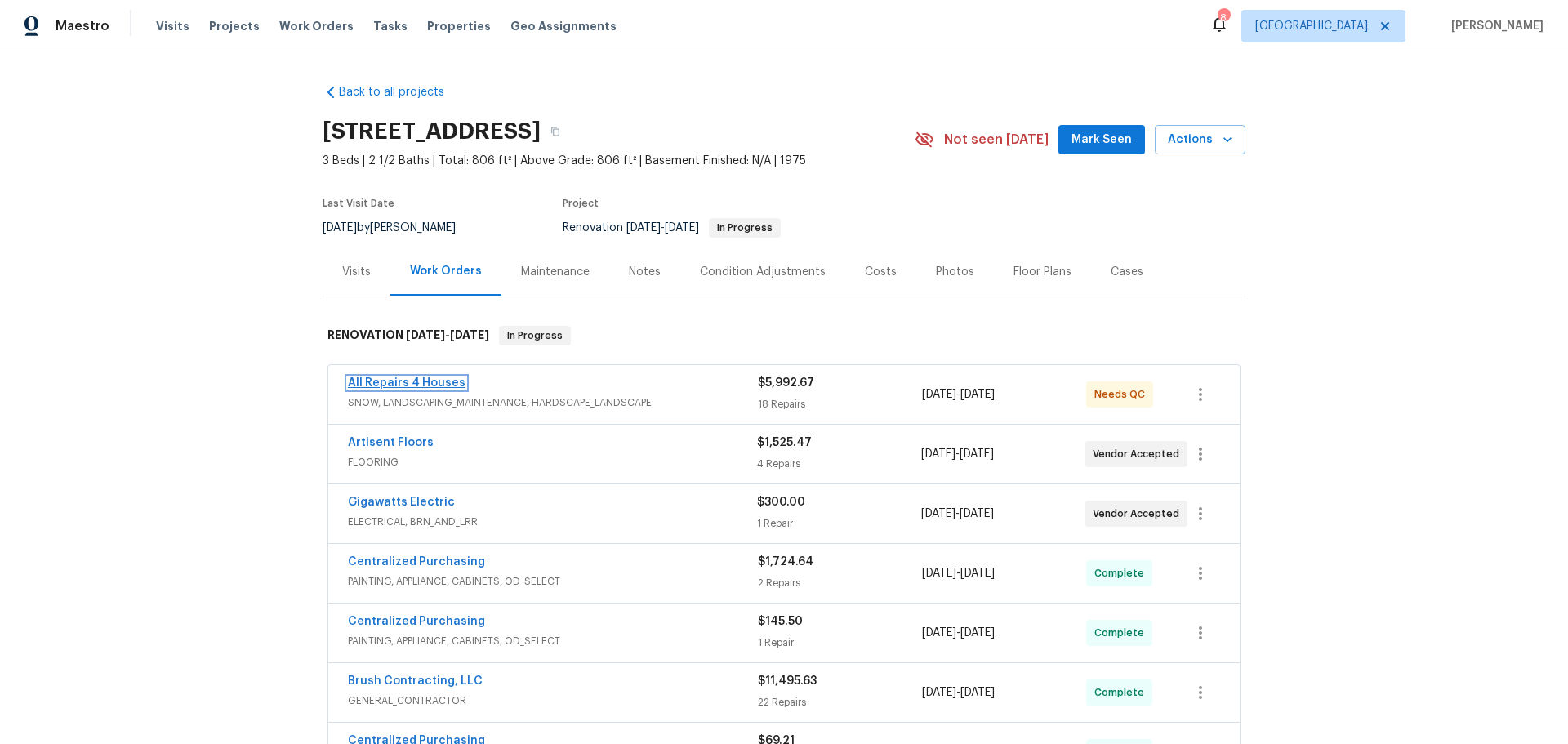
click at [434, 382] on link "All Repairs 4 Houses" at bounding box center [407, 383] width 117 height 11
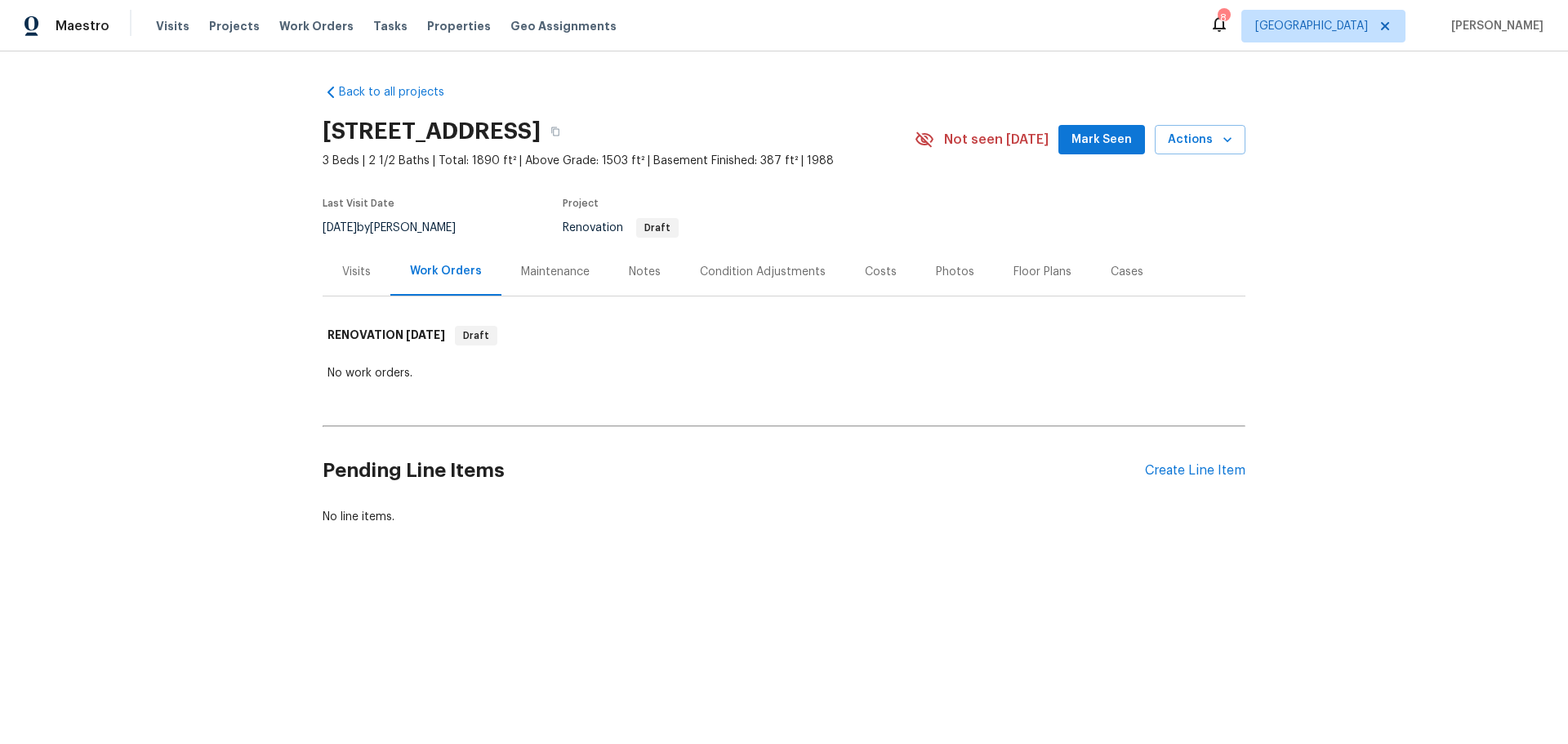
click at [874, 273] on div "Costs" at bounding box center [881, 272] width 32 height 17
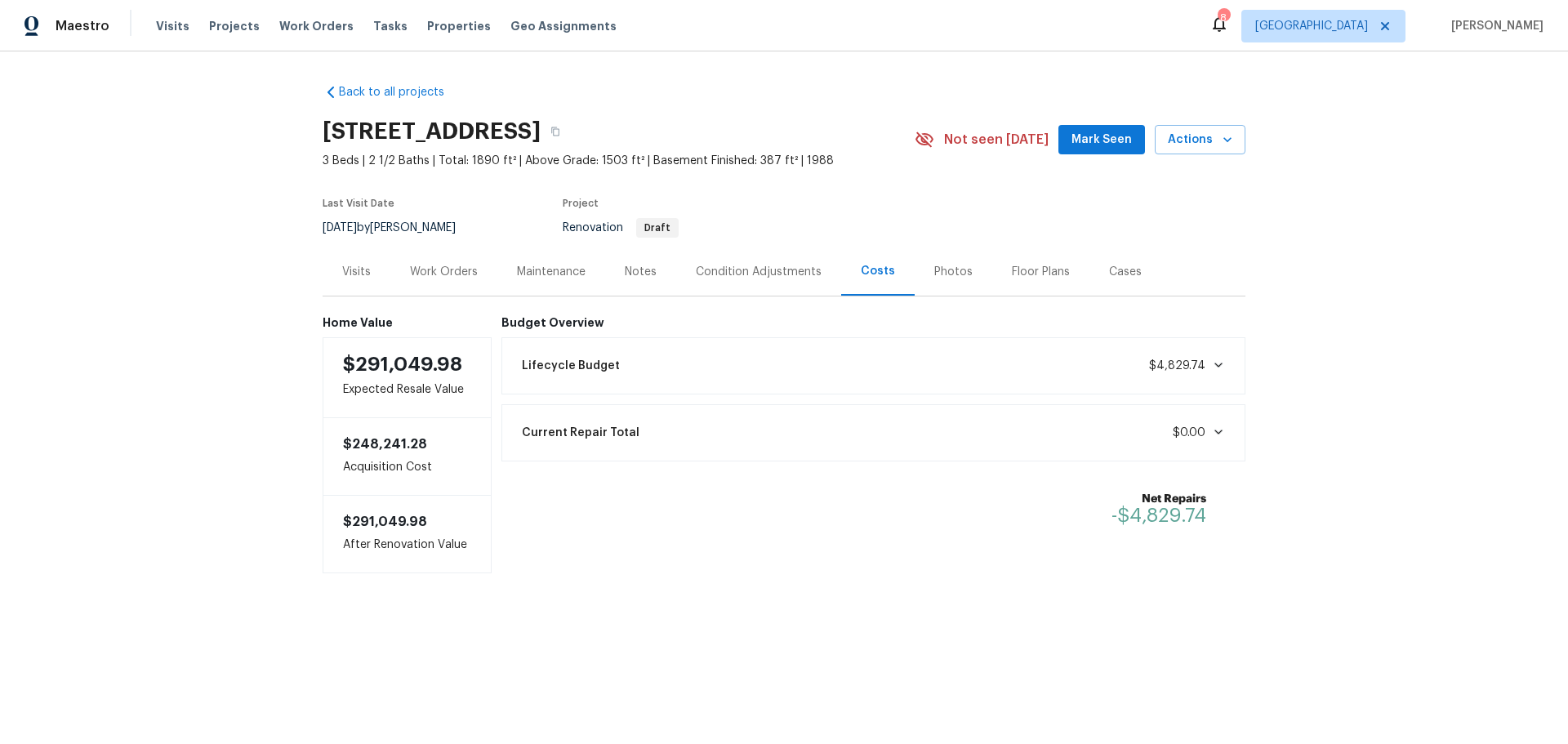
click at [635, 274] on div "Notes" at bounding box center [641, 272] width 32 height 17
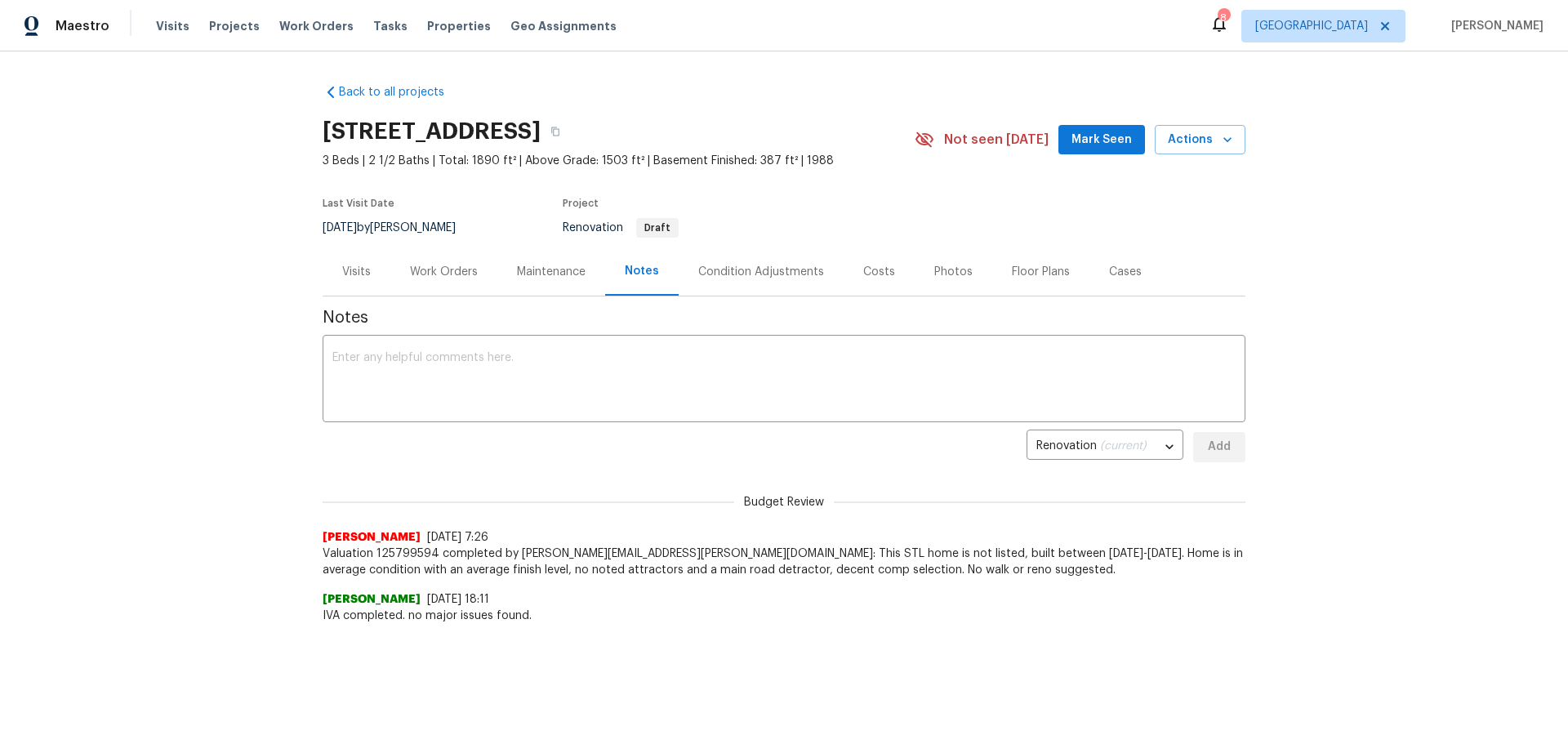
click at [532, 273] on div "Maintenance" at bounding box center [552, 272] width 69 height 17
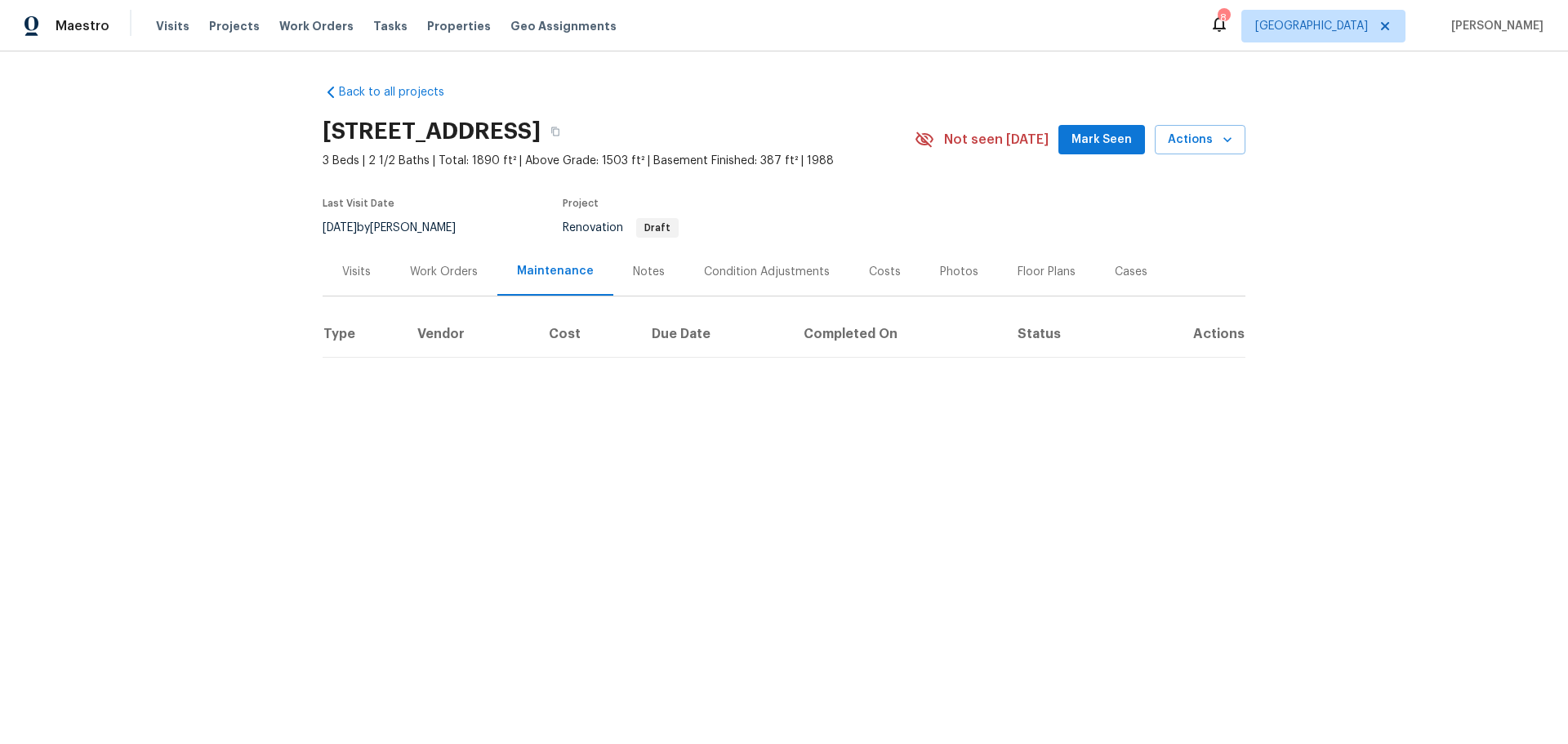
click at [429, 278] on div "Work Orders" at bounding box center [444, 272] width 68 height 17
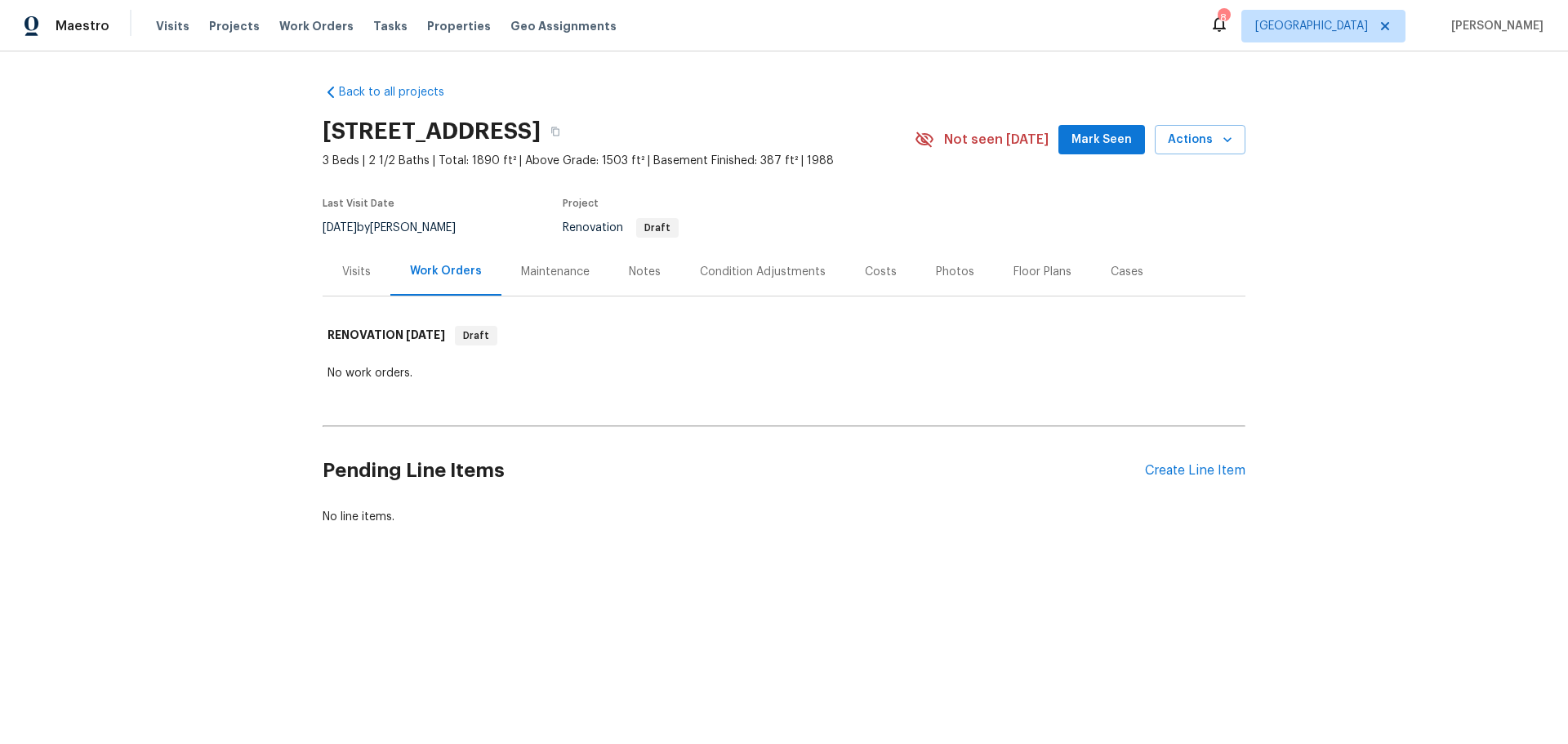
click at [342, 277] on div "Visits" at bounding box center [356, 272] width 29 height 17
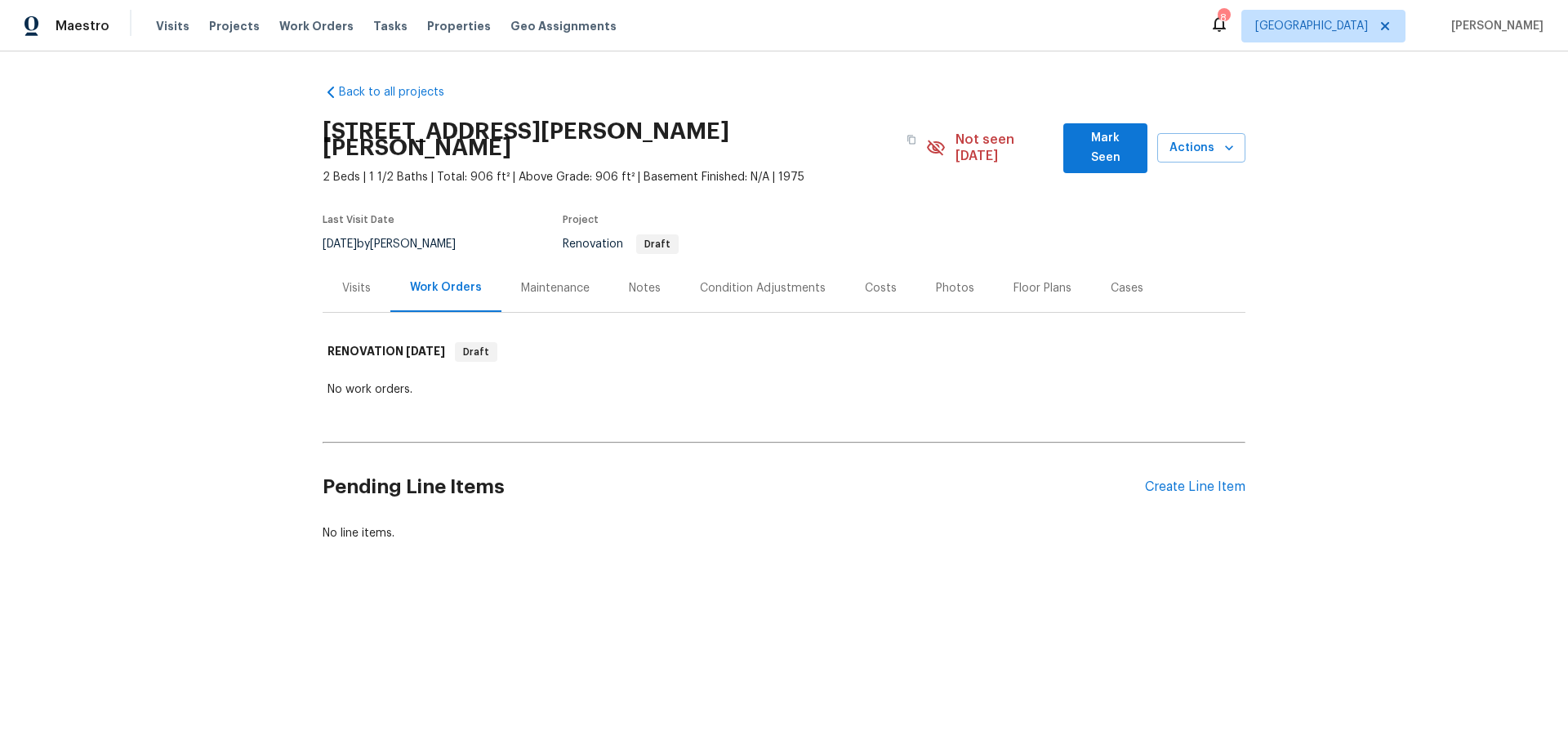
click at [867, 280] on div "Costs" at bounding box center [881, 288] width 32 height 17
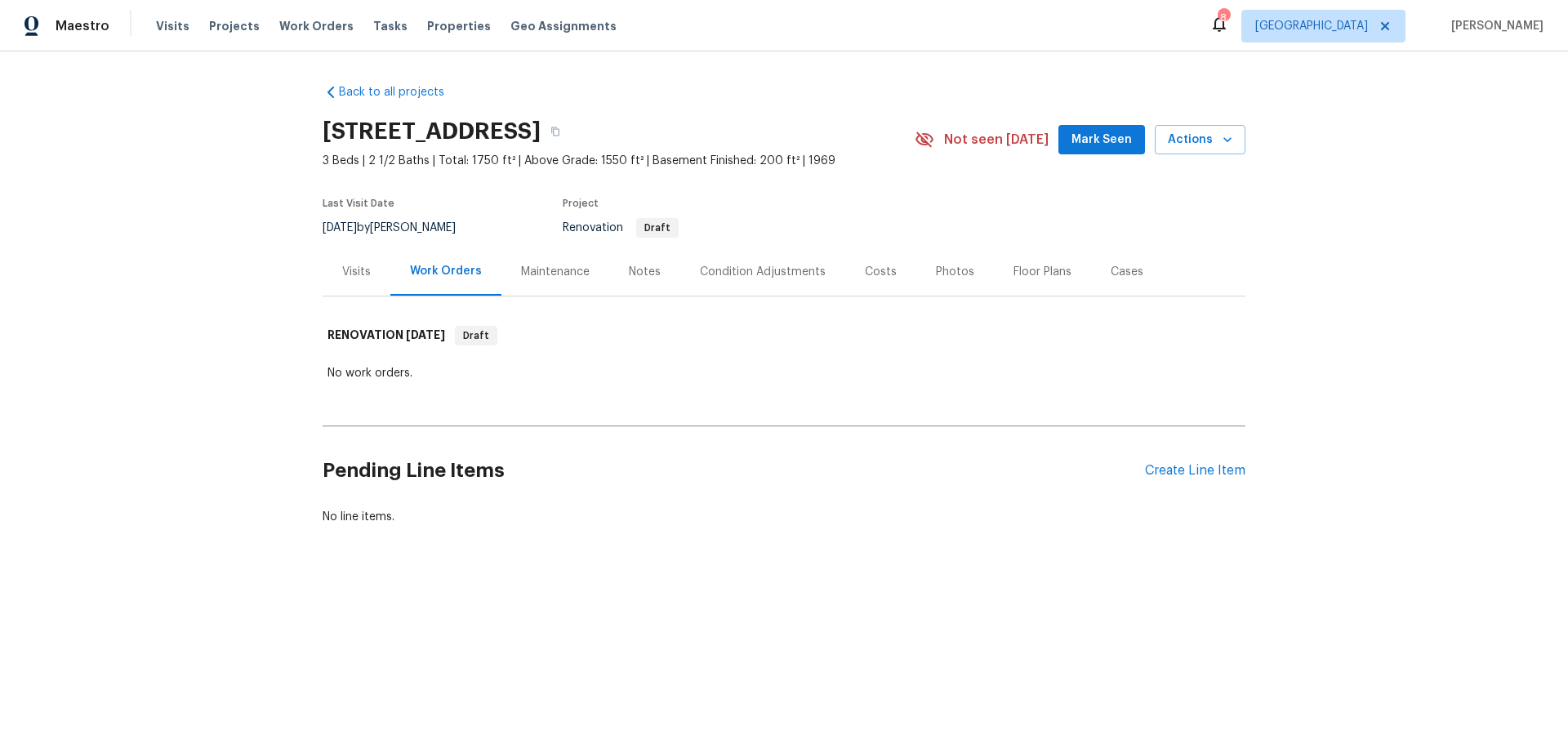
click at [936, 272] on div "Photos" at bounding box center [955, 272] width 38 height 17
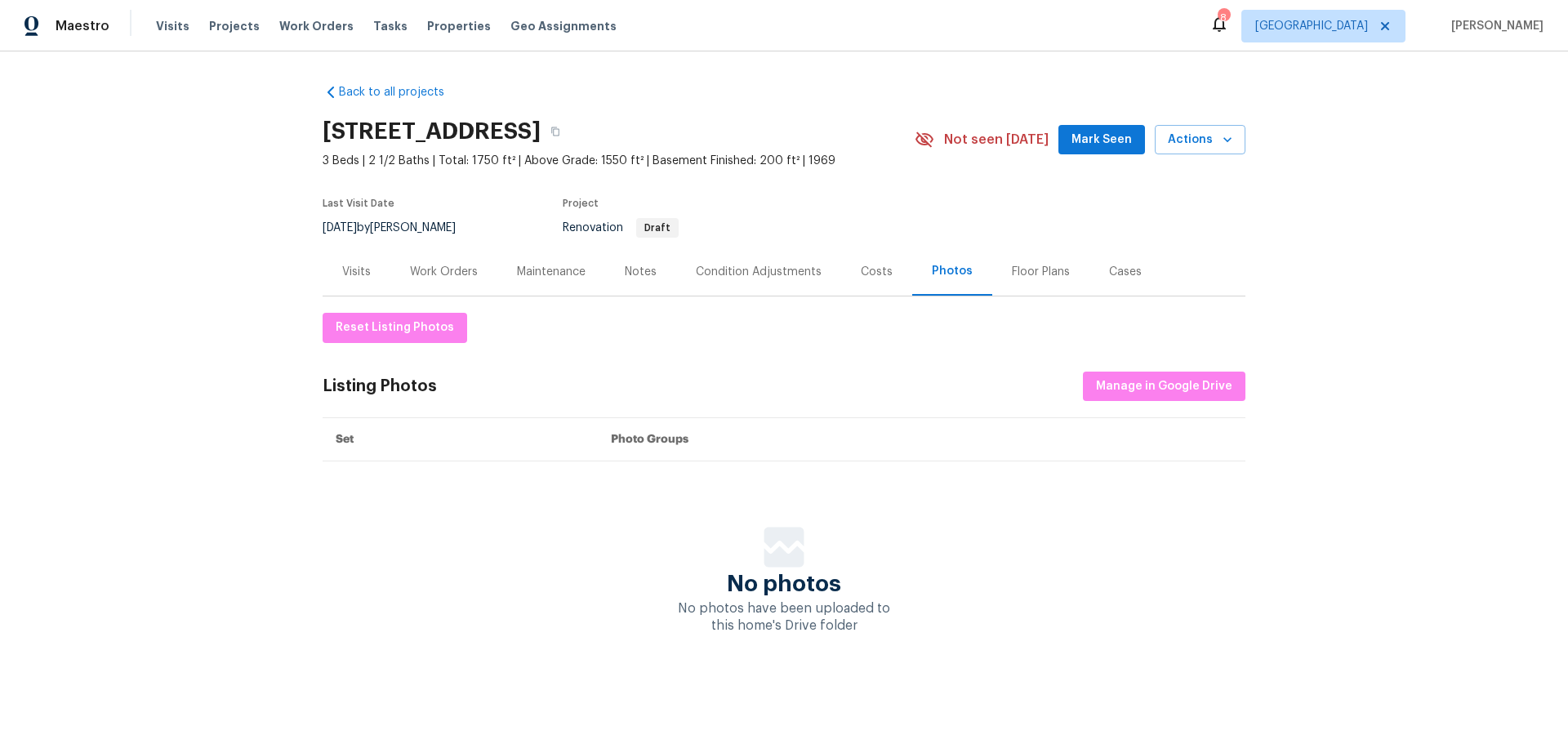
click at [864, 272] on div "Costs" at bounding box center [877, 272] width 32 height 17
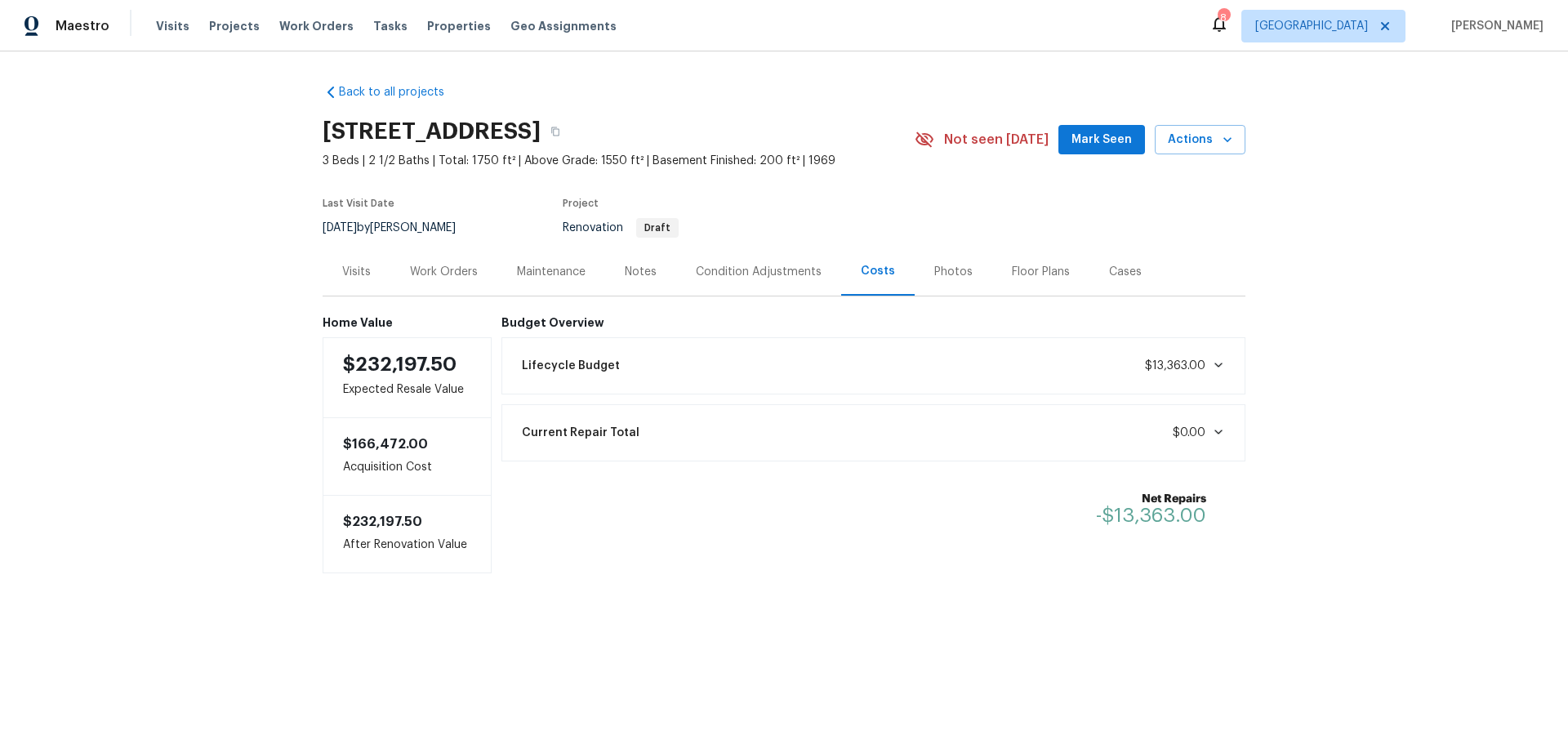
click at [355, 270] on div "Visits" at bounding box center [356, 272] width 29 height 17
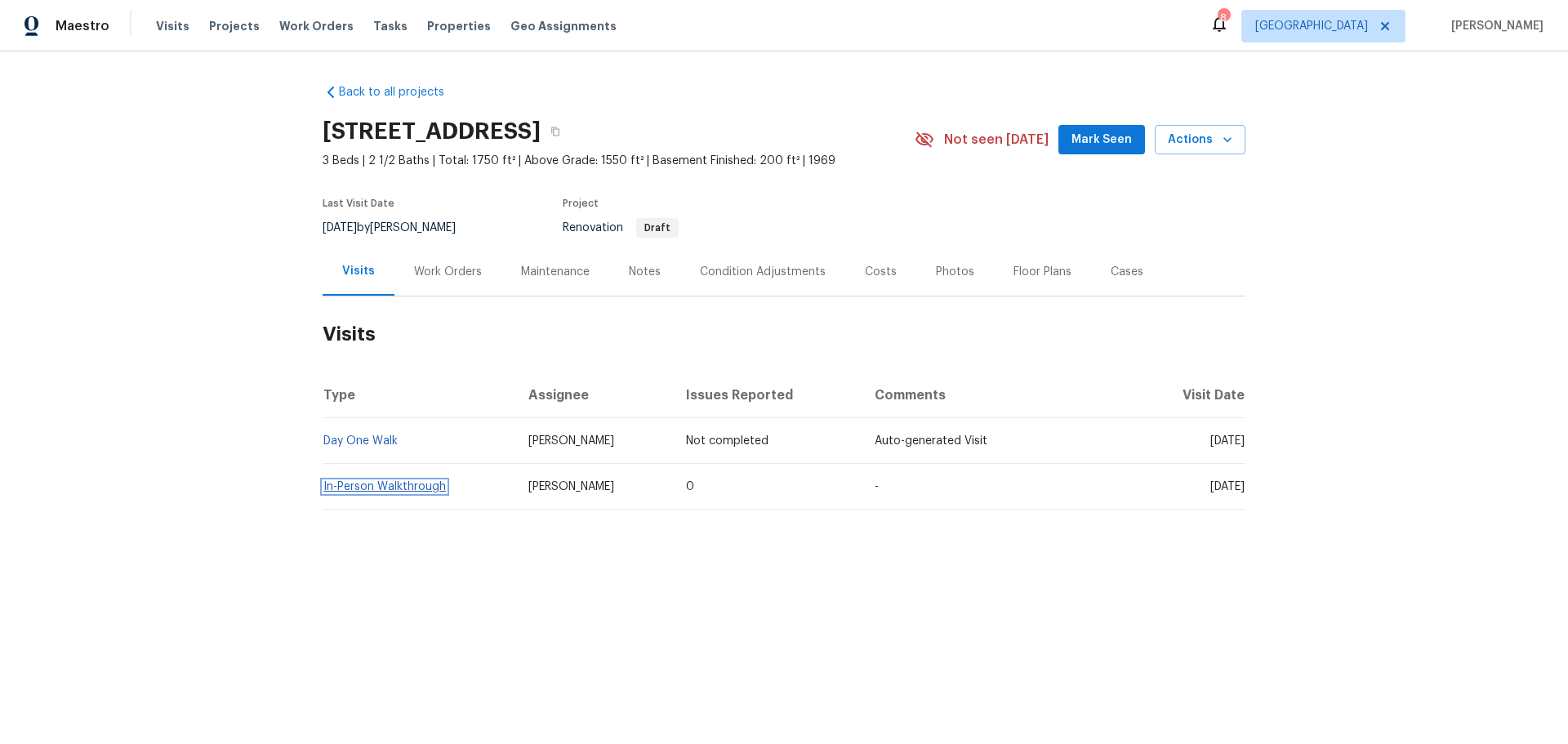
click at [396, 489] on link "In-Person Walkthrough" at bounding box center [385, 486] width 123 height 11
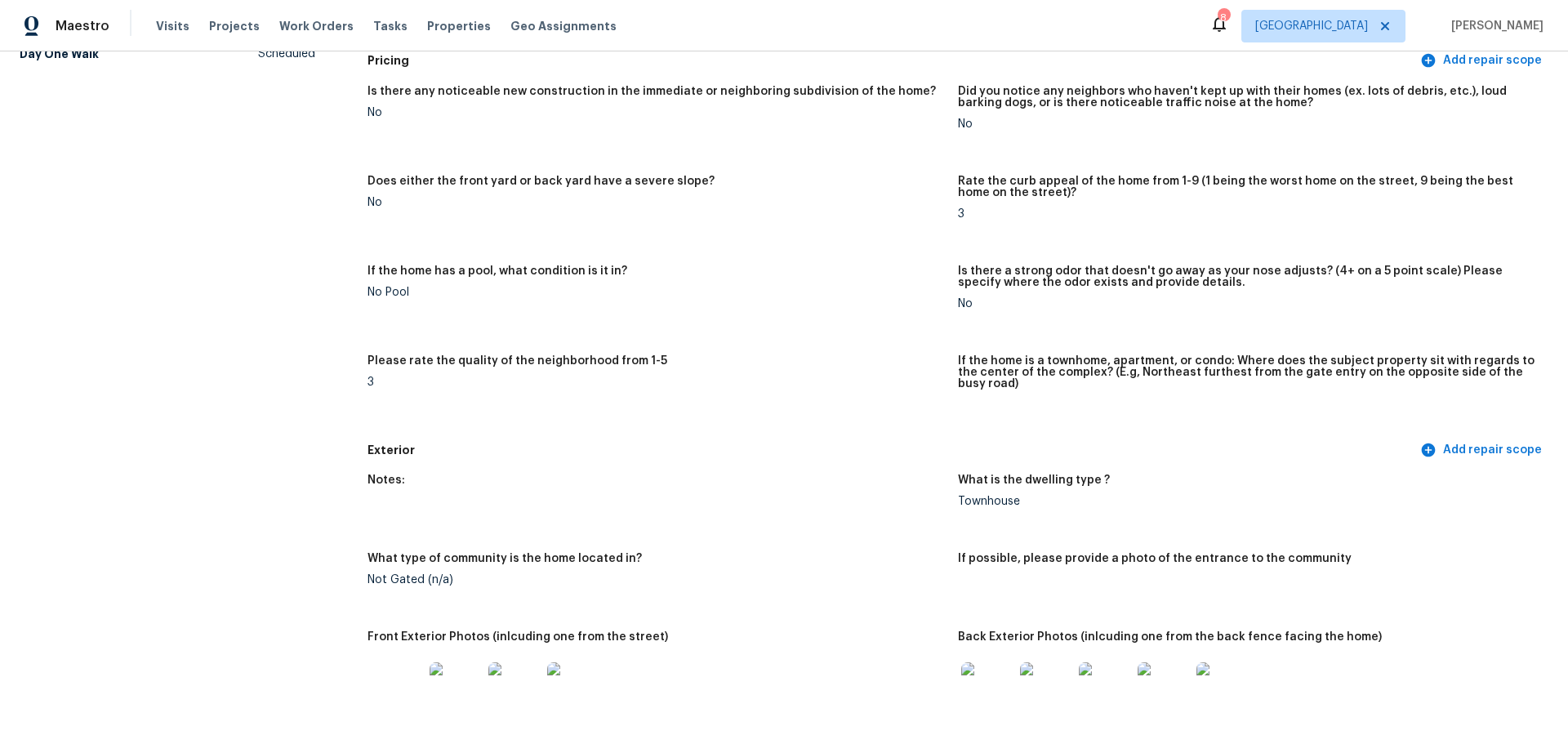
scroll to position [326, 0]
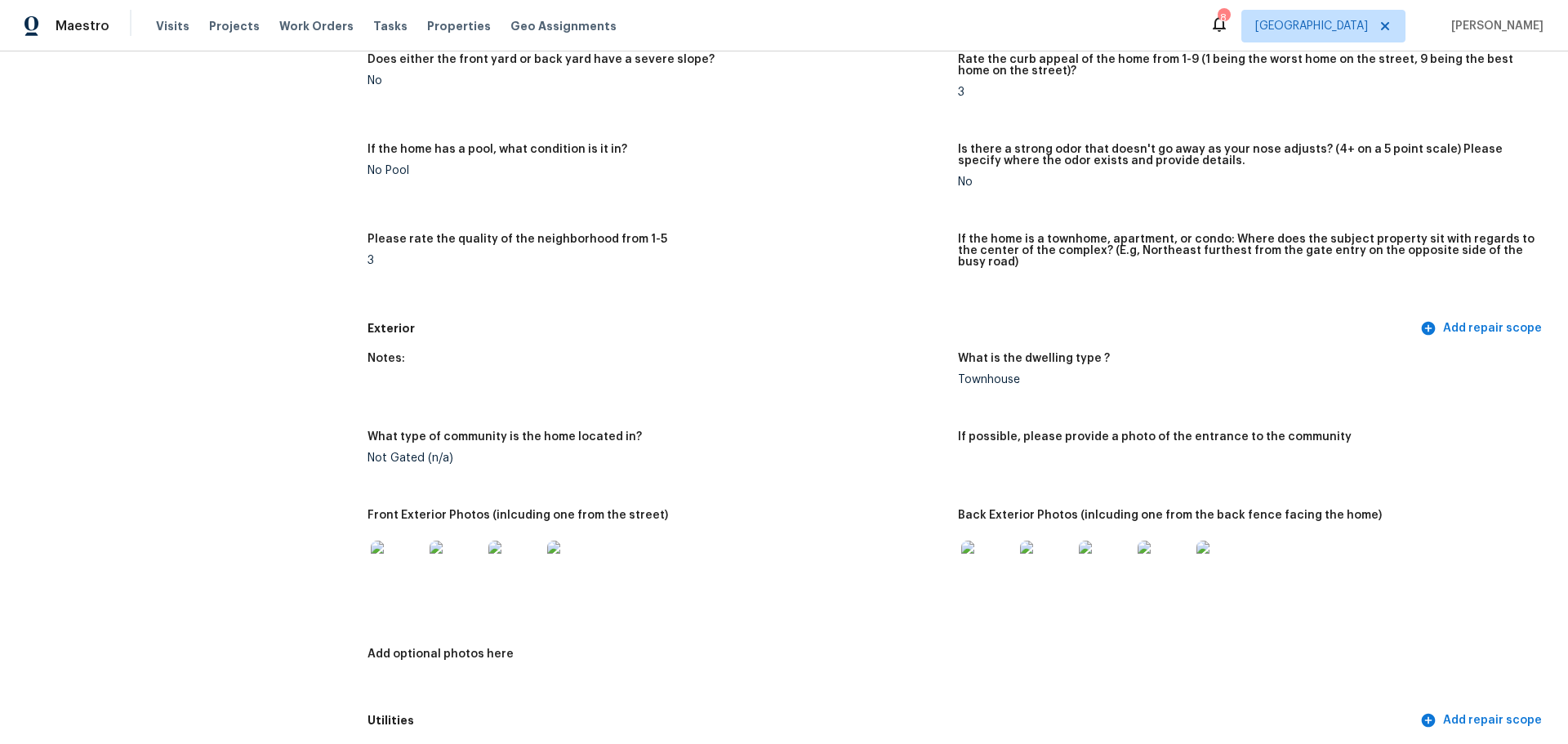
click at [397, 560] on img at bounding box center [397, 566] width 52 height 52
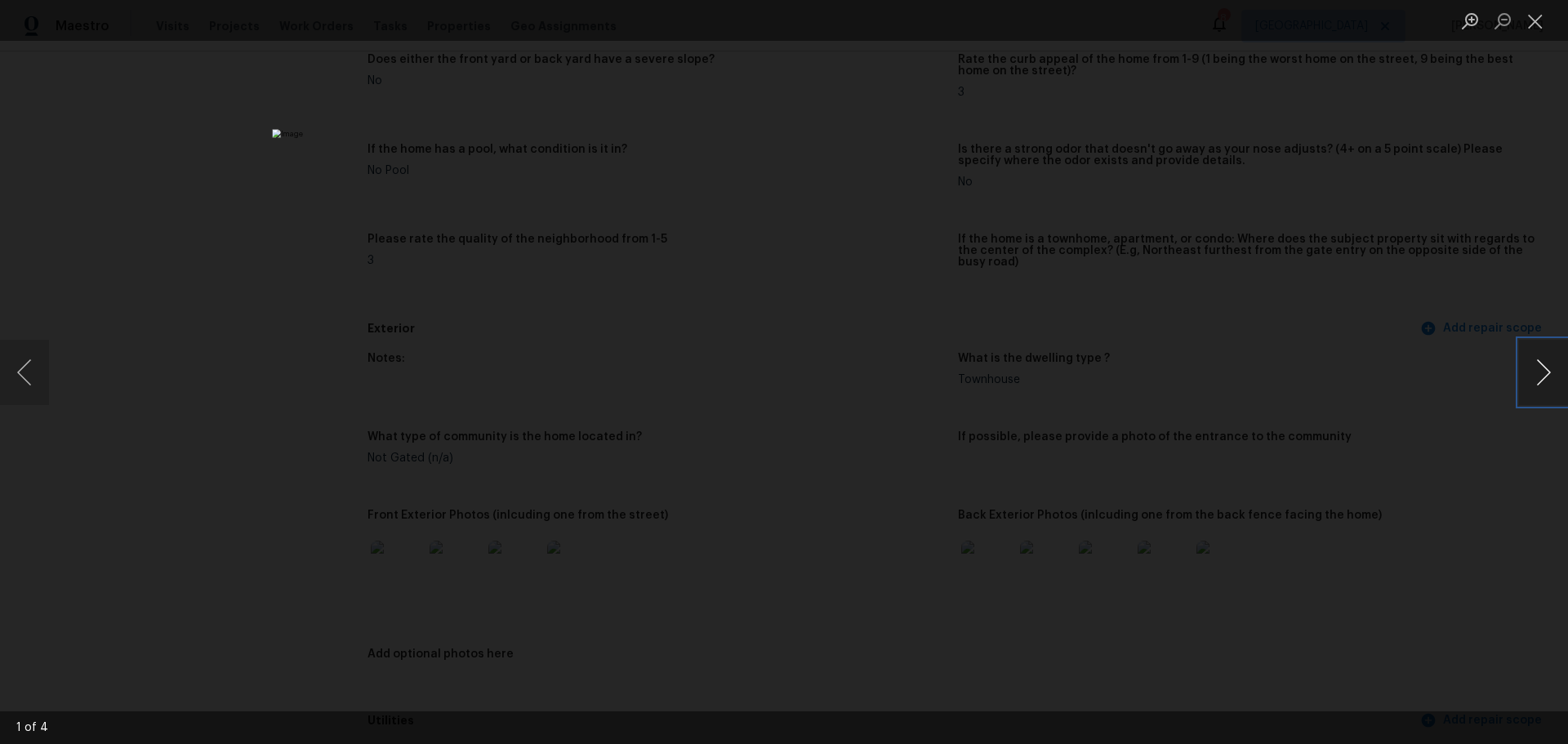
click at [1543, 377] on button "Next image" at bounding box center [1544, 372] width 49 height 65
click at [1534, 28] on button "Close lightbox" at bounding box center [1535, 20] width 33 height 29
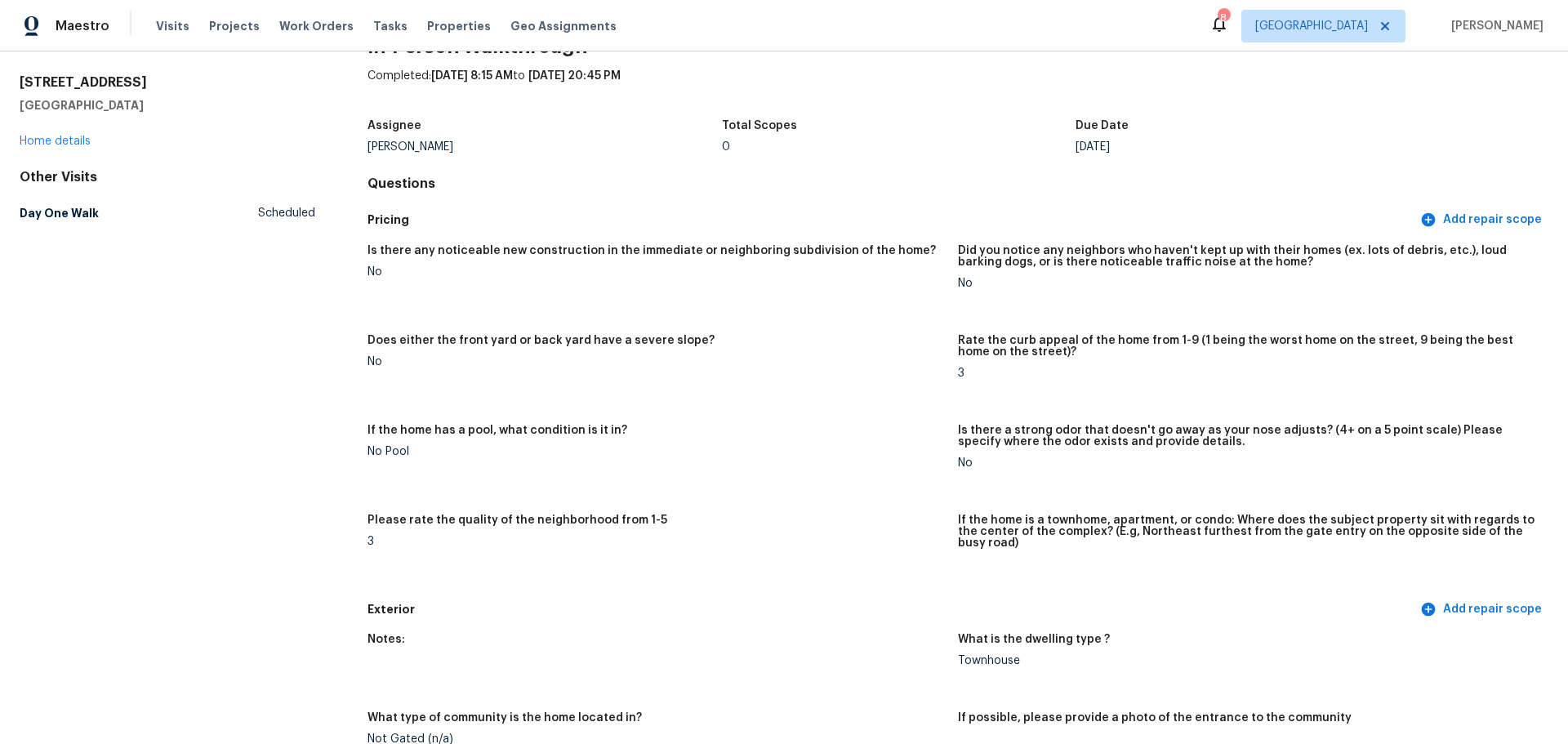
scroll to position [0, 0]
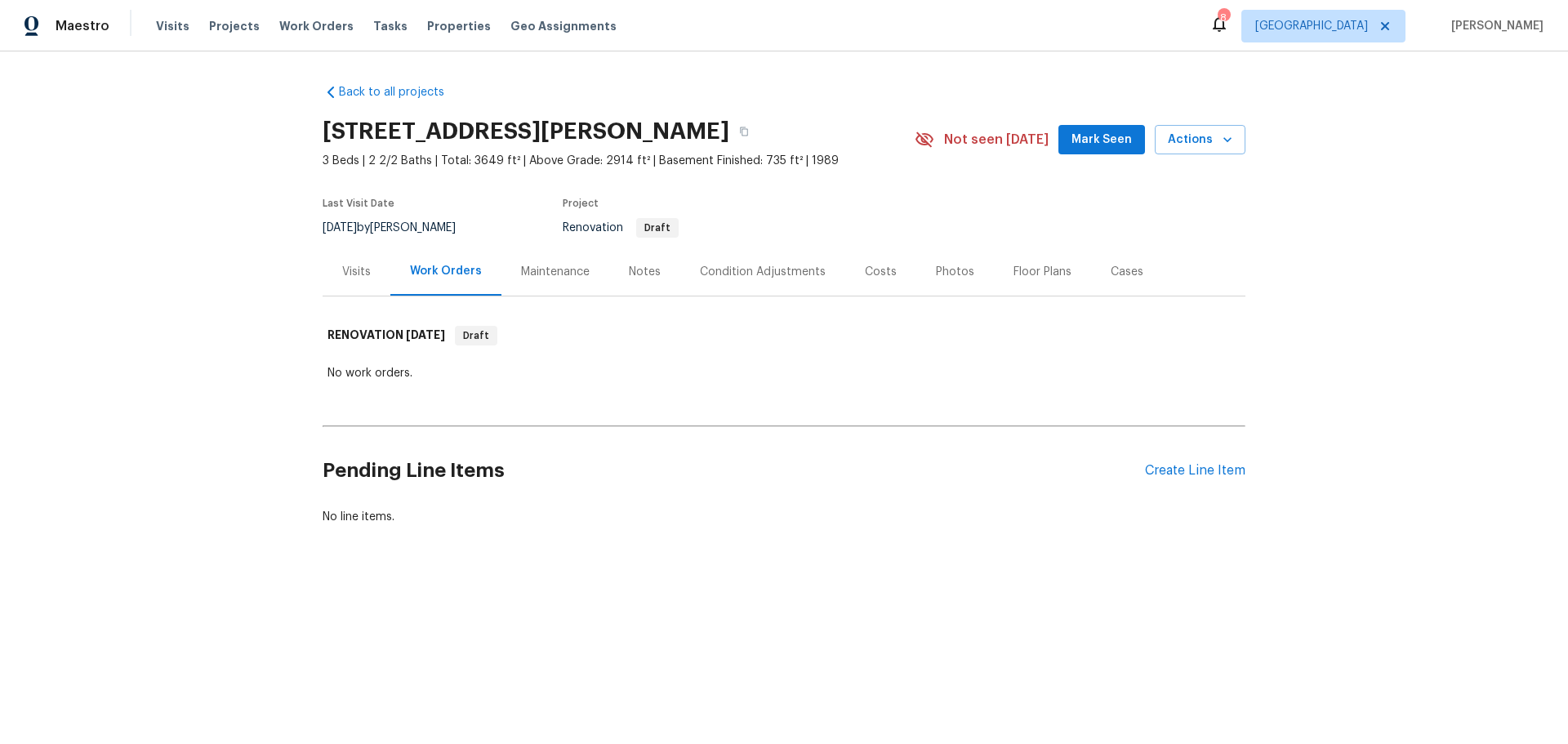
click at [878, 270] on div "Costs" at bounding box center [881, 272] width 32 height 17
